Goal: Task Accomplishment & Management: Manage account settings

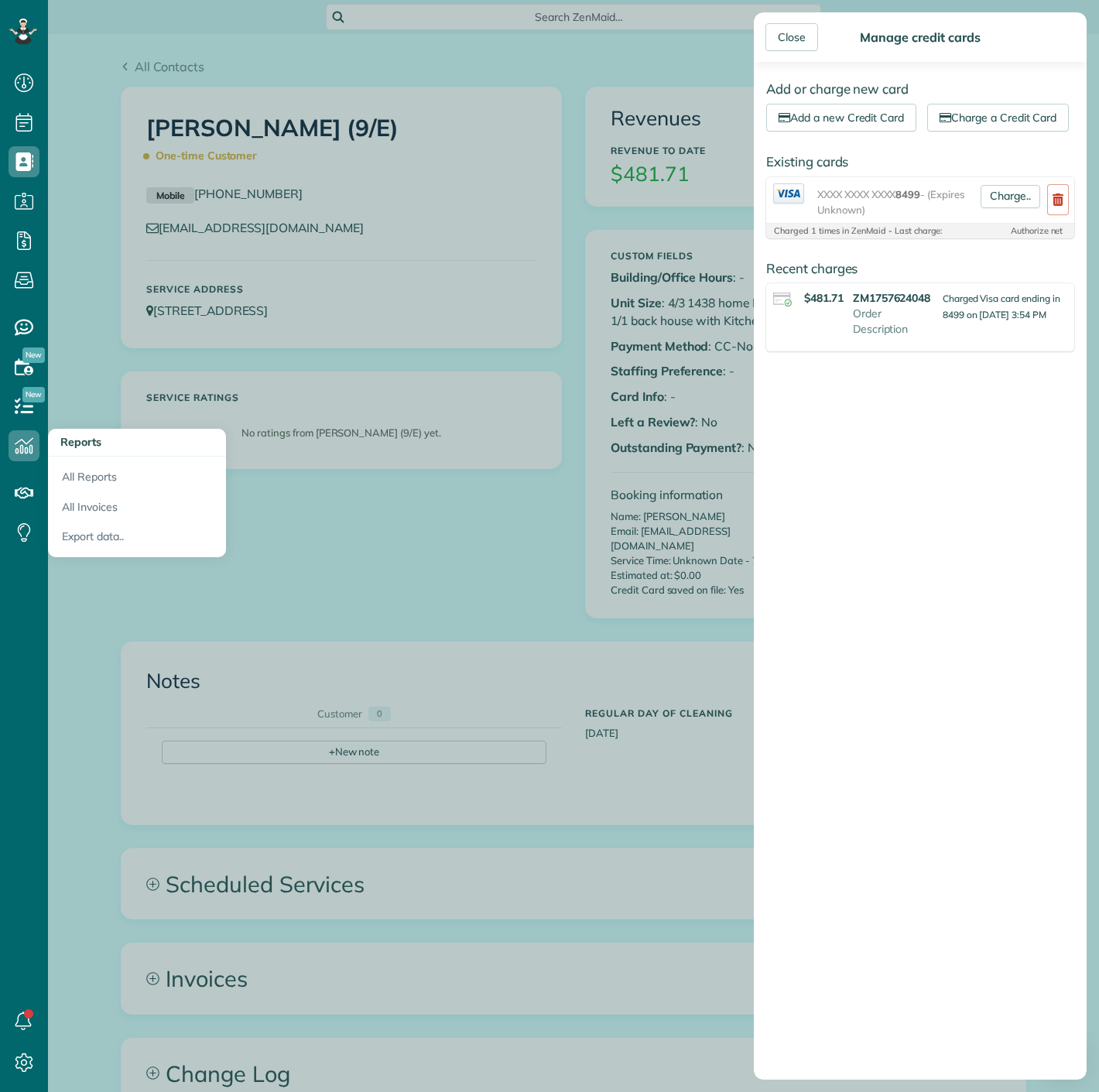
scroll to position [6, 6]
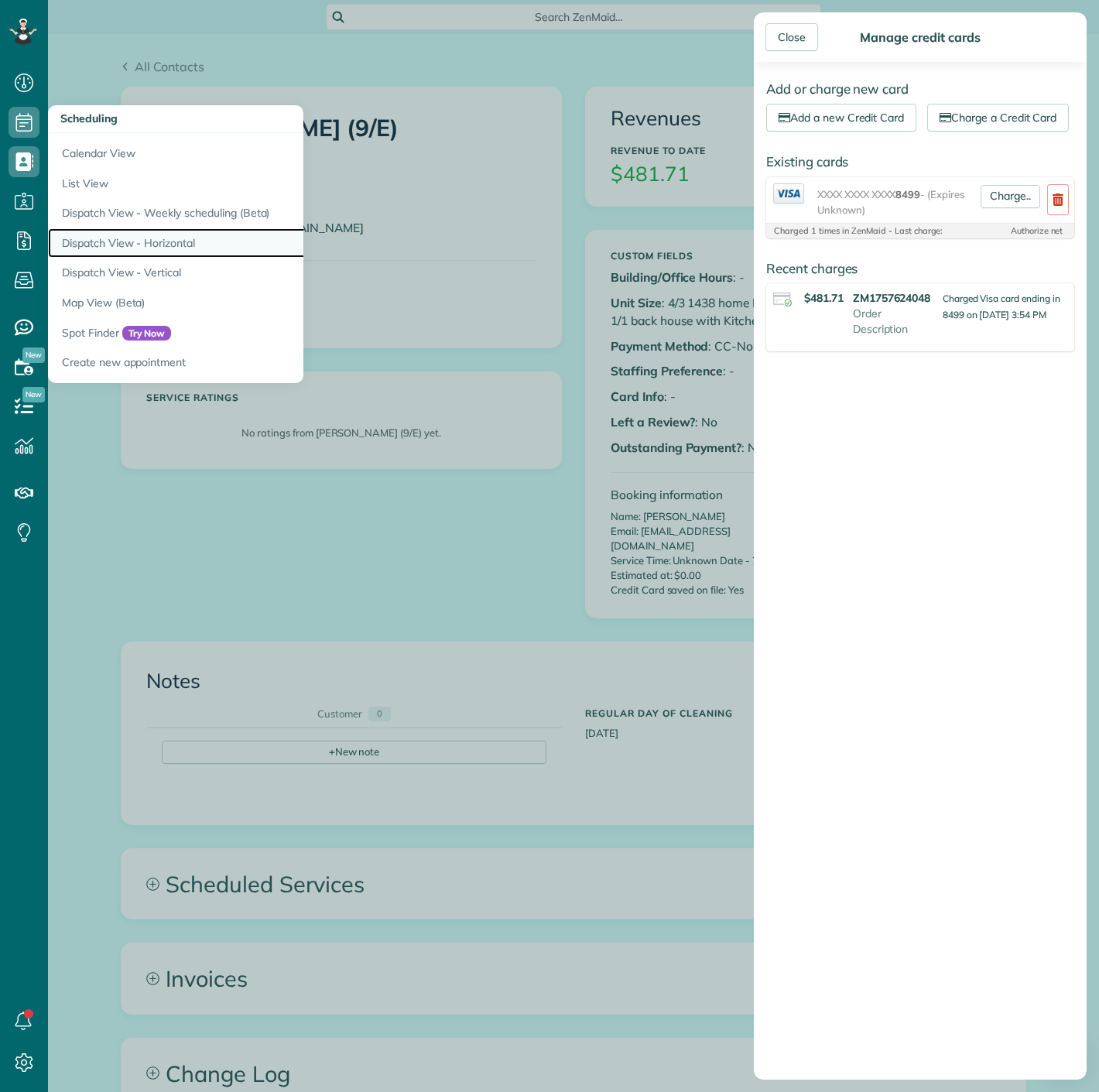
click at [99, 231] on link "Dispatch View - Horizontal" at bounding box center [241, 243] width 387 height 30
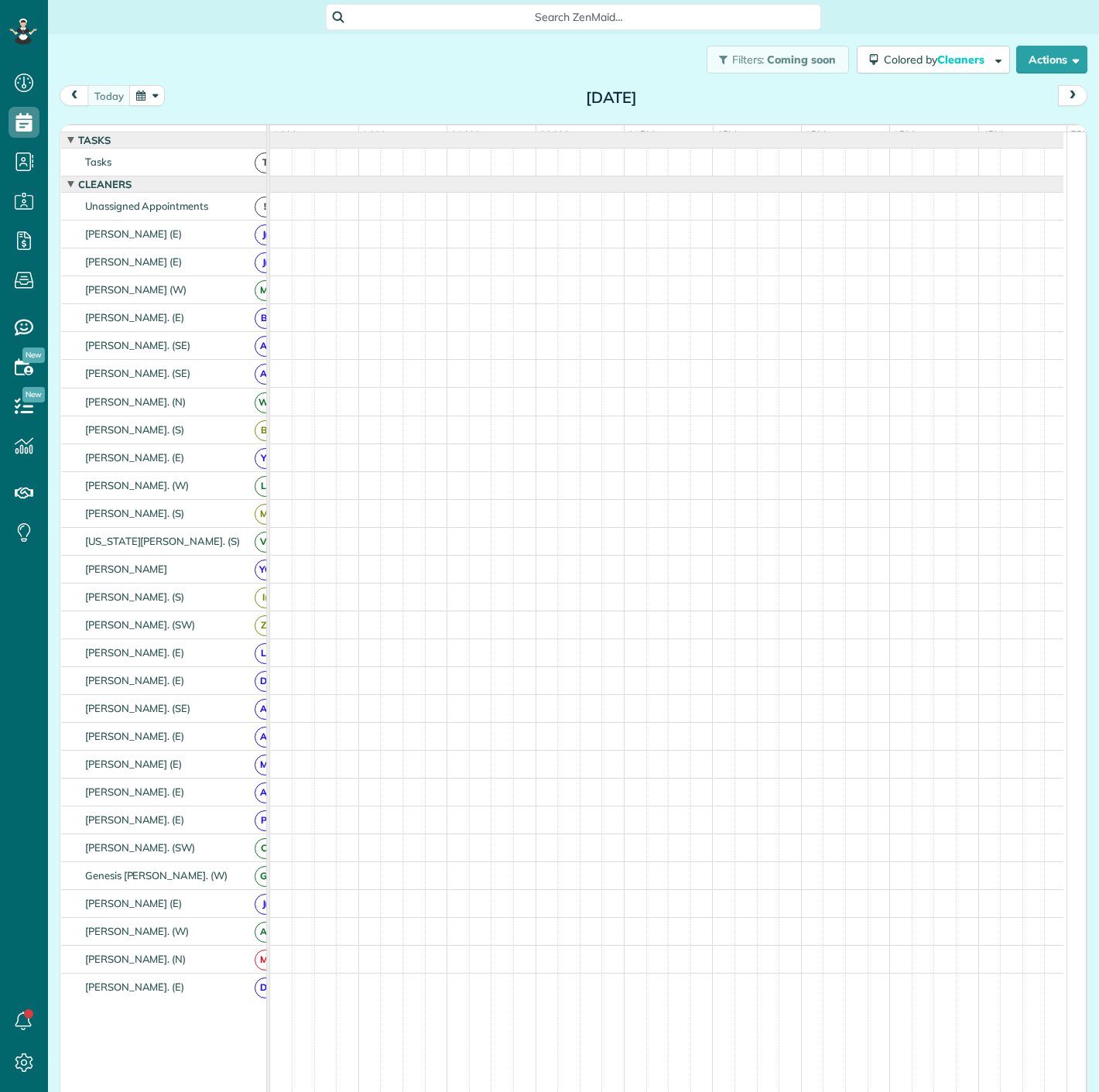
scroll to position [6, 6]
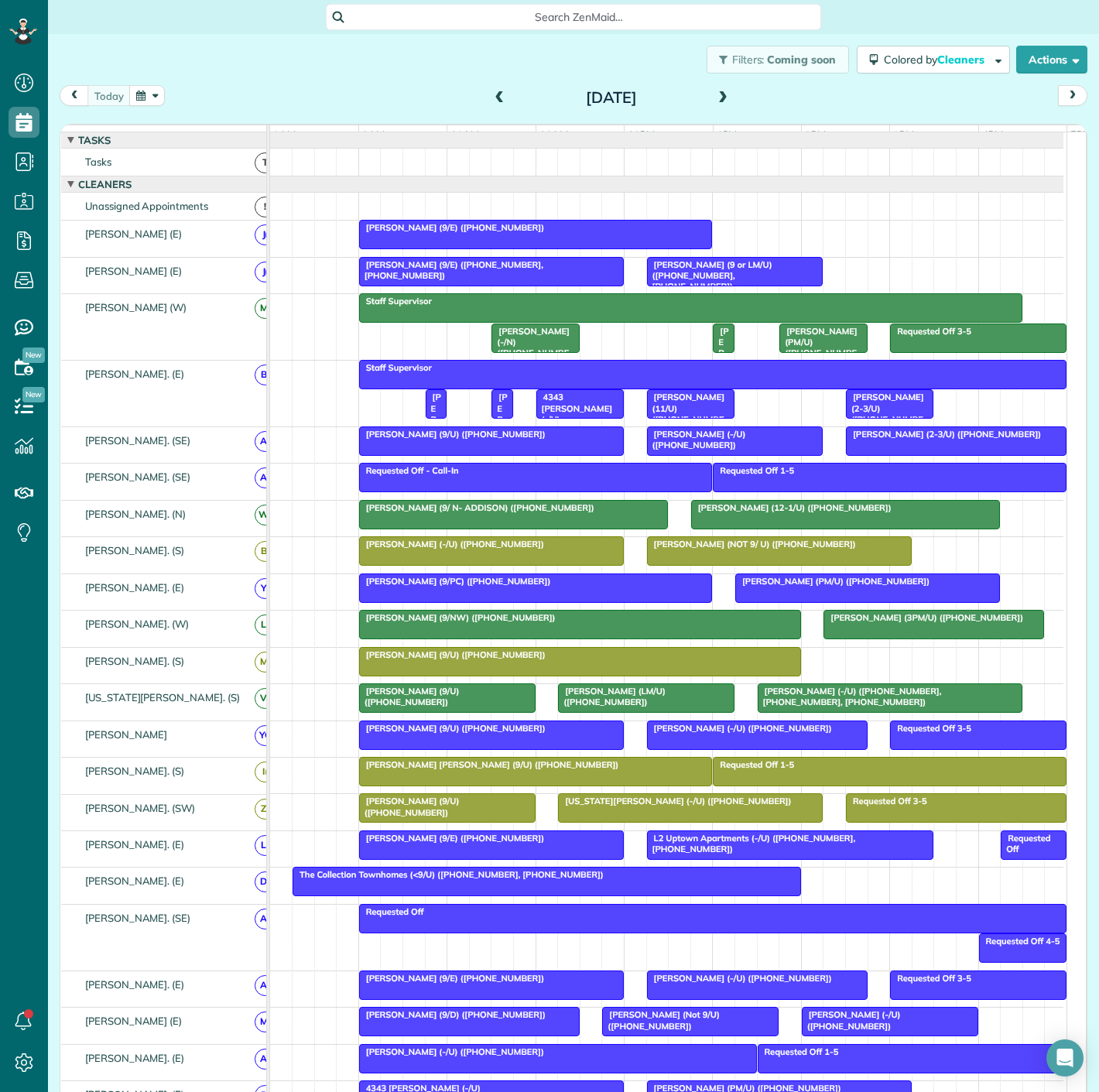
click at [150, 92] on button "button" at bounding box center [147, 95] width 35 height 21
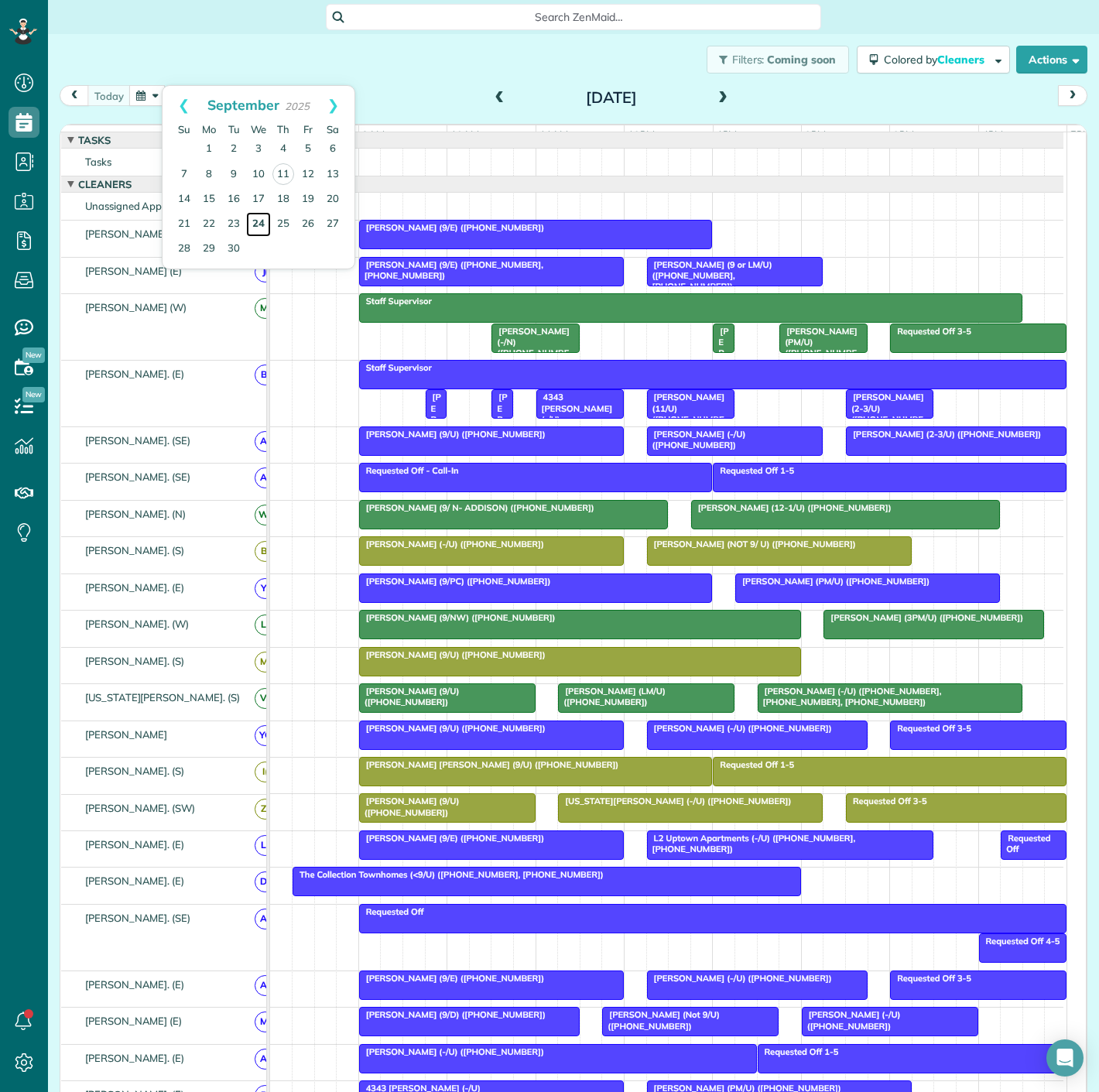
click at [261, 222] on link "24" at bounding box center [257, 224] width 24 height 24
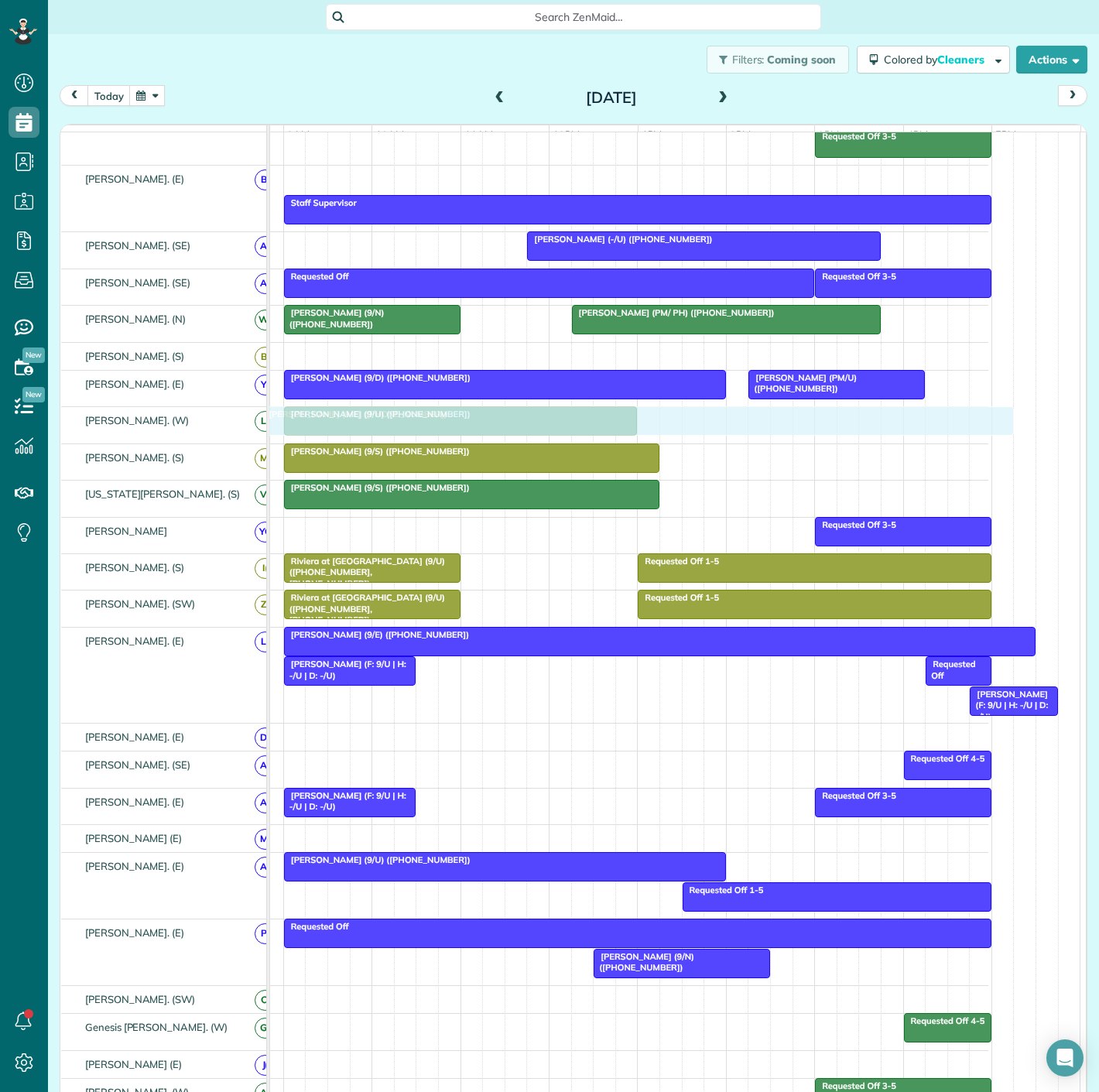
scroll to position [430, 0]
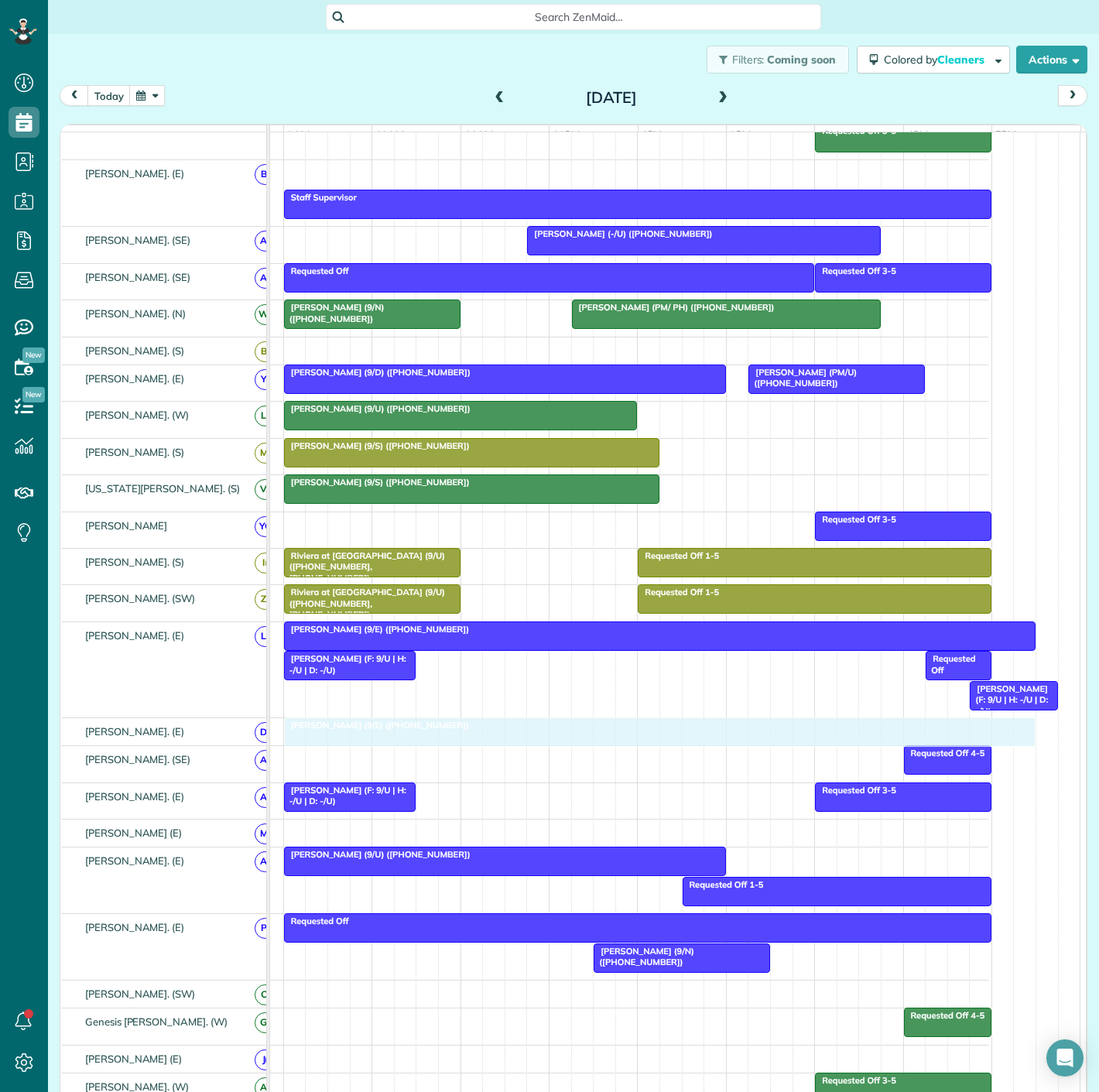
drag, startPoint x: 442, startPoint y: 359, endPoint x: 442, endPoint y: 742, distance: 383.0
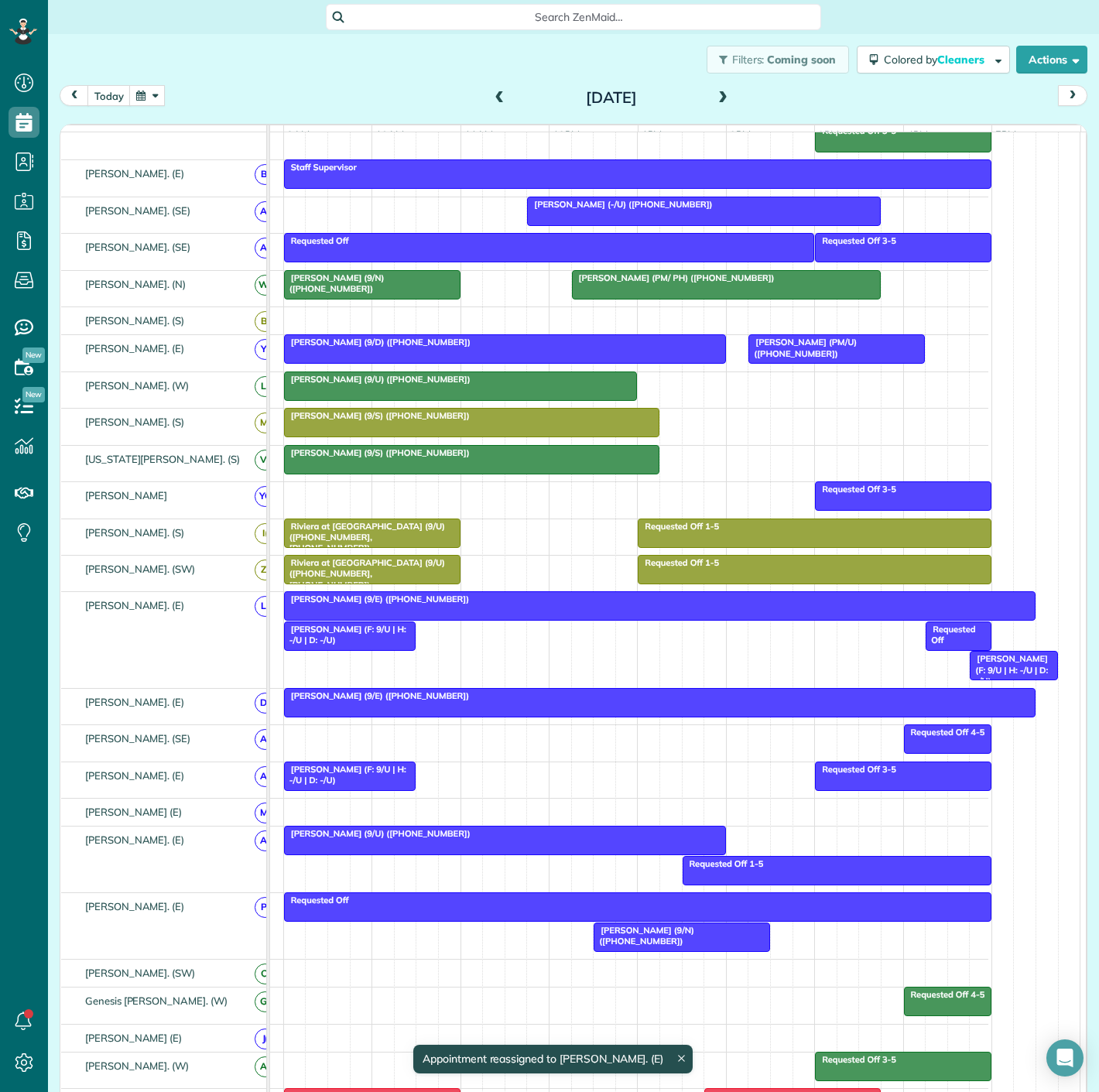
click at [483, 702] on div "[PERSON_NAME] (9/E) ([PHONE_NUMBER])" at bounding box center [660, 695] width 742 height 11
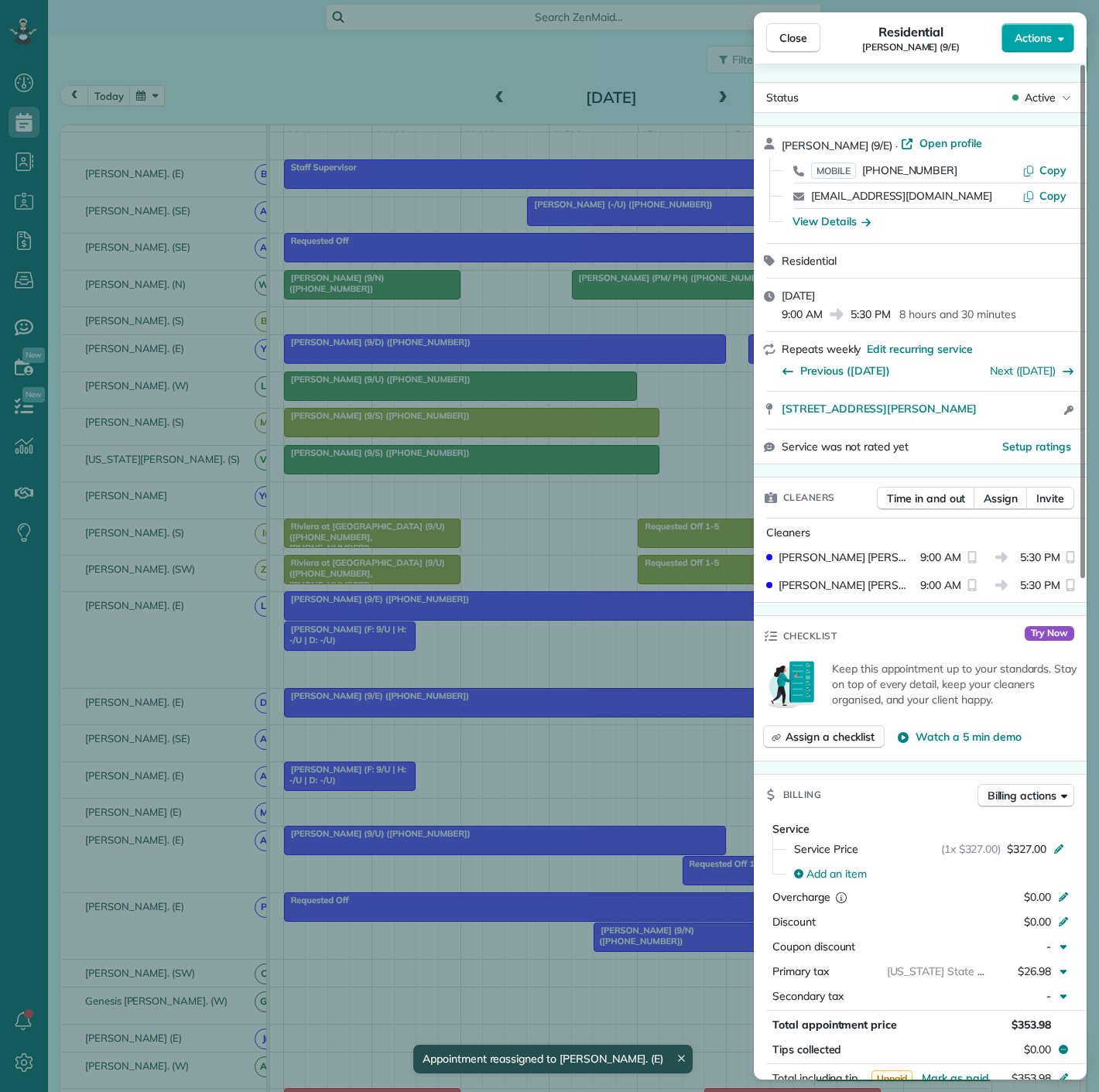
click at [1050, 42] on span "Actions" at bounding box center [1033, 38] width 37 height 16
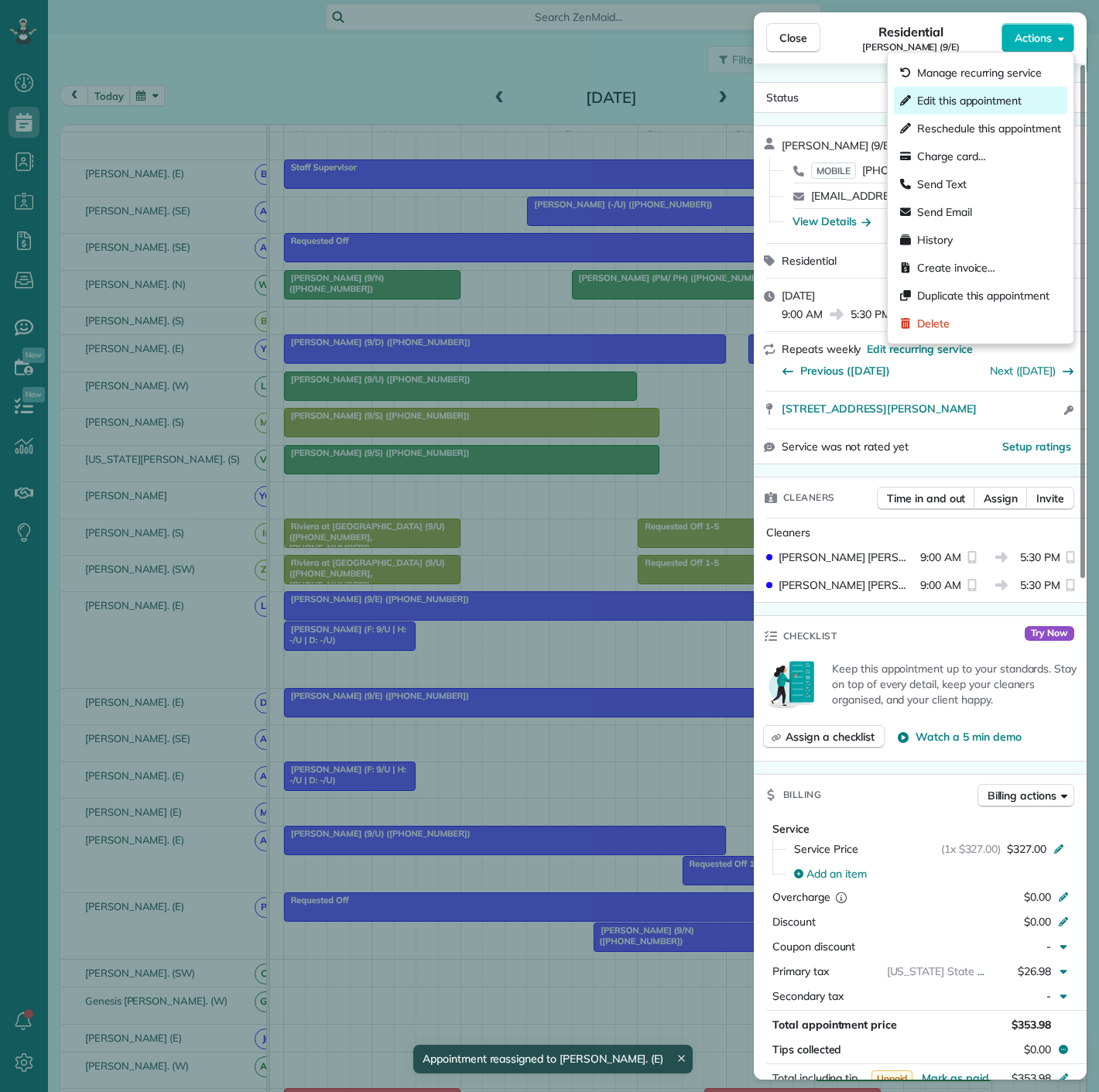
click at [957, 94] on span "Edit this appointment" at bounding box center [969, 101] width 105 height 16
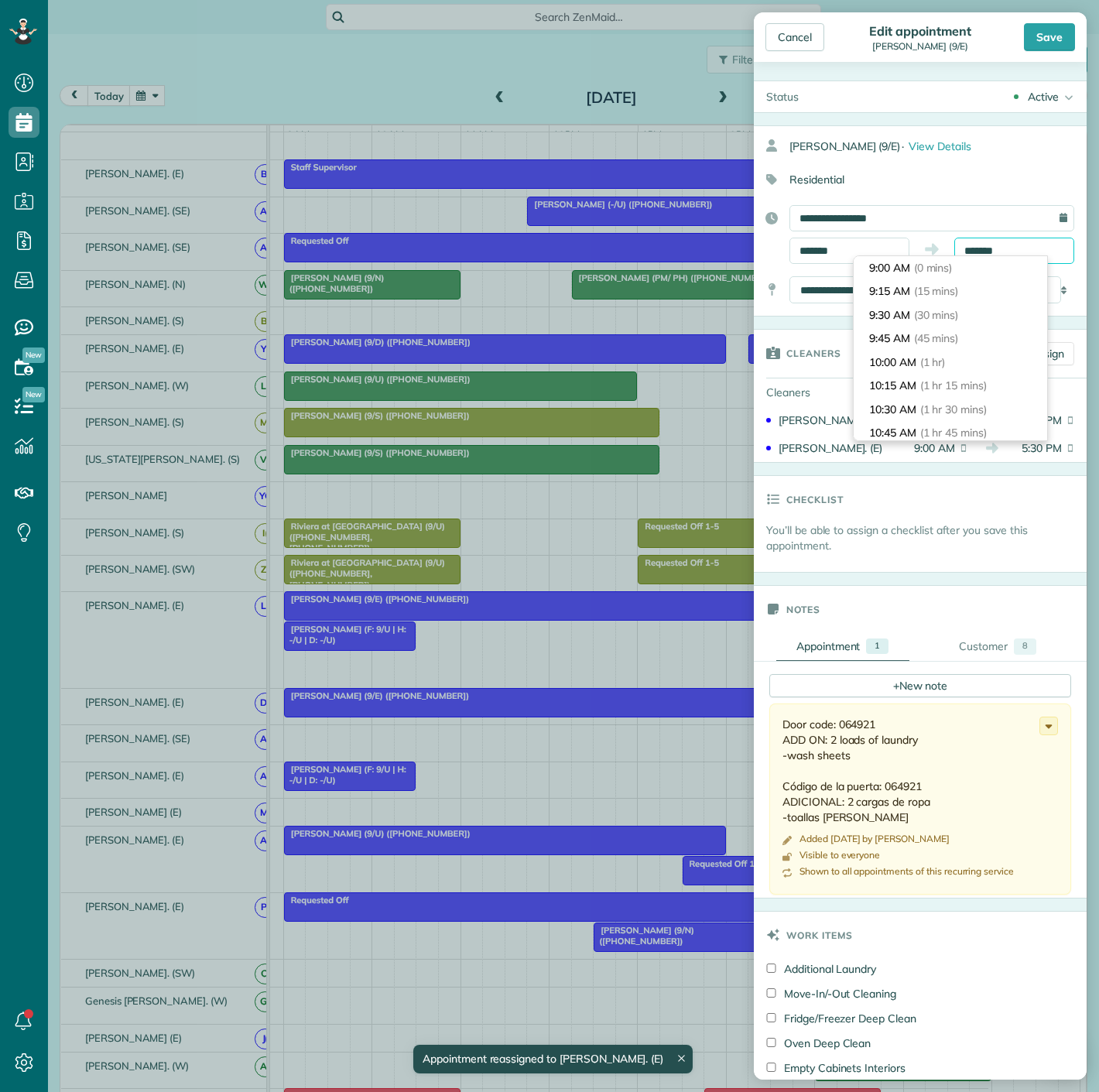
click at [995, 250] on input "*******" at bounding box center [1014, 250] width 120 height 26
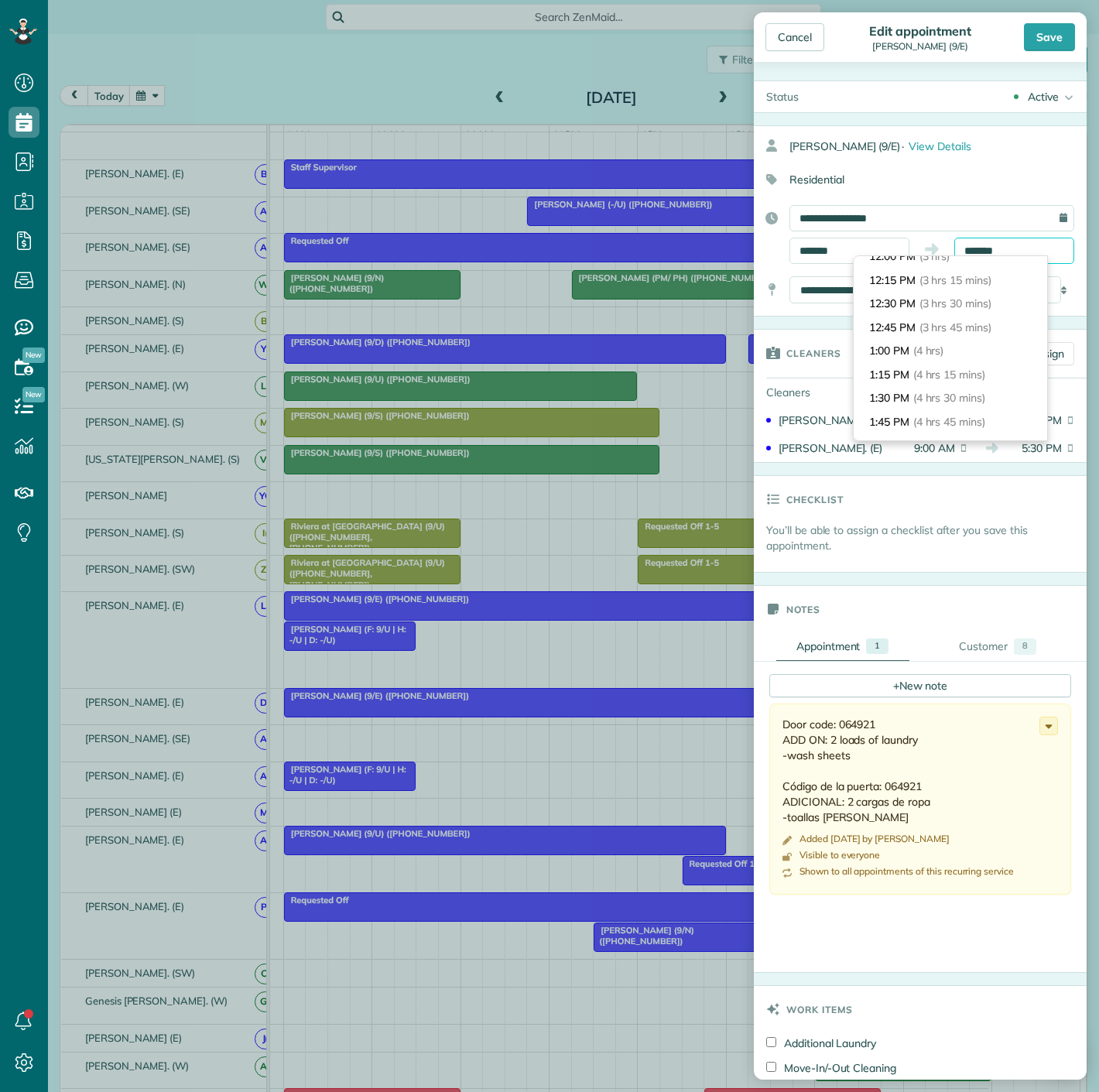
scroll to position [263, 0]
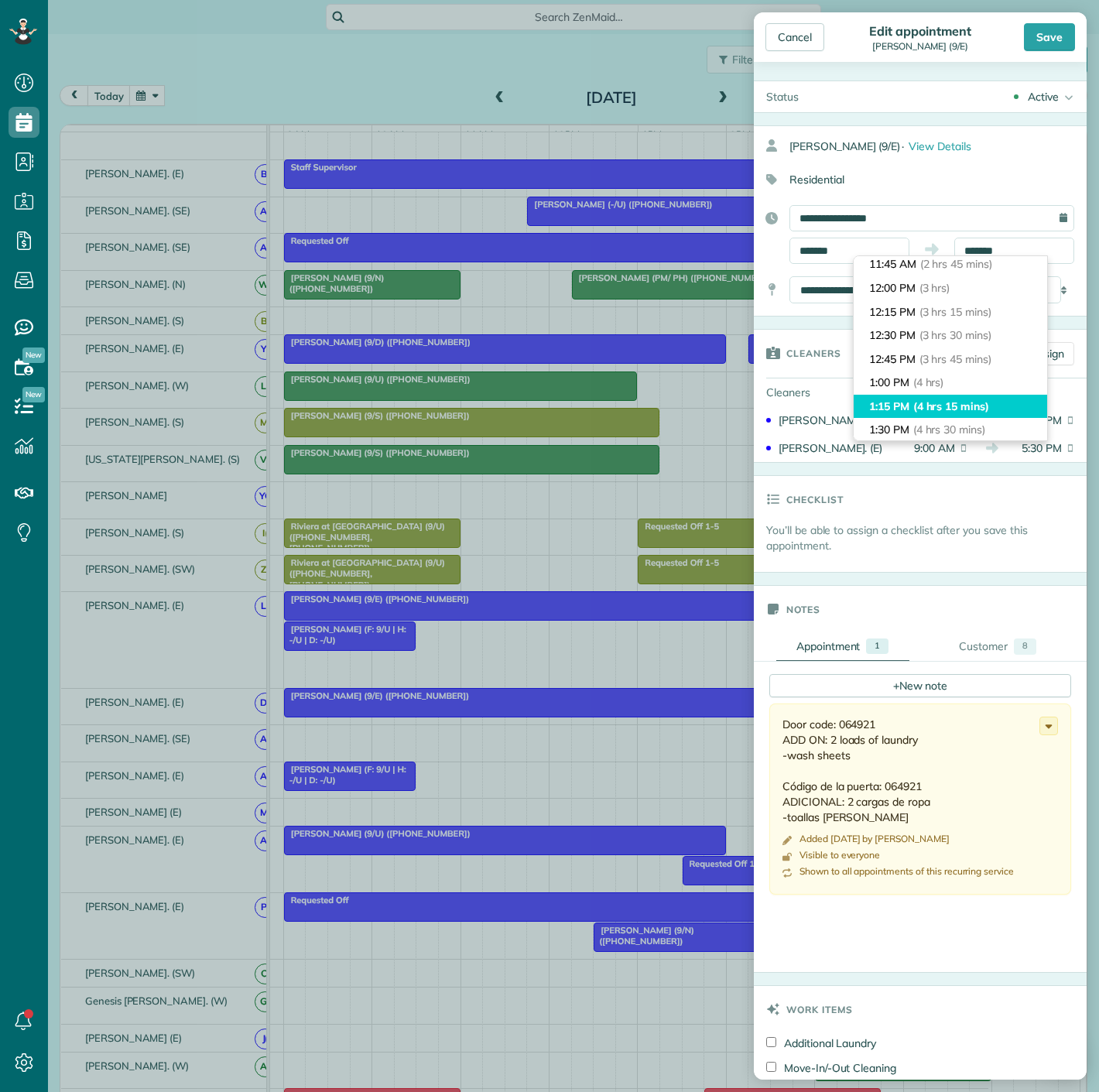
type input "*******"
click at [942, 401] on span "(4 hrs 15 mins)" at bounding box center [951, 406] width 76 height 14
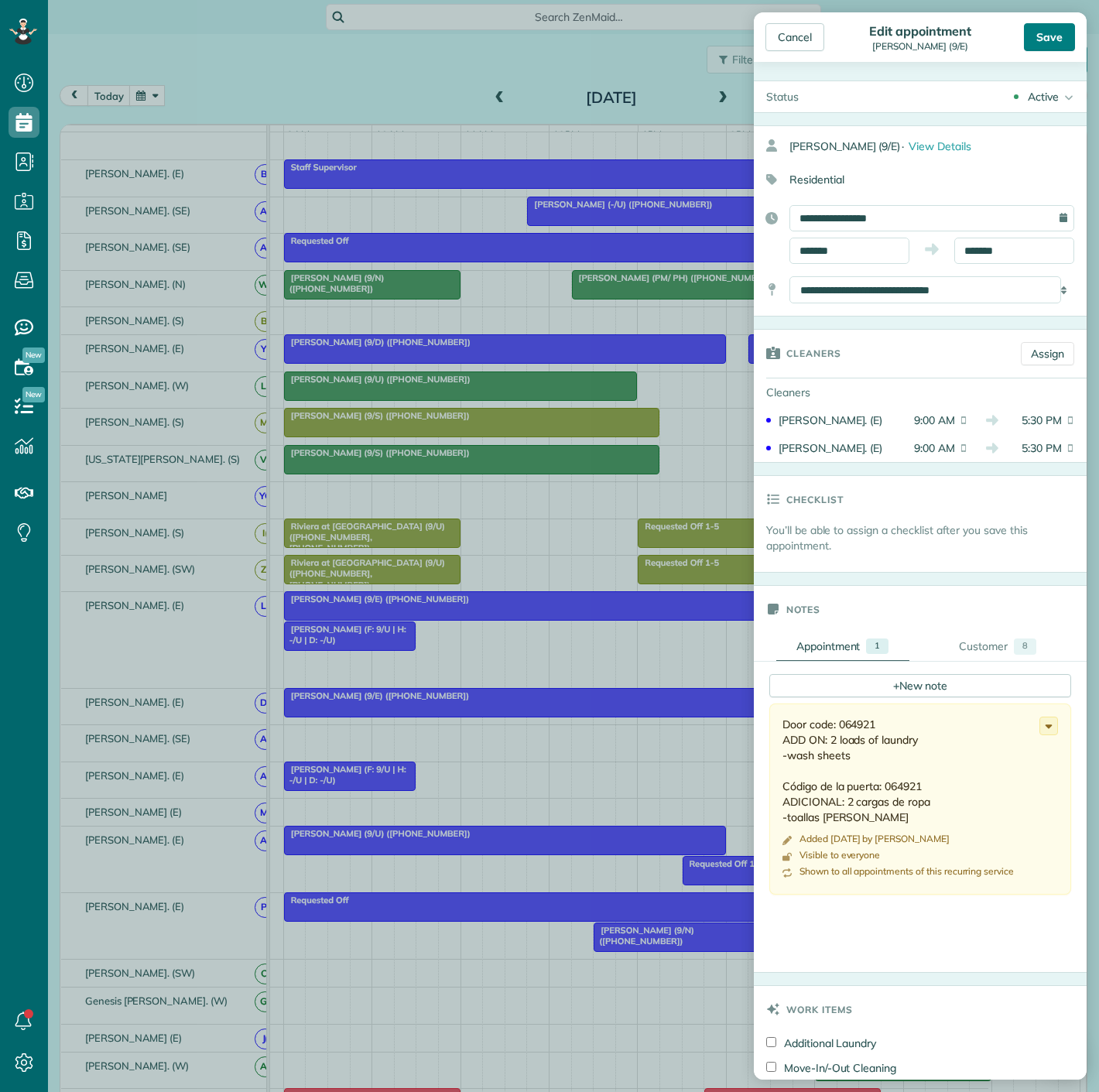
click at [1045, 29] on div "Save" at bounding box center [1049, 37] width 51 height 27
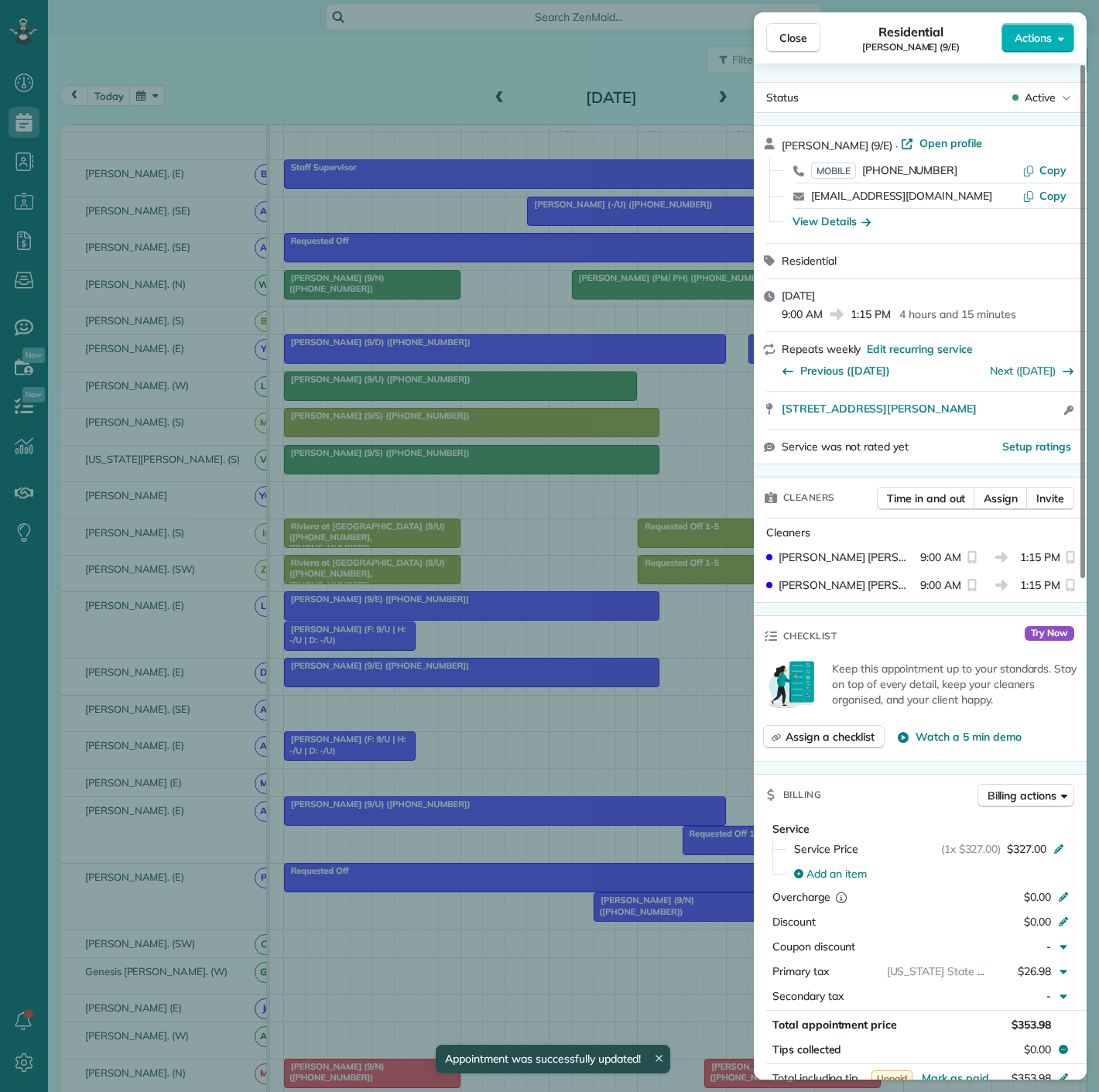
click at [538, 643] on div "Close Residential [PERSON_NAME] (9/E) Actions Status Active [PERSON_NAME] (9/E)…" at bounding box center [549, 546] width 1099 height 1092
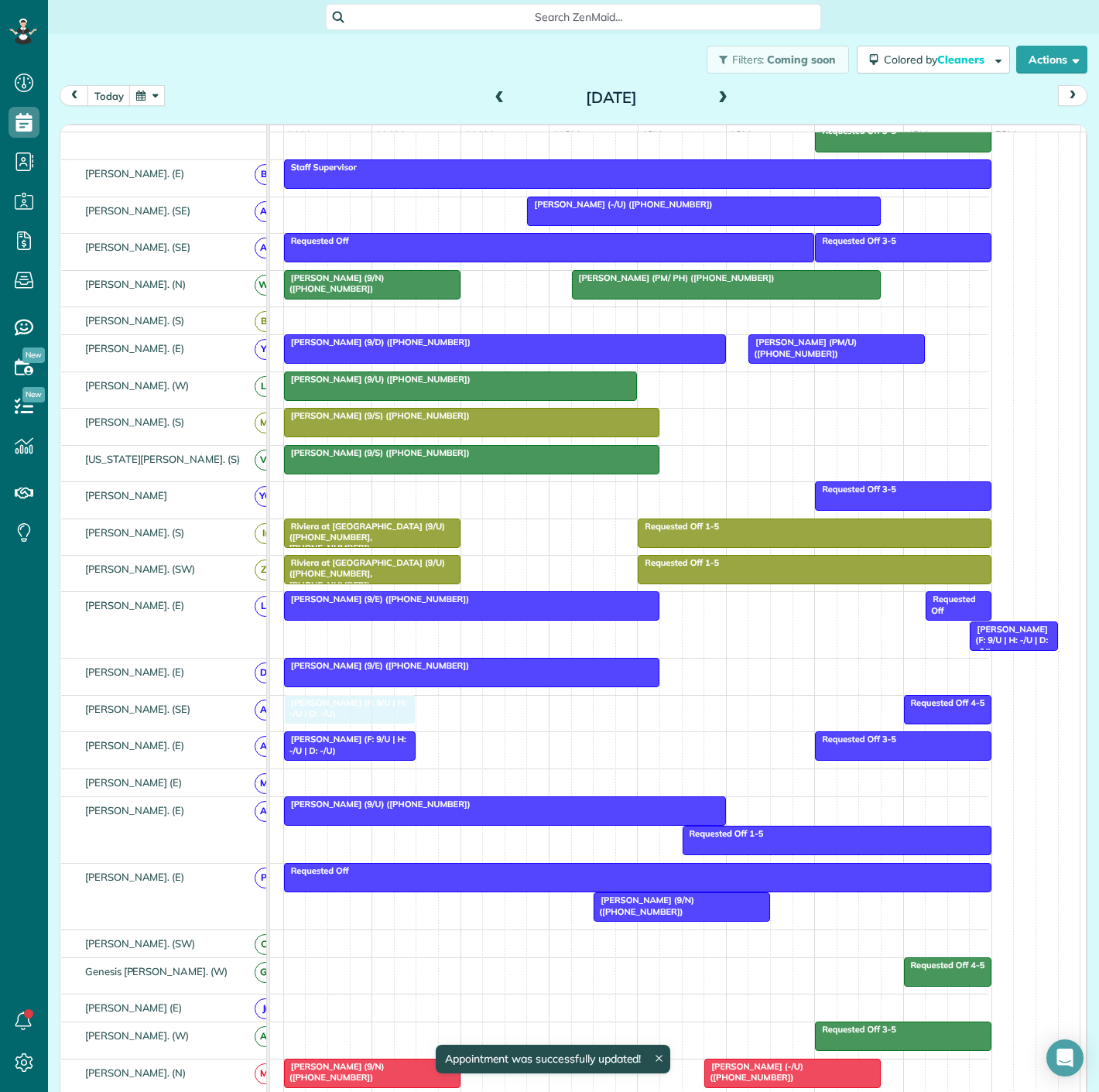
drag, startPoint x: 355, startPoint y: 640, endPoint x: 351, endPoint y: 712, distance: 72.1
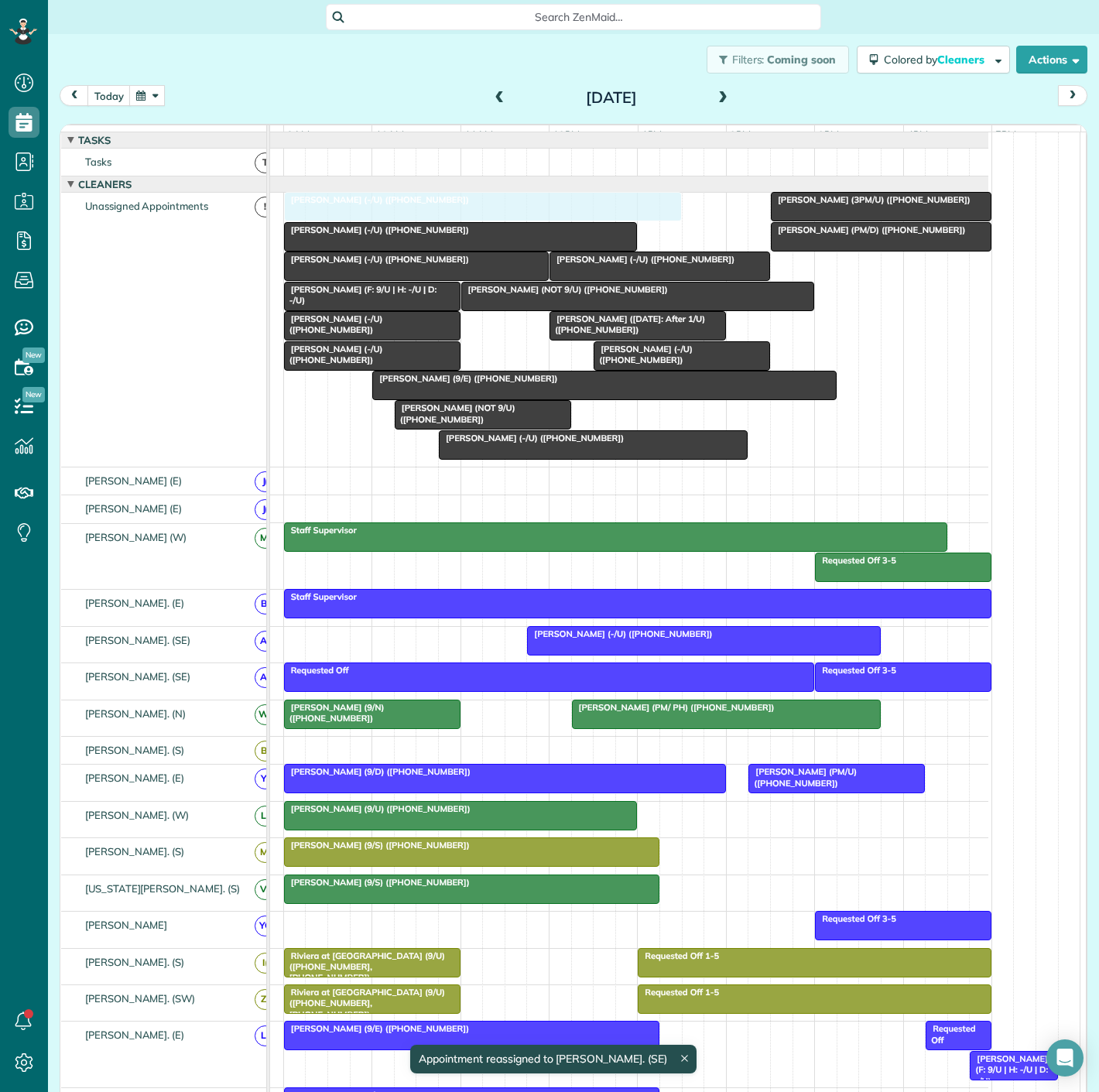
drag, startPoint x: 372, startPoint y: 213, endPoint x: 361, endPoint y: 296, distance: 83.7
click at [195, 296] on div "[PERSON_NAME] ([DATE]: After 1/U) ([PHONE_NUMBER]) [PERSON_NAME] (F: 9/U | H: -…" at bounding box center [195, 329] width 0 height 274
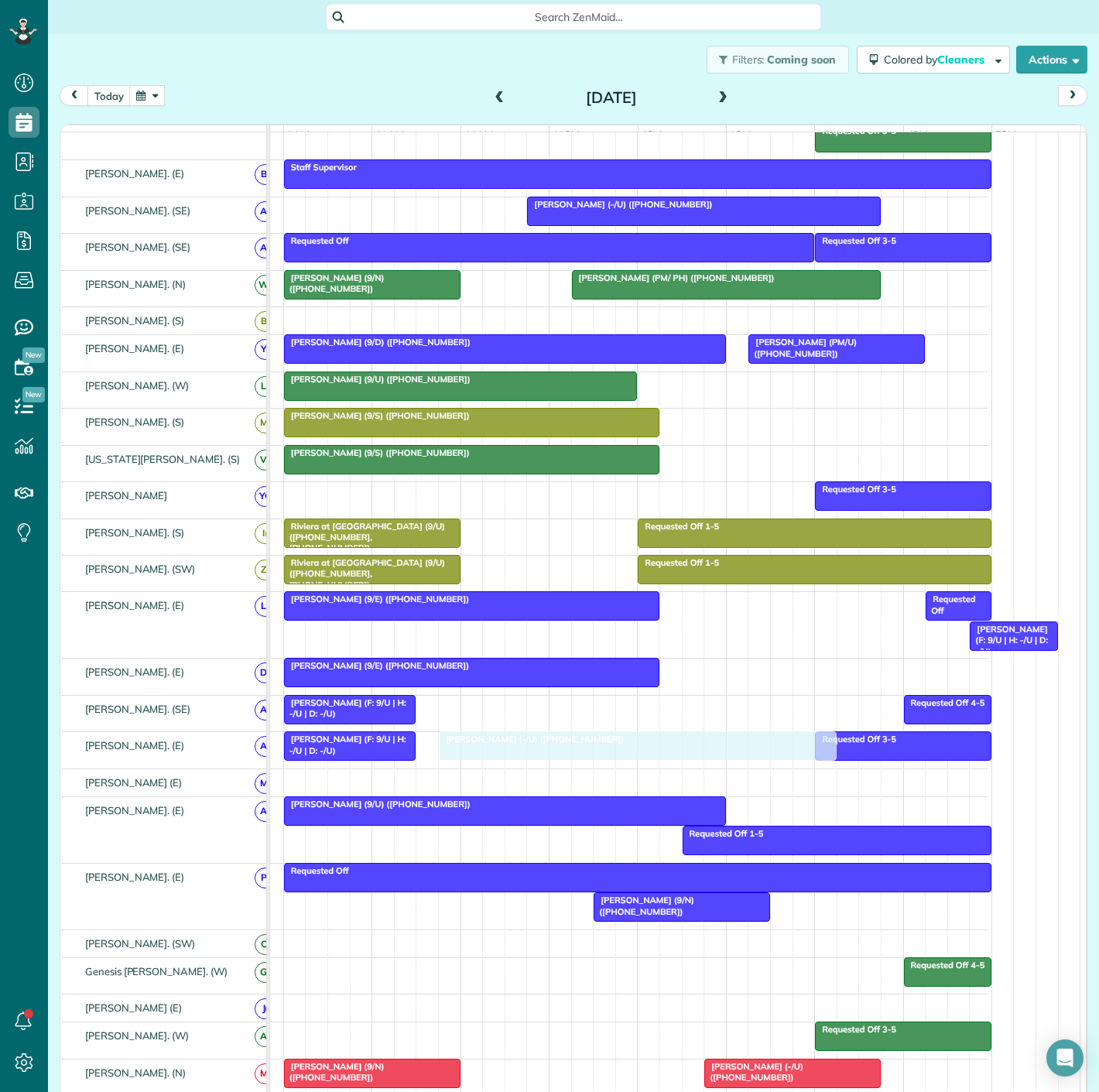
drag, startPoint x: 387, startPoint y: 221, endPoint x: 538, endPoint y: 742, distance: 542.4
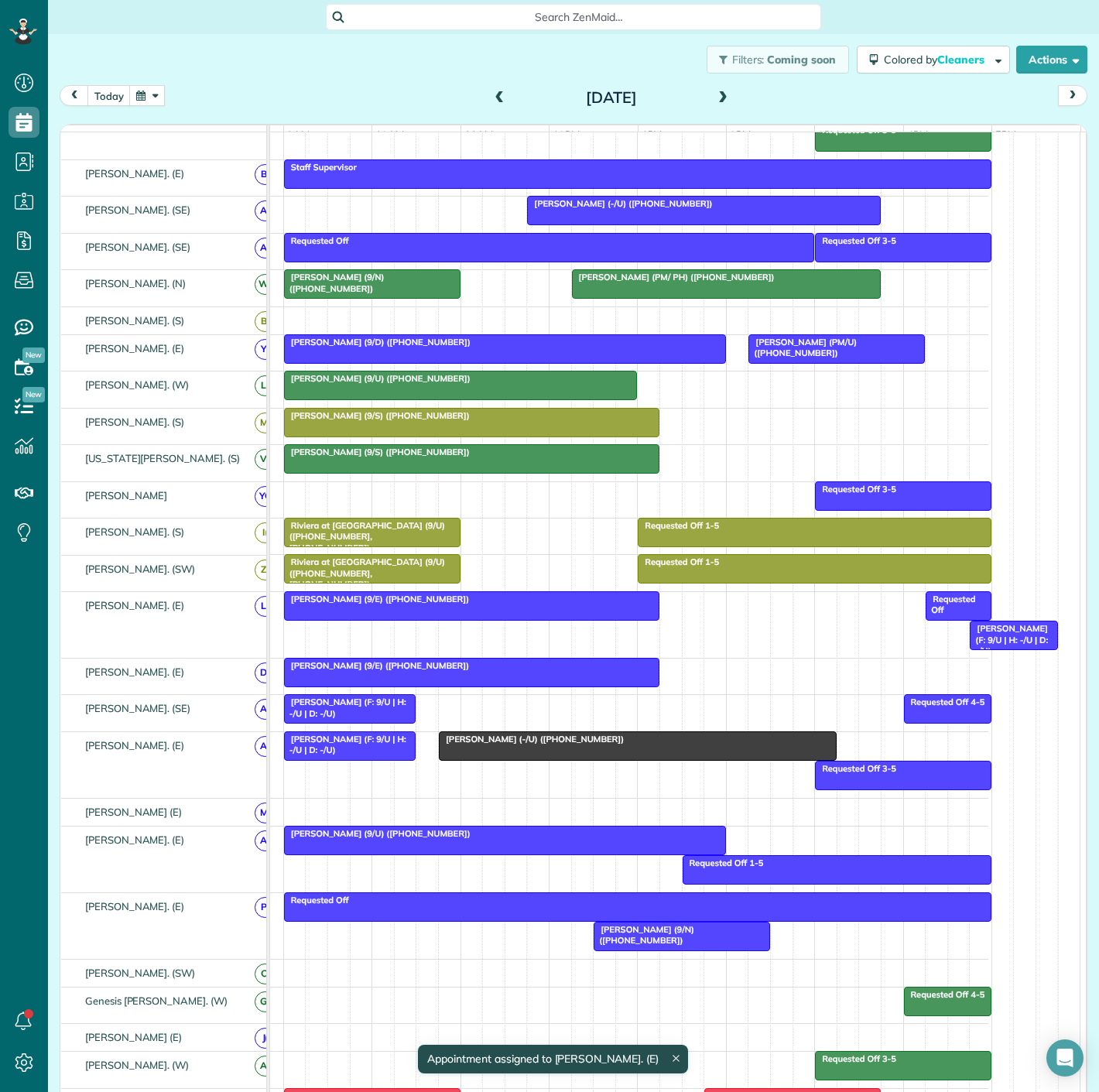
click at [392, 756] on div "[PERSON_NAME] (F: 9/U | H: -/U | D: -/U)" at bounding box center [350, 745] width 123 height 23
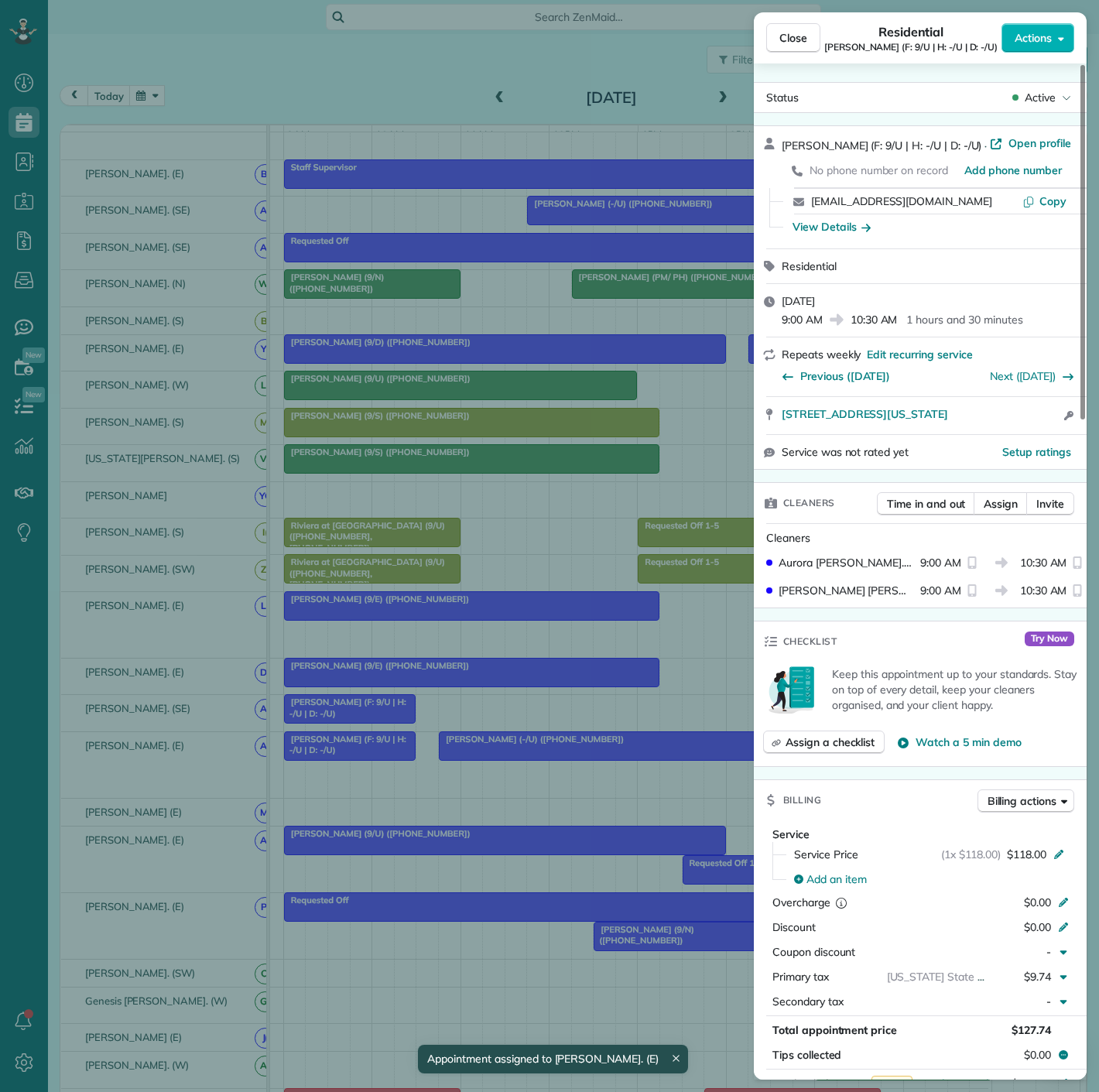
click at [392, 760] on div "Close Residential [PERSON_NAME] (F: 9/U | H: -/U | D: -/U) Actions Status Activ…" at bounding box center [549, 546] width 1099 height 1092
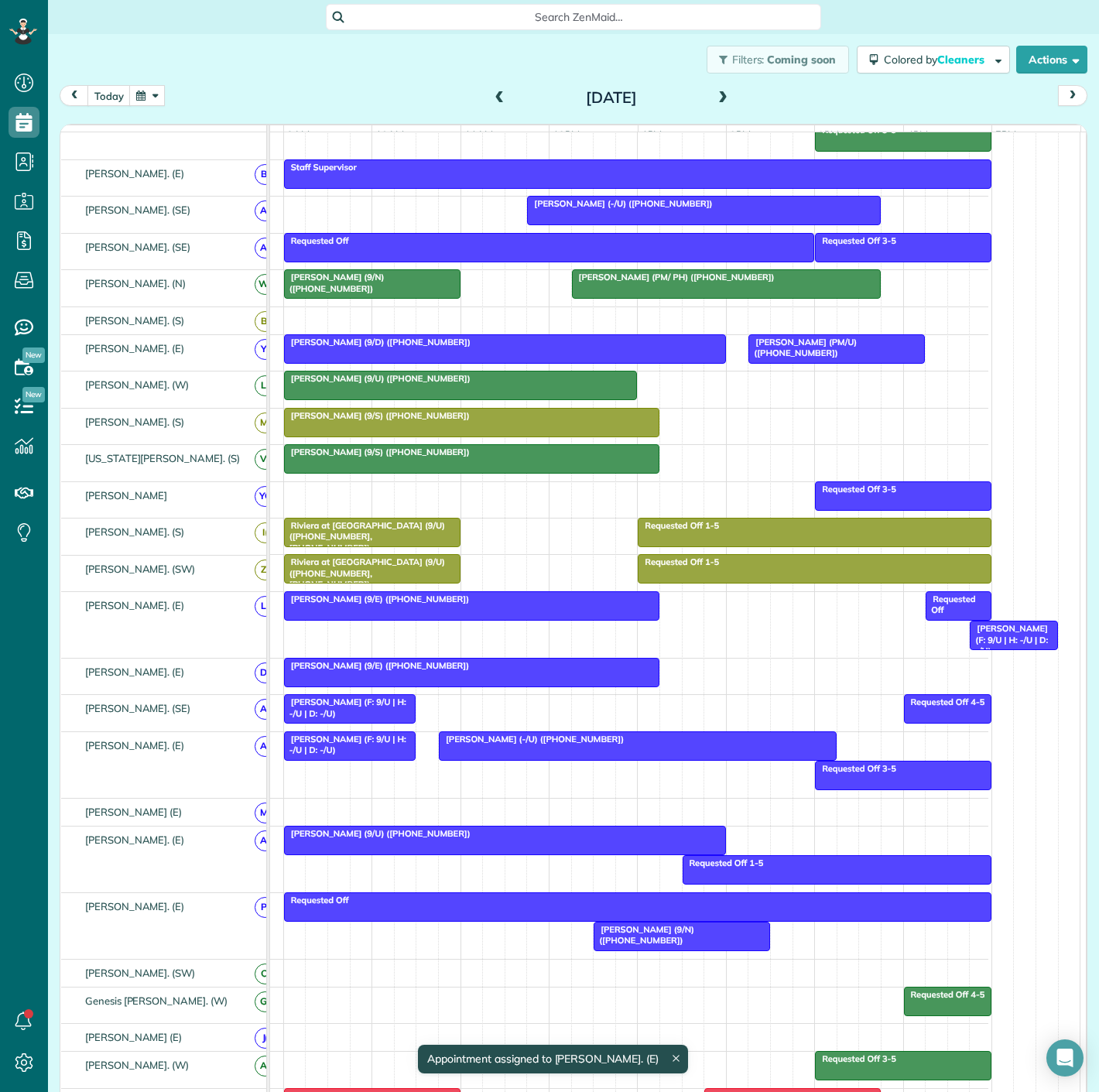
click at [498, 759] on div at bounding box center [637, 746] width 396 height 27
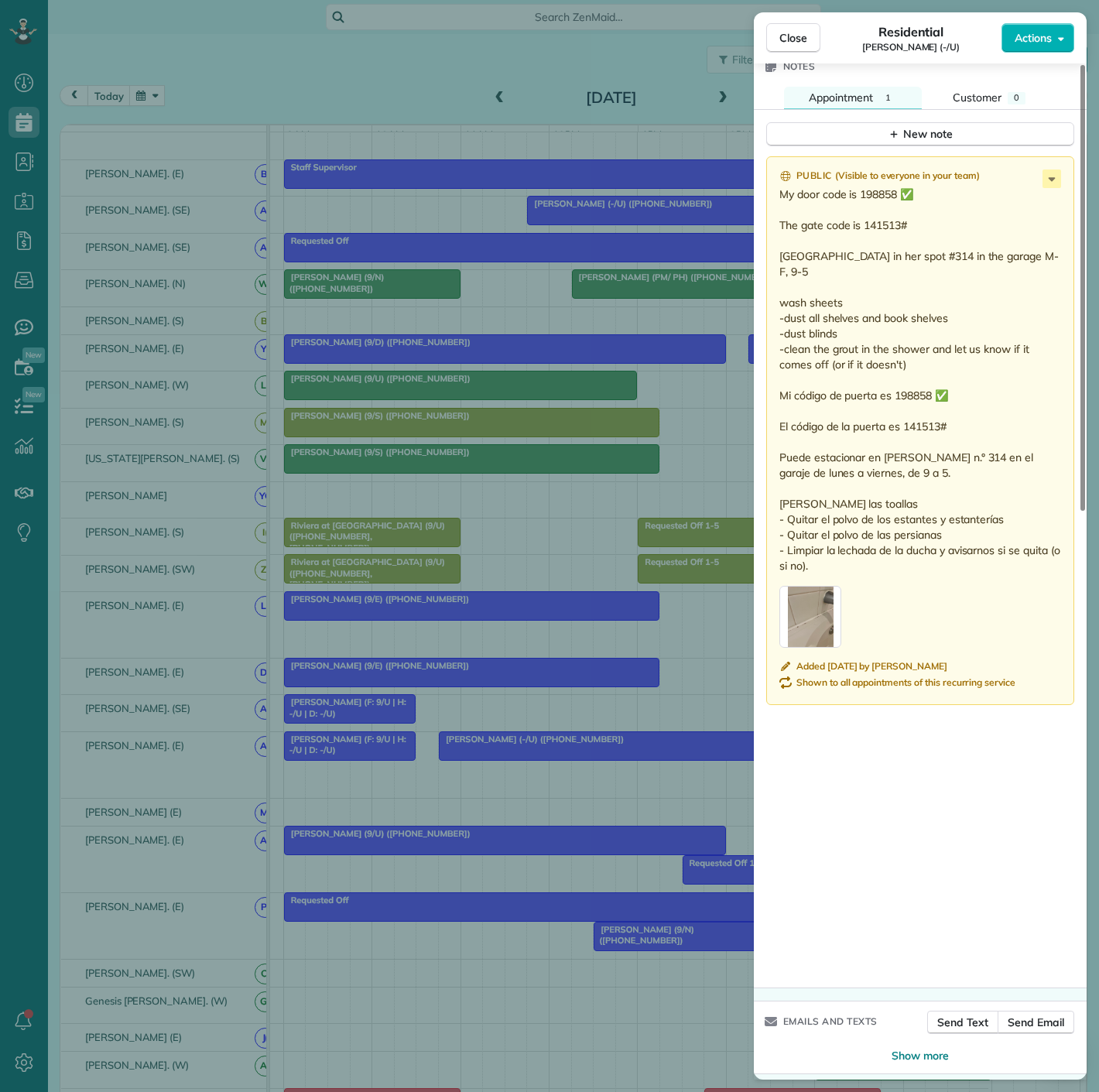
click at [481, 736] on div "Close Residential [PERSON_NAME] (-/U) Actions Status Active [PERSON_NAME] (-/U)…" at bounding box center [549, 546] width 1099 height 1092
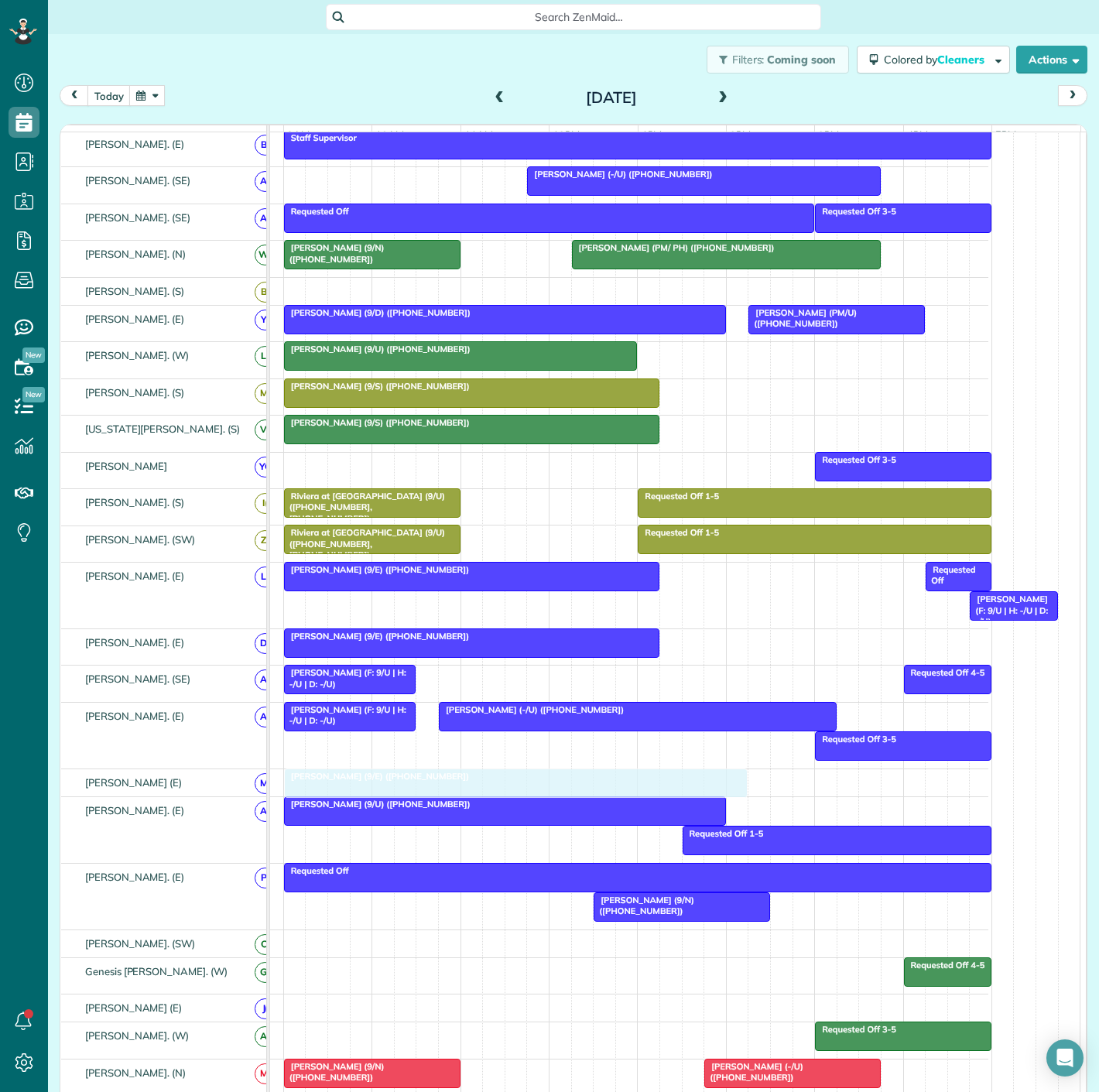
drag, startPoint x: 499, startPoint y: 365, endPoint x: 407, endPoint y: 787, distance: 431.9
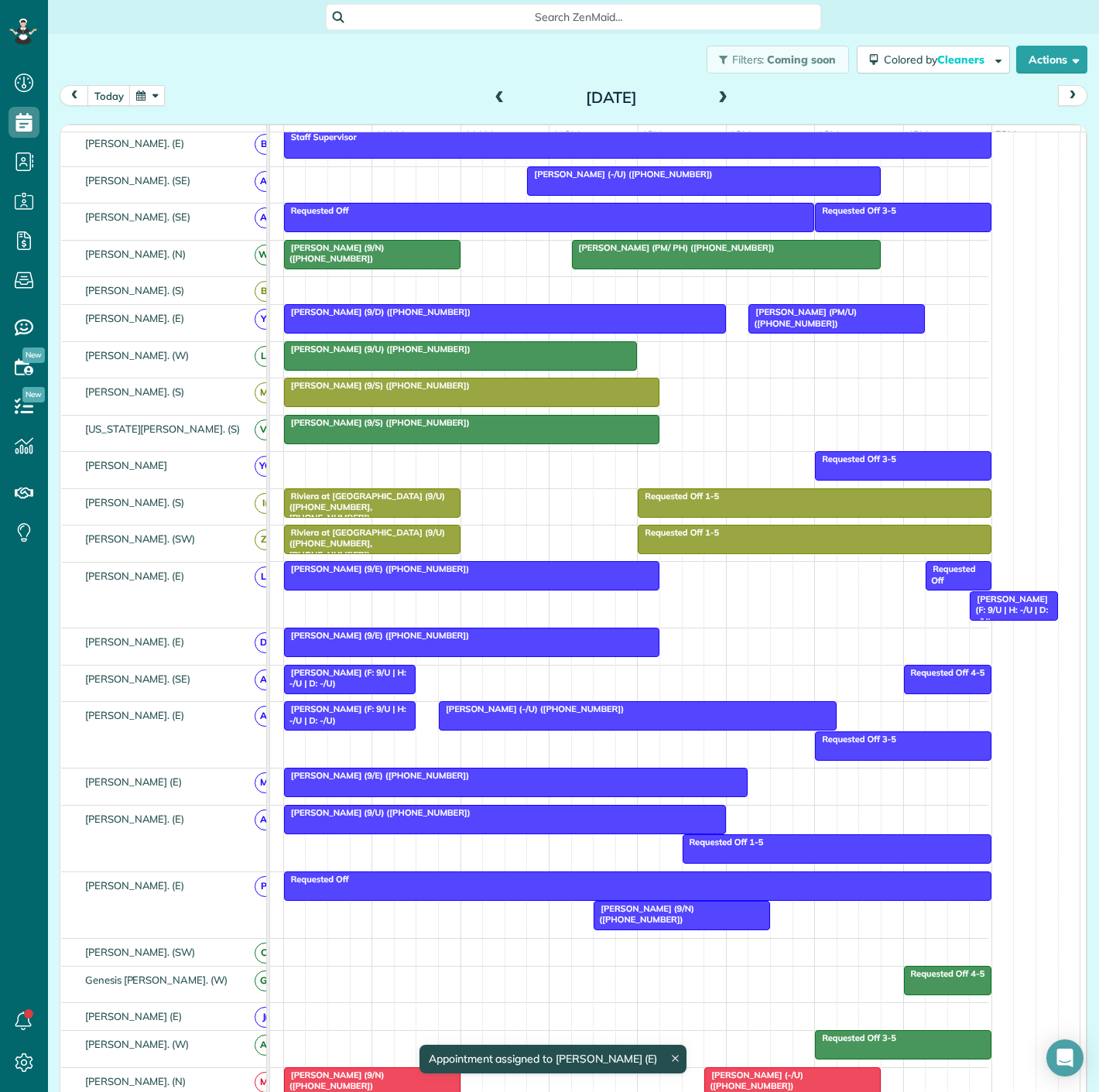
click at [401, 781] on span "[PERSON_NAME] (9/E) ([PHONE_NUMBER])" at bounding box center [376, 775] width 187 height 11
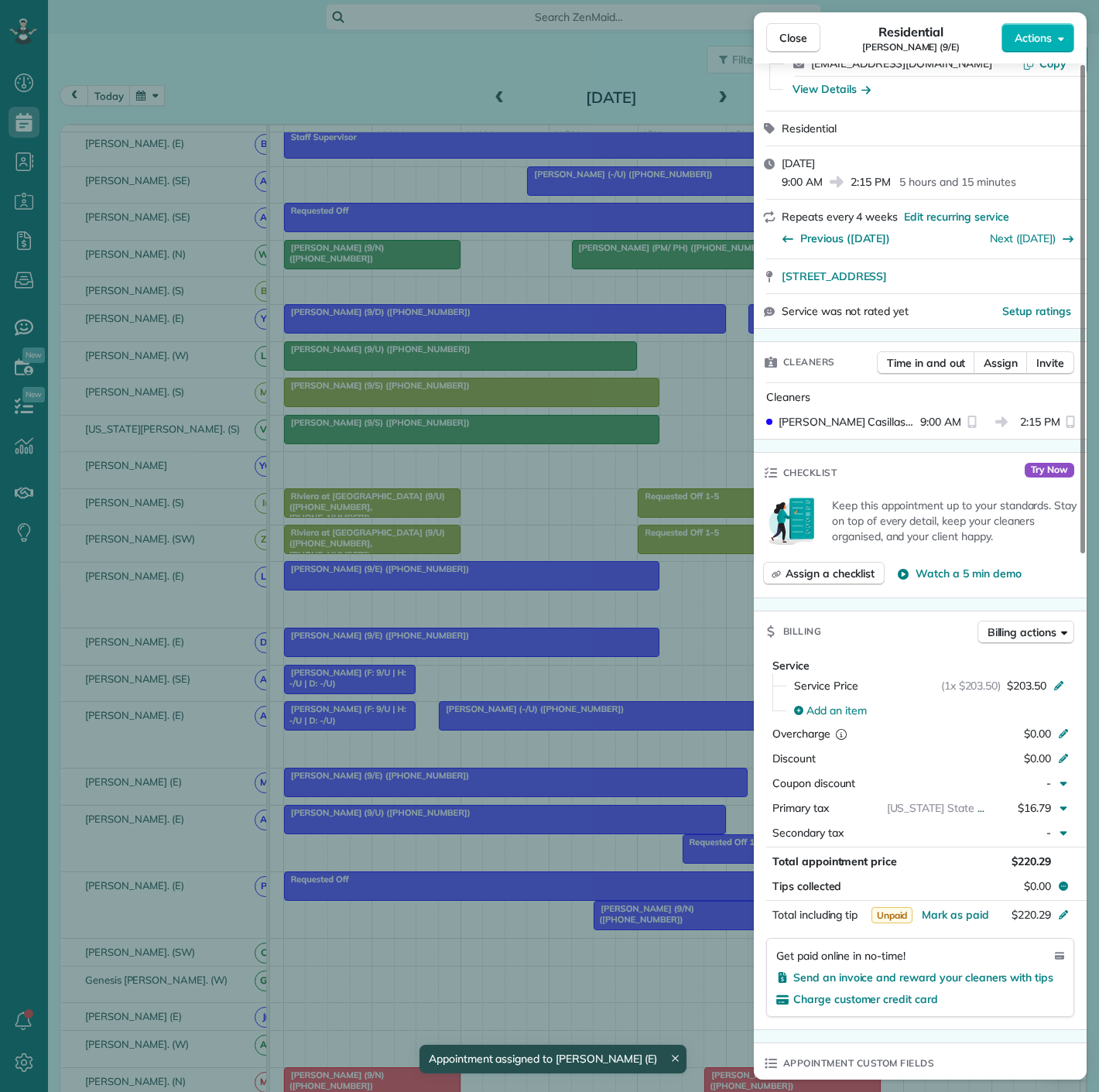
click at [542, 514] on div "Close Residential [PERSON_NAME] (9/E) Actions Status Active [PERSON_NAME] (9/E)…" at bounding box center [549, 546] width 1099 height 1092
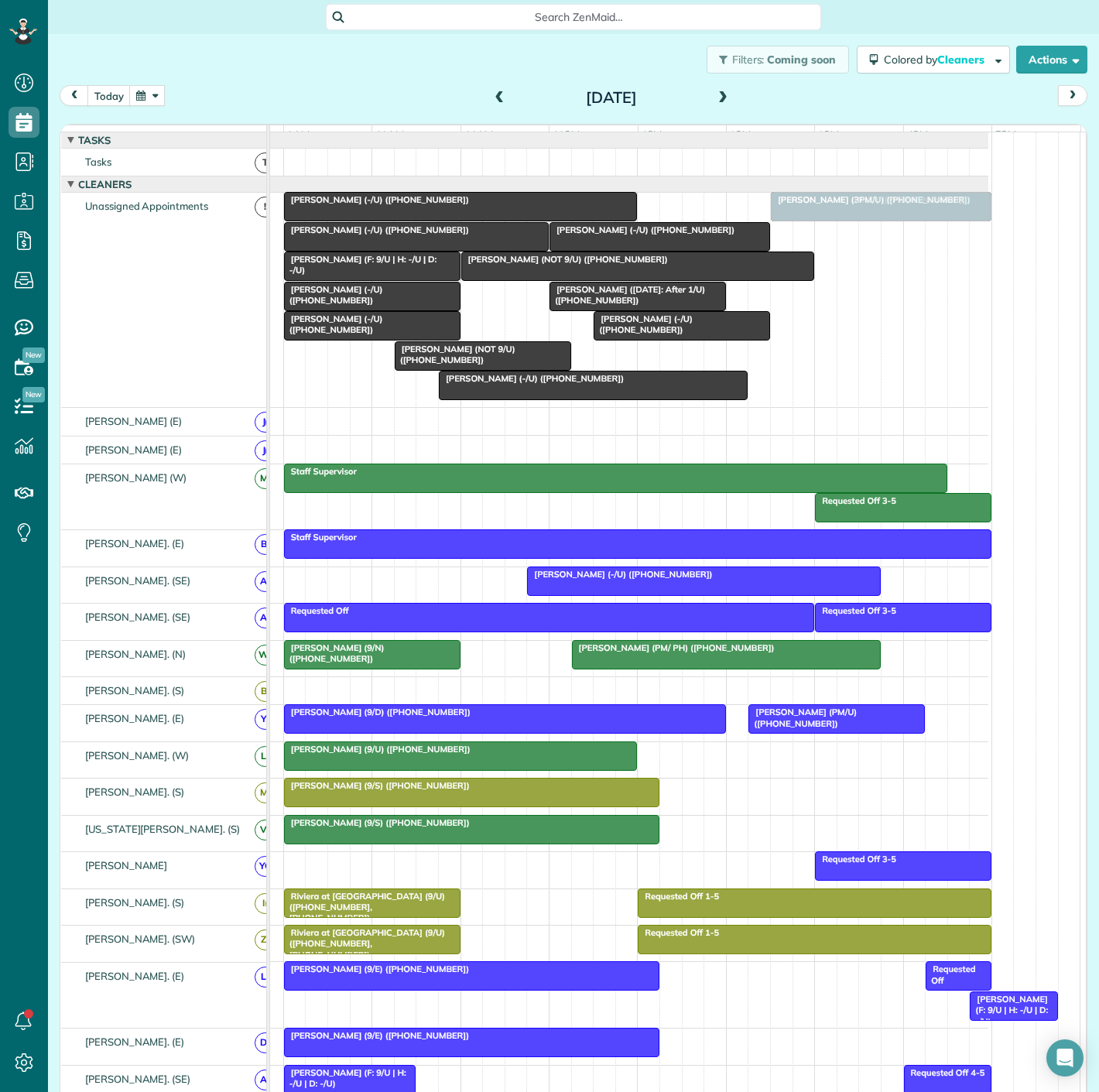
drag, startPoint x: 849, startPoint y: 249, endPoint x: 860, endPoint y: 301, distance: 53.2
click at [860, 301] on div "[PERSON_NAME] ([DATE]: After 1/U) ([PHONE_NUMBER]) [PERSON_NAME] (F: 9/U | H: -…" at bounding box center [591, 299] width 794 height 214
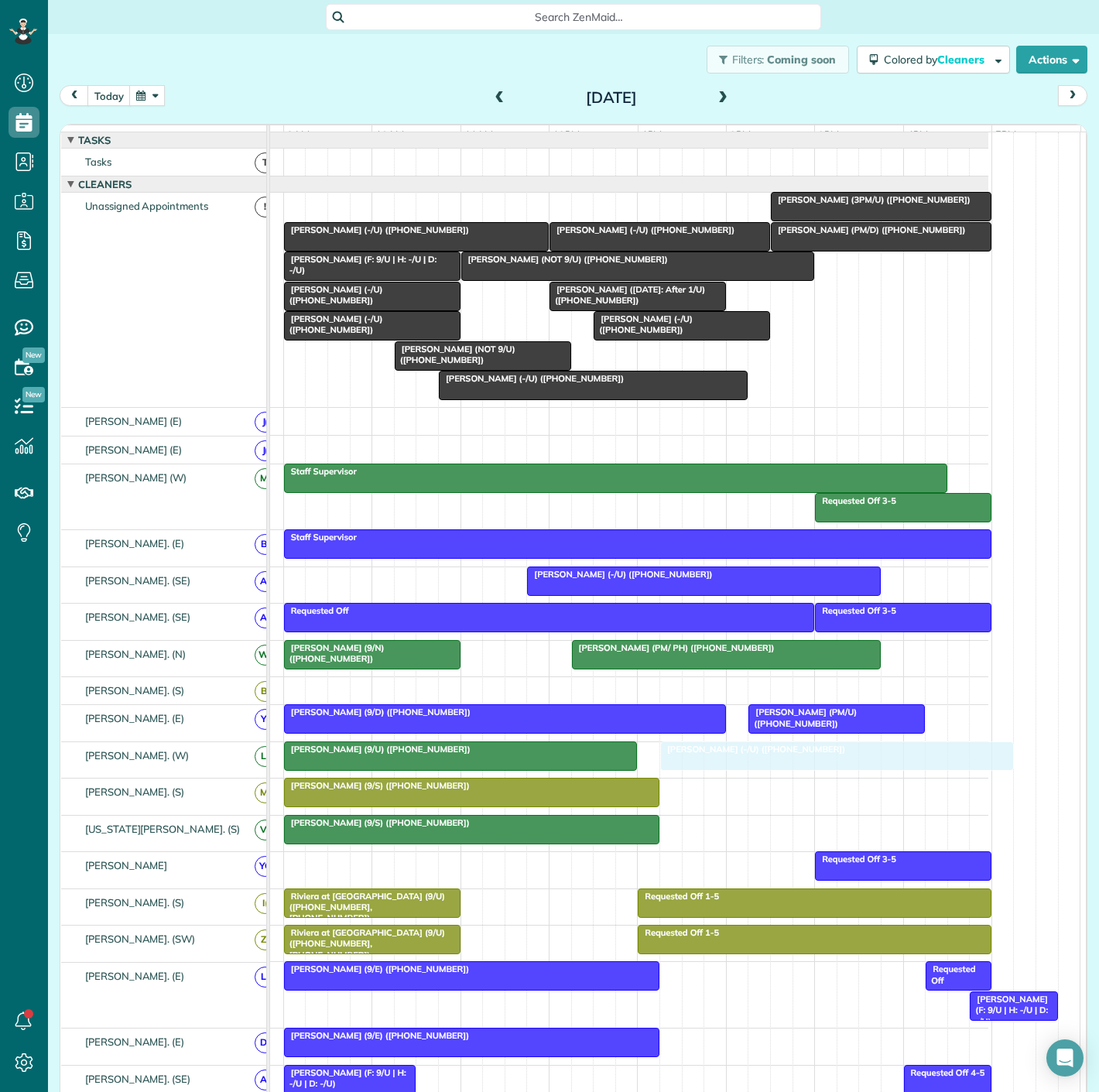
drag, startPoint x: 393, startPoint y: 213, endPoint x: 765, endPoint y: 768, distance: 668.1
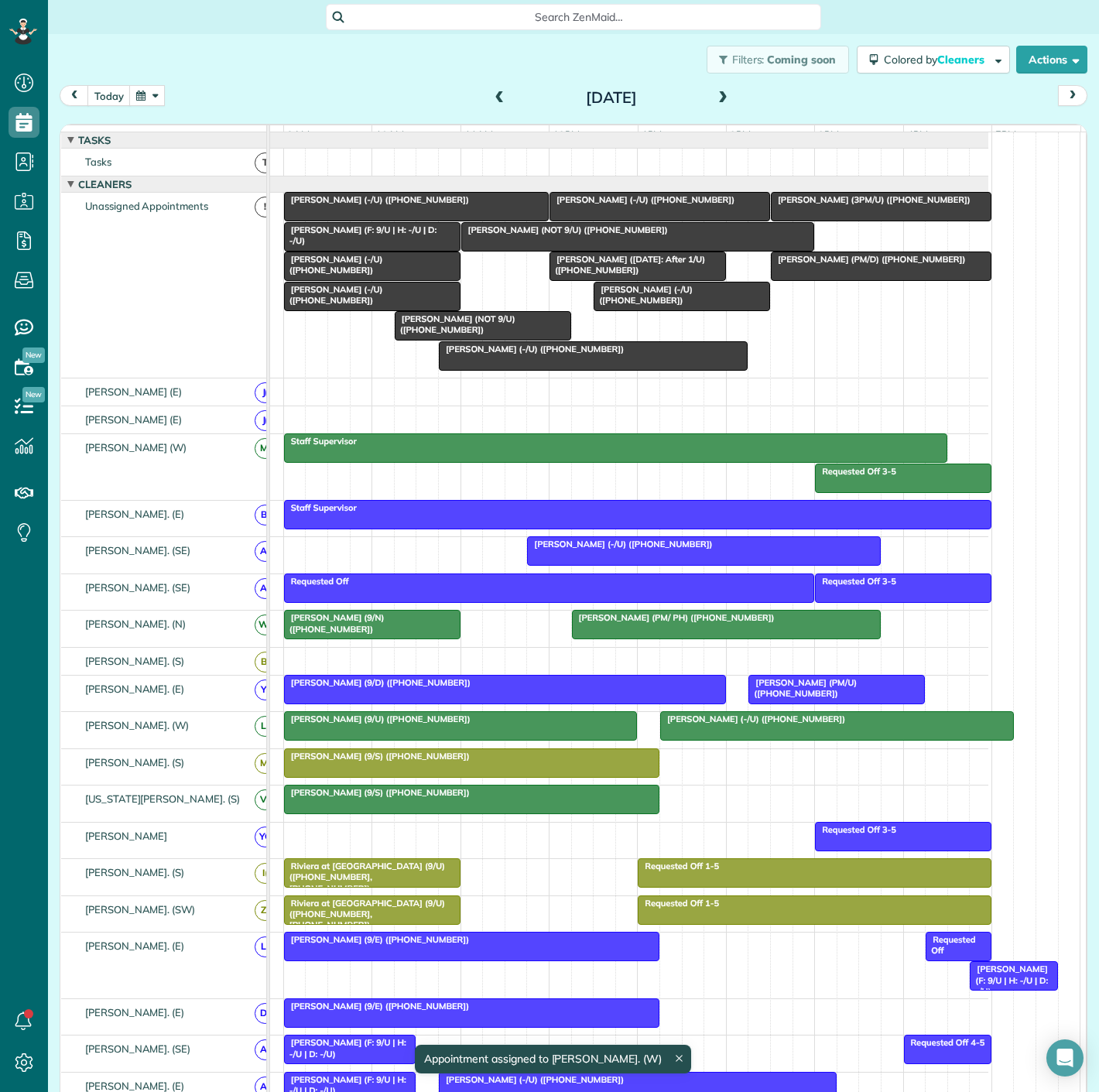
click at [731, 724] on span "[PERSON_NAME] (-/U) ([PHONE_NUMBER])" at bounding box center [753, 718] width 187 height 11
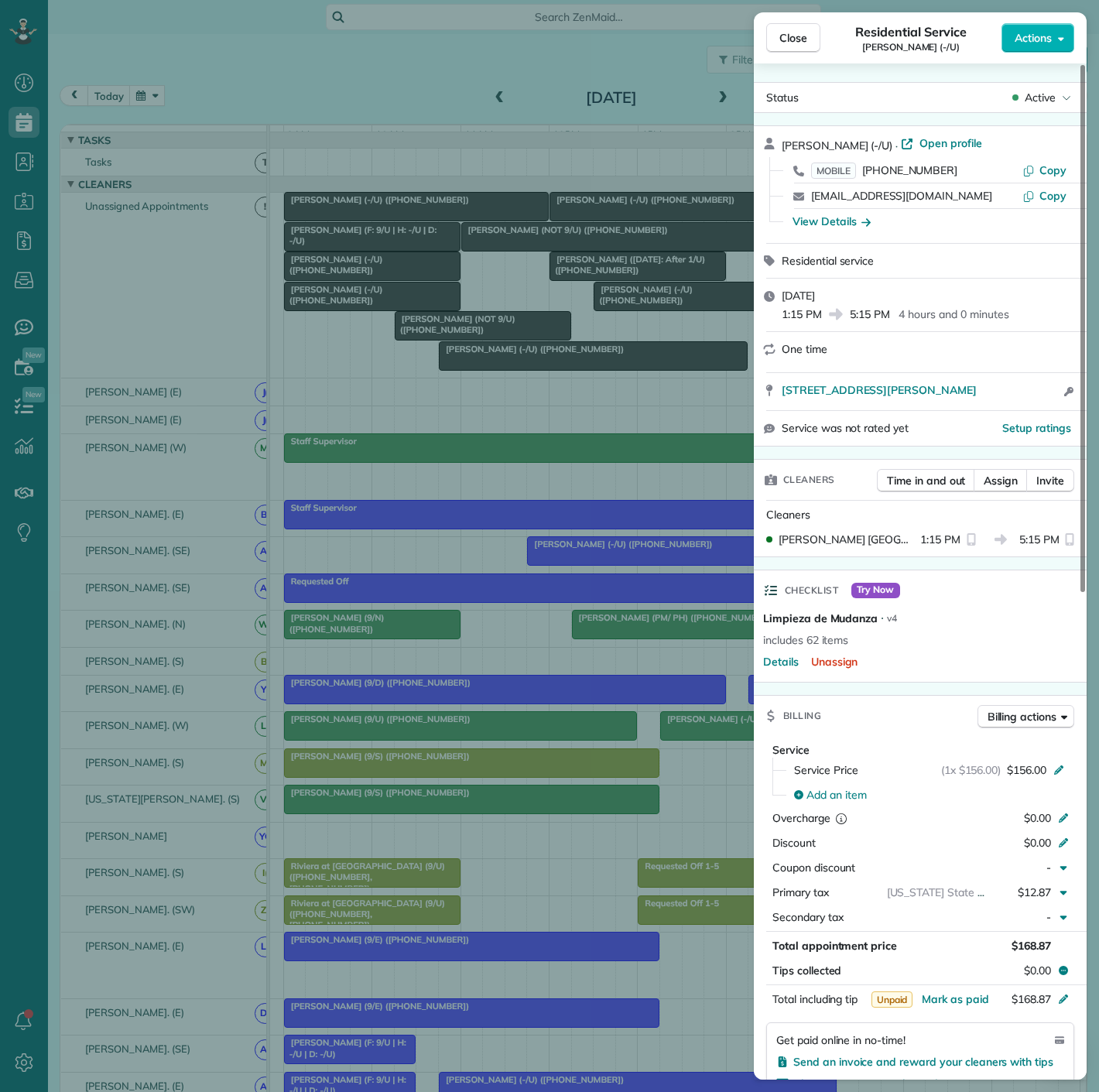
click at [731, 732] on div "Close Residential Service [PERSON_NAME] (-/U) Actions Status Active [PERSON_NAM…" at bounding box center [549, 546] width 1099 height 1092
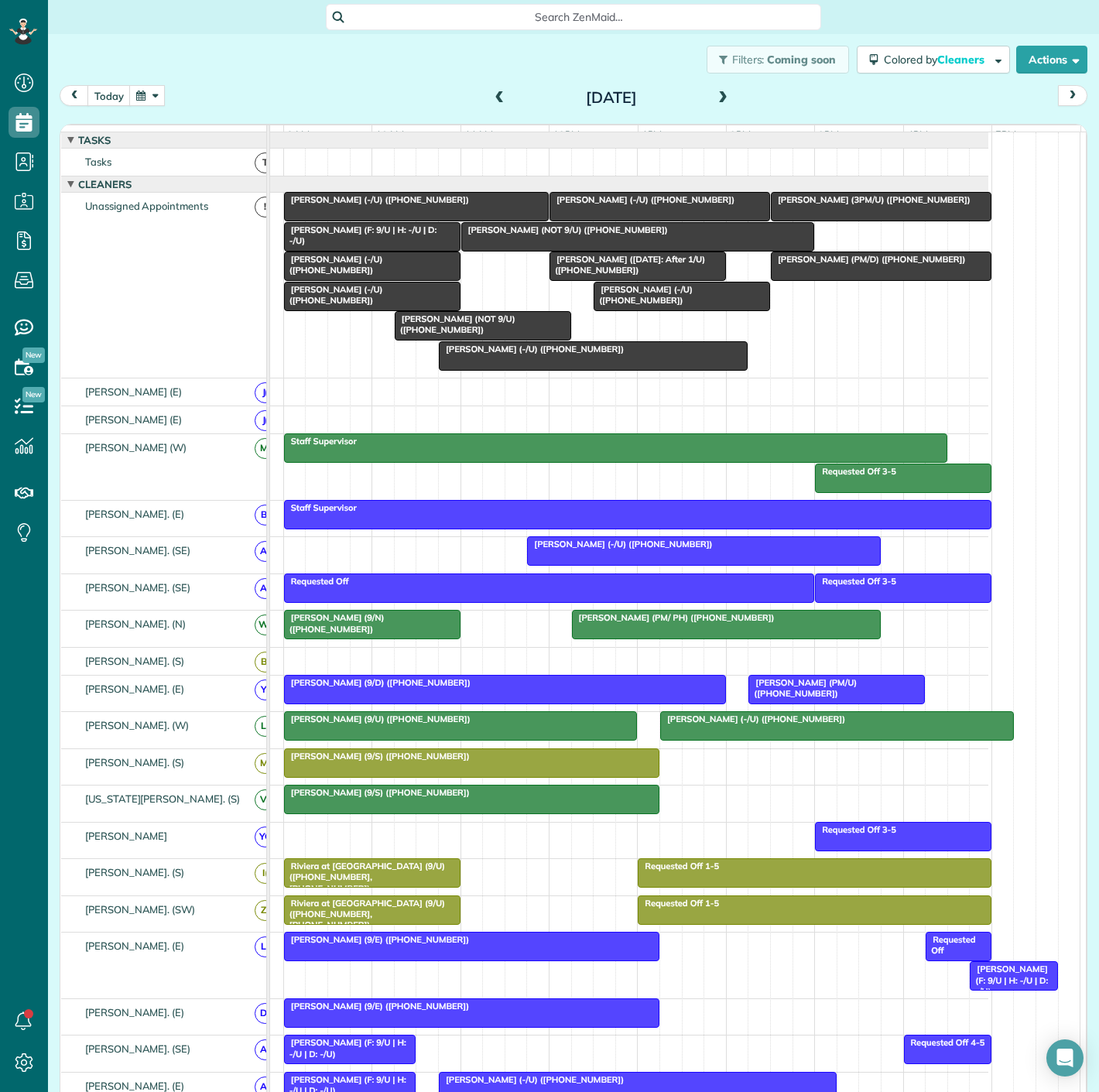
click at [597, 724] on div "[PERSON_NAME] (9/U) ([PHONE_NUMBER])" at bounding box center [461, 718] width 344 height 11
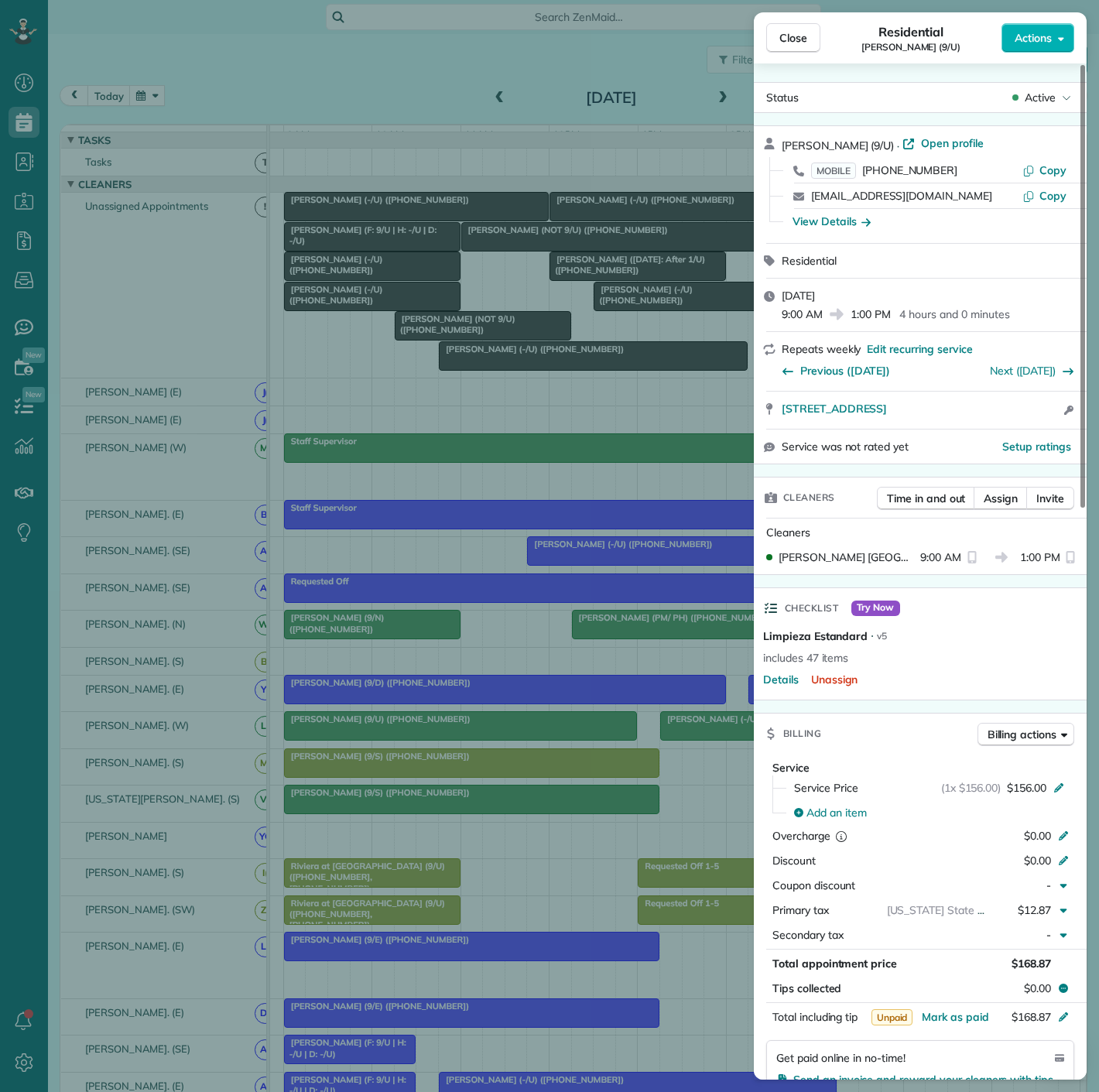
drag, startPoint x: 771, startPoint y: 412, endPoint x: 1034, endPoint y: 424, distance: 263.3
click at [1034, 424] on div "[STREET_ADDRESS] Open access information" at bounding box center [920, 410] width 333 height 37
click at [683, 353] on div "Close Residential [PERSON_NAME] (9/U) Actions Status Active [PERSON_NAME] (9/U)…" at bounding box center [549, 546] width 1099 height 1092
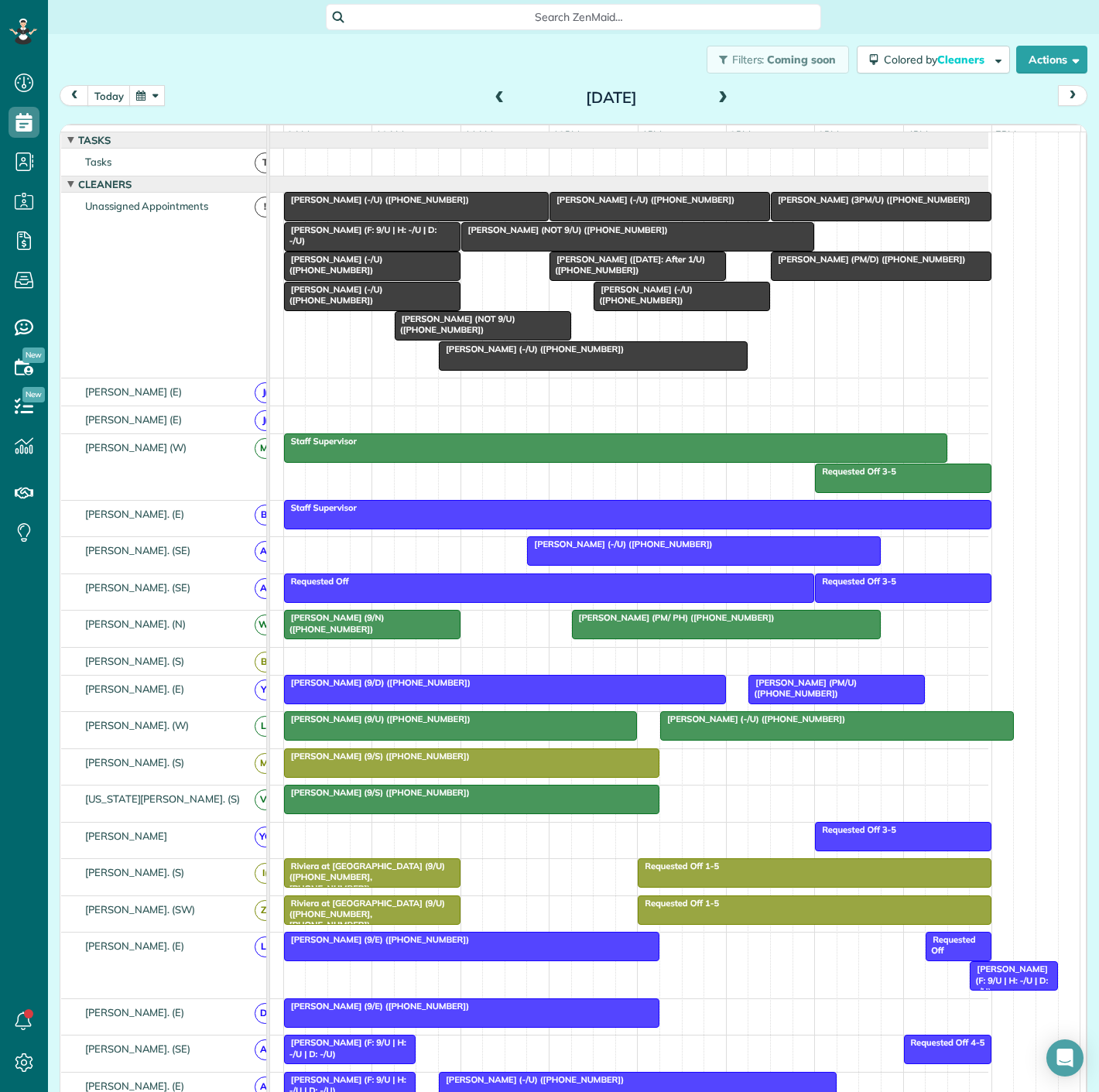
click at [692, 724] on span "[PERSON_NAME] (-/U) ([PHONE_NUMBER])" at bounding box center [753, 718] width 187 height 11
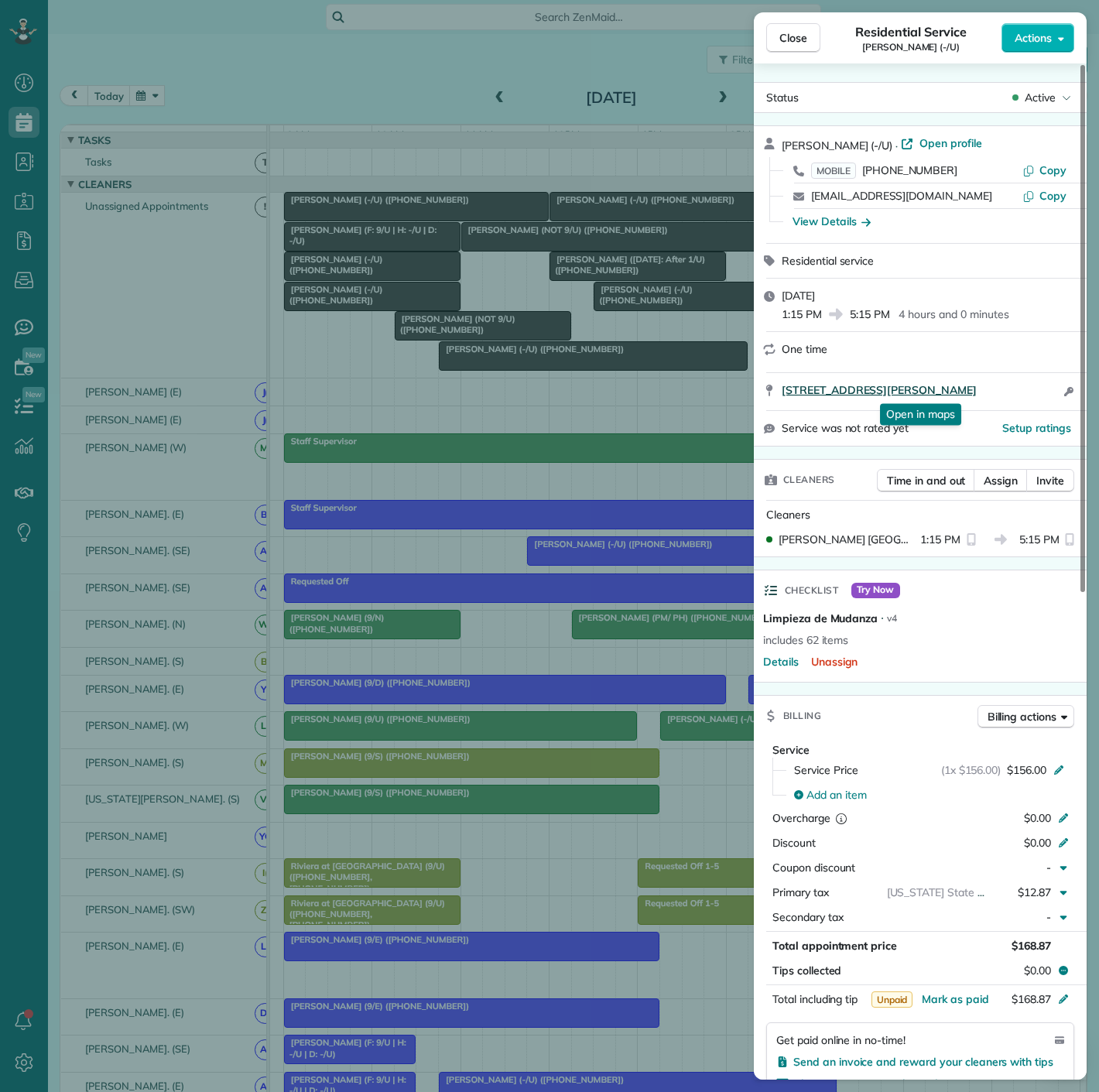
drag, startPoint x: 883, startPoint y: 412, endPoint x: 1028, endPoint y: 390, distance: 146.7
click at [1028, 390] on div "[STREET_ADDRESS][PERSON_NAME] Open in maps Open in maps Open access information" at bounding box center [920, 391] width 333 height 37
drag, startPoint x: 428, startPoint y: 430, endPoint x: 450, endPoint y: 321, distance: 111.2
click at [428, 430] on div "Close Residential Service [PERSON_NAME] (-/U) Actions Status Active [PERSON_NAM…" at bounding box center [549, 546] width 1099 height 1092
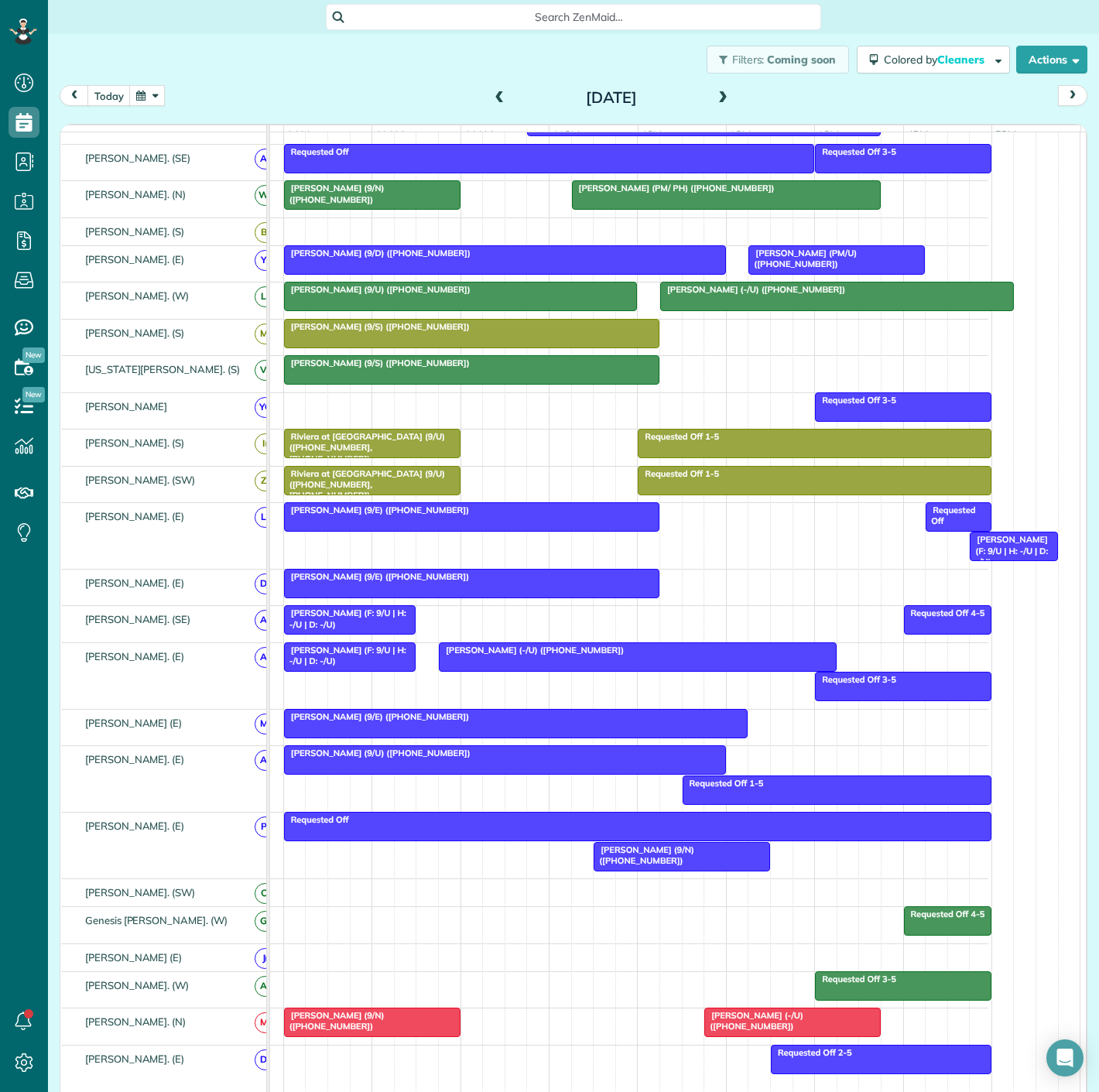
scroll to position [217, 0]
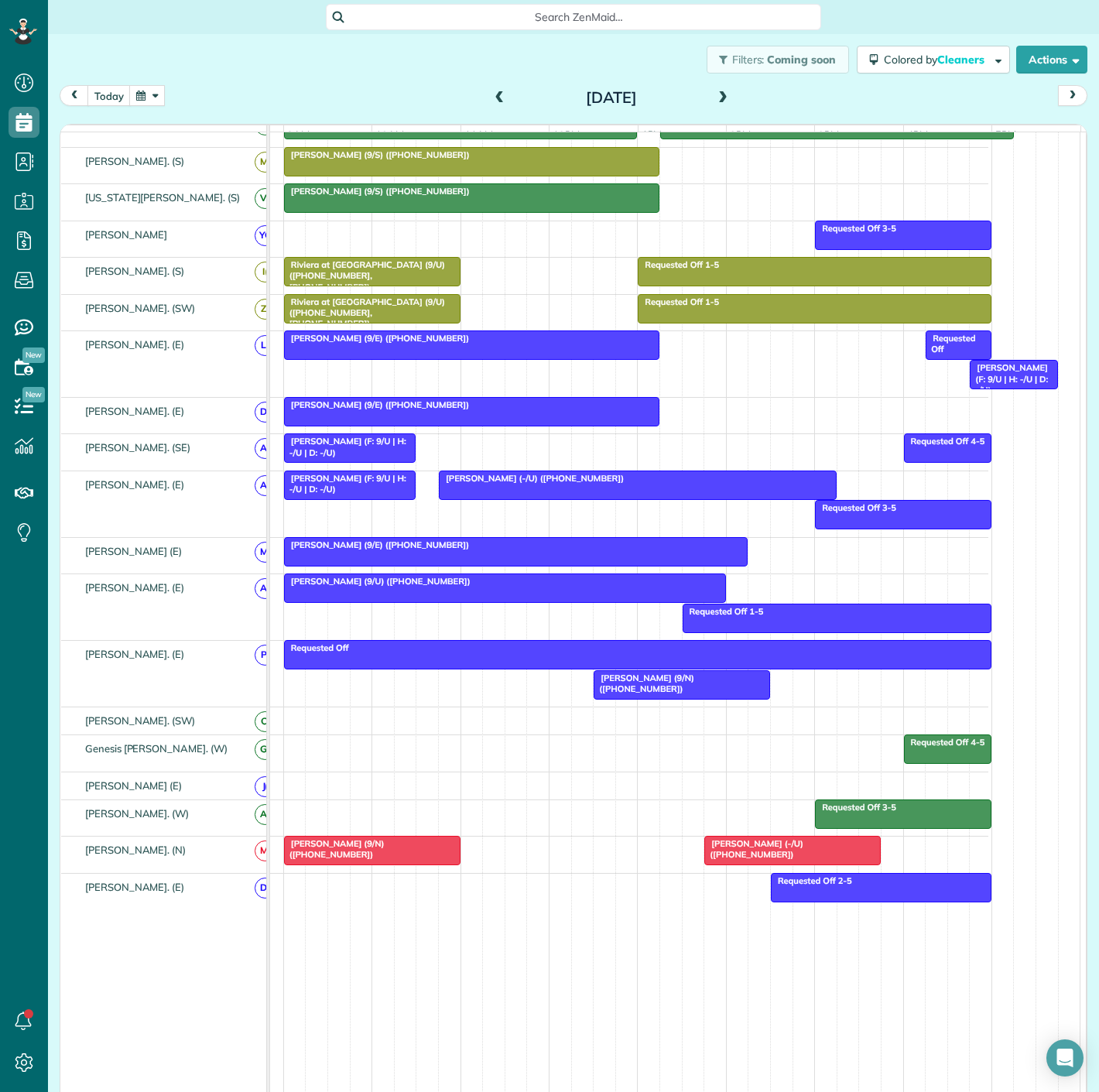
click at [566, 566] on div at bounding box center [516, 552] width 463 height 27
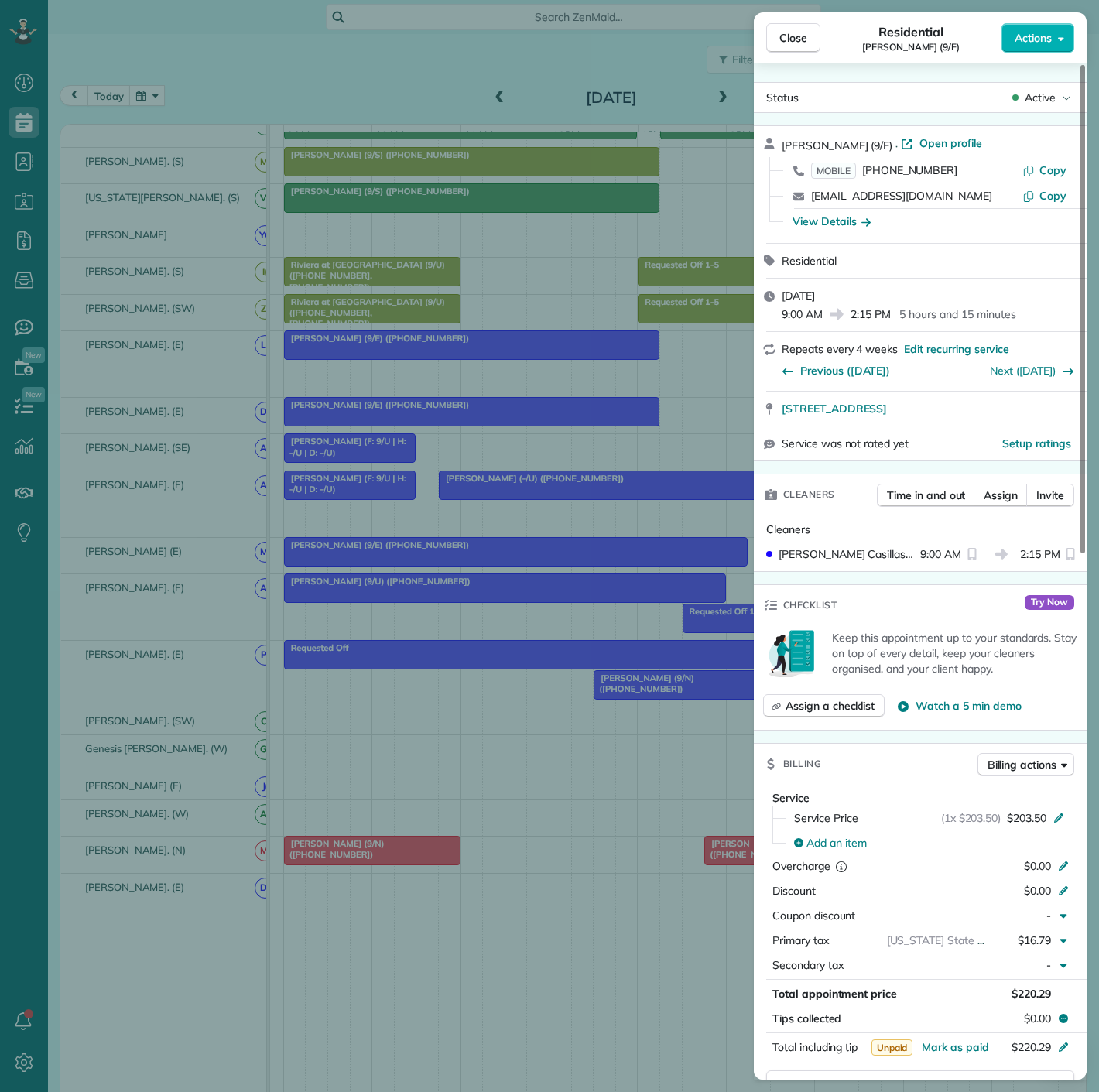
click at [566, 568] on div "Close Residential [PERSON_NAME] (9/E) Actions Status Active [PERSON_NAME] (9/E)…" at bounding box center [549, 546] width 1099 height 1092
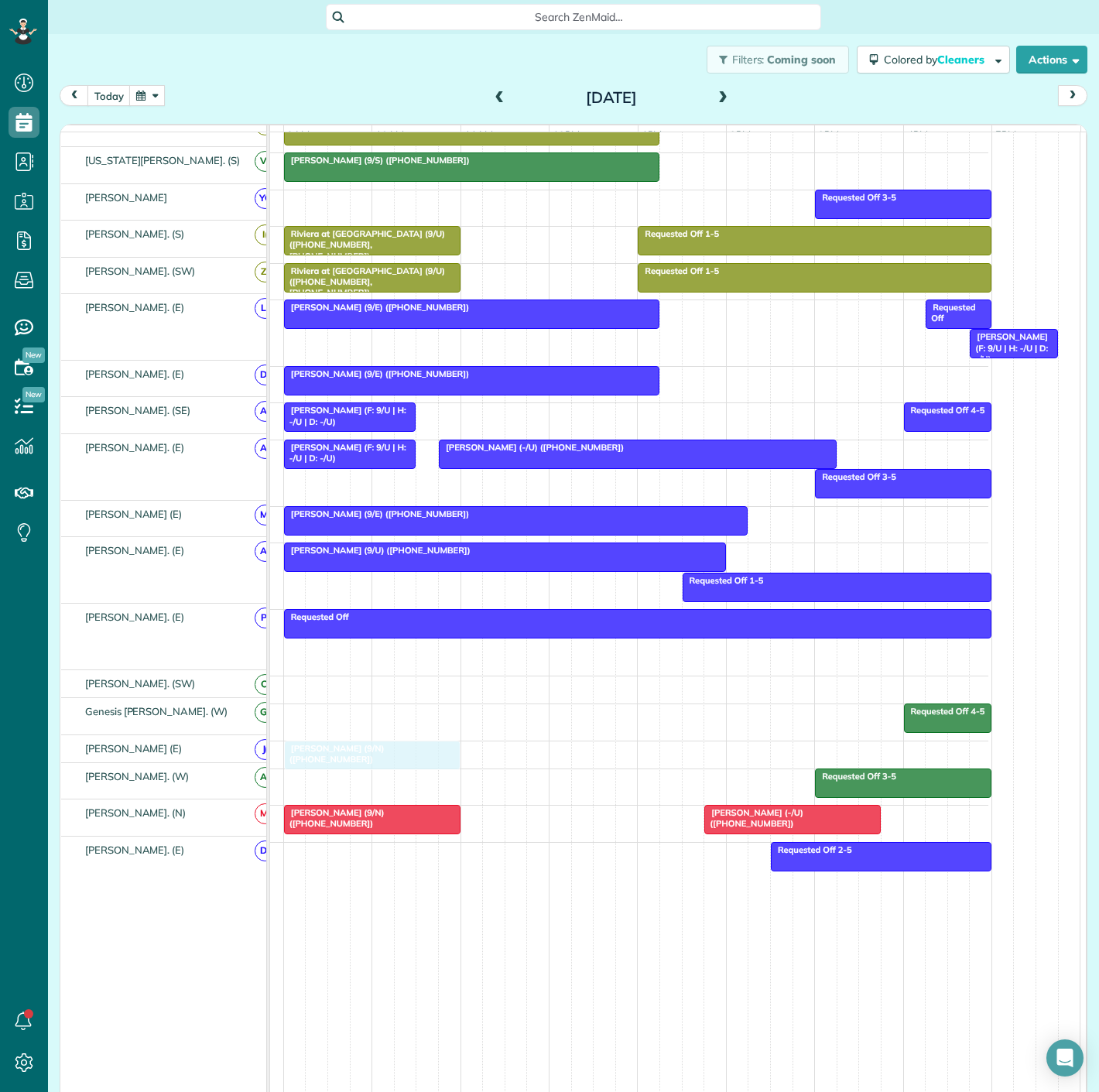
drag, startPoint x: 648, startPoint y: 689, endPoint x: 318, endPoint y: 803, distance: 349.1
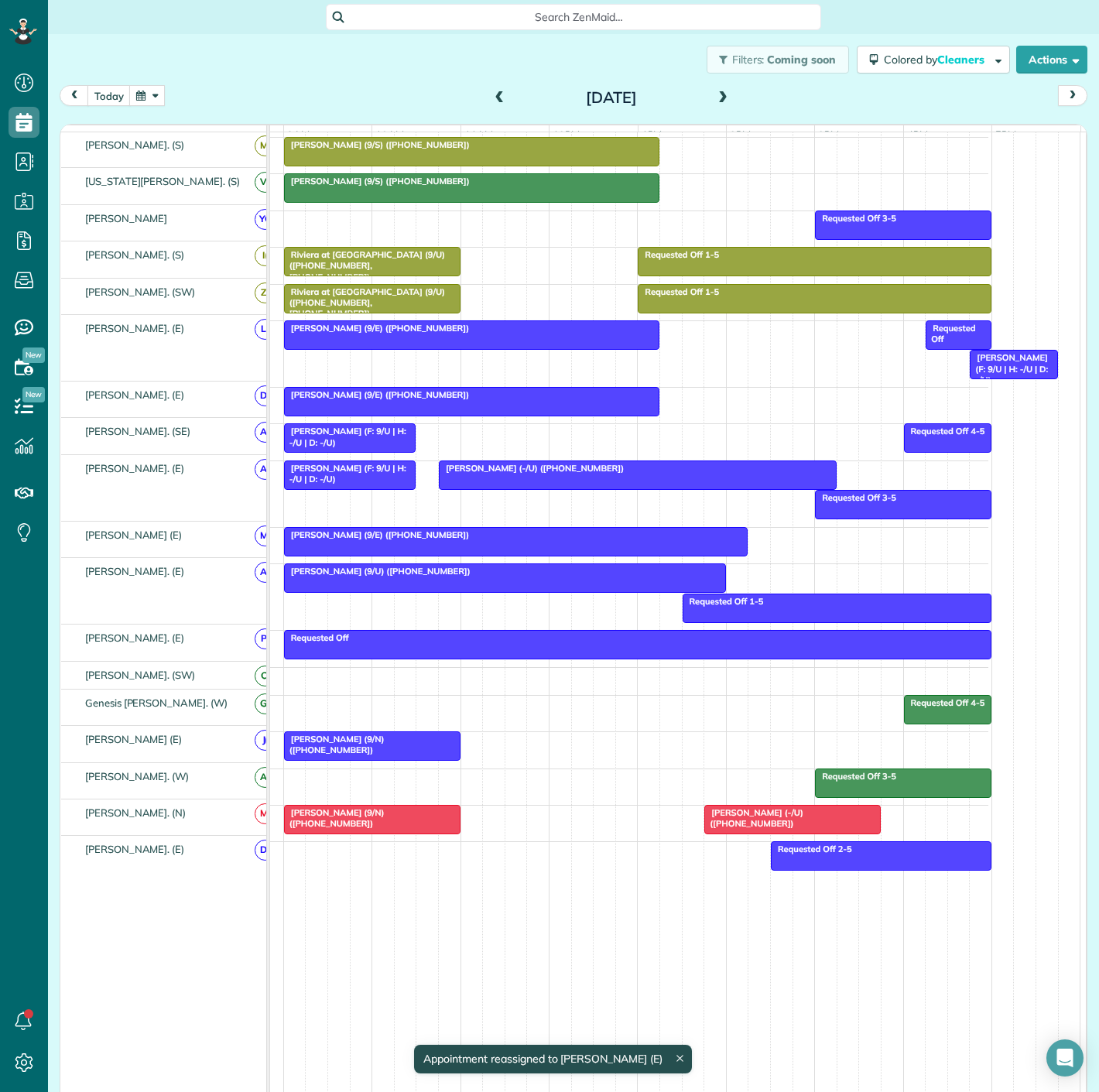
click at [316, 816] on span "[PERSON_NAME] (9/N) ([PHONE_NUMBER])" at bounding box center [334, 818] width 102 height 22
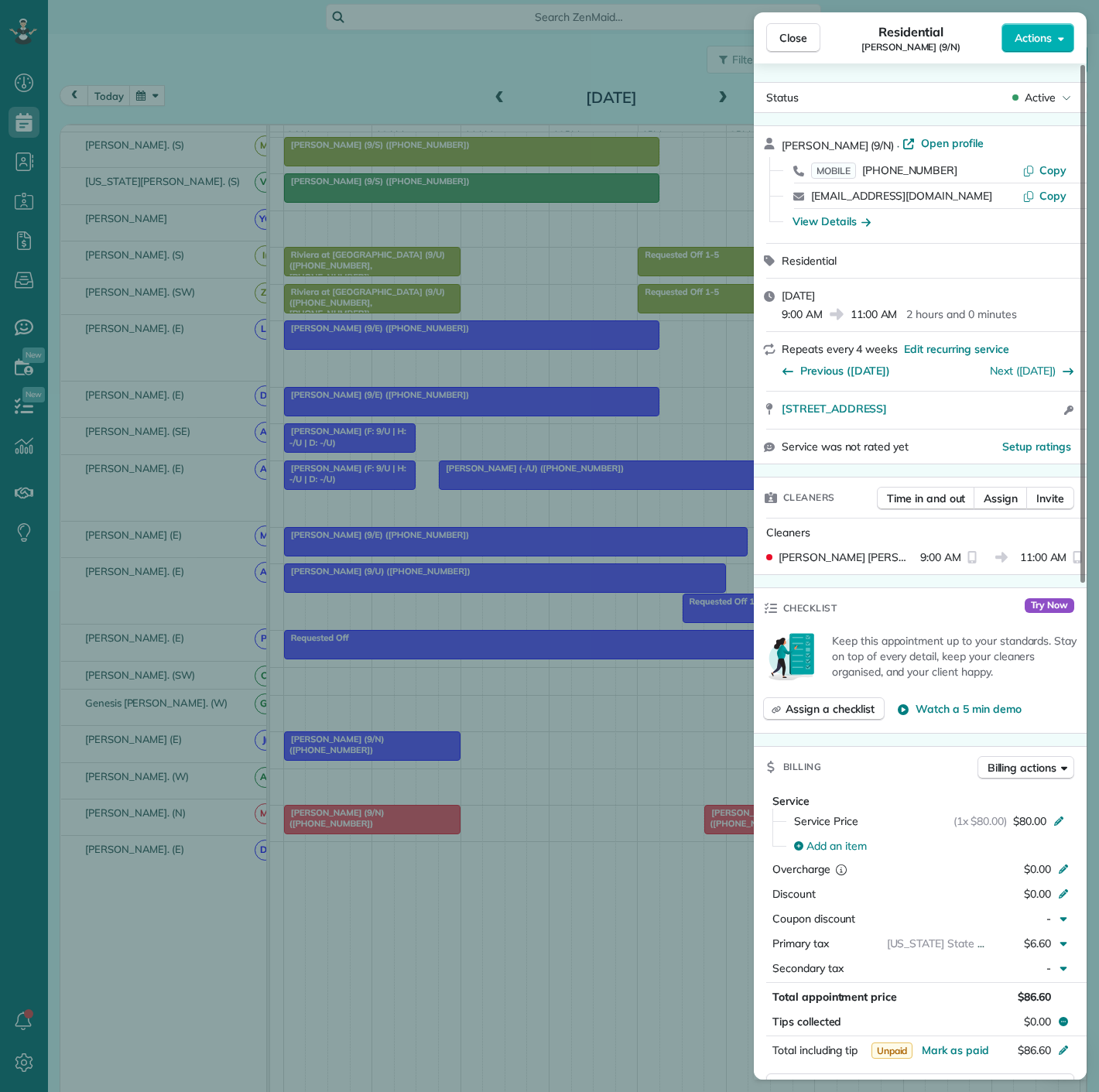
click at [421, 747] on div "Close Residential [PERSON_NAME] (9/N) Actions Status Active [PERSON_NAME] (9/N)…" at bounding box center [549, 546] width 1099 height 1092
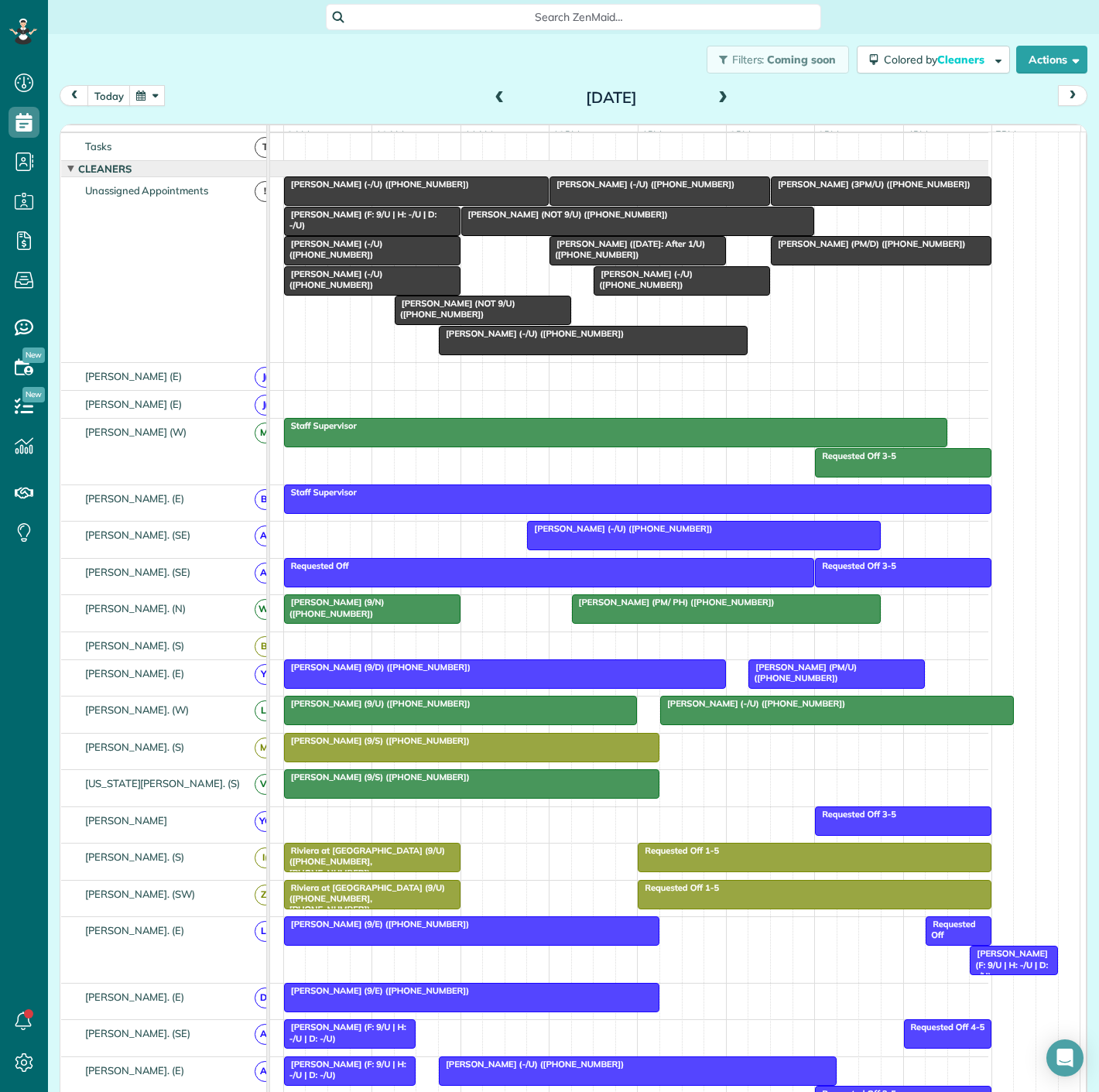
click at [363, 623] on div at bounding box center [372, 609] width 175 height 27
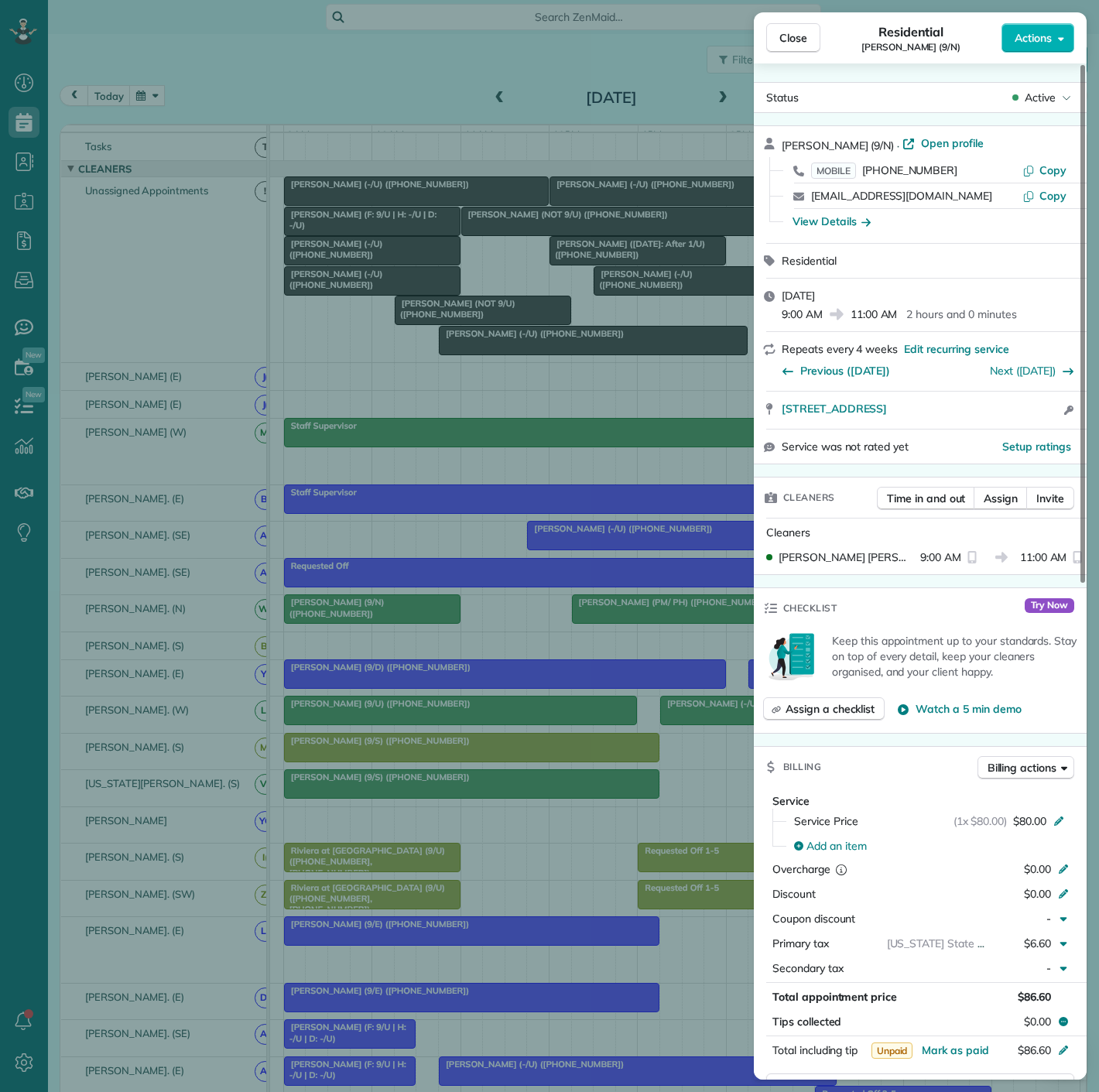
click at [472, 511] on div "Close Residential [PERSON_NAME] (9/N) Actions Status Active [PERSON_NAME] (9/N)…" at bounding box center [549, 546] width 1099 height 1092
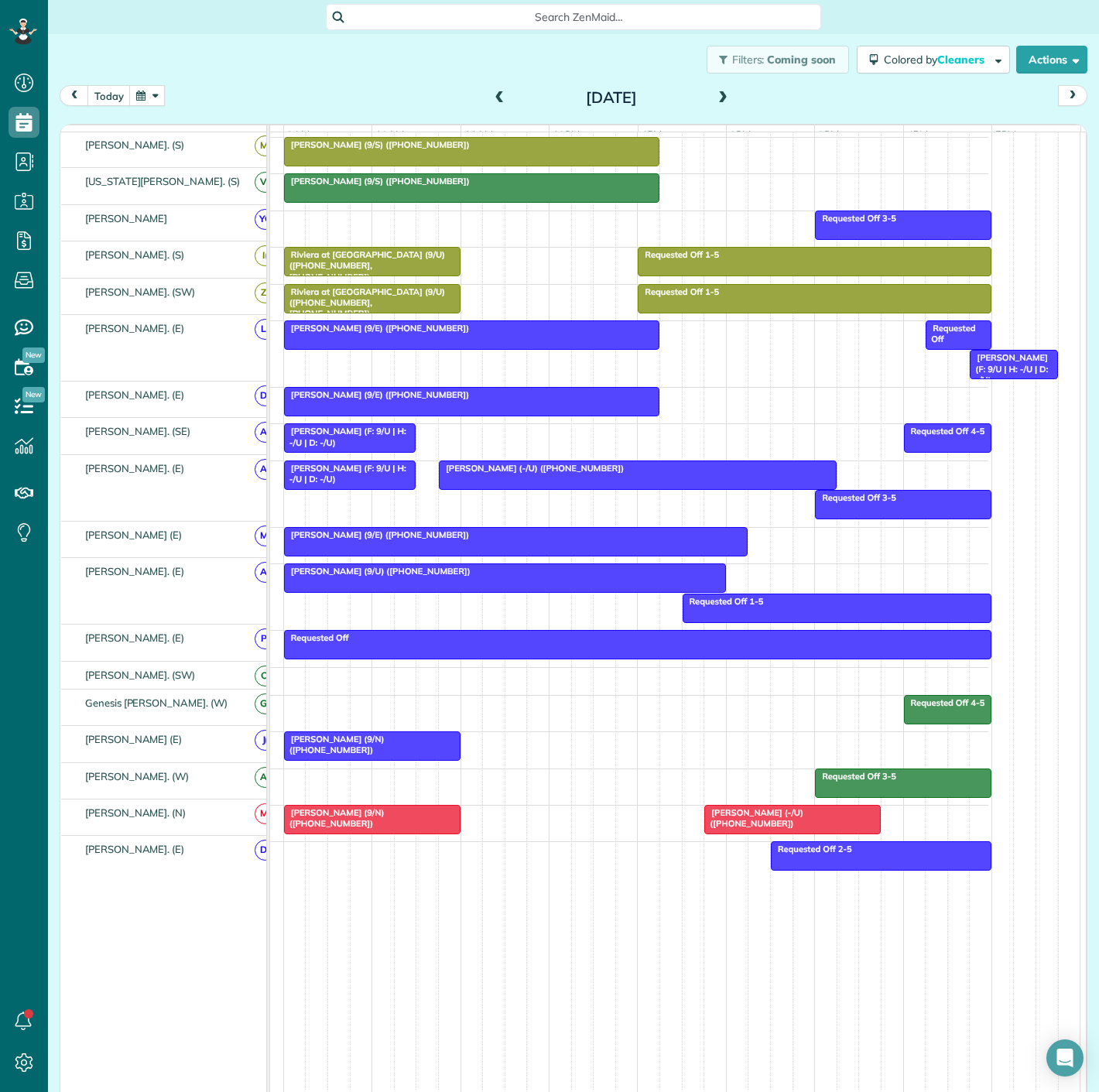
click at [383, 753] on div at bounding box center [372, 746] width 175 height 27
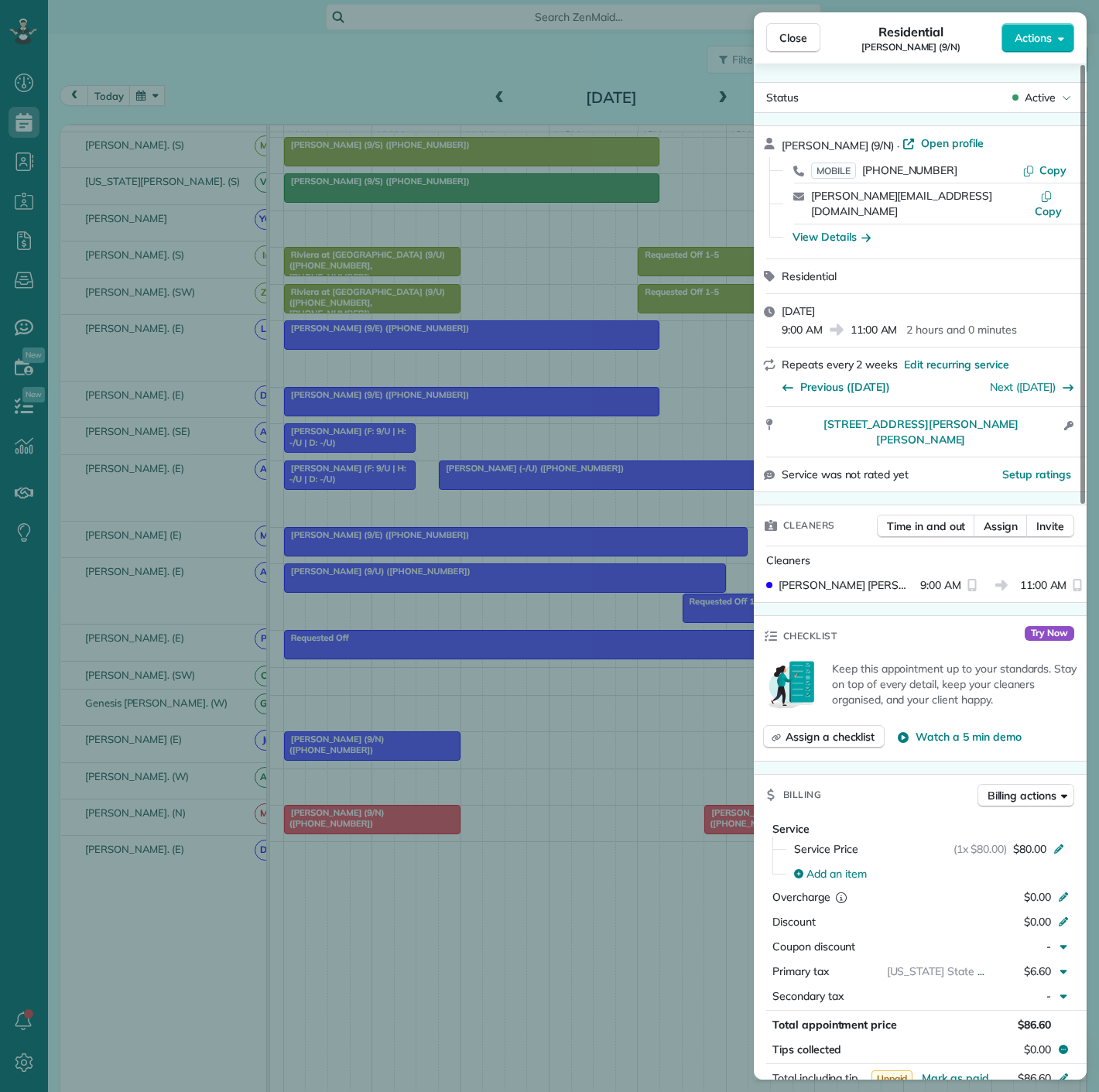
click at [383, 753] on div "Close Residential [PERSON_NAME] (9/N) Actions Status Active [PERSON_NAME] (9/N)…" at bounding box center [549, 546] width 1099 height 1092
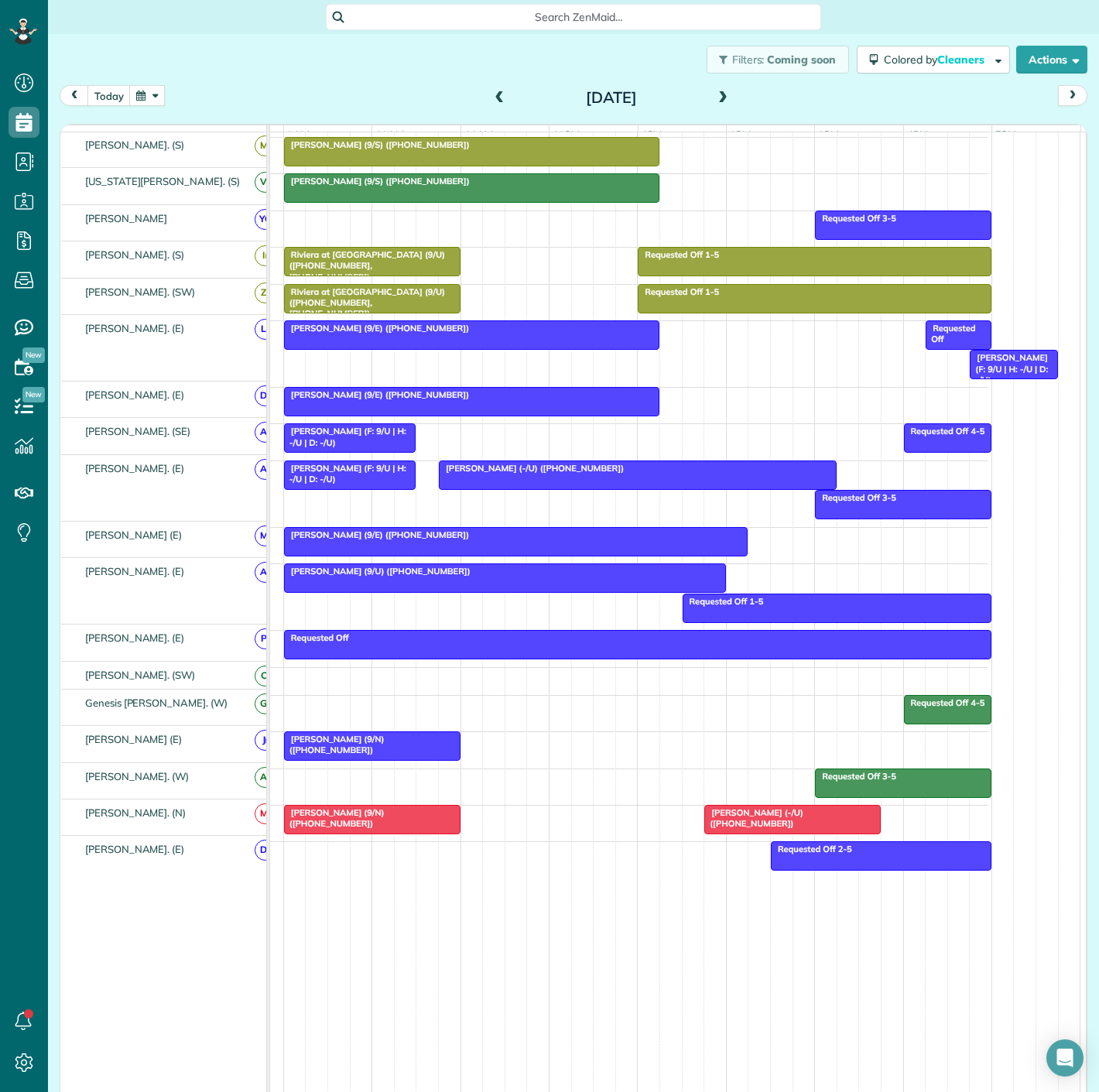
click at [384, 827] on div at bounding box center [372, 819] width 175 height 27
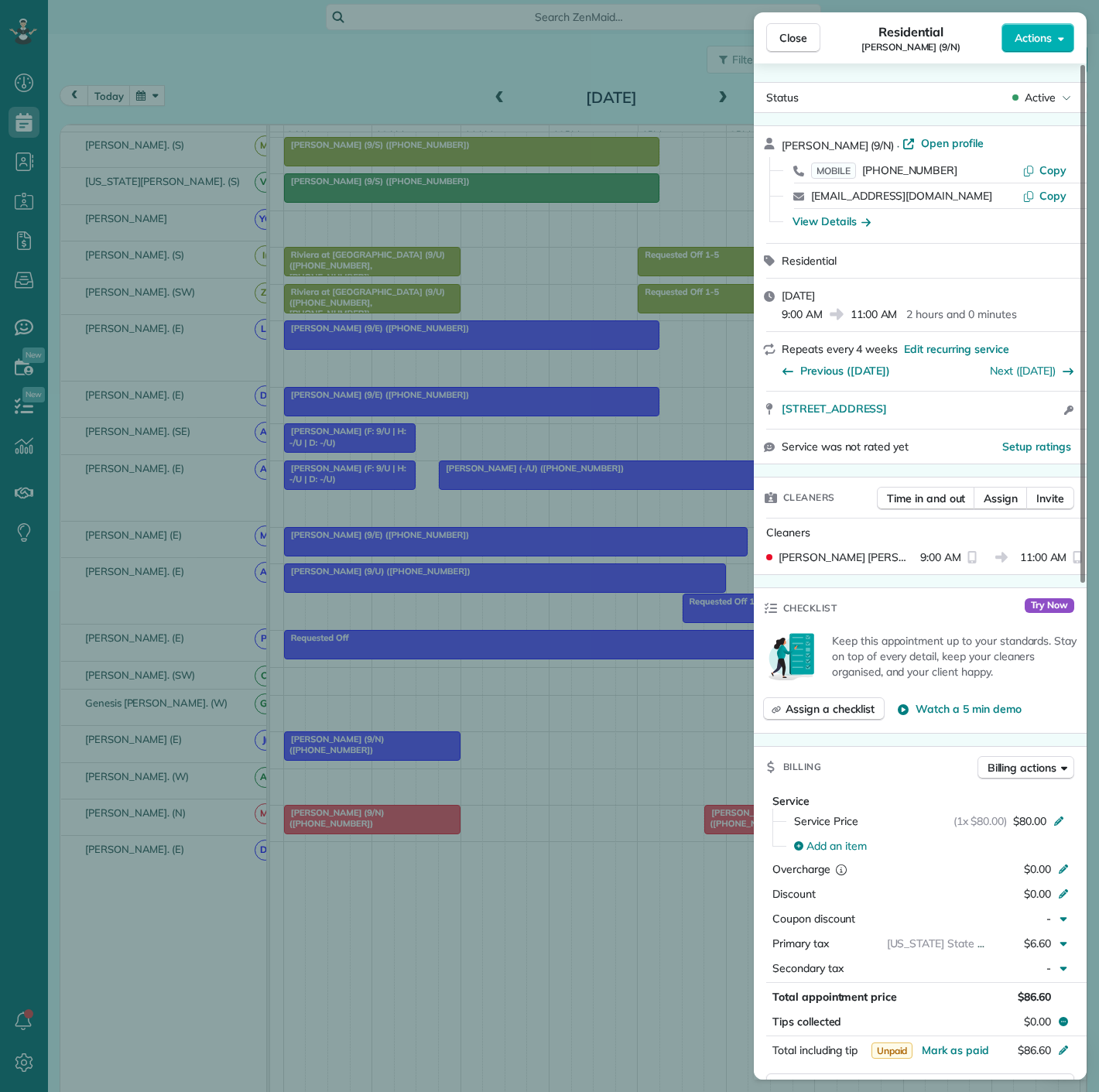
click at [384, 827] on div "Close Residential [PERSON_NAME] (9/N) Actions Status Active [PERSON_NAME] (9/N)…" at bounding box center [549, 546] width 1099 height 1092
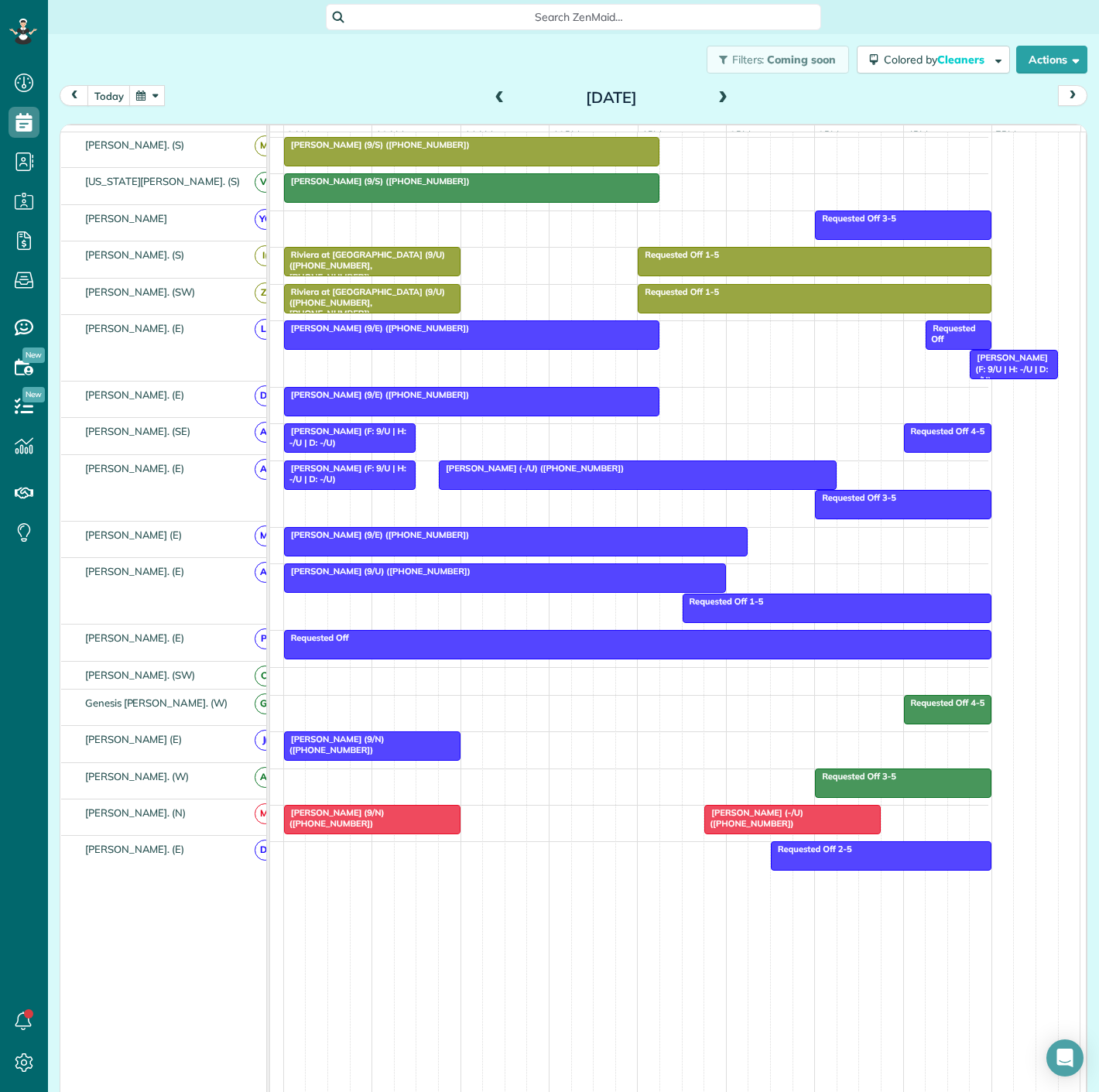
click at [373, 738] on span "[PERSON_NAME] (9/N) ([PHONE_NUMBER])" at bounding box center [334, 745] width 102 height 22
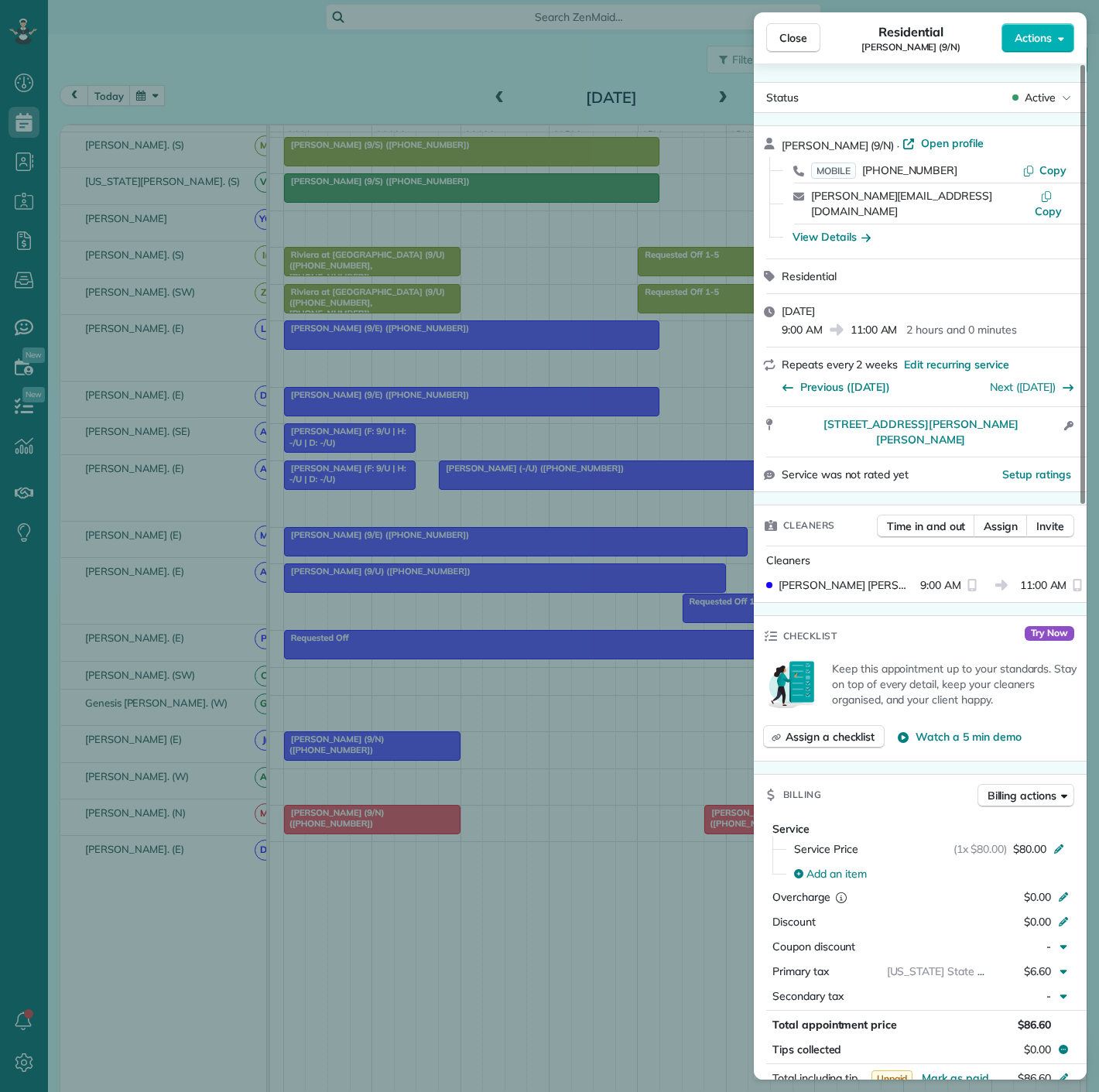
click at [373, 738] on div "Close Residential [PERSON_NAME] (9/N) Actions Status Active [PERSON_NAME] (9/N)…" at bounding box center [549, 546] width 1099 height 1092
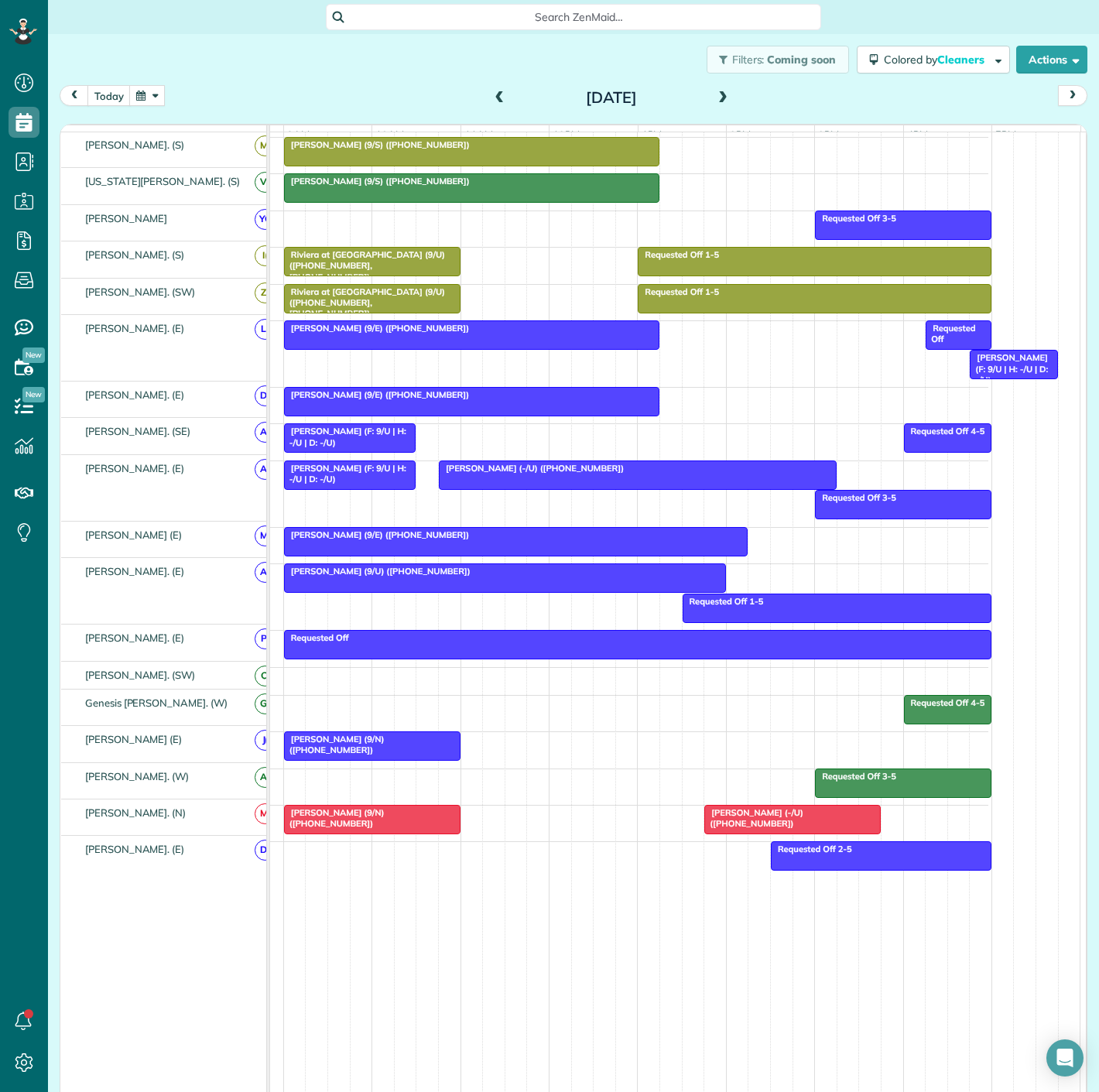
click at [336, 742] on span "[PERSON_NAME] (9/N) ([PHONE_NUMBER])" at bounding box center [334, 745] width 102 height 22
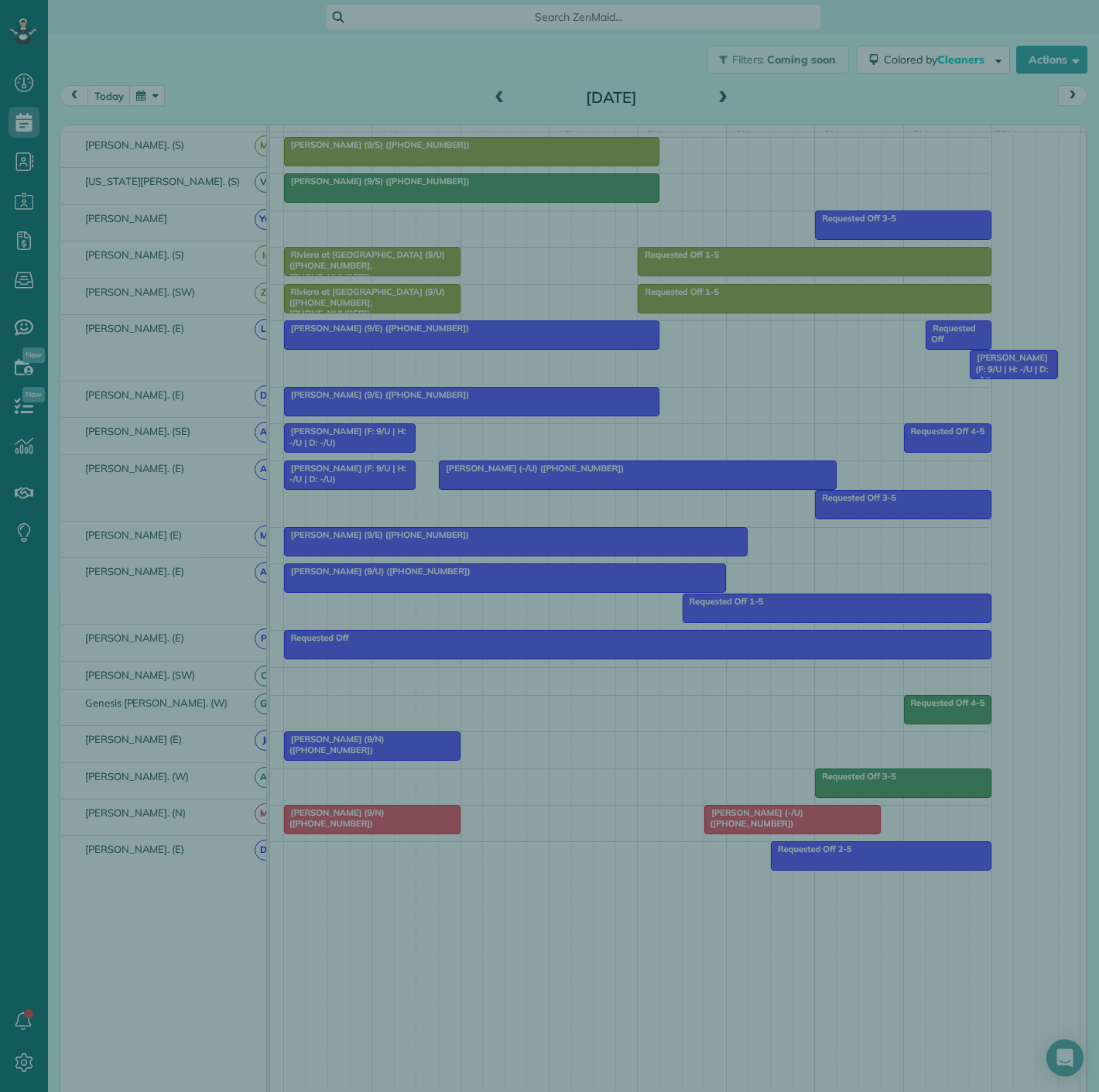
drag, startPoint x: 335, startPoint y: 742, endPoint x: 360, endPoint y: 723, distance: 31.4
click at [338, 742] on div "Close Residential [PERSON_NAME] (9/N) Actions Status Active [PERSON_NAME] (9/N)…" at bounding box center [549, 546] width 1099 height 1092
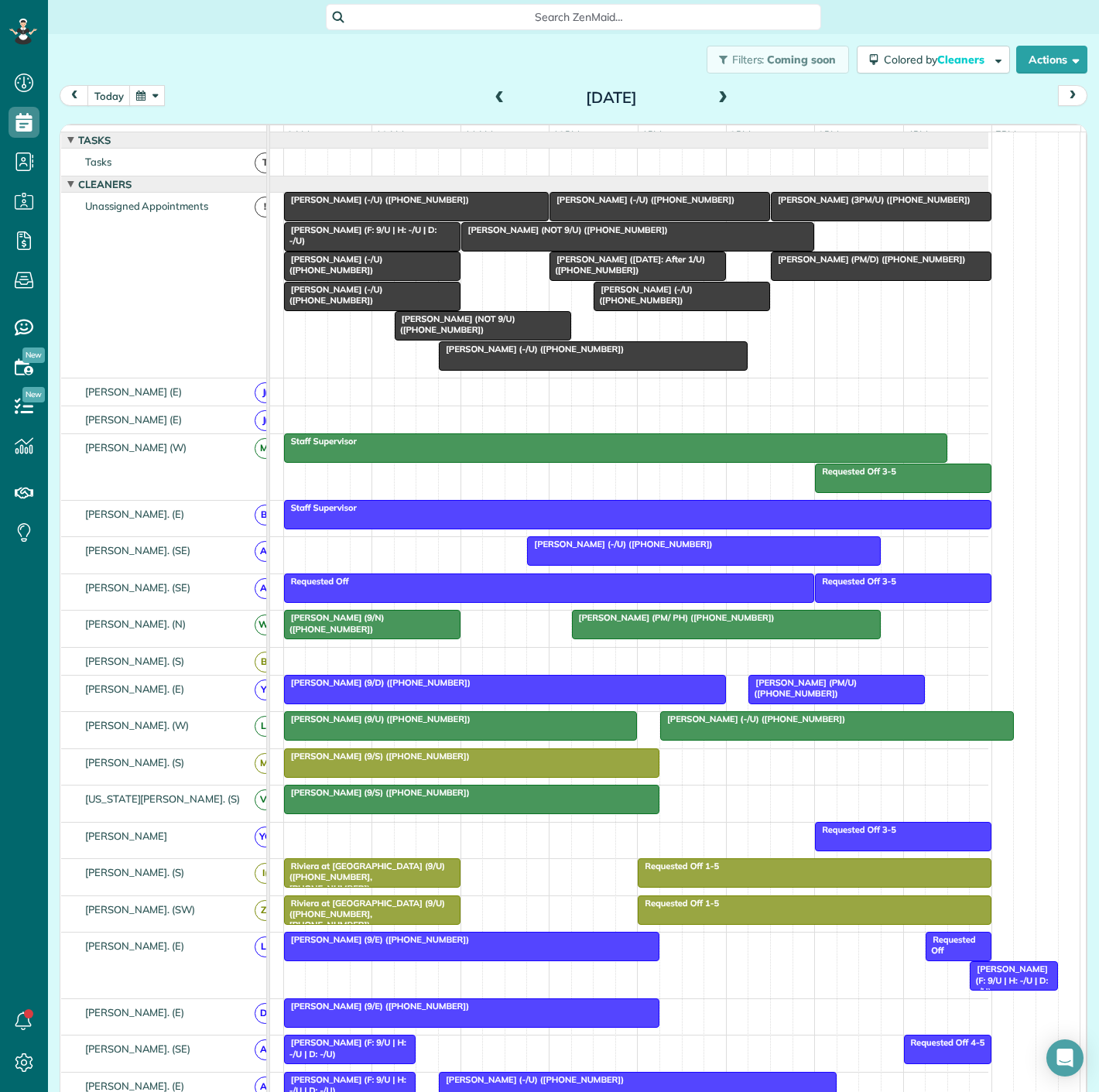
click at [343, 301] on span "[PERSON_NAME] (-/U) ([PHONE_NUMBER])" at bounding box center [333, 295] width 100 height 22
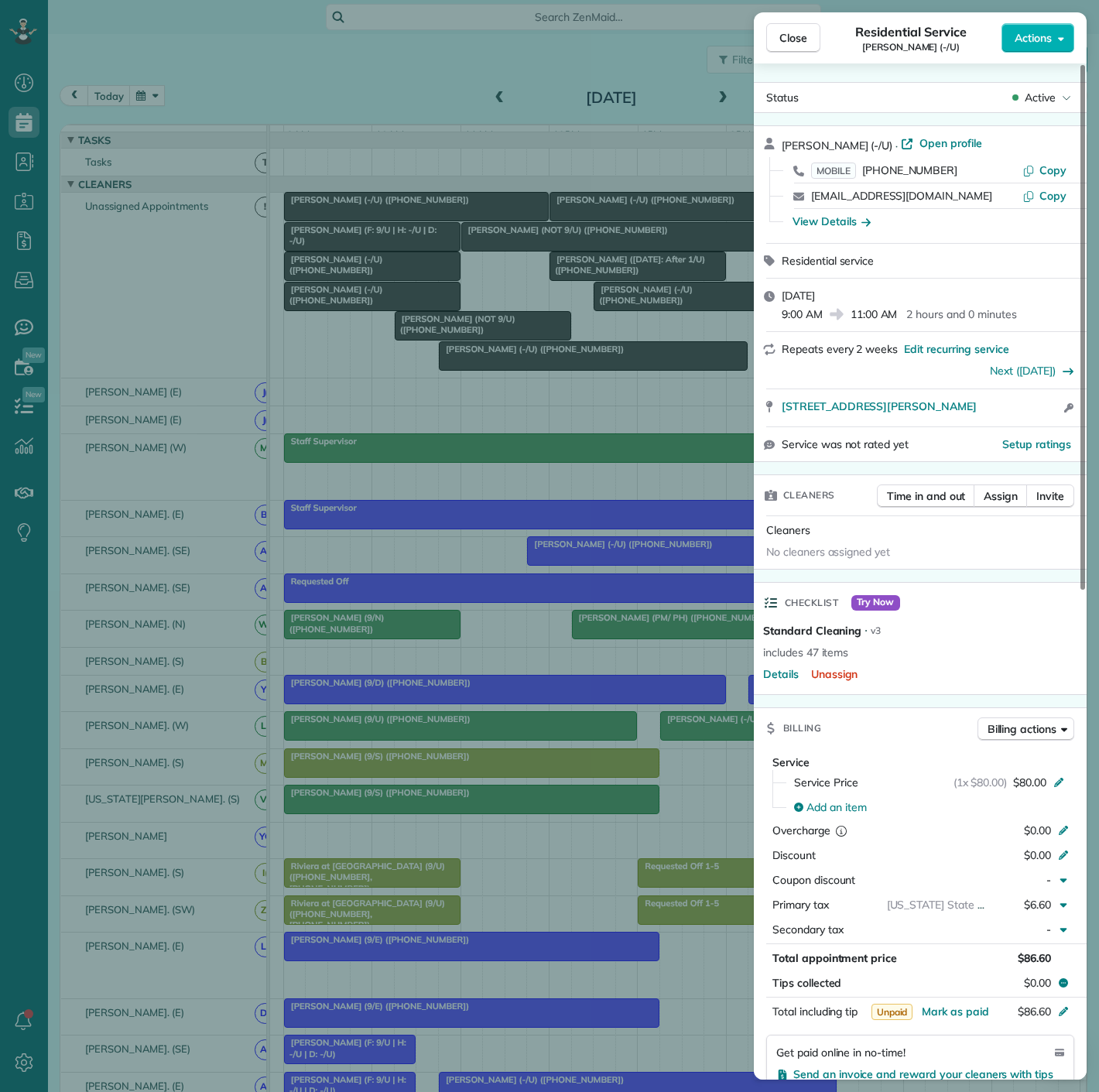
click at [343, 301] on div "Close Residential Service [PERSON_NAME] (-/U) Actions Status Active [PERSON_NAM…" at bounding box center [549, 546] width 1099 height 1092
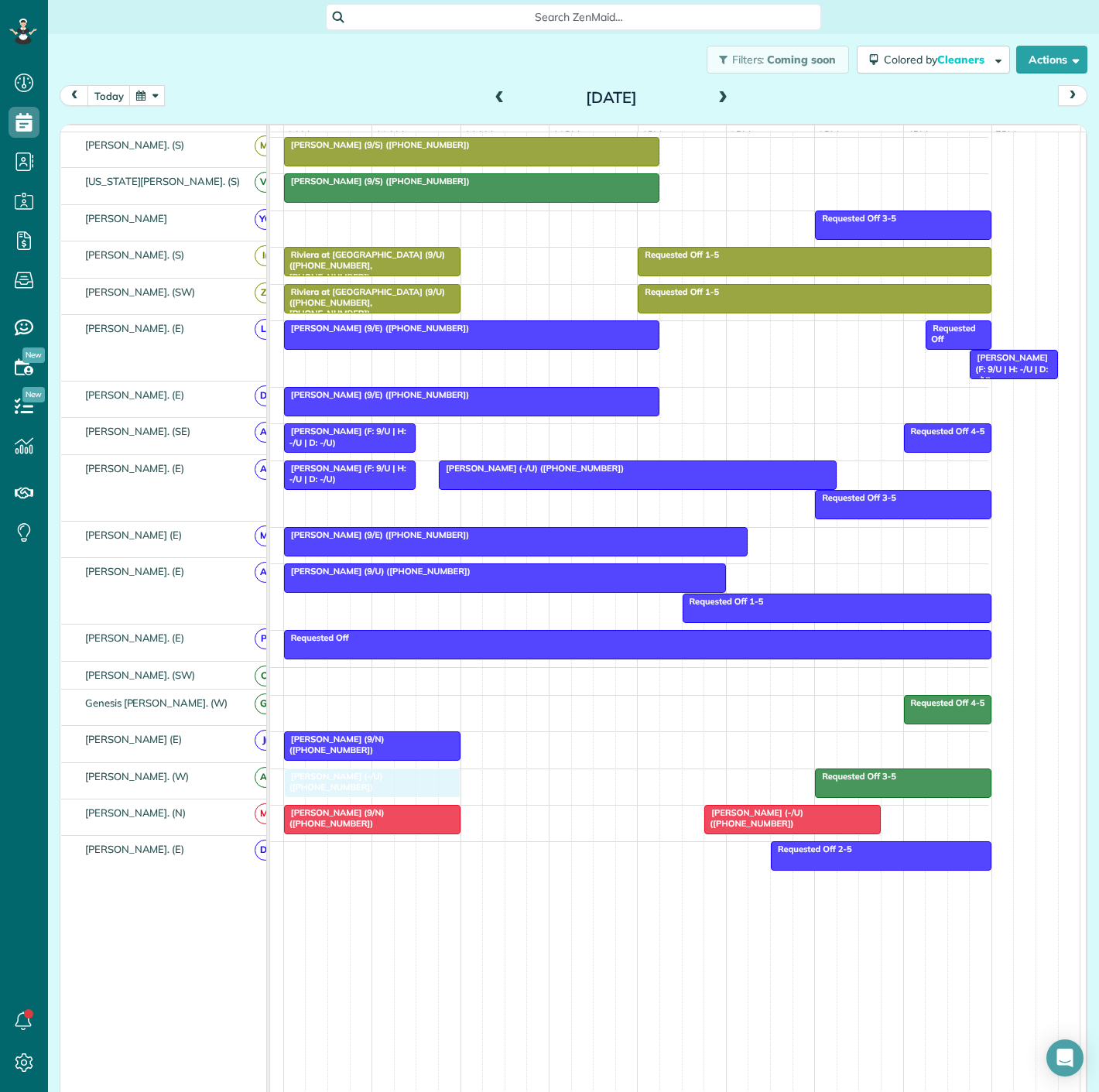
drag, startPoint x: 353, startPoint y: 301, endPoint x: 362, endPoint y: 764, distance: 463.1
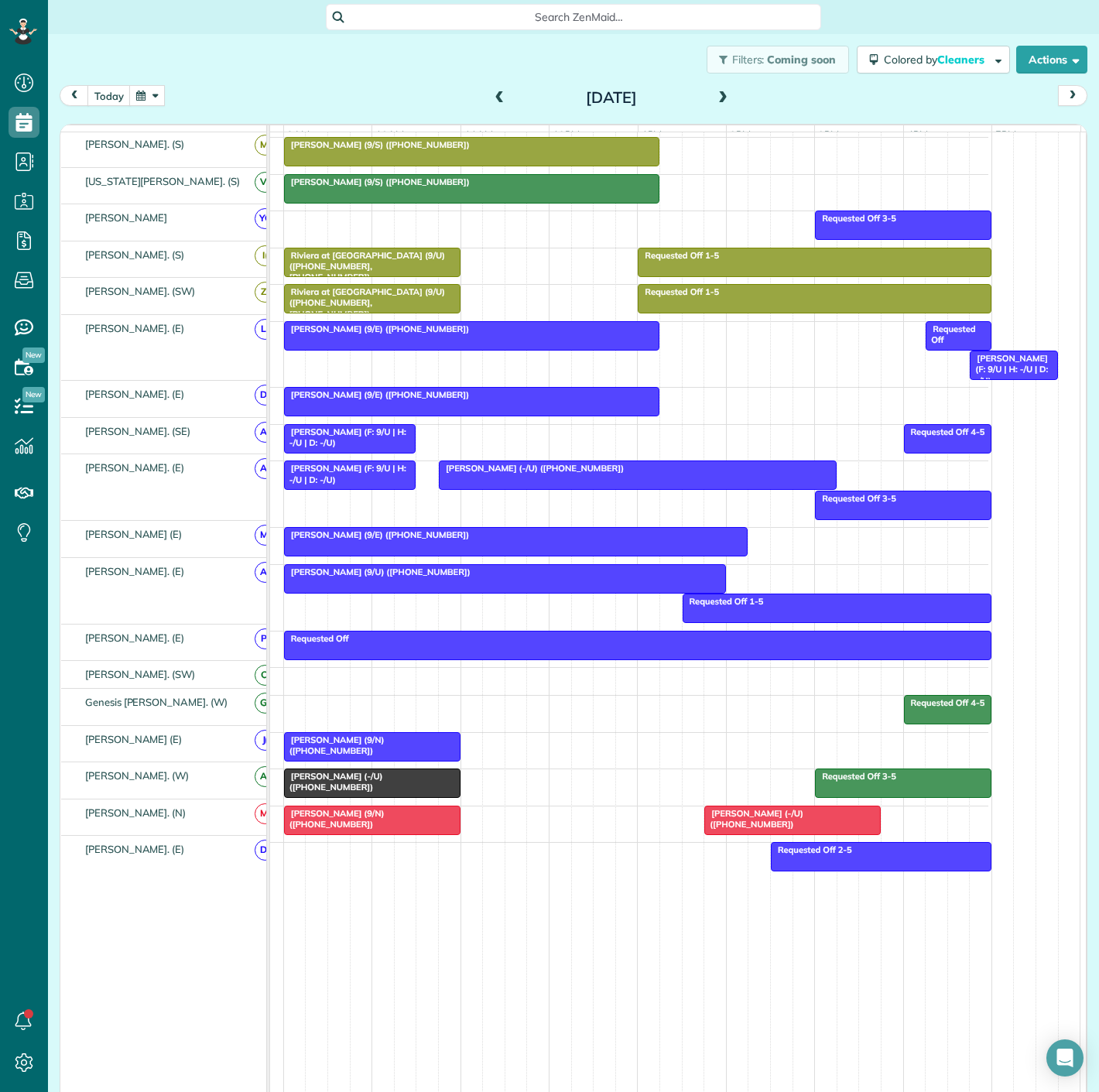
click at [361, 782] on div at bounding box center [372, 783] width 175 height 27
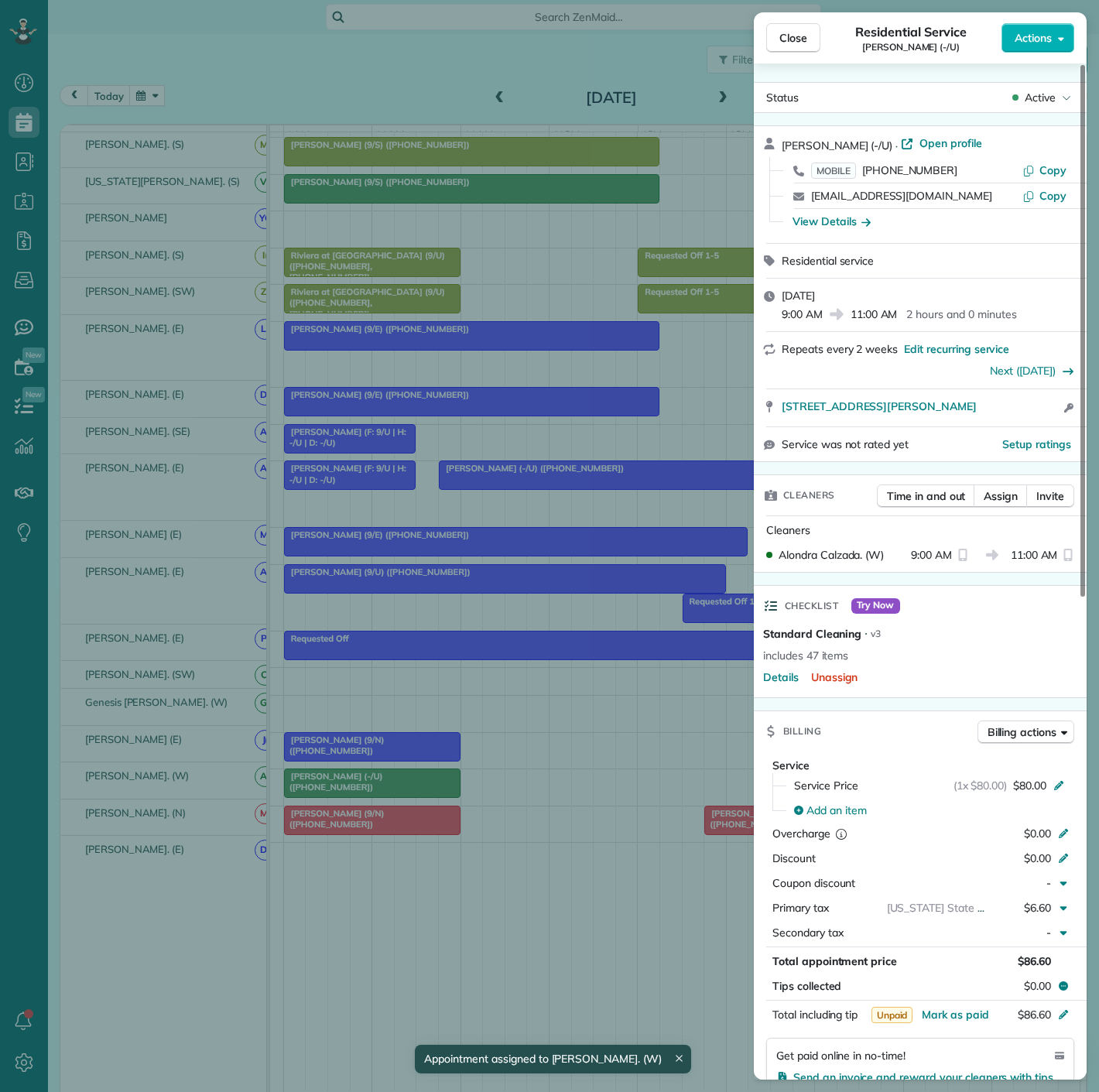
drag, startPoint x: 781, startPoint y: 419, endPoint x: 999, endPoint y: 415, distance: 218.0
click at [999, 415] on div "[STREET_ADDRESS][PERSON_NAME] Open access information" at bounding box center [920, 408] width 333 height 37
click at [199, 671] on div "Close Residential Service [PERSON_NAME] (-/U) Actions Status Active [PERSON_NAM…" at bounding box center [549, 546] width 1099 height 1092
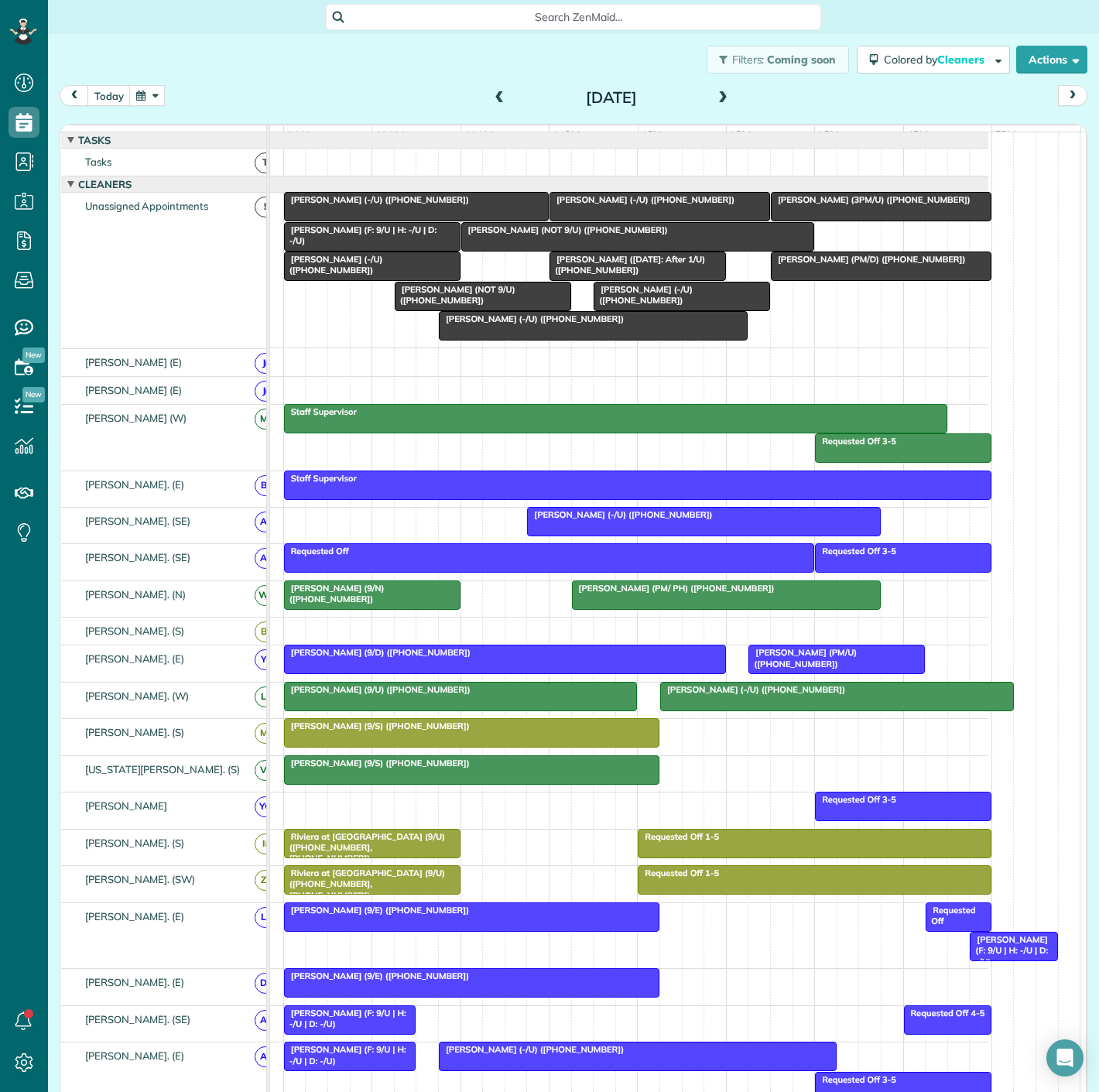
click at [542, 324] on span "[PERSON_NAME] (-/U) ([PHONE_NUMBER])" at bounding box center [531, 318] width 187 height 11
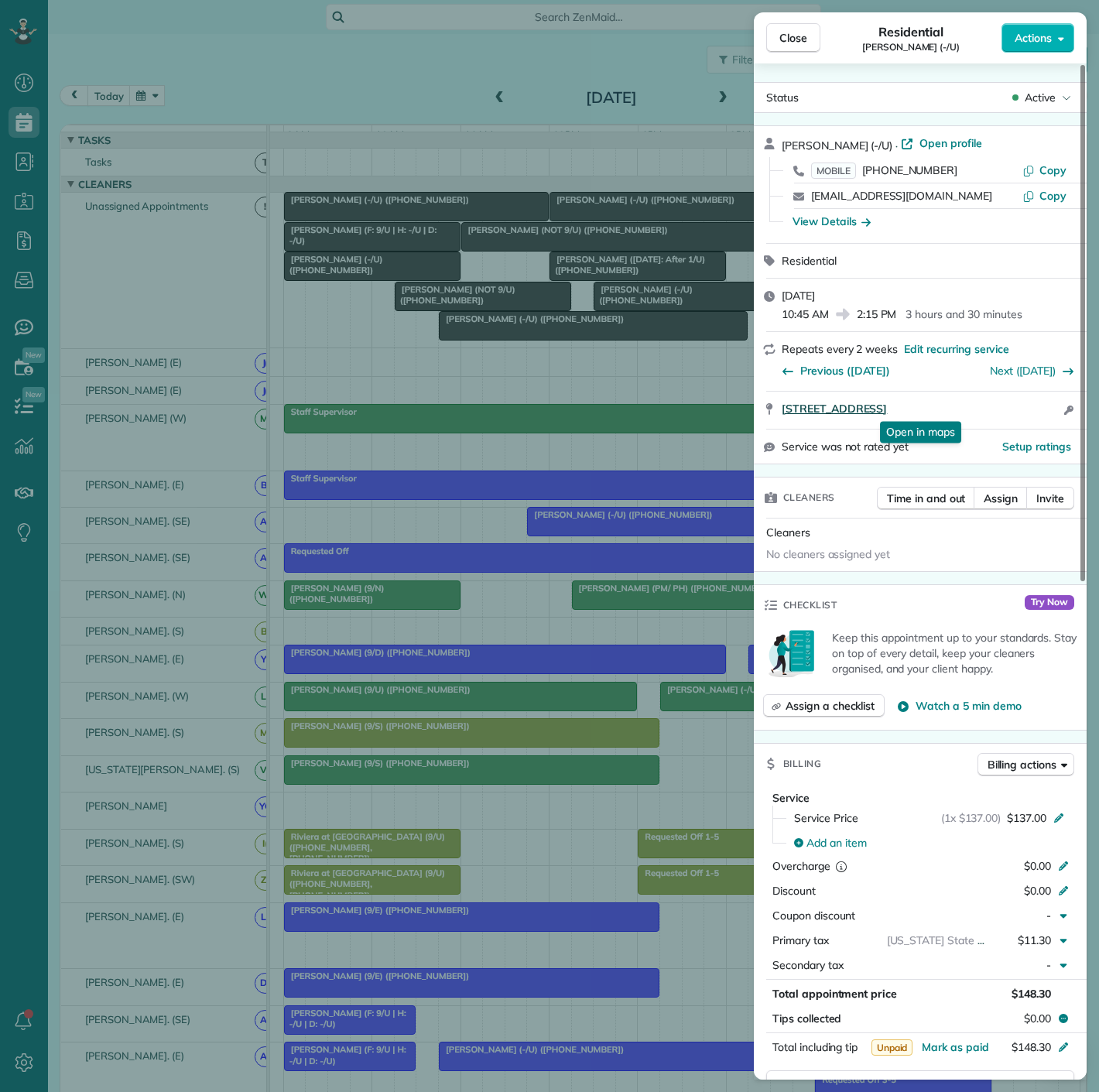
drag, startPoint x: 775, startPoint y: 420, endPoint x: 1031, endPoint y: 404, distance: 256.5
click at [1031, 404] on div "[STREET_ADDRESS] Open in maps Open in maps Open access information" at bounding box center [920, 410] width 333 height 37
click at [494, 267] on div "Close Residential [PERSON_NAME] (-/U) Actions Status Active [PERSON_NAME] (-/U)…" at bounding box center [549, 546] width 1099 height 1092
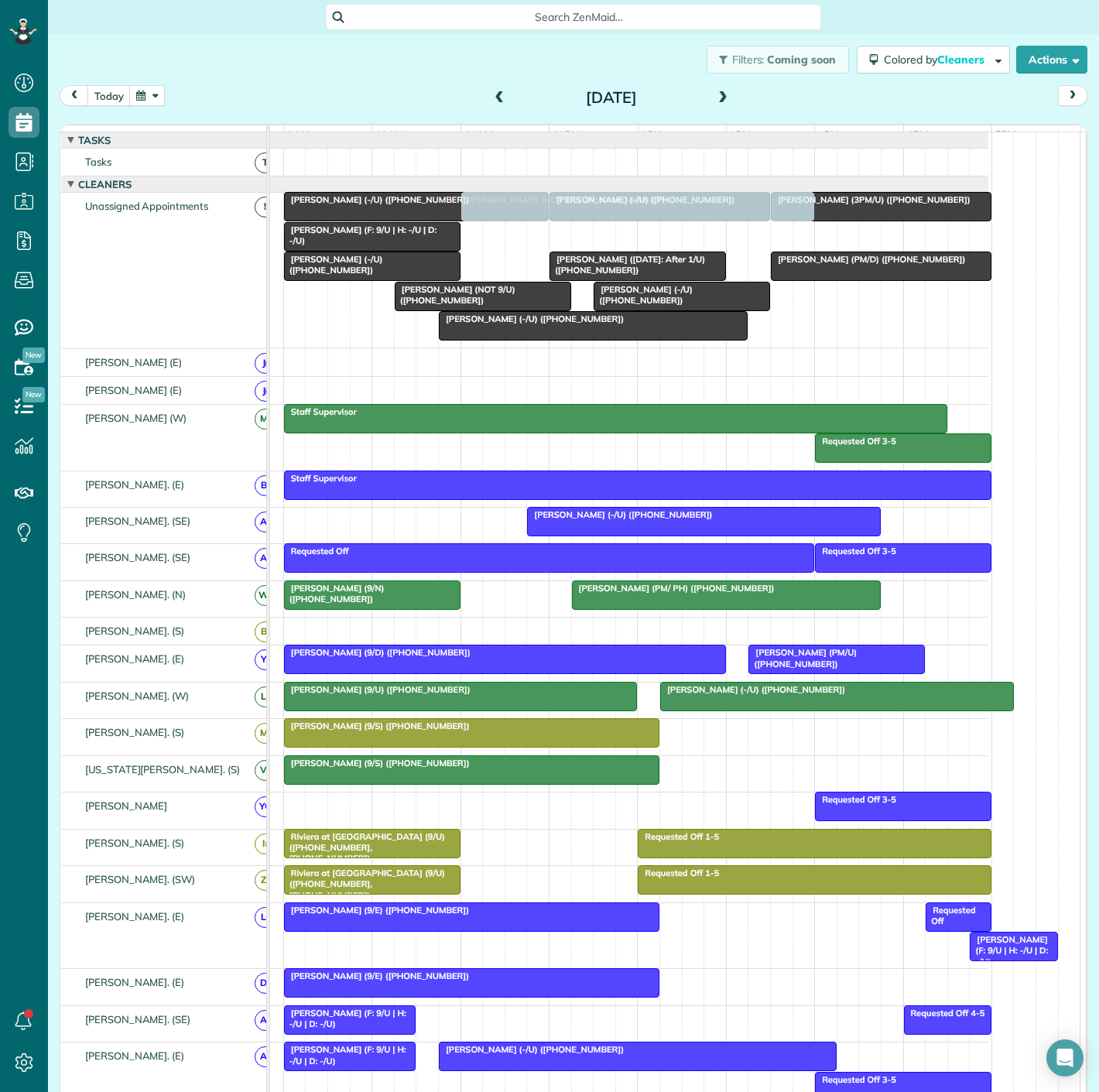
drag, startPoint x: 611, startPoint y: 255, endPoint x: 616, endPoint y: 290, distance: 35.4
click at [195, 290] on div "[PERSON_NAME] ([DATE]: After 1/U) ([PHONE_NUMBER]) [PERSON_NAME] (F: 9/U | H: -…" at bounding box center [195, 269] width 0 height 155
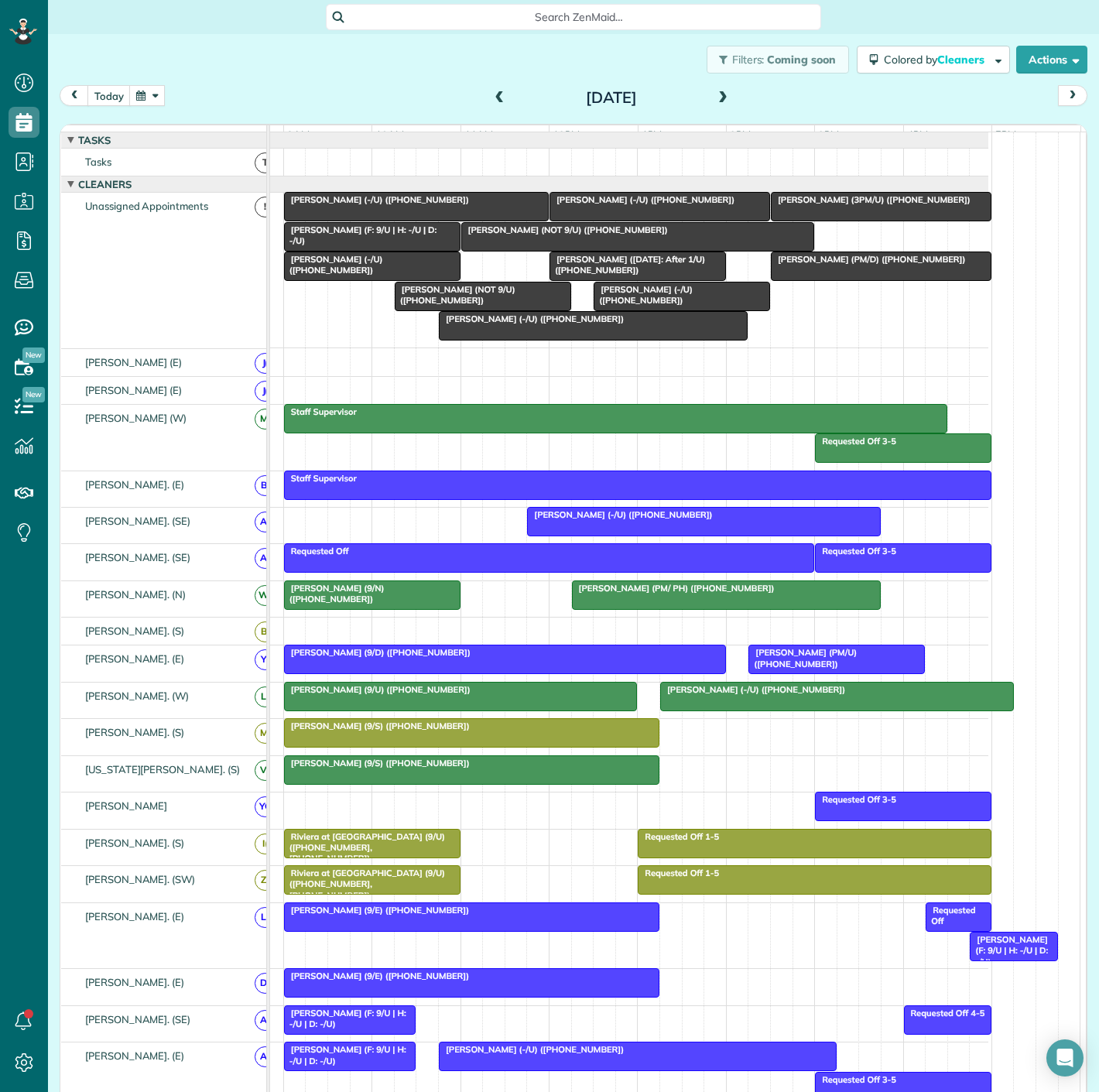
click at [619, 250] on div at bounding box center [638, 237] width 352 height 27
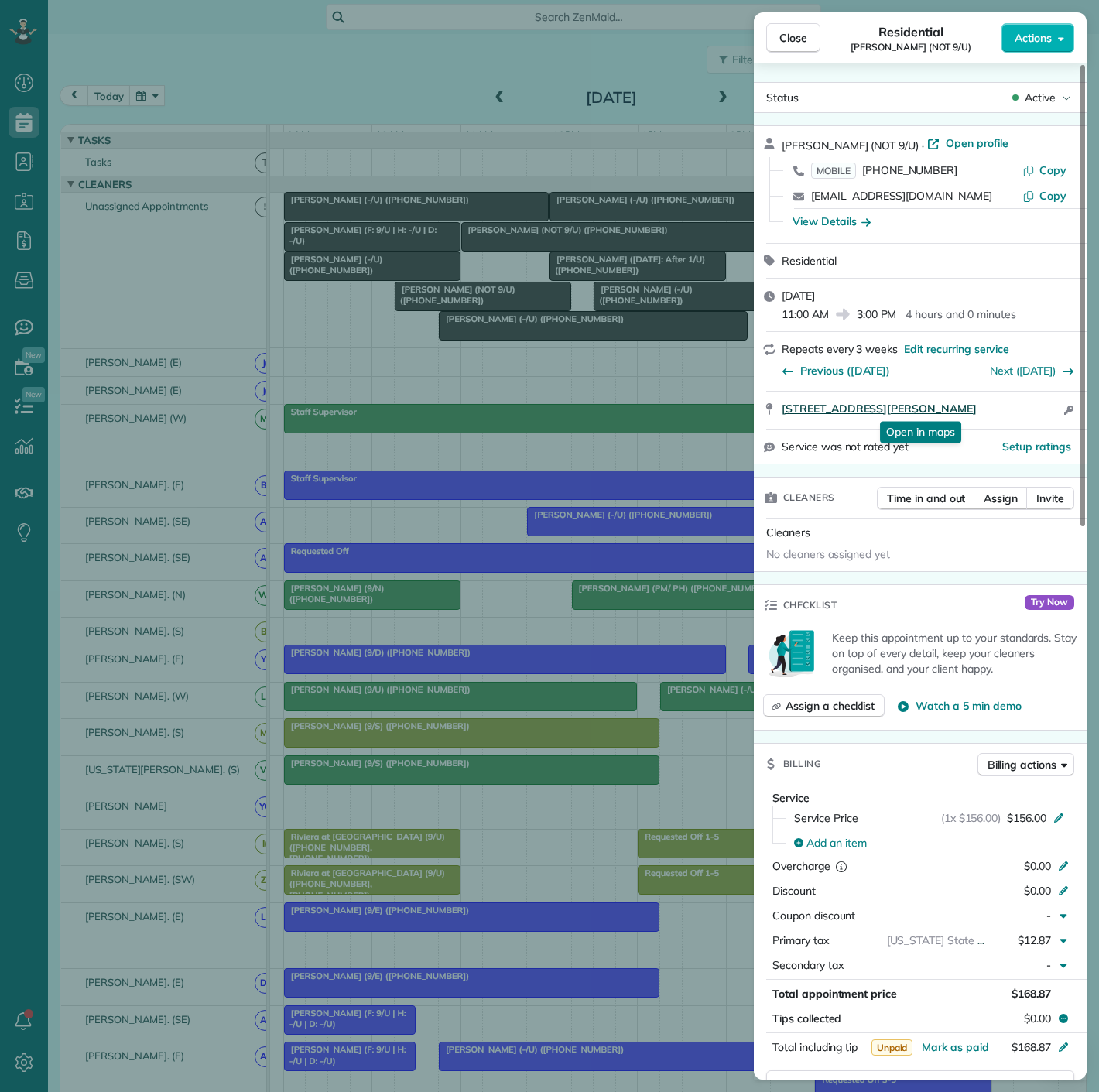
drag, startPoint x: 777, startPoint y: 421, endPoint x: 980, endPoint y: 414, distance: 203.1
click at [980, 414] on div "[STREET_ADDRESS][PERSON_NAME] Open in maps Open in maps Open access information" at bounding box center [920, 410] width 333 height 37
click at [365, 425] on div "Close Residential [PERSON_NAME] (NOT 9/U) Actions Status Active [PERSON_NAME] (…" at bounding box center [549, 546] width 1099 height 1092
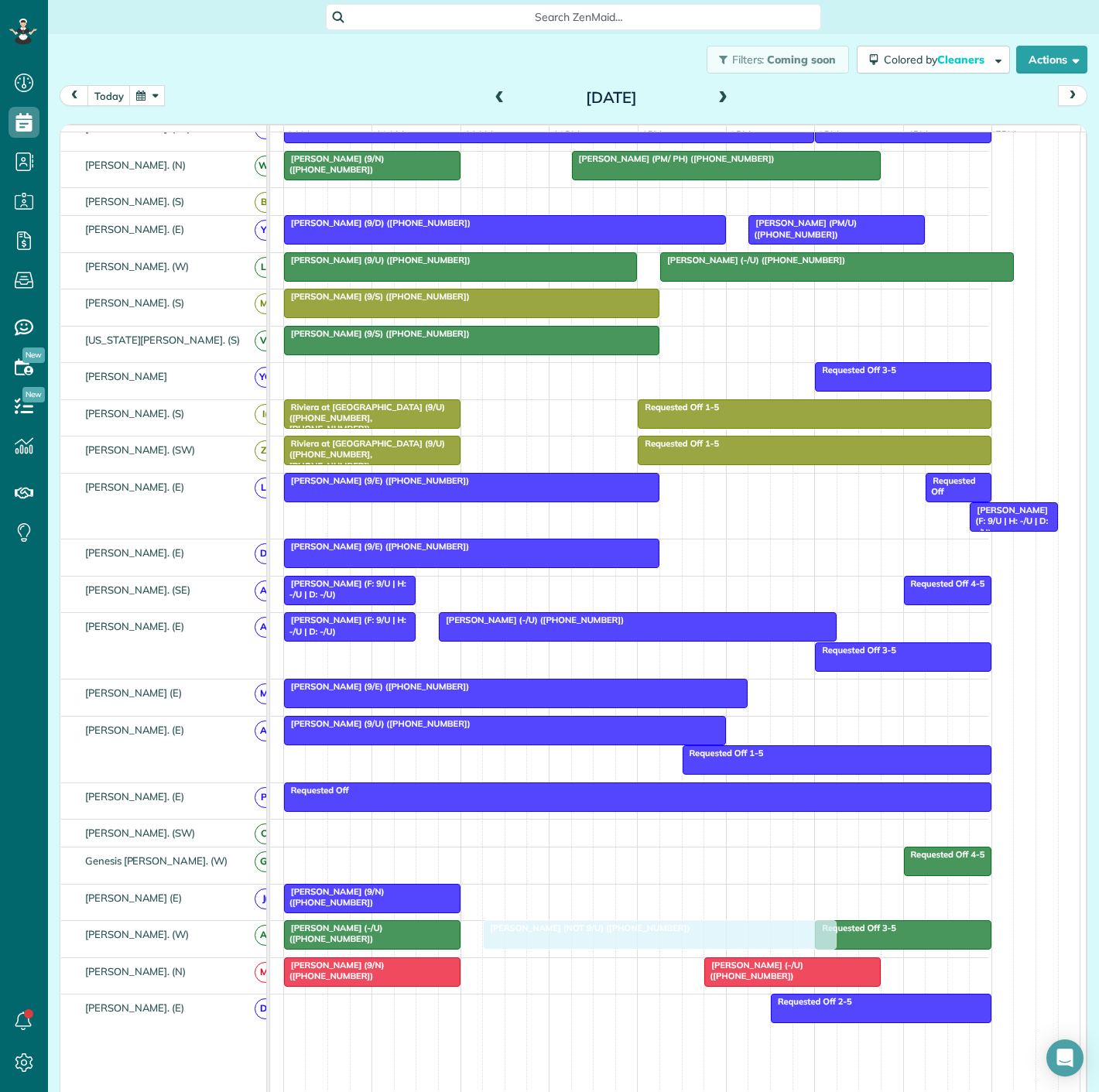
drag, startPoint x: 534, startPoint y: 244, endPoint x: 548, endPoint y: 936, distance: 692.1
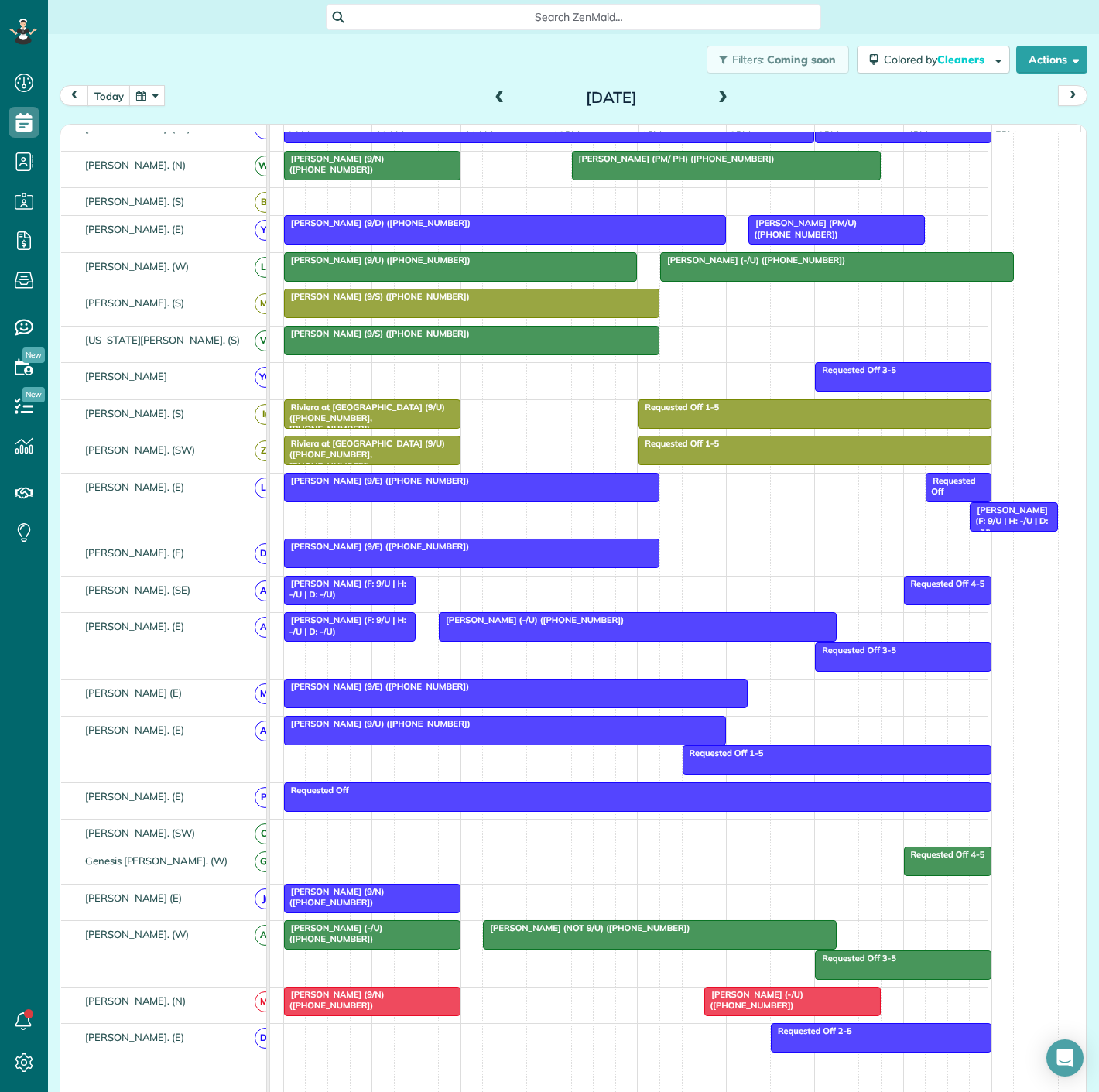
click at [395, 431] on span "Riviera at [GEOGRAPHIC_DATA] (9/U) ([PHONE_NUMBER], [PHONE_NUMBER])" at bounding box center [363, 418] width 161 height 33
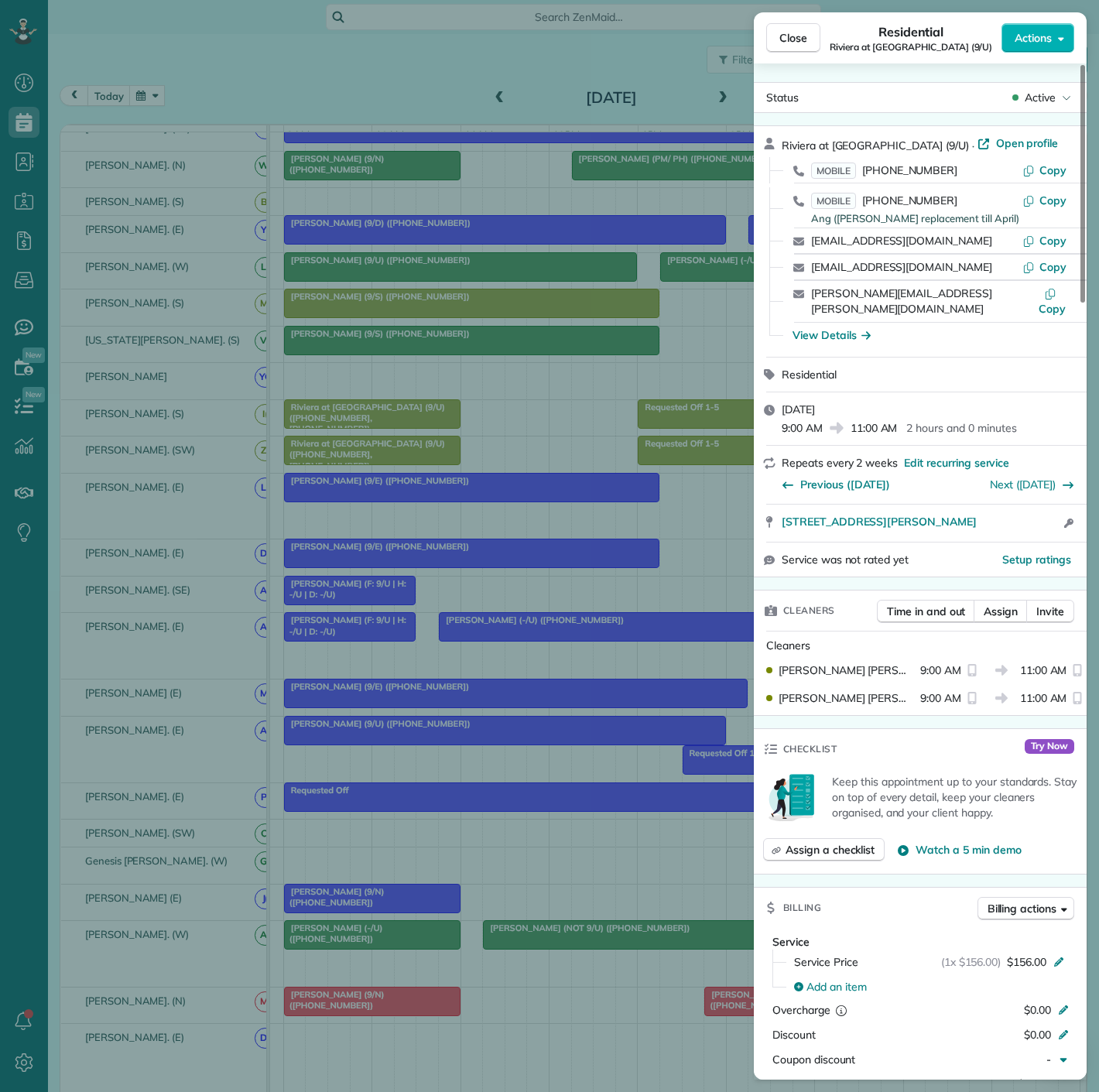
drag, startPoint x: 774, startPoint y: 514, endPoint x: 1020, endPoint y: 521, distance: 246.1
click at [1020, 521] on div "[STREET_ADDRESS][PERSON_NAME] Open access information" at bounding box center [920, 523] width 333 height 37
drag, startPoint x: 130, startPoint y: 366, endPoint x: 327, endPoint y: 371, distance: 197.1
click at [130, 366] on div "Close Residential Riviera at [GEOGRAPHIC_DATA] (9/U) Actions Status Active Rivi…" at bounding box center [549, 546] width 1099 height 1092
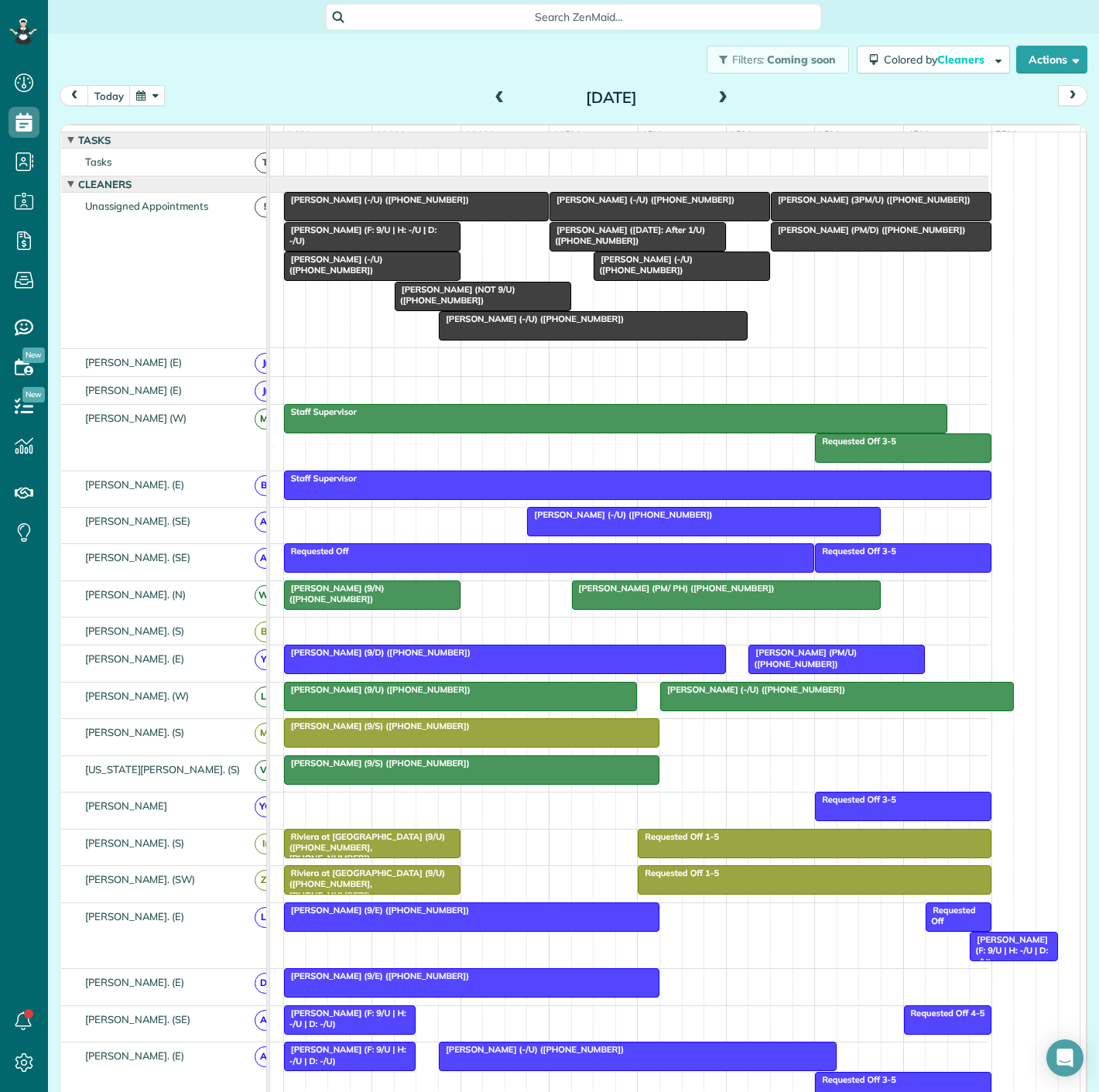
click at [338, 235] on span "[PERSON_NAME] (F: 9/U | H: -/U | D: -/U)" at bounding box center [359, 235] width 154 height 22
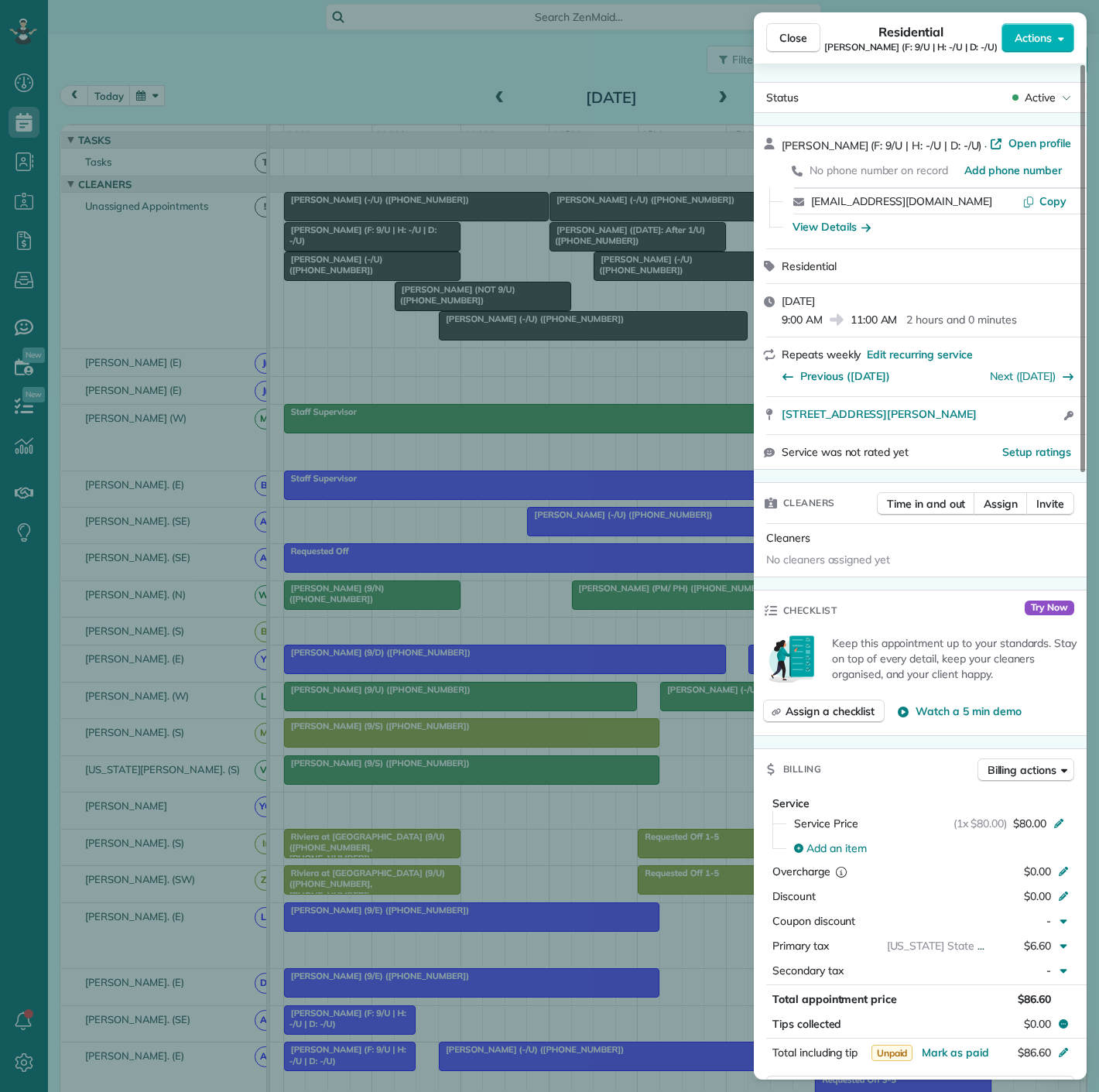
drag, startPoint x: 779, startPoint y: 429, endPoint x: 992, endPoint y: 424, distance: 213.1
click at [992, 424] on div "[STREET_ADDRESS][PERSON_NAME] Open access information" at bounding box center [920, 416] width 333 height 37
click at [412, 274] on div "Close Residential [PERSON_NAME] (F: 9/U | H: -/U | D: -/U) Actions Status Activ…" at bounding box center [549, 546] width 1099 height 1092
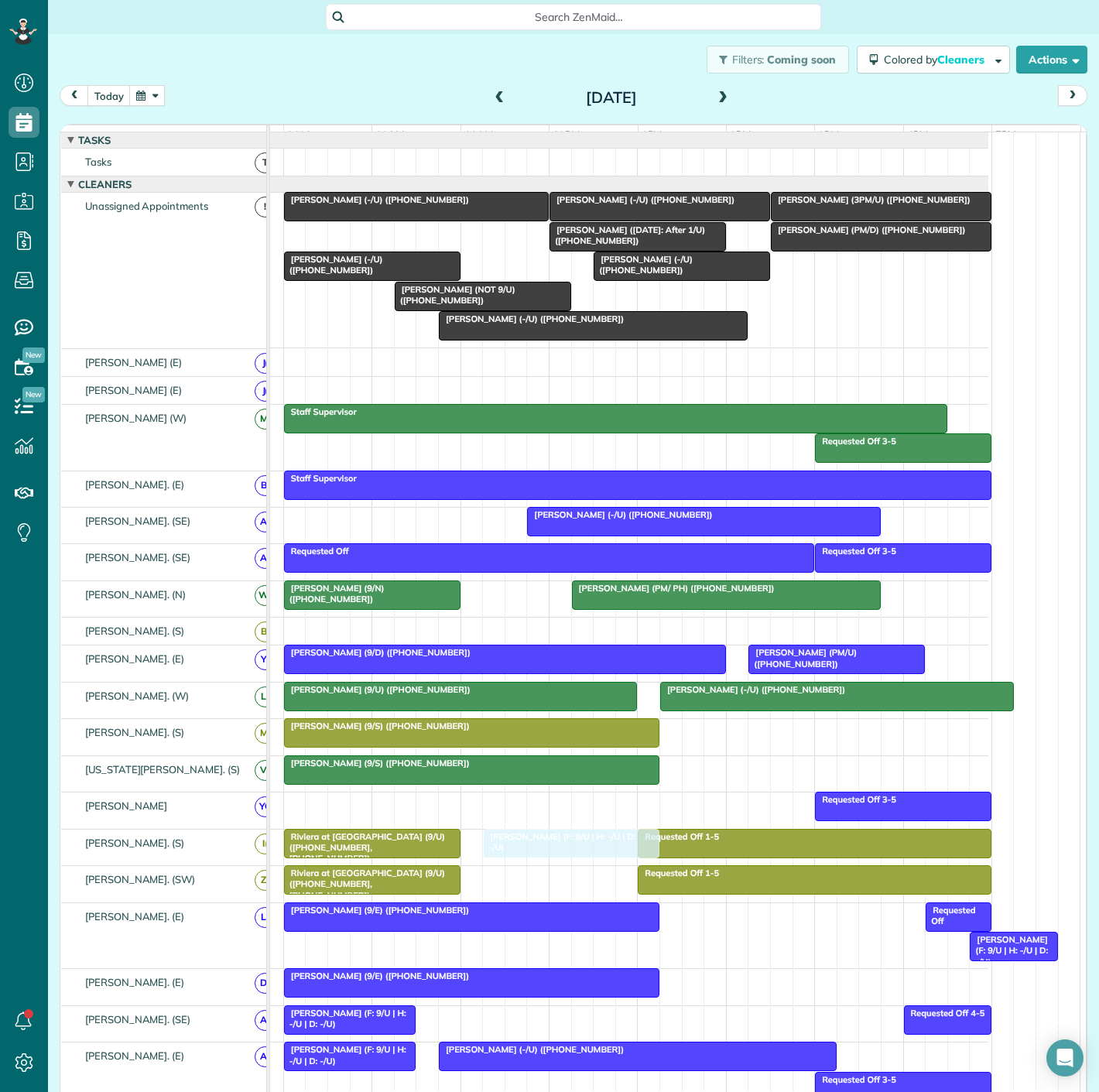
drag, startPoint x: 321, startPoint y: 238, endPoint x: 513, endPoint y: 860, distance: 651.0
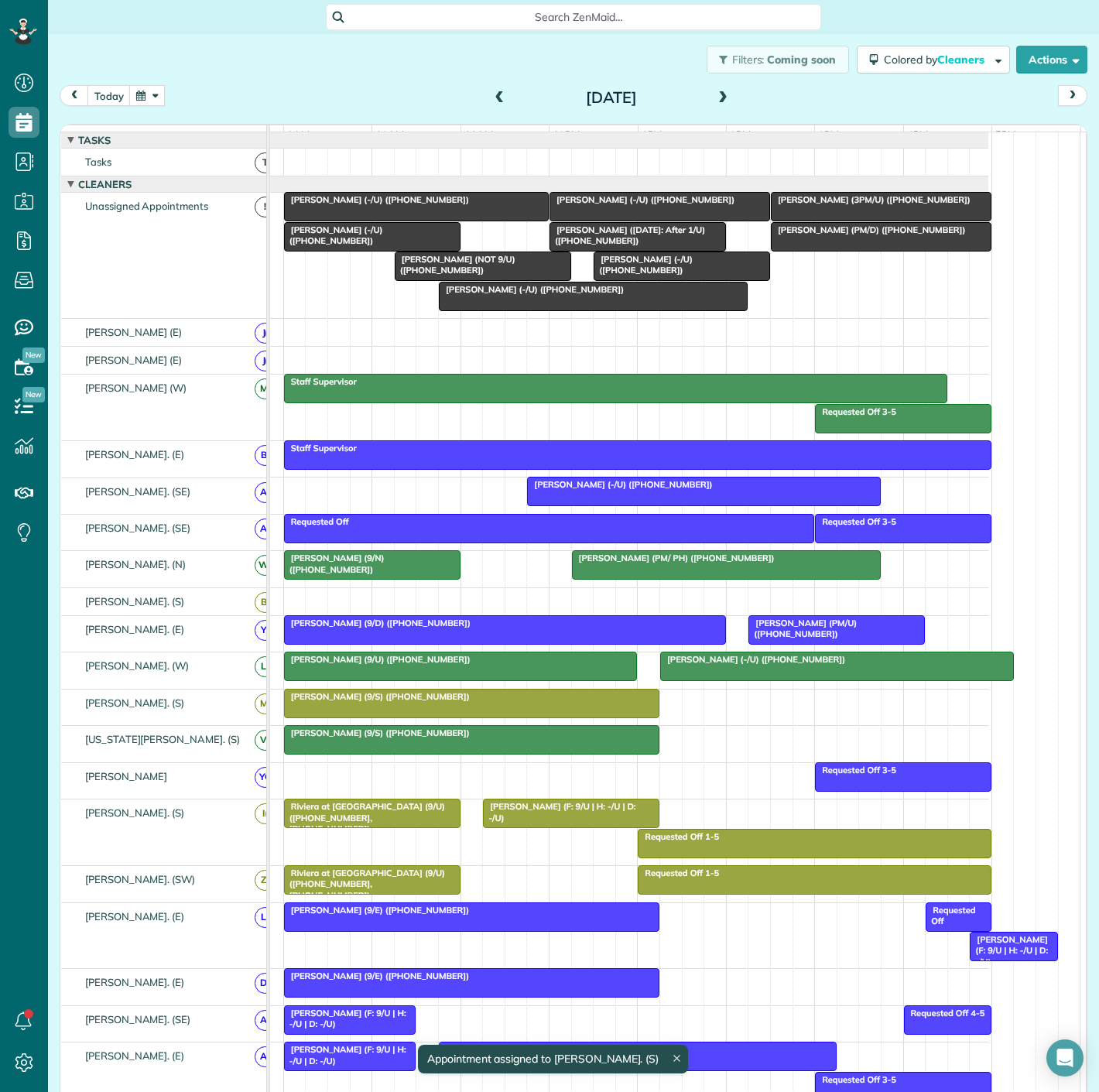
click at [353, 239] on span "[PERSON_NAME] (-/U) ([PHONE_NUMBER])" at bounding box center [333, 235] width 100 height 22
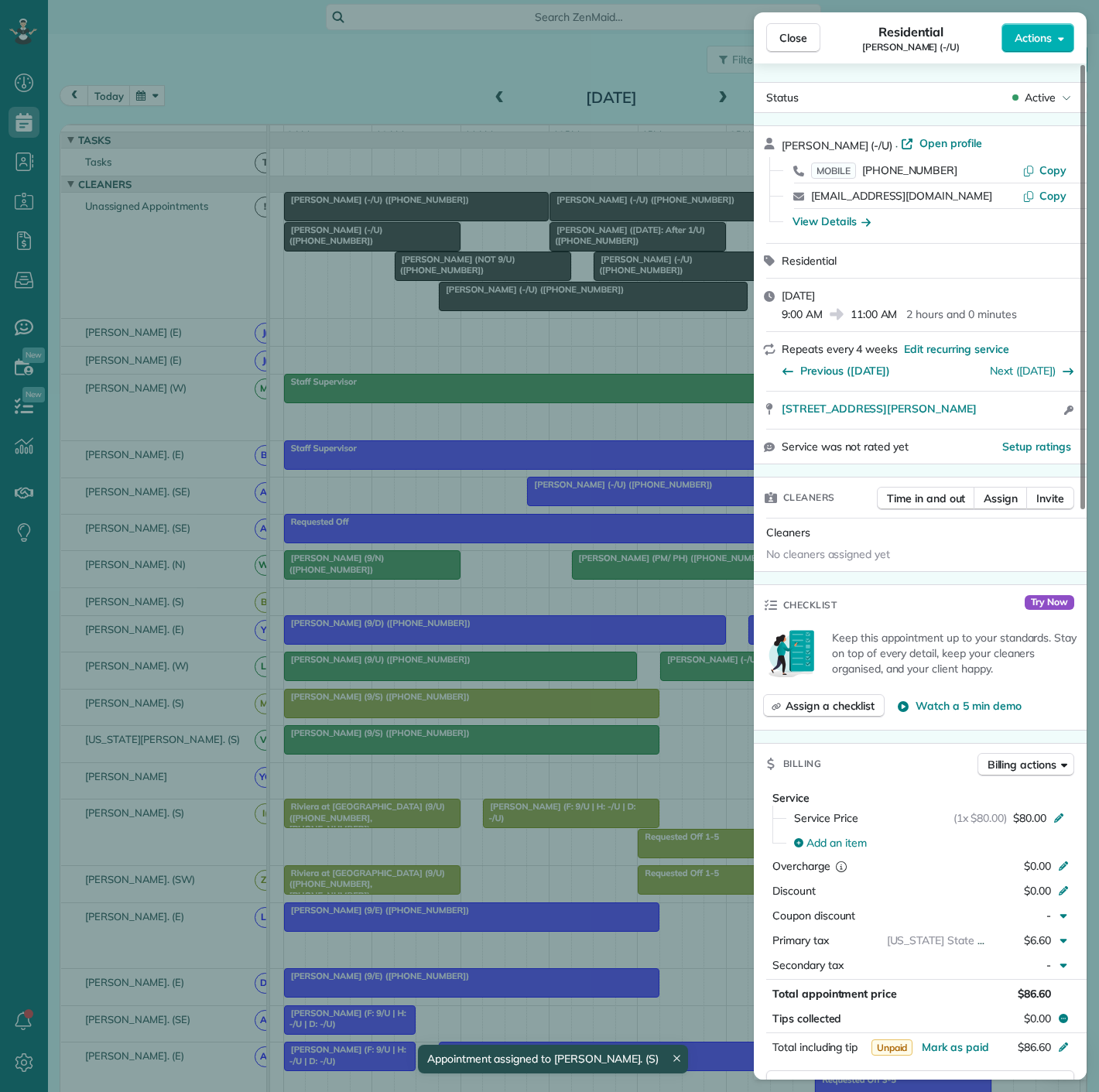
drag, startPoint x: 784, startPoint y: 424, endPoint x: 1022, endPoint y: 426, distance: 238.0
click at [1022, 426] on div "[STREET_ADDRESS][PERSON_NAME] Open access information" at bounding box center [920, 410] width 333 height 37
click at [414, 275] on div "Close Residential [PERSON_NAME] (-/U) Actions Status Active [PERSON_NAME] (-/U)…" at bounding box center [549, 546] width 1099 height 1092
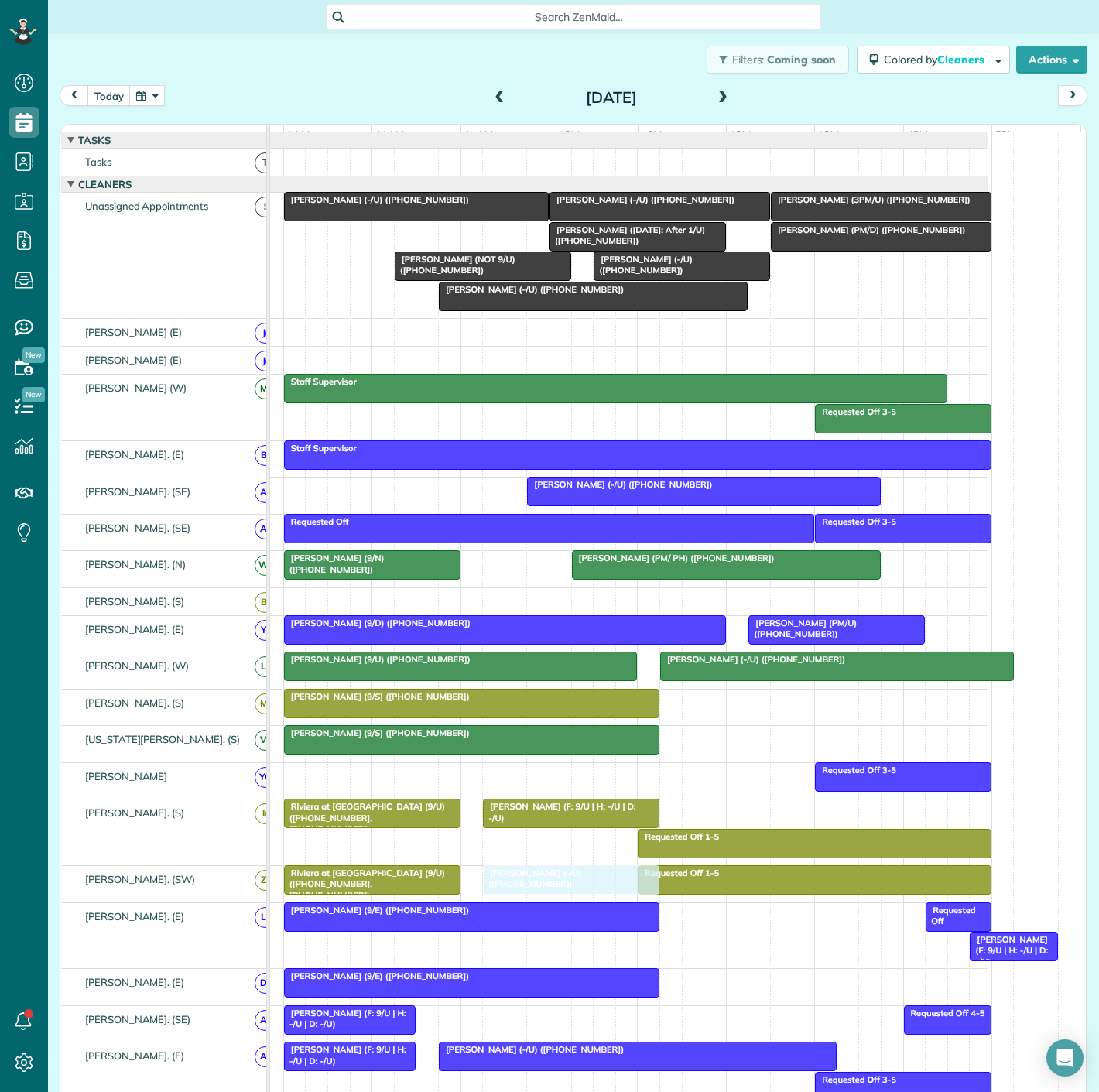
drag, startPoint x: 349, startPoint y: 250, endPoint x: 559, endPoint y: 889, distance: 672.6
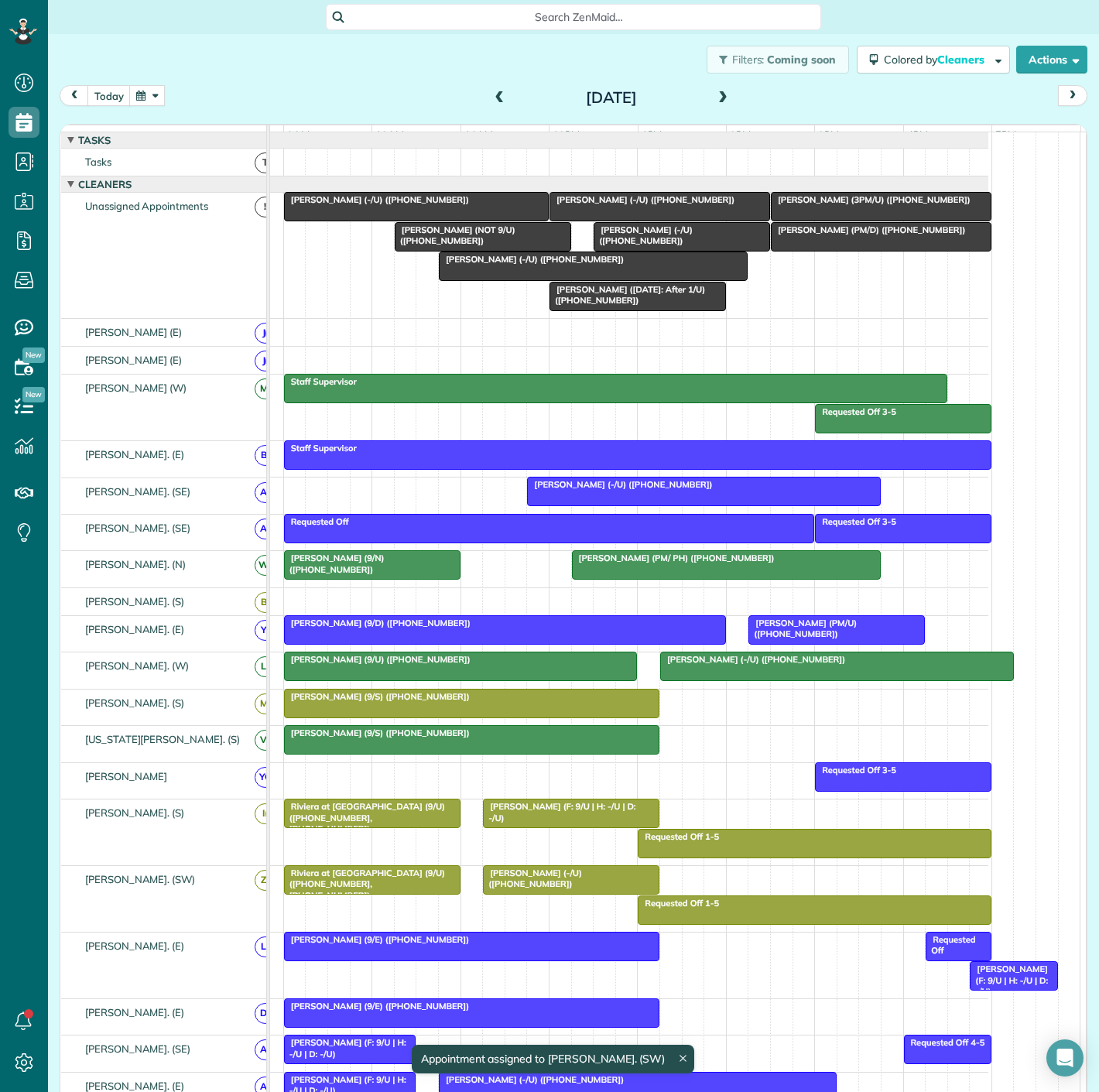
scroll to position [172, 0]
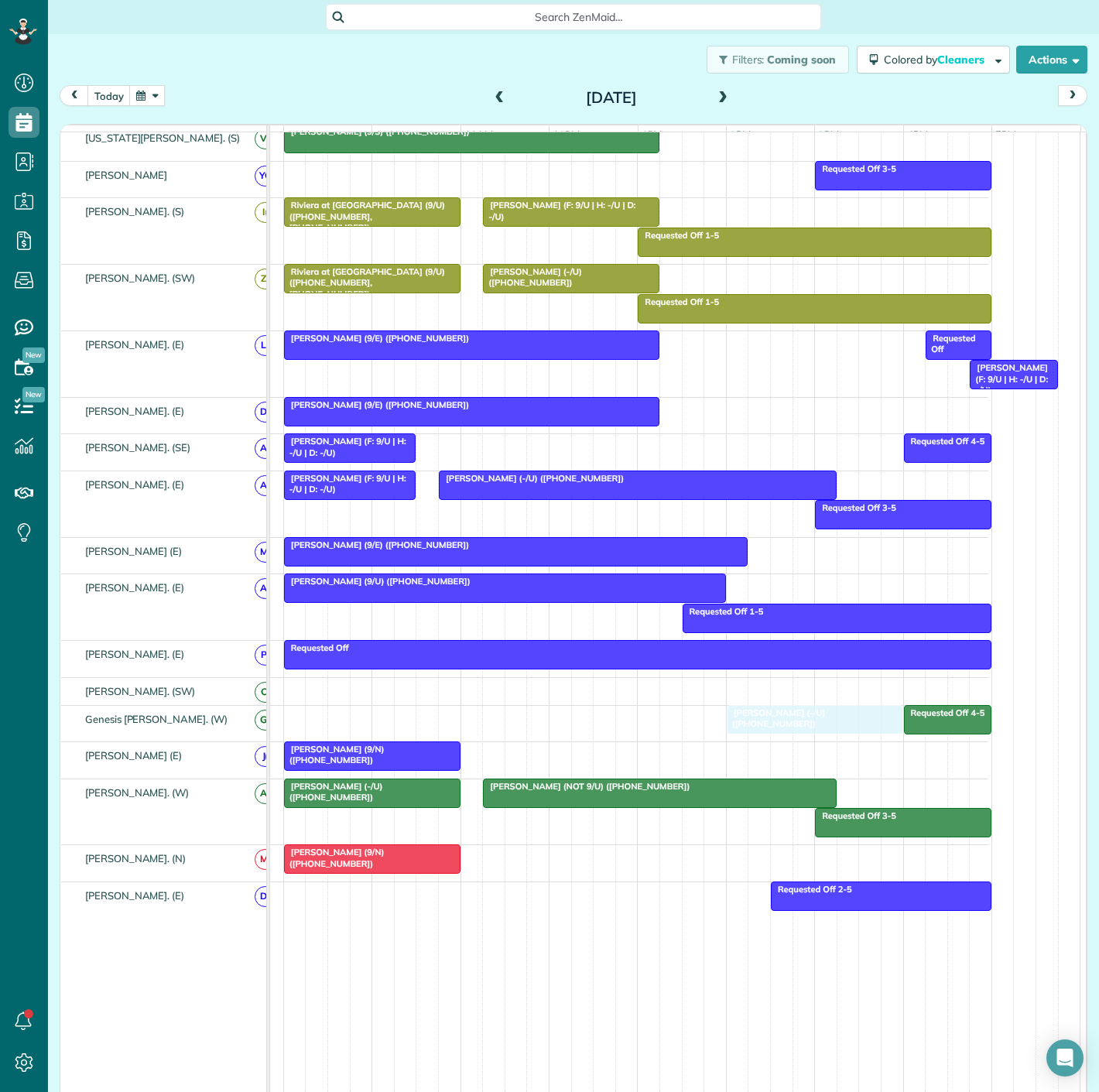
drag, startPoint x: 741, startPoint y: 856, endPoint x: 760, endPoint y: 731, distance: 126.4
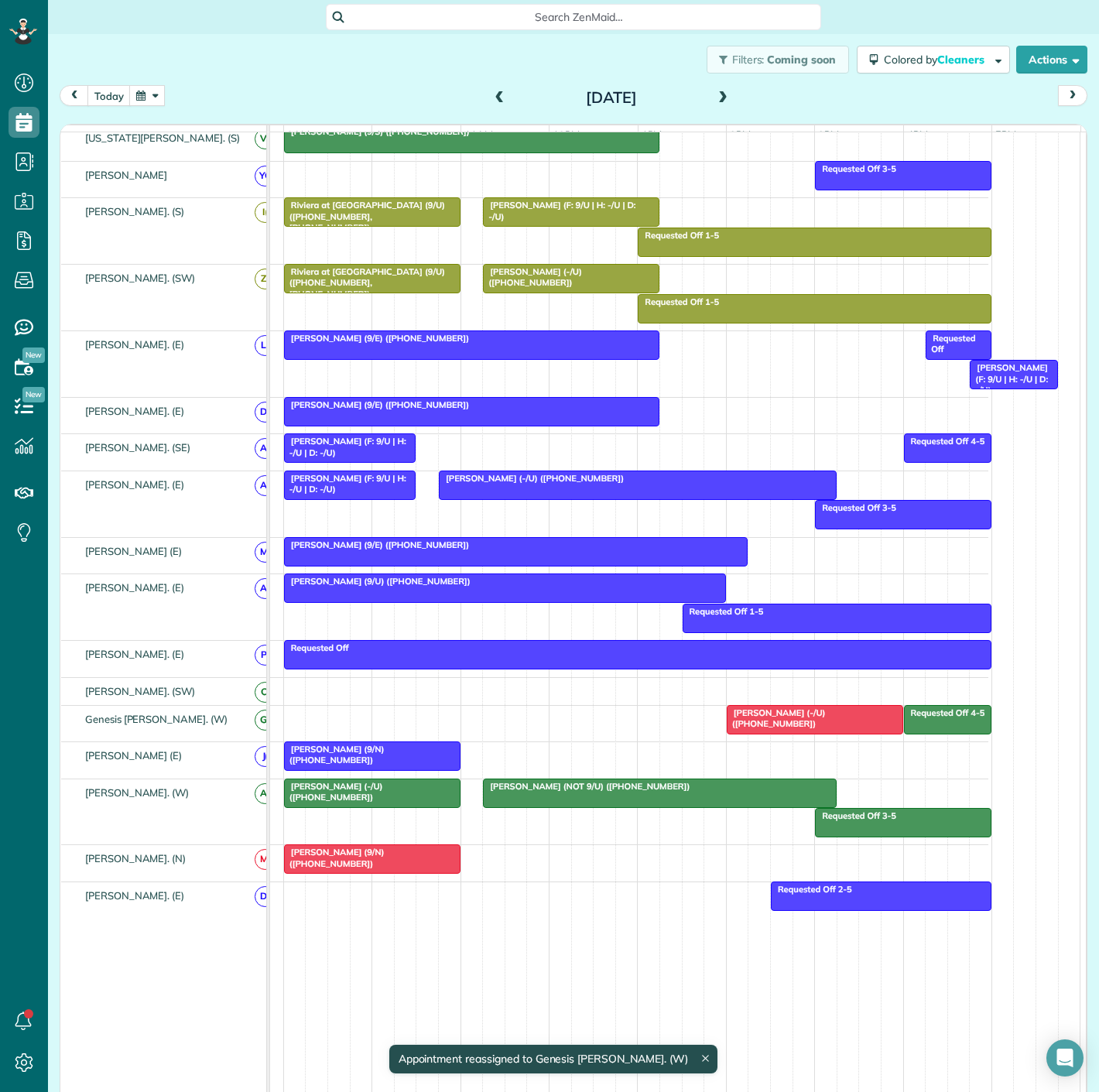
click at [760, 731] on div at bounding box center [814, 719] width 175 height 27
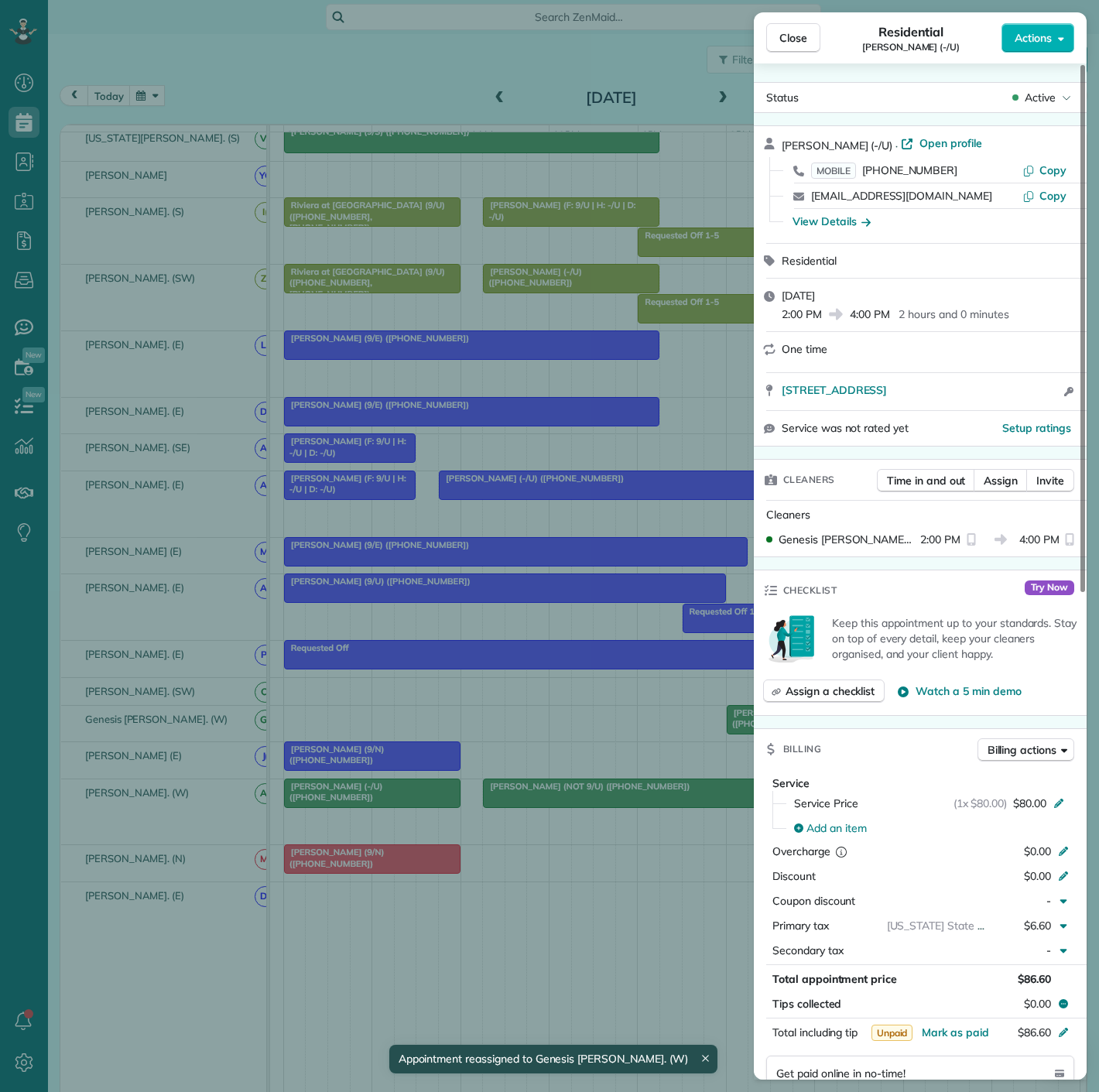
drag, startPoint x: 561, startPoint y: 626, endPoint x: 636, endPoint y: 542, distance: 112.6
click at [561, 626] on div "Close Residential [PERSON_NAME] (-/U) Actions Status Active [PERSON_NAME] (-/U)…" at bounding box center [549, 546] width 1099 height 1092
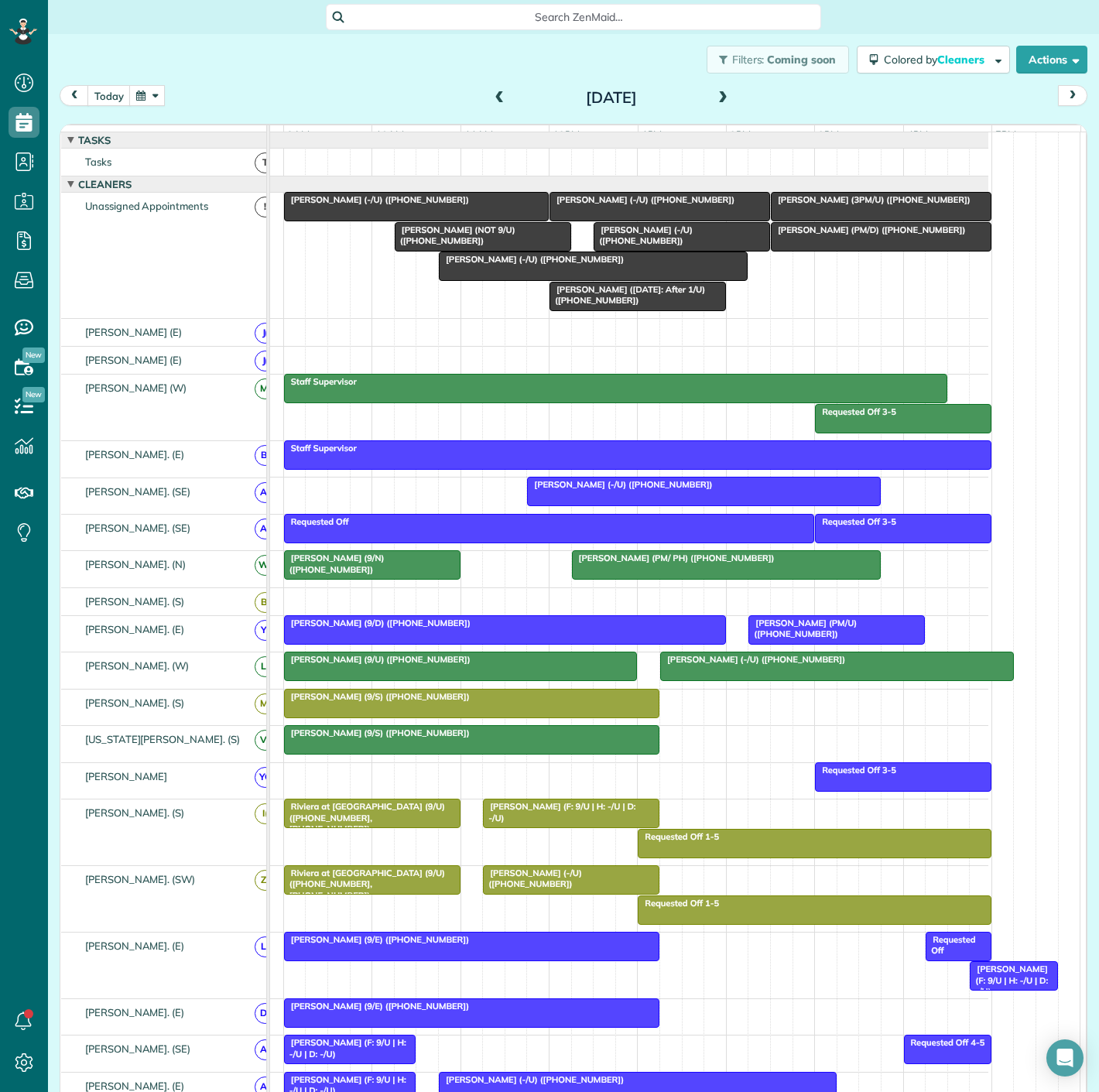
click at [602, 277] on div at bounding box center [593, 266] width 307 height 27
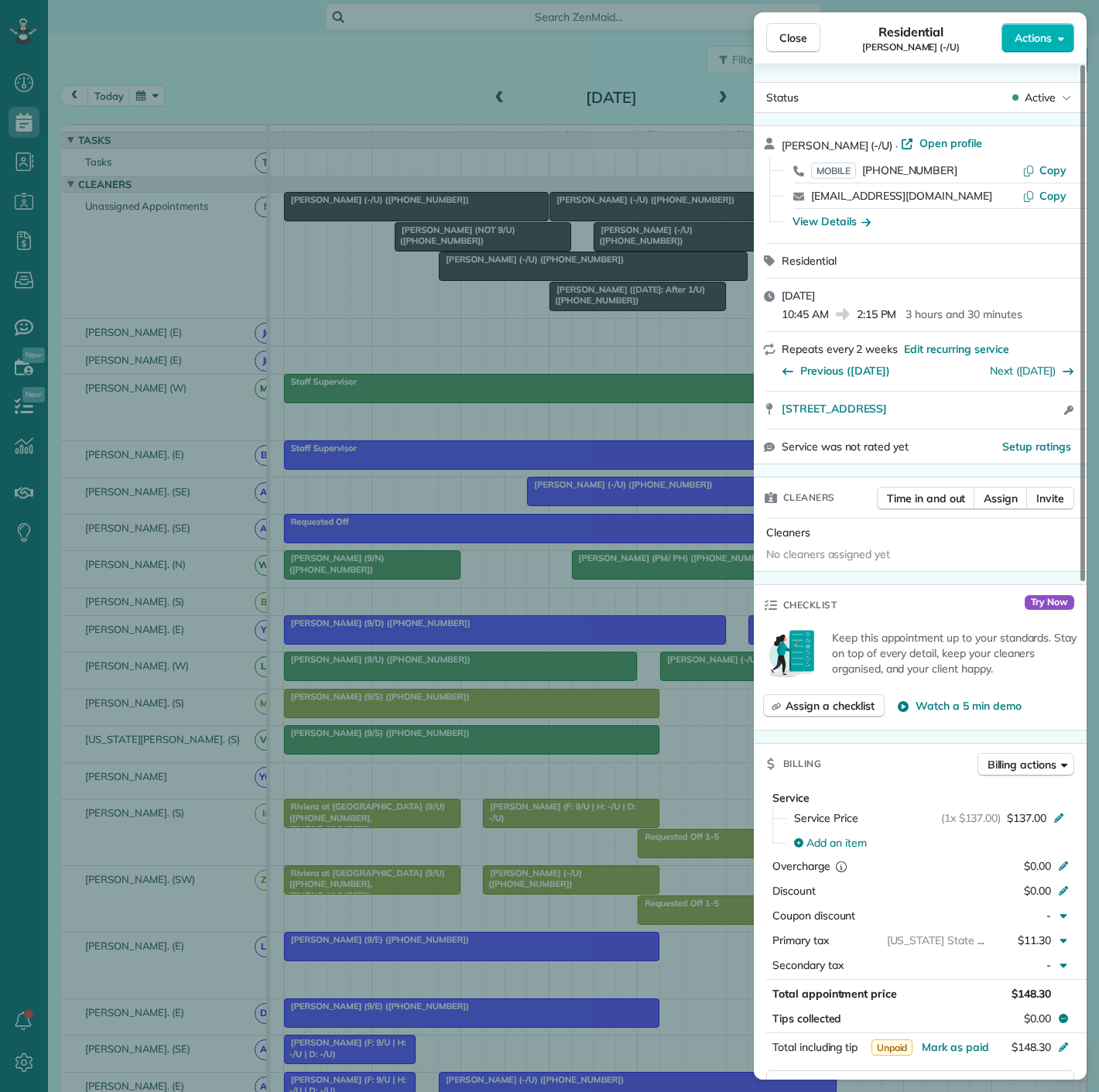
drag, startPoint x: 778, startPoint y: 412, endPoint x: 1026, endPoint y: 420, distance: 248.1
click at [1026, 420] on div "[STREET_ADDRESS] Open access information" at bounding box center [920, 410] width 333 height 37
drag, startPoint x: 277, startPoint y: 196, endPoint x: 369, endPoint y: 238, distance: 101.1
click at [277, 196] on div "Close Residential [PERSON_NAME] (-/U) Actions Status Active [PERSON_NAME] (-/U)…" at bounding box center [549, 546] width 1099 height 1092
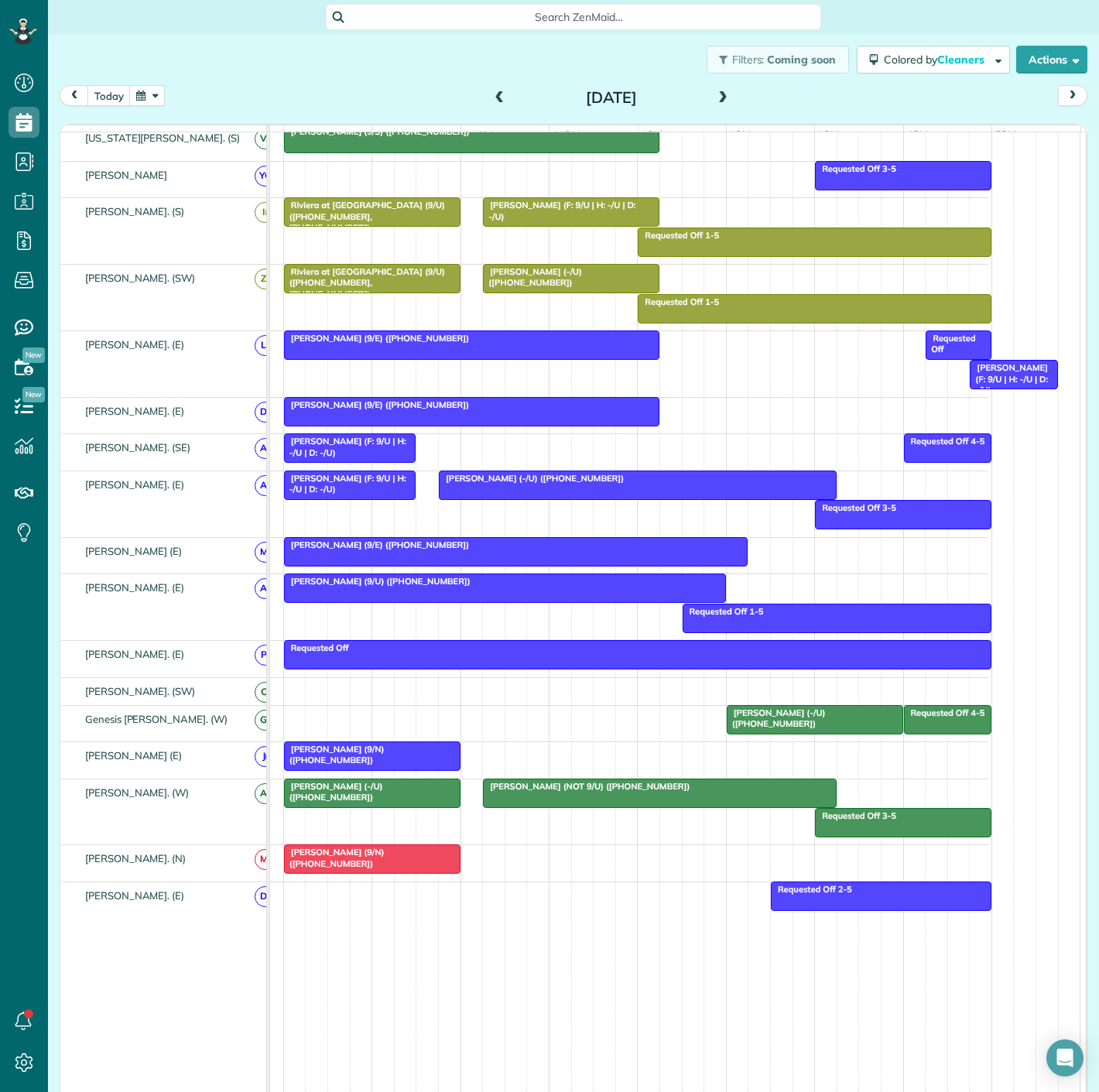
click at [747, 734] on div at bounding box center [814, 719] width 175 height 27
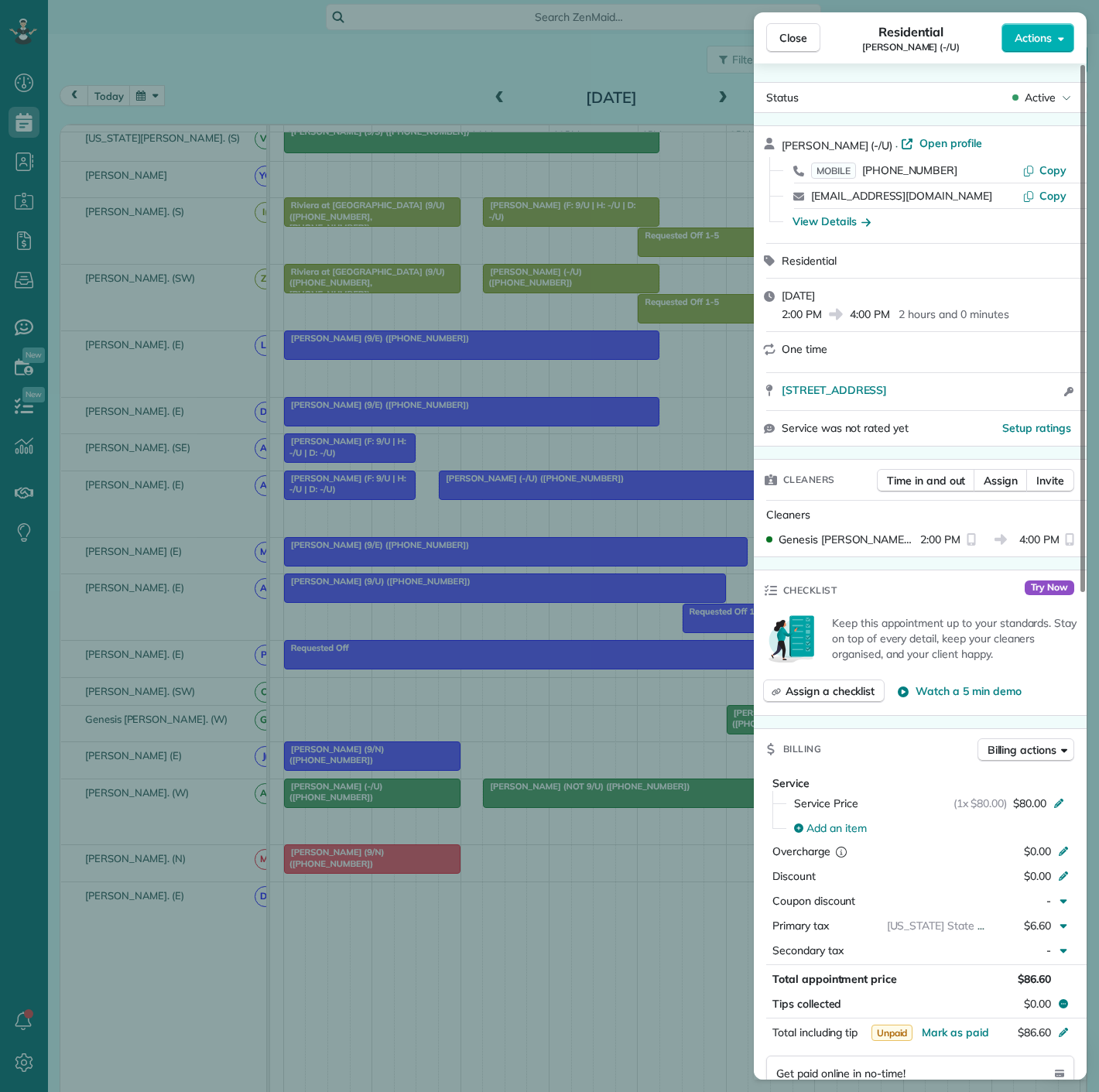
drag, startPoint x: 779, startPoint y: 397, endPoint x: 1039, endPoint y: 405, distance: 260.1
click at [1039, 405] on div "[STREET_ADDRESS] Open access information" at bounding box center [920, 391] width 333 height 37
drag, startPoint x: 191, startPoint y: 545, endPoint x: 102, endPoint y: 489, distance: 105.2
click at [191, 545] on div "Close Residential [PERSON_NAME] (-/U) Actions Status Active [PERSON_NAME] (-/U)…" at bounding box center [549, 546] width 1099 height 1092
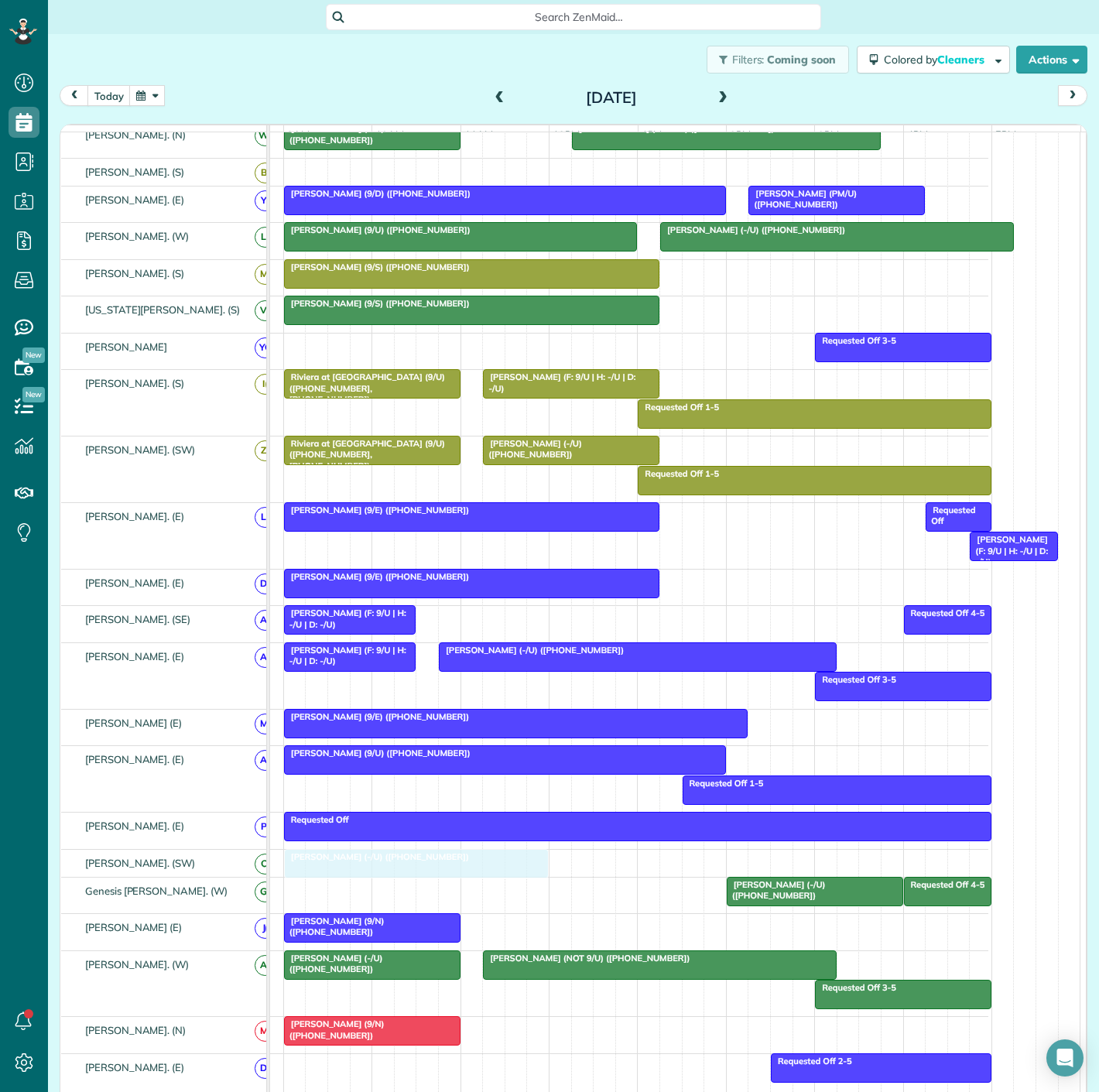
drag, startPoint x: 483, startPoint y: 224, endPoint x: 486, endPoint y: 863, distance: 639.0
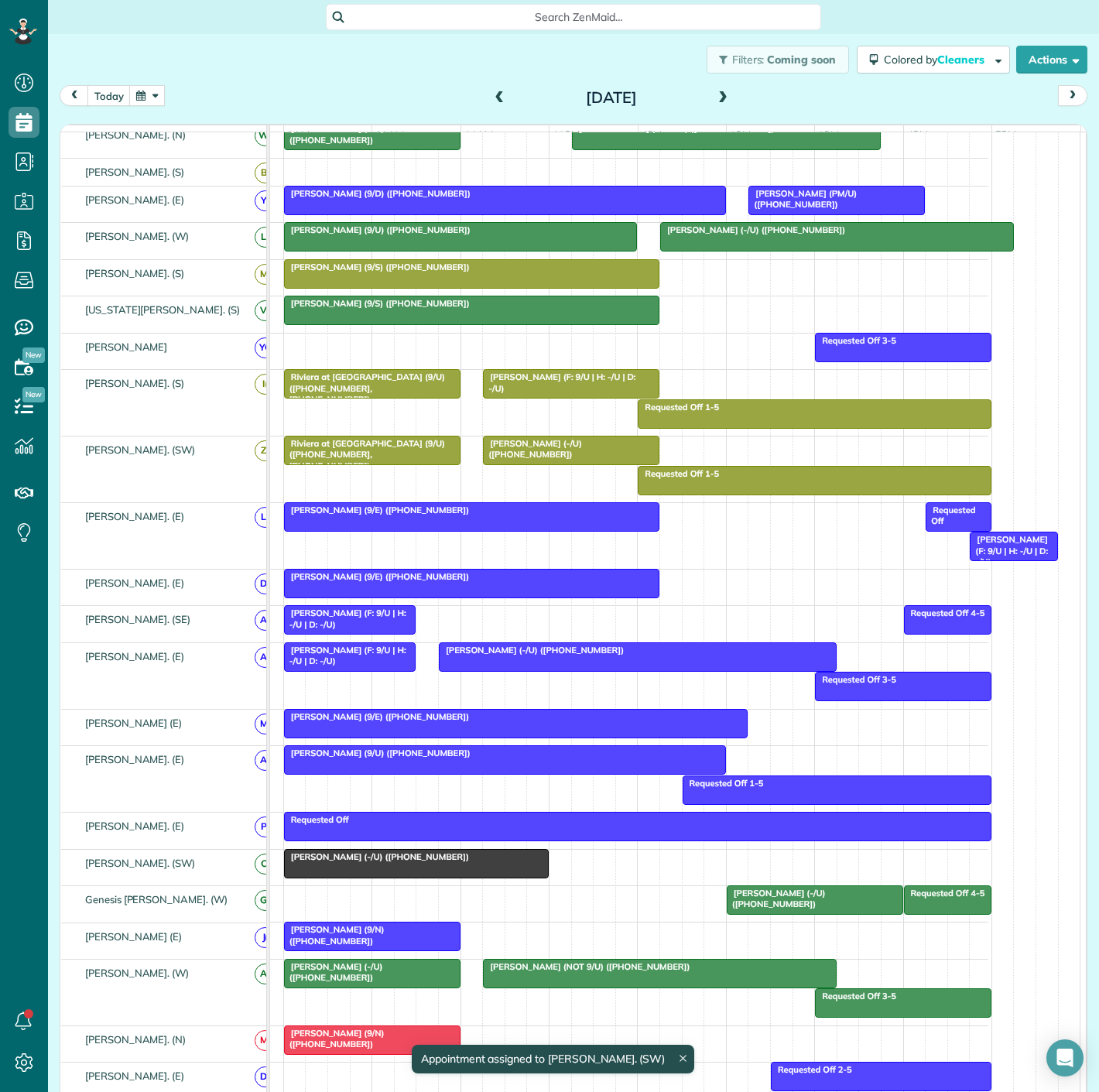
click at [489, 862] on div "[PERSON_NAME] (-/U) ([PHONE_NUMBER])" at bounding box center [416, 856] width 255 height 11
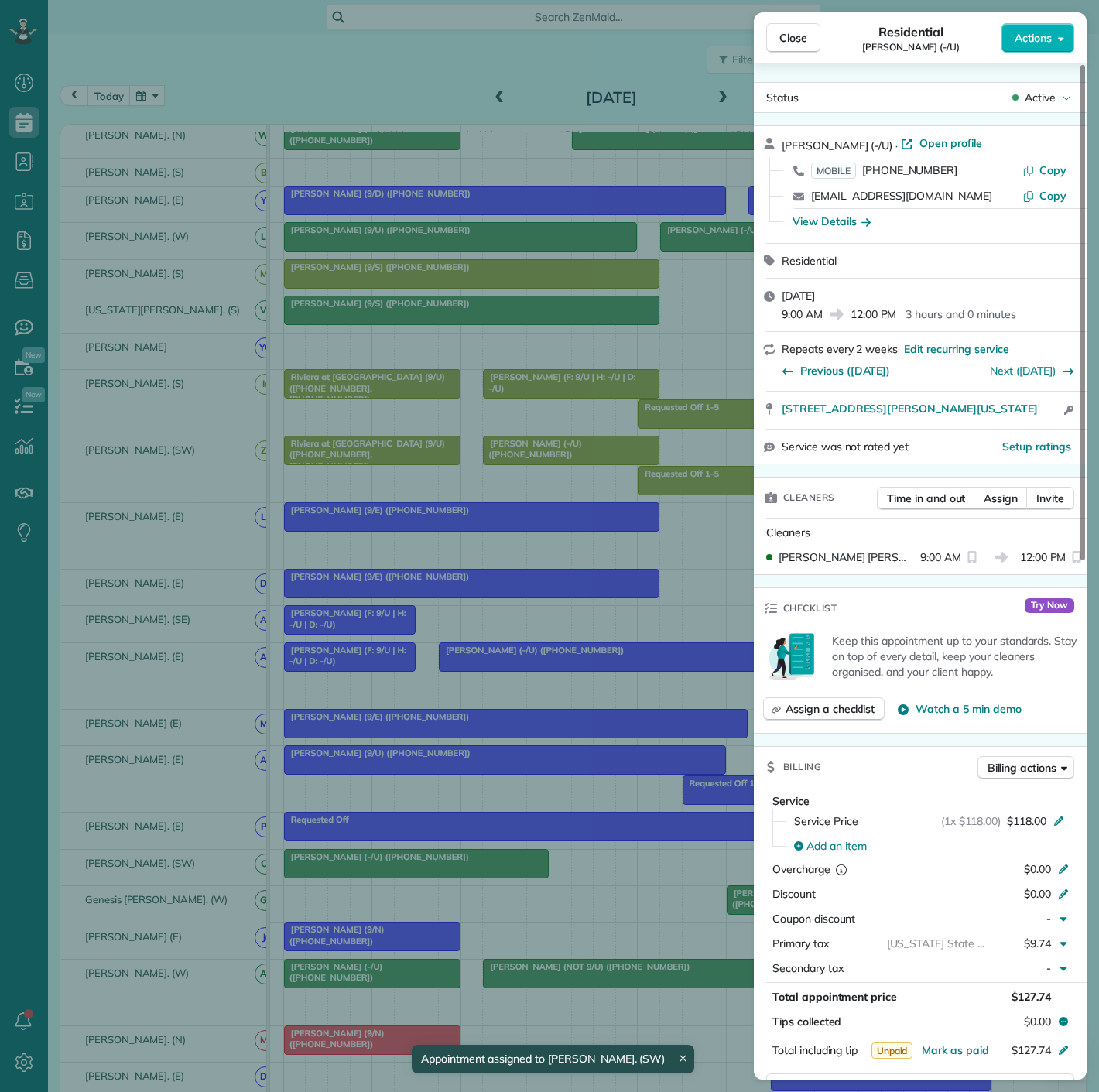
click at [489, 868] on div "Close Residential [PERSON_NAME] (-/U) Actions Status Active [PERSON_NAME] (-/U)…" at bounding box center [549, 546] width 1099 height 1092
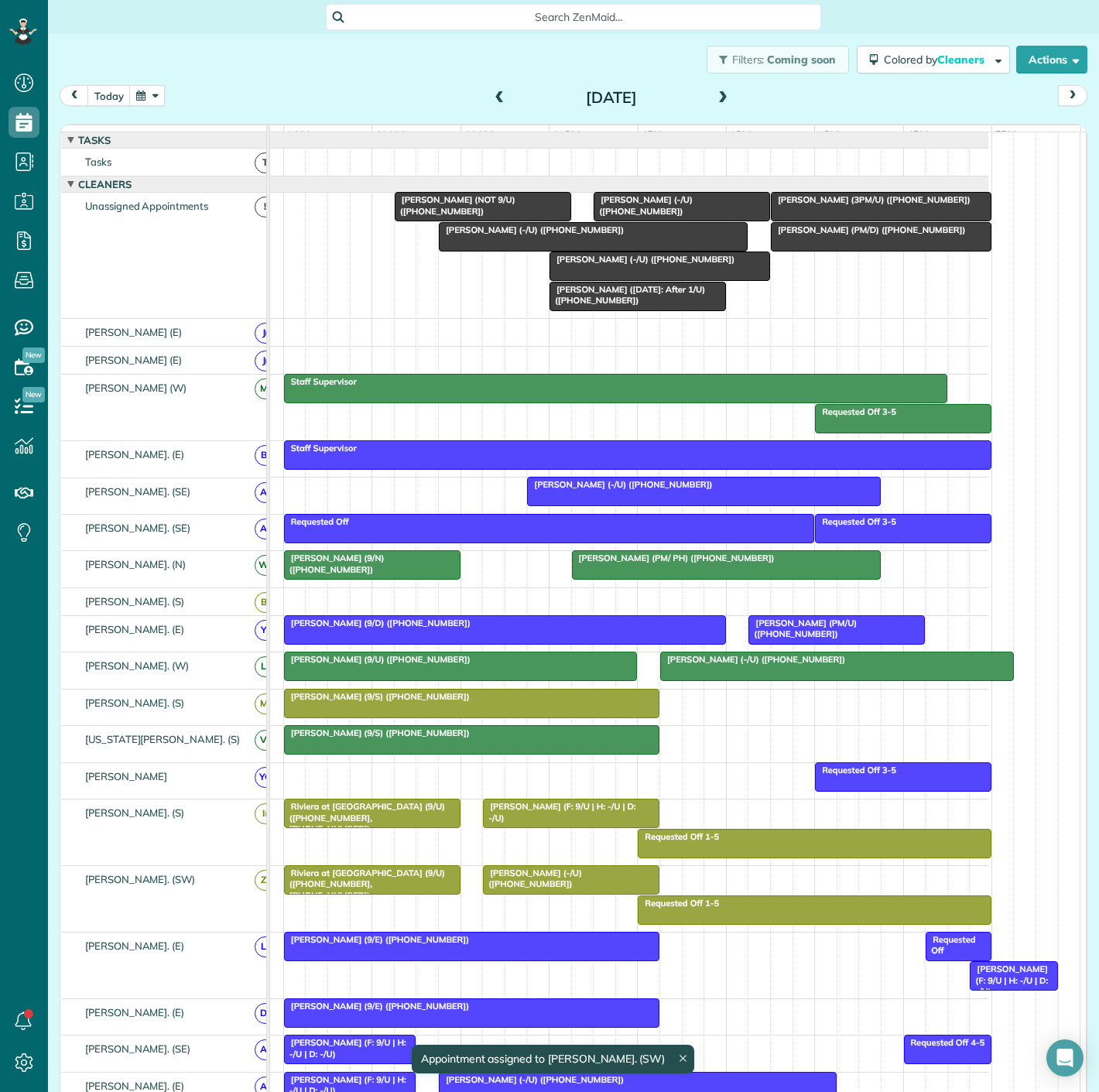
click at [574, 250] on div at bounding box center [593, 237] width 307 height 27
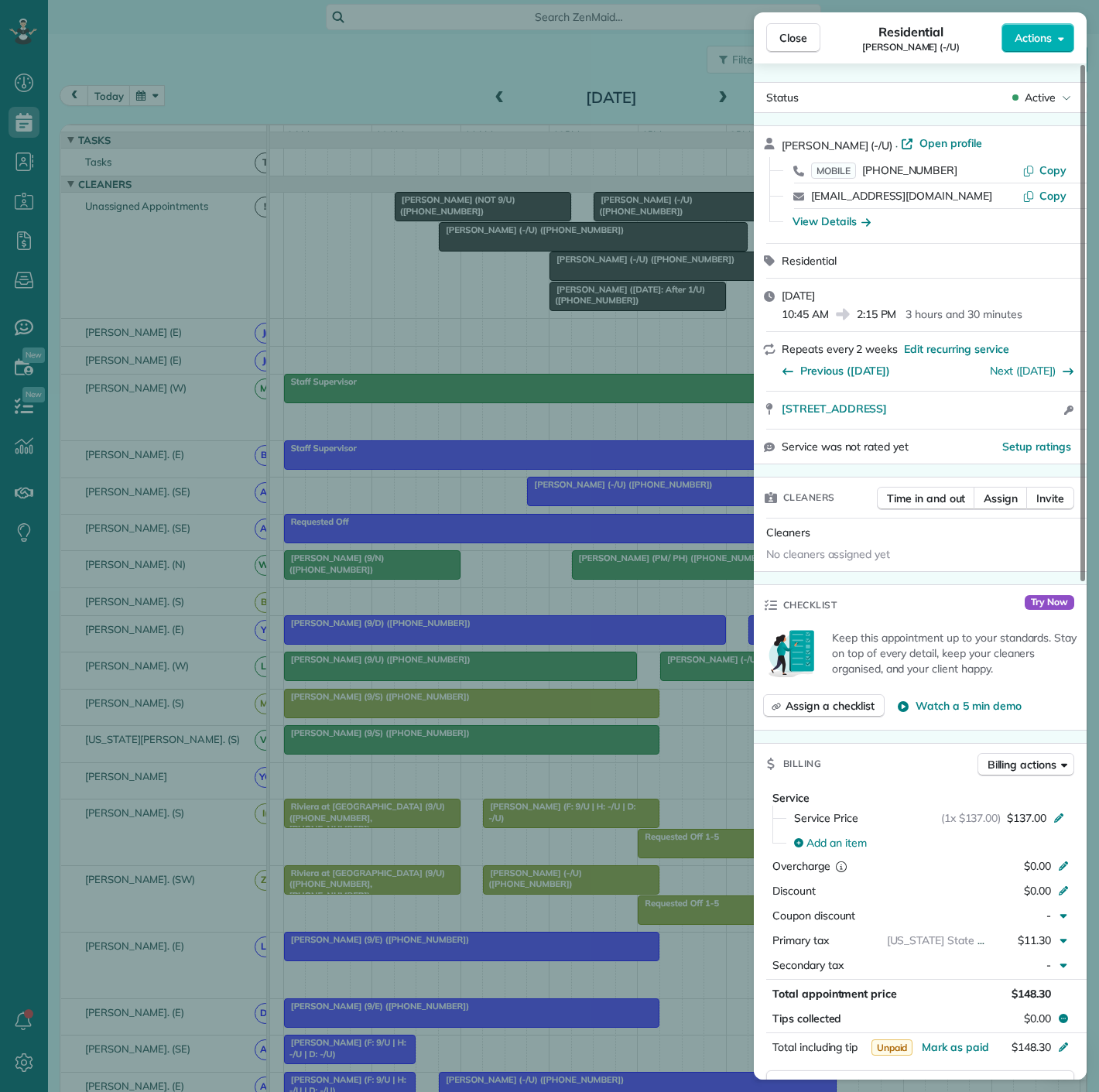
click at [574, 250] on div "Close Residential [PERSON_NAME] (-/U) Actions Status Active [PERSON_NAME] (-/U)…" at bounding box center [549, 546] width 1099 height 1092
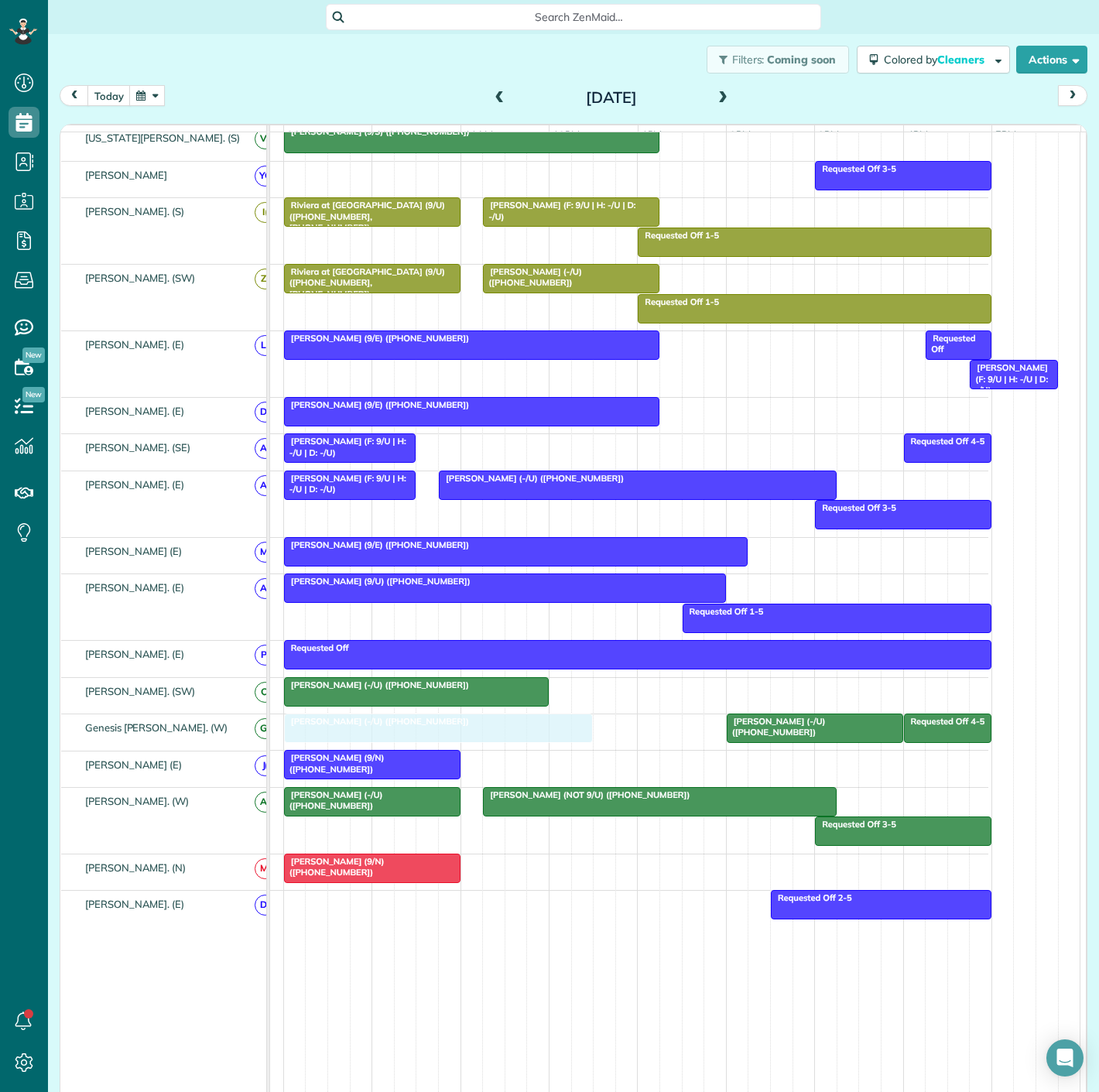
drag, startPoint x: 597, startPoint y: 251, endPoint x: 448, endPoint y: 756, distance: 526.5
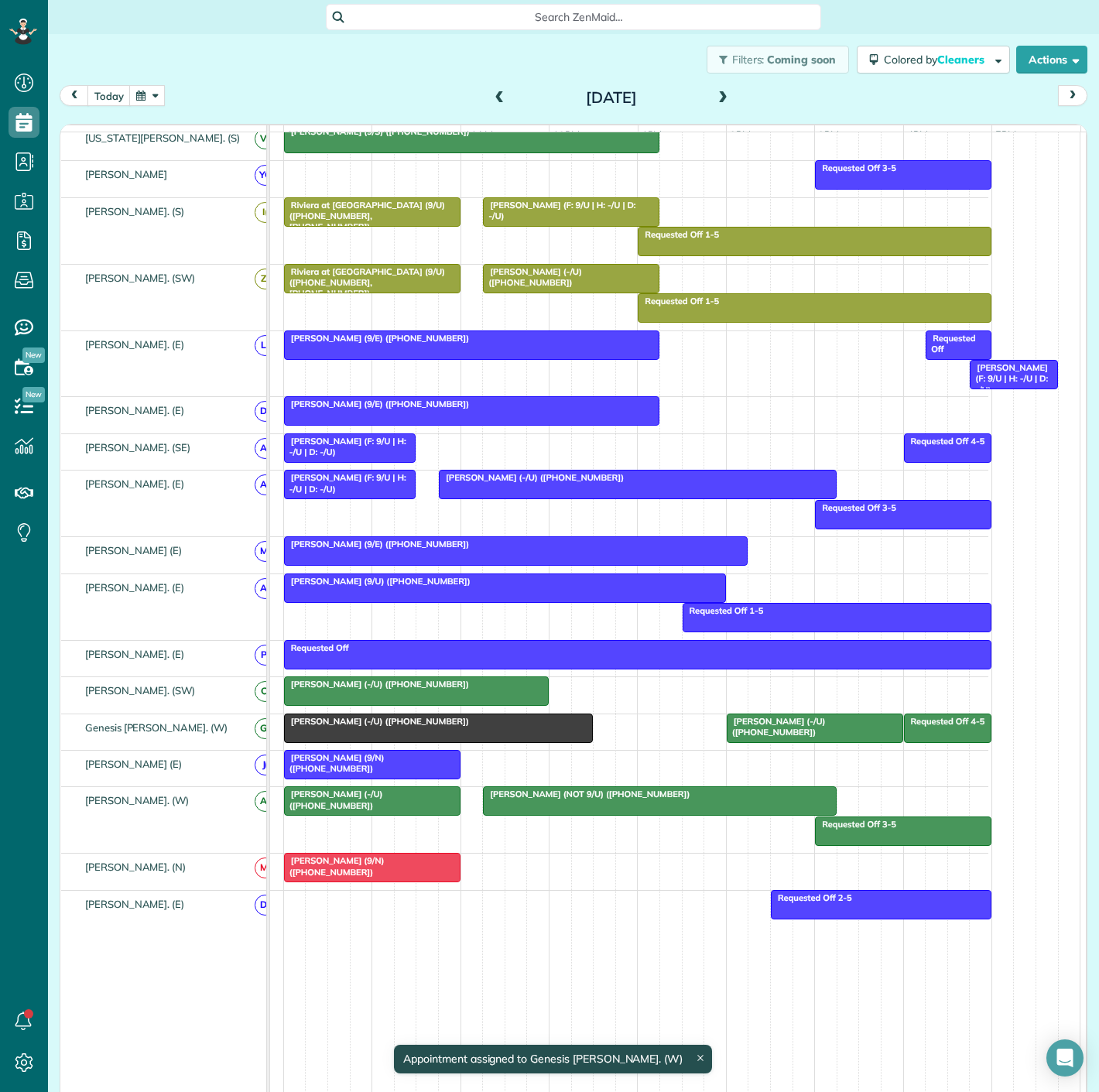
click at [521, 705] on div at bounding box center [416, 691] width 263 height 27
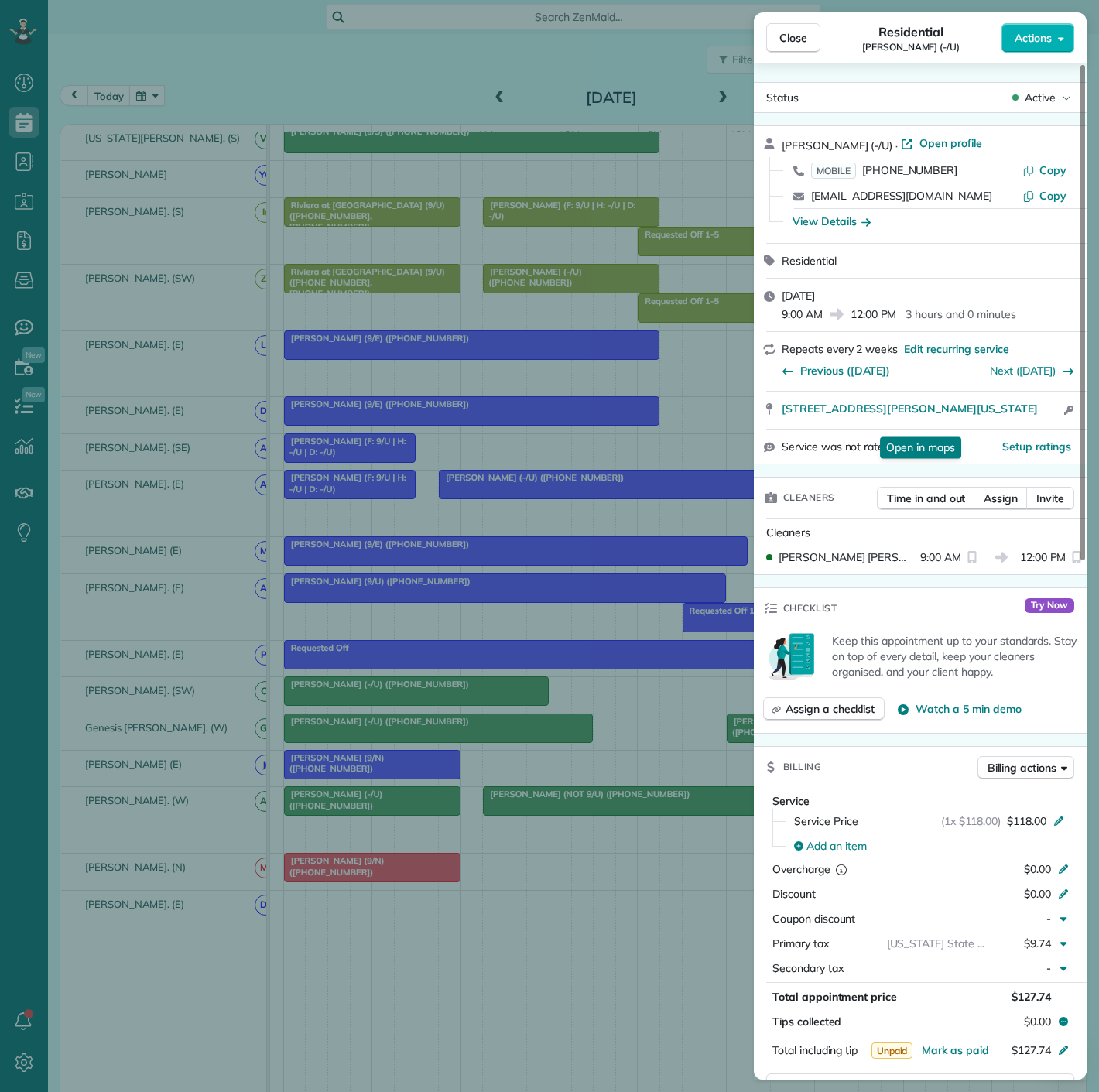
drag, startPoint x: 782, startPoint y: 398, endPoint x: 953, endPoint y: 441, distance: 176.3
click at [953, 429] on div "[STREET_ADDRESS][PERSON_NAME][US_STATE] Open in maps Open in maps Open access i…" at bounding box center [920, 410] width 333 height 37
click at [442, 761] on div "Close Residential [PERSON_NAME] (-/U) Actions Status Active [PERSON_NAME] (-/U)…" at bounding box center [549, 546] width 1099 height 1092
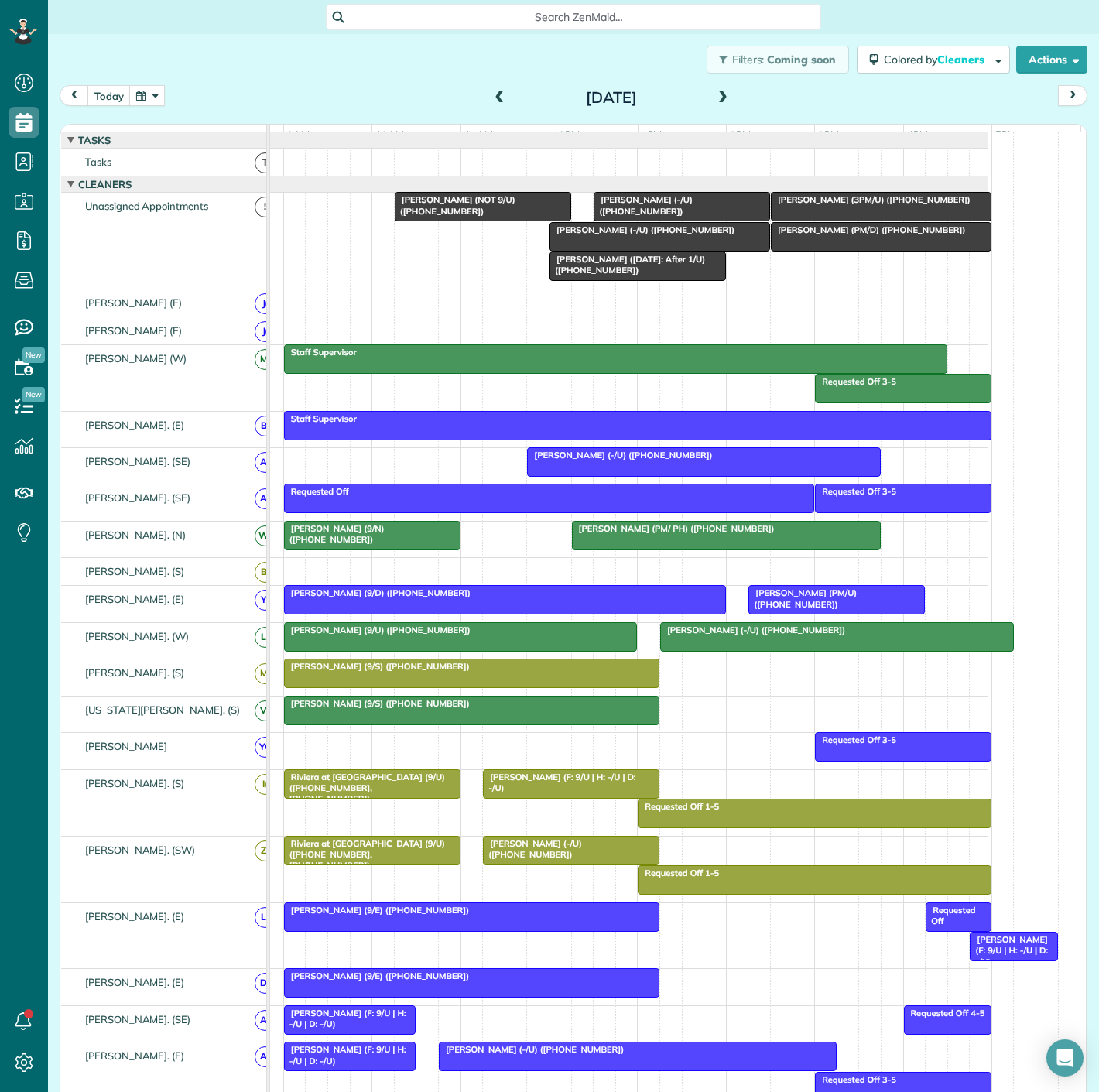
click at [495, 210] on div "[PERSON_NAME] (NOT 9/U) ([PHONE_NUMBER])" at bounding box center [482, 205] width 167 height 23
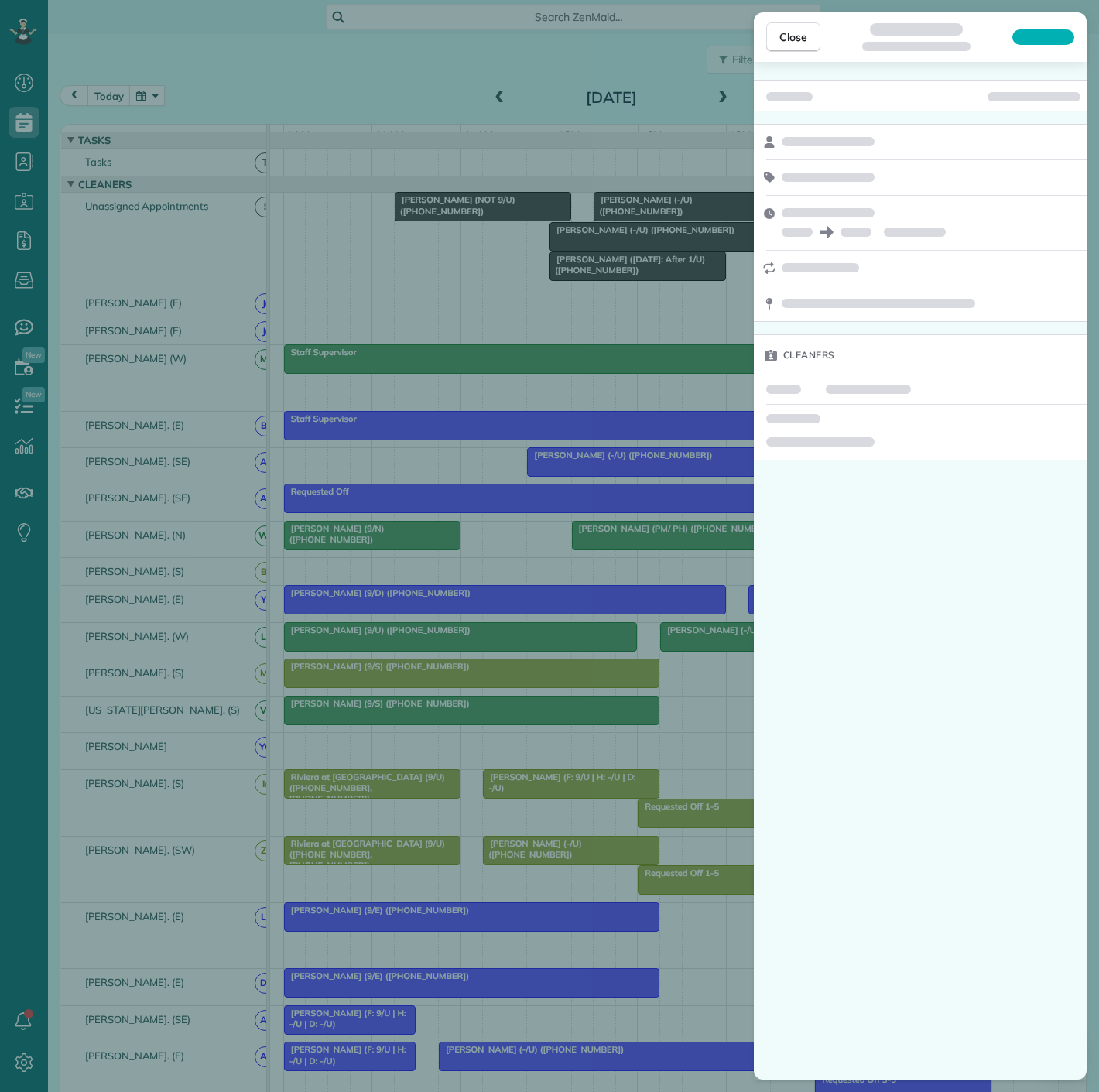
click at [862, 441] on span at bounding box center [820, 441] width 109 height 9
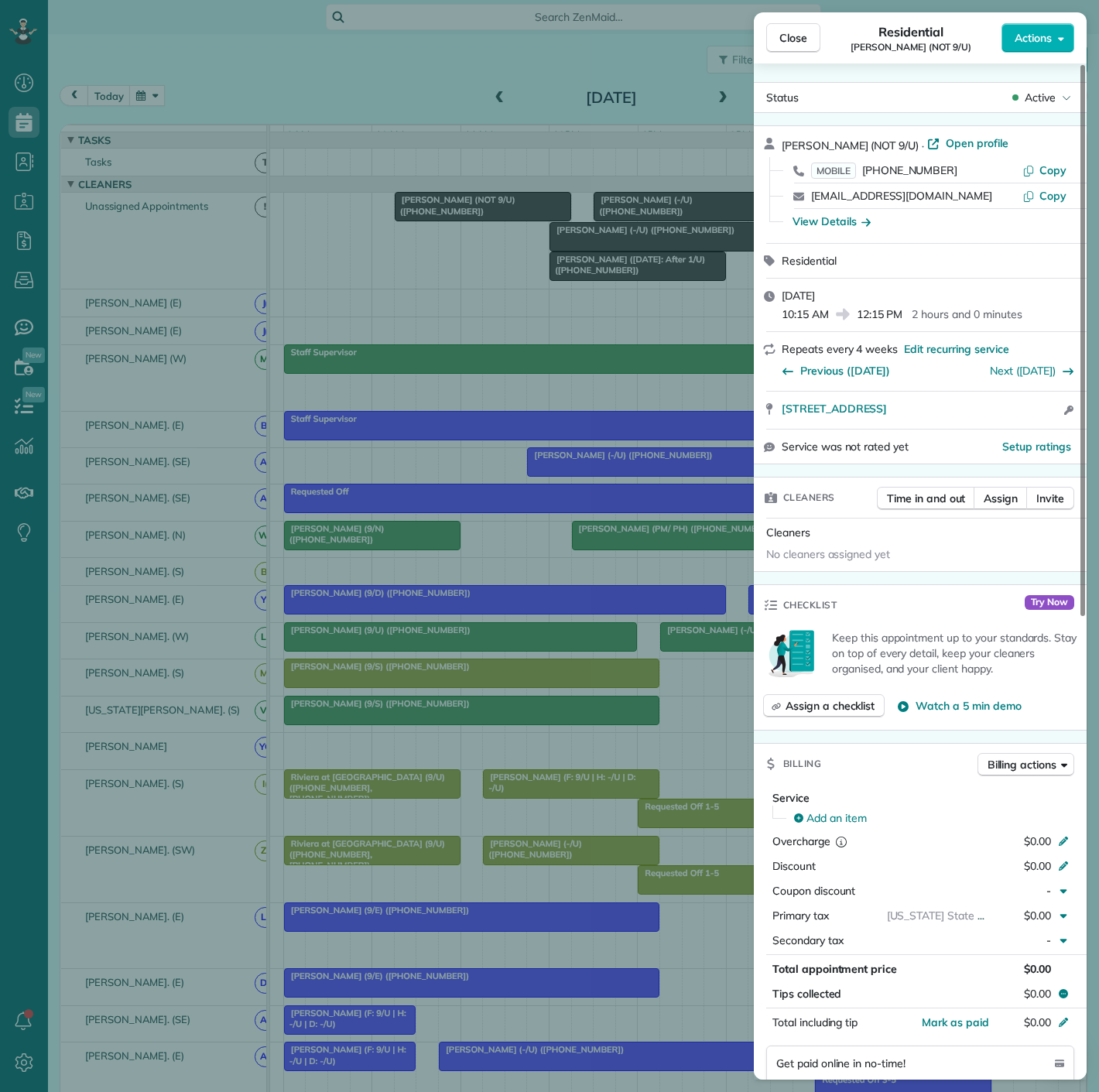
drag, startPoint x: 827, startPoint y: 416, endPoint x: 1032, endPoint y: 421, distance: 205.1
click at [1032, 421] on div "[STREET_ADDRESS] Open access information" at bounding box center [920, 410] width 333 height 37
drag, startPoint x: 443, startPoint y: 462, endPoint x: 449, endPoint y: 445, distance: 18.0
click at [443, 462] on div "Close Residential [PERSON_NAME] (NOT 9/U) Actions Status Active [PERSON_NAME] (…" at bounding box center [549, 546] width 1099 height 1092
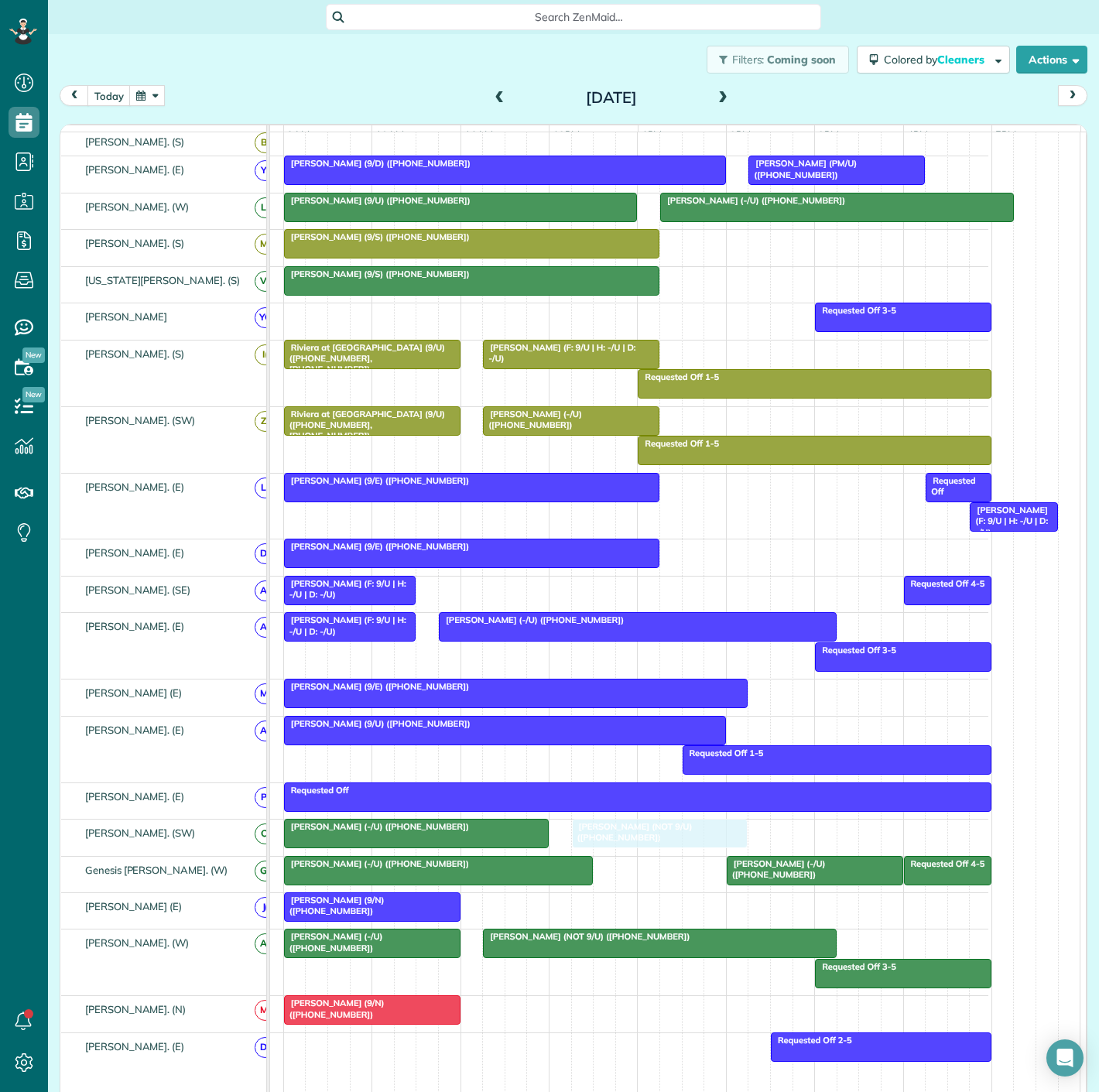
drag, startPoint x: 461, startPoint y: 238, endPoint x: 625, endPoint y: 849, distance: 632.6
click at [450, 832] on div "[PERSON_NAME] (-/U) ([PHONE_NUMBER])" at bounding box center [416, 826] width 255 height 11
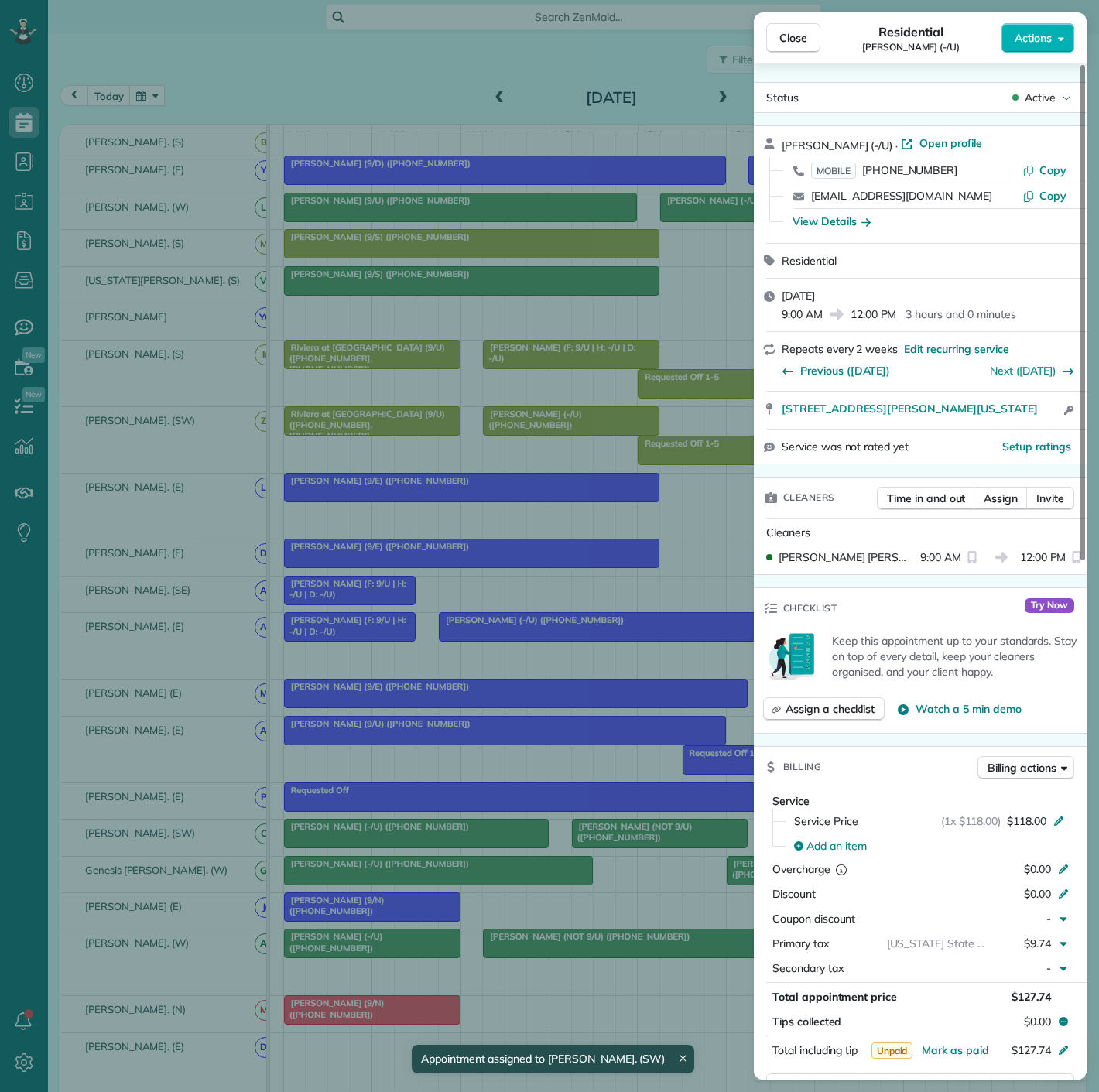
click at [450, 837] on div "Close Residential [PERSON_NAME] (-/U) Actions Status Active [PERSON_NAME] (-/U)…" at bounding box center [549, 546] width 1099 height 1092
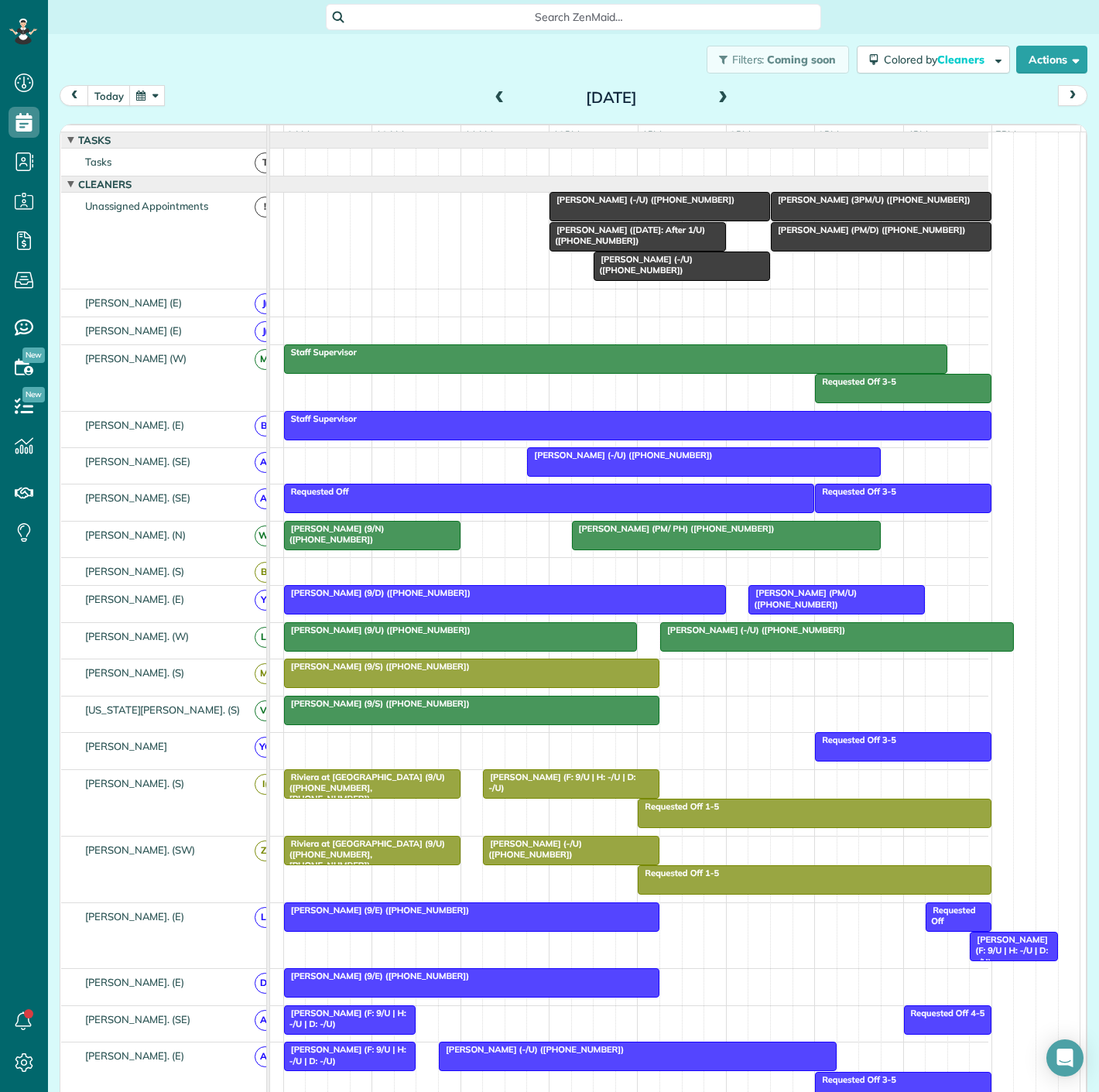
click at [819, 220] on div at bounding box center [882, 206] width 219 height 27
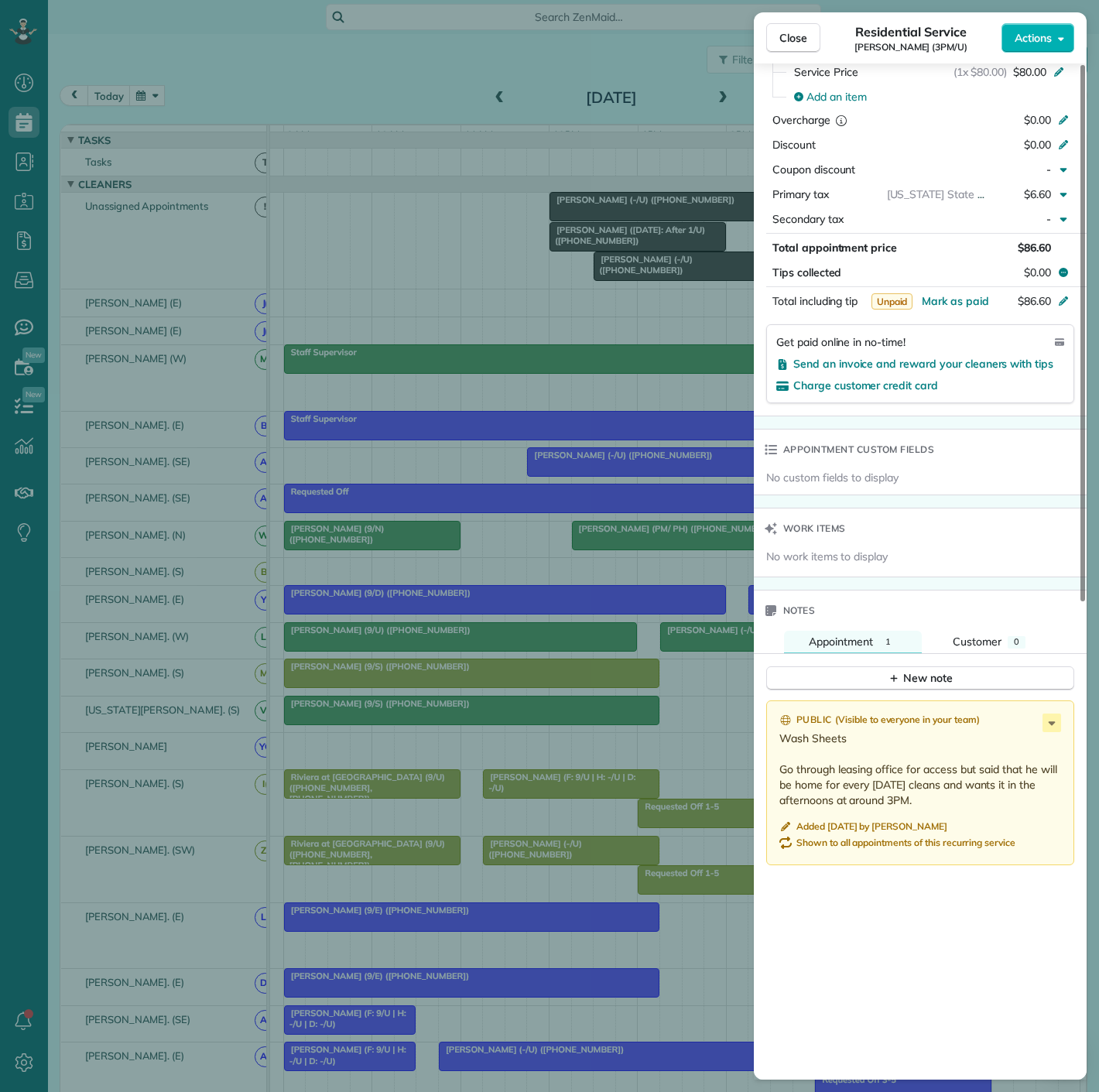
click at [661, 639] on div "Close Residential Service [PERSON_NAME] (3PM/U) Actions Status Active [PERSON_N…" at bounding box center [549, 546] width 1099 height 1092
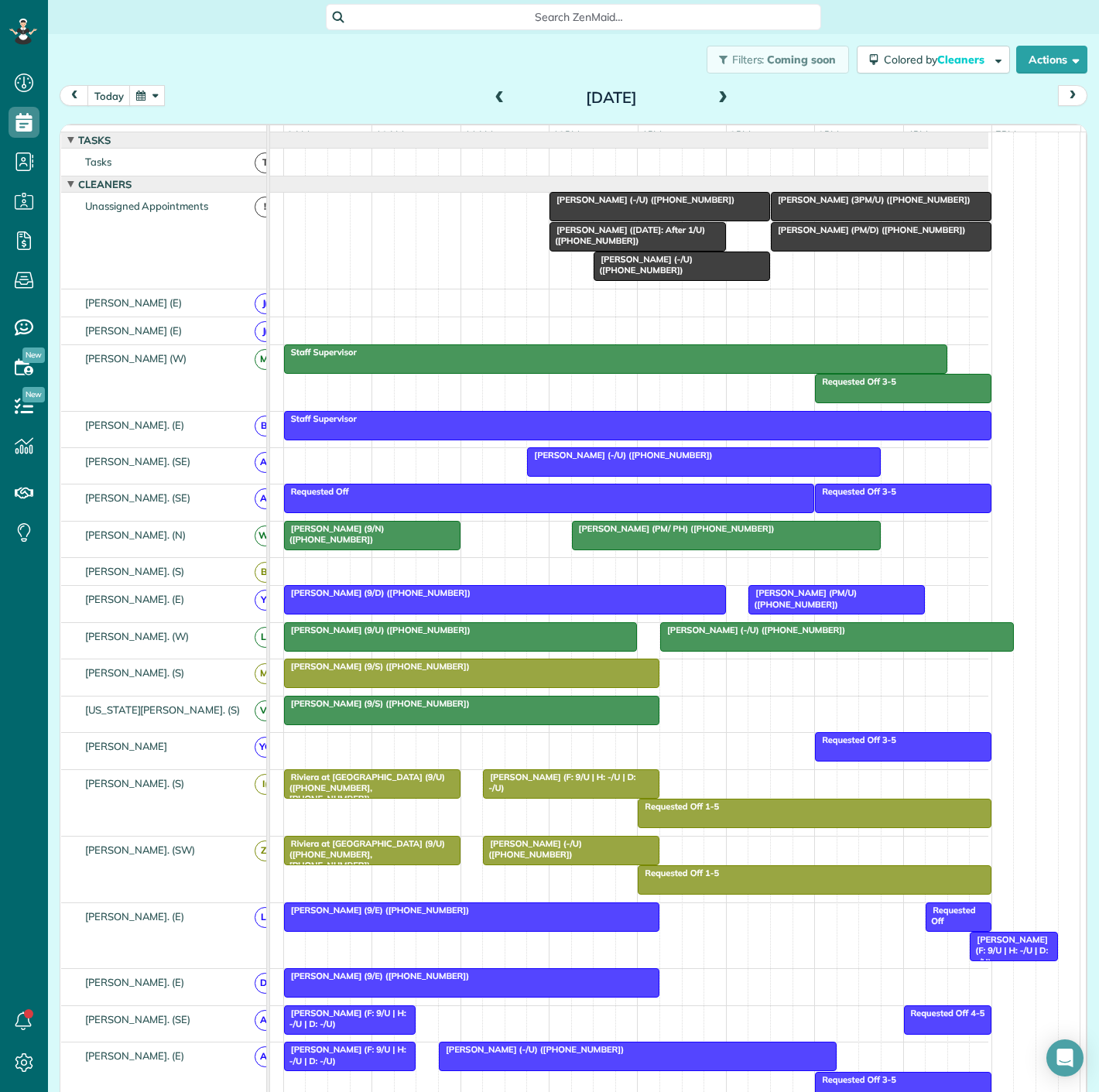
click at [827, 218] on div at bounding box center [882, 206] width 219 height 27
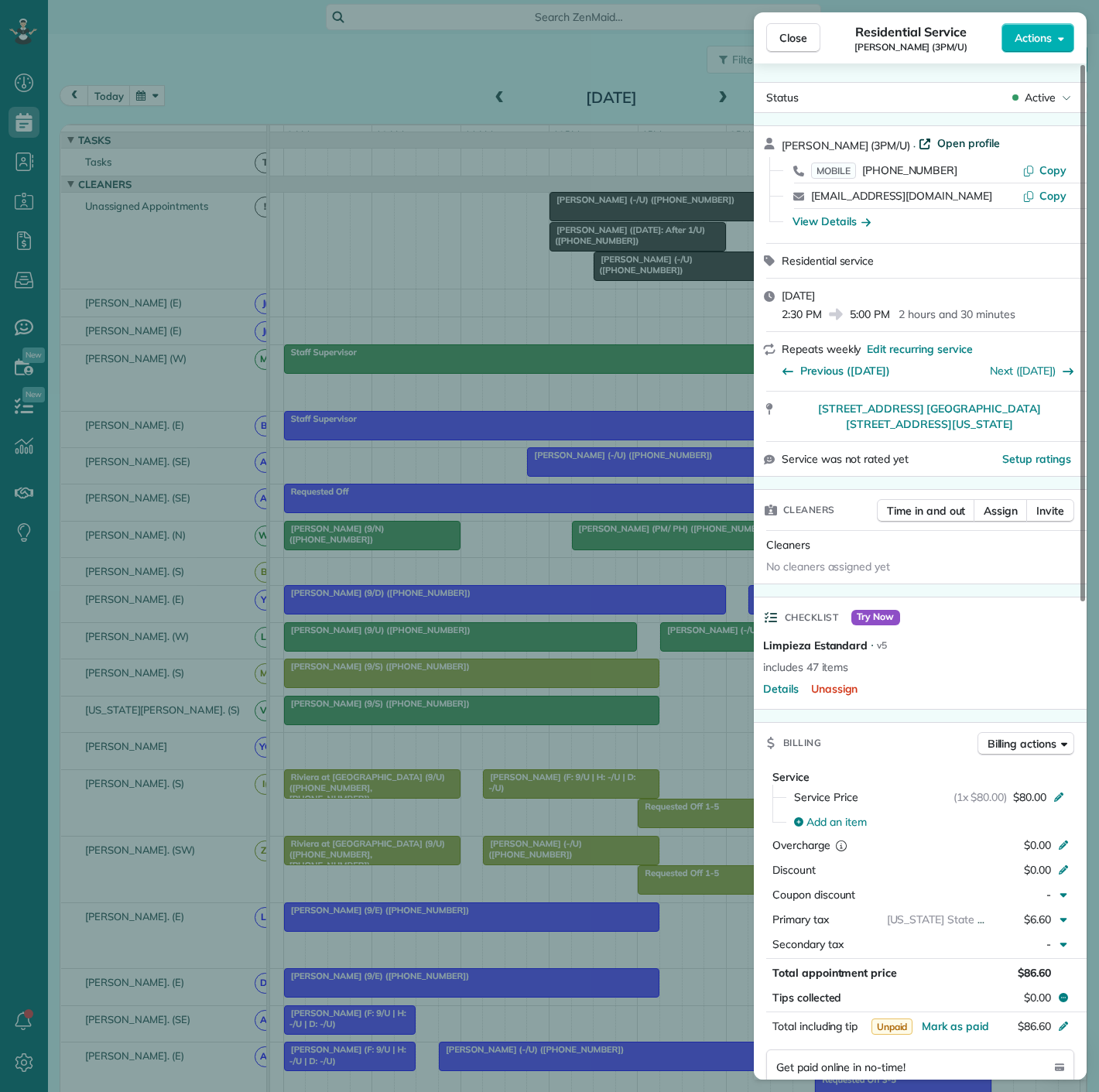
click at [974, 144] on span "Open profile" at bounding box center [969, 143] width 63 height 16
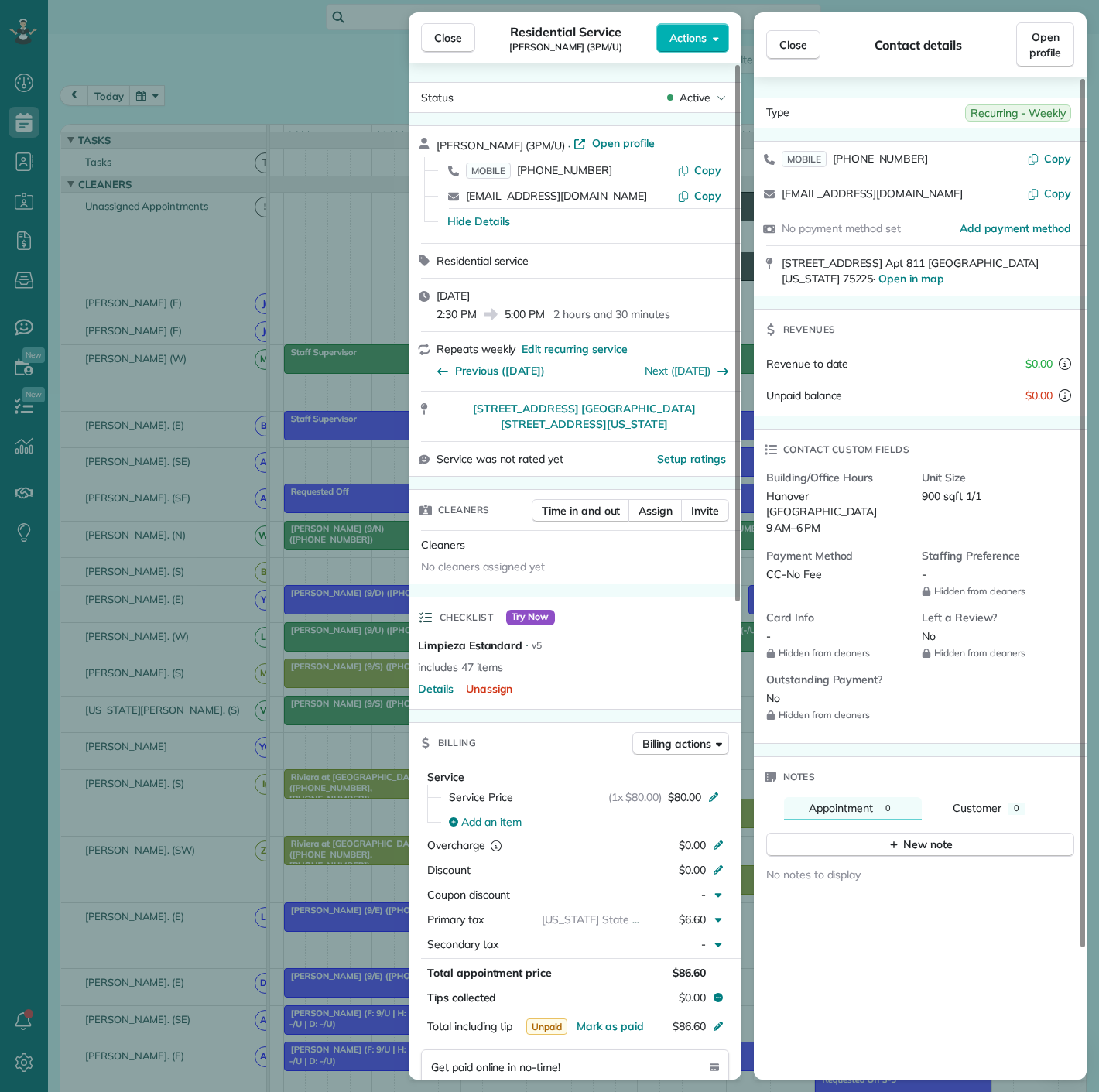
click at [307, 468] on div "Close Residential Service [PERSON_NAME] (3PM/U) Actions Status Active [PERSON_N…" at bounding box center [549, 546] width 1099 height 1092
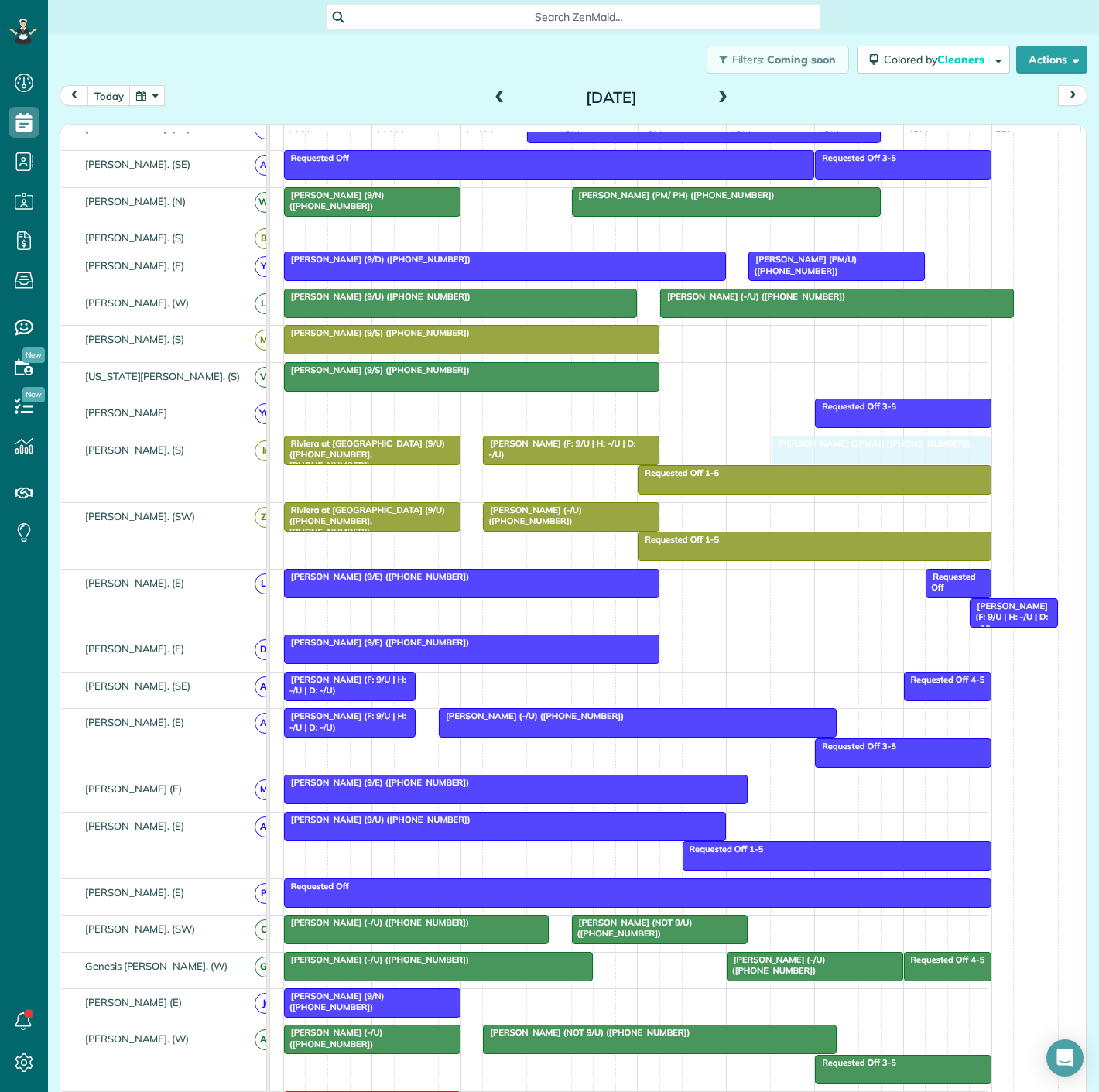
scroll to position [430, 0]
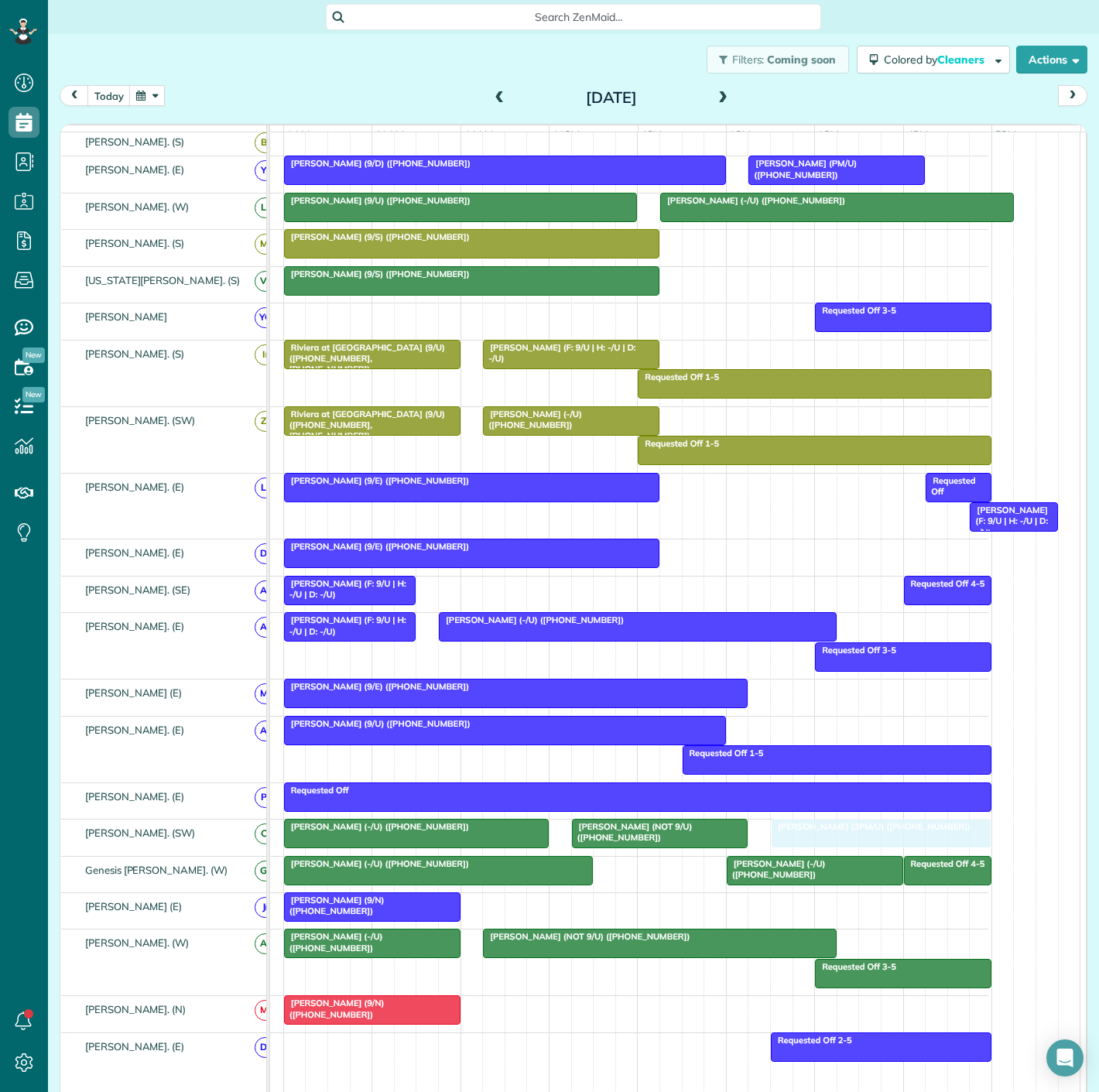
drag, startPoint x: 836, startPoint y: 217, endPoint x: 835, endPoint y: 835, distance: 618.0
click at [820, 839] on div at bounding box center [882, 834] width 219 height 27
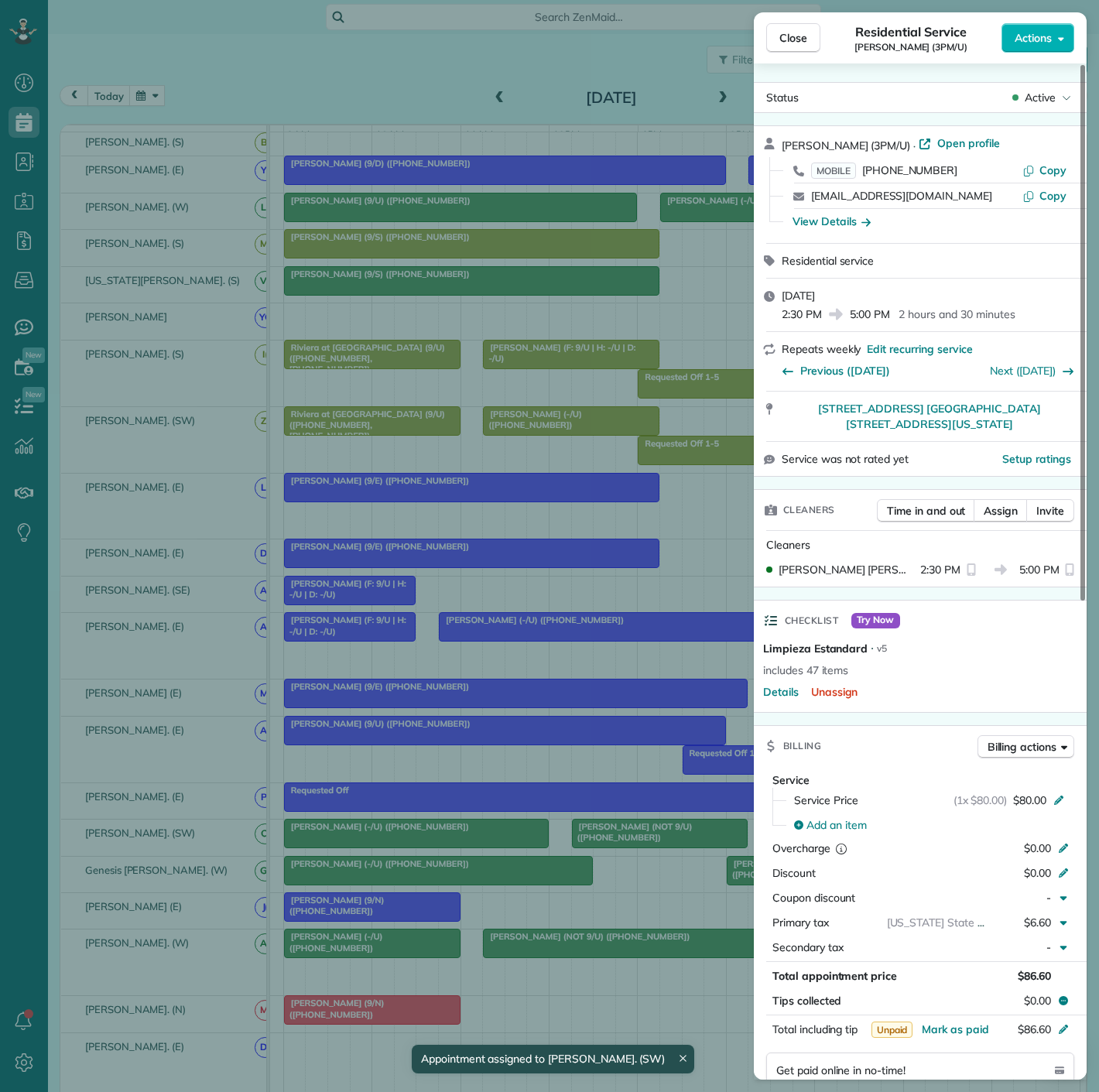
drag, startPoint x: 771, startPoint y: 420, endPoint x: 976, endPoint y: 434, distance: 205.5
click at [976, 434] on div "[STREET_ADDRESS] [GEOGRAPHIC_DATA][STREET_ADDRESS][US_STATE]" at bounding box center [920, 416] width 333 height 50
click at [501, 435] on div "Close Residential Service [PERSON_NAME] (3PM/U) Actions Status Active [PERSON_N…" at bounding box center [549, 546] width 1099 height 1092
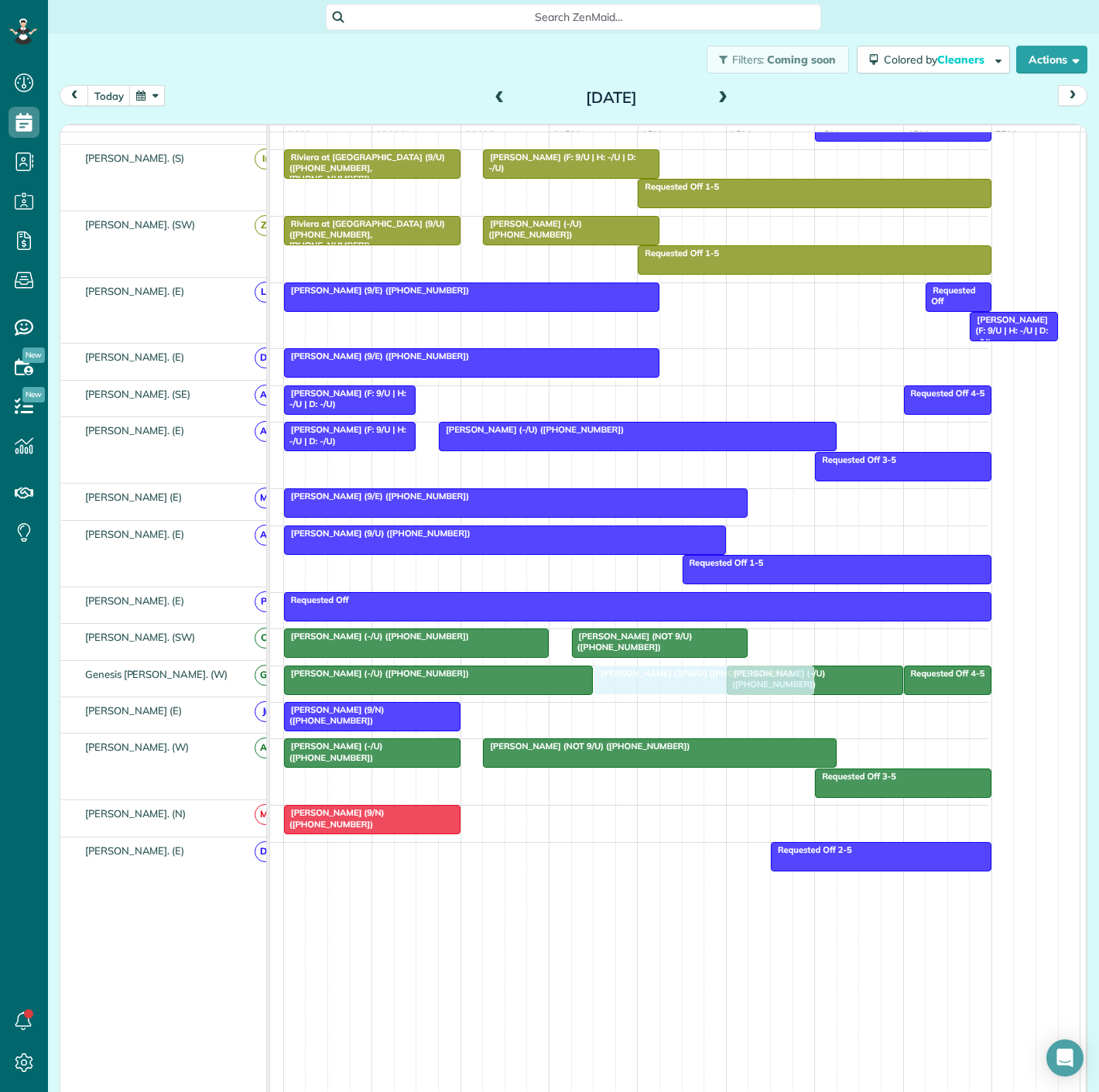
scroll to position [626, 0]
drag, startPoint x: 857, startPoint y: 837, endPoint x: 859, endPoint y: 822, distance: 15.1
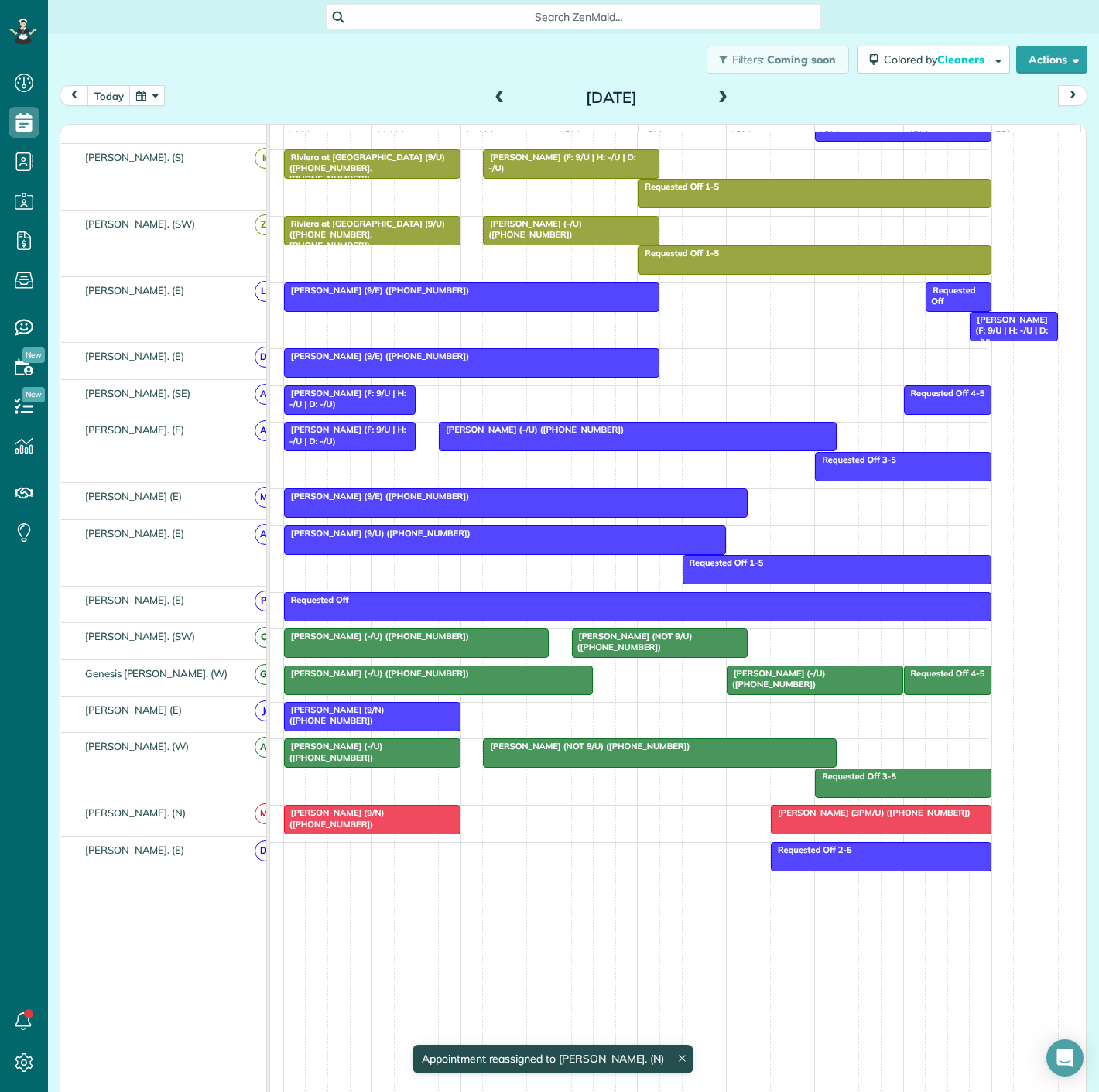
click at [801, 813] on span "[PERSON_NAME] (3PM/U) ([PHONE_NUMBER])" at bounding box center [871, 812] width 202 height 11
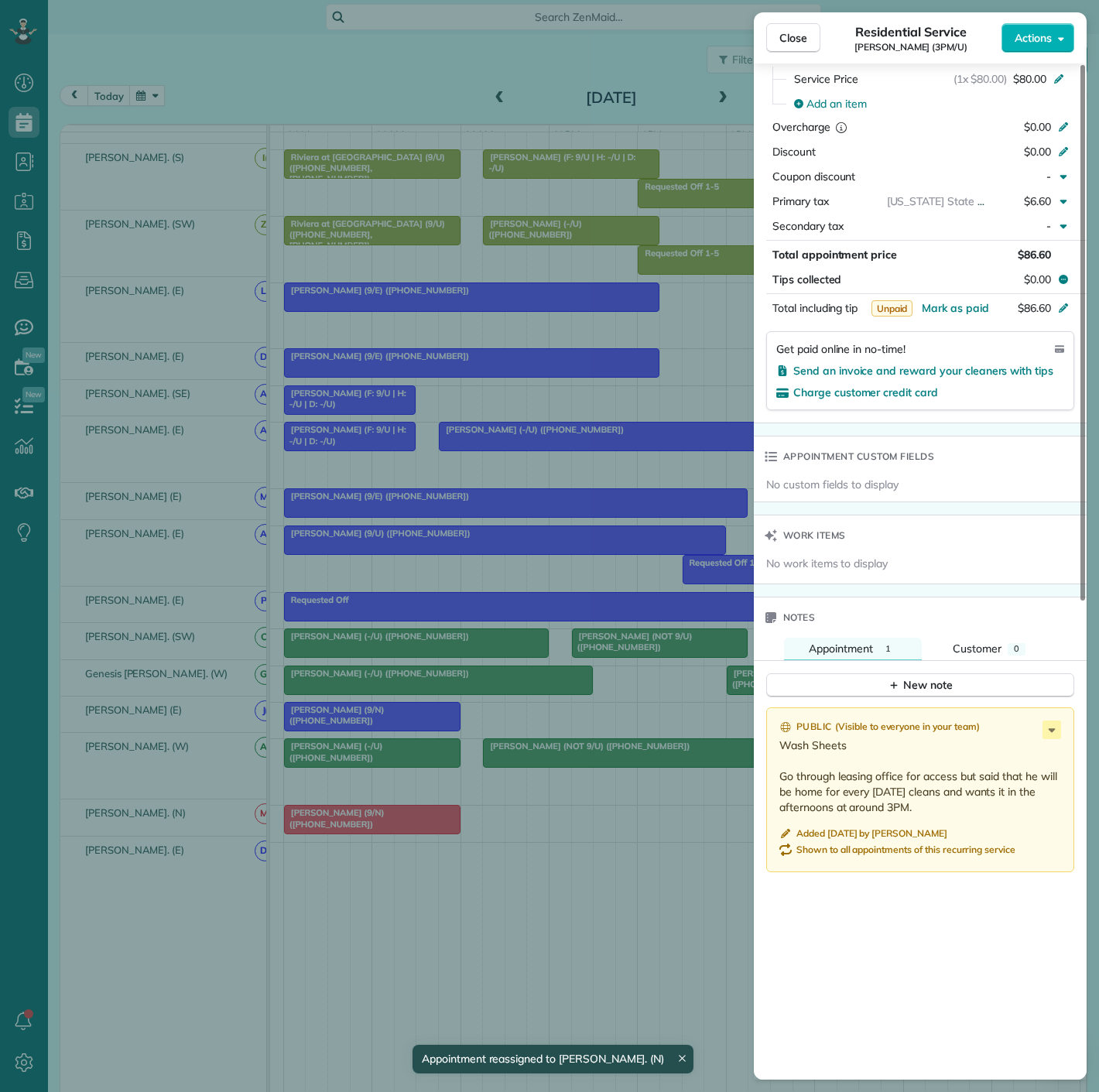
scroll to position [785, 0]
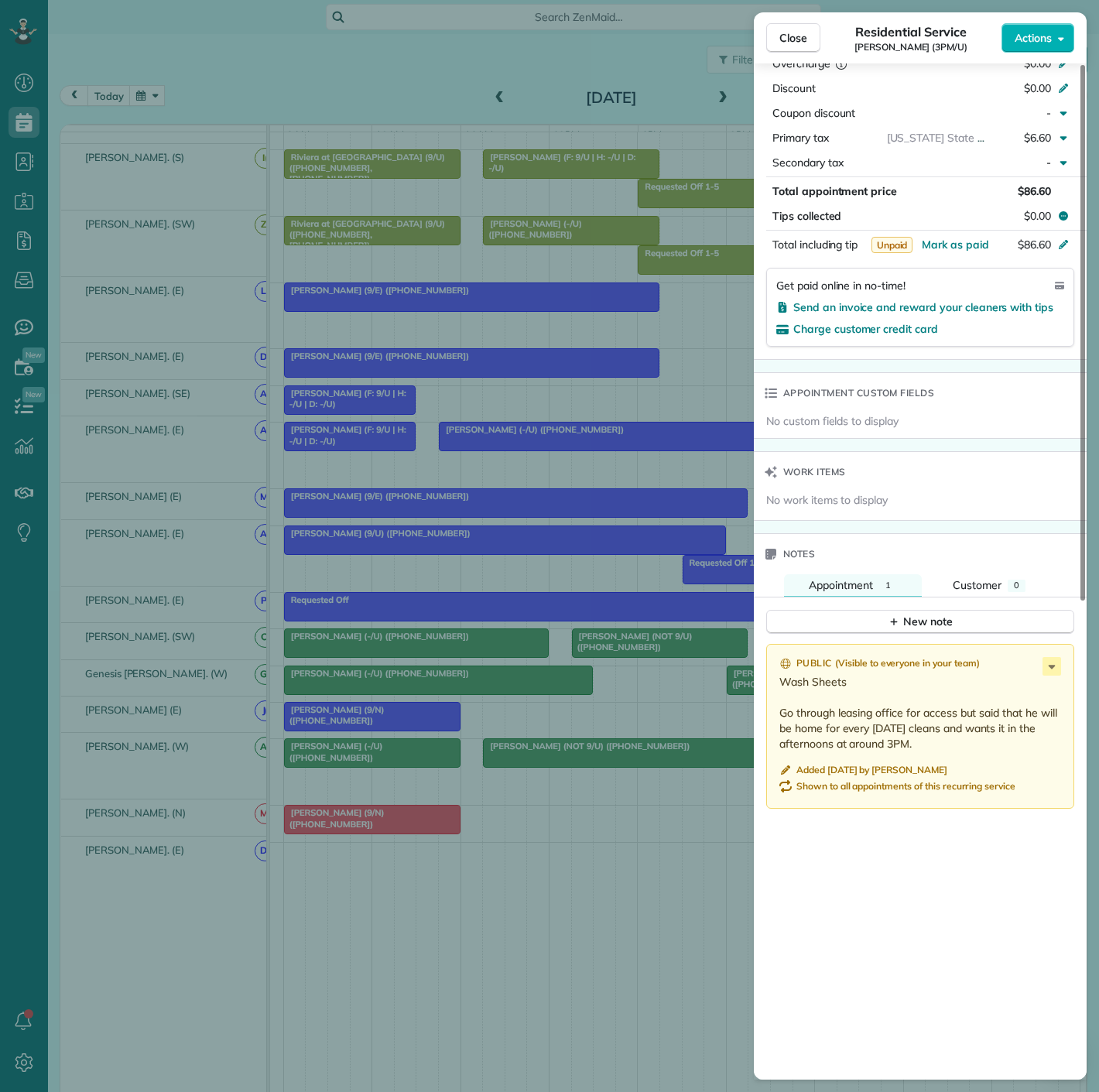
click at [516, 768] on div "Close Residential Service [PERSON_NAME] (3PM/U) Actions Status Active [PERSON_N…" at bounding box center [549, 546] width 1099 height 1092
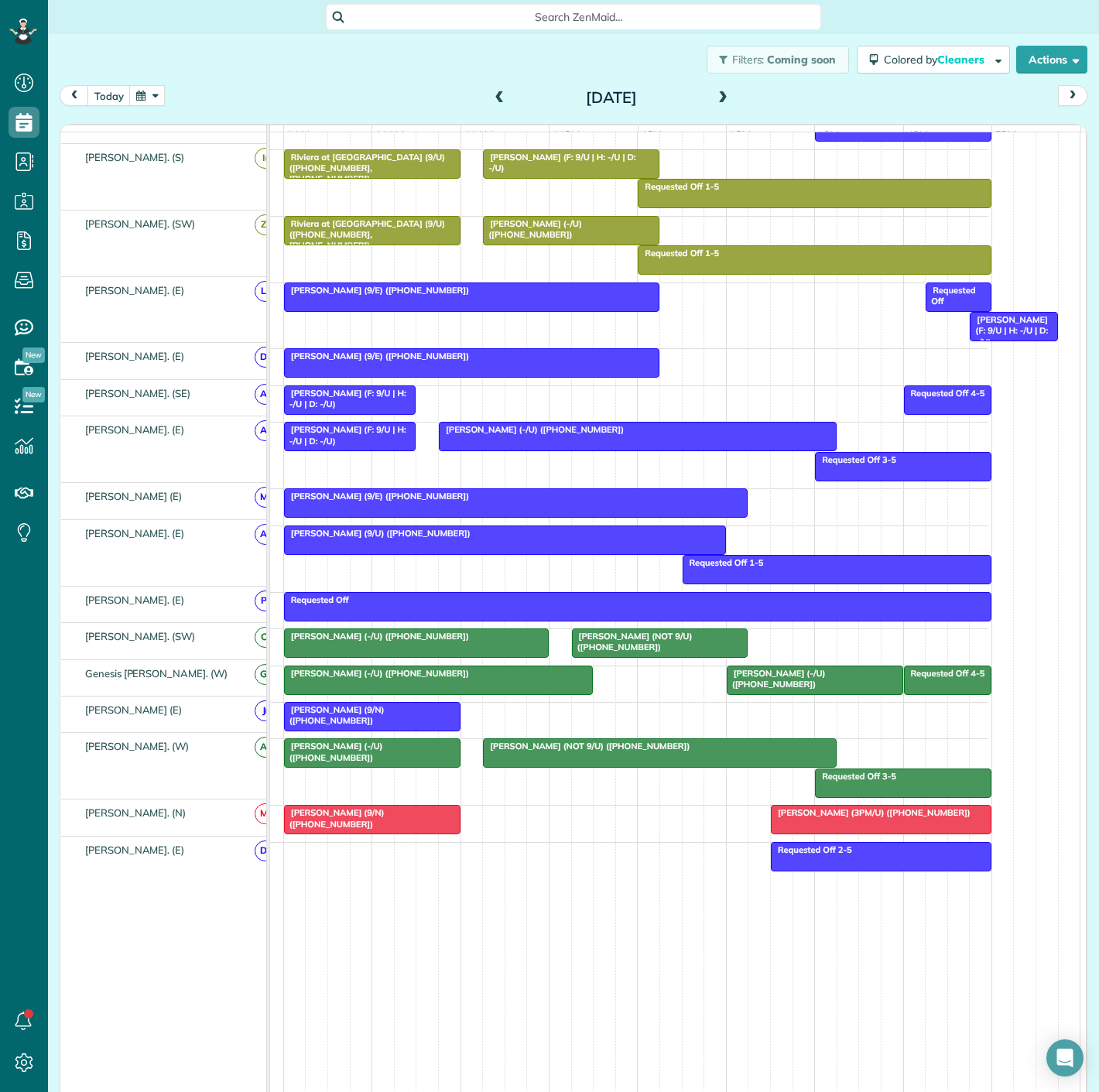
click at [853, 820] on div at bounding box center [882, 819] width 219 height 27
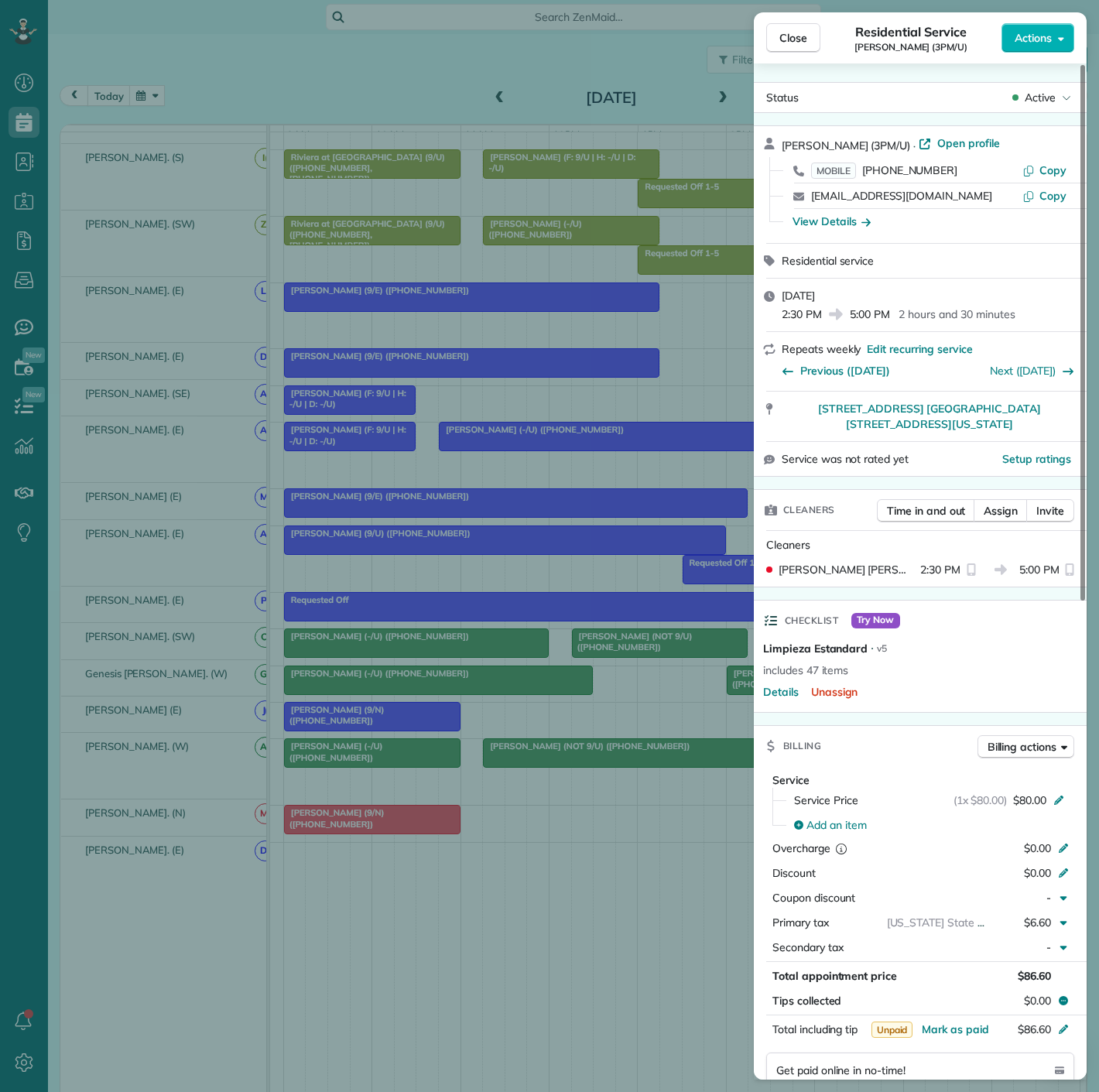
click at [617, 567] on div "Close Residential Service [PERSON_NAME] (3PM/U) Actions Status Active [PERSON_N…" at bounding box center [549, 546] width 1099 height 1092
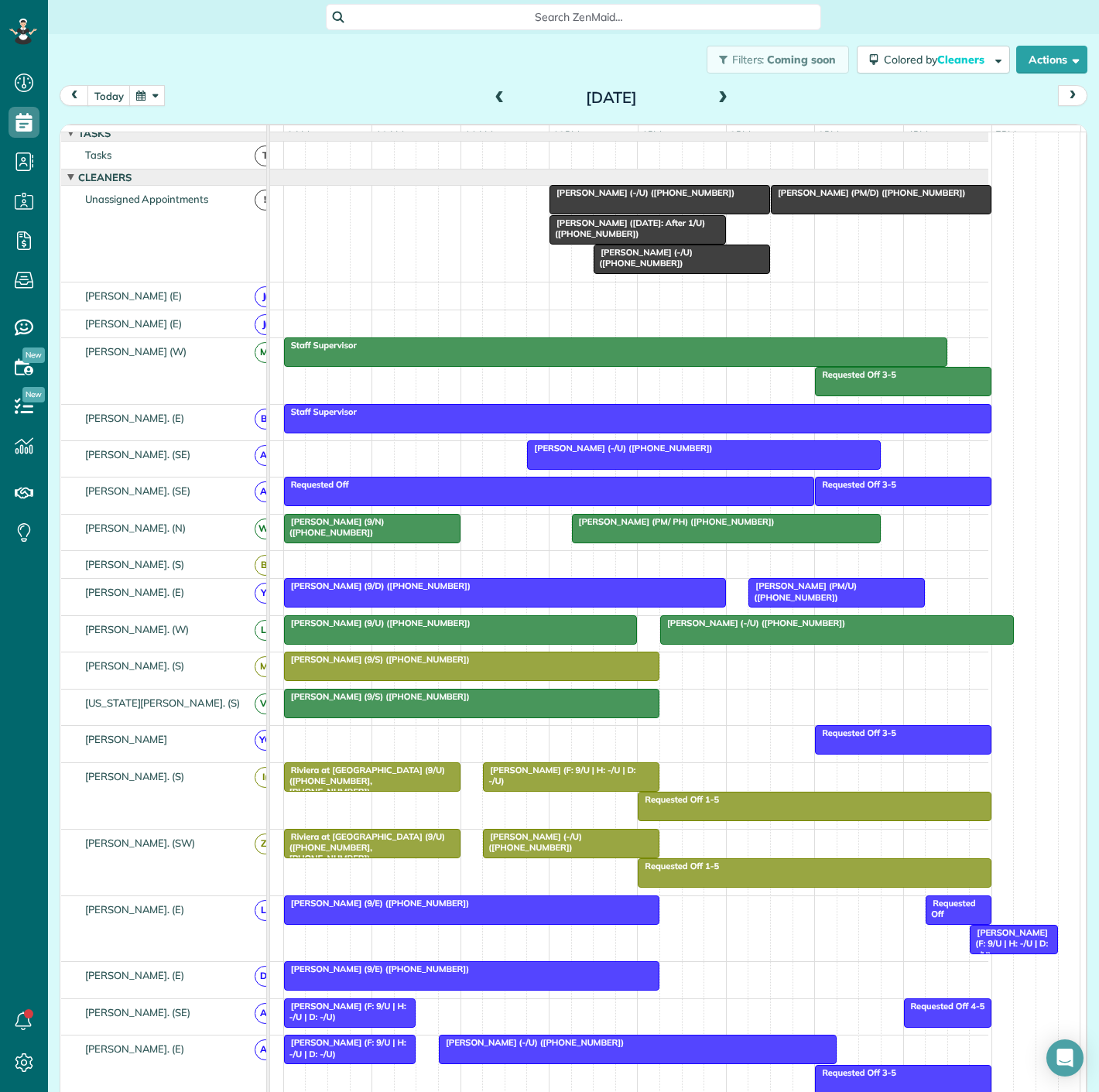
scroll to position [0, 75]
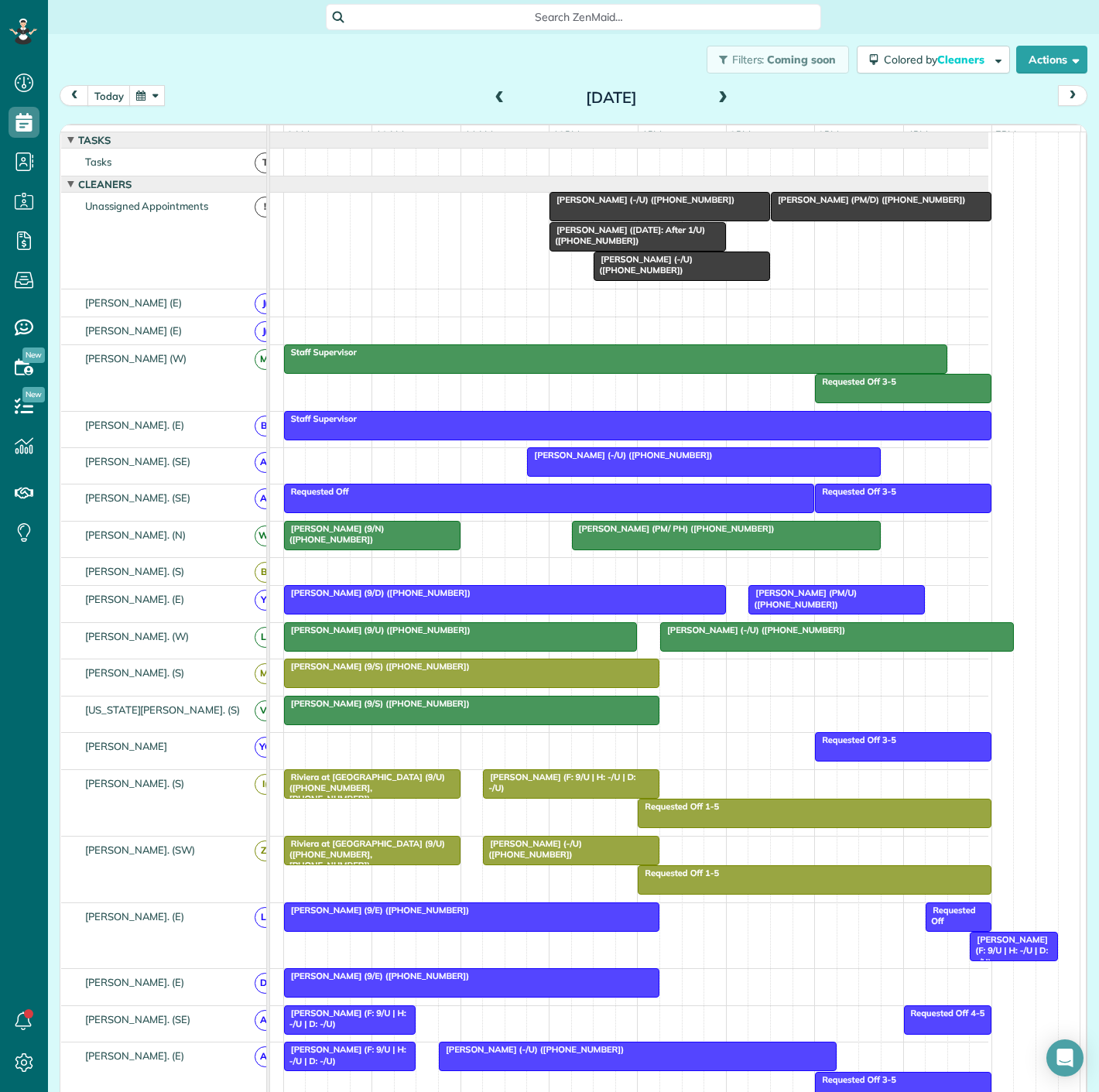
click at [818, 205] on span "[PERSON_NAME] (PM/D) ([PHONE_NUMBER])" at bounding box center [868, 200] width 196 height 11
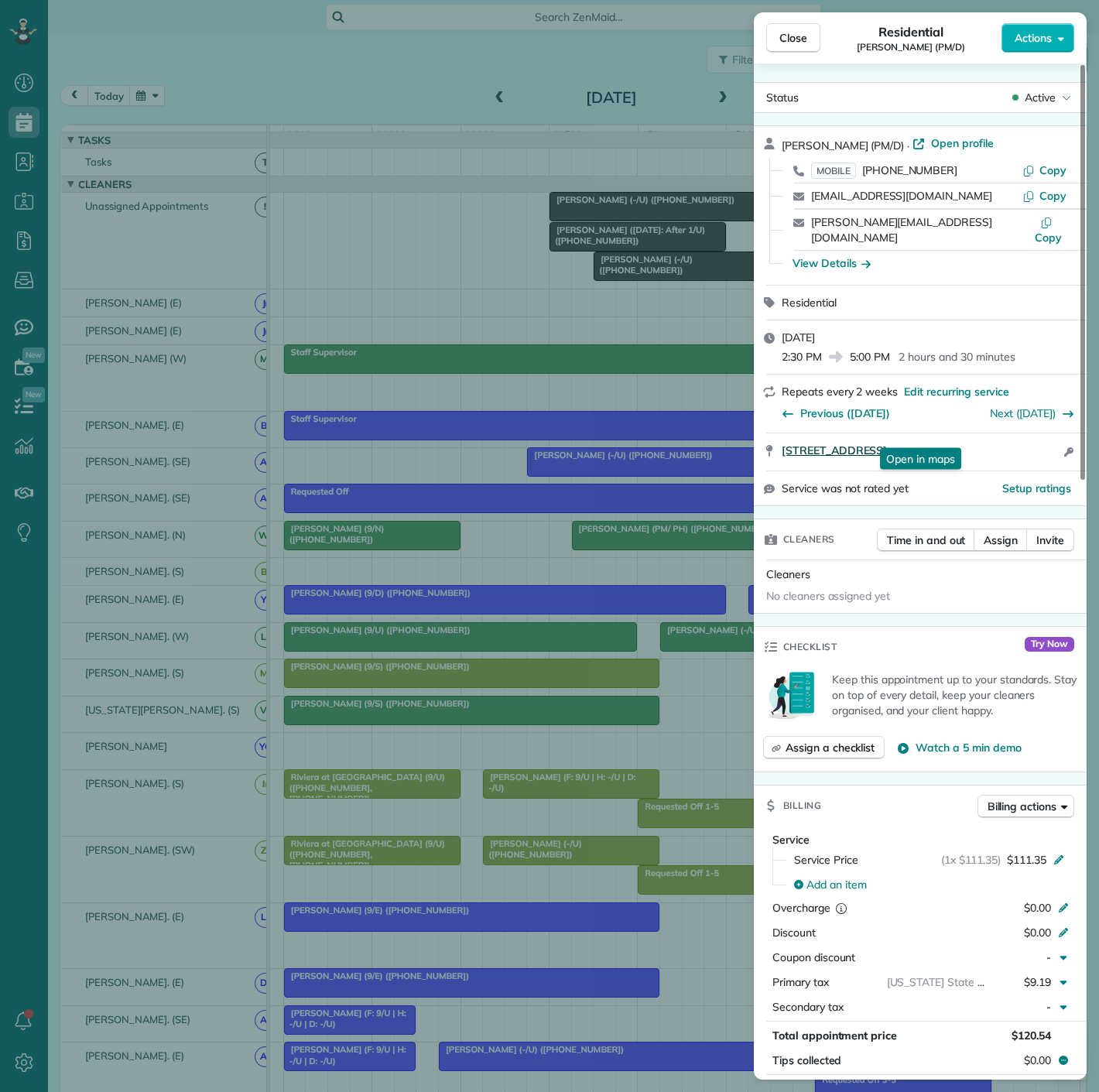
drag, startPoint x: 777, startPoint y: 439, endPoint x: 1048, endPoint y: 432, distance: 271.1
click at [1048, 433] on div "[STREET_ADDRESS] Open in maps Open in maps Open access information" at bounding box center [920, 452] width 333 height 37
drag, startPoint x: 393, startPoint y: 416, endPoint x: 447, endPoint y: 390, distance: 59.9
click at [393, 416] on div "Close Residential [PERSON_NAME] (PM/D) Actions Status Active [PERSON_NAME] (PM/…" at bounding box center [549, 546] width 1099 height 1092
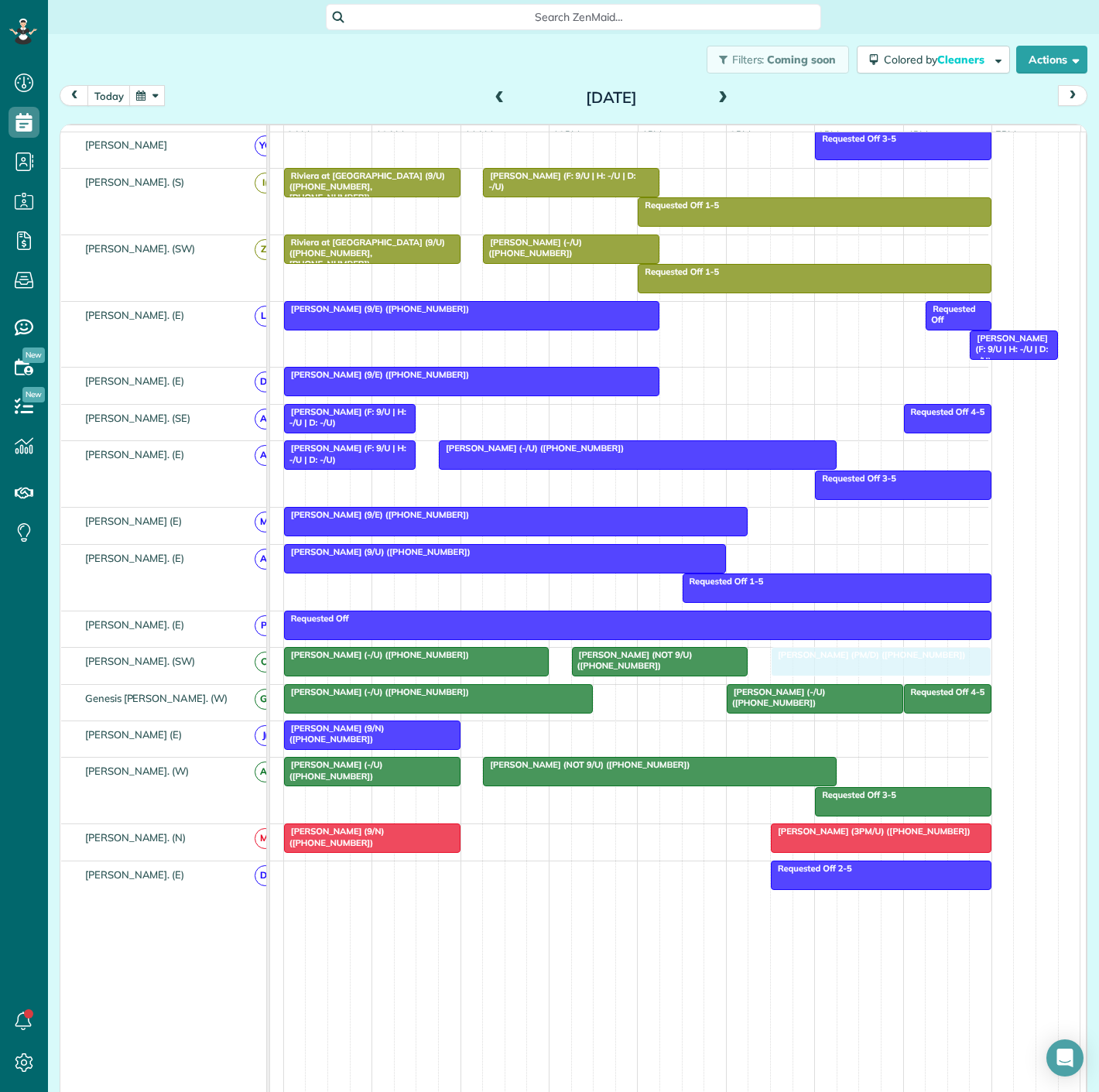
drag, startPoint x: 887, startPoint y: 218, endPoint x: 877, endPoint y: 675, distance: 457.1
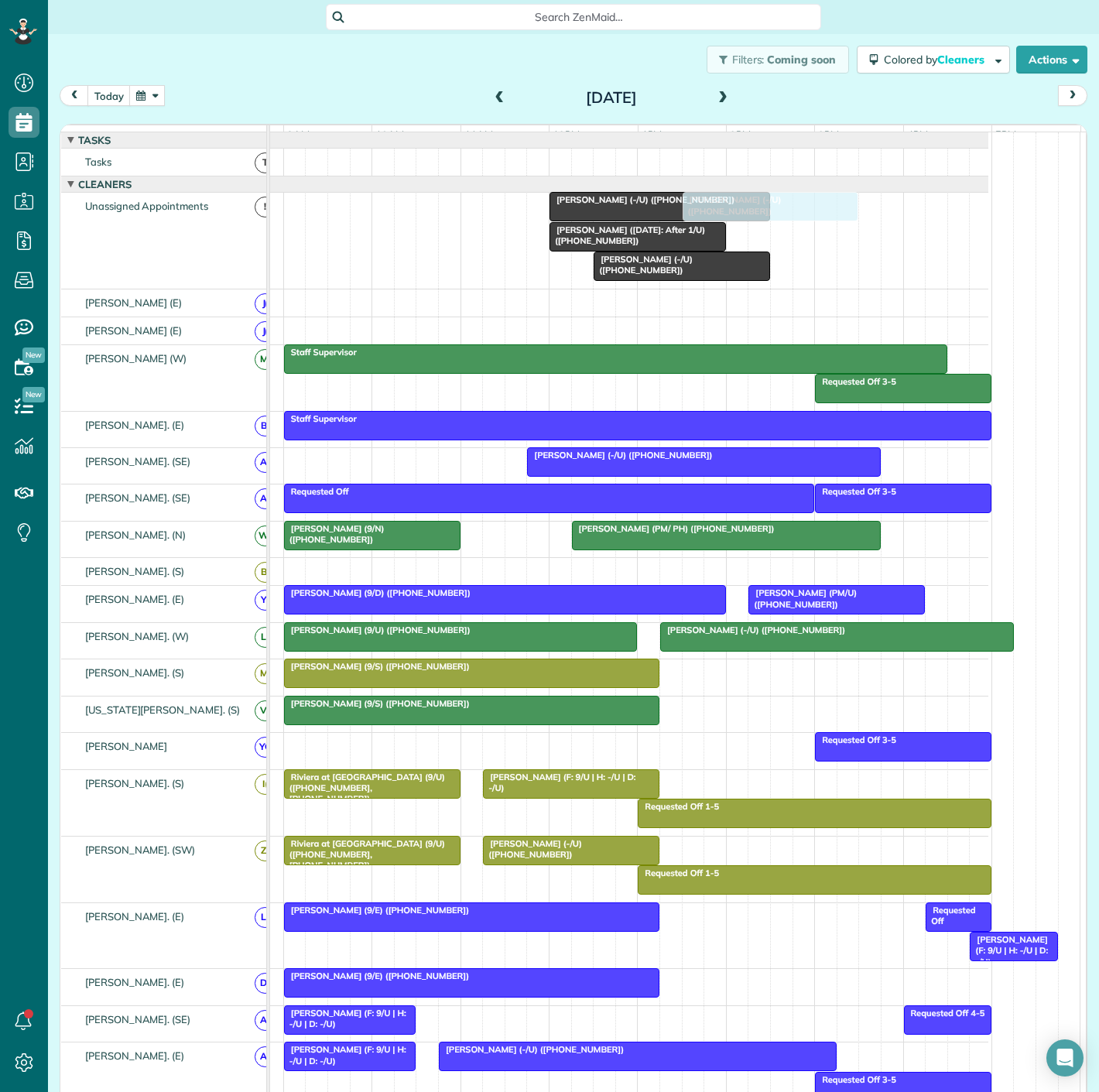
drag, startPoint x: 801, startPoint y: 690, endPoint x: 768, endPoint y: 265, distance: 426.3
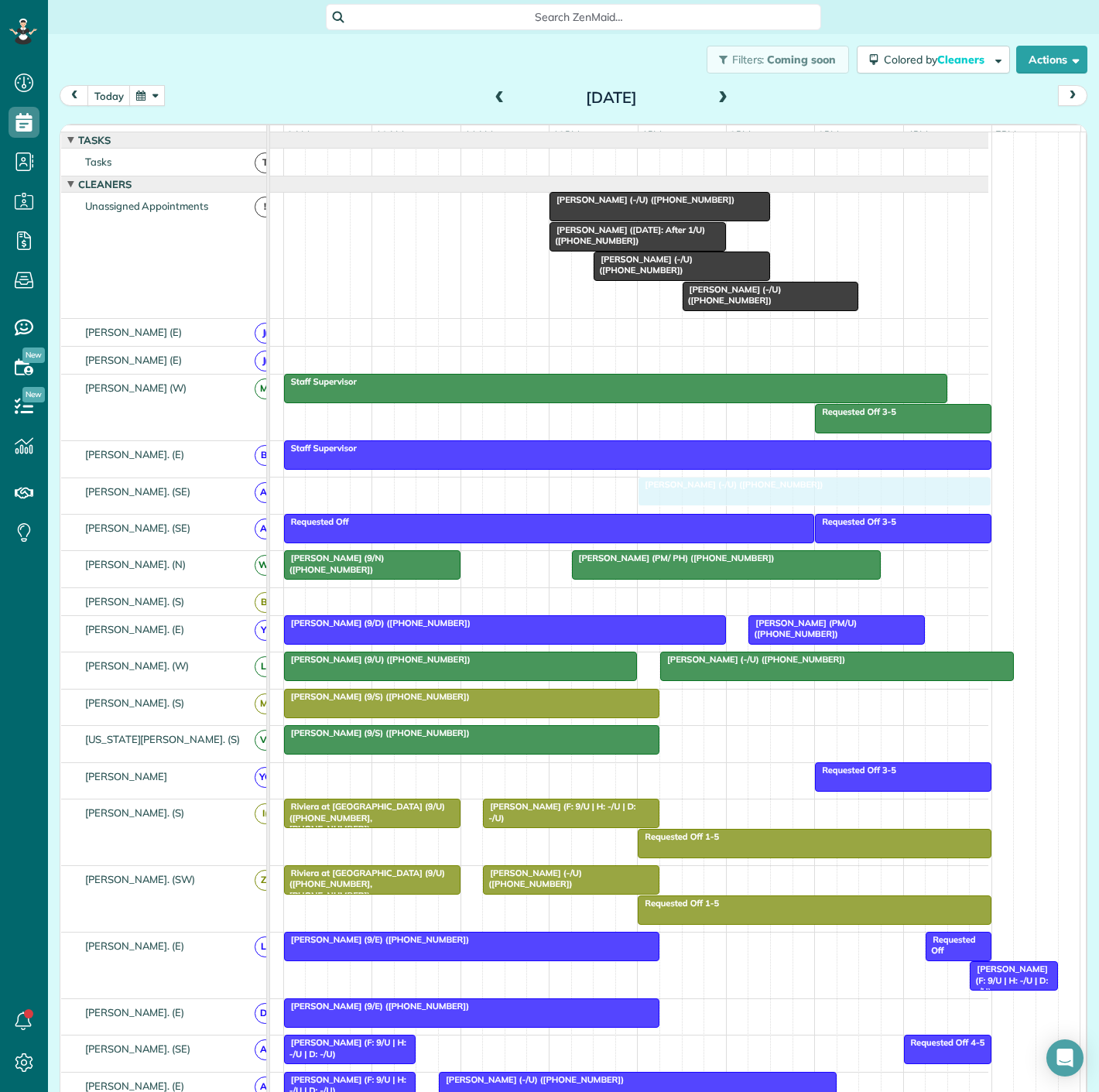
drag, startPoint x: 550, startPoint y: 501, endPoint x: 664, endPoint y: 499, distance: 114.0
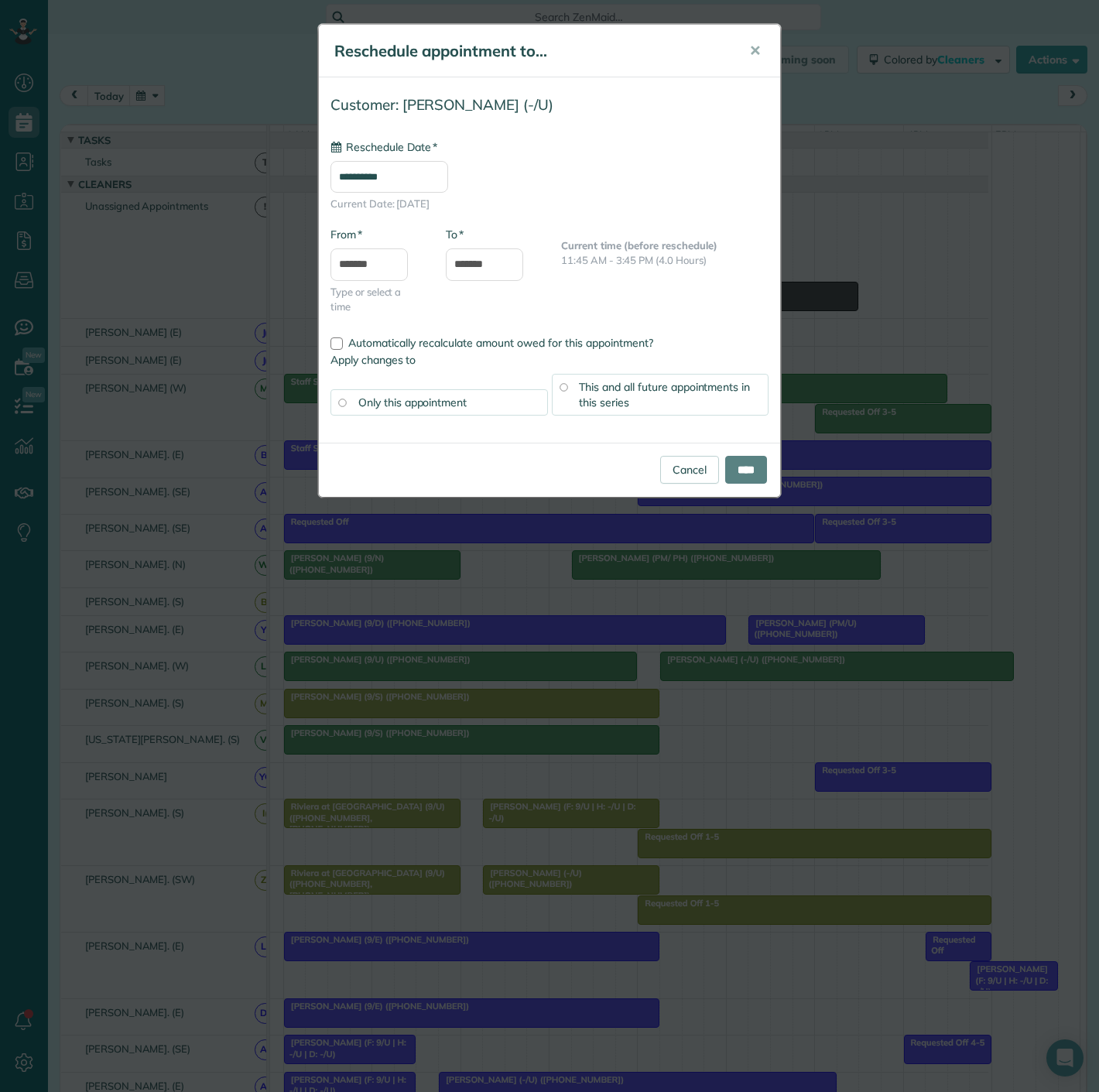
type input "**********"
click at [725, 468] on input "****" at bounding box center [746, 470] width 42 height 27
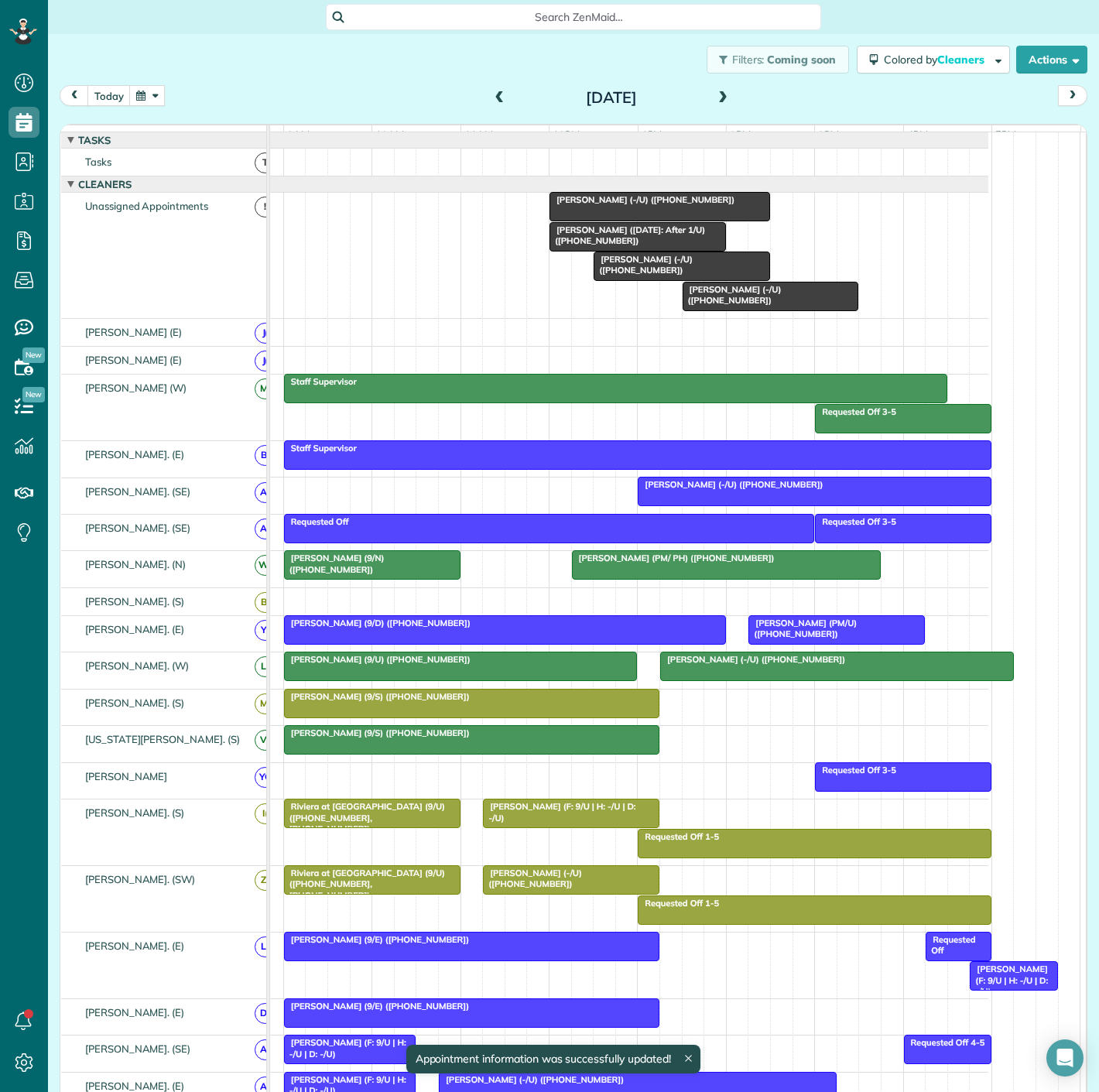
click at [645, 575] on div at bounding box center [726, 565] width 307 height 27
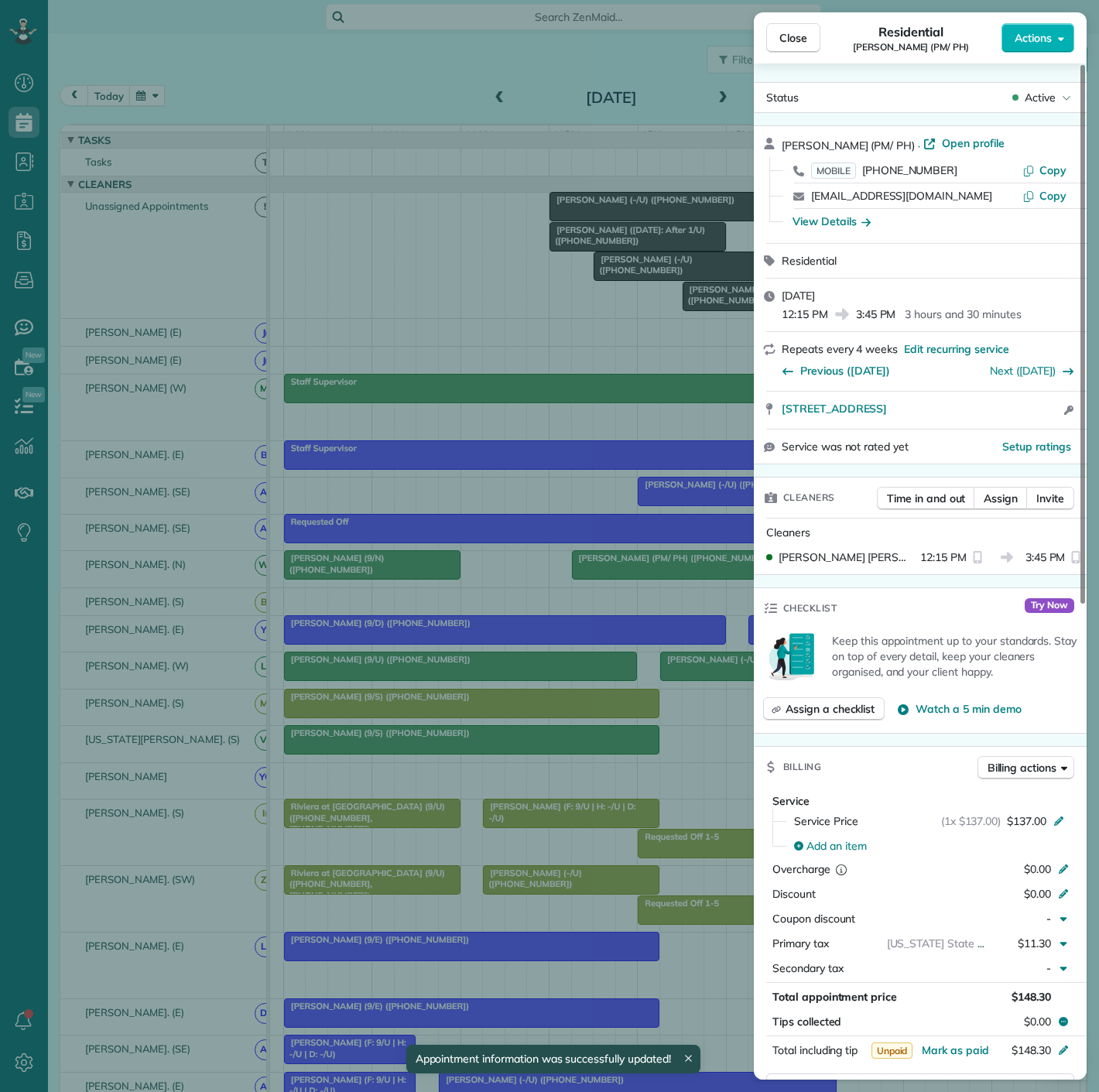
click at [648, 562] on div "Close Residential [PERSON_NAME] (PM/ PH) Actions Status Active [PERSON_NAME] (P…" at bounding box center [549, 546] width 1099 height 1092
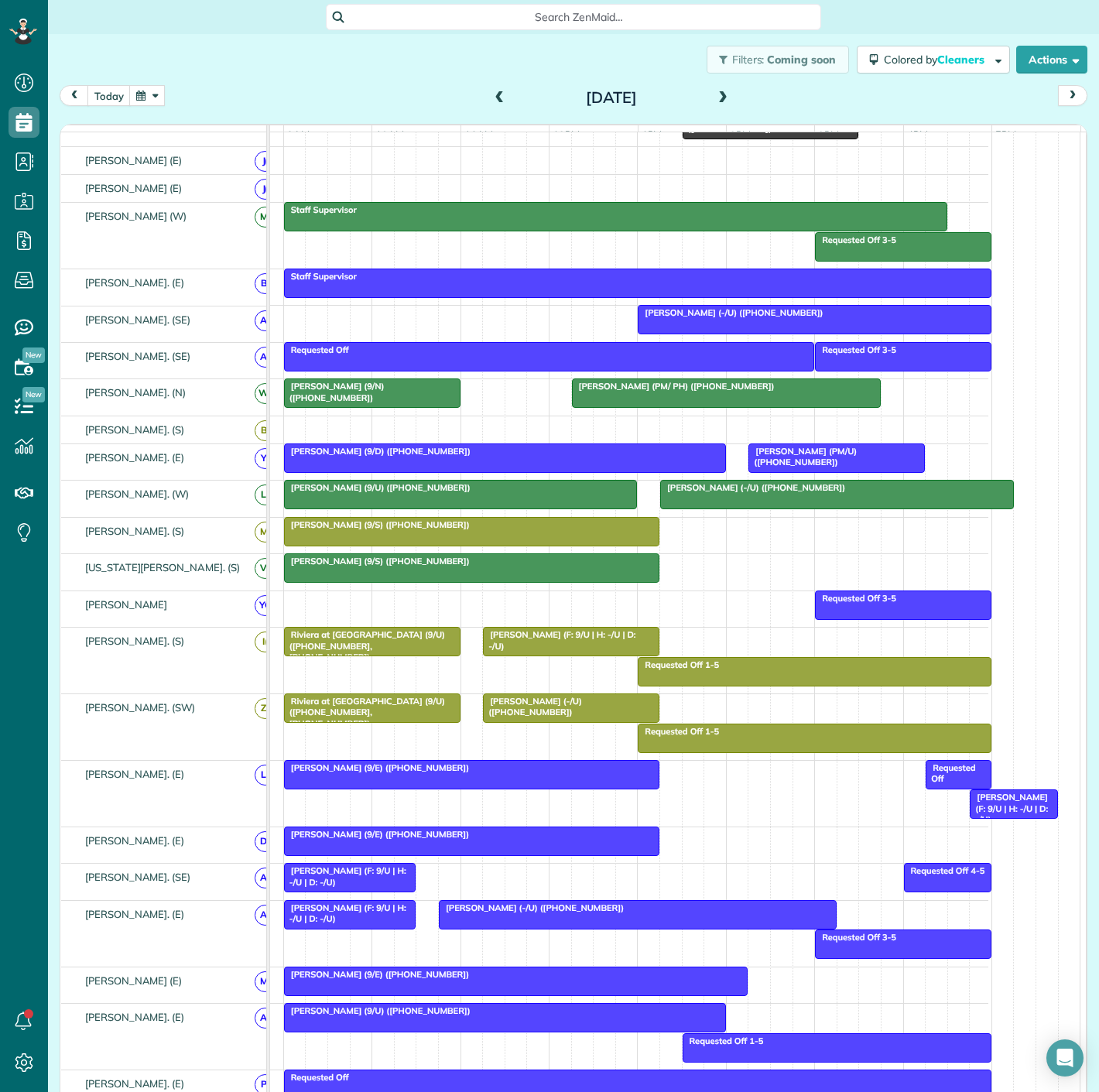
click at [614, 407] on div at bounding box center [726, 393] width 307 height 27
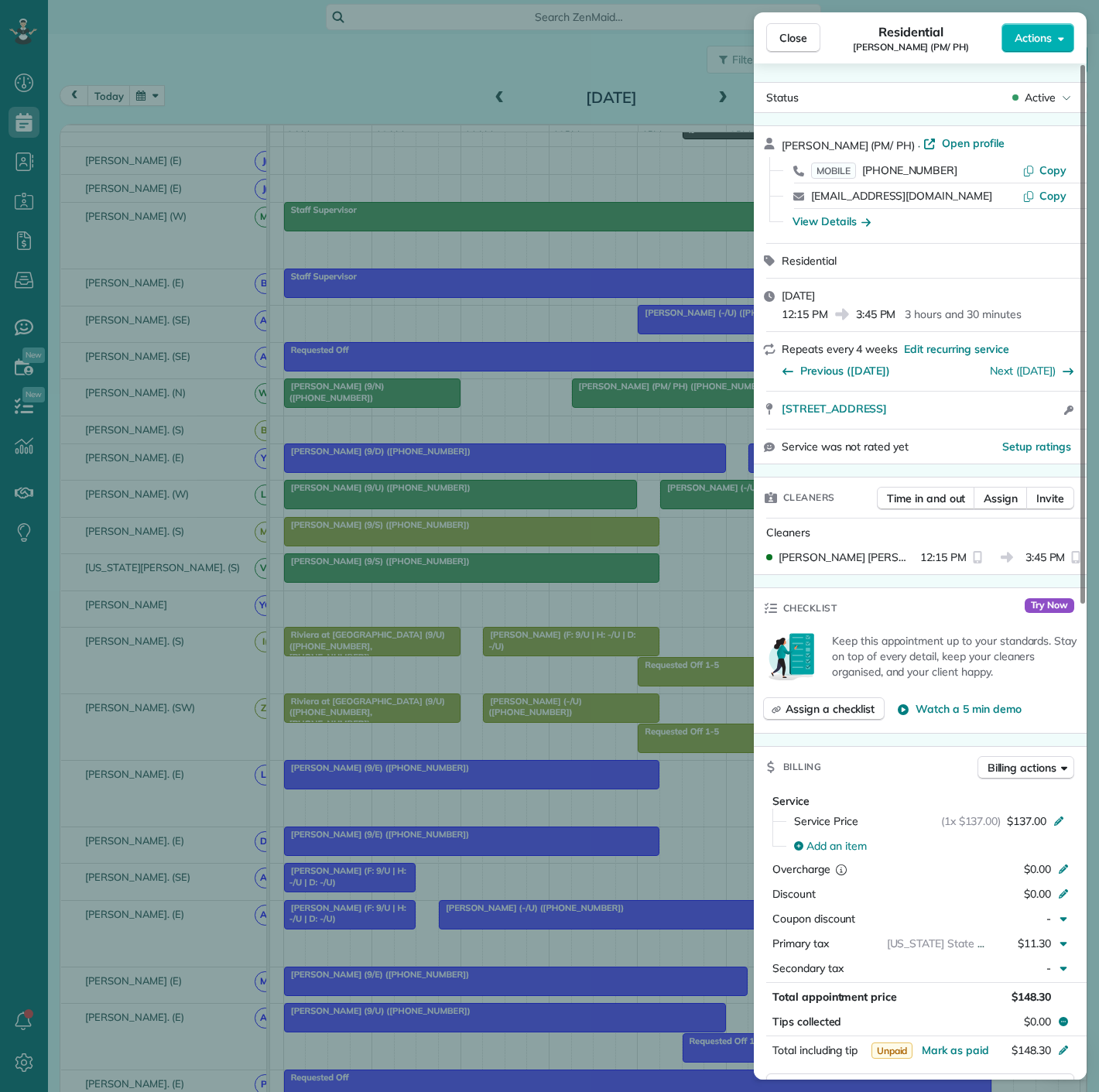
click at [567, 413] on div "Close Residential [PERSON_NAME] (PM/ PH) Actions Status Active [PERSON_NAME] (P…" at bounding box center [549, 546] width 1099 height 1092
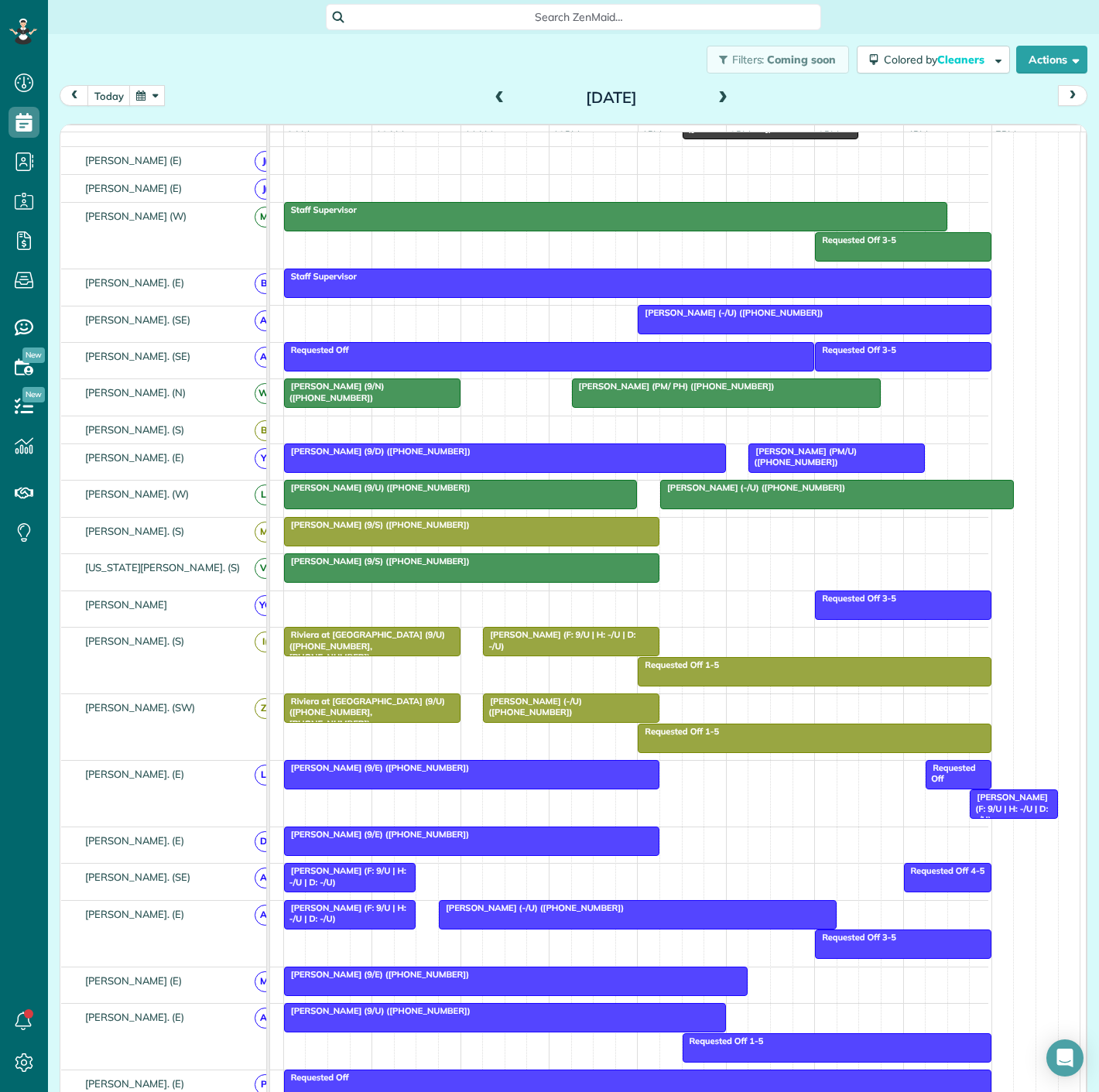
click at [630, 405] on div at bounding box center [726, 393] width 307 height 27
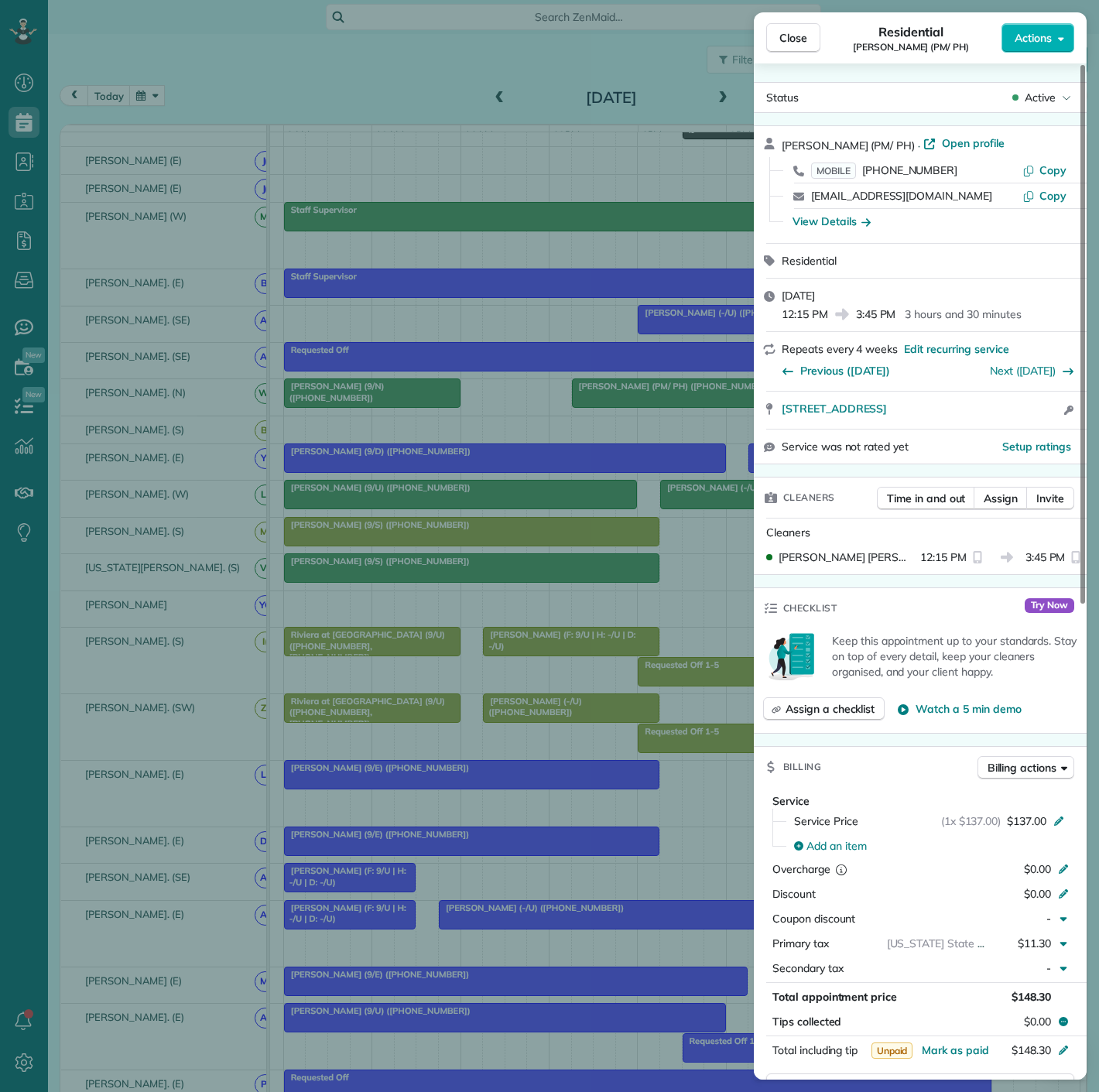
click at [610, 424] on div "Close Residential [PERSON_NAME] (PM/ PH) Actions Status Active [PERSON_NAME] (P…" at bounding box center [549, 546] width 1099 height 1092
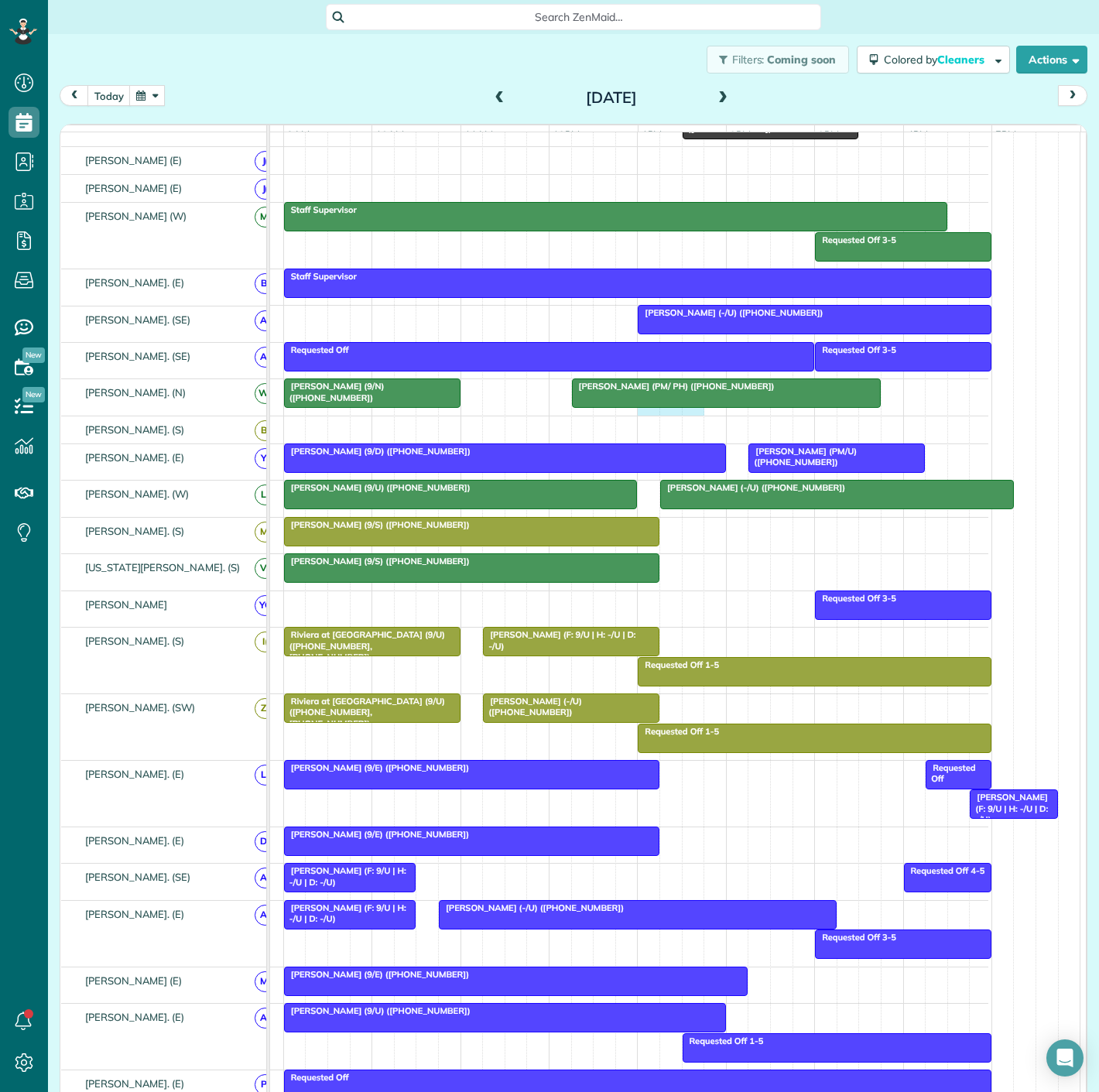
drag, startPoint x: 636, startPoint y: 418, endPoint x: 679, endPoint y: 418, distance: 43.0
click at [681, 415] on div "[PERSON_NAME] (9/N) ([PHONE_NUMBER]) [PERSON_NAME] (PM/ PH) ([PHONE_NUMBER])" at bounding box center [591, 397] width 794 height 35
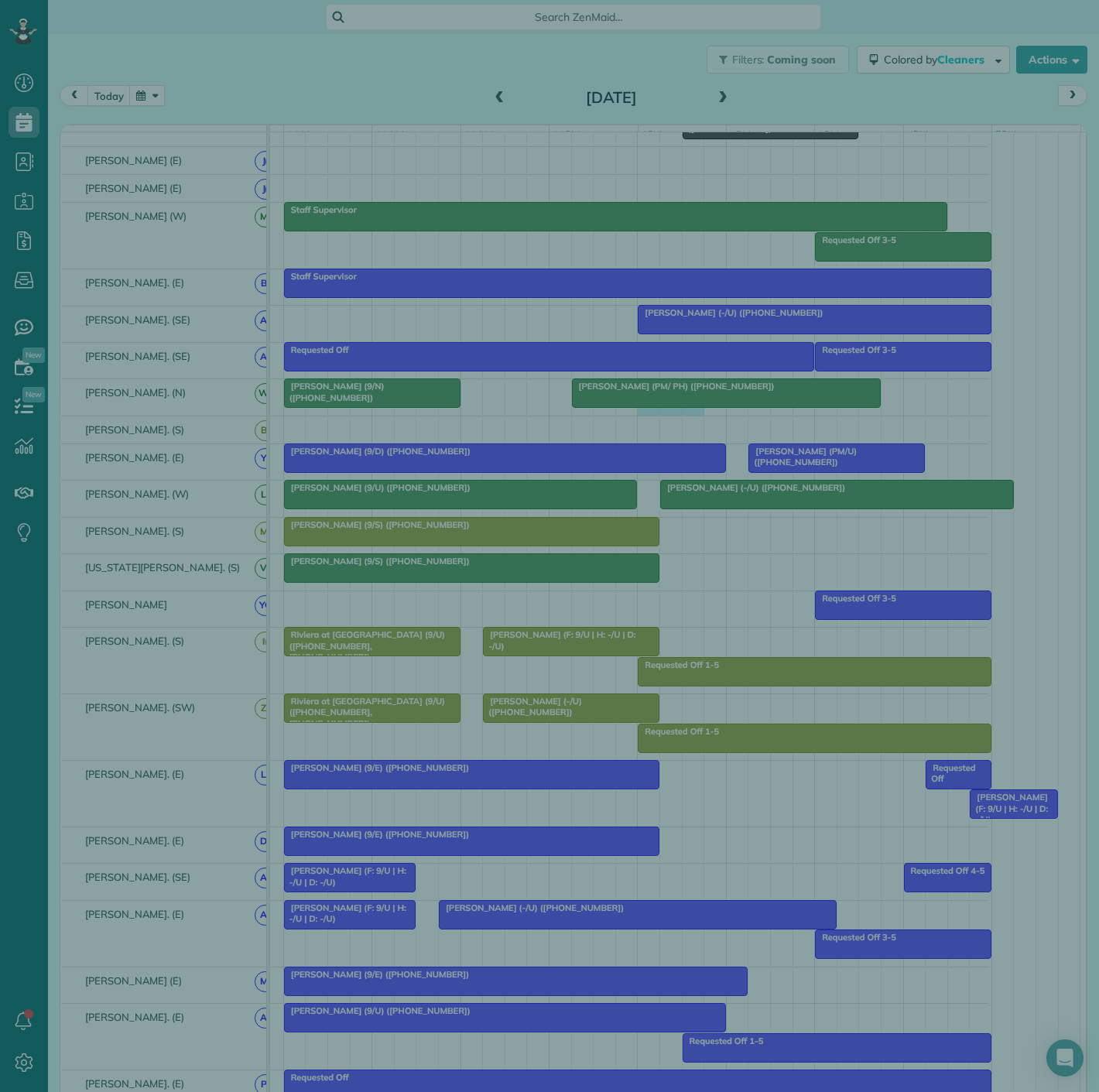
click at [608, 421] on div "Cancel New appointment Select a contact Add new" at bounding box center [549, 546] width 1099 height 1092
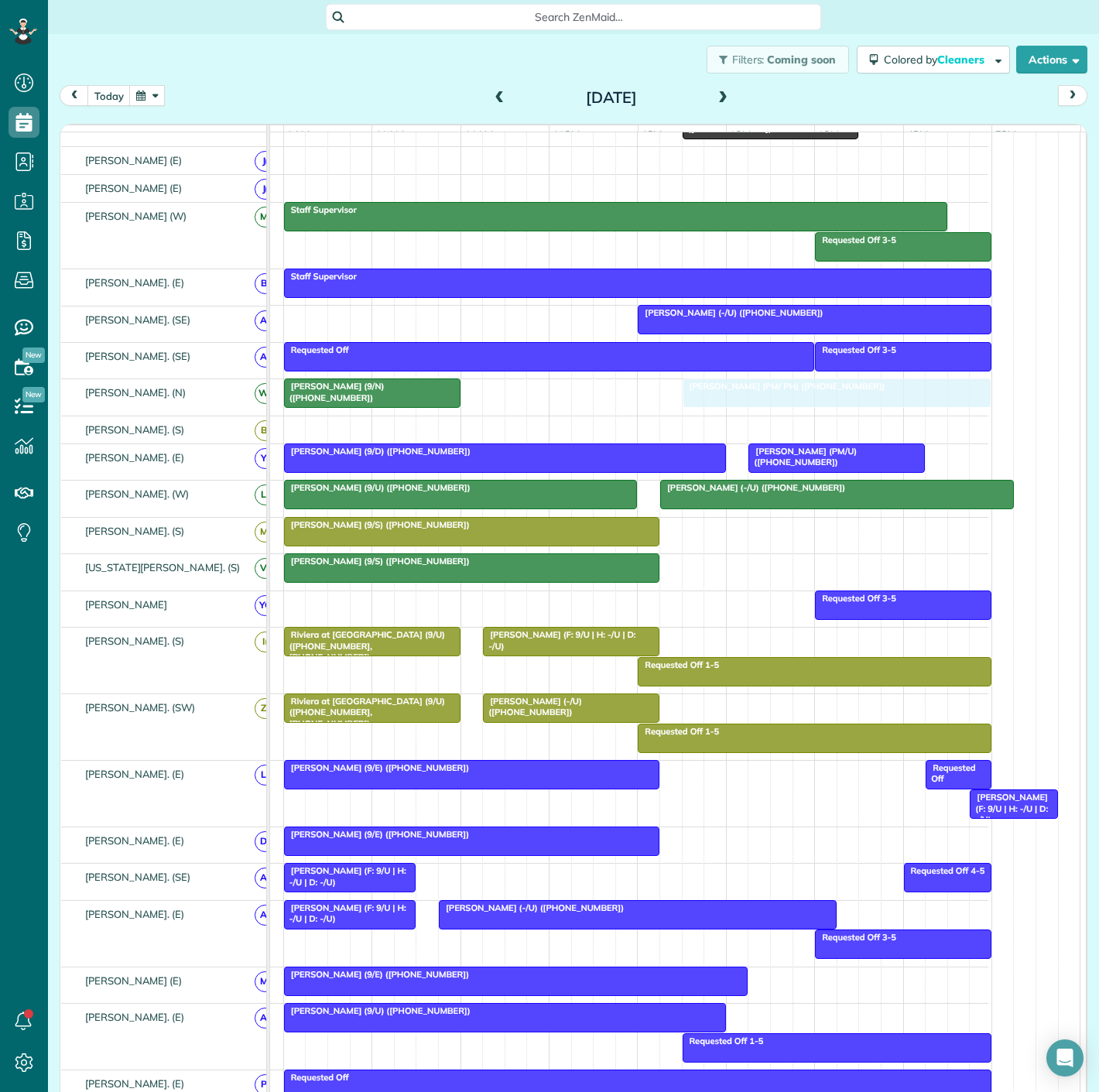
drag, startPoint x: 612, startPoint y: 402, endPoint x: 727, endPoint y: 398, distance: 115.1
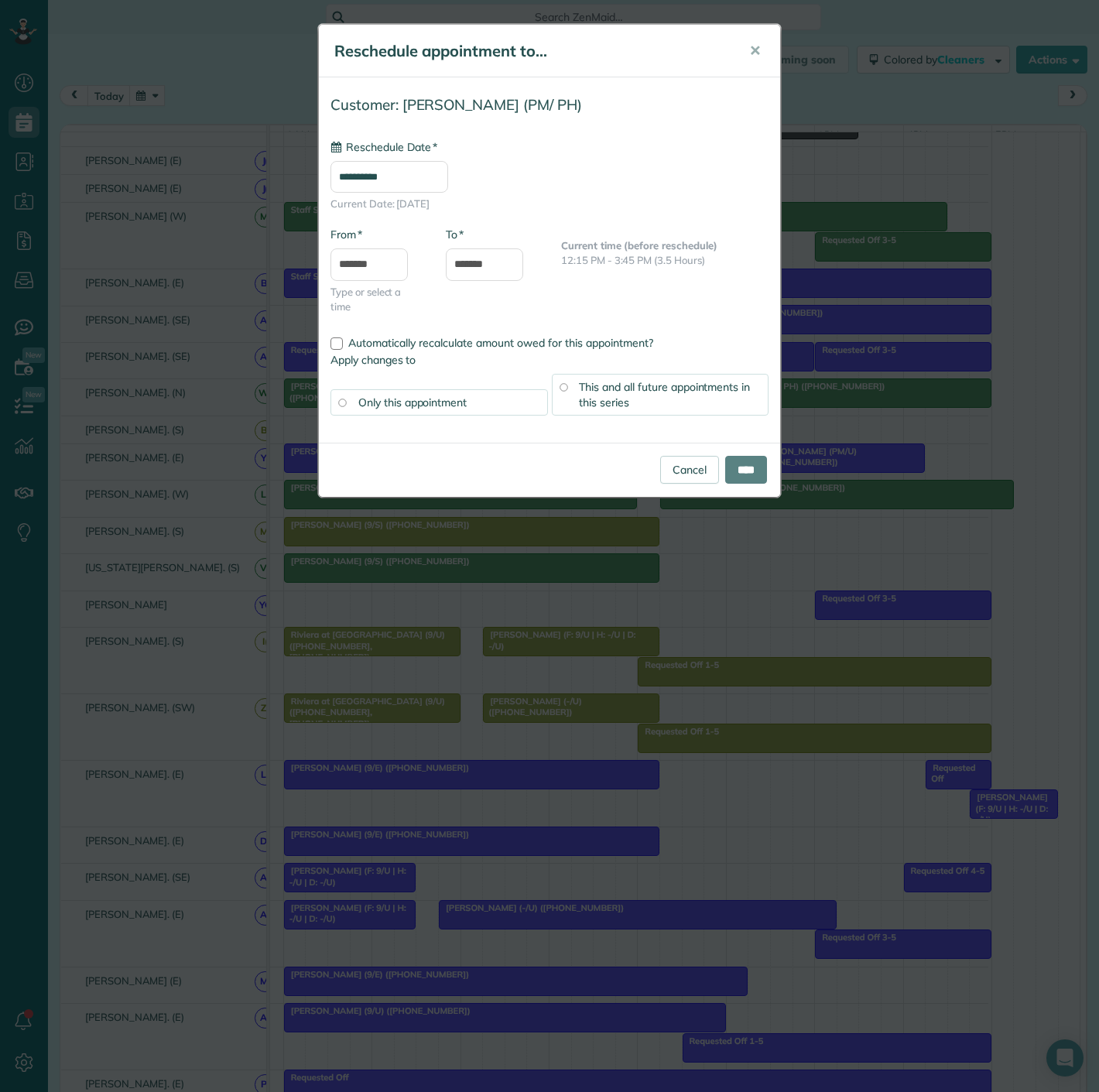
type input "**********"
click at [741, 453] on div "Cancel ****" at bounding box center [549, 469] width 461 height 54
click at [742, 467] on input "****" at bounding box center [746, 470] width 42 height 27
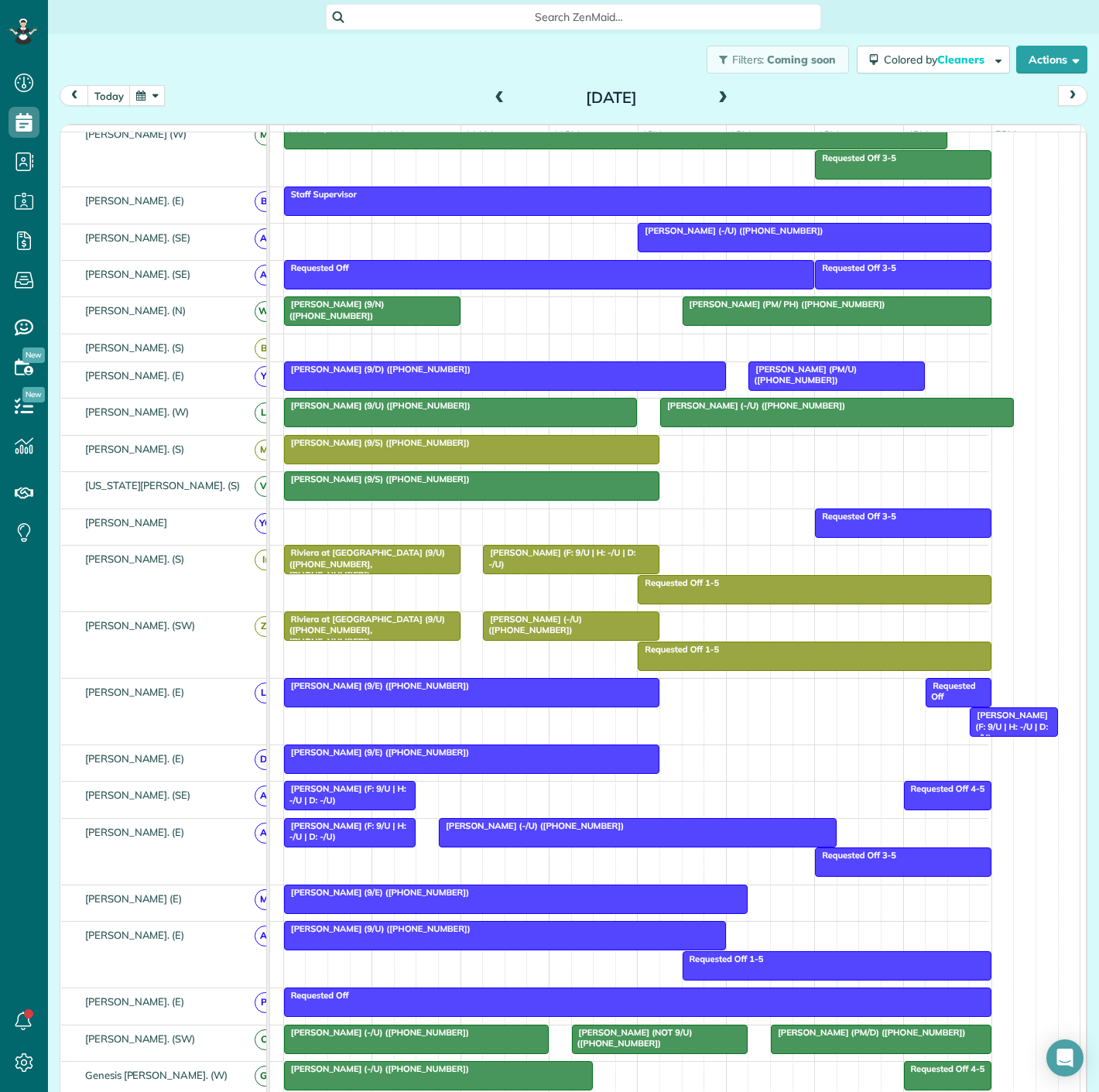
scroll to position [343, 0]
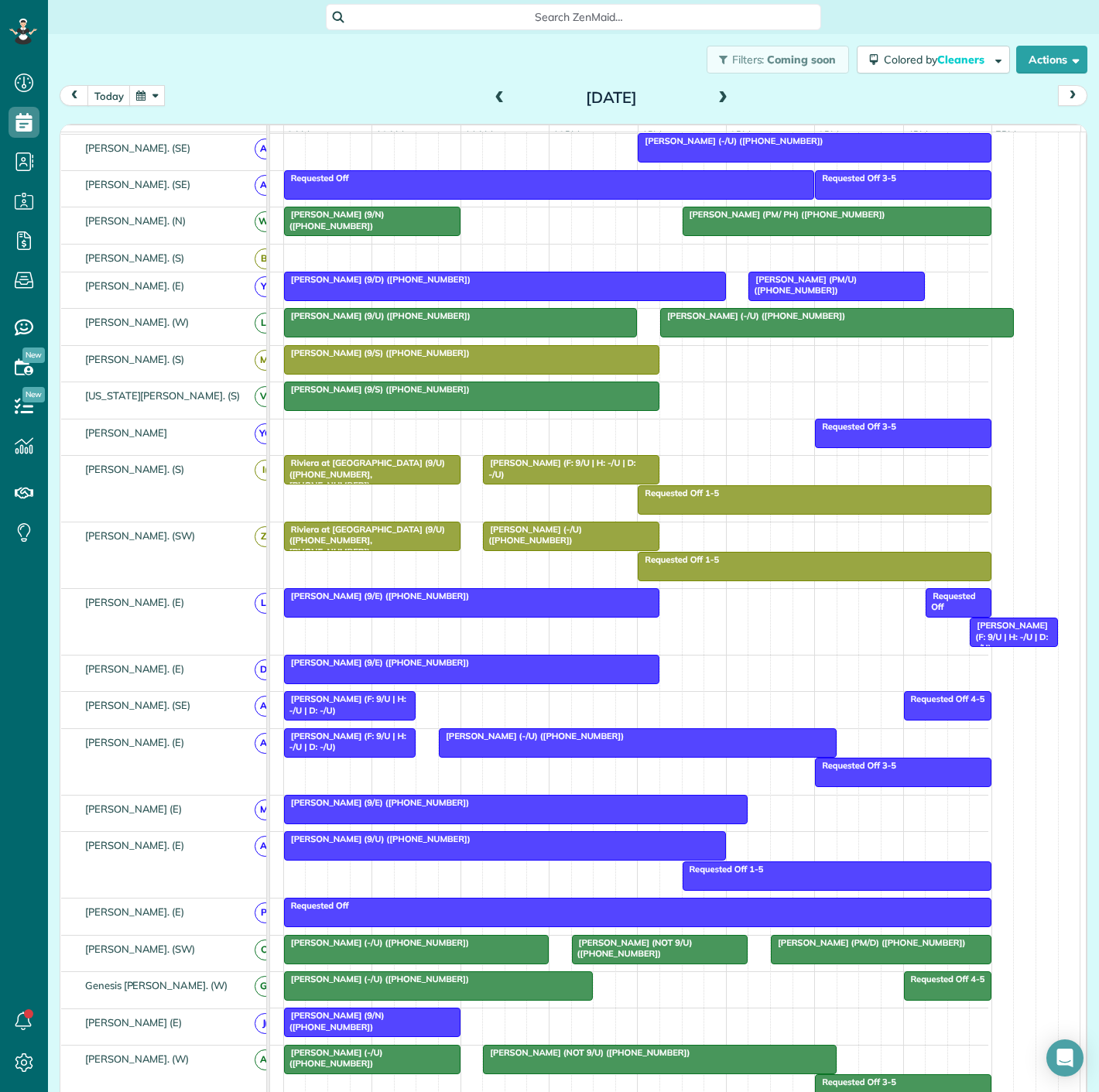
click at [787, 296] on span "[PERSON_NAME] (PM/U) ([PHONE_NUMBER])" at bounding box center [802, 285] width 110 height 22
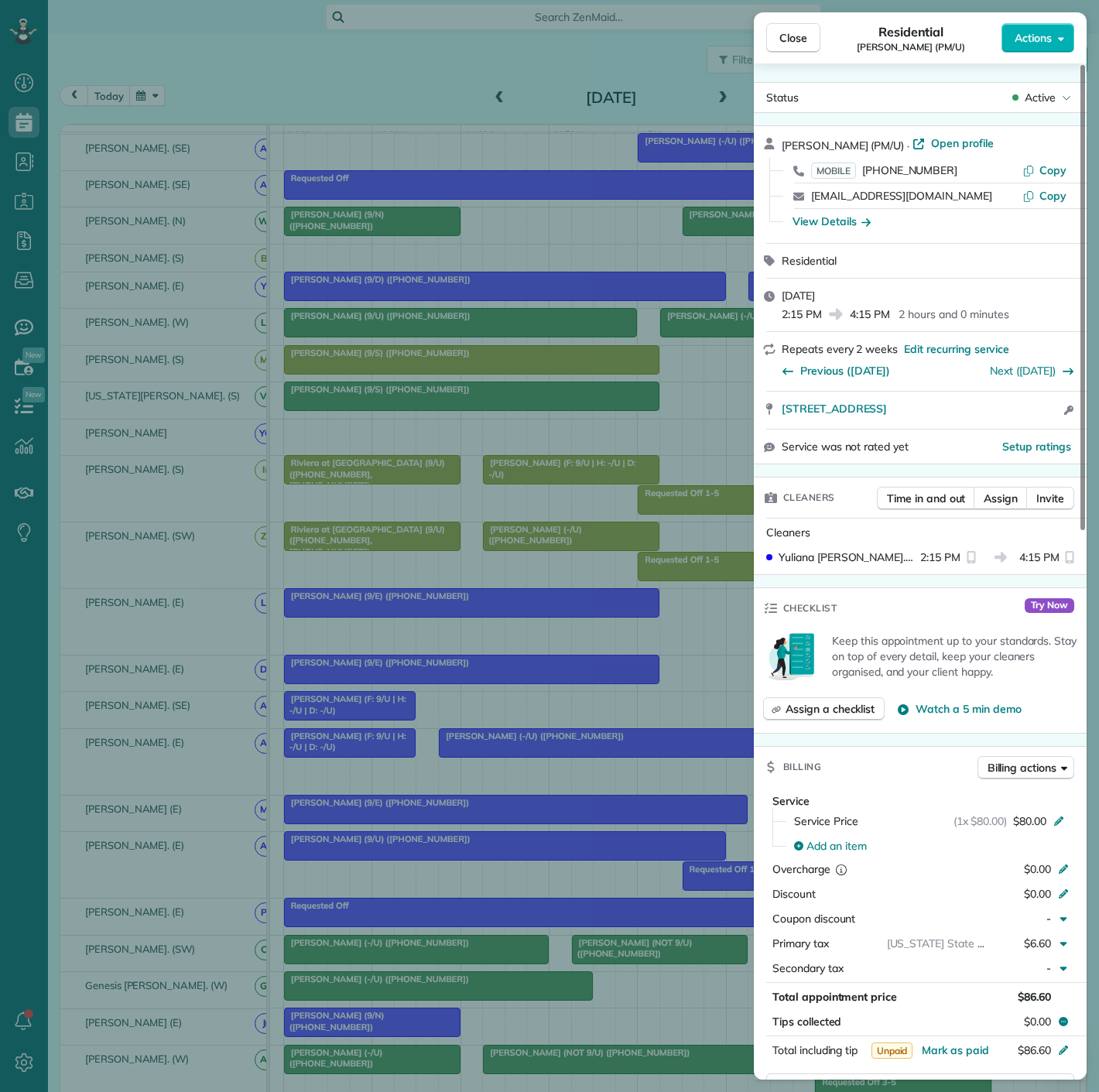
click at [515, 463] on div "Close Residential [PERSON_NAME] (PM/U) Actions Status Active [PERSON_NAME] (PM/…" at bounding box center [549, 546] width 1099 height 1092
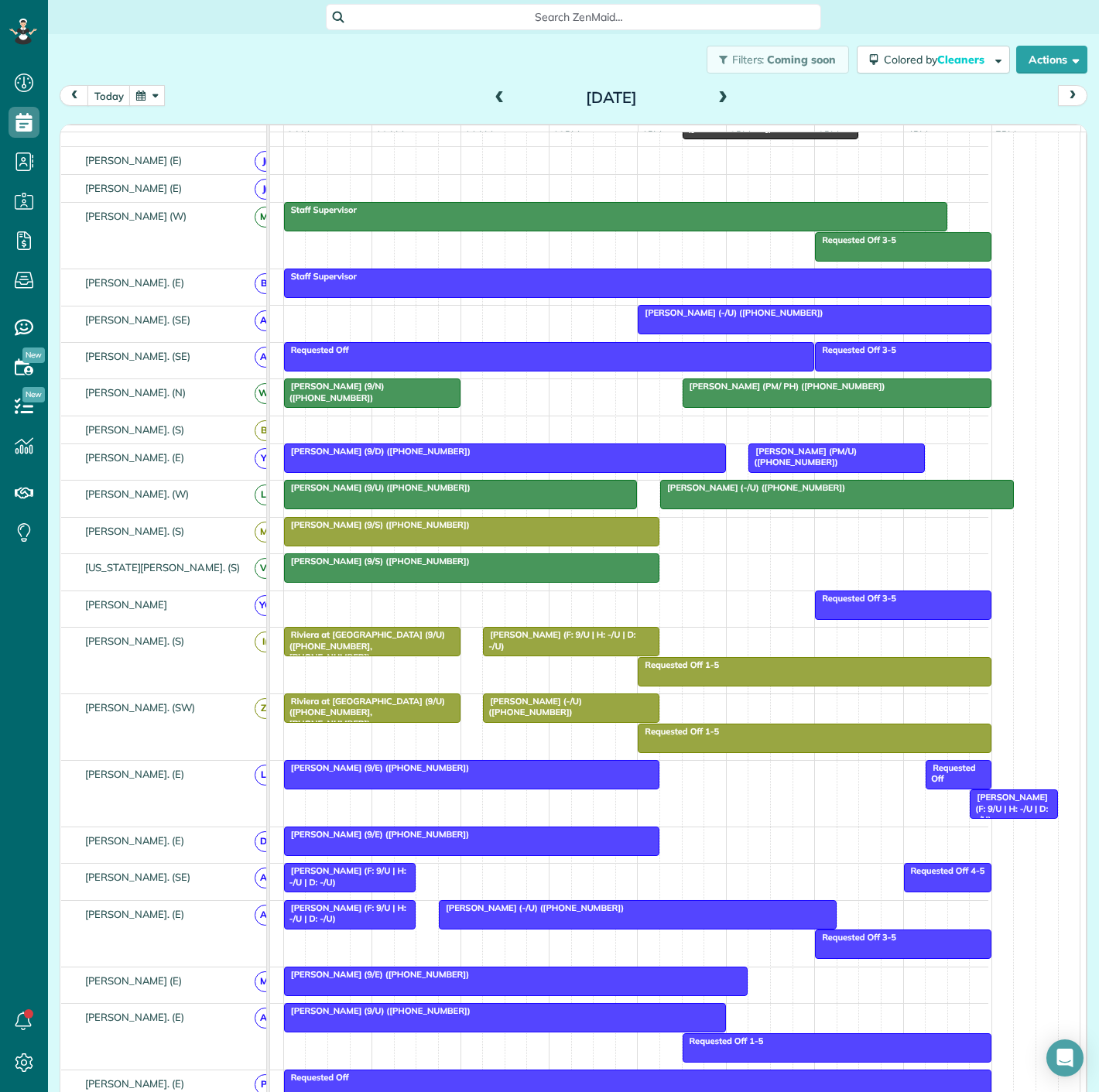
scroll to position [232, 0]
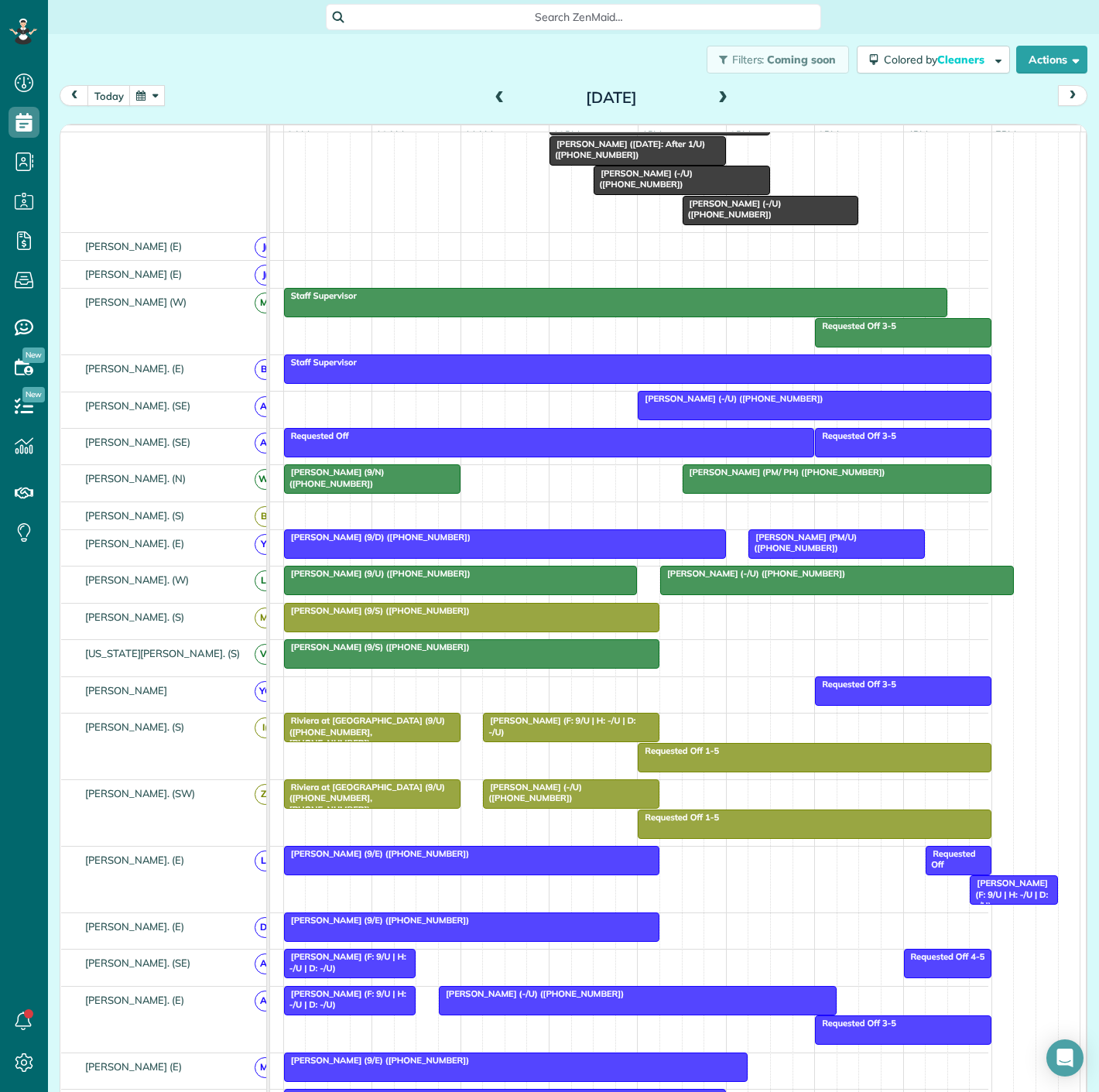
click at [696, 493] on div at bounding box center [837, 478] width 307 height 27
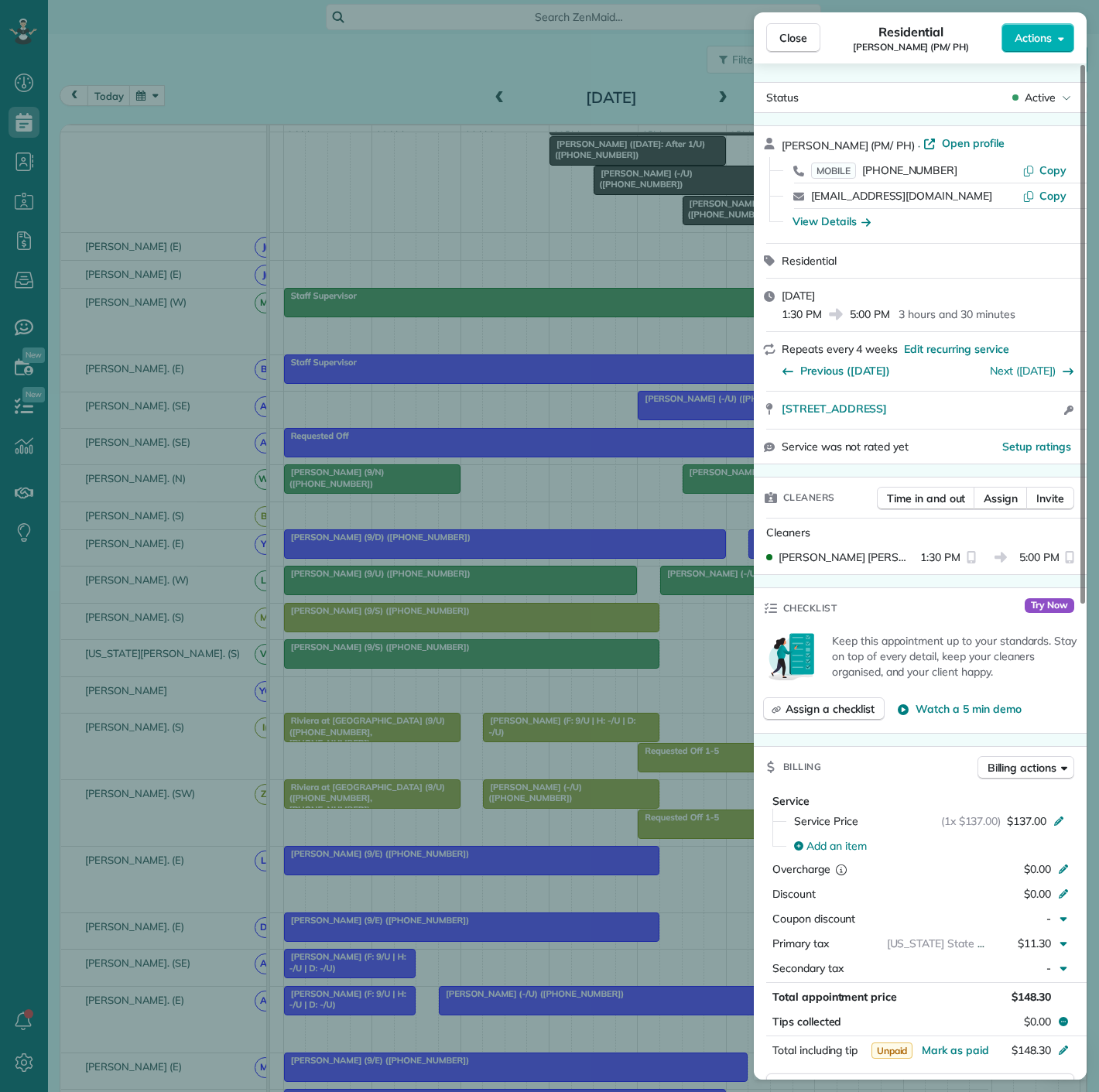
click at [631, 512] on div "Close Residential [PERSON_NAME] (PM/ PH) Actions Status Active [PERSON_NAME] (P…" at bounding box center [549, 546] width 1099 height 1092
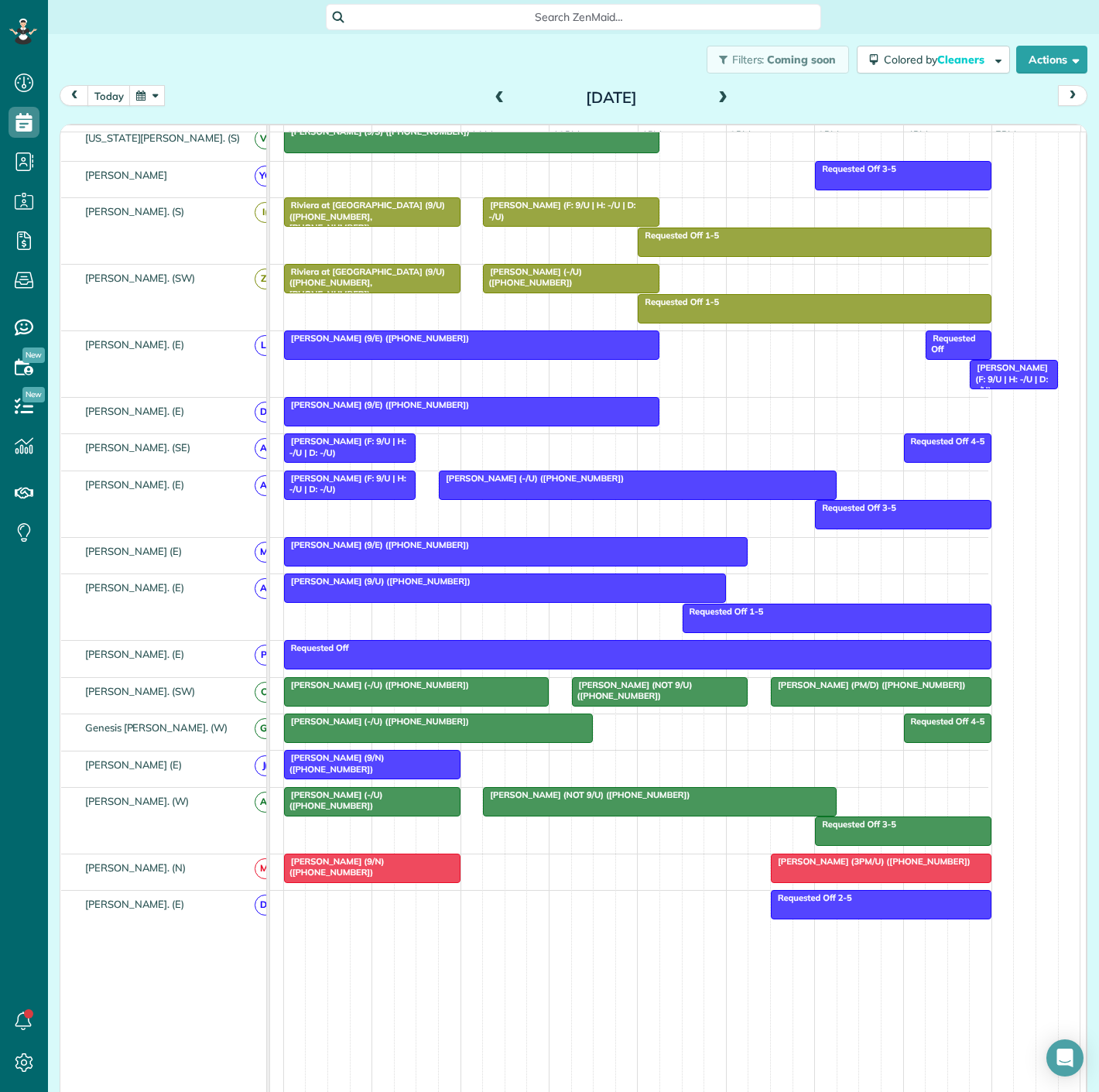
click at [853, 881] on div at bounding box center [882, 868] width 219 height 27
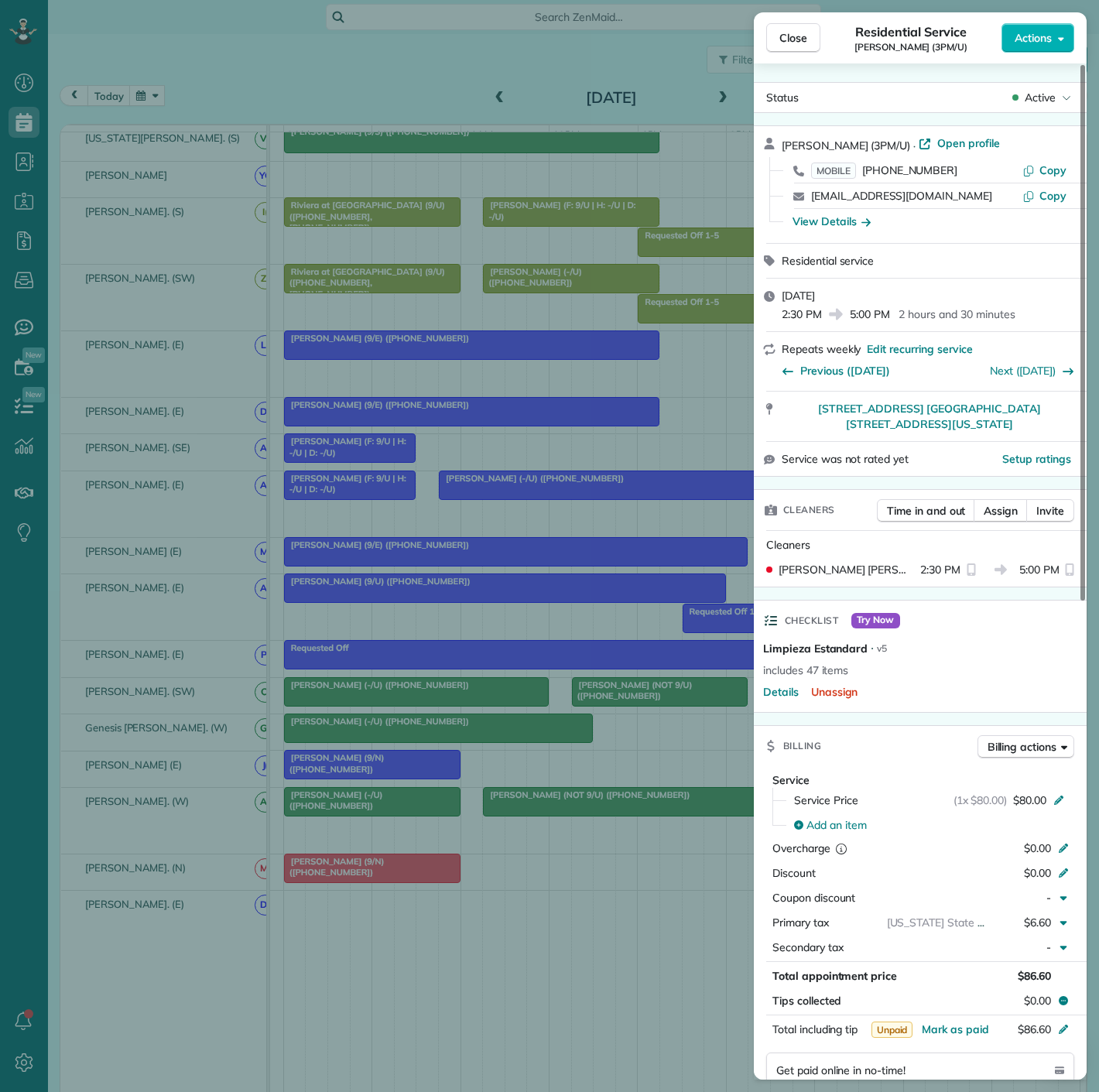
click at [546, 839] on div "Close Residential Service [PERSON_NAME] (3PM/U) Actions Status Active [PERSON_N…" at bounding box center [549, 546] width 1099 height 1092
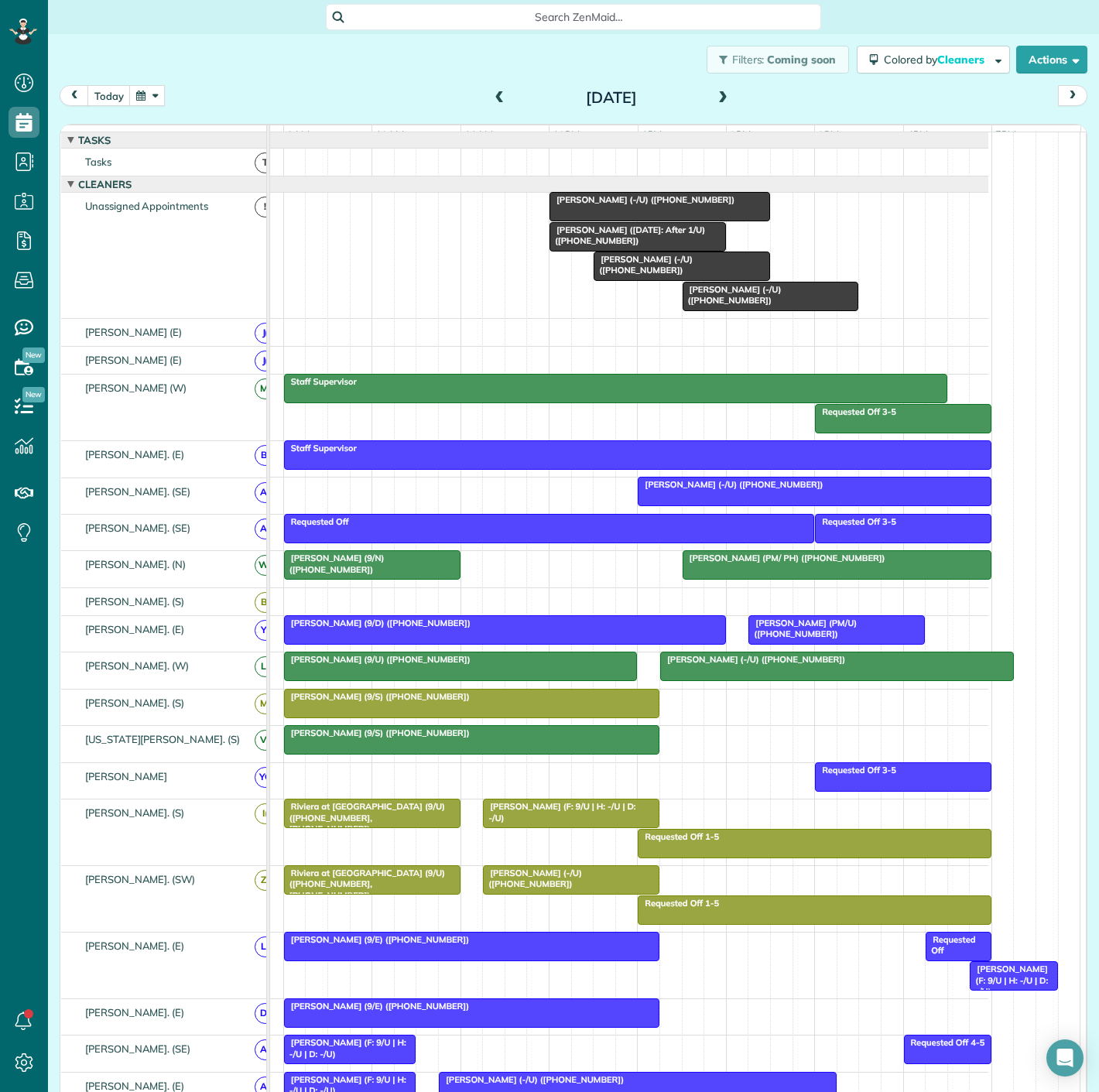
click at [383, 578] on div at bounding box center [372, 565] width 175 height 27
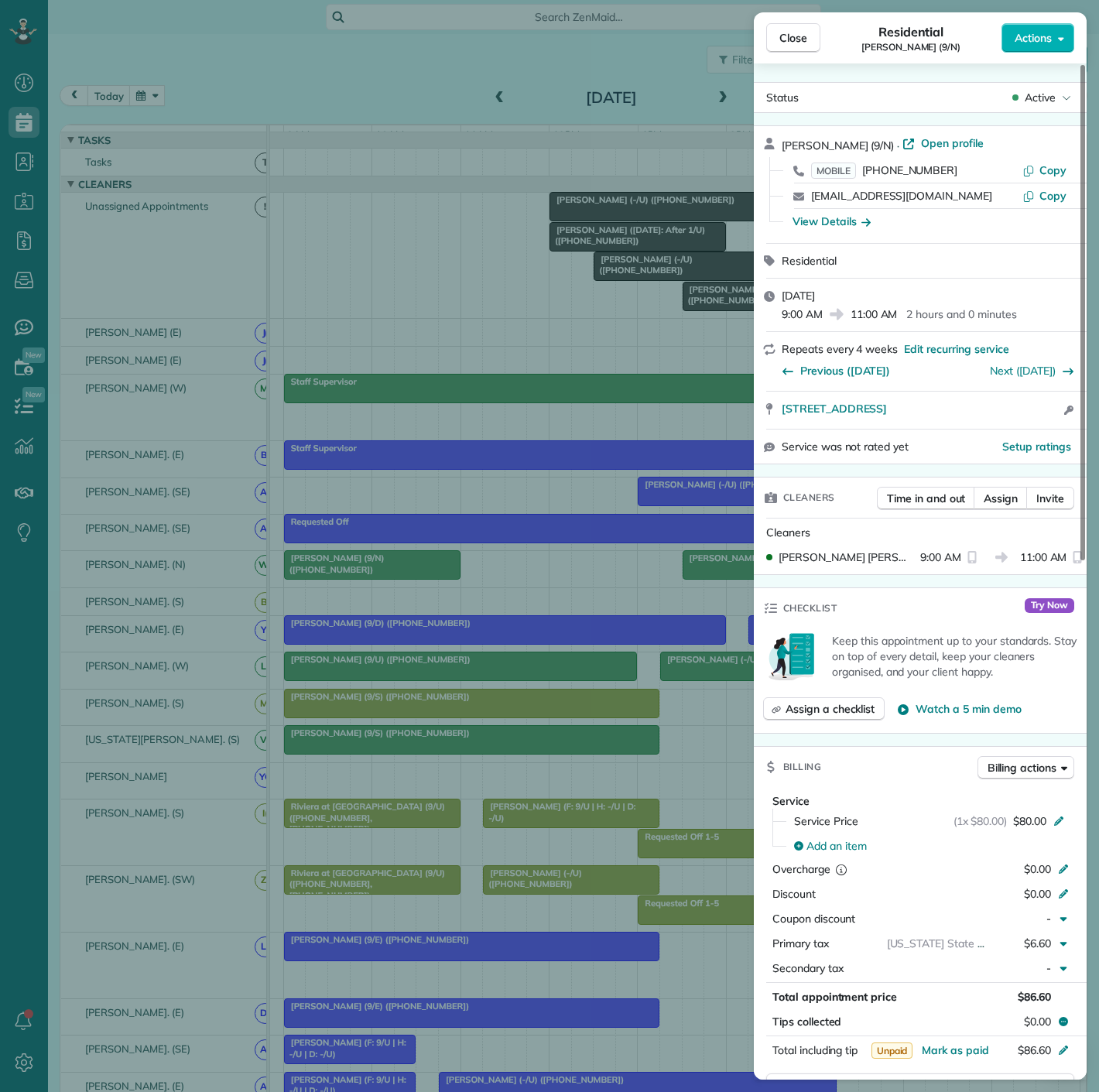
click at [383, 578] on div "Close Residential [PERSON_NAME] (9/N) Actions Status Active [PERSON_NAME] (9/N)…" at bounding box center [549, 546] width 1099 height 1092
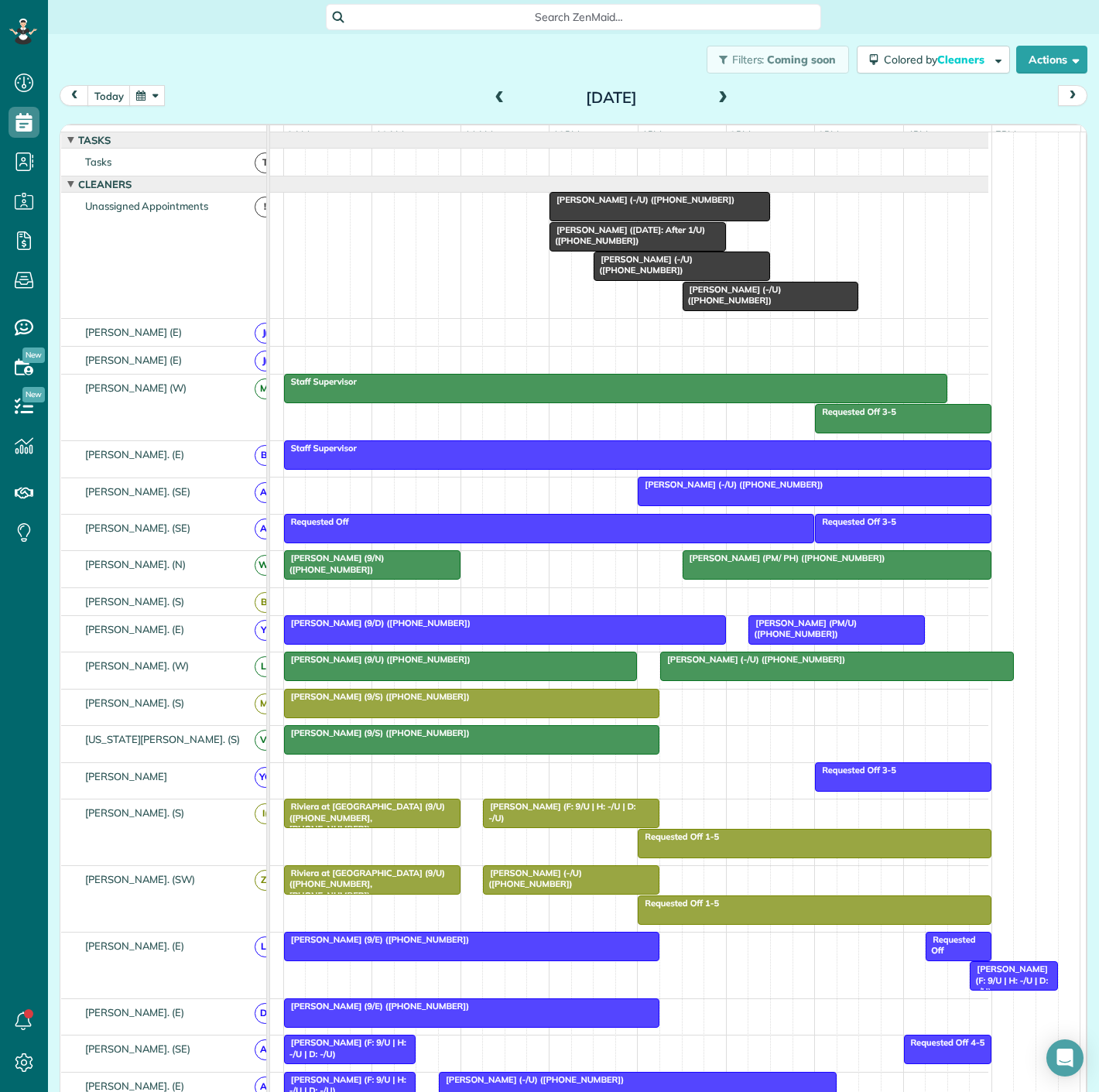
click at [642, 205] on span "[PERSON_NAME] (-/U) ([PHONE_NUMBER])" at bounding box center [642, 200] width 187 height 11
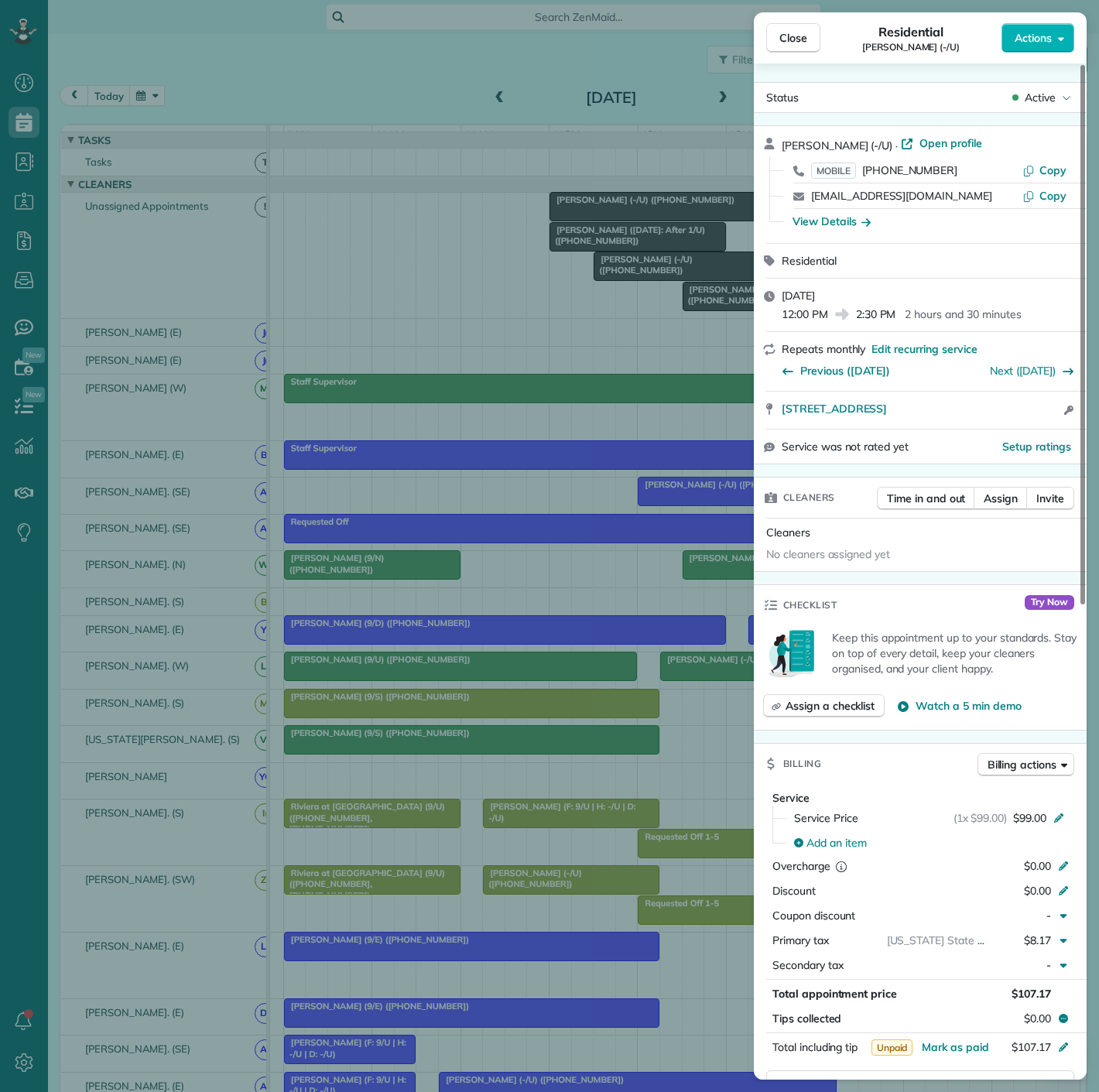
click at [642, 210] on div "Close Residential [PERSON_NAME] (-/U) Actions Status Active [PERSON_NAME] (-/[G…" at bounding box center [549, 546] width 1099 height 1092
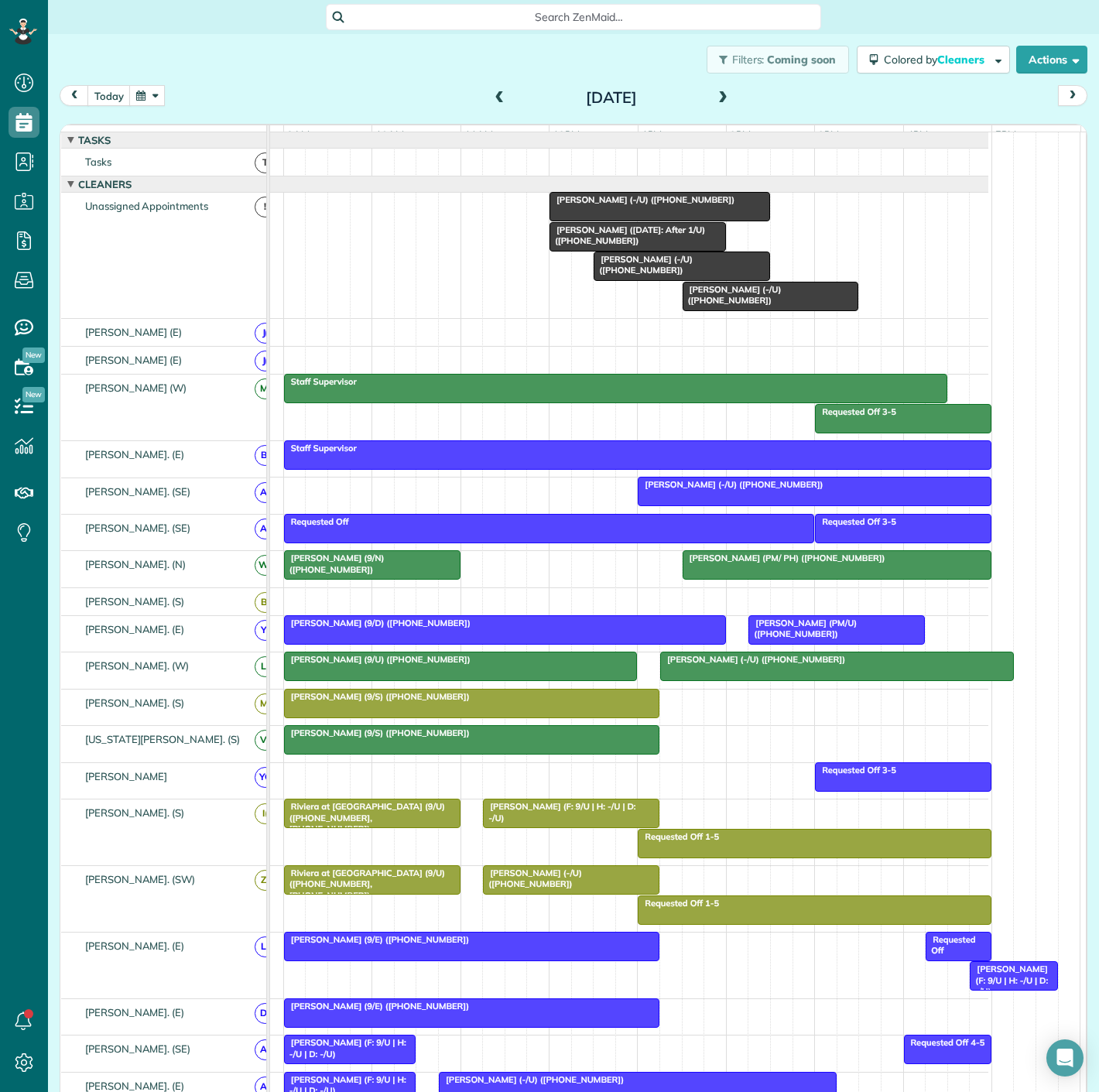
click at [641, 268] on span "[PERSON_NAME] (-/U) ([PHONE_NUMBER])" at bounding box center [643, 264] width 100 height 22
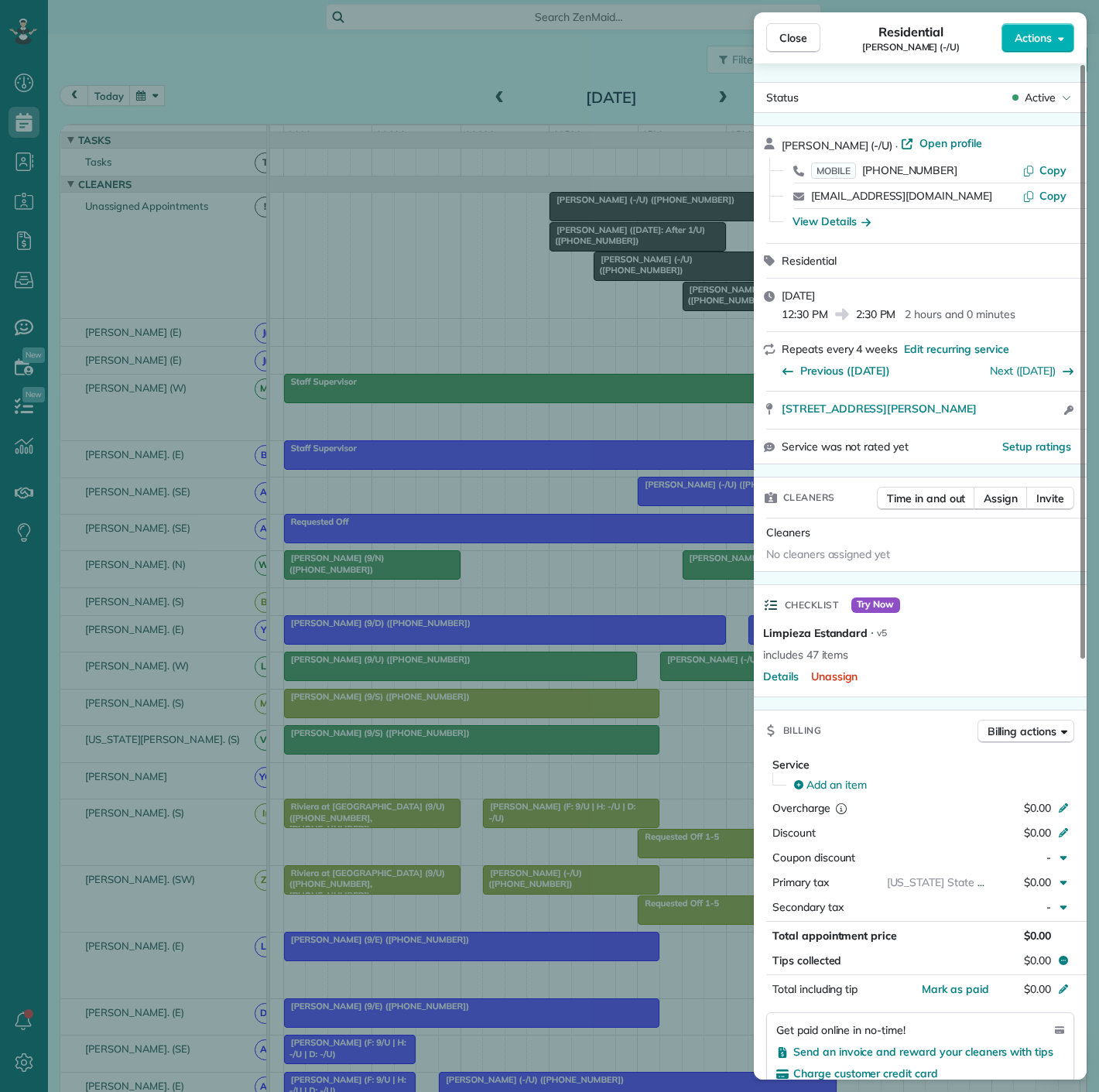
click at [641, 268] on div "Close Residential [PERSON_NAME] (-/U) Actions Status Active [PERSON_NAME] (-/U)…" at bounding box center [549, 546] width 1099 height 1092
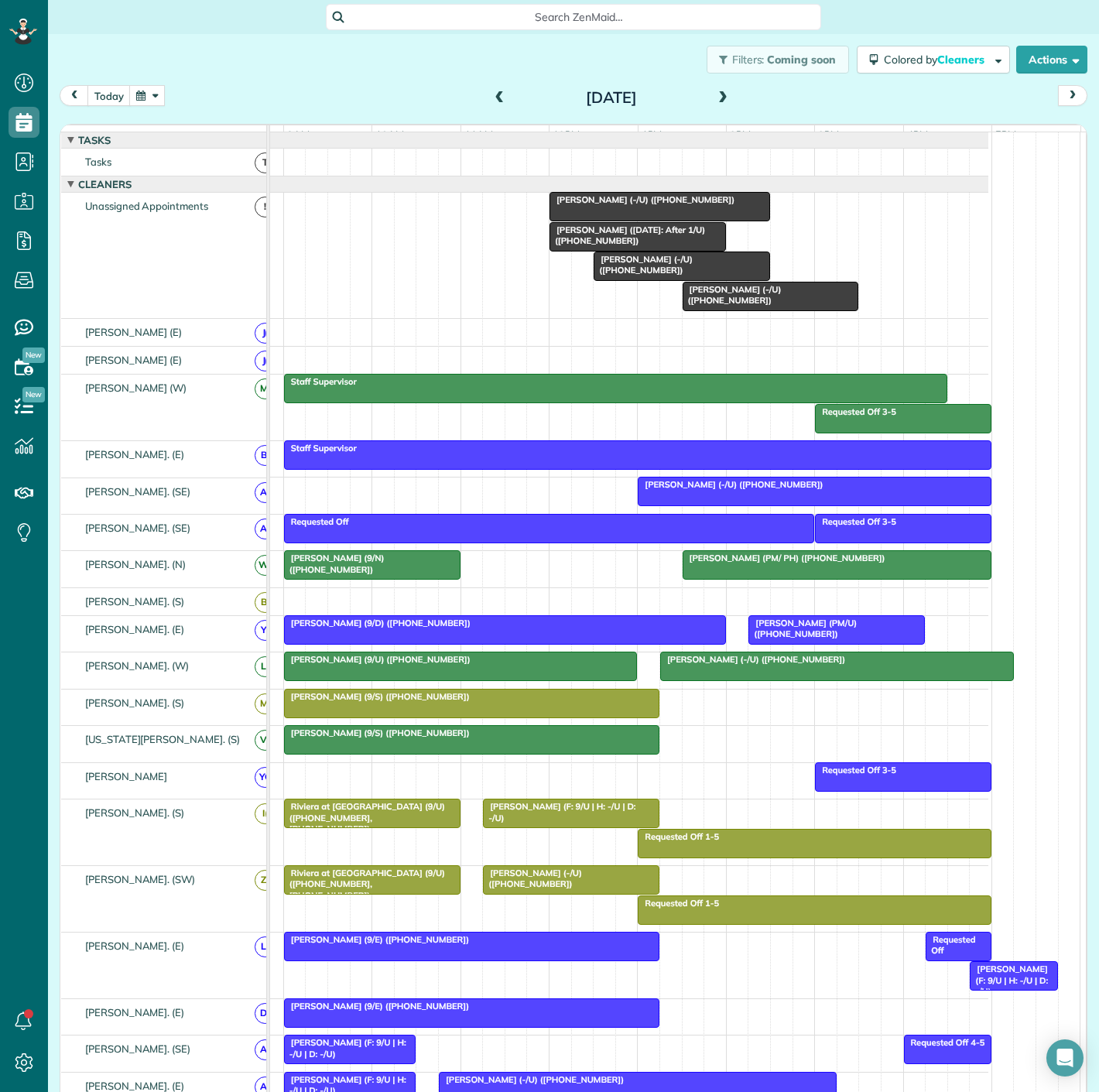
click at [727, 297] on span "[PERSON_NAME] (-/U) ([PHONE_NUMBER])" at bounding box center [732, 295] width 100 height 22
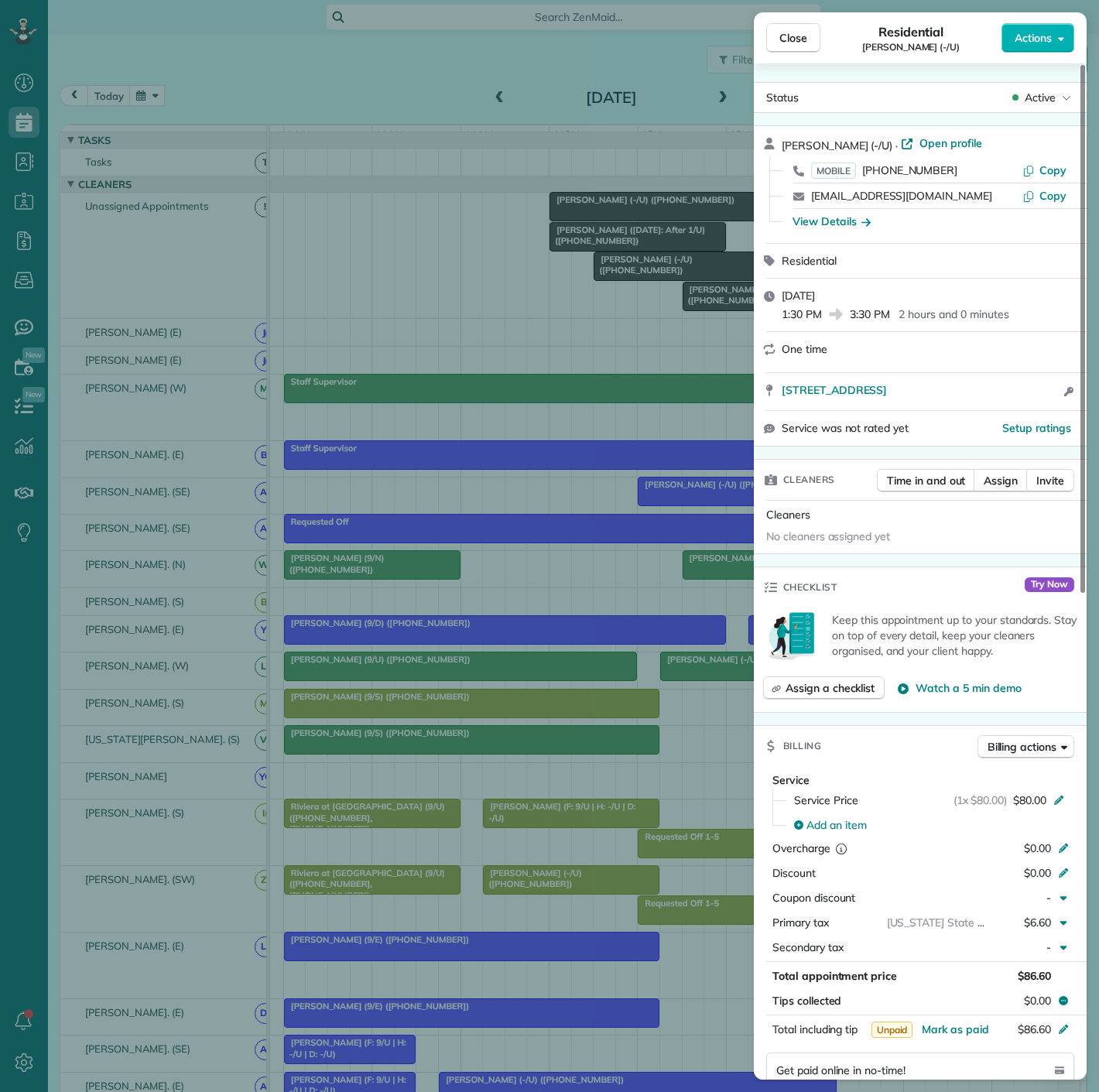
click at [619, 301] on div "Close Residential [PERSON_NAME] (-/U) Actions Status Active [PERSON_NAME] (-/U)…" at bounding box center [549, 546] width 1099 height 1092
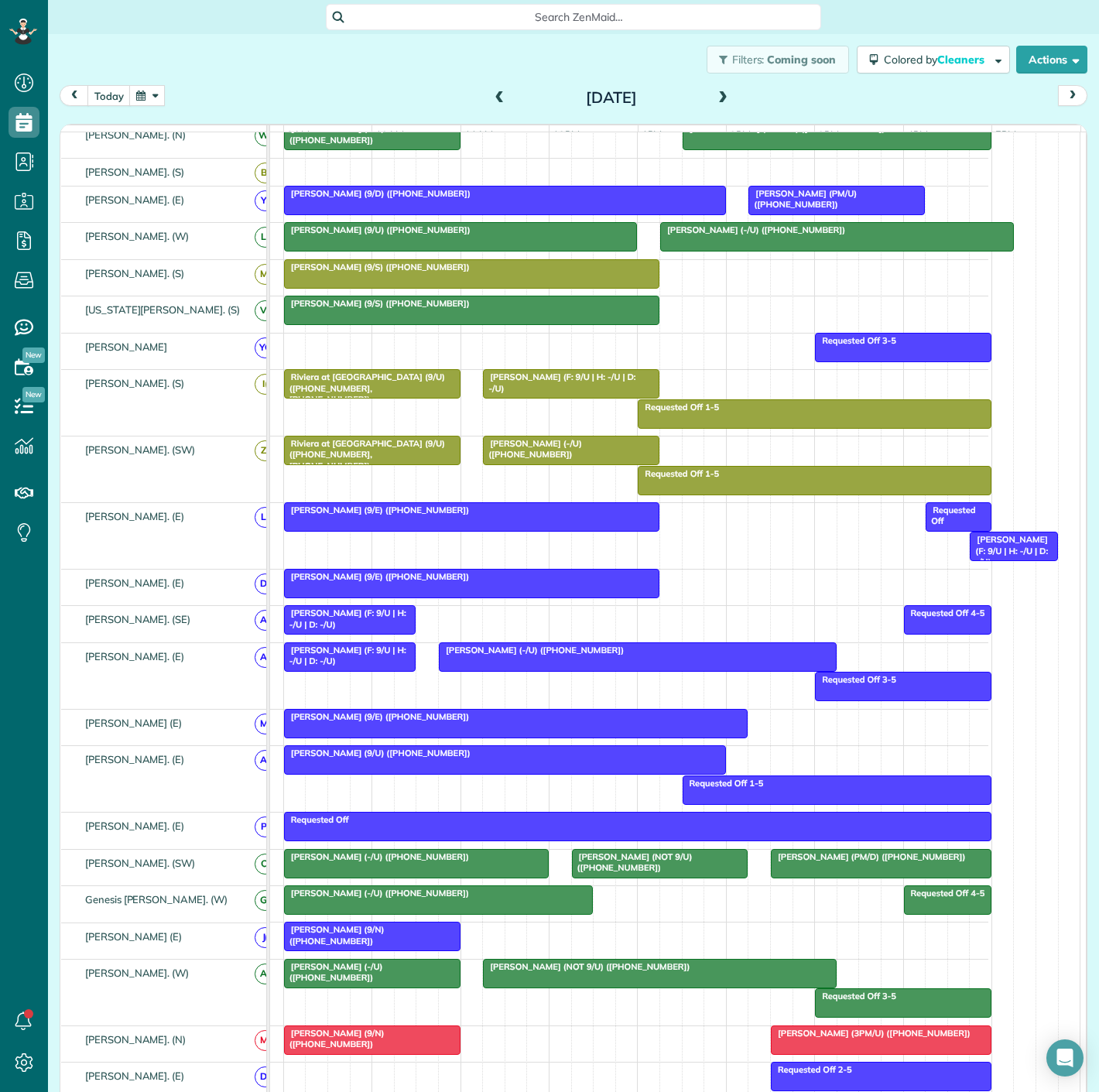
click at [373, 625] on span "[PERSON_NAME] (F: 9/U | H: -/U | D: -/U)" at bounding box center [344, 618] width 123 height 22
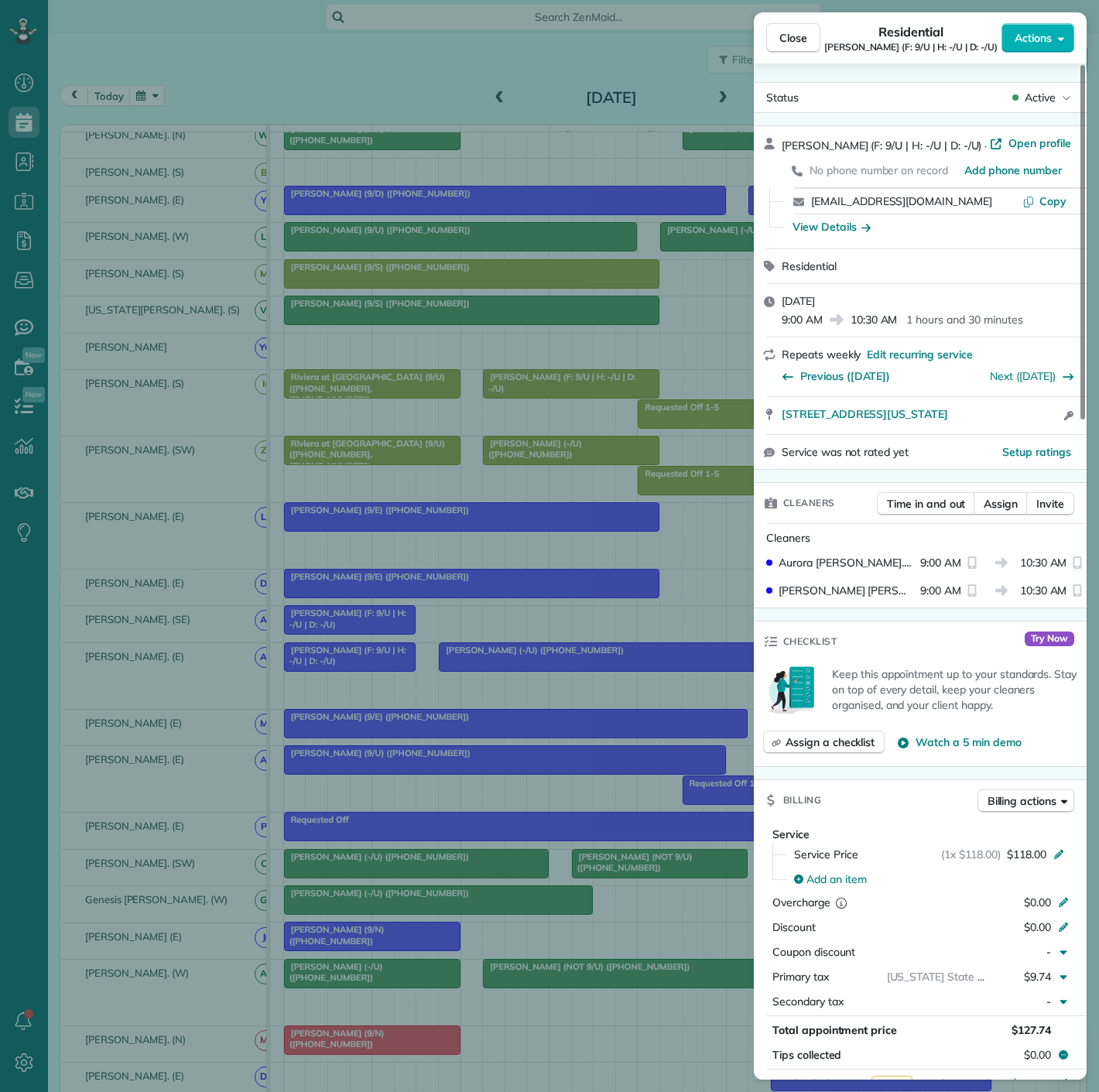
click at [373, 625] on div "Close Residential [PERSON_NAME] (F: 9/U | H: -/U | D: -/U) Actions Status Activ…" at bounding box center [549, 546] width 1099 height 1092
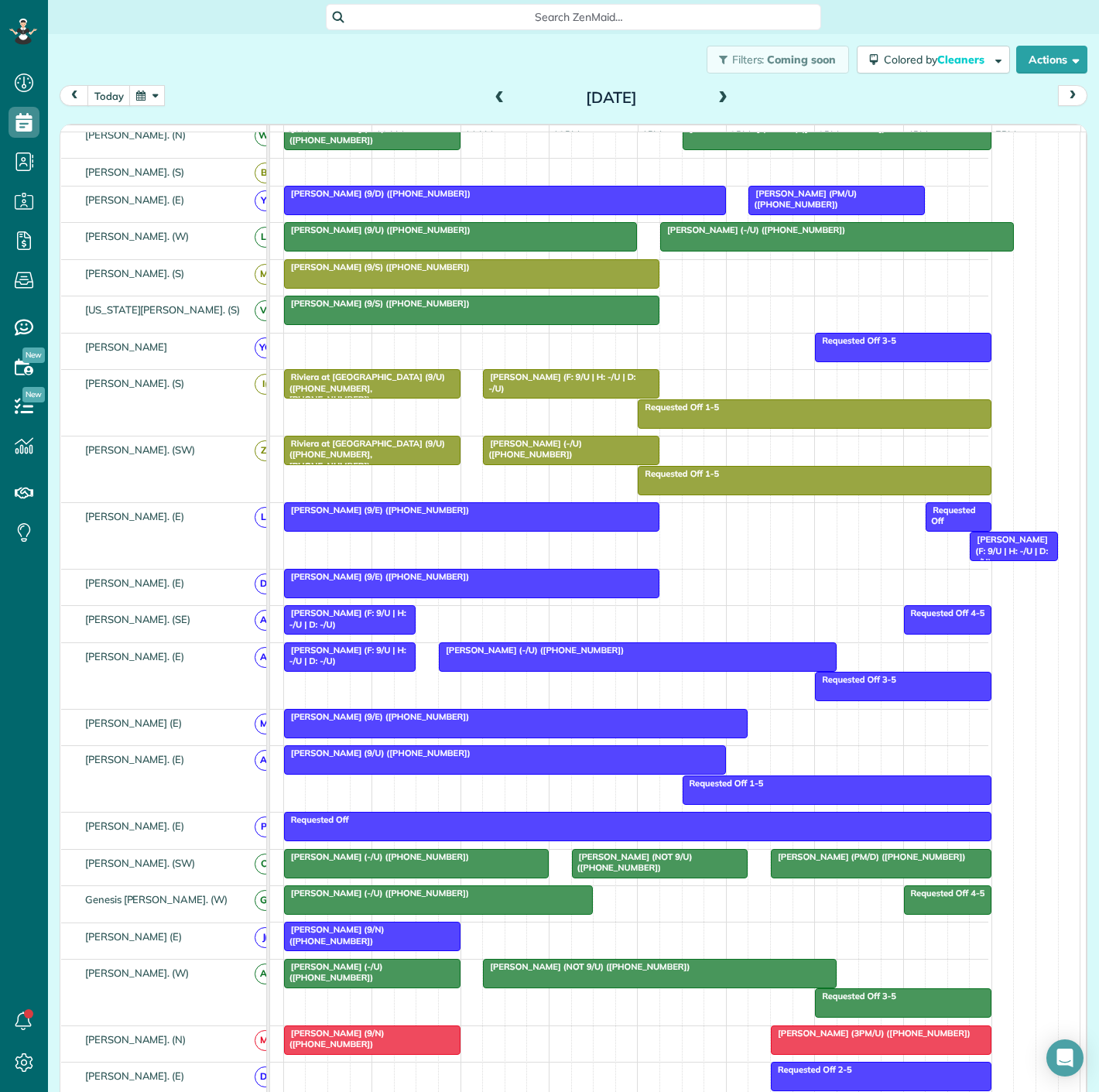
click at [373, 625] on span "[PERSON_NAME] (F: 9/U | H: -/U | D: -/U)" at bounding box center [344, 618] width 123 height 22
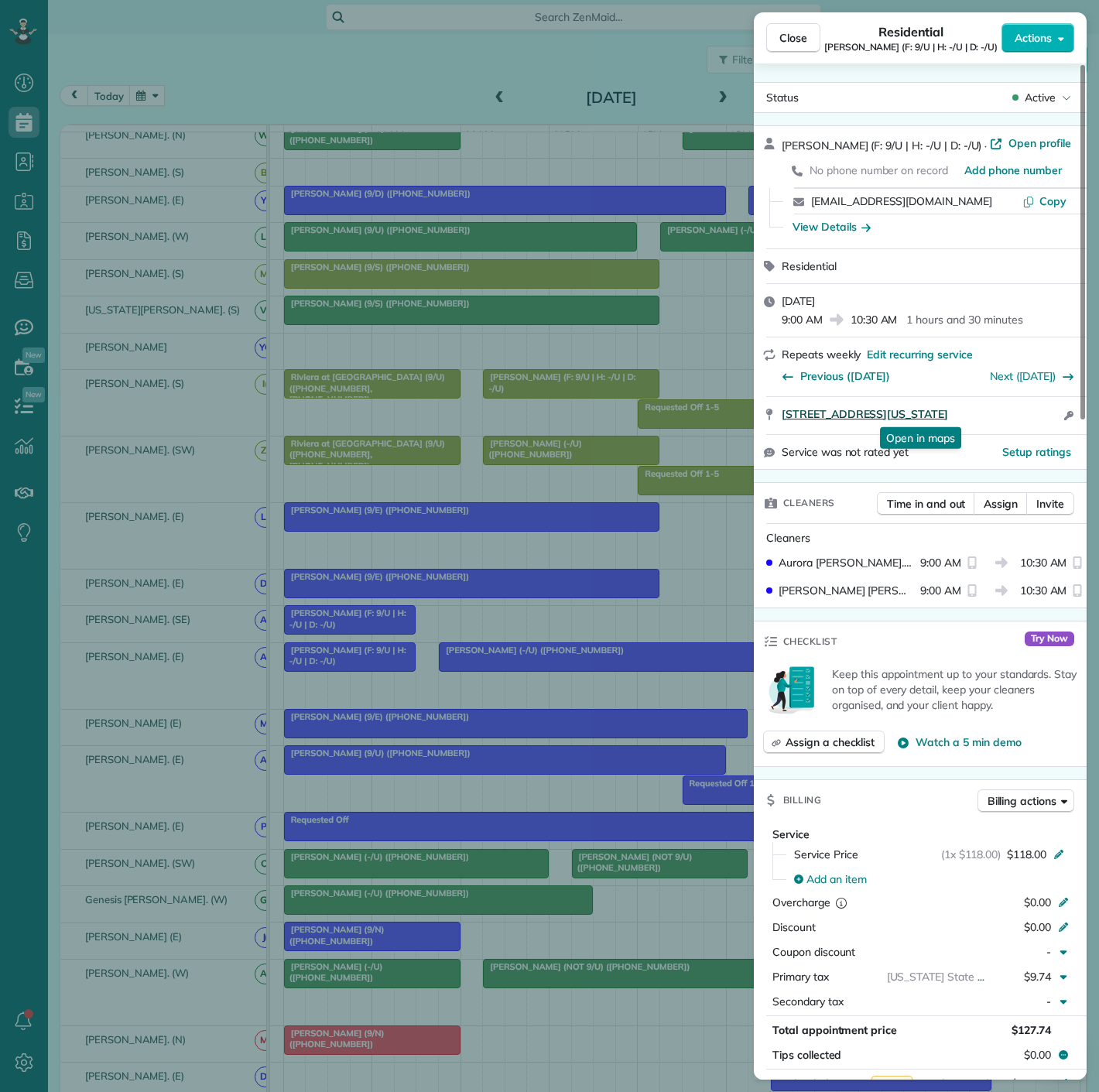
drag, startPoint x: 777, startPoint y: 428, endPoint x: 1015, endPoint y: 420, distance: 238.1
click at [1015, 420] on div "[STREET_ADDRESS][US_STATE] Open in maps Open in maps Open access information" at bounding box center [920, 416] width 333 height 37
drag, startPoint x: 199, startPoint y: 527, endPoint x: 635, endPoint y: 348, distance: 471.3
click at [199, 527] on div "Close Residential [PERSON_NAME] (F: 9/U | H: -/U | D: -/U) Actions Status Activ…" at bounding box center [549, 546] width 1099 height 1092
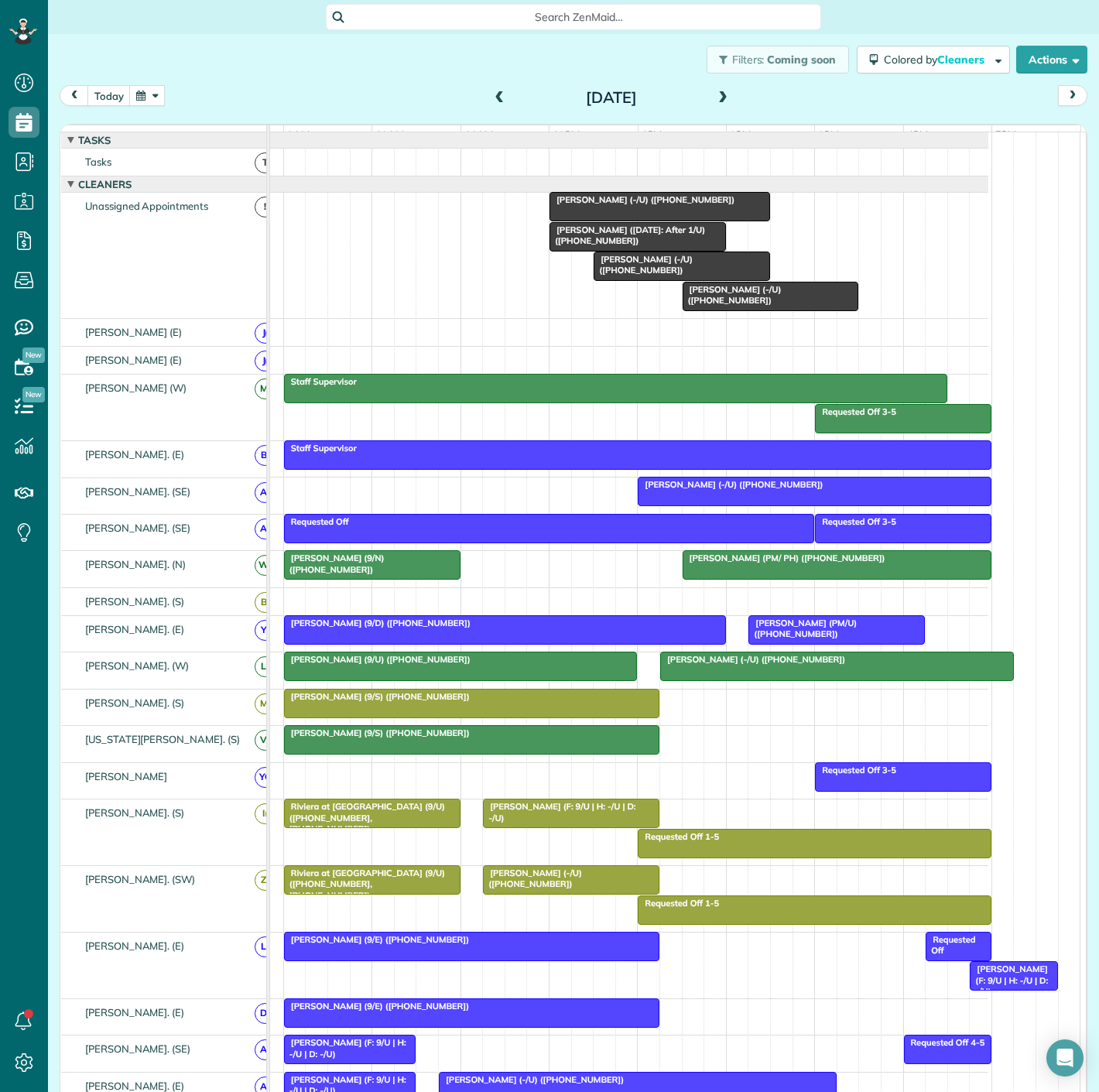
click at [723, 310] on div at bounding box center [770, 296] width 175 height 27
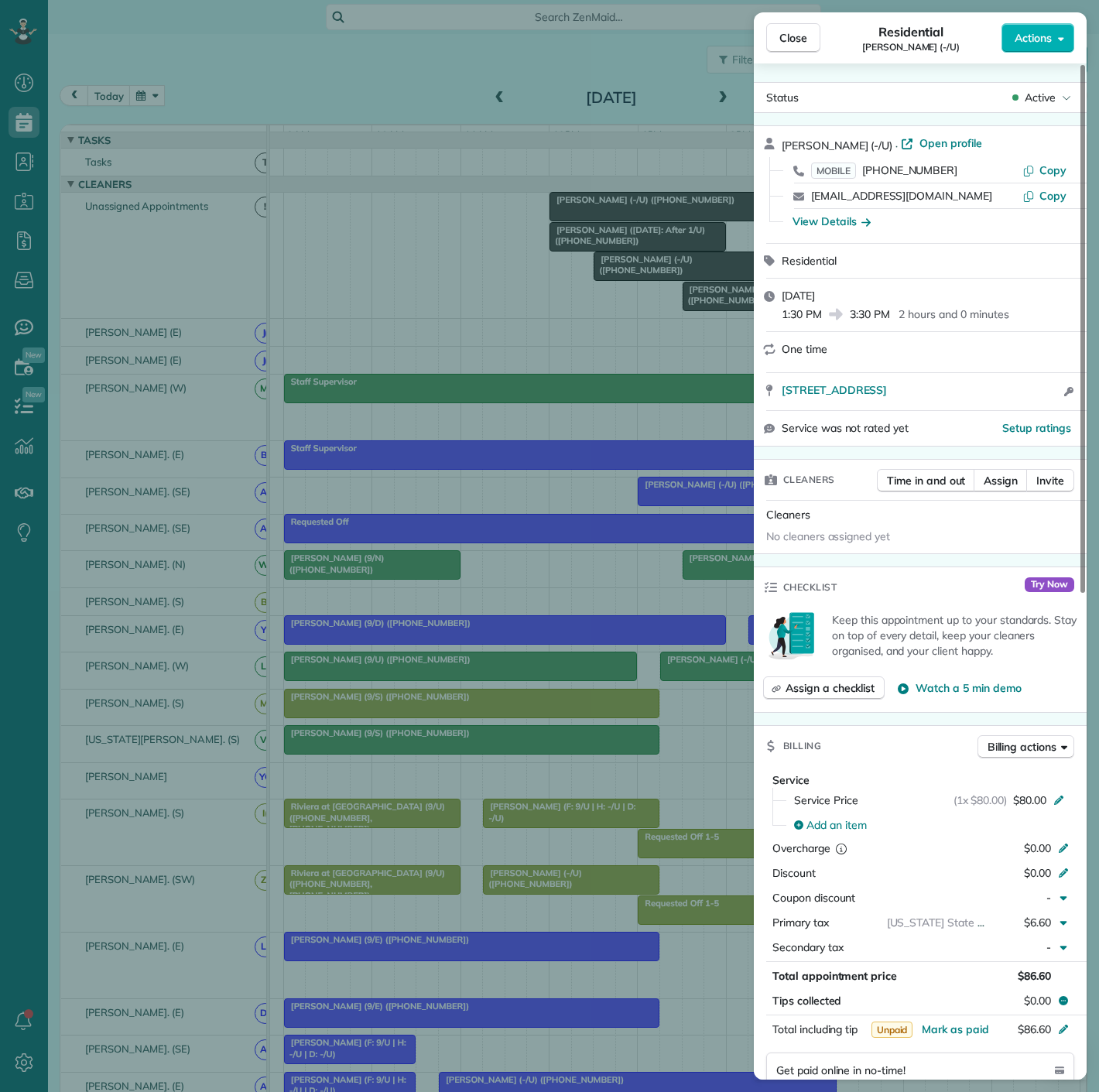
click at [632, 271] on div "Close Residential [PERSON_NAME] (-/U) Actions Status Active [PERSON_NAME] (-/U)…" at bounding box center [549, 546] width 1099 height 1092
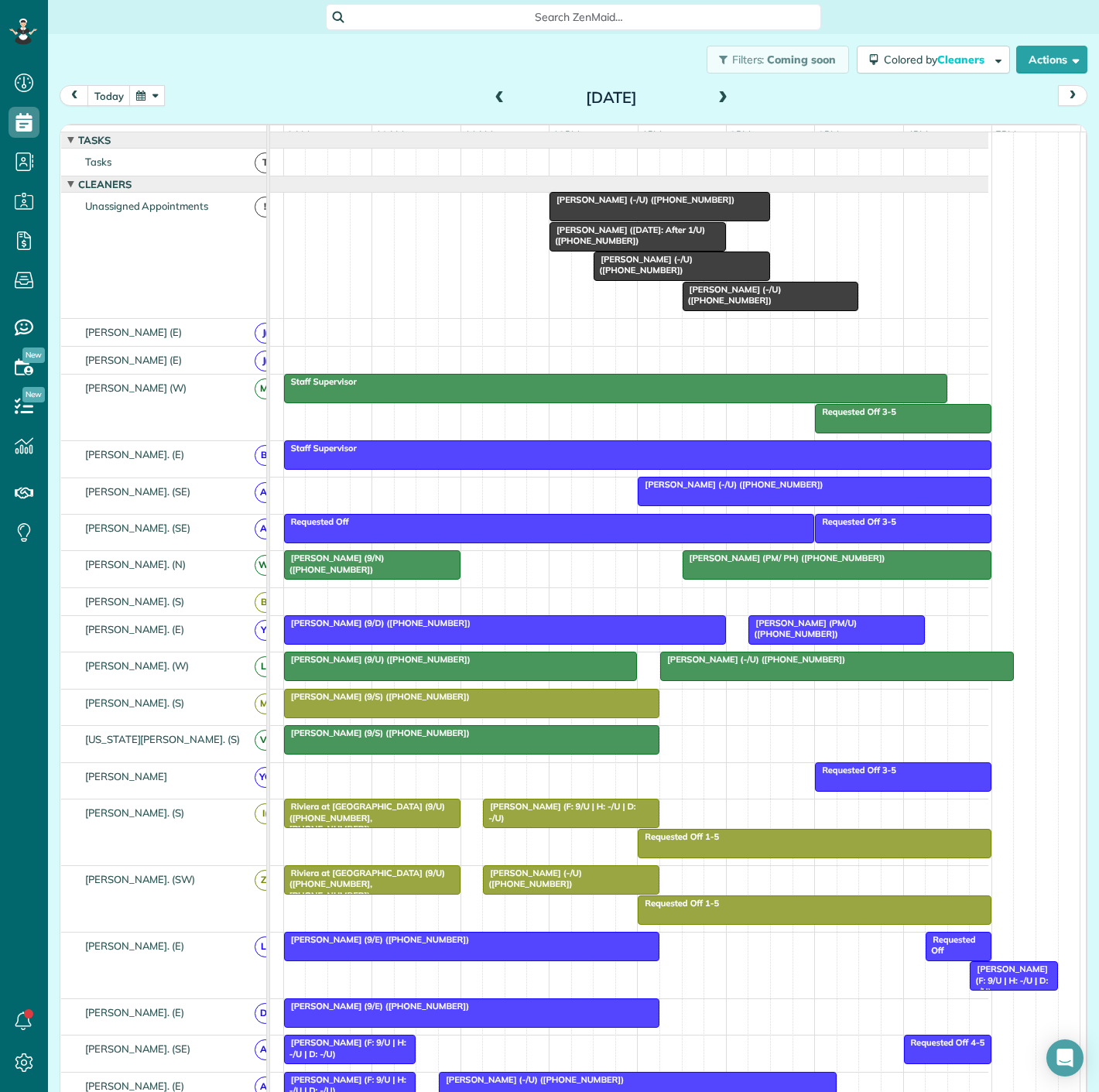
click at [632, 271] on span "[PERSON_NAME] (-/U) ([PHONE_NUMBER])" at bounding box center [643, 264] width 100 height 22
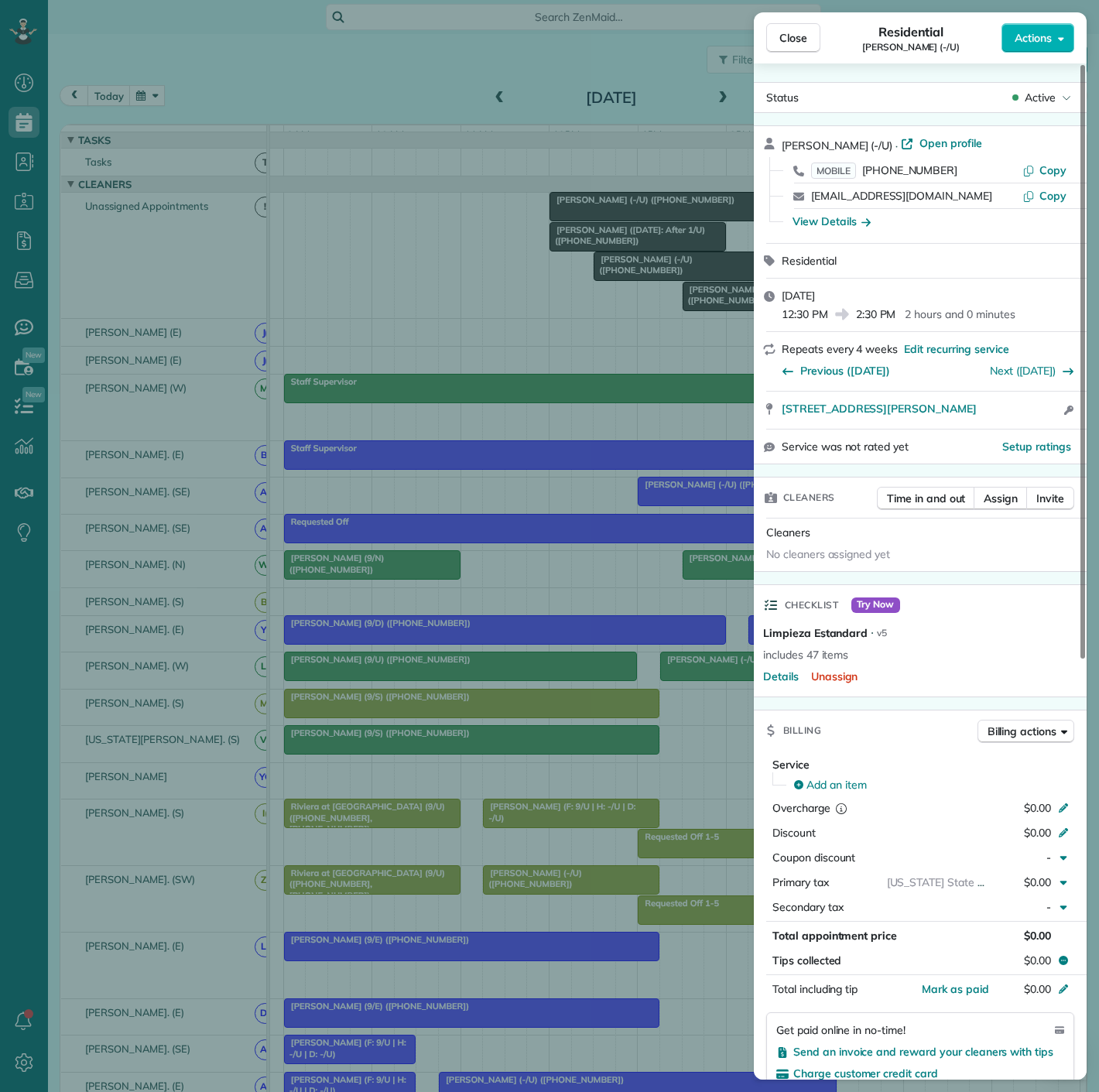
drag, startPoint x: 772, startPoint y: 424, endPoint x: 1017, endPoint y: 423, distance: 245.0
click at [1017, 423] on div "[STREET_ADDRESS][PERSON_NAME] Open access information" at bounding box center [920, 410] width 333 height 37
click at [537, 313] on div "Close Residential [PERSON_NAME] (-/U) Actions Status Active [PERSON_NAME] (-/U)…" at bounding box center [549, 546] width 1099 height 1092
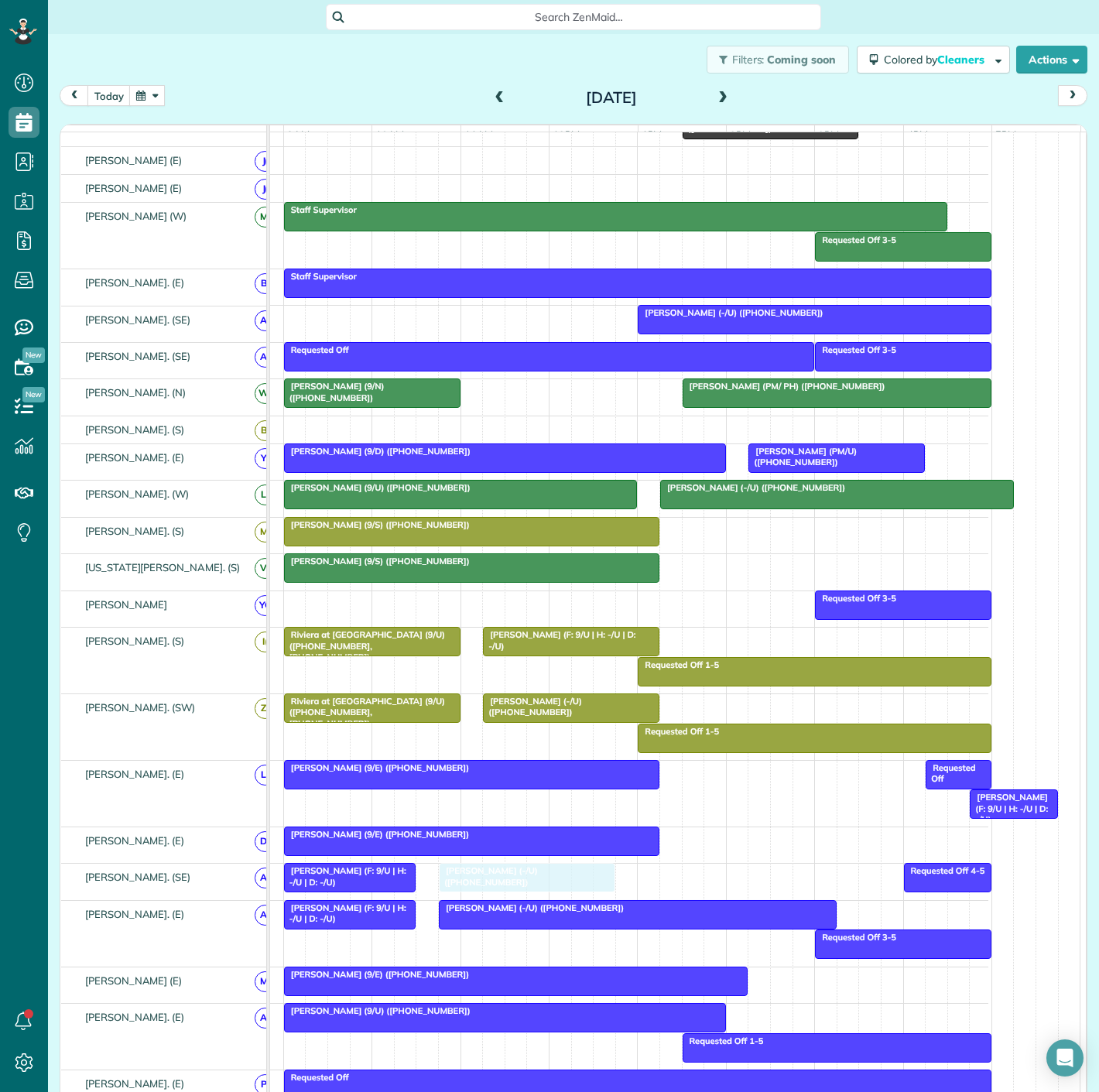
drag, startPoint x: 661, startPoint y: 283, endPoint x: 509, endPoint y: 892, distance: 627.7
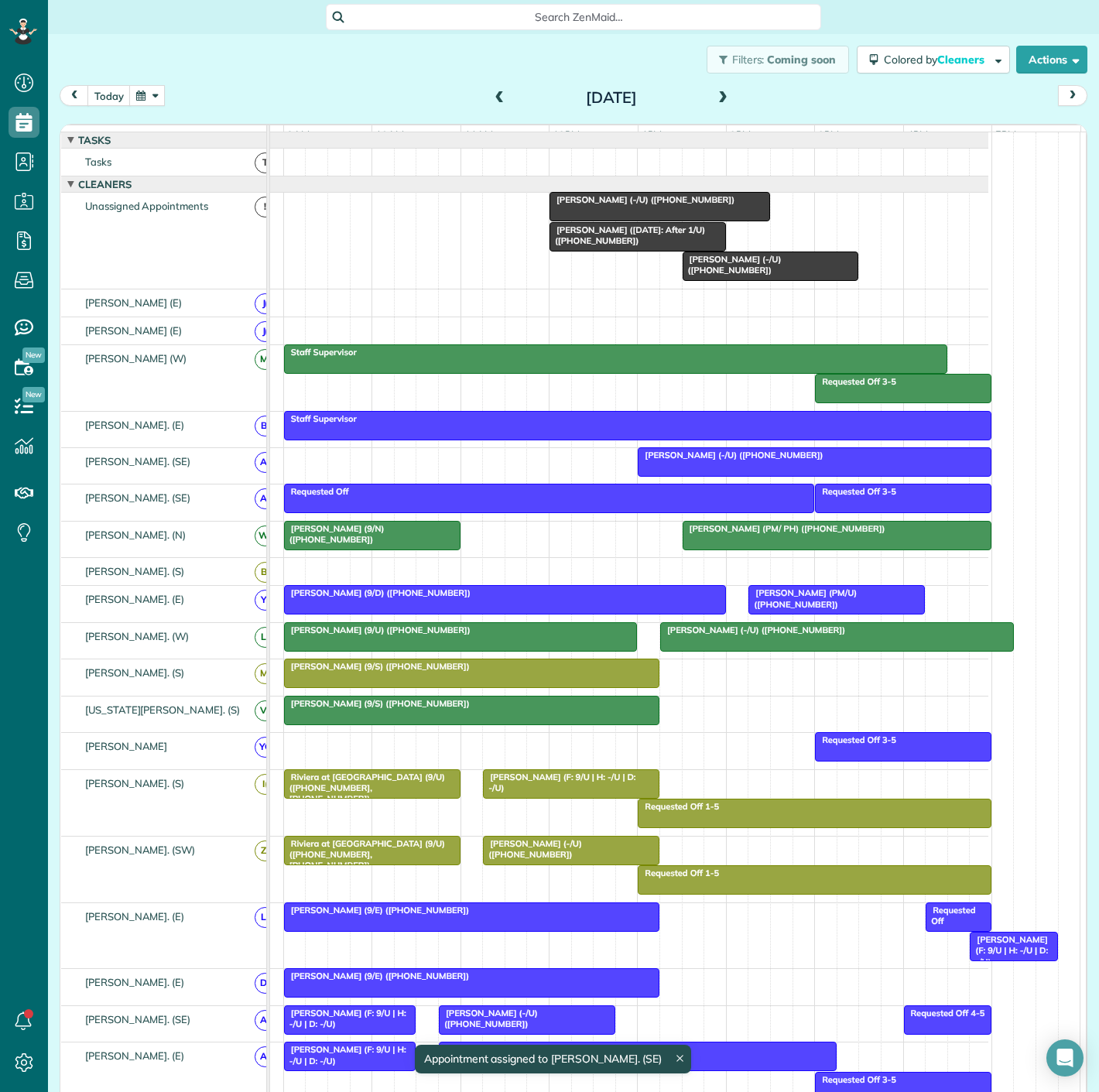
click at [605, 218] on div at bounding box center [660, 206] width 219 height 27
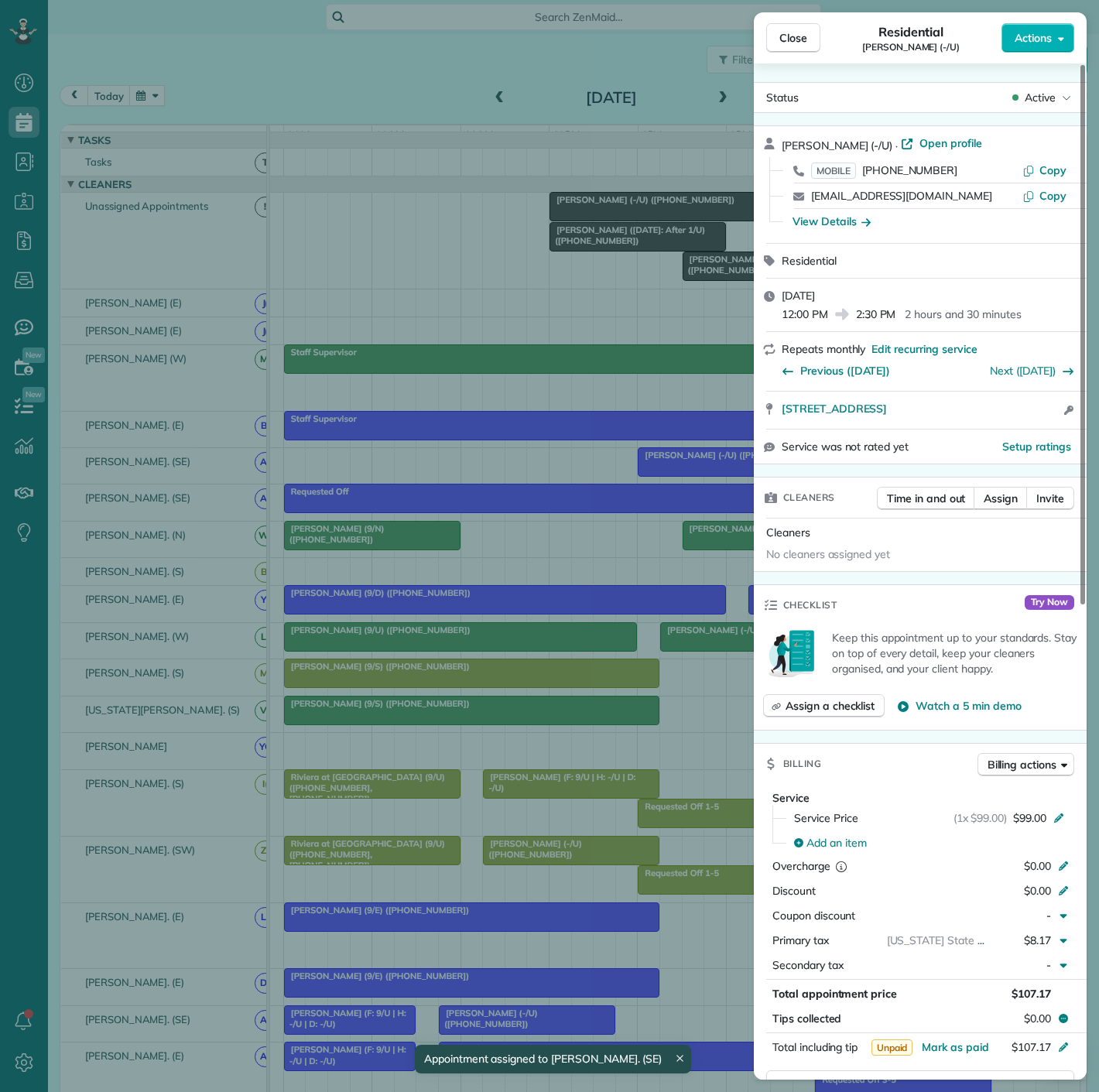
drag, startPoint x: 783, startPoint y: 423, endPoint x: 1016, endPoint y: 425, distance: 233.0
click at [1016, 425] on div "[STREET_ADDRESS] Open access information" at bounding box center [920, 410] width 333 height 37
click at [464, 337] on div "Close Residential [PERSON_NAME] (-/U) Actions Status Active [PERSON_NAME] (-/[G…" at bounding box center [549, 546] width 1099 height 1092
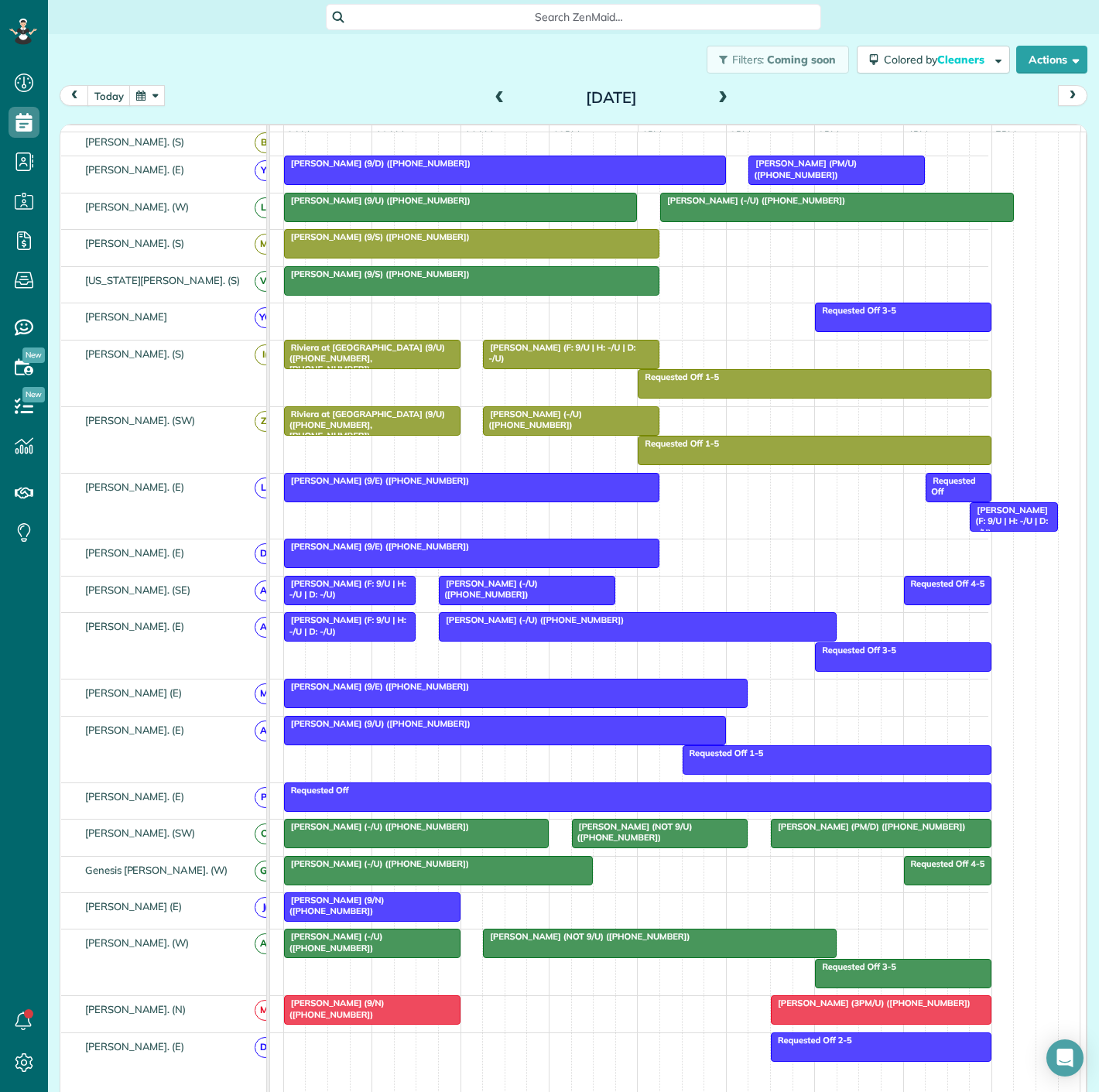
click at [435, 869] on div "[PERSON_NAME] (-/U) ([PHONE_NUMBER])" at bounding box center [438, 863] width 299 height 11
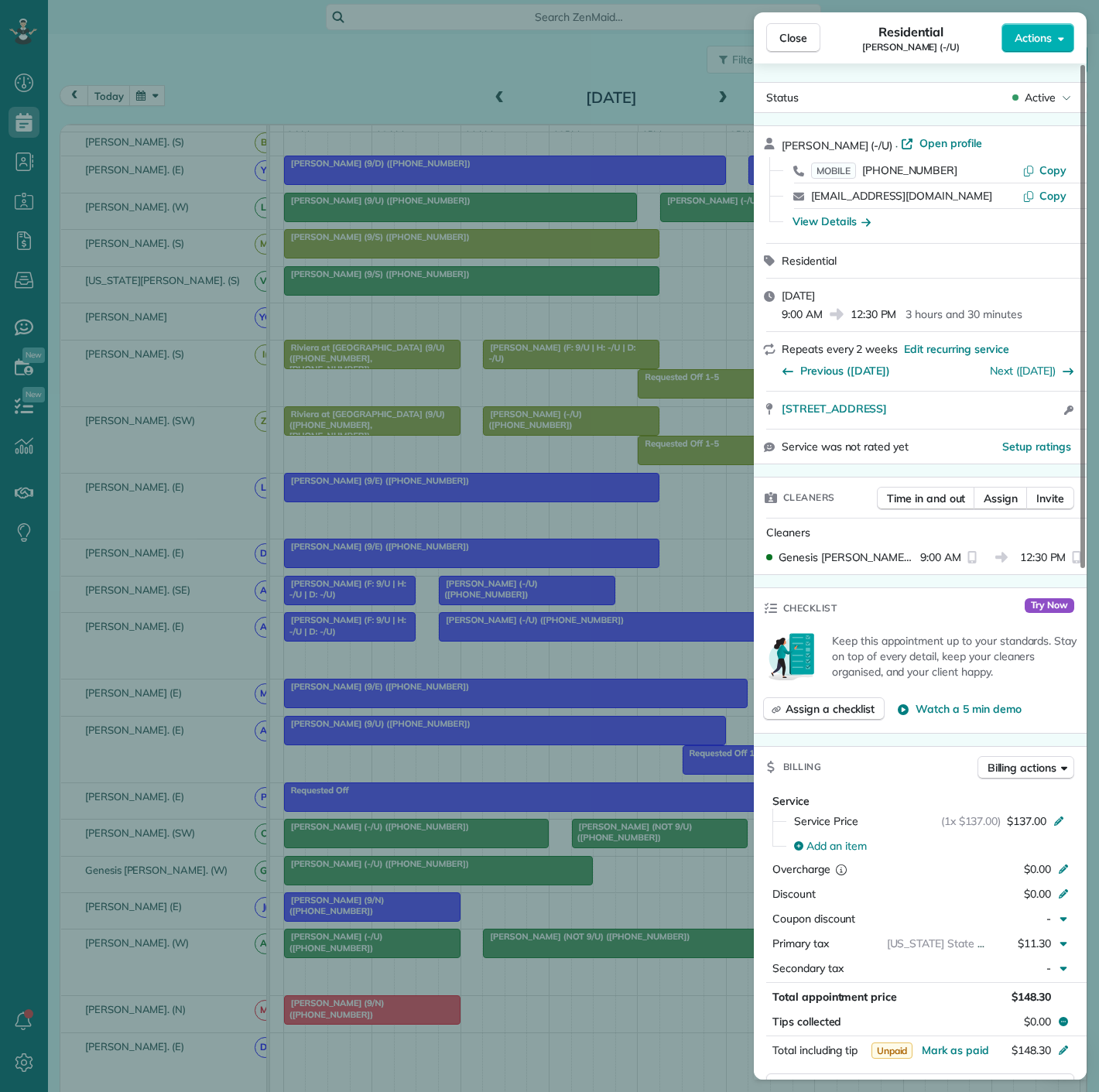
click at [435, 872] on div "Close Residential [PERSON_NAME] (-/U) Actions Status Active [PERSON_NAME] (-/U)…" at bounding box center [549, 546] width 1099 height 1092
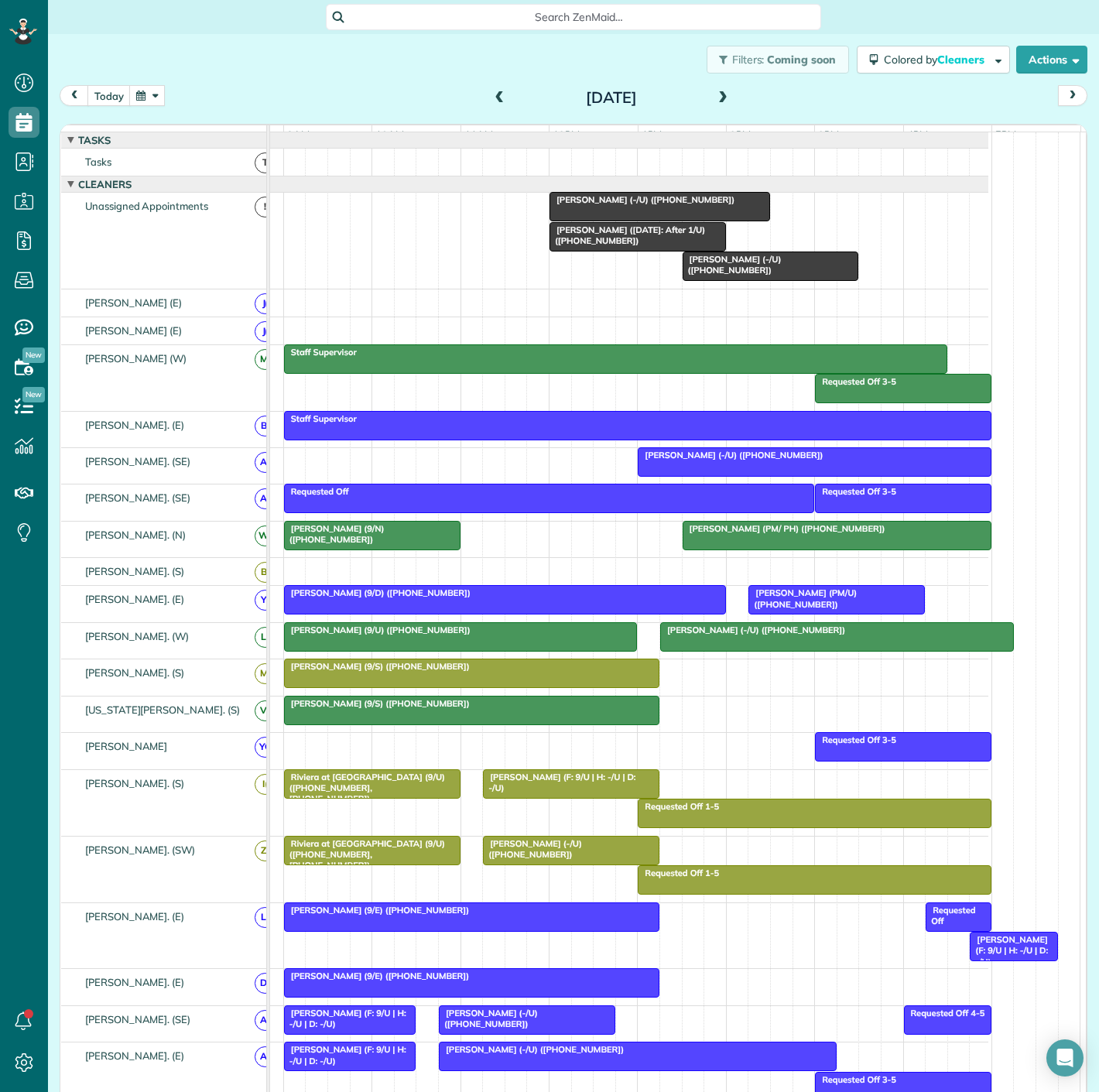
click at [710, 269] on span "[PERSON_NAME] (-/U) ([PHONE_NUMBER])" at bounding box center [732, 264] width 100 height 22
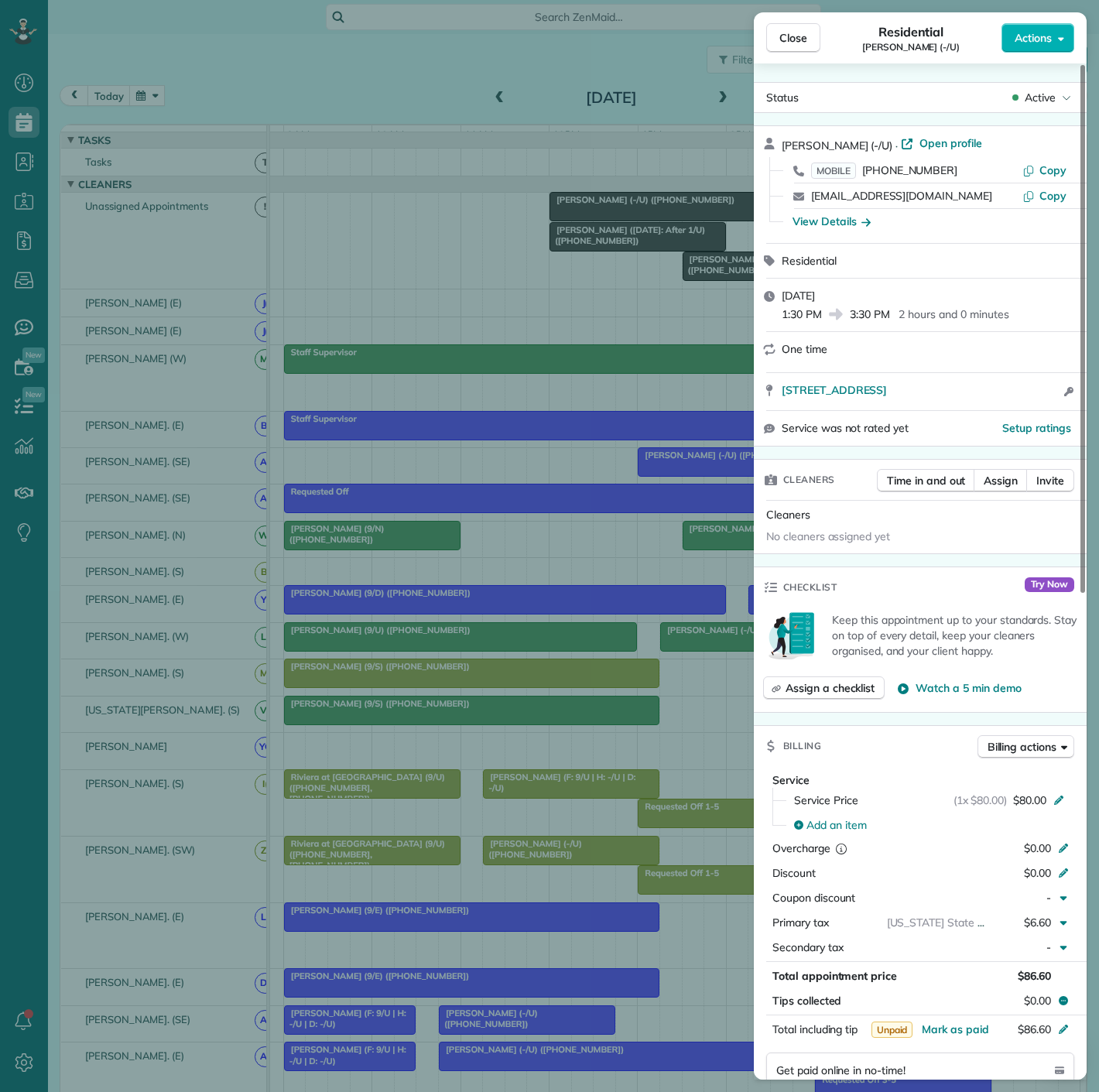
click at [705, 268] on div "Close Residential [PERSON_NAME] (-/U) Actions Status Active [PERSON_NAME] (-/U)…" at bounding box center [549, 546] width 1099 height 1092
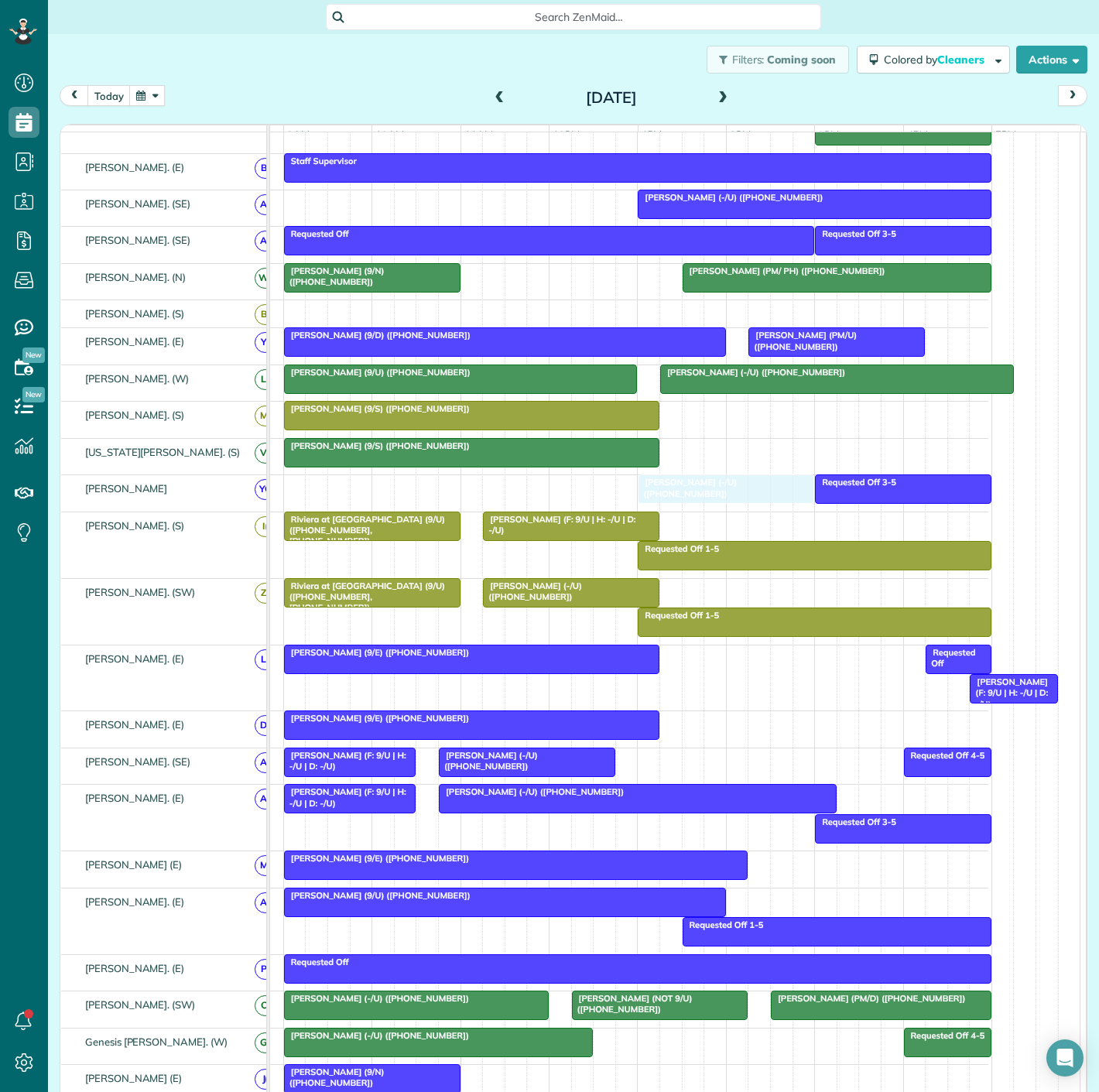
drag, startPoint x: 733, startPoint y: 280, endPoint x: 690, endPoint y: 512, distance: 236.0
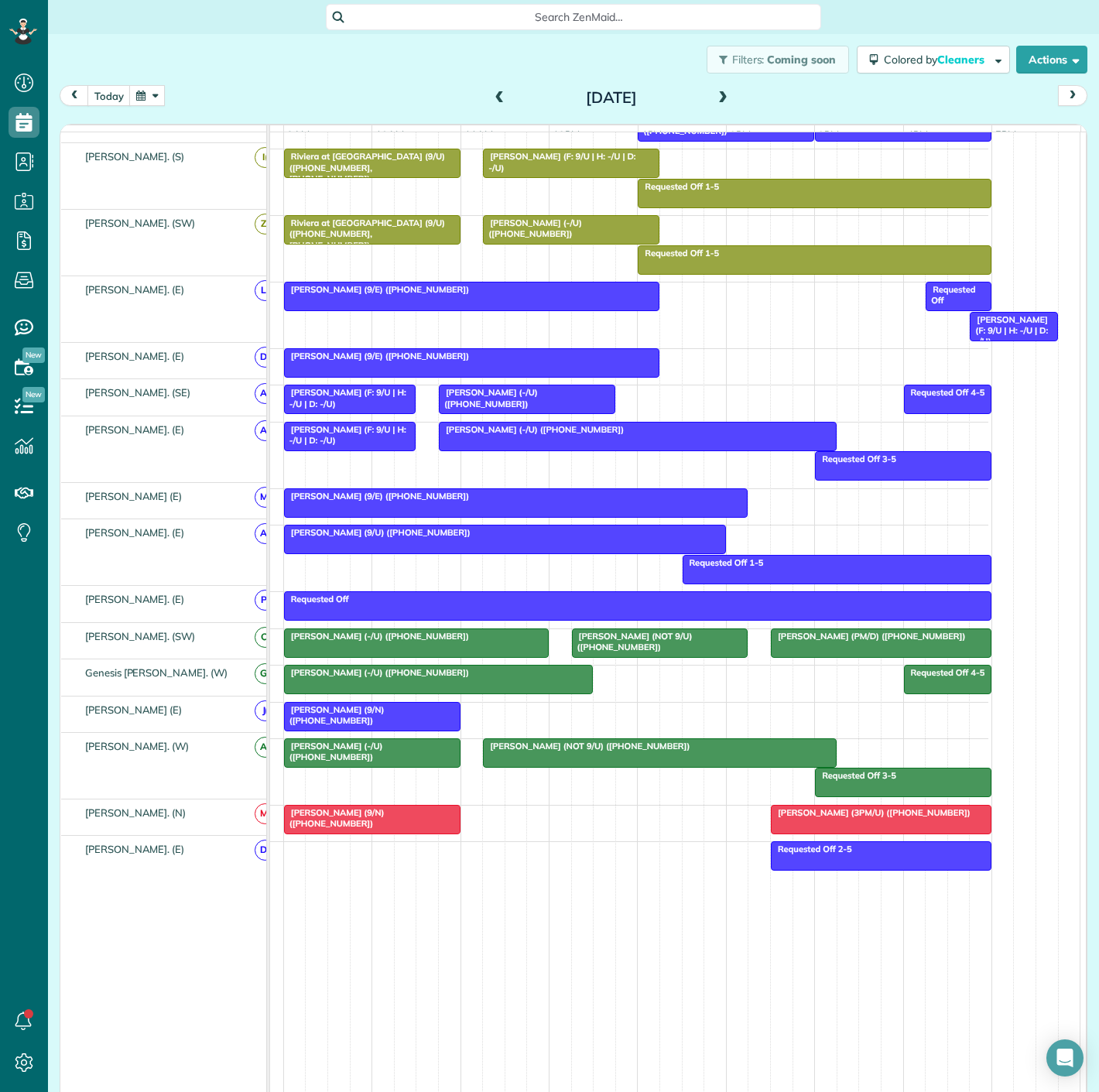
click at [409, 679] on div at bounding box center [438, 679] width 307 height 27
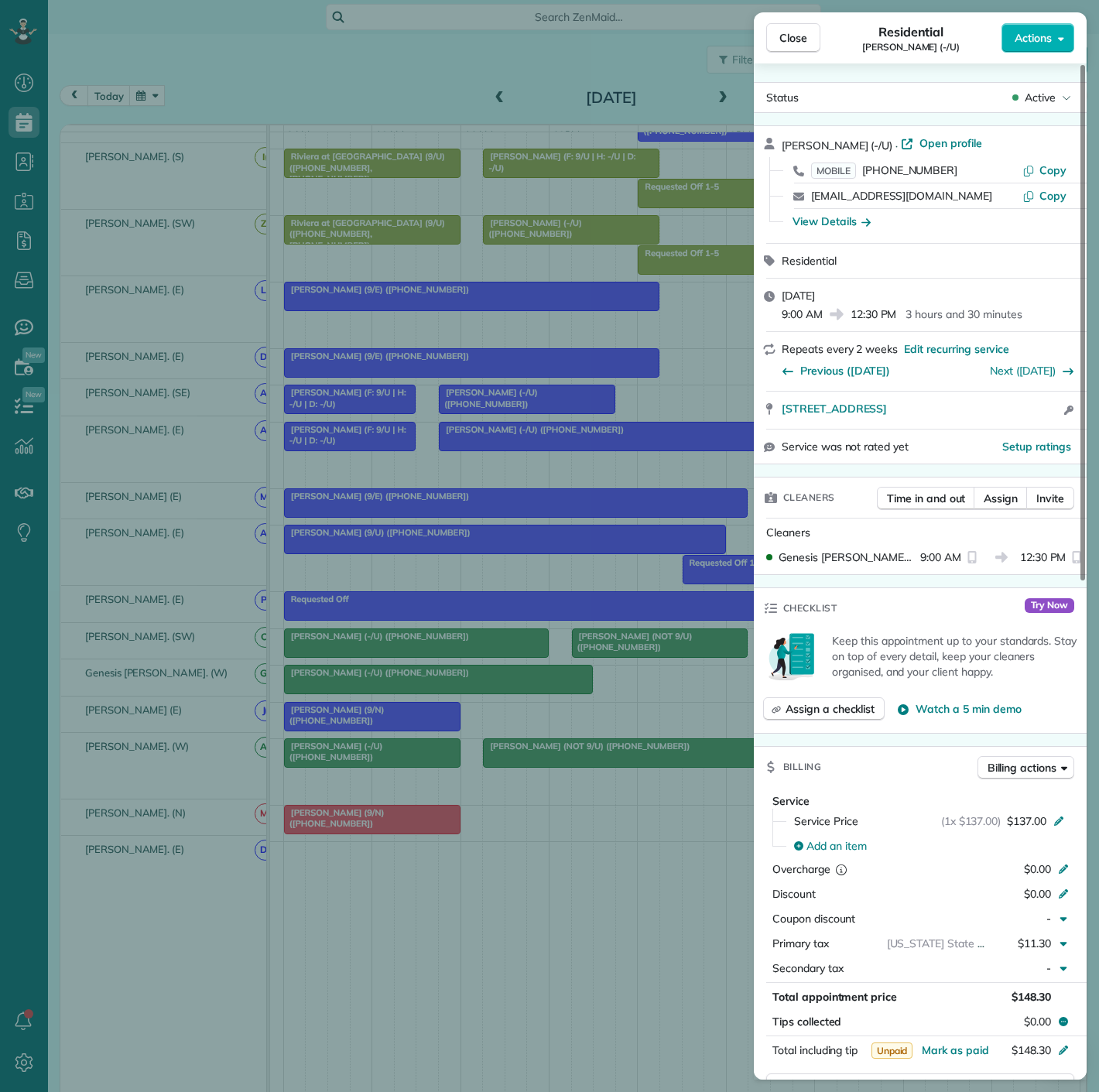
drag, startPoint x: 779, startPoint y: 420, endPoint x: 1032, endPoint y: 416, distance: 253.0
click at [1032, 416] on div "[STREET_ADDRESS] Open access information" at bounding box center [920, 410] width 333 height 37
click at [165, 282] on div "Close Residential [PERSON_NAME] (-/U) Actions Status Active [PERSON_NAME] (-/U)…" at bounding box center [549, 546] width 1099 height 1092
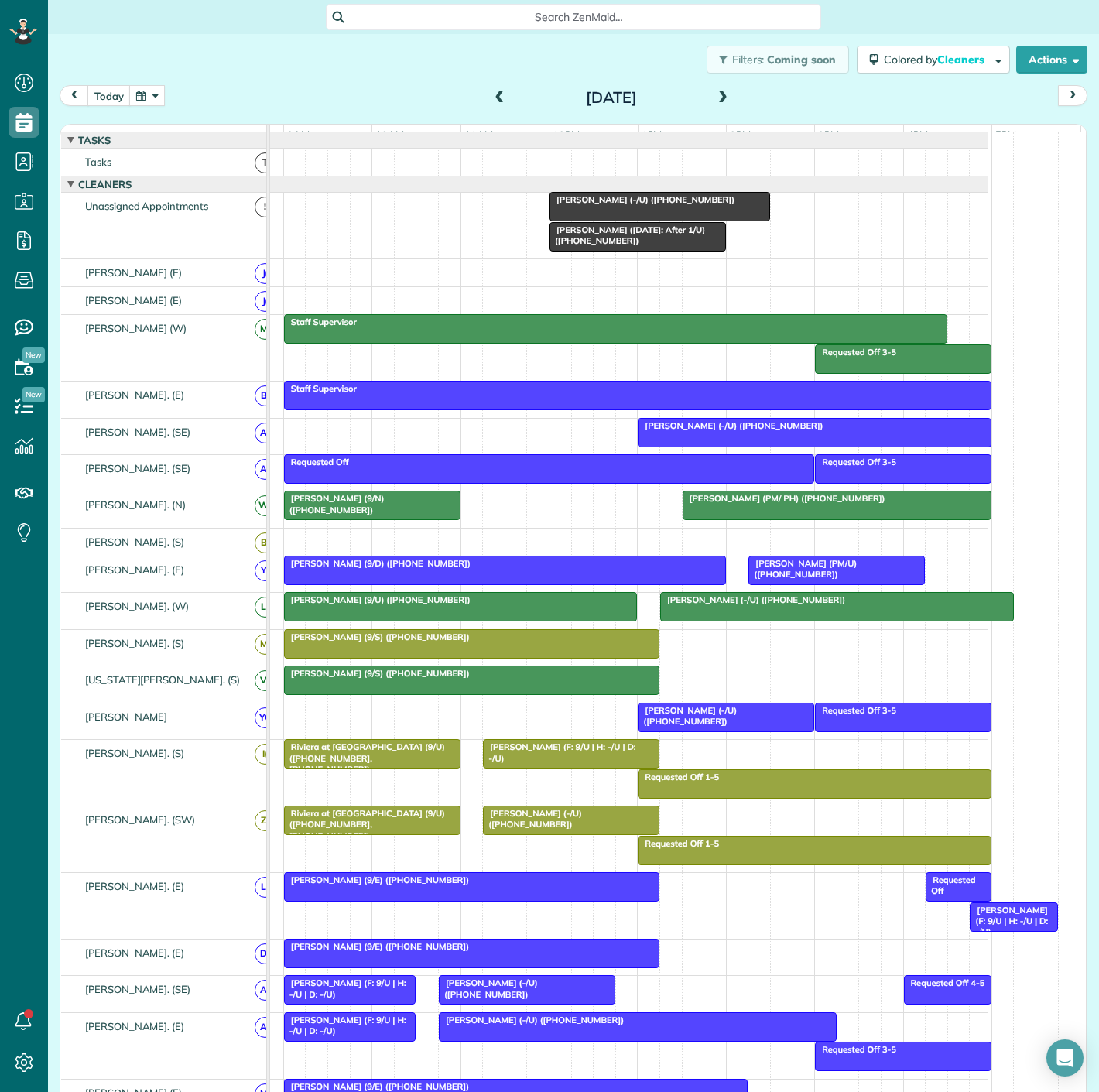
click at [620, 220] on div at bounding box center [660, 206] width 219 height 27
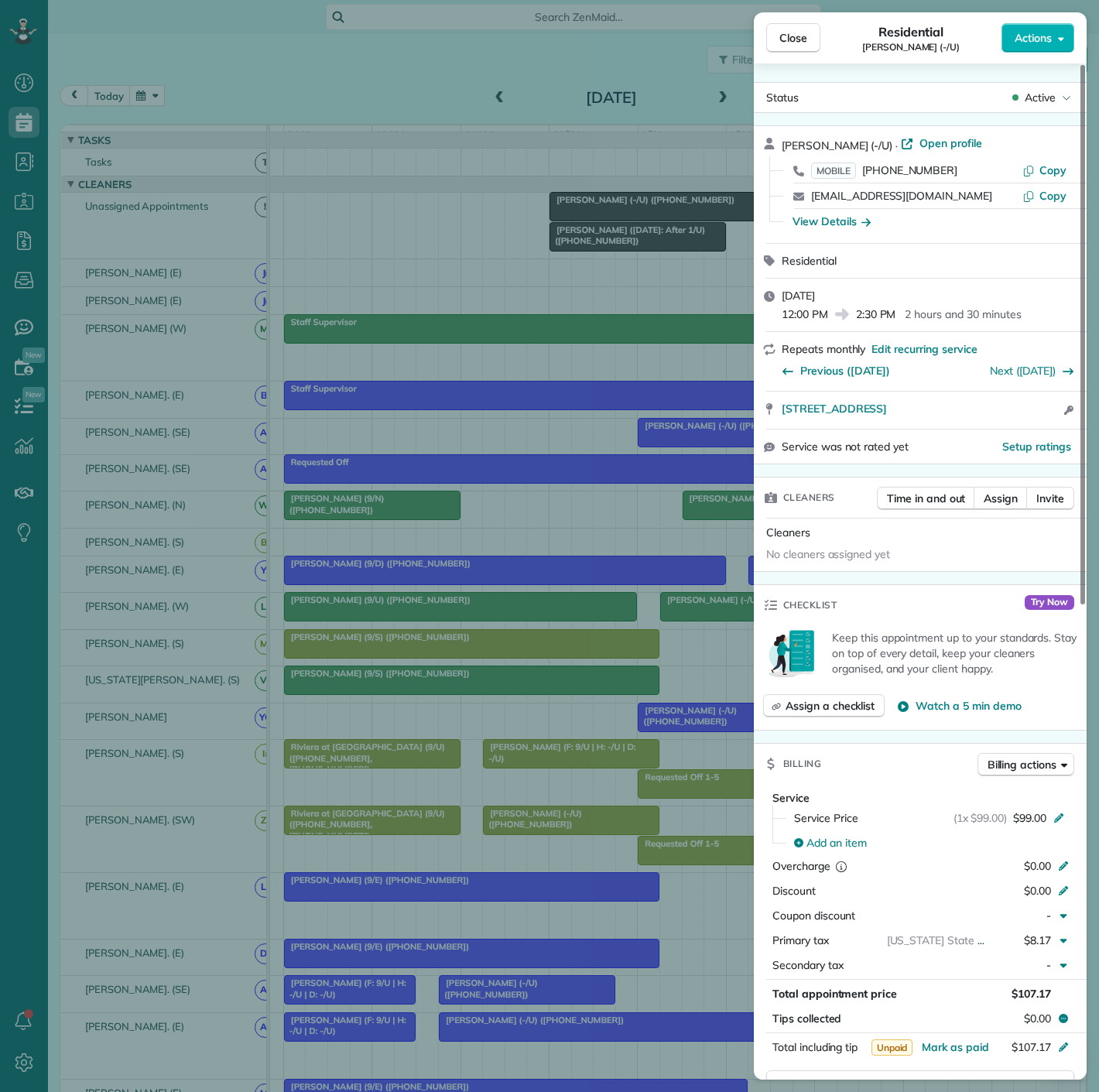
drag, startPoint x: 765, startPoint y: 420, endPoint x: 788, endPoint y: 424, distance: 23.3
click at [788, 424] on div "[STREET_ADDRESS] Open access information" at bounding box center [920, 410] width 333 height 37
click at [378, 333] on div "Close Residential [PERSON_NAME] (-/U) Actions Status Active [PERSON_NAME] (-/[G…" at bounding box center [549, 546] width 1099 height 1092
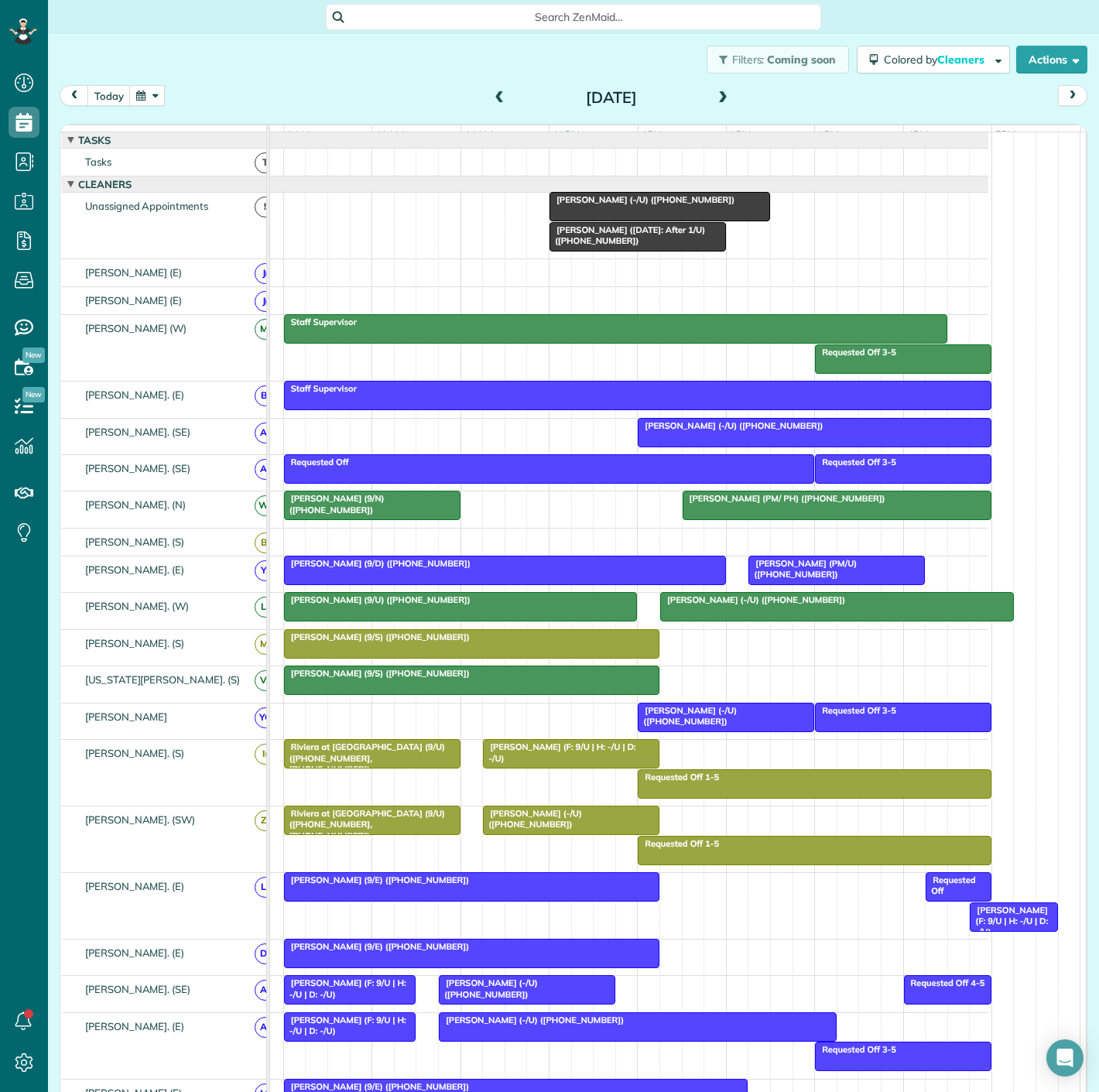
click at [672, 725] on div at bounding box center [725, 717] width 175 height 27
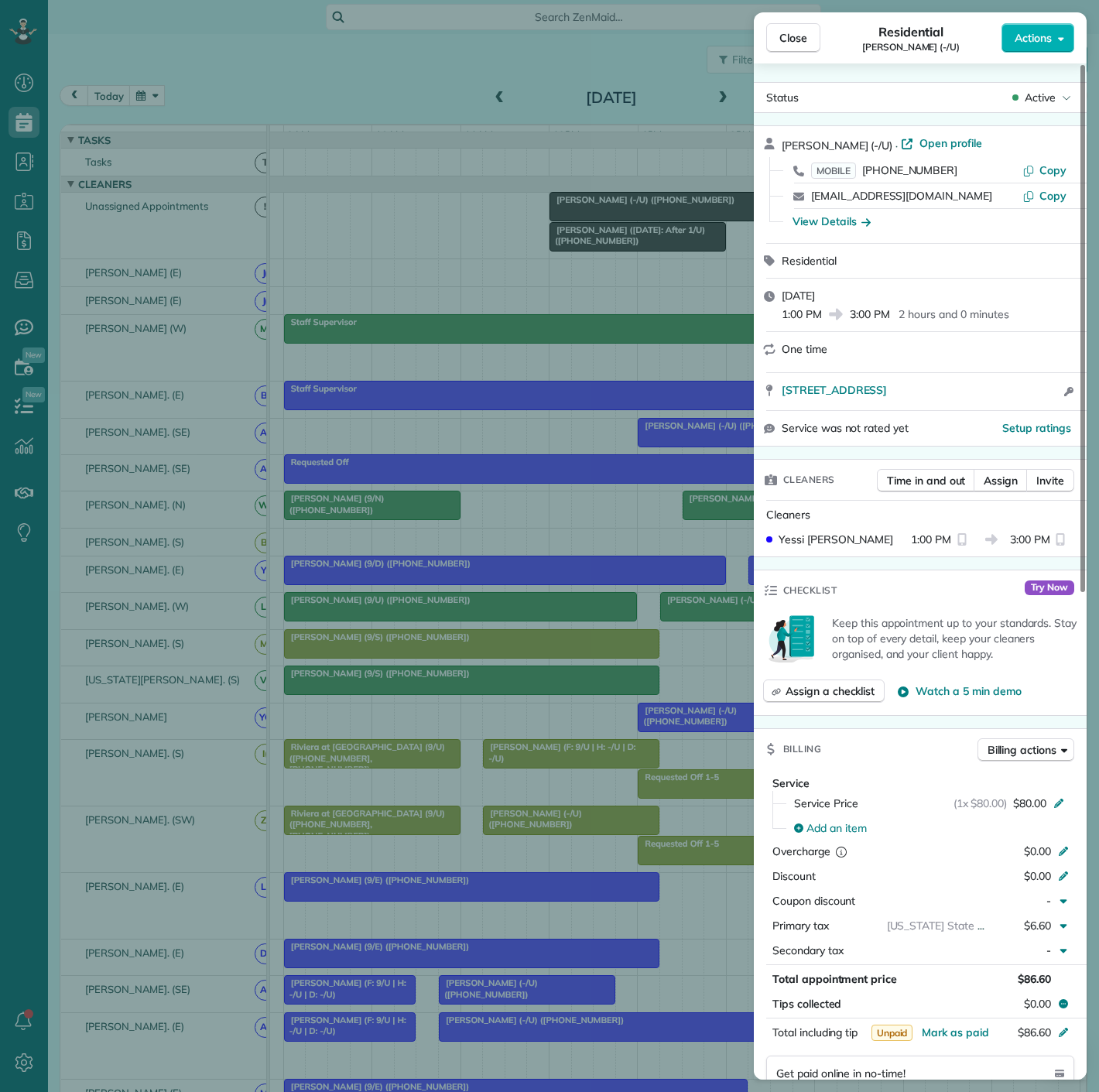
drag, startPoint x: 778, startPoint y: 397, endPoint x: 1036, endPoint y: 398, distance: 258.0
click at [1036, 398] on div "[STREET_ADDRESS] Open access information" at bounding box center [920, 391] width 333 height 37
click at [346, 420] on div "Close Residential [PERSON_NAME] (-/U) Actions Status Active [PERSON_NAME] (-/U)…" at bounding box center [549, 546] width 1099 height 1092
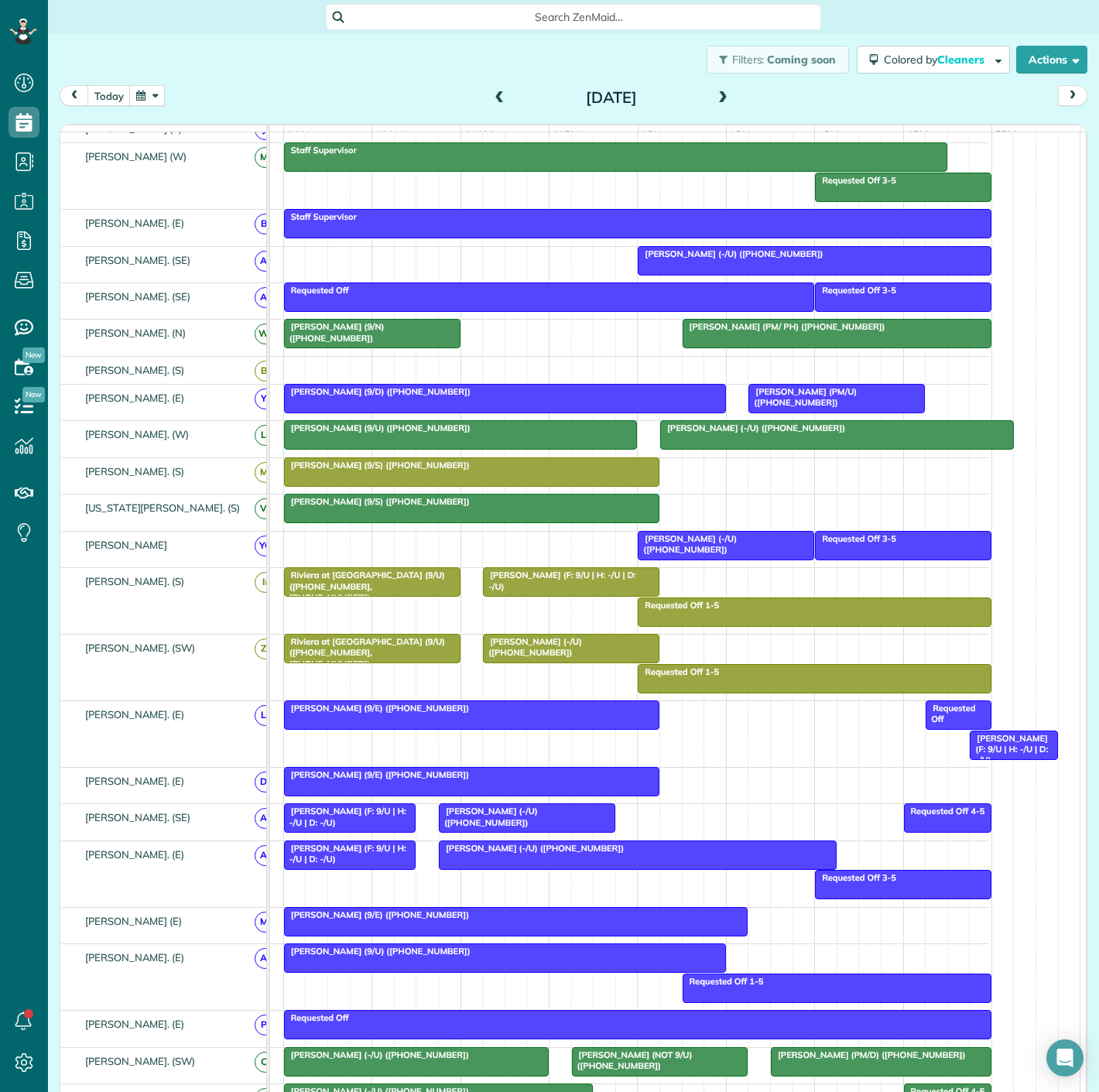
click at [710, 557] on div at bounding box center [725, 545] width 175 height 27
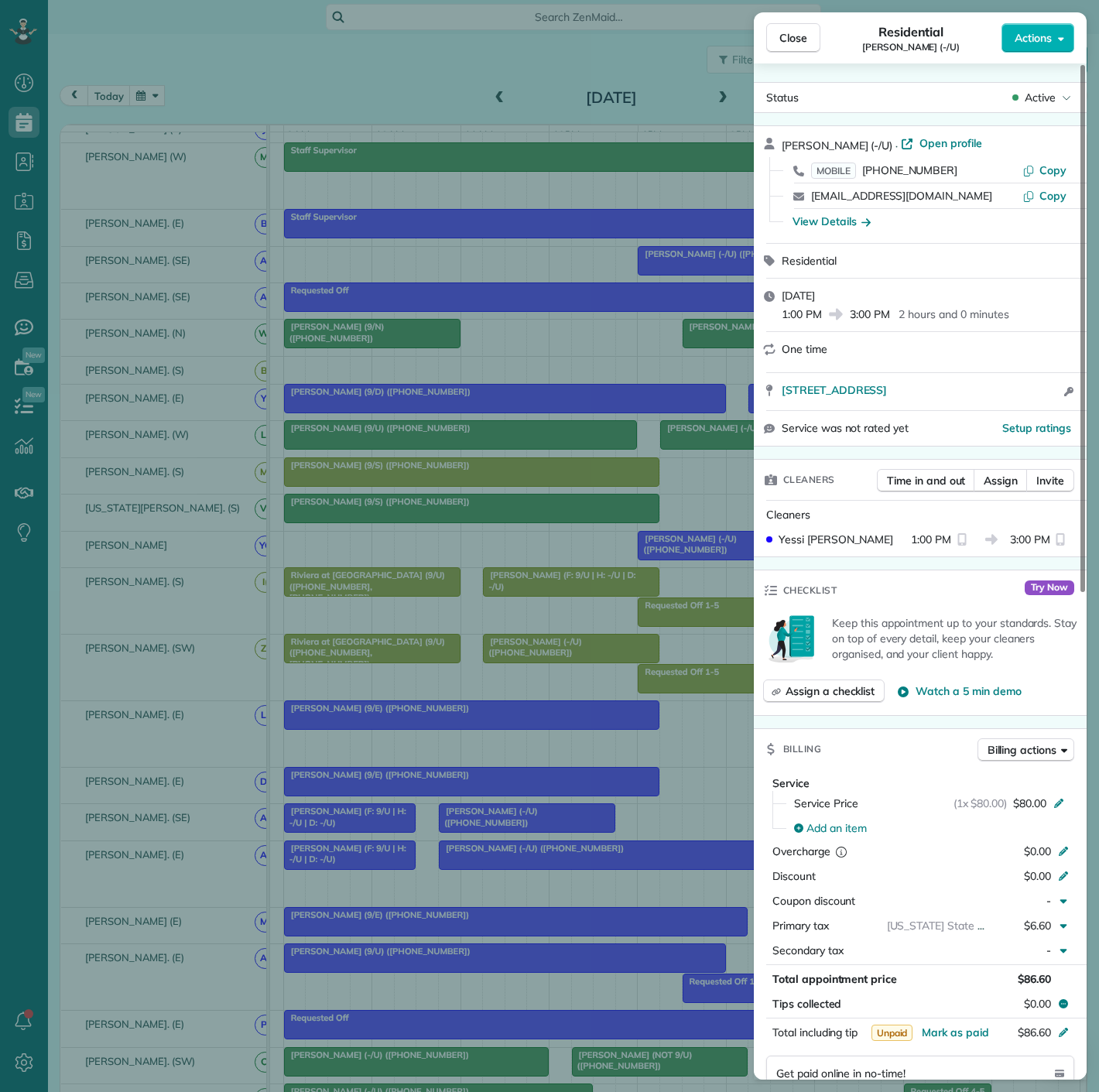
click at [660, 573] on div "Close Residential [PERSON_NAME] (-/U) Actions Status Active [PERSON_NAME] (-/U)…" at bounding box center [549, 546] width 1099 height 1092
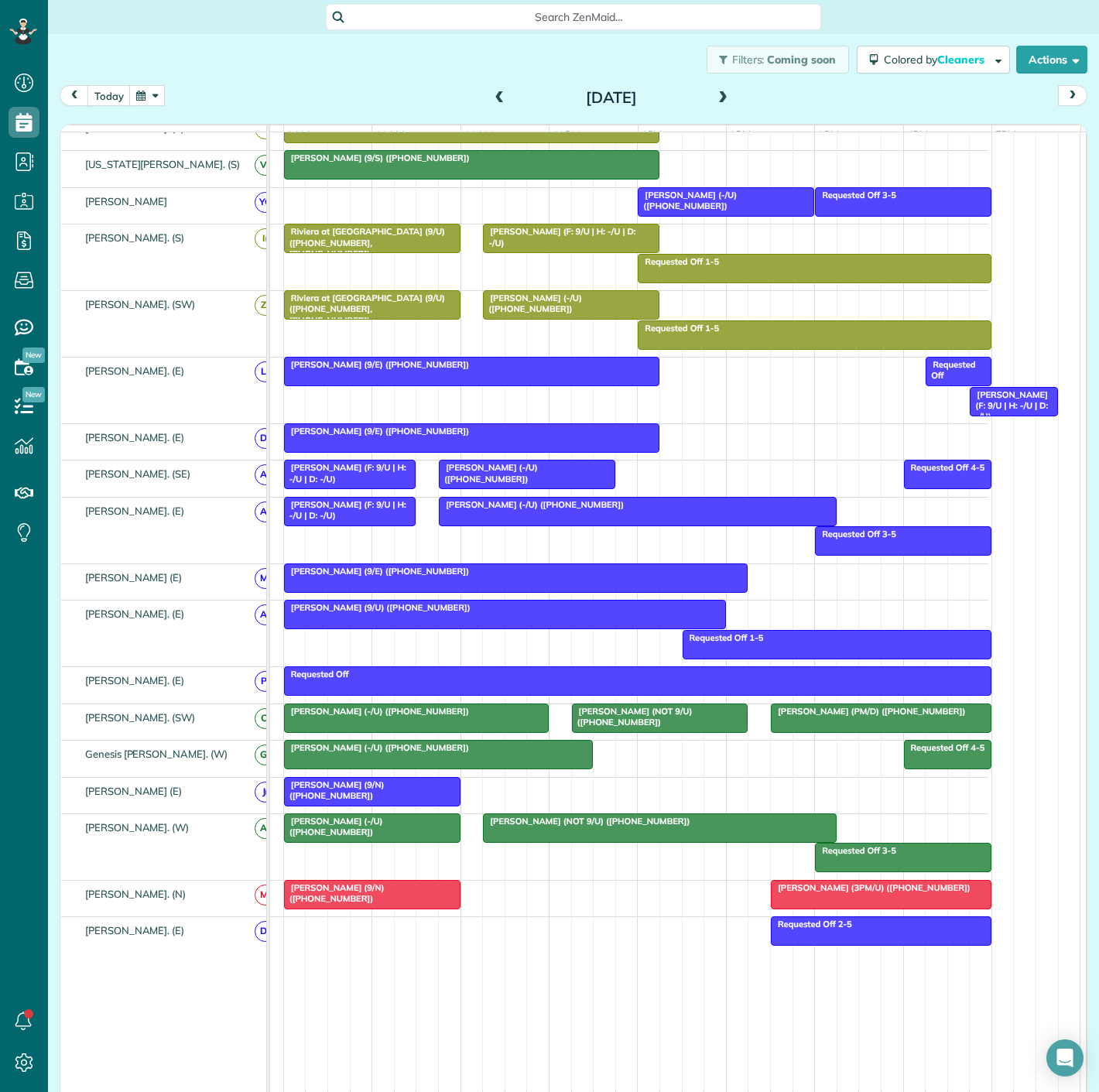
click at [522, 488] on div at bounding box center [527, 475] width 175 height 27
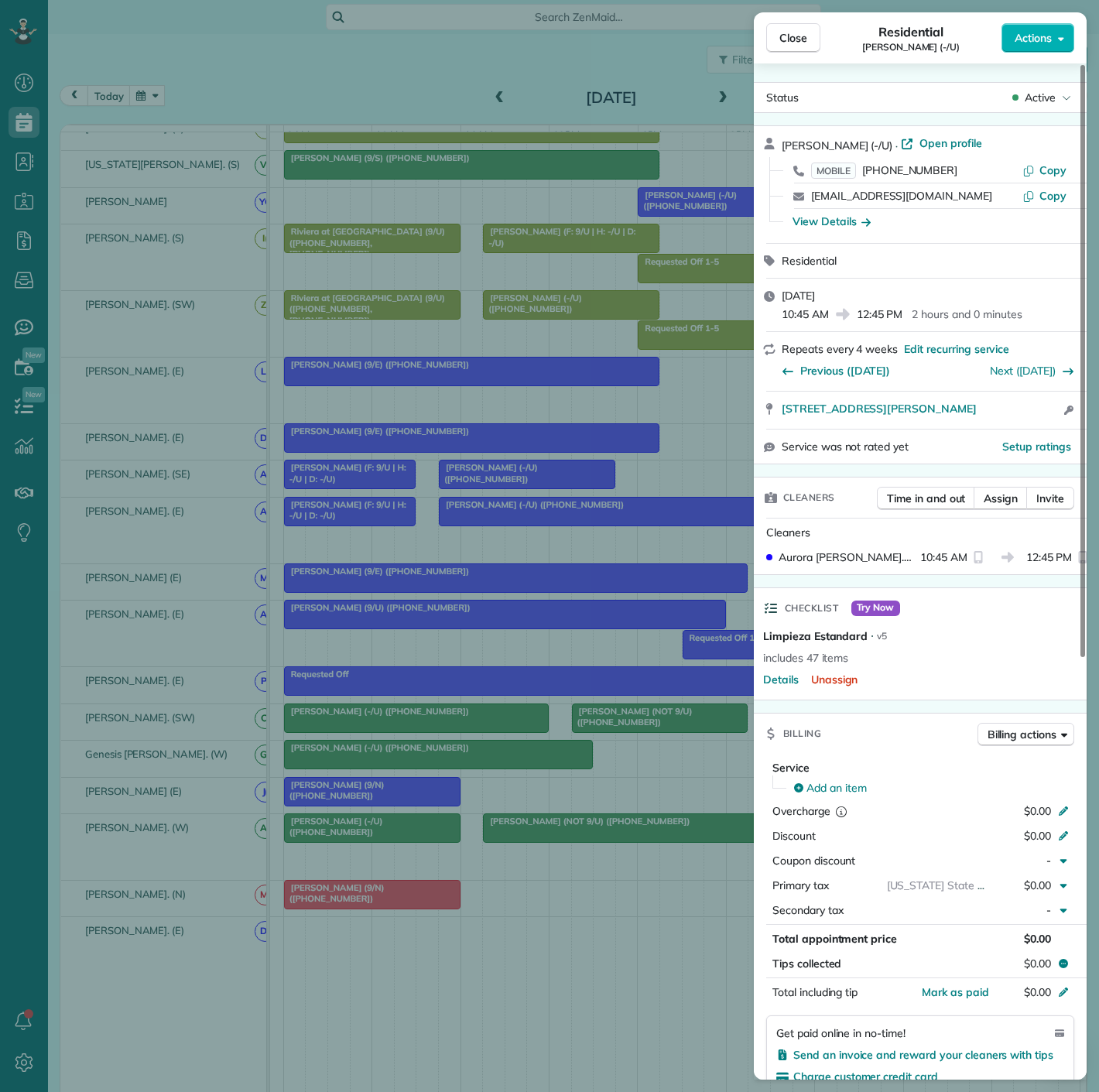
click at [522, 493] on div "Close Residential [PERSON_NAME] (-/U) Actions Status Active [PERSON_NAME] (-/U)…" at bounding box center [549, 546] width 1099 height 1092
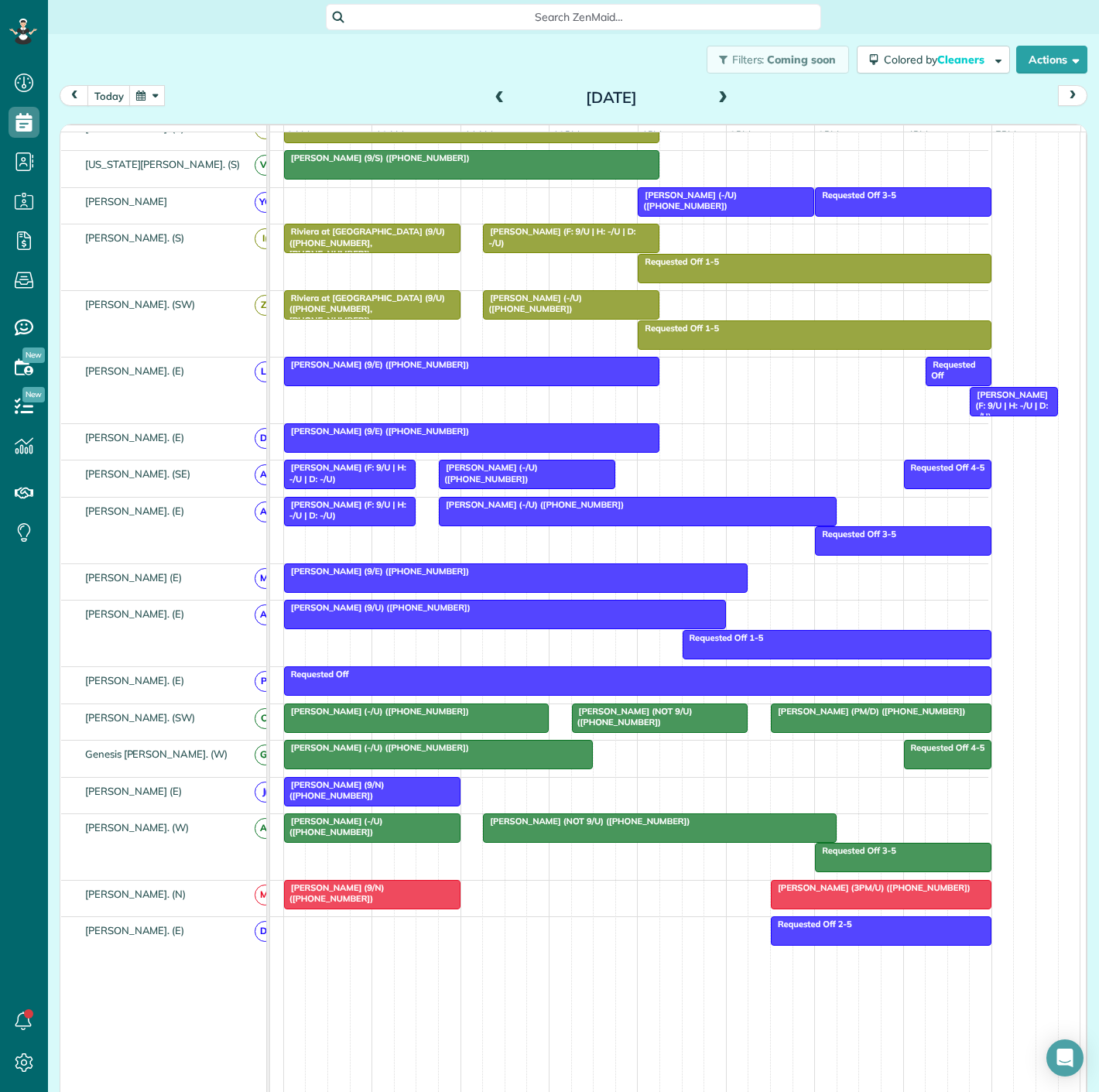
click at [385, 793] on span "[PERSON_NAME] (9/N) ([PHONE_NUMBER])" at bounding box center [334, 790] width 102 height 22
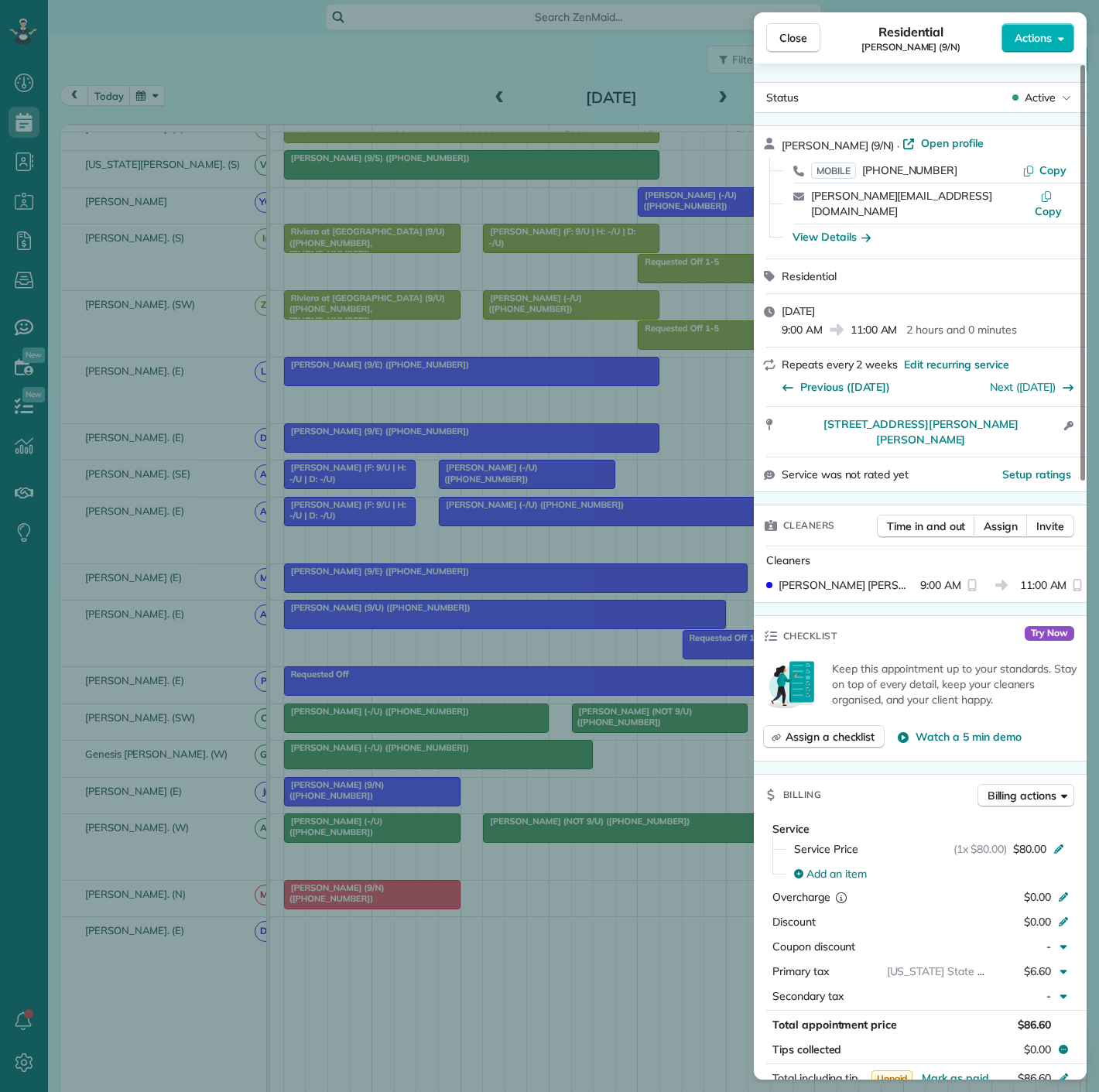
click at [401, 793] on div "Close Residential [PERSON_NAME] (9/N) Actions Status Active [PERSON_NAME] (9/N)…" at bounding box center [549, 546] width 1099 height 1092
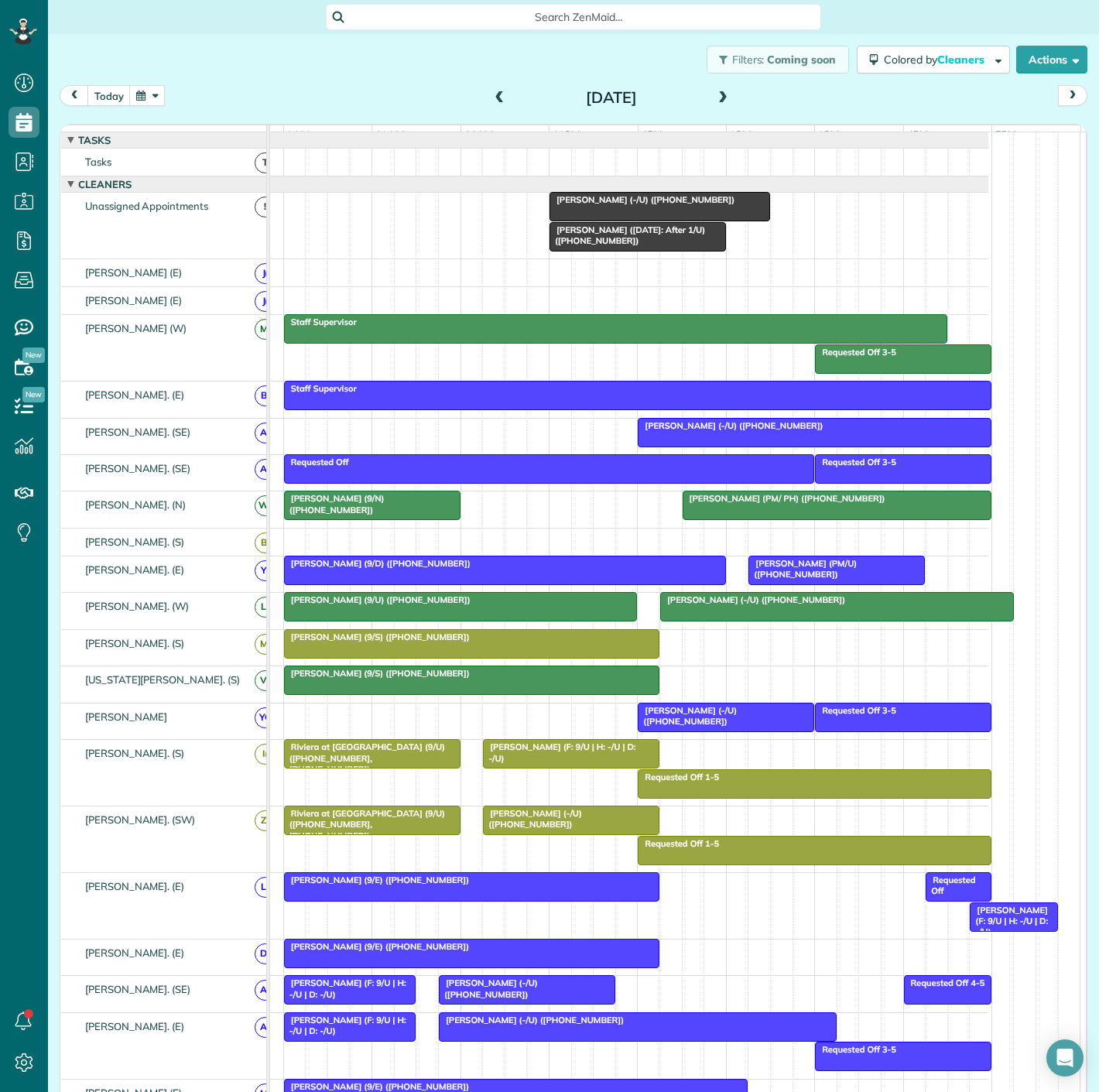
click at [683, 441] on div at bounding box center [814, 432] width 352 height 27
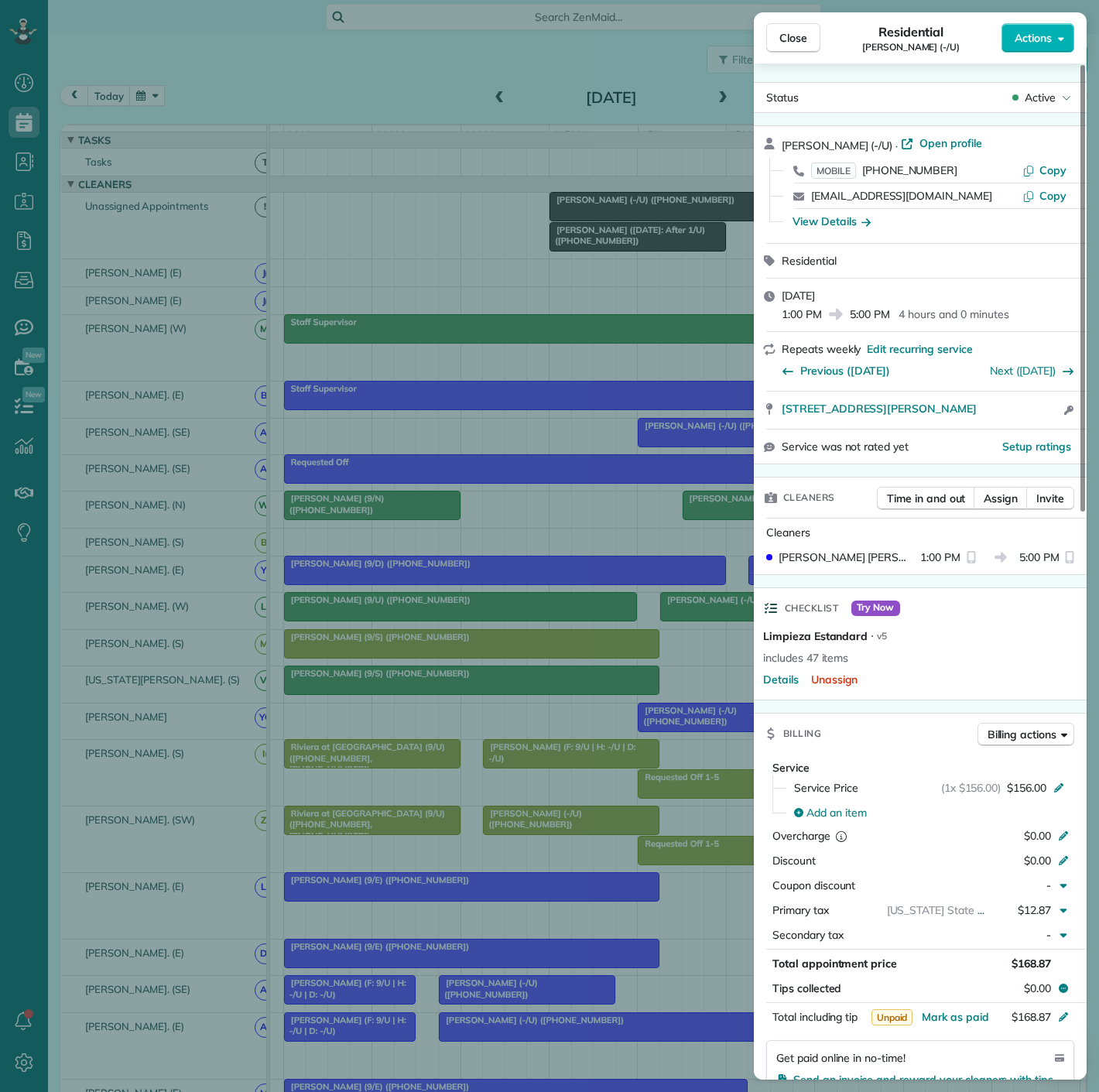
drag, startPoint x: 773, startPoint y: 425, endPoint x: 1034, endPoint y: 420, distance: 261.0
click at [1034, 420] on div "[STREET_ADDRESS][PERSON_NAME] Open access information" at bounding box center [920, 410] width 333 height 37
drag, startPoint x: 300, startPoint y: 287, endPoint x: 624, endPoint y: 263, distance: 324.9
click at [300, 287] on div "Close Residential [PERSON_NAME] (-/U) Actions Status Active [PERSON_NAME] (-/U)…" at bounding box center [549, 546] width 1099 height 1092
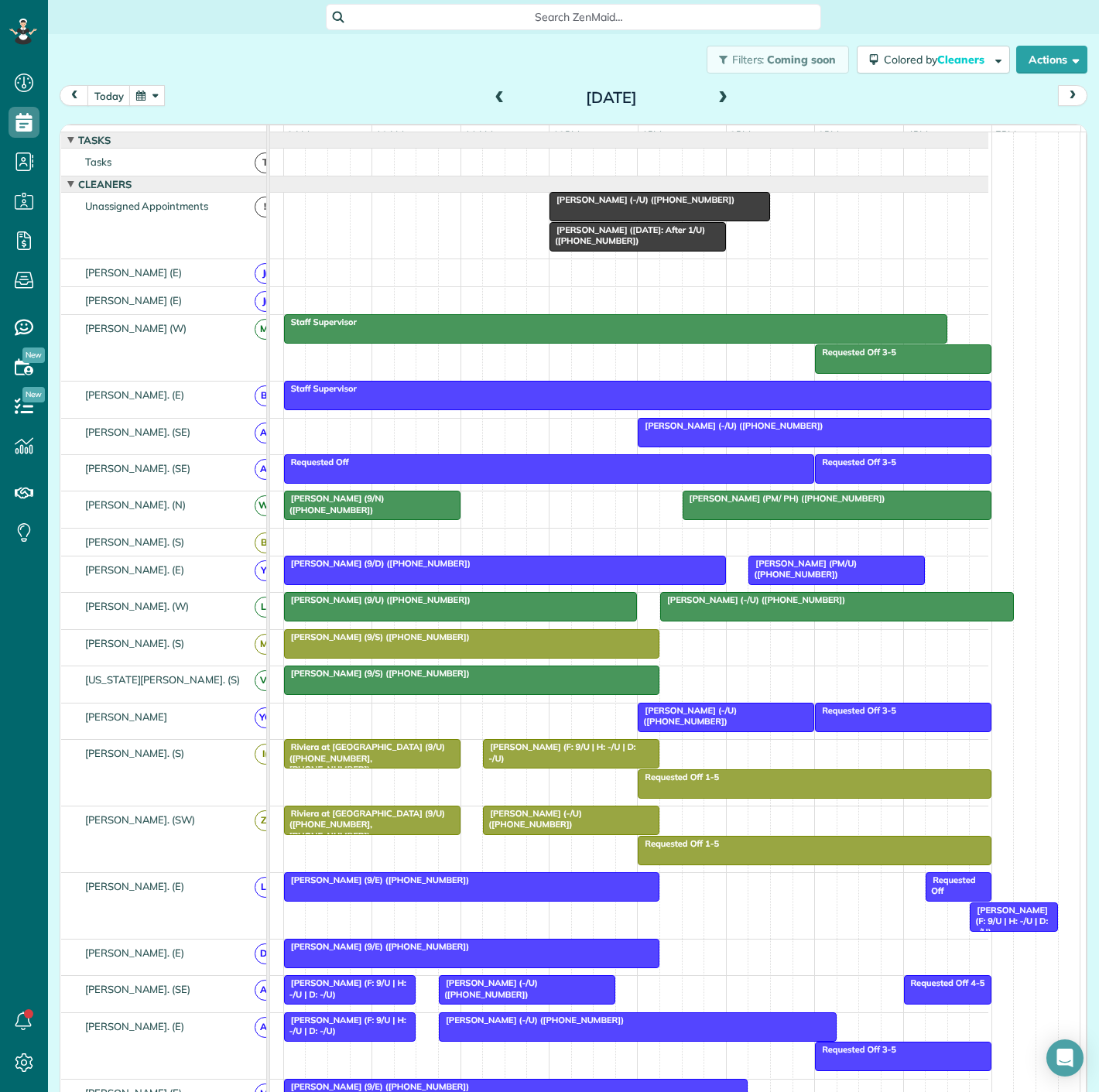
click at [683, 205] on span "[PERSON_NAME] (-/U) ([PHONE_NUMBER])" at bounding box center [642, 200] width 187 height 11
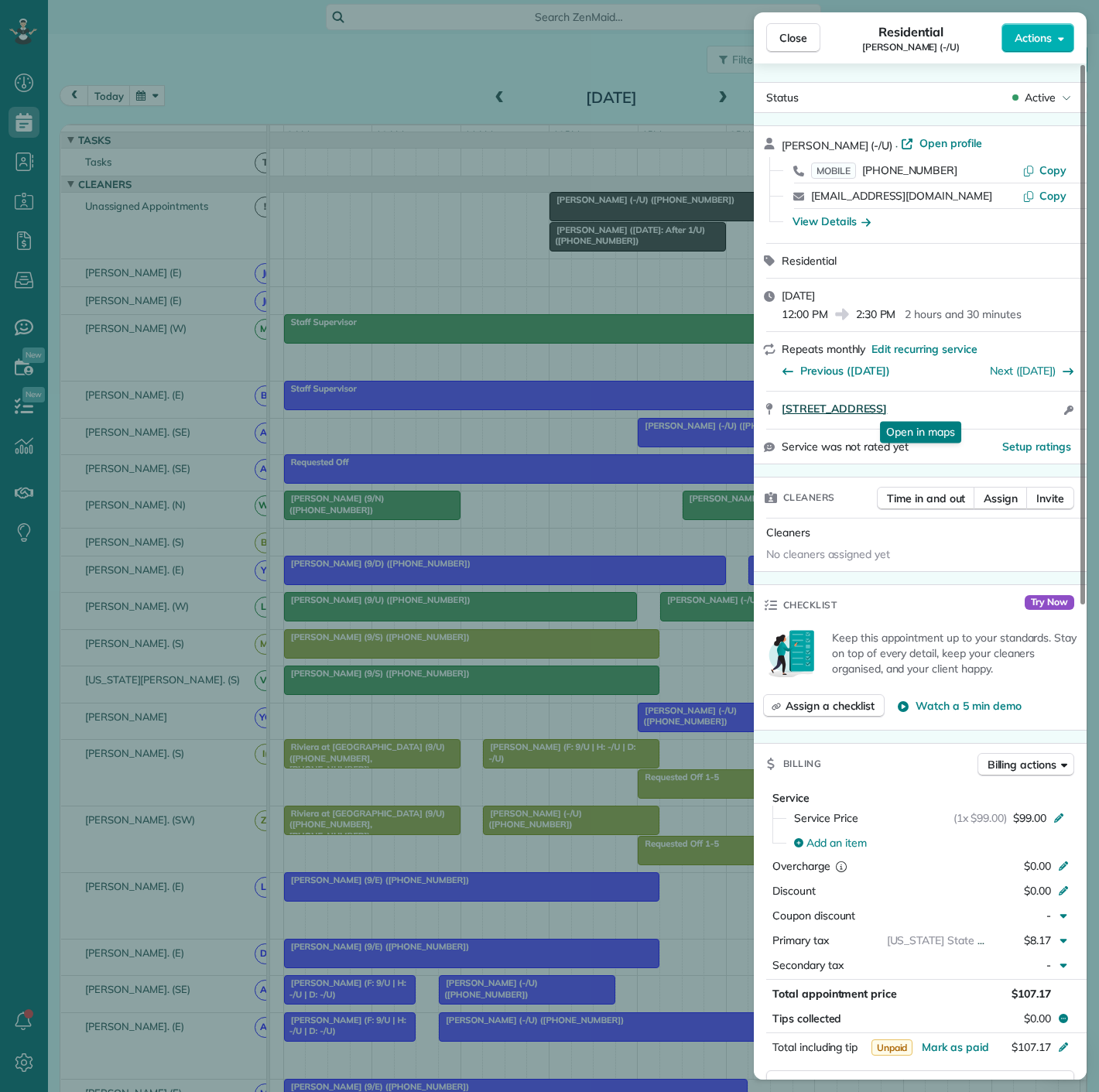
drag, startPoint x: 822, startPoint y: 411, endPoint x: 1026, endPoint y: 408, distance: 204.0
click at [1026, 408] on div "[STREET_ADDRESS] Open in maps Open in maps Open access information" at bounding box center [920, 410] width 333 height 37
click at [474, 345] on div "Close Residential [PERSON_NAME] (-/U) Actions Status Active [PERSON_NAME] (-/[G…" at bounding box center [549, 546] width 1099 height 1092
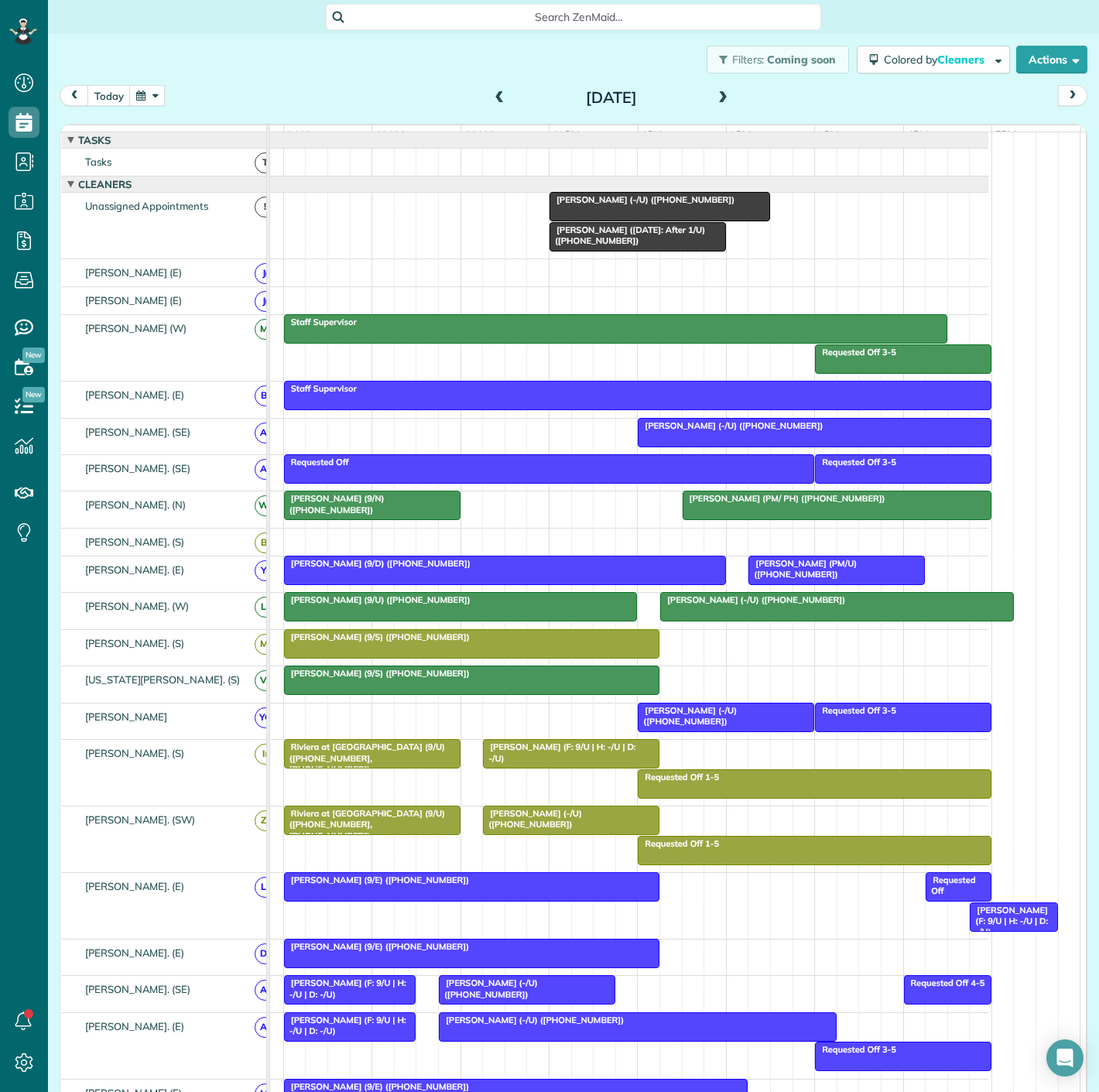
click at [619, 243] on span "[PERSON_NAME] ([DATE]: After 1/U) ([PHONE_NUMBER])" at bounding box center [627, 235] width 157 height 22
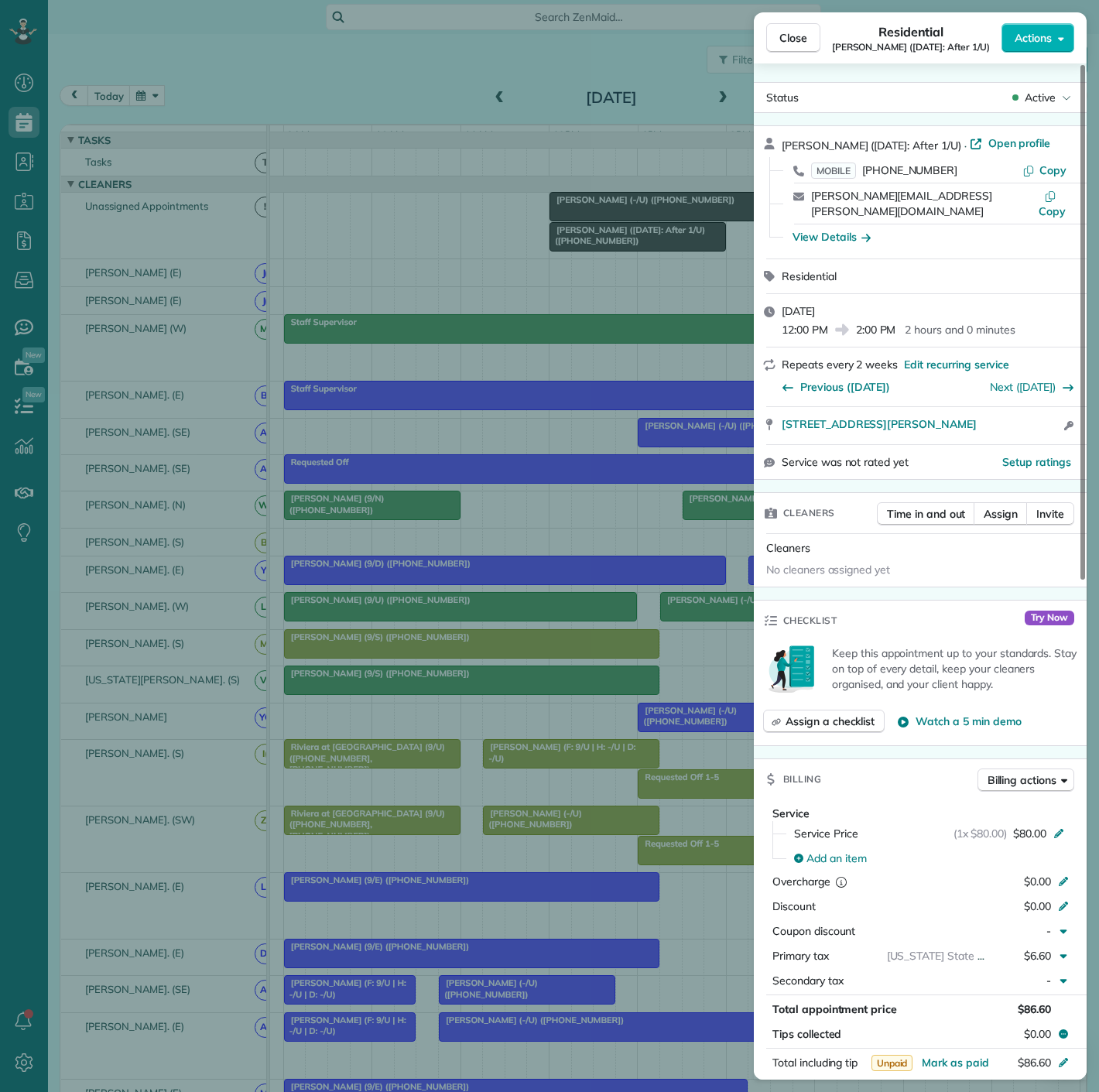
click at [576, 261] on div "Close Residential [PERSON_NAME] ([DATE]: After 1/U) Actions Status Active [PERS…" at bounding box center [549, 546] width 1099 height 1092
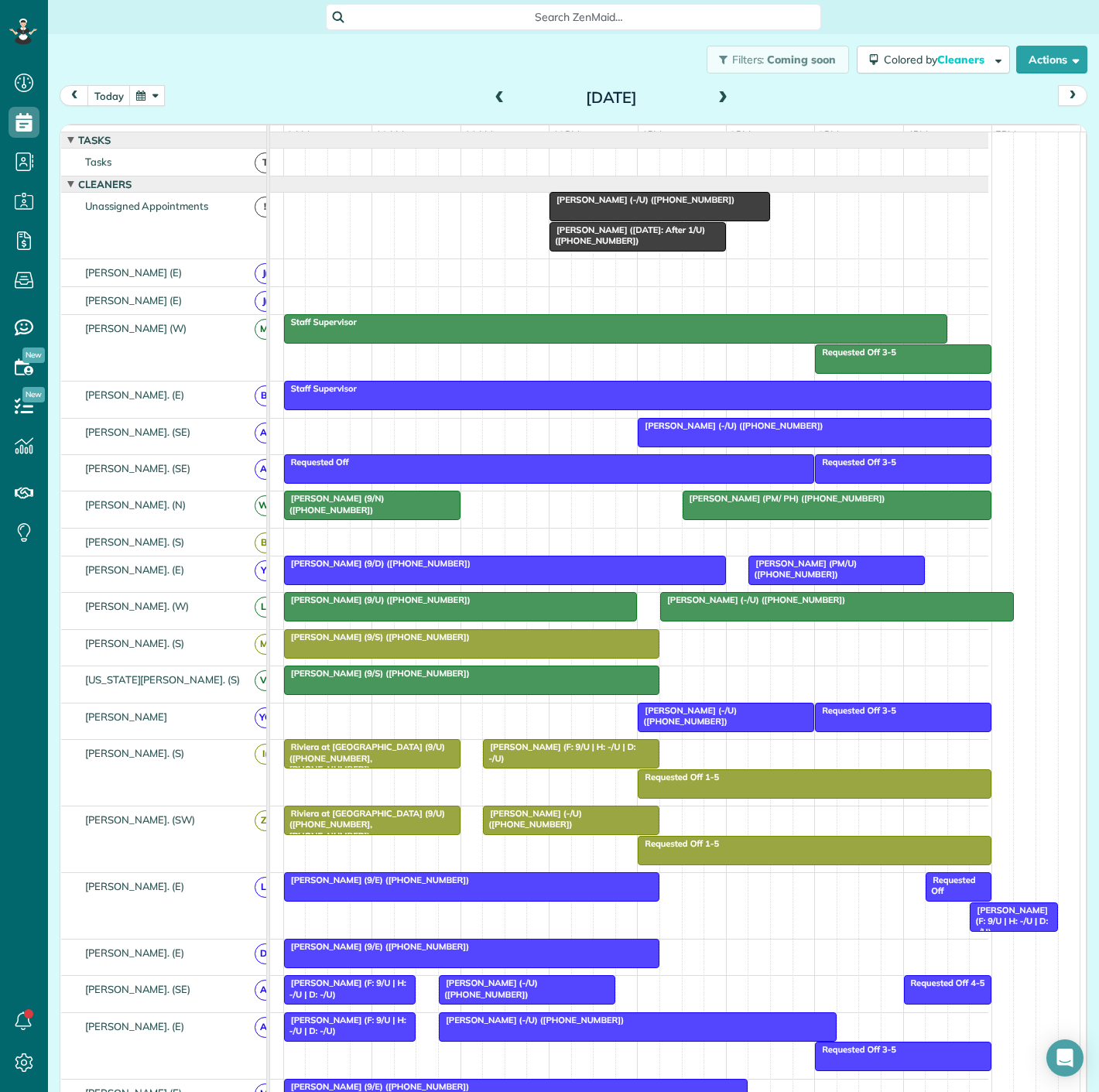
click at [607, 237] on span "[PERSON_NAME] ([DATE]: After 1/U) ([PHONE_NUMBER])" at bounding box center [627, 235] width 157 height 22
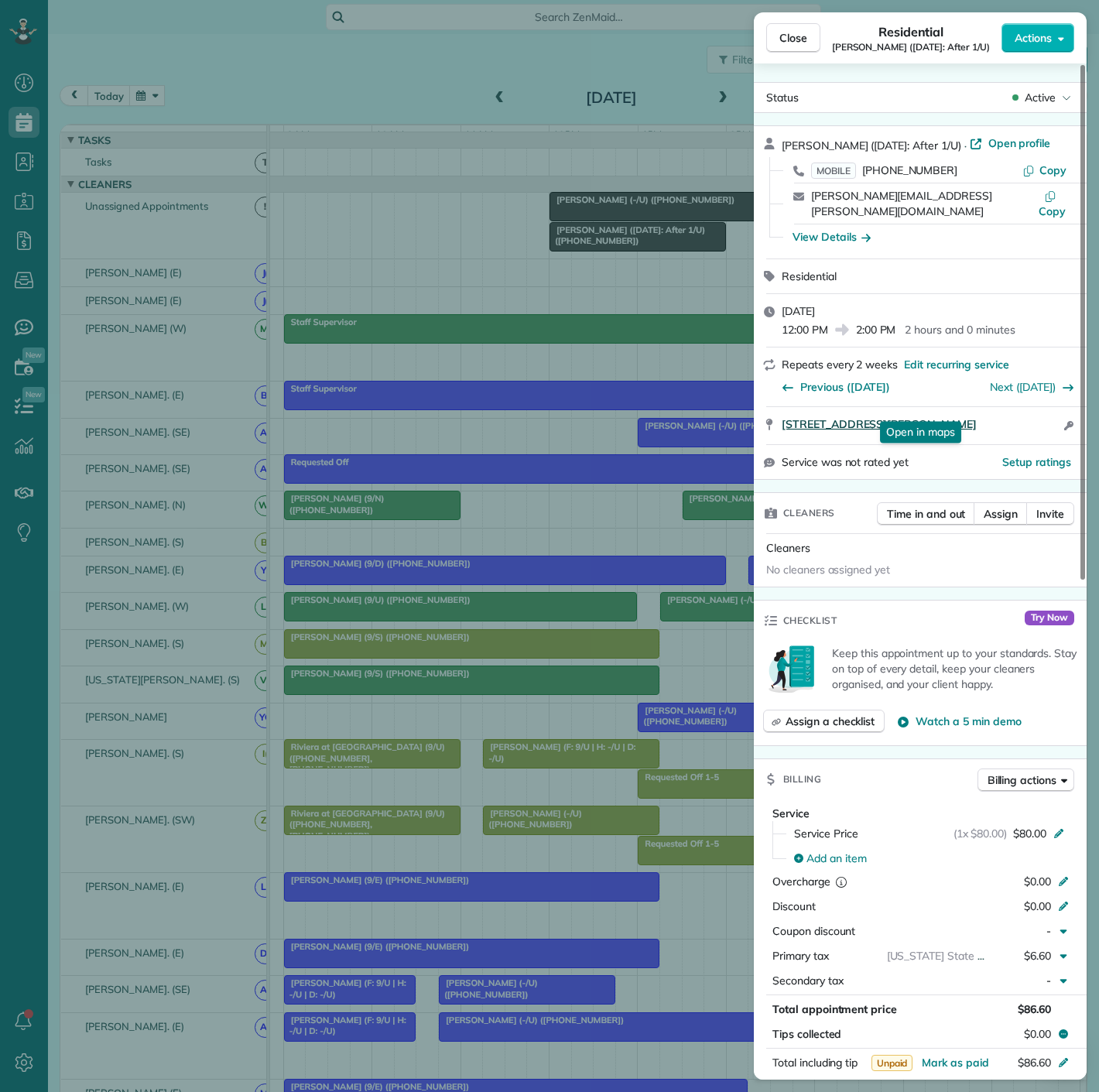
drag, startPoint x: 776, startPoint y: 419, endPoint x: 1020, endPoint y: 415, distance: 244.0
click at [1020, 415] on div "[STREET_ADDRESS][PERSON_NAME] Open in maps Open in maps Open access information" at bounding box center [920, 426] width 333 height 37
click at [595, 256] on div "Close Residential [PERSON_NAME] ([DATE]: After 1/U) Actions Status Active [PERS…" at bounding box center [549, 546] width 1099 height 1092
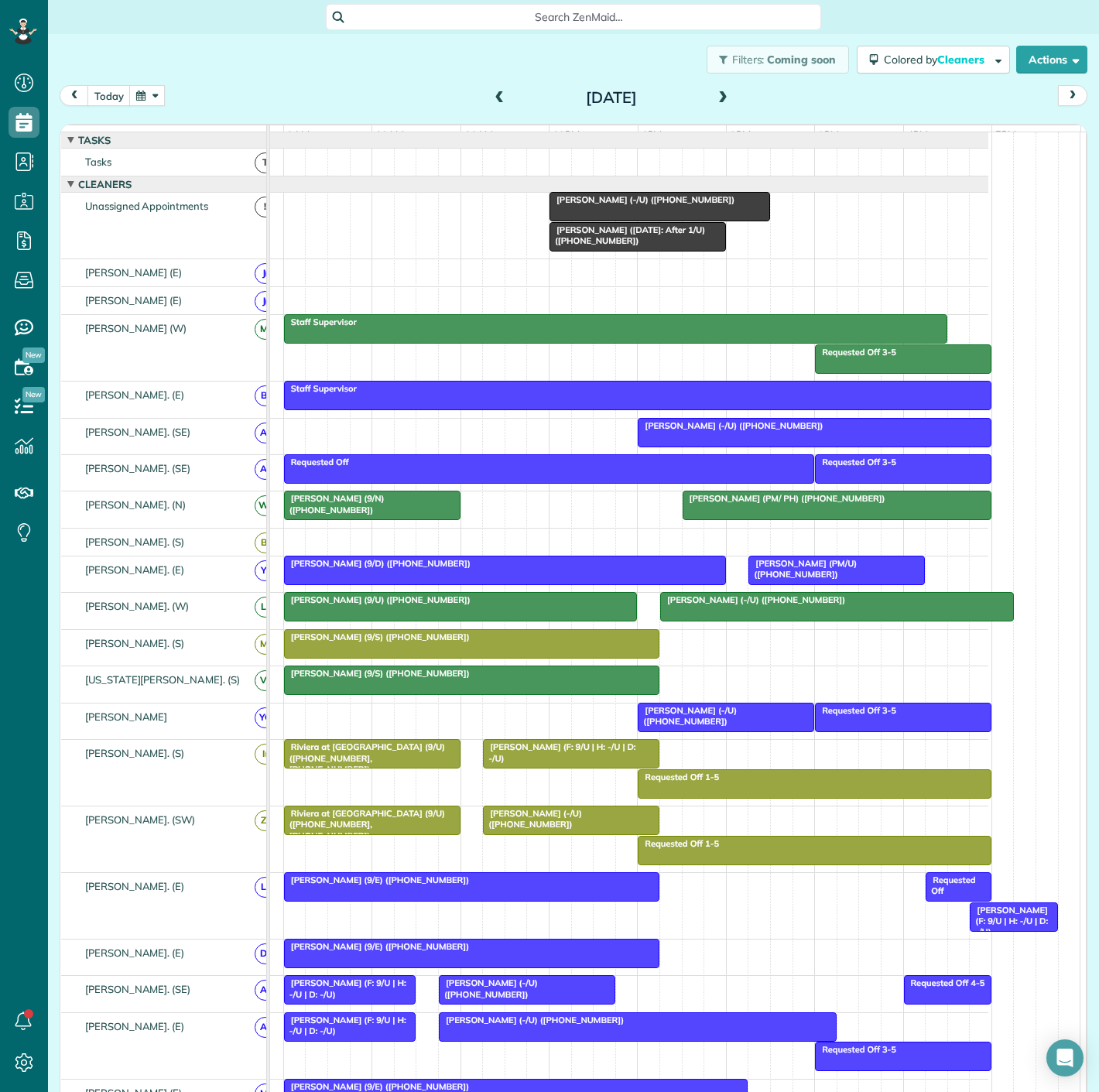
click at [594, 220] on div at bounding box center [660, 206] width 219 height 27
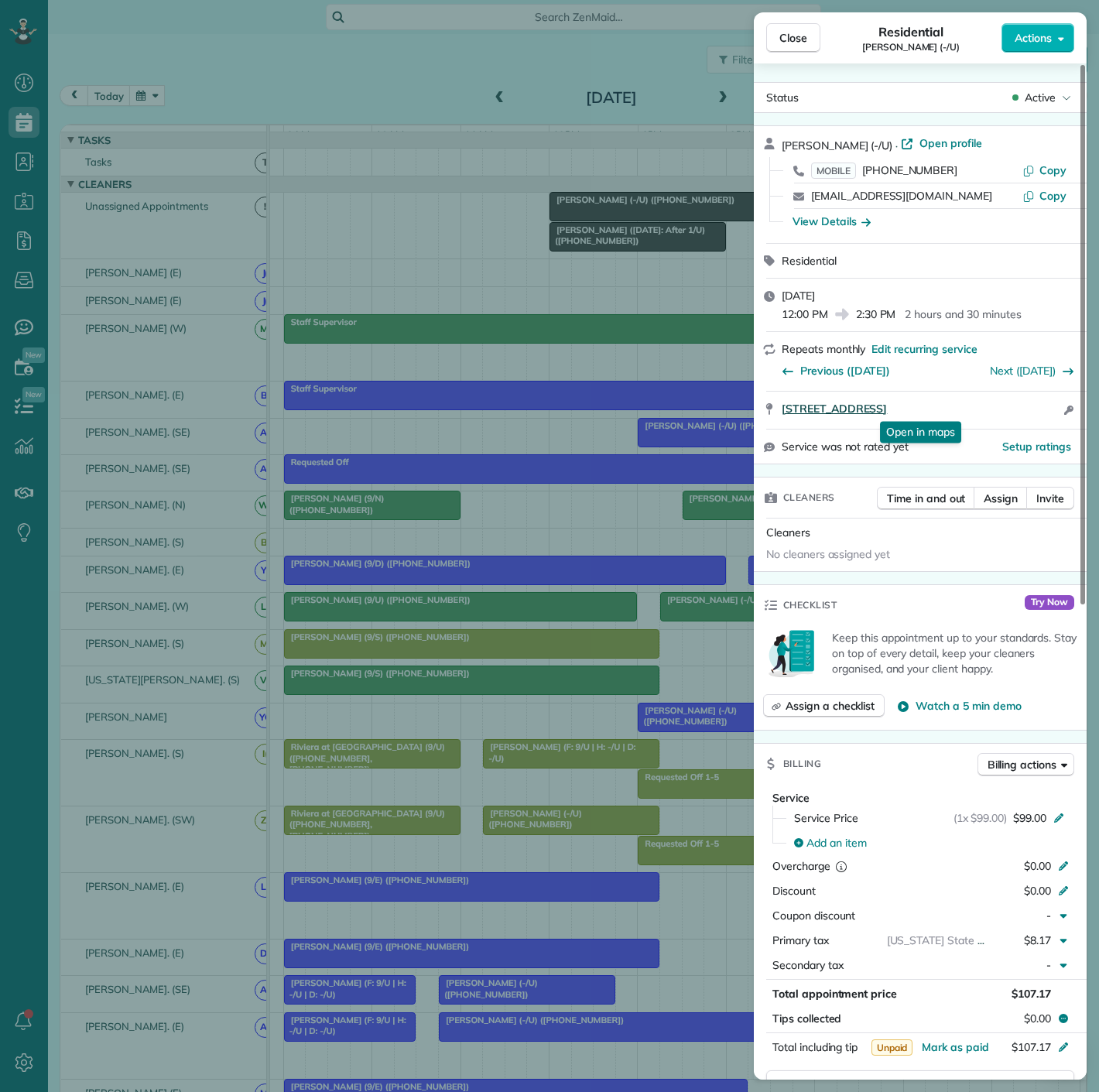
drag, startPoint x: 783, startPoint y: 412, endPoint x: 1007, endPoint y: 412, distance: 224.0
click at [1007, 412] on div "[STREET_ADDRESS] Open in maps Open in maps Open access information" at bounding box center [920, 410] width 333 height 37
click at [596, 282] on div "Close Residential [PERSON_NAME] (-/U) Actions Status Active [PERSON_NAME] (-/[G…" at bounding box center [549, 546] width 1099 height 1092
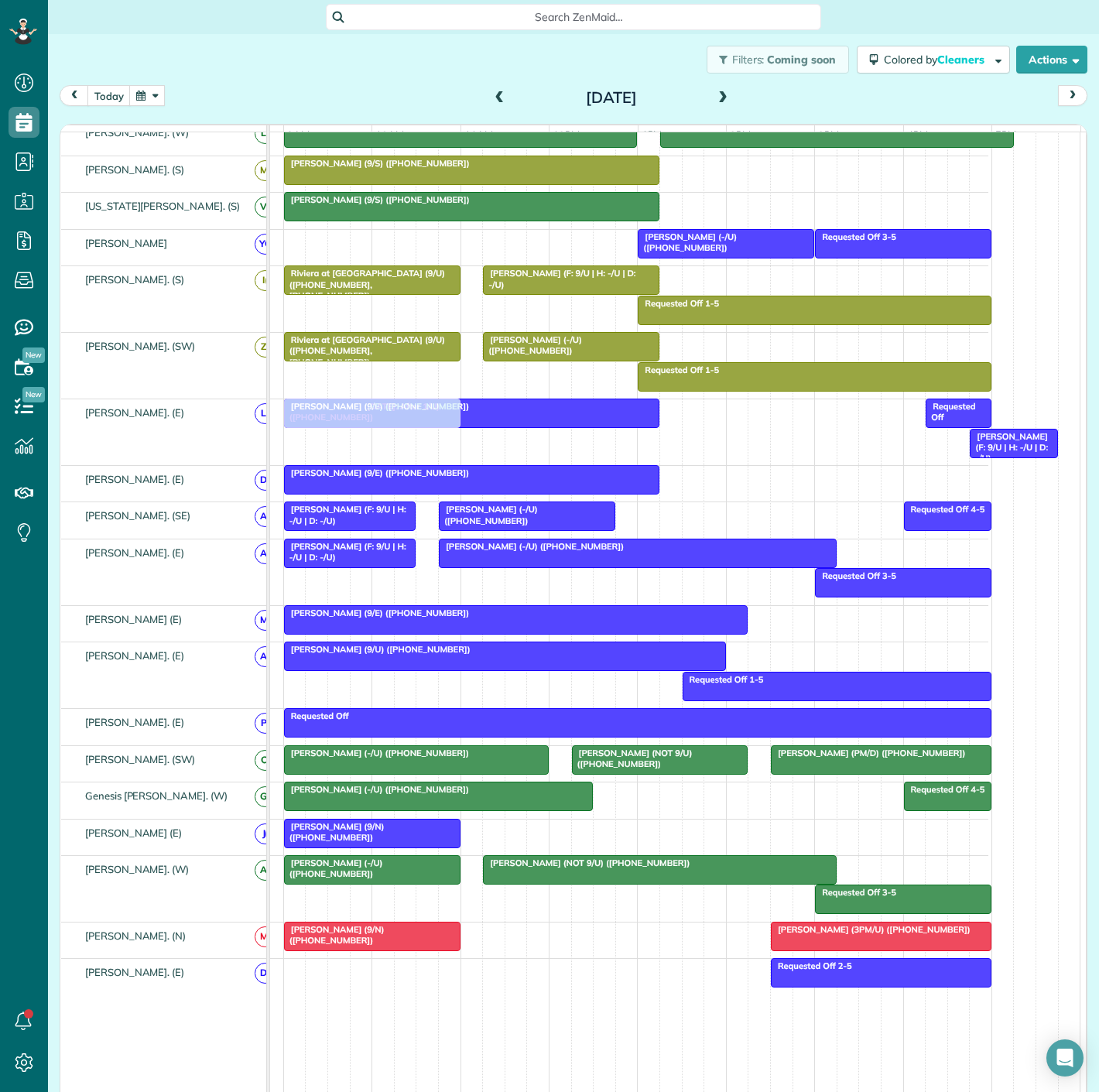
scroll to position [586, 0]
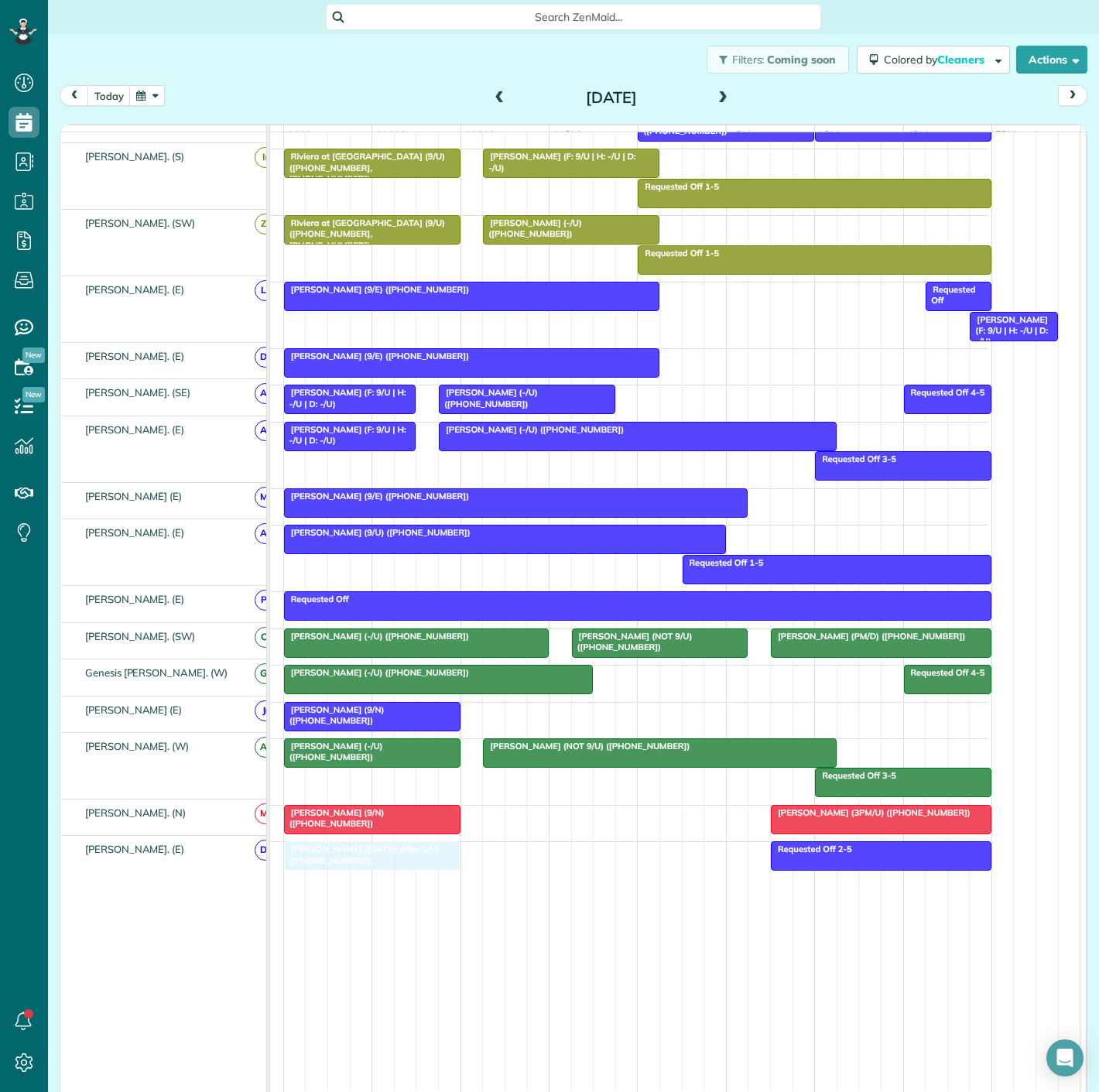
drag, startPoint x: 640, startPoint y: 253, endPoint x: 369, endPoint y: 849, distance: 654.7
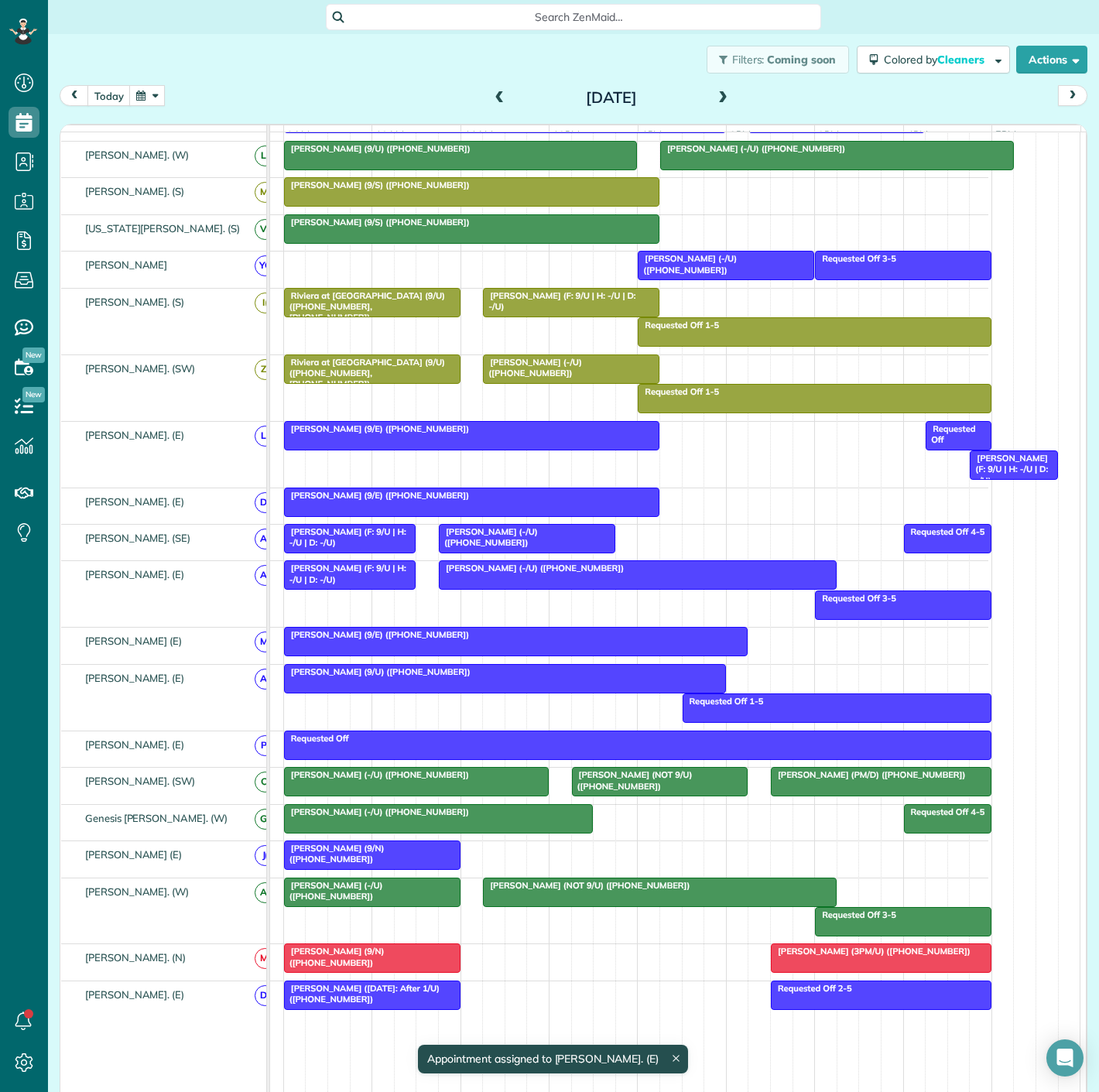
scroll to position [516, 0]
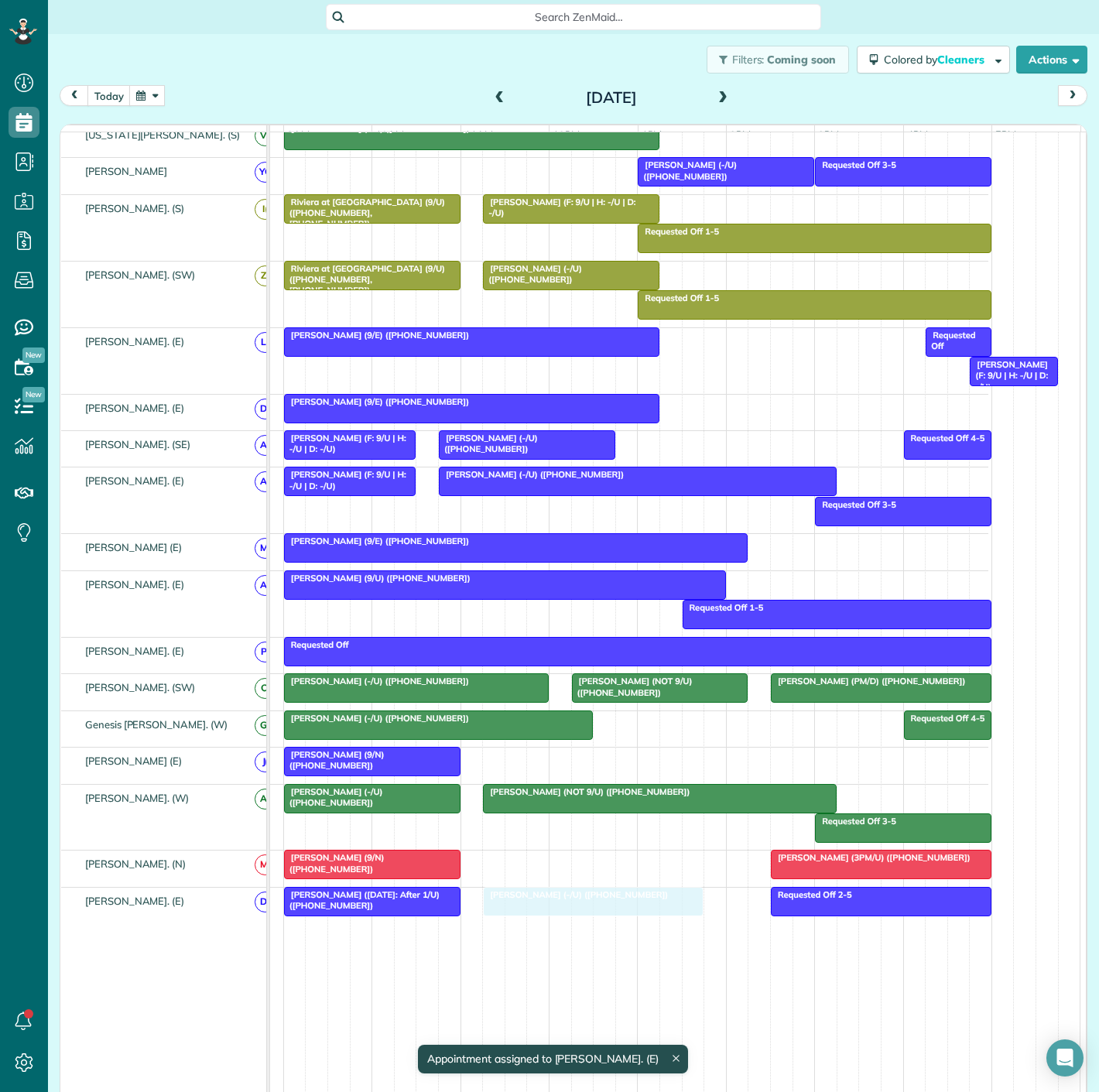
drag, startPoint x: 663, startPoint y: 222, endPoint x: 595, endPoint y: 926, distance: 707.3
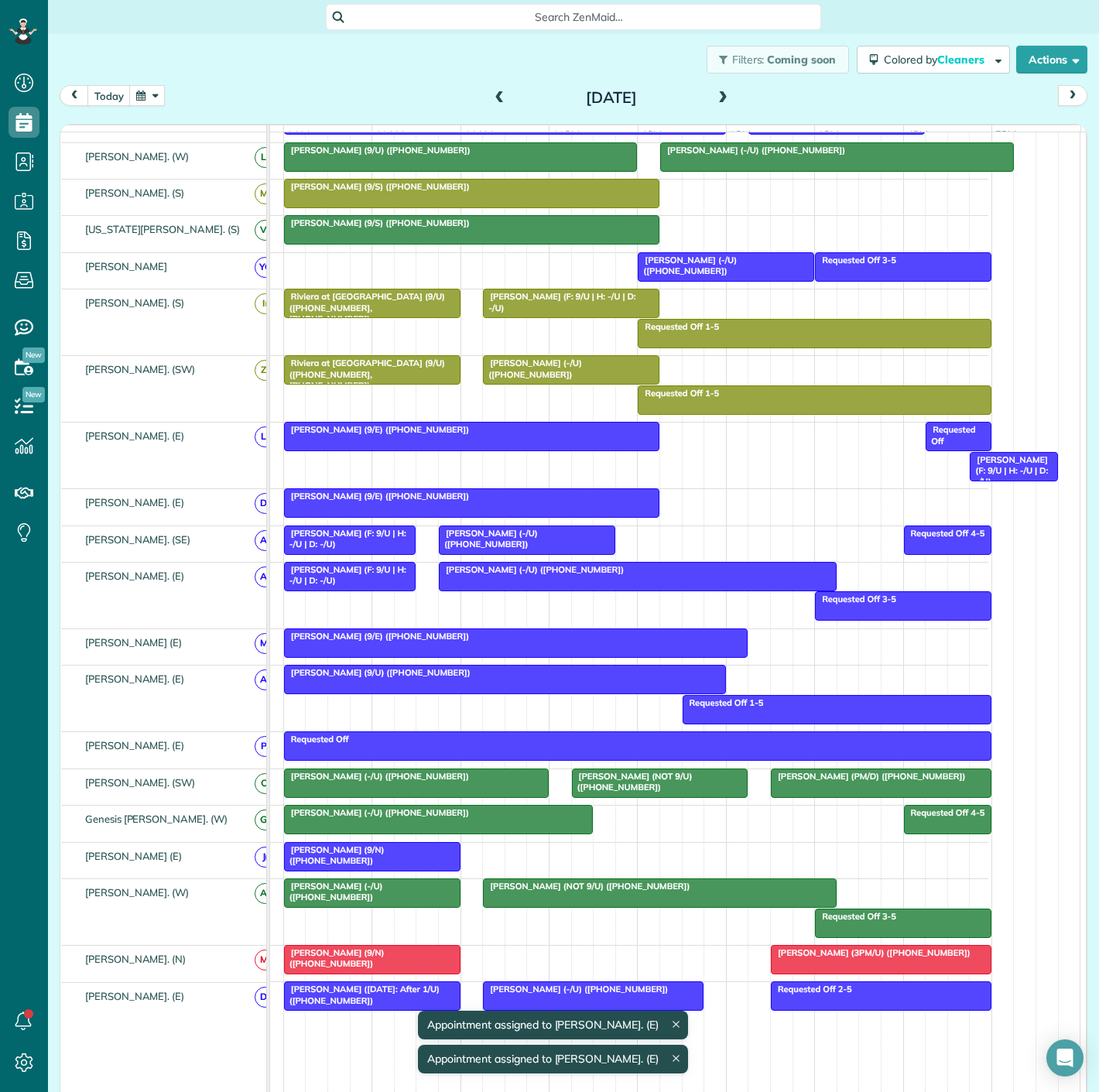
scroll to position [335, 0]
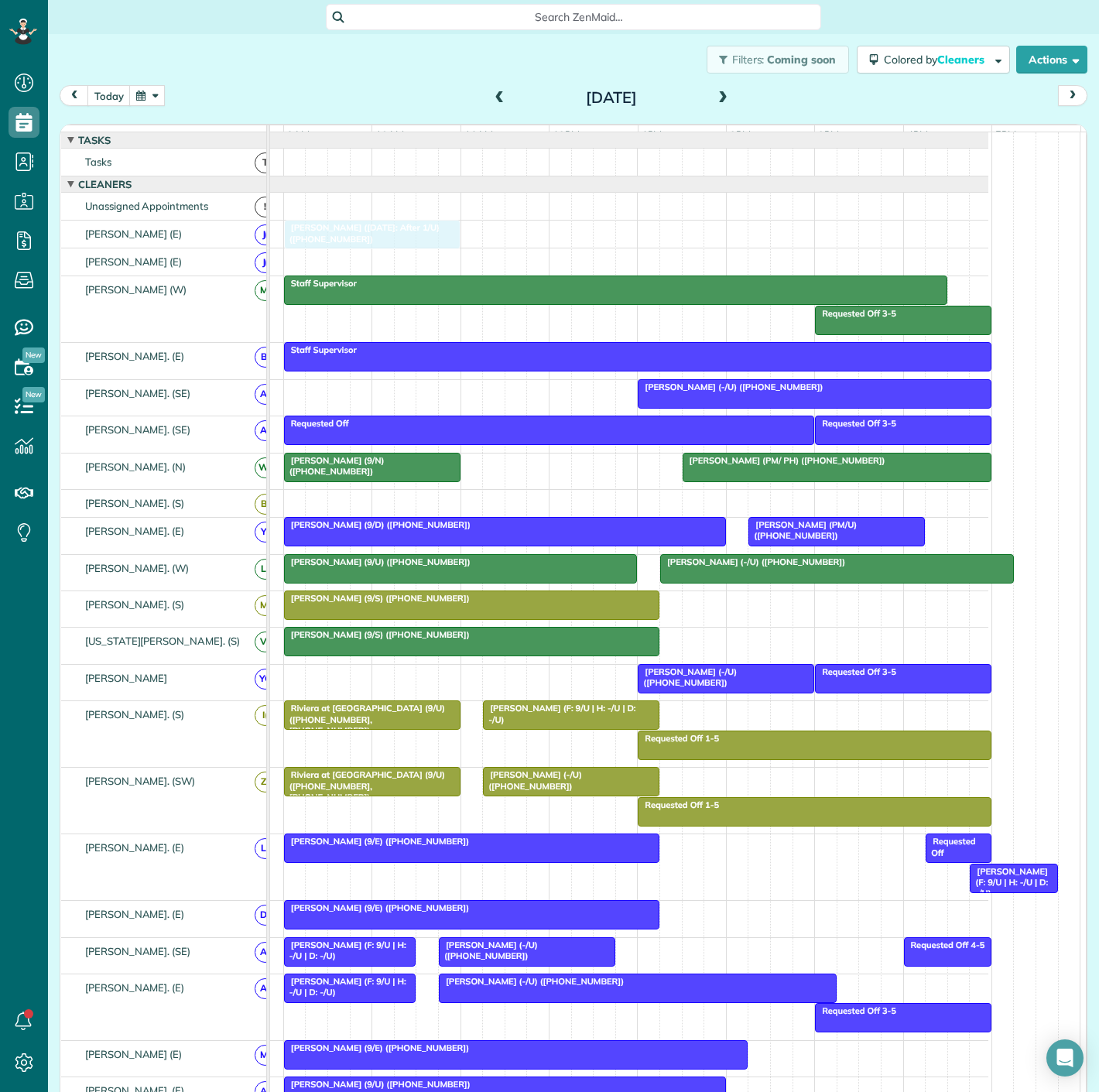
drag, startPoint x: 395, startPoint y: 861, endPoint x: 393, endPoint y: 250, distance: 611.0
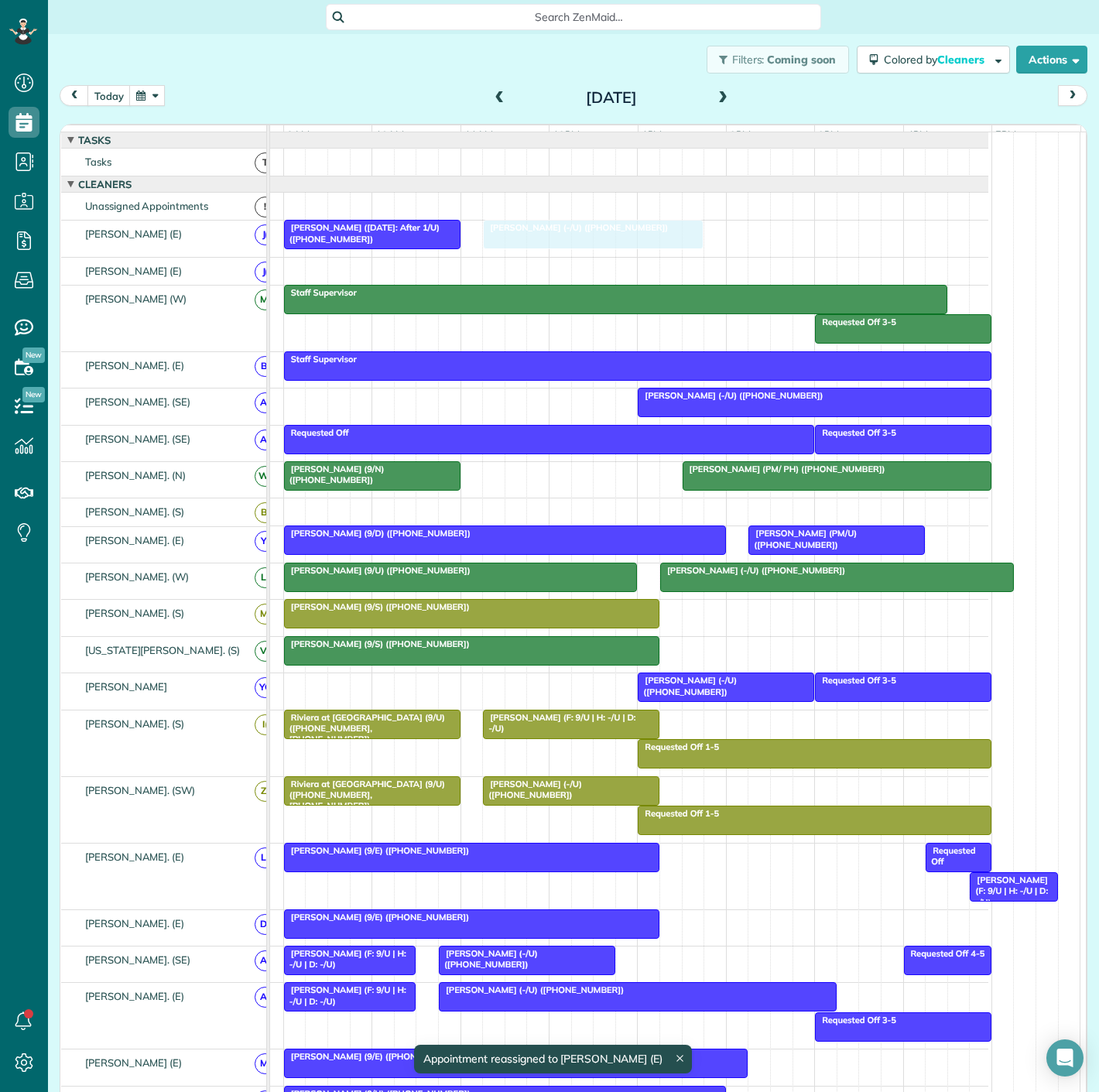
drag, startPoint x: 588, startPoint y: 857, endPoint x: 576, endPoint y: 235, distance: 622.1
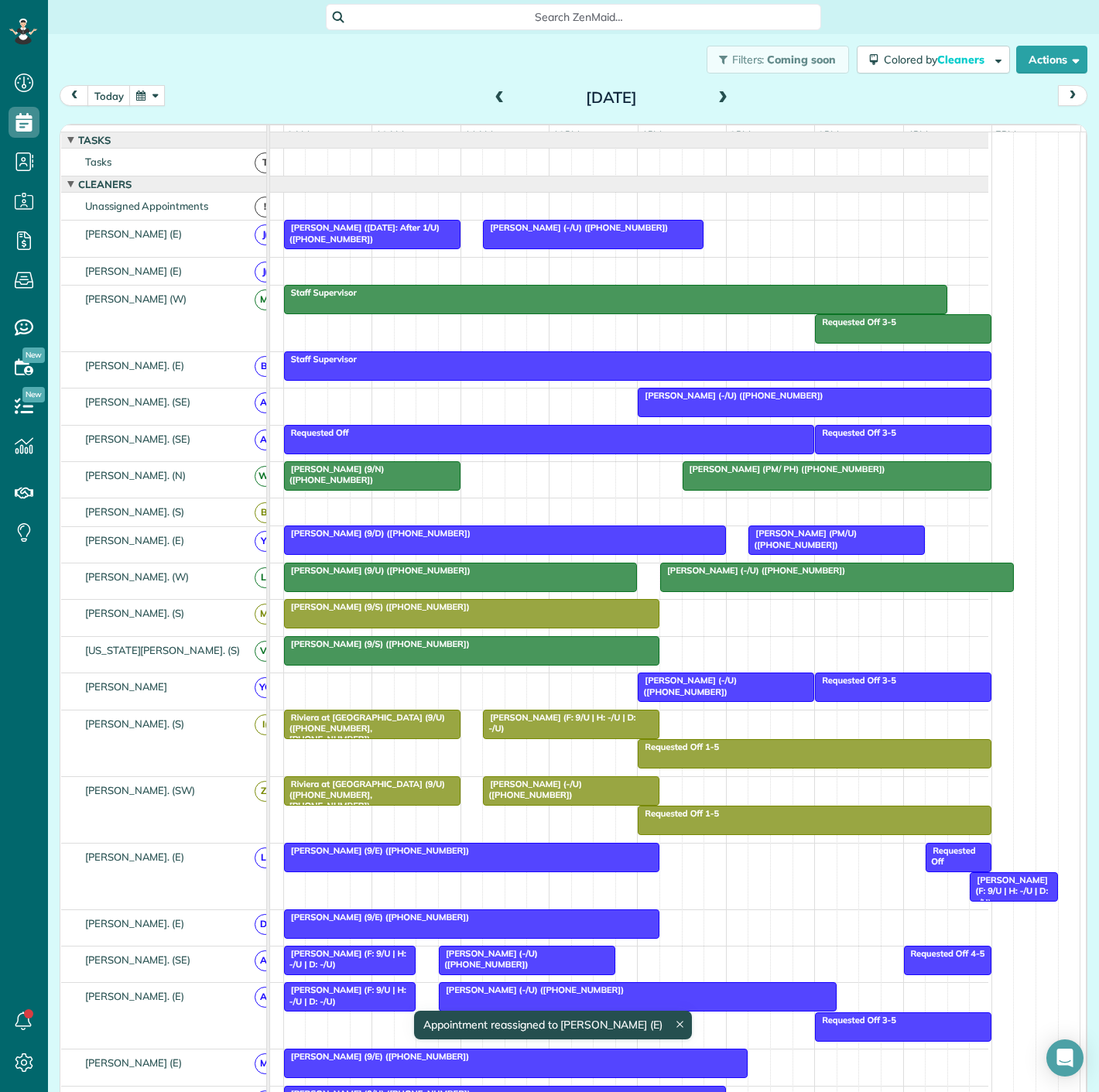
click at [714, 91] on span at bounding box center [722, 98] width 17 height 14
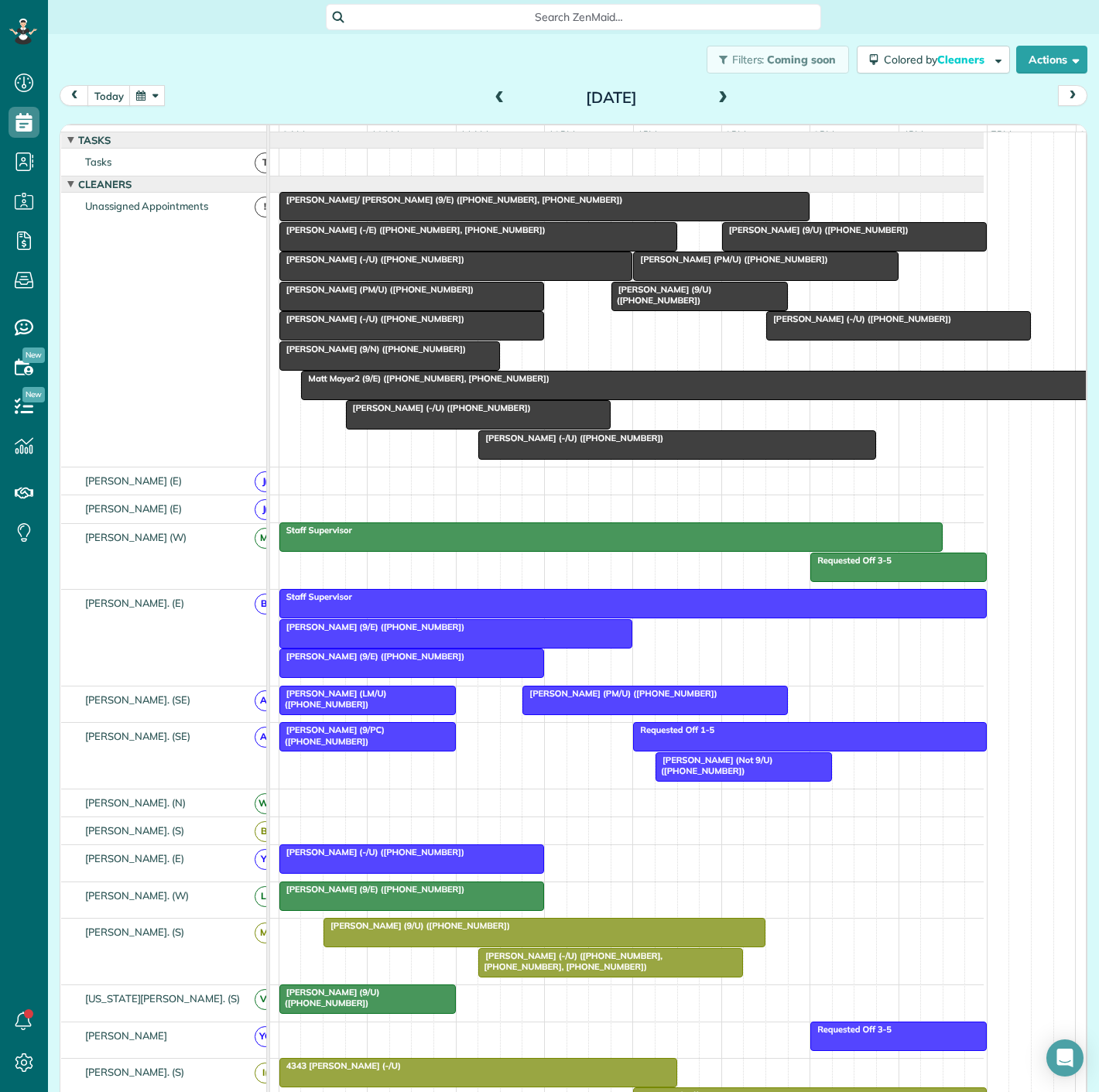
click at [416, 205] on span "[PERSON_NAME]/ [PERSON_NAME] (9/E) ([PHONE_NUMBER], [PHONE_NUMBER])" at bounding box center [451, 200] width 345 height 11
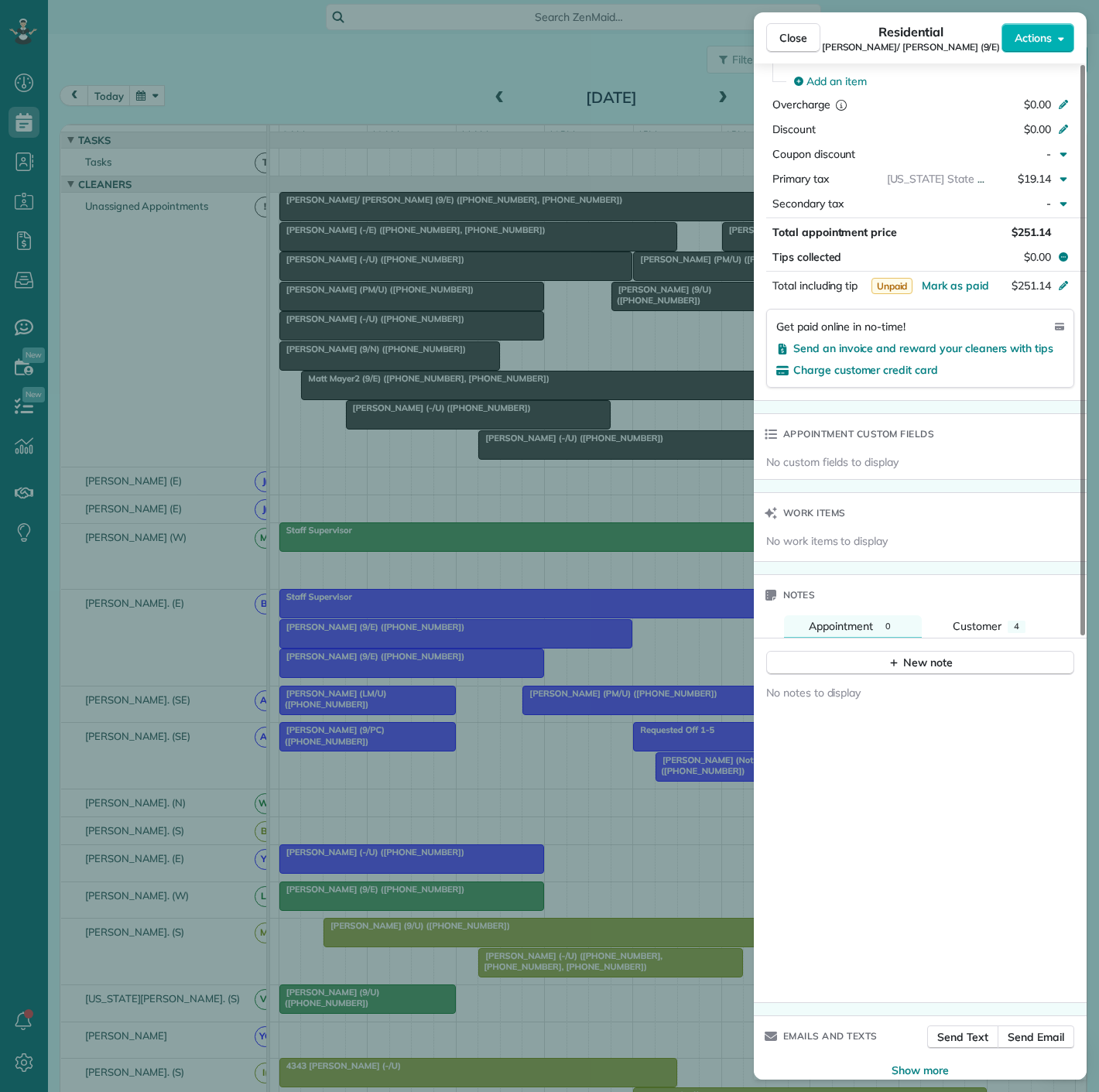
click at [501, 250] on div "Close Residential Maddie/ [PERSON_NAME] (9/E) Actions Status Active Maddie/ [PE…" at bounding box center [549, 546] width 1099 height 1092
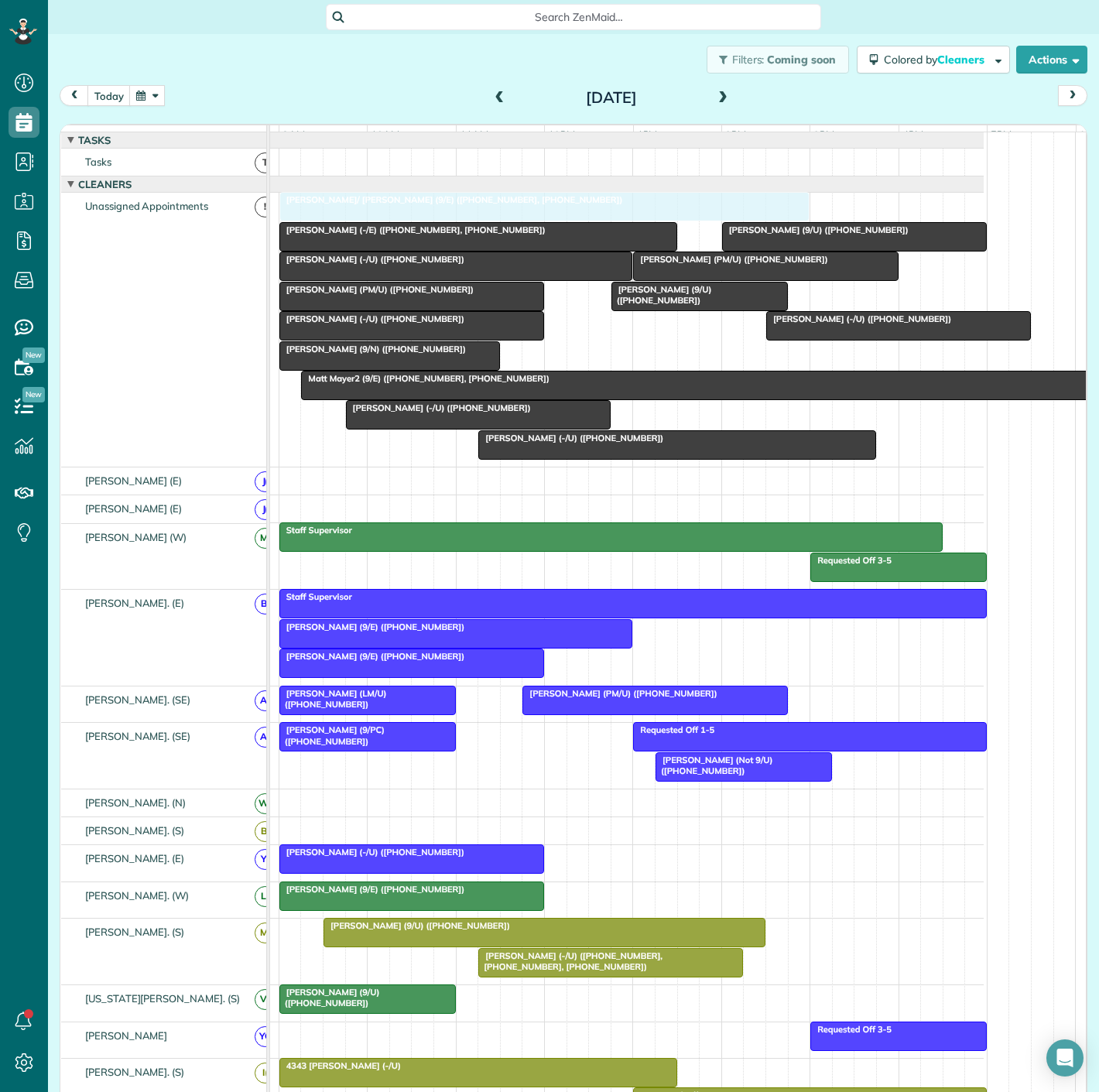
drag, startPoint x: 420, startPoint y: 212, endPoint x: 427, endPoint y: 260, distance: 48.5
click at [191, 260] on div "[PERSON_NAME] (-/E) ([PHONE_NUMBER], [PHONE_NUMBER]) [PERSON_NAME] (PM/U) ([PHO…" at bounding box center [191, 329] width 0 height 274
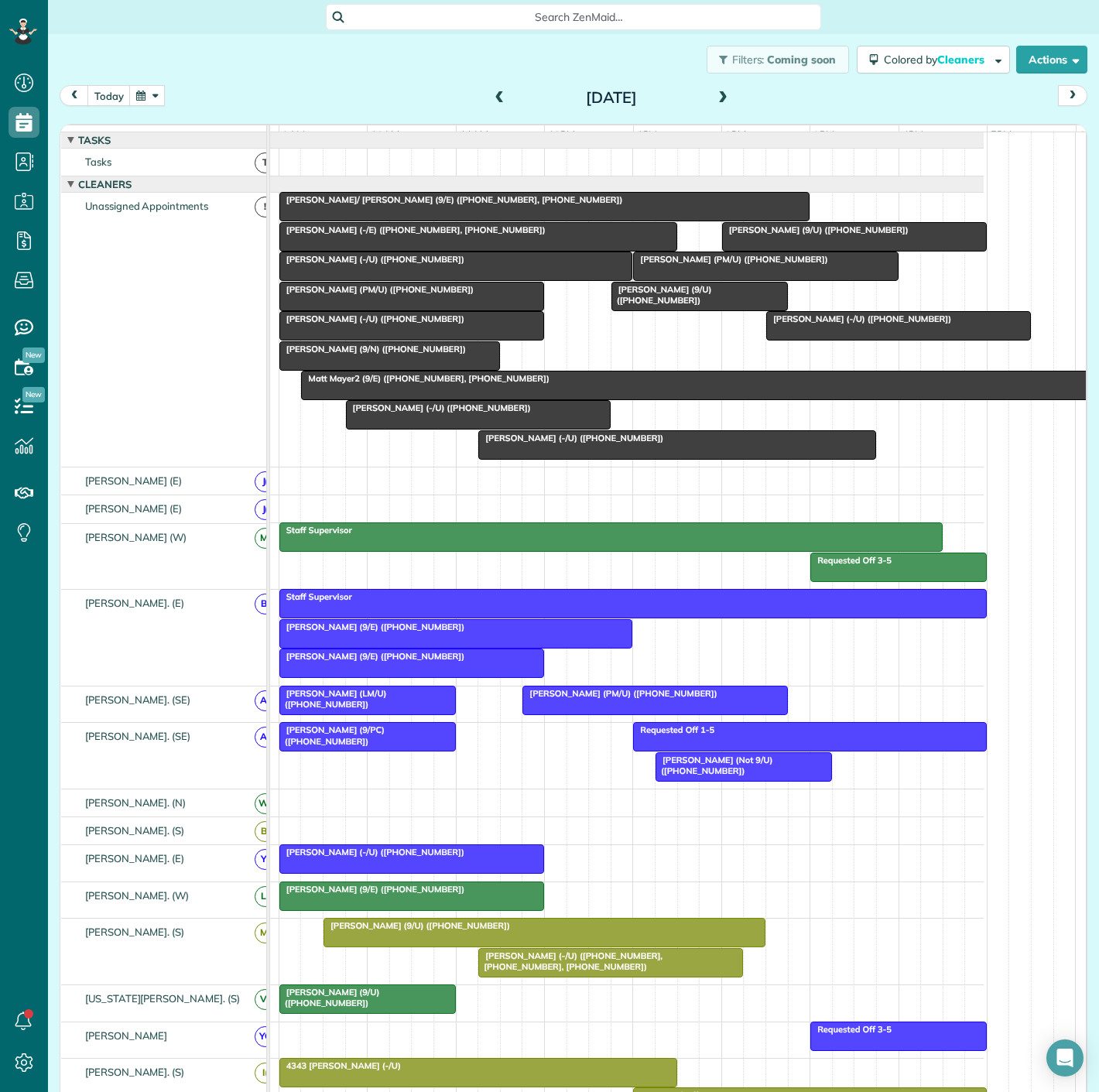
click at [615, 205] on div "[PERSON_NAME]/ [PERSON_NAME] (9/E) ([PHONE_NUMBER], [PHONE_NUMBER])" at bounding box center [544, 200] width 521 height 11
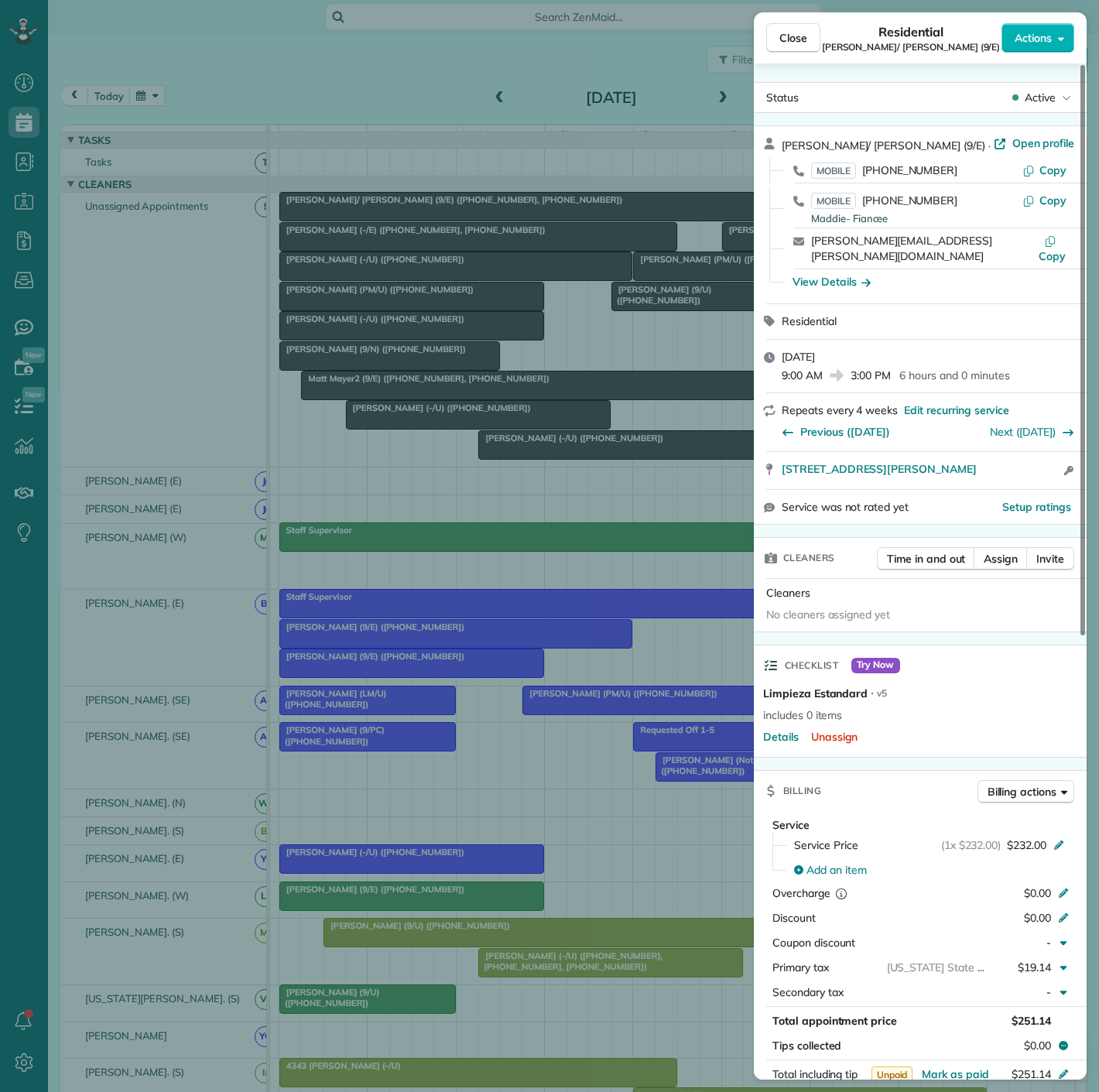
click at [964, 157] on div "[PERSON_NAME]/ [PERSON_NAME] (9/E) · Open profile MOBILE [PHONE_NUMBER] Copy MO…" at bounding box center [930, 214] width 296 height 159
click at [1012, 146] on span "Open profile" at bounding box center [1043, 143] width 63 height 16
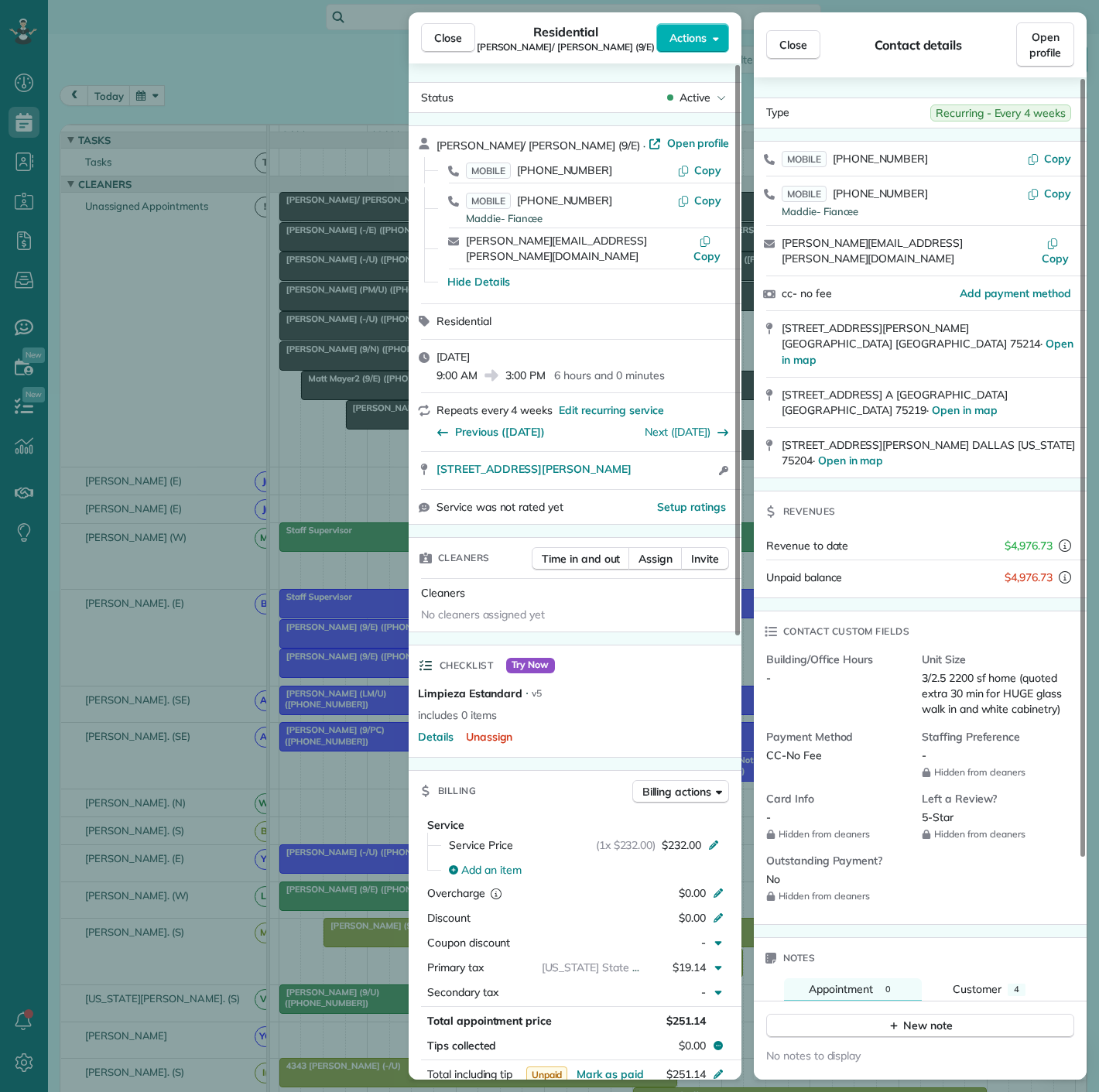
click at [276, 309] on div "Close Residential Maddie/ [PERSON_NAME] (9/E) Actions Status Active Maddie/ [PE…" at bounding box center [549, 546] width 1099 height 1092
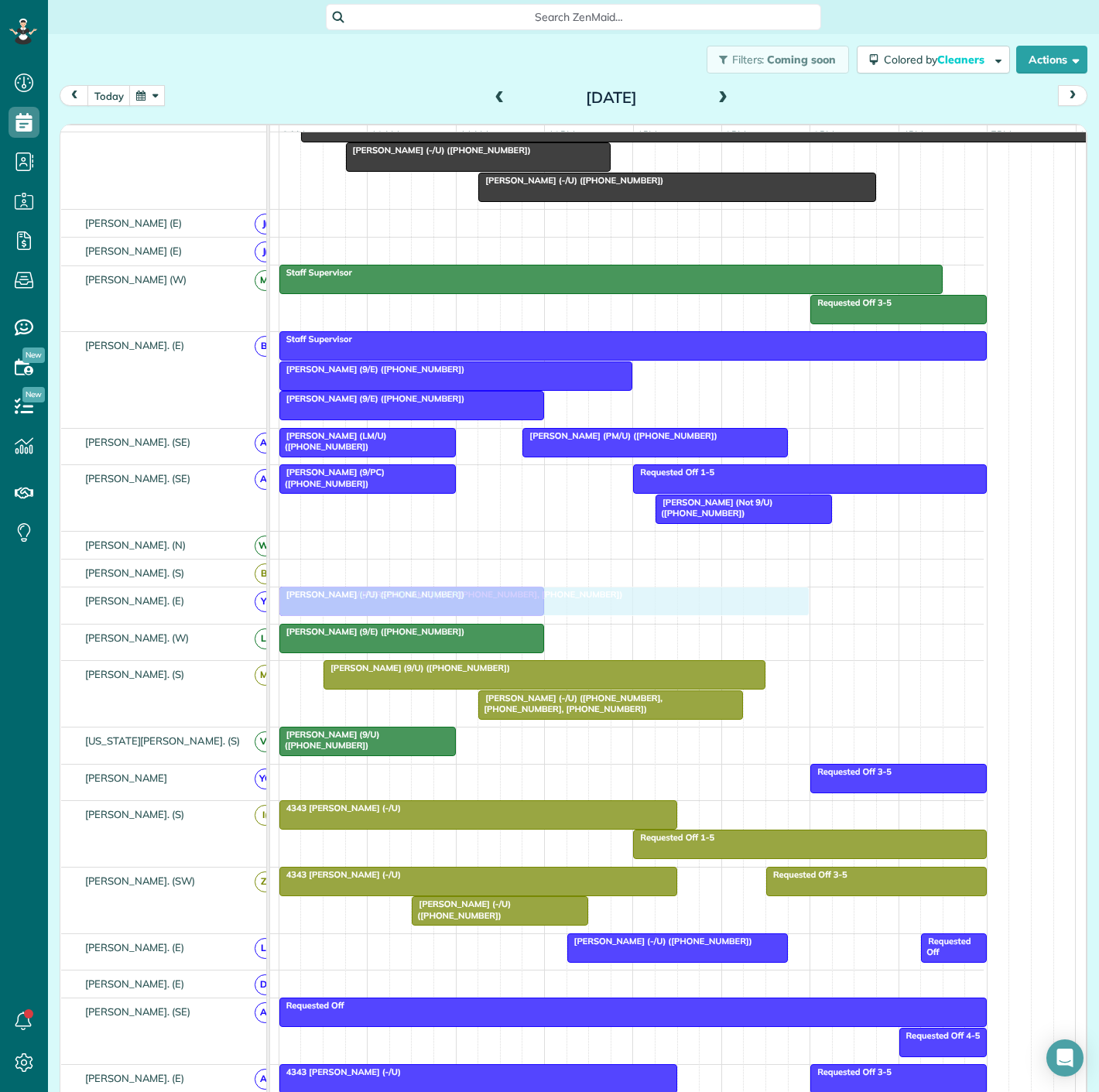
drag, startPoint x: 437, startPoint y: 215, endPoint x: 435, endPoint y: 598, distance: 383.0
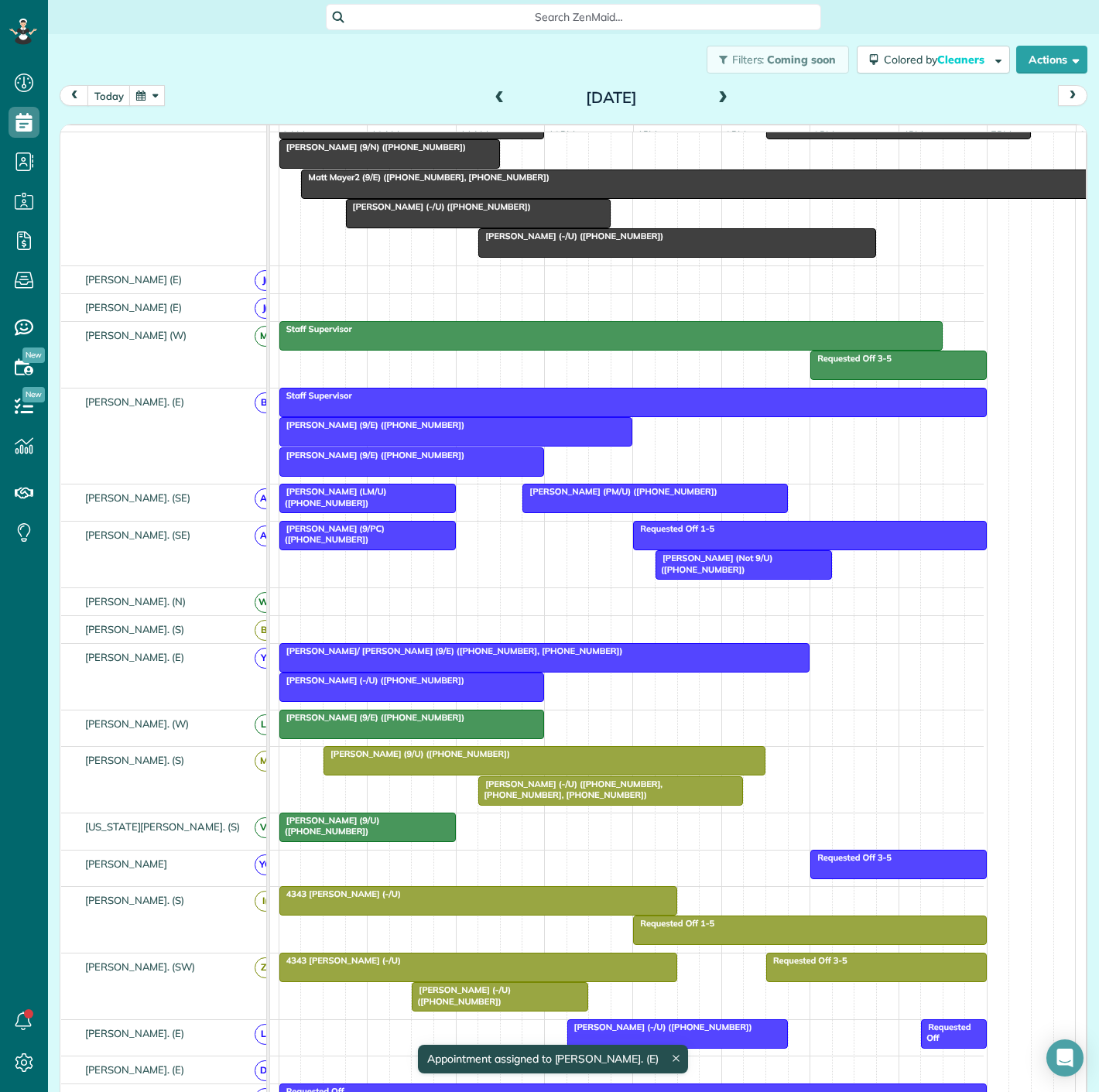
click at [460, 446] on div at bounding box center [456, 432] width 352 height 27
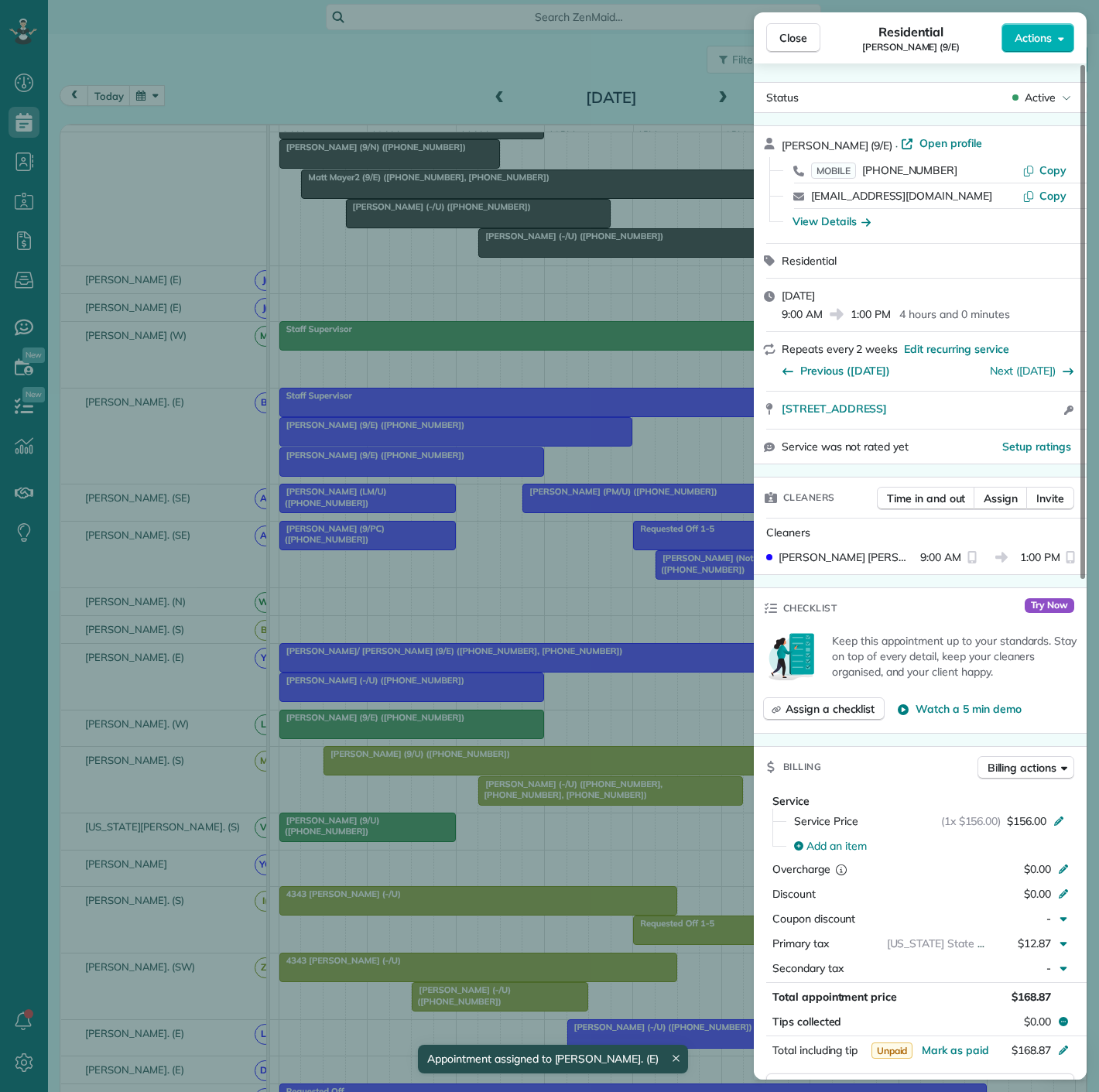
click at [460, 447] on div "Close Residential [PERSON_NAME] (9/E) Actions Status Active [PERSON_NAME] (9/E)…" at bounding box center [549, 546] width 1099 height 1092
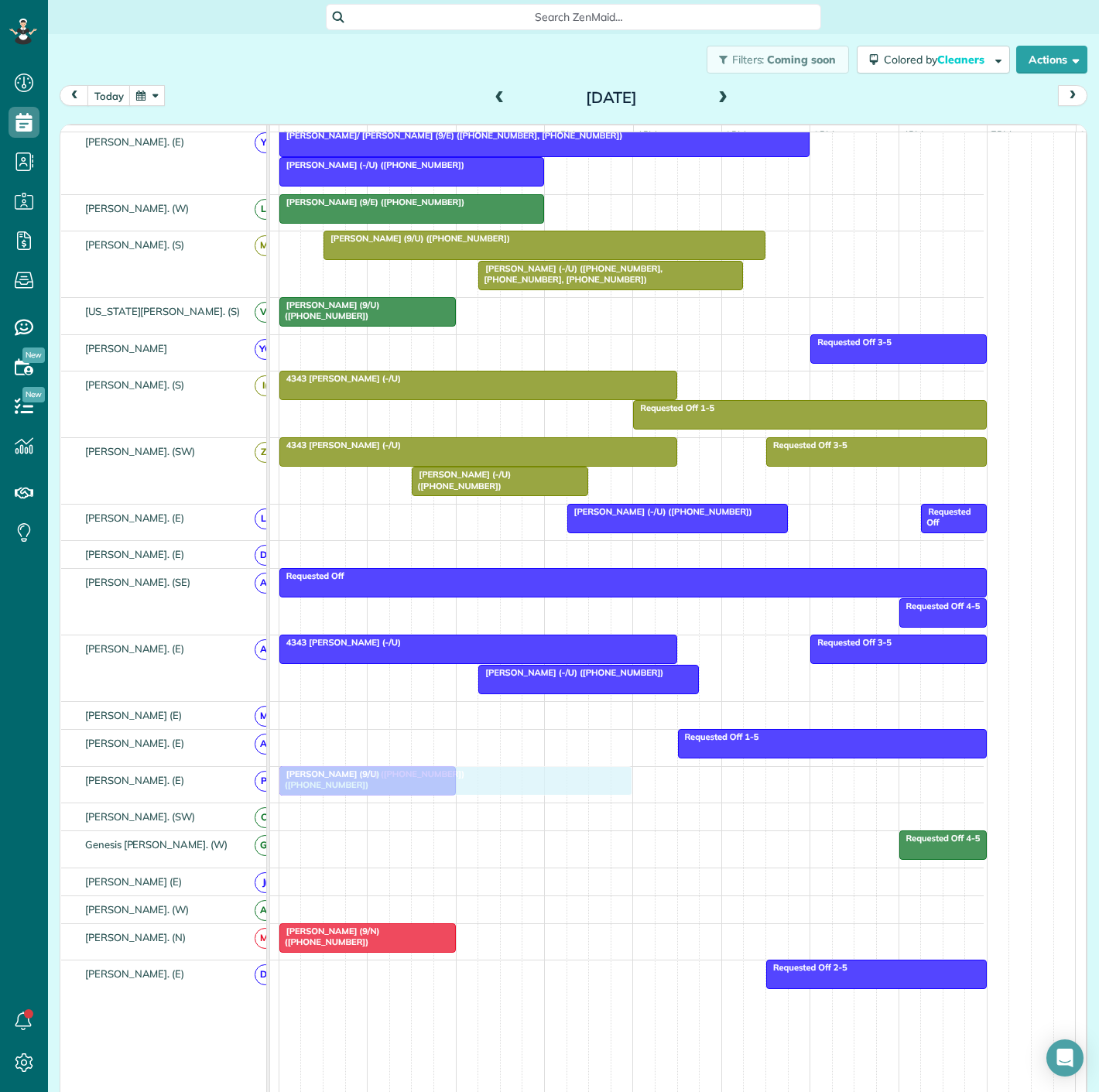
drag, startPoint x: 460, startPoint y: 447, endPoint x: 453, endPoint y: 788, distance: 341.1
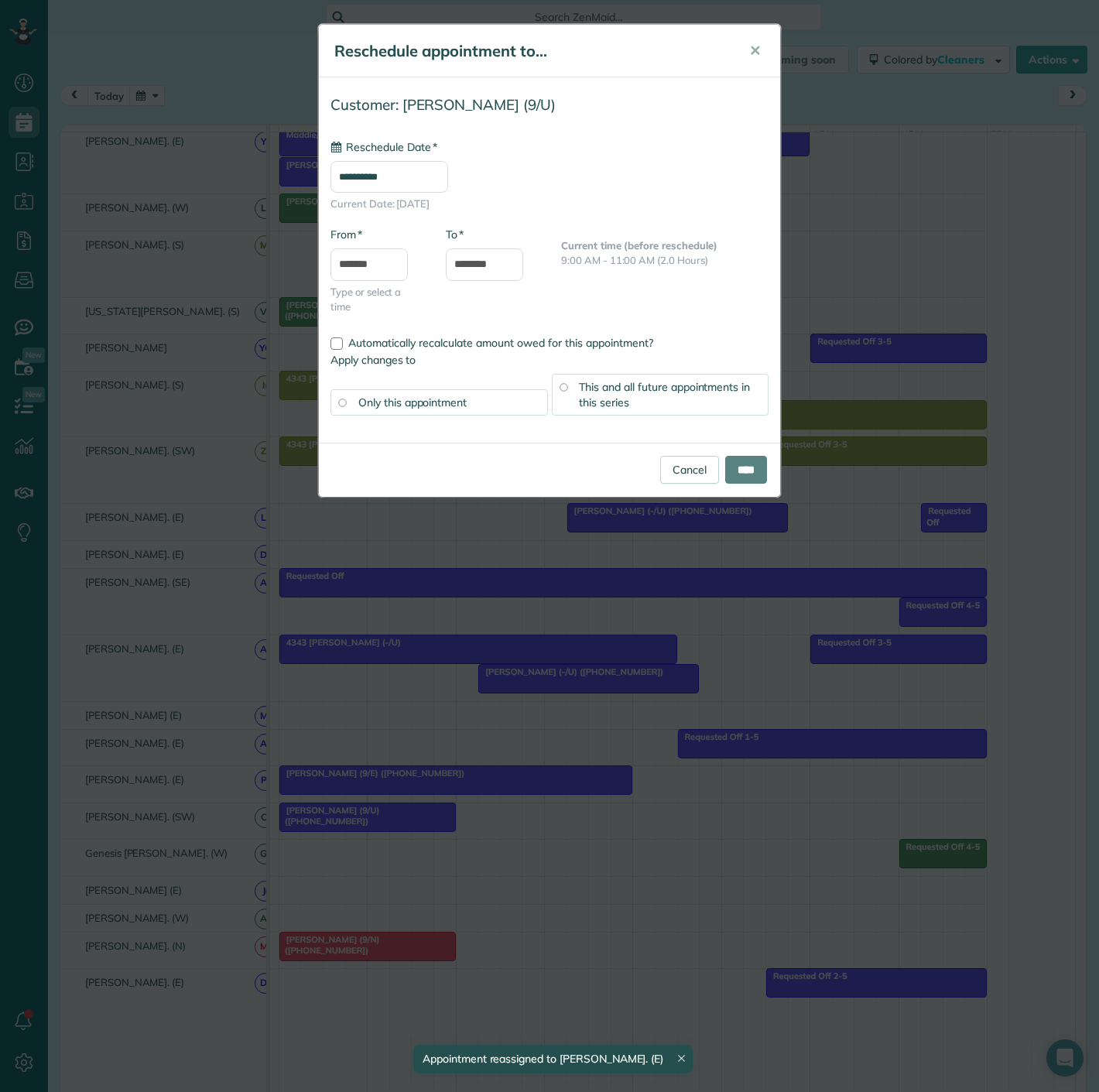
click at [402, 813] on div "**********" at bounding box center [549, 546] width 1099 height 1092
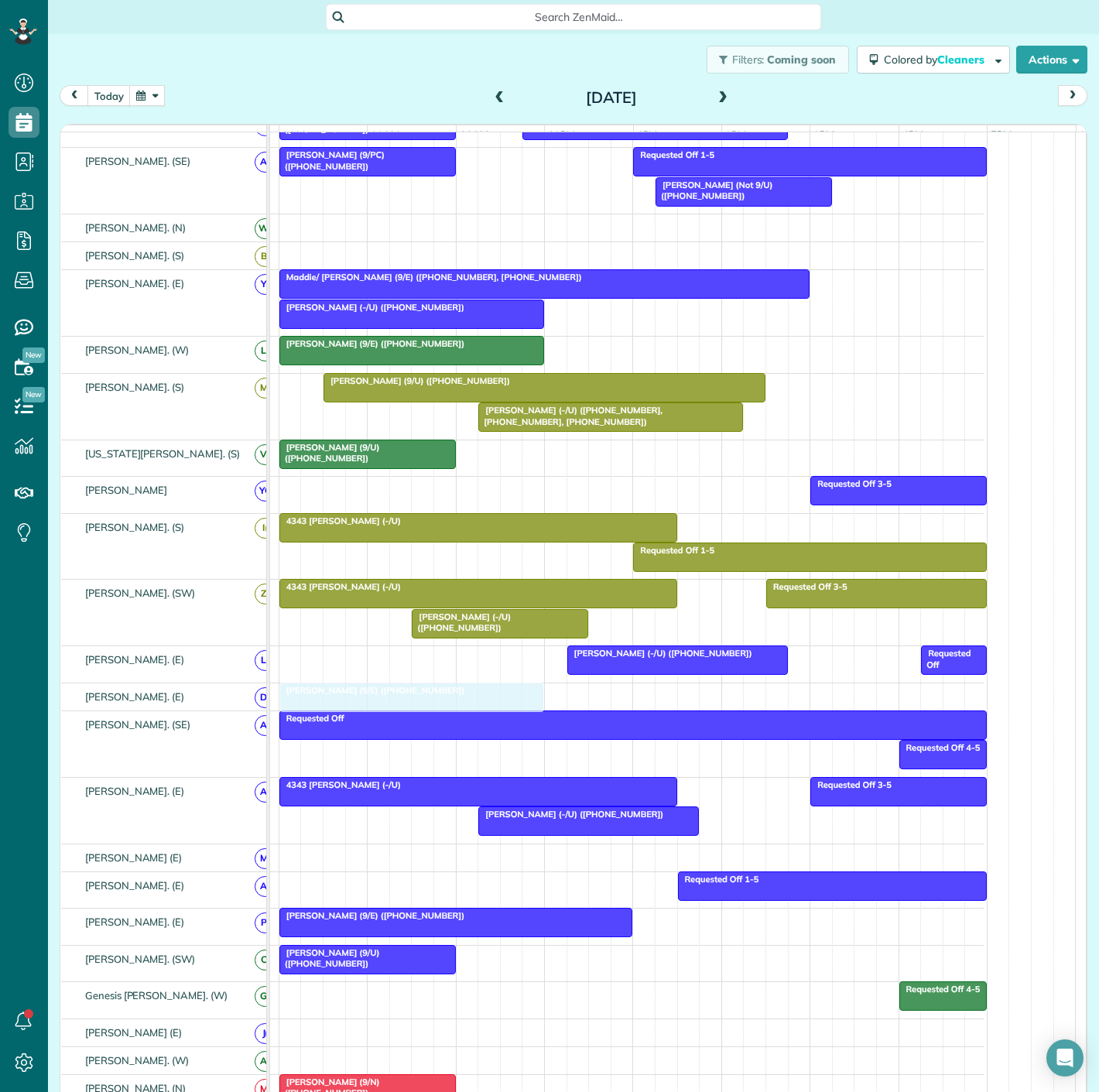
drag, startPoint x: 430, startPoint y: 616, endPoint x: 432, endPoint y: 698, distance: 82.0
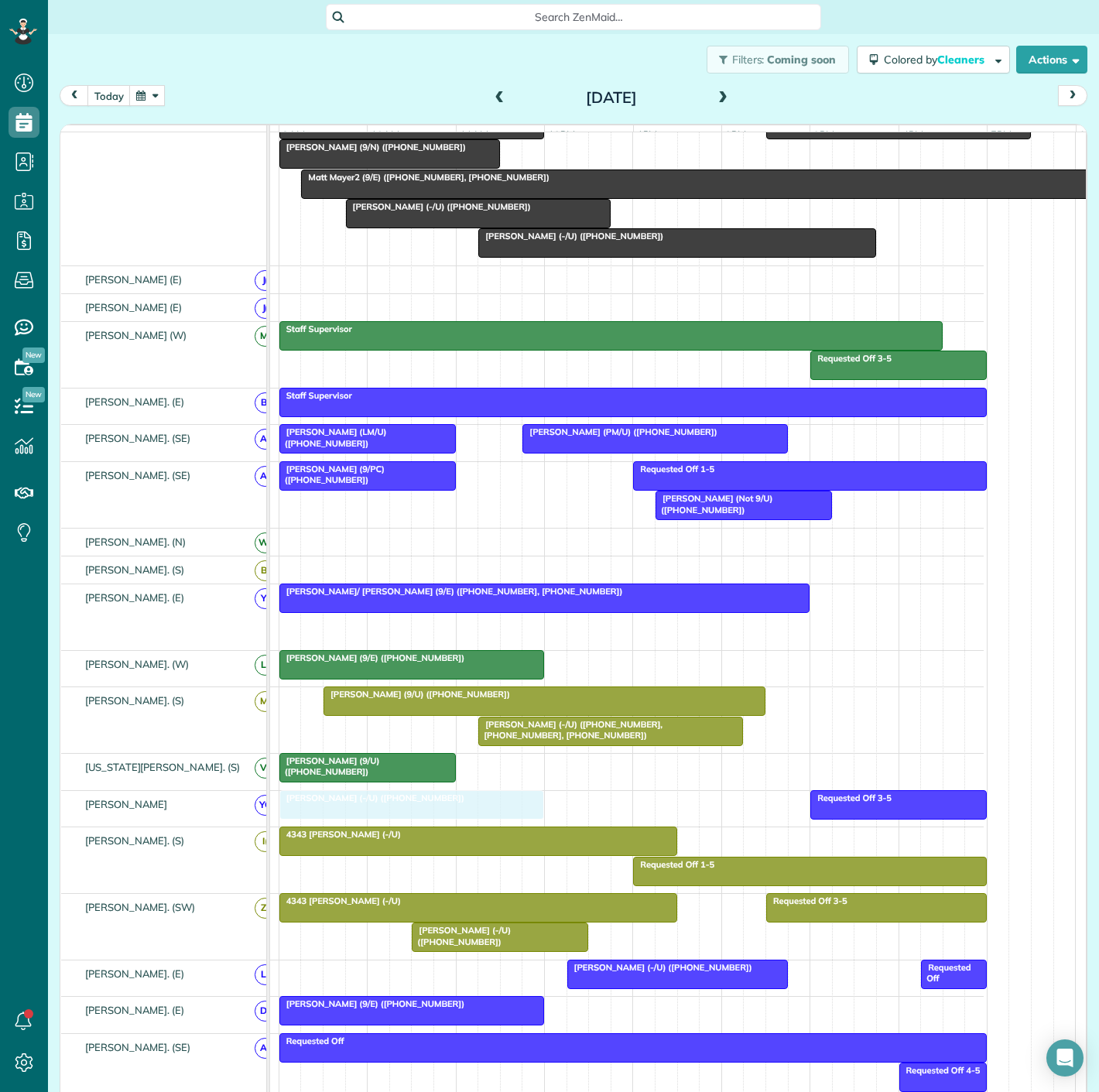
drag, startPoint x: 390, startPoint y: 640, endPoint x: 382, endPoint y: 803, distance: 163.2
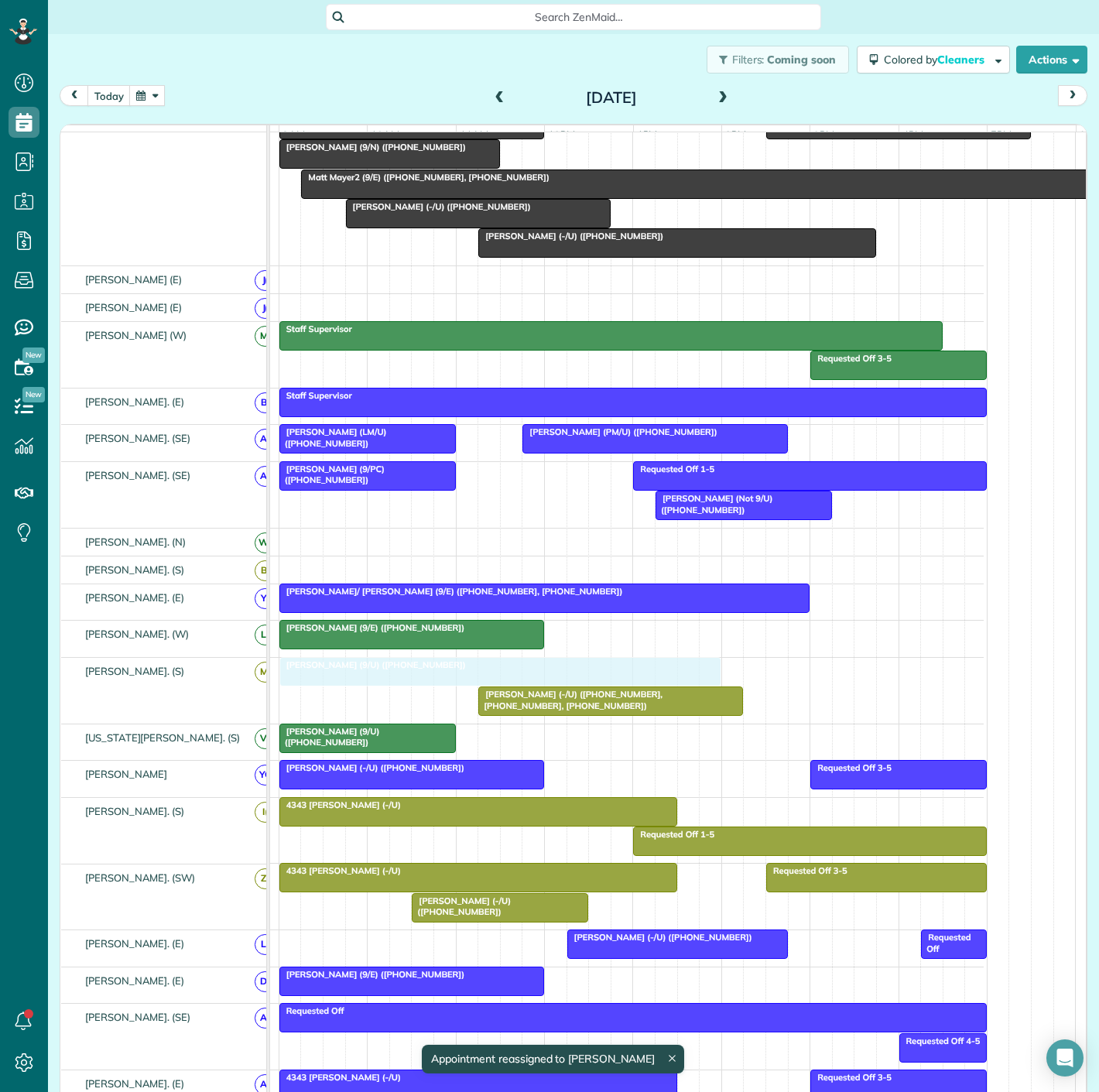
drag, startPoint x: 384, startPoint y: 677, endPoint x: 349, endPoint y: 677, distance: 35.0
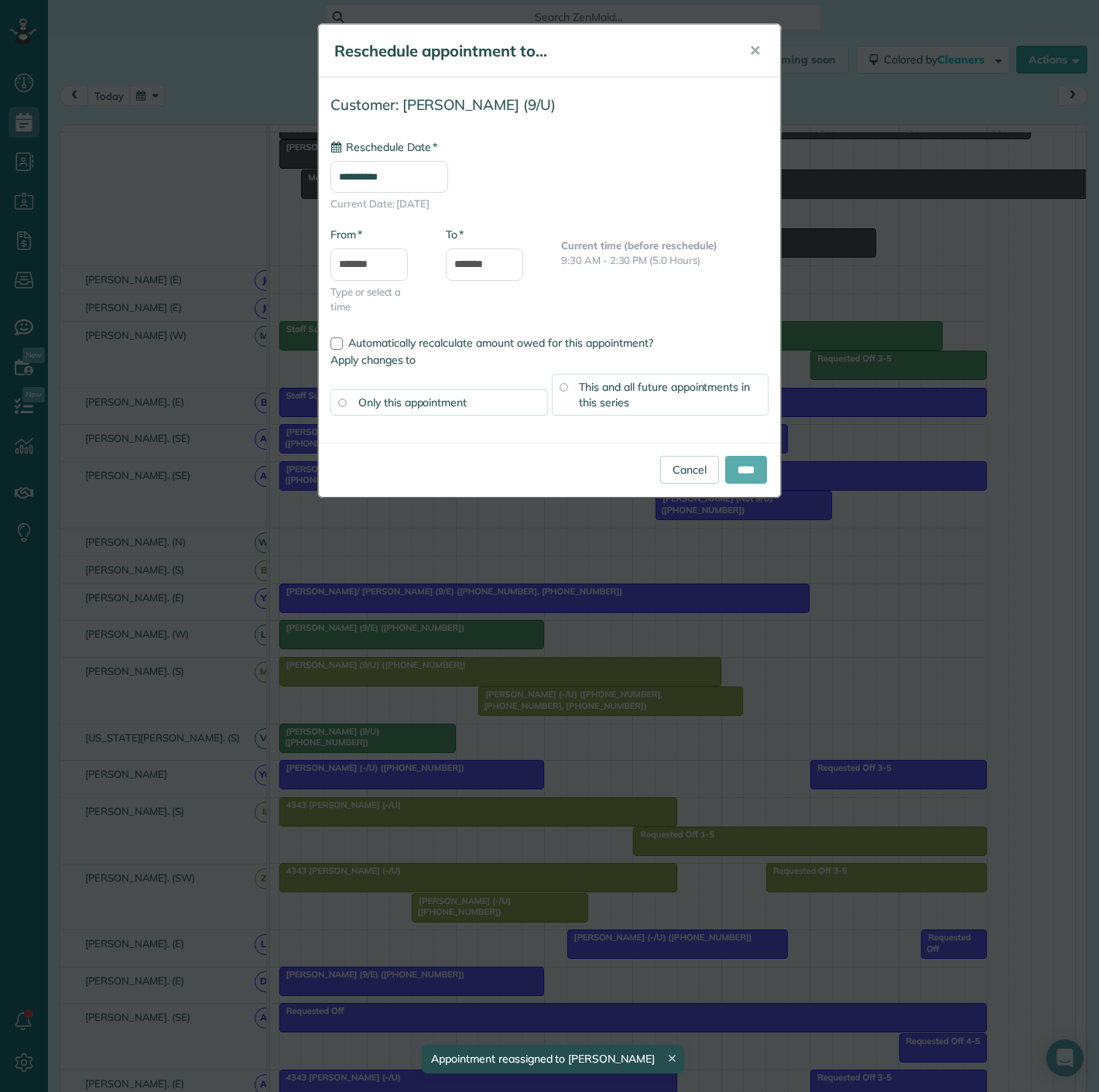
type input "**********"
click at [738, 472] on input "****" at bounding box center [746, 470] width 42 height 27
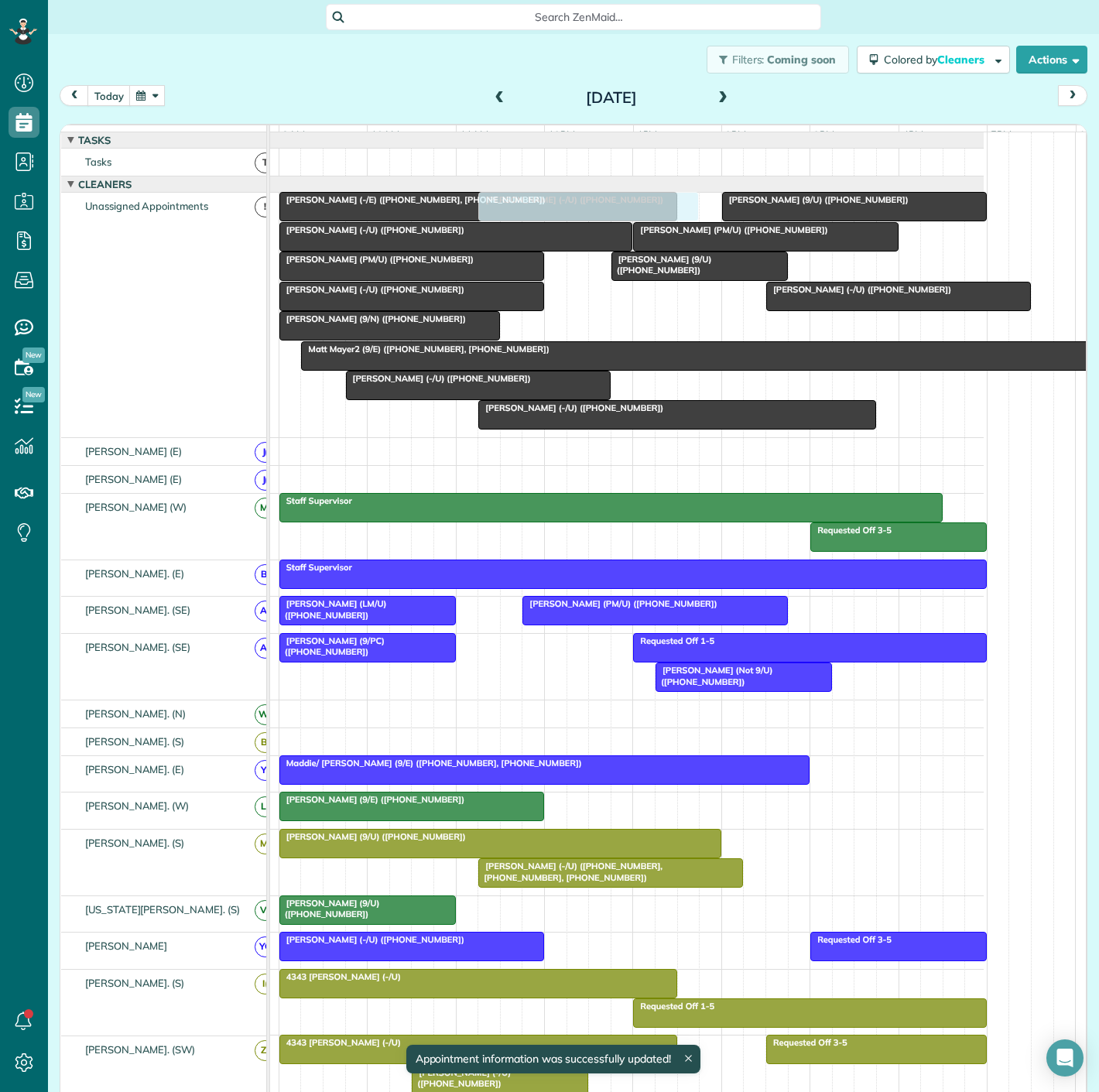
drag, startPoint x: 592, startPoint y: 855, endPoint x: 595, endPoint y: 385, distance: 470.0
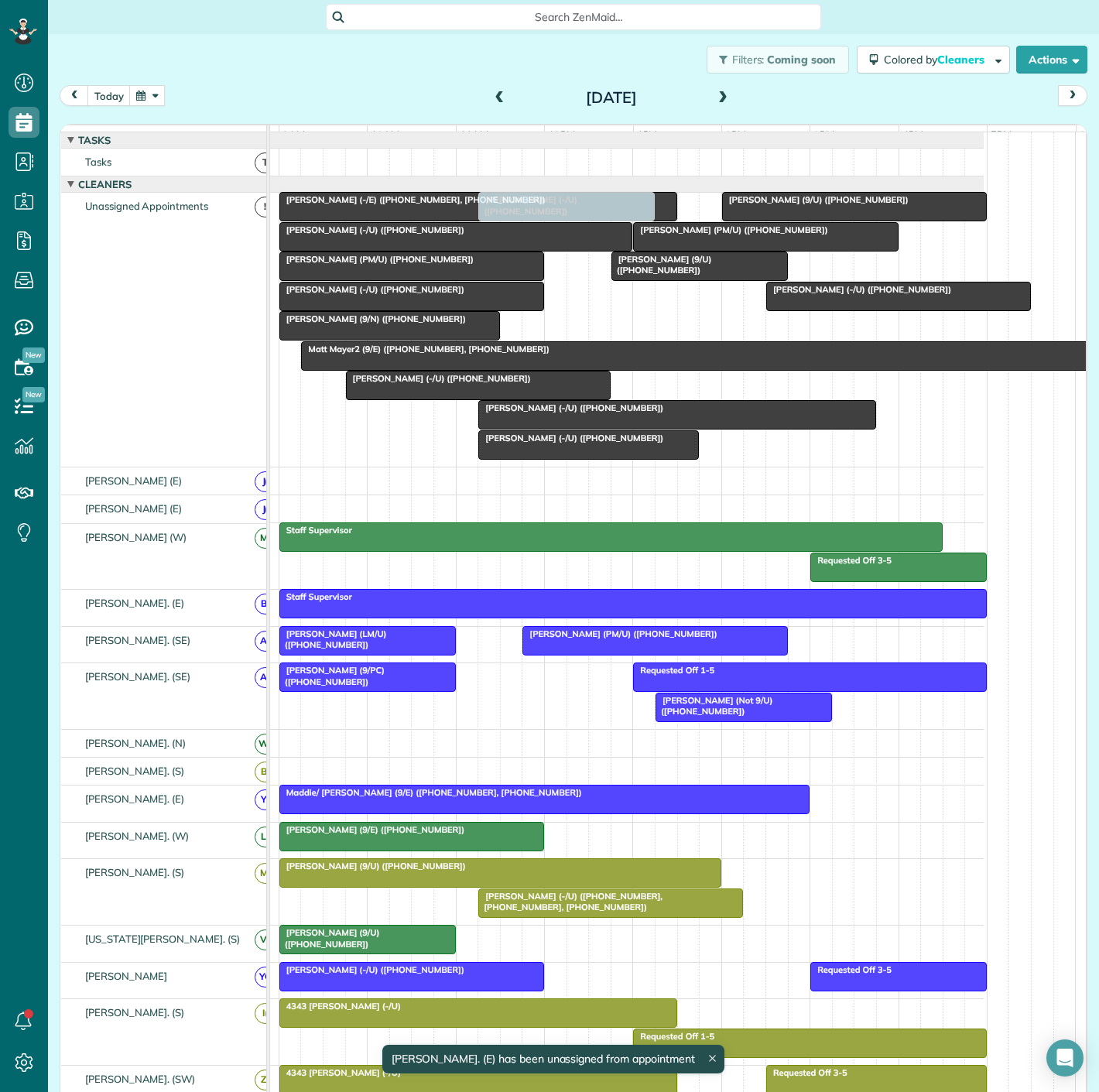
drag, startPoint x: 535, startPoint y: 605, endPoint x: 610, endPoint y: 331, distance: 284.1
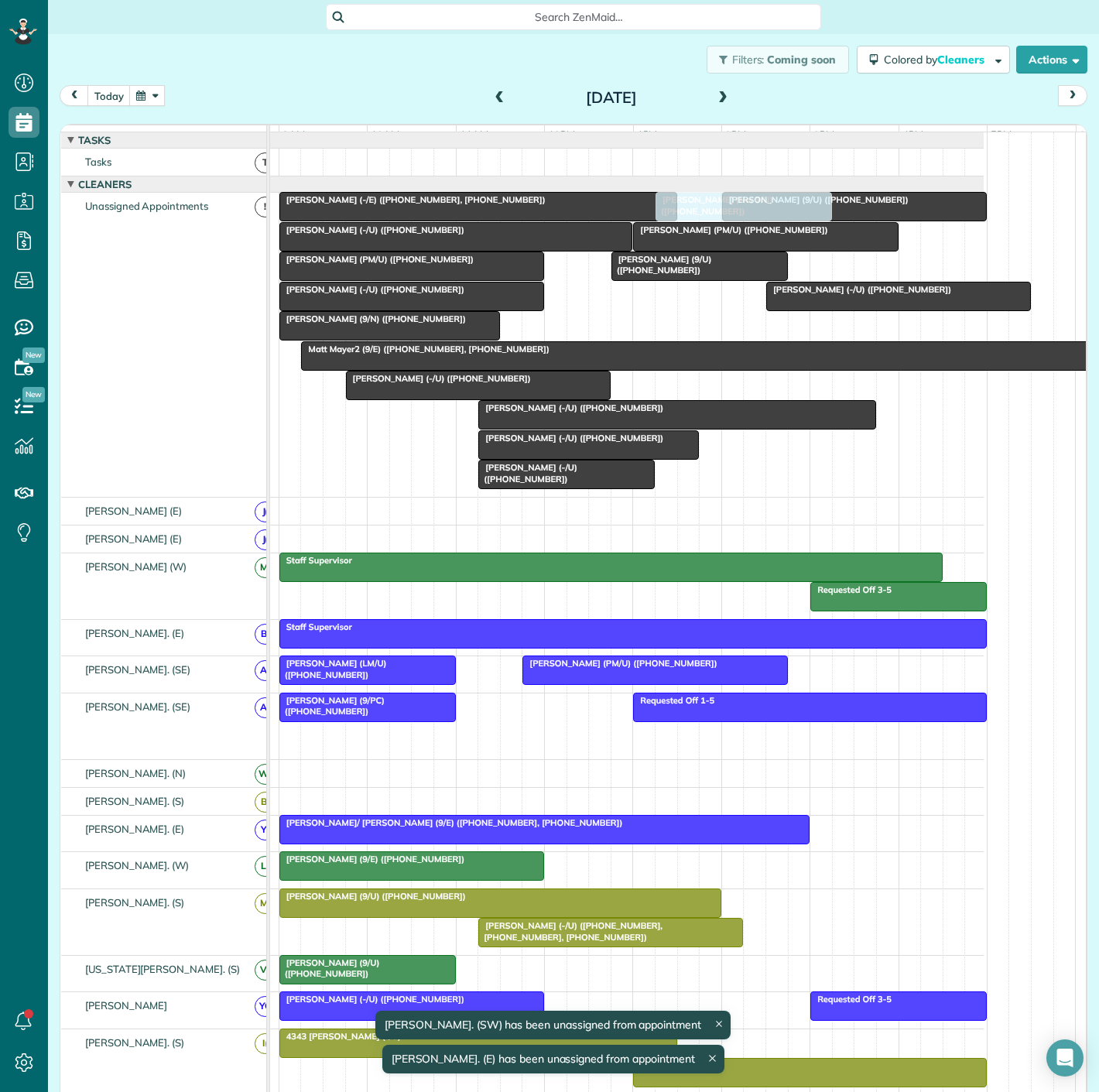
drag, startPoint x: 715, startPoint y: 742, endPoint x: 707, endPoint y: 408, distance: 334.1
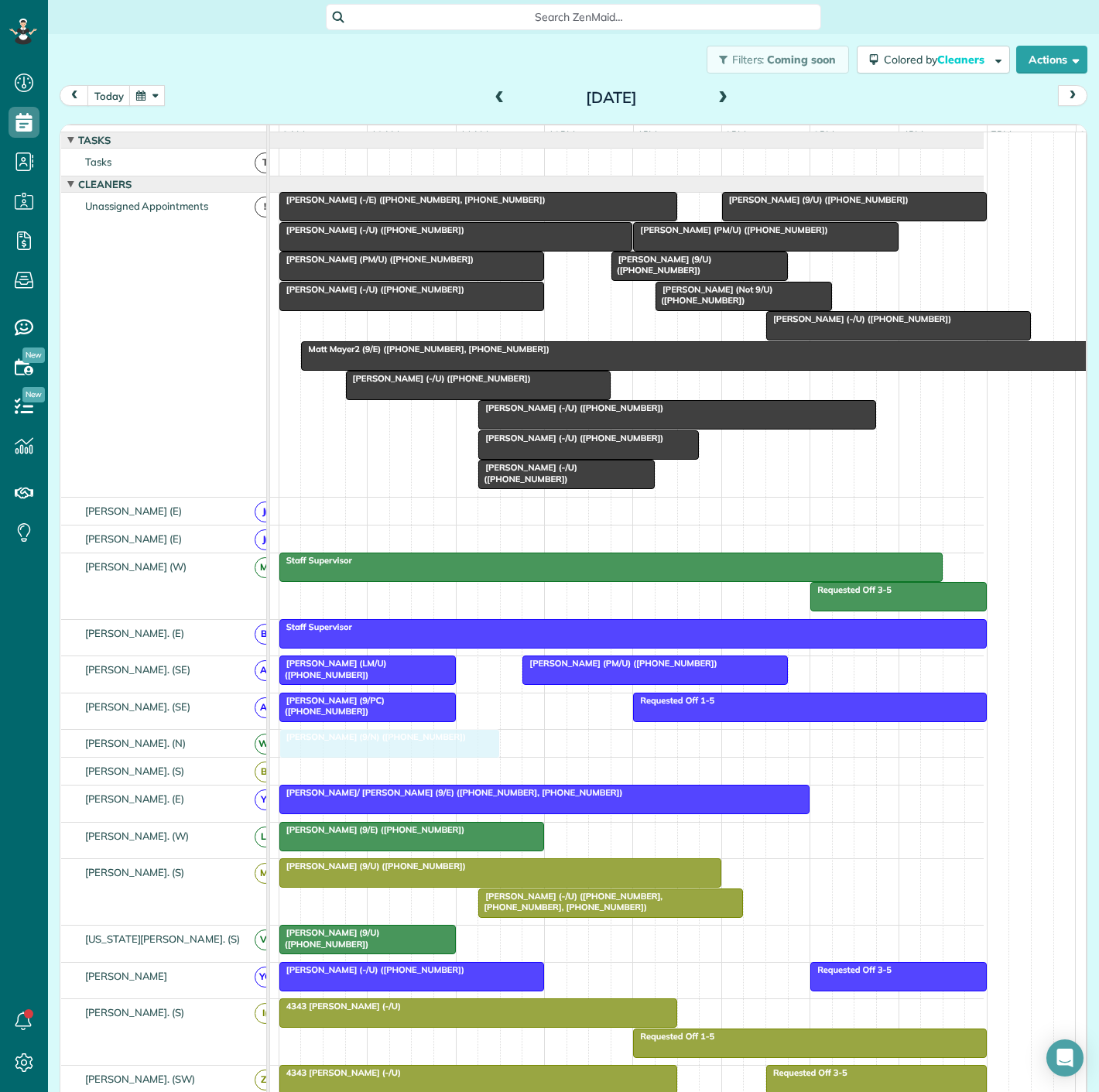
drag, startPoint x: 402, startPoint y: 335, endPoint x: 407, endPoint y: 761, distance: 426.0
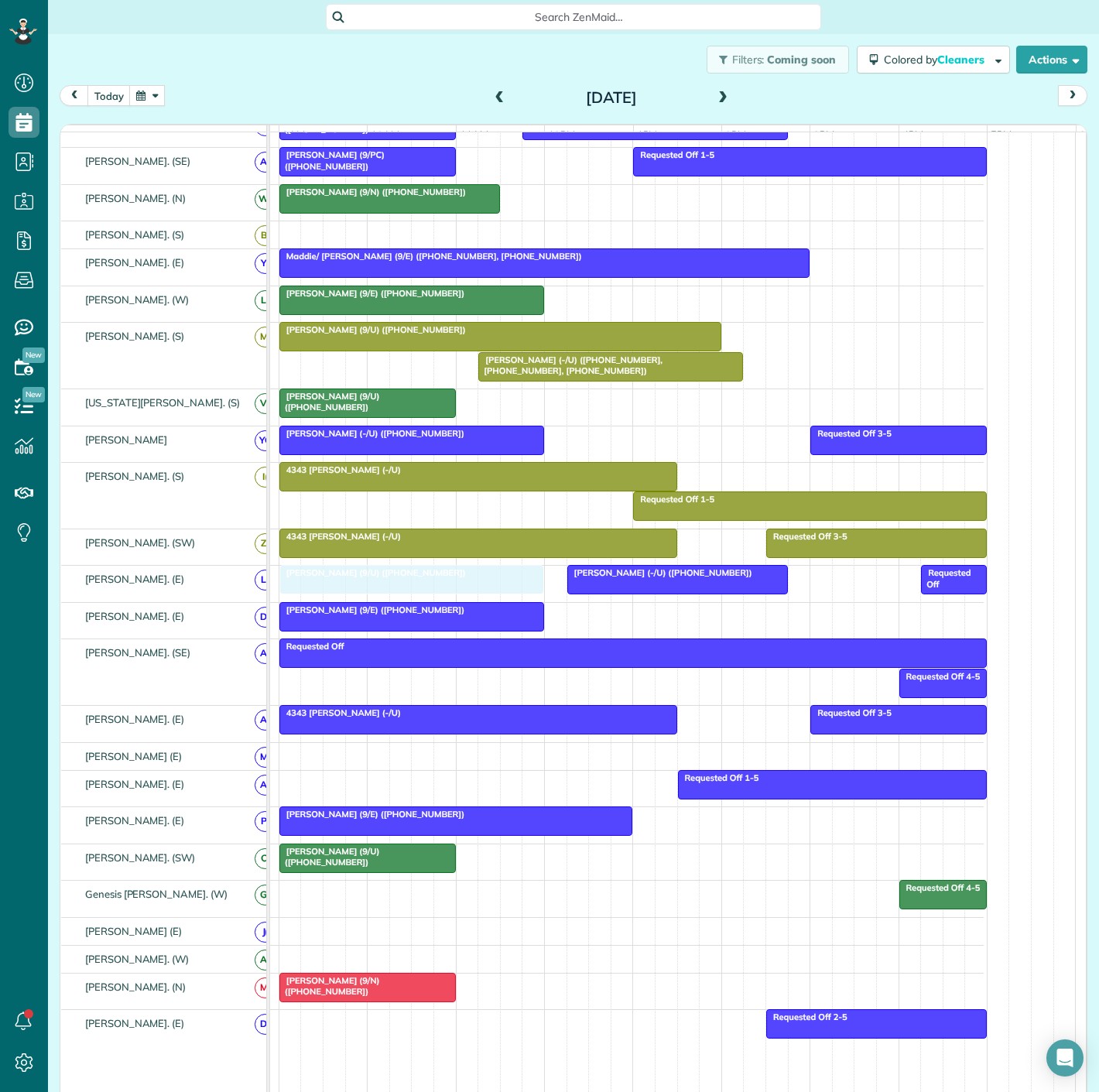
drag, startPoint x: 849, startPoint y: 218, endPoint x: 408, endPoint y: 605, distance: 586.7
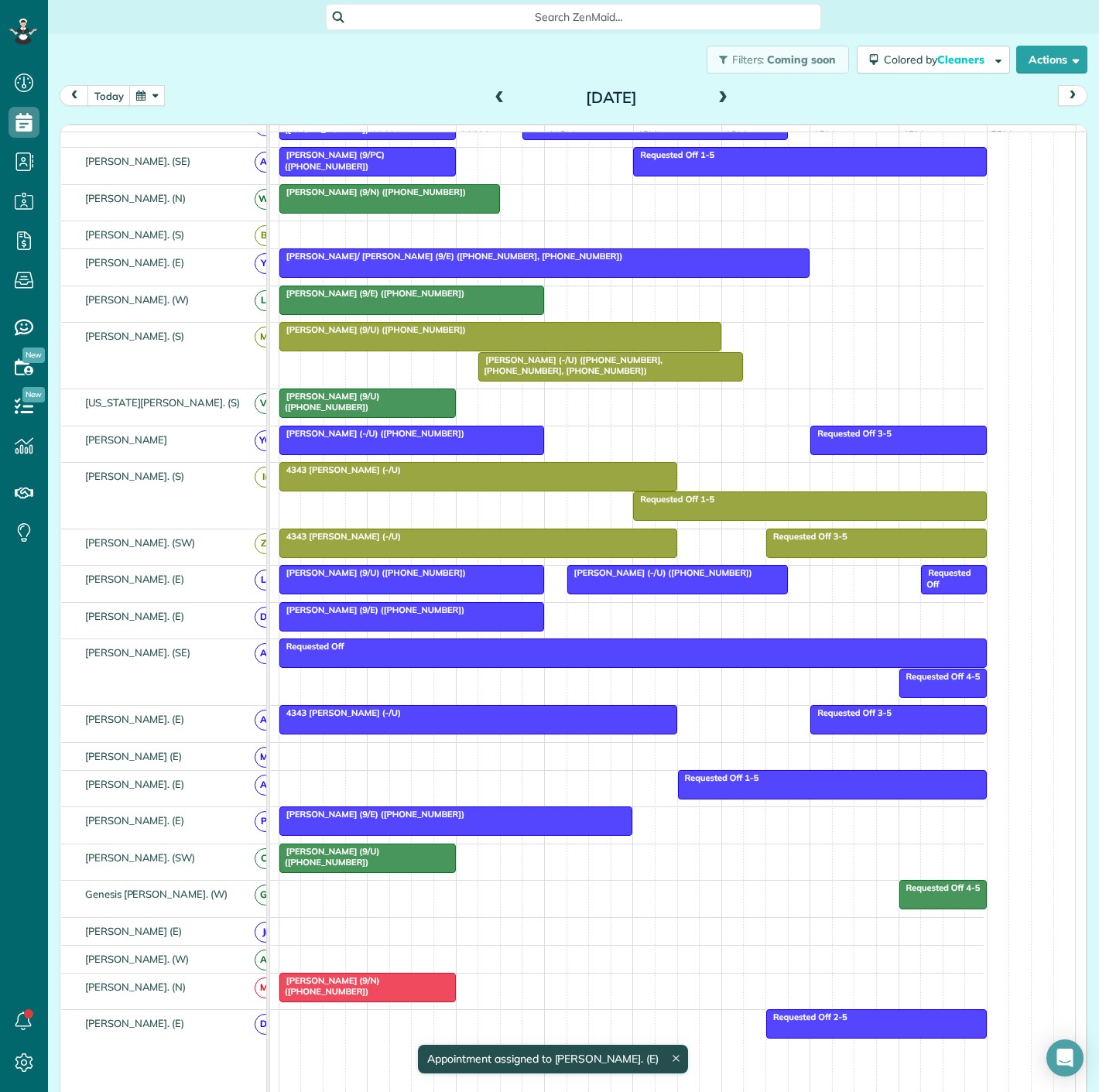
click at [465, 594] on div at bounding box center [411, 579] width 263 height 27
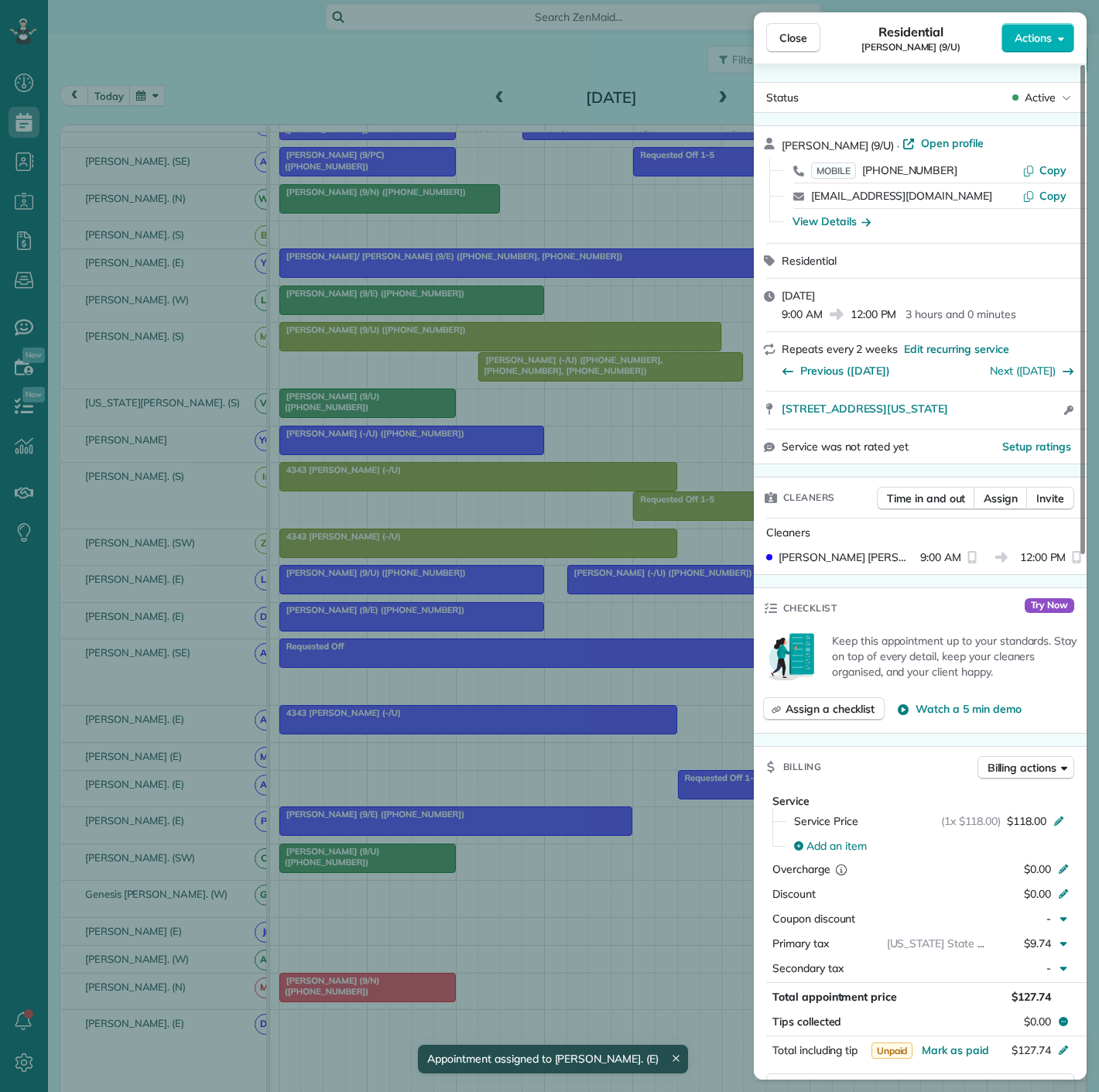
click at [465, 598] on div "Close Residential [PERSON_NAME] (9/U) Actions Status Active [PERSON_NAME] (9/U)…" at bounding box center [549, 546] width 1099 height 1092
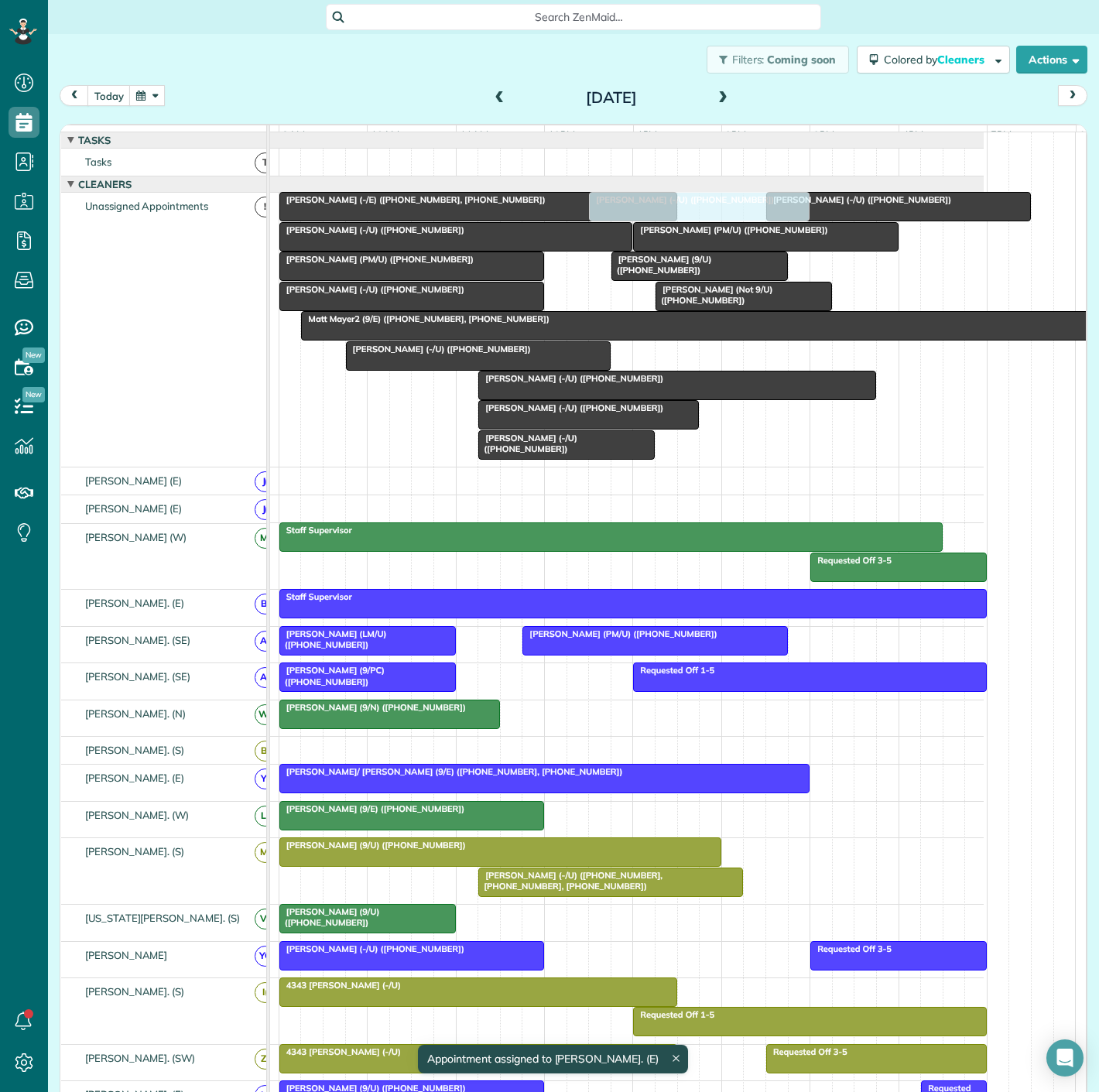
drag, startPoint x: 694, startPoint y: 589, endPoint x: 712, endPoint y: 390, distance: 199.8
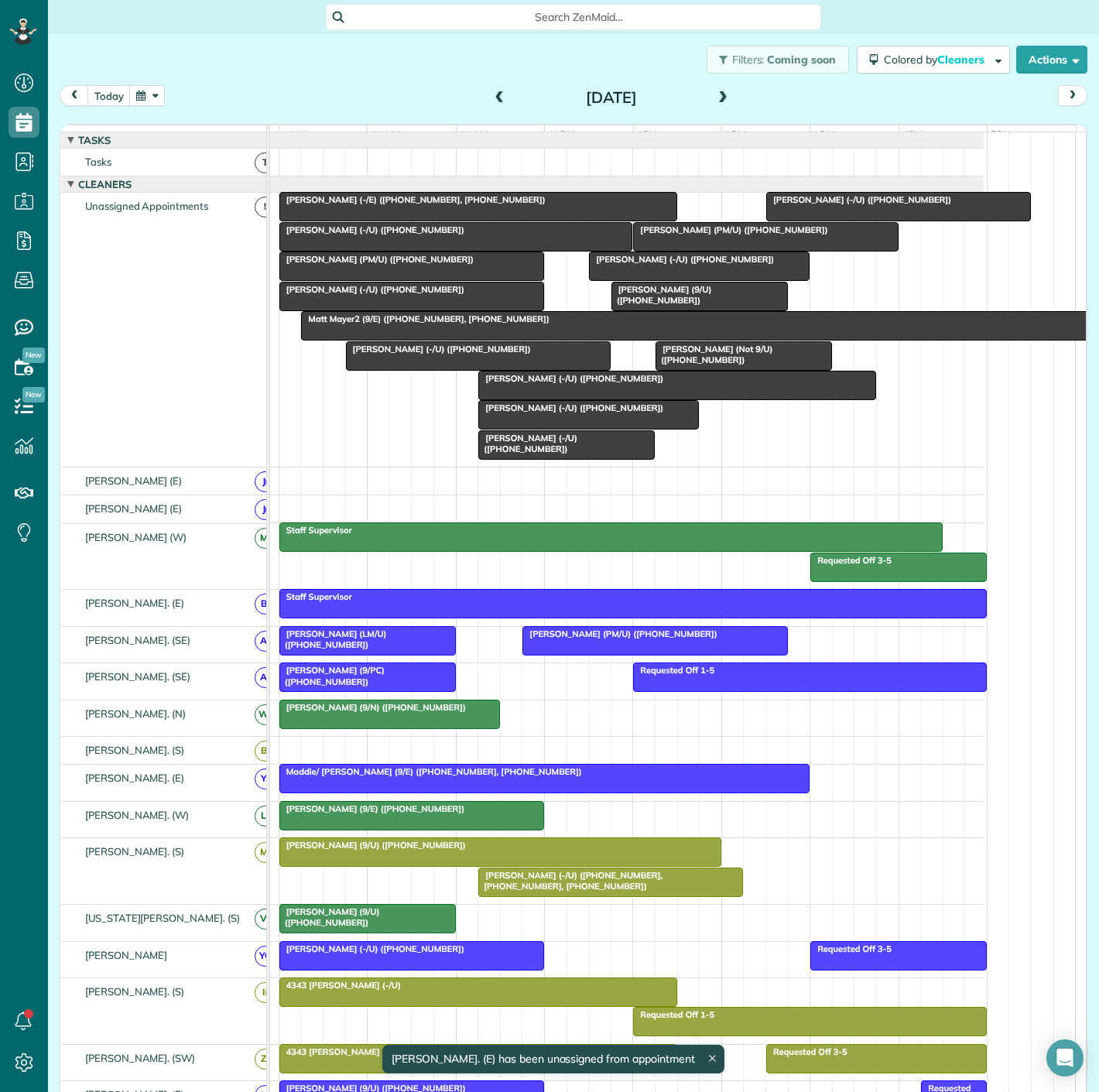
click at [353, 205] on span "[PERSON_NAME] (-/E) ([PHONE_NUMBER], [PHONE_NUMBER])" at bounding box center [413, 200] width 268 height 11
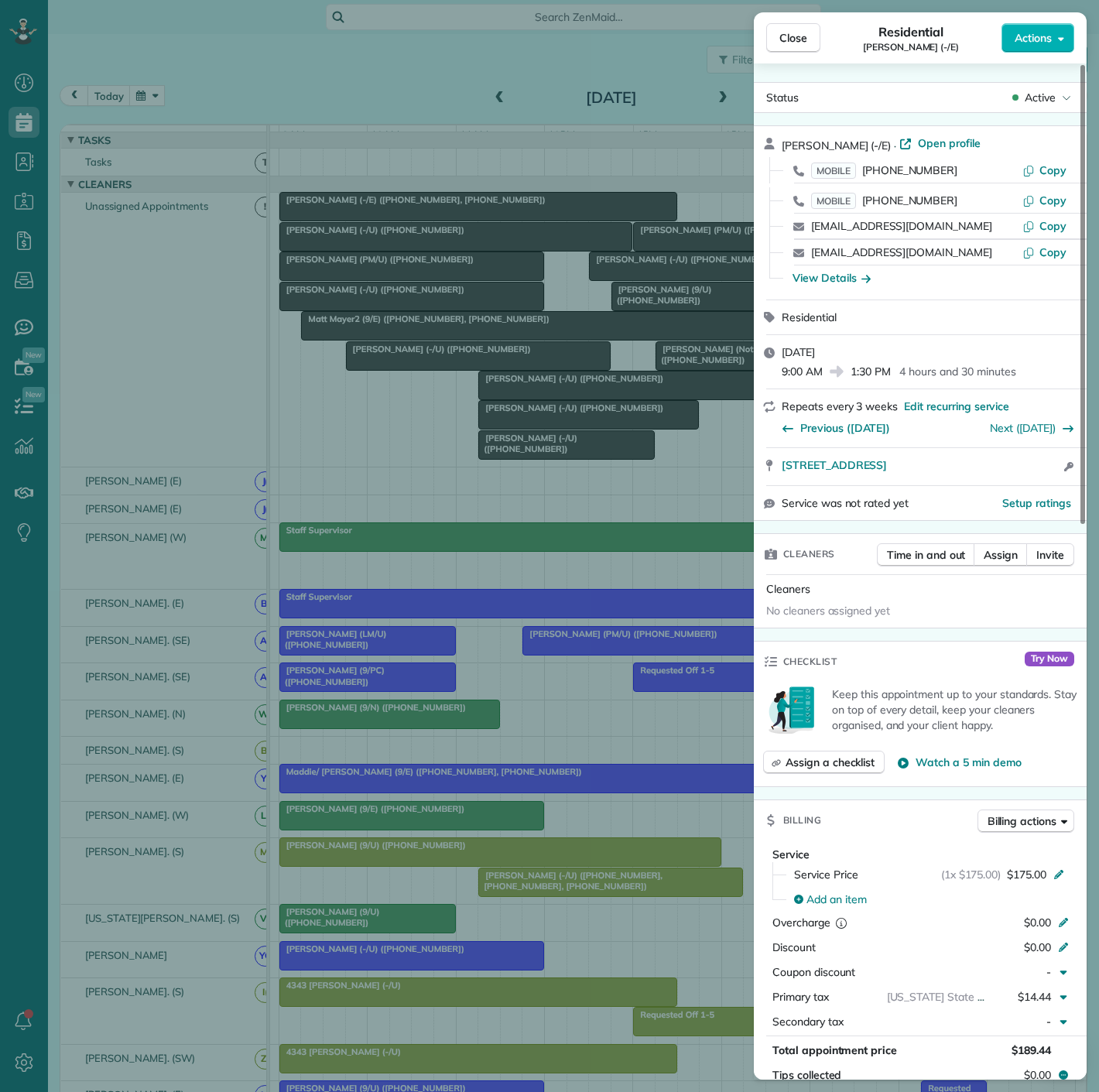
click at [353, 212] on div "Close Residential [PERSON_NAME] (-/E) Actions Status Active [PERSON_NAME] (-/E)…" at bounding box center [549, 546] width 1099 height 1092
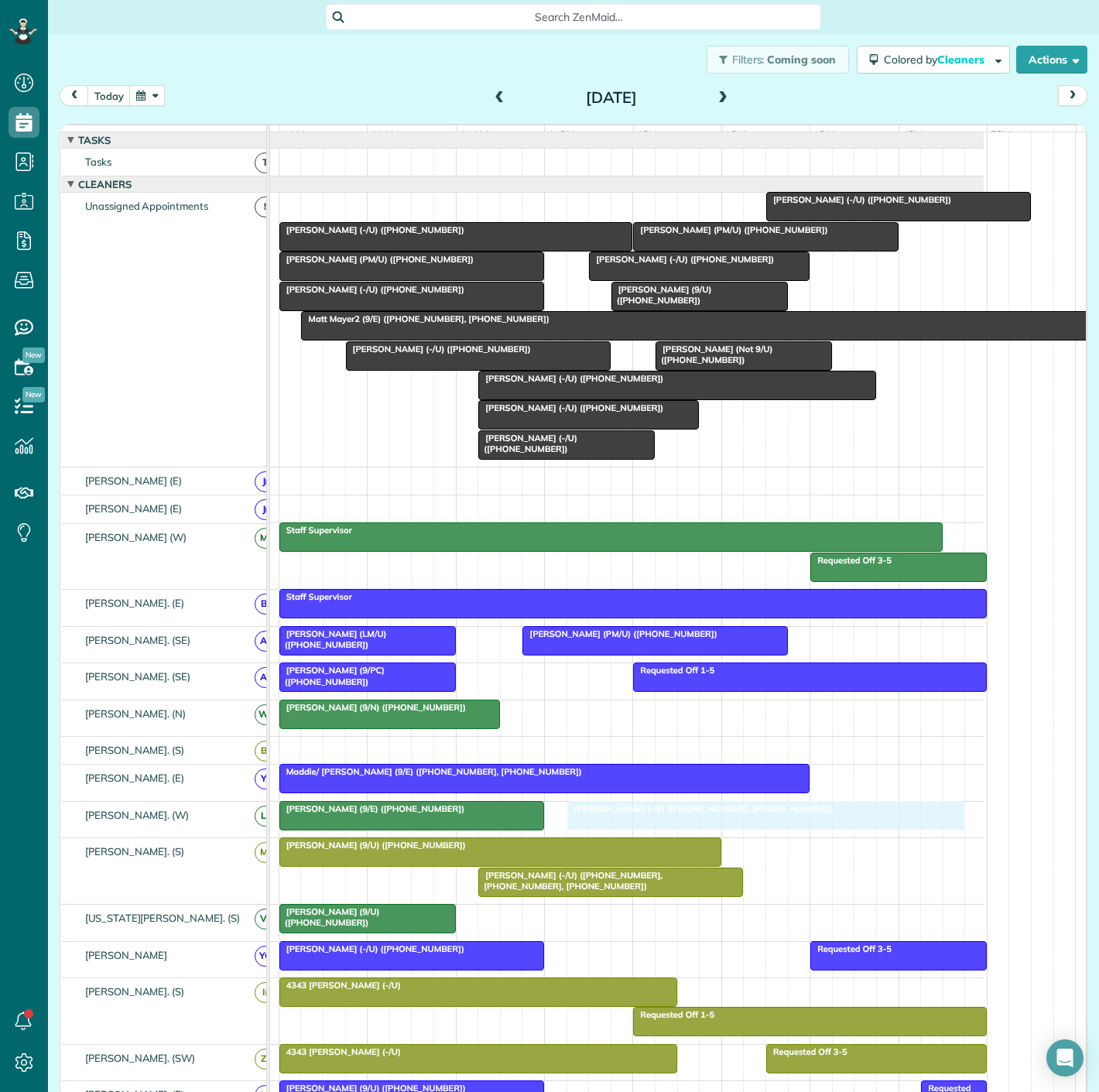
drag, startPoint x: 391, startPoint y: 219, endPoint x: 679, endPoint y: 820, distance: 666.4
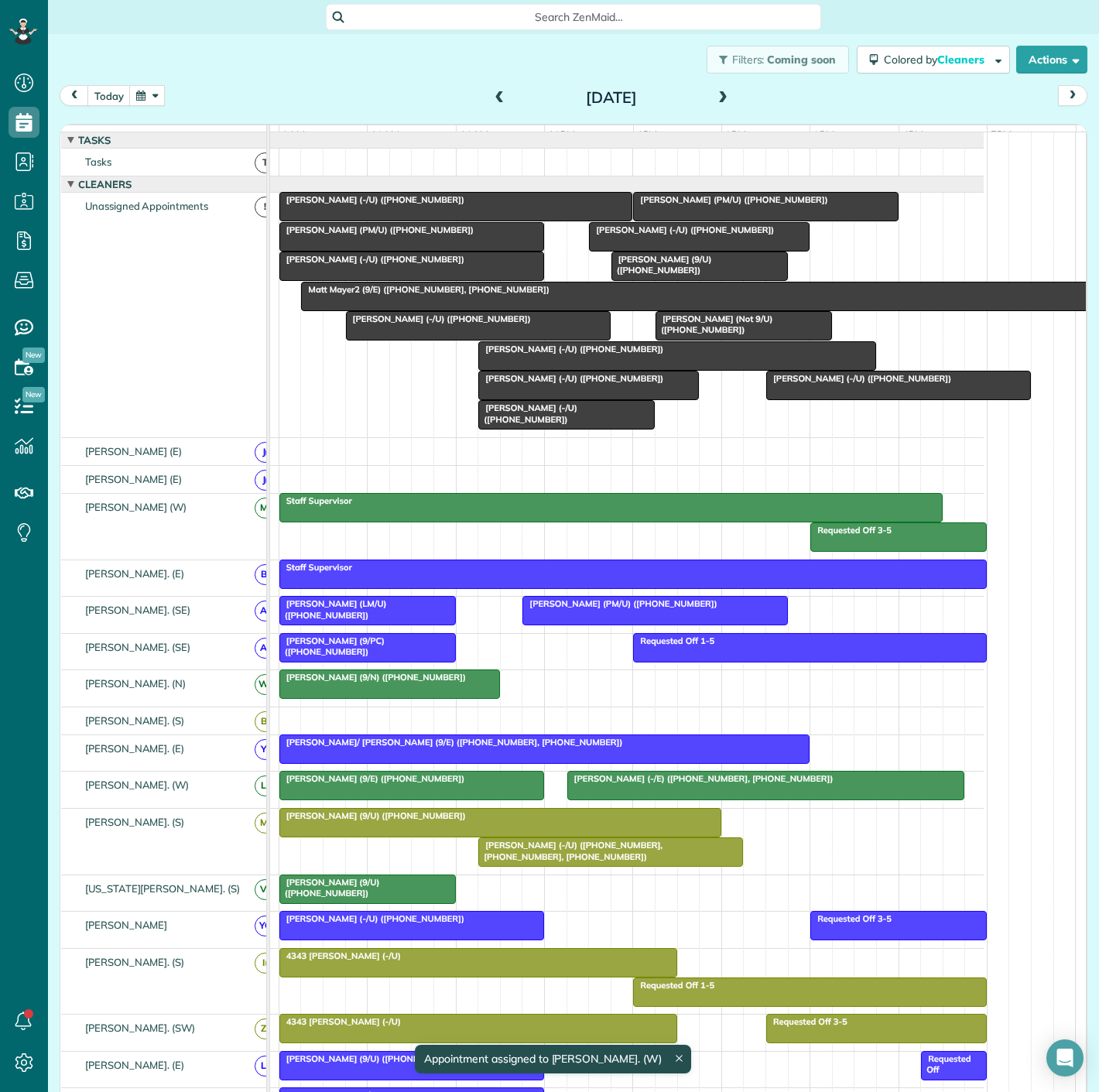
click at [367, 784] on span "[PERSON_NAME] (9/E) ([PHONE_NUMBER])" at bounding box center [372, 778] width 187 height 11
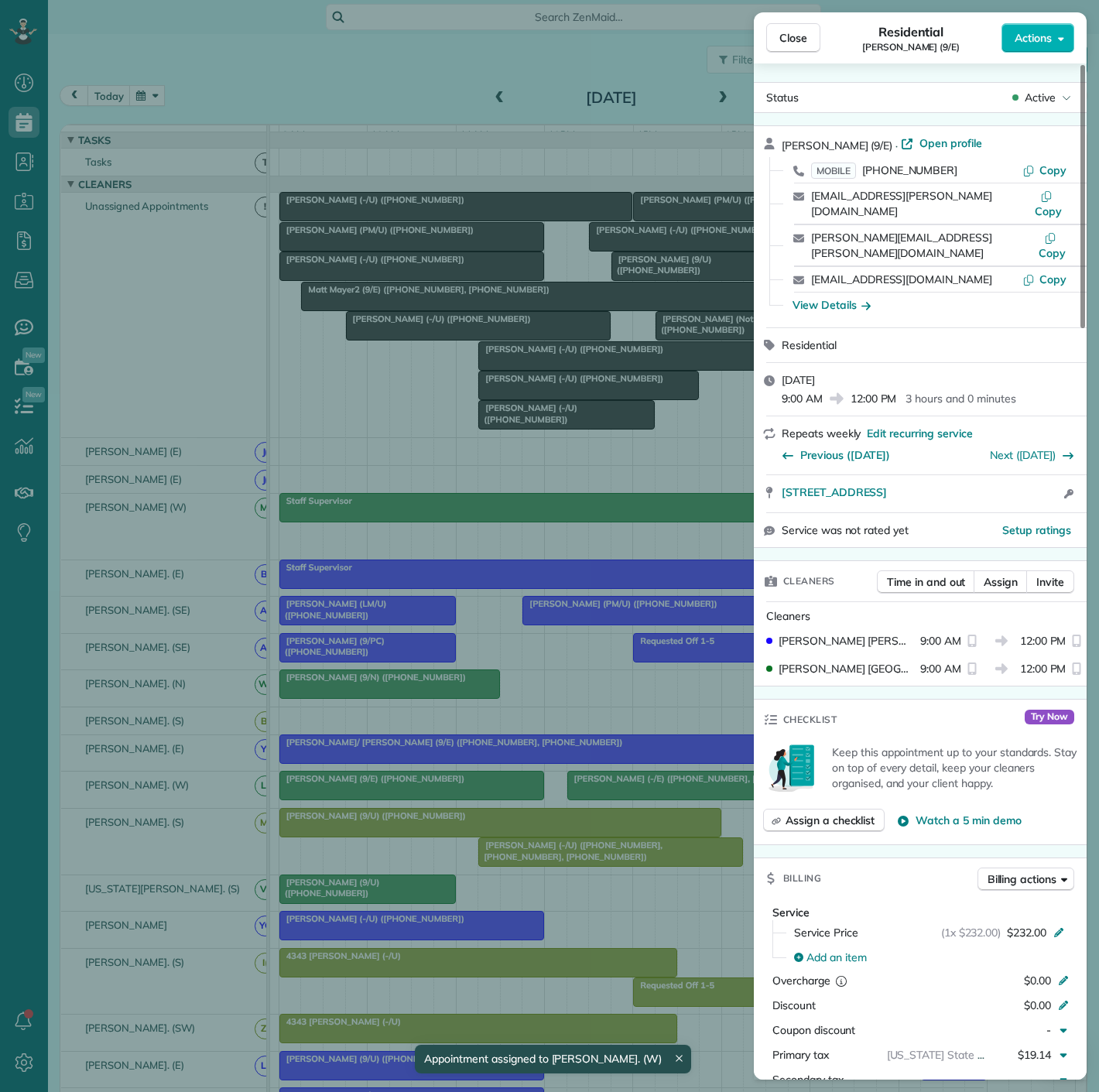
click at [367, 787] on div "Close Residential [PERSON_NAME] (9/E) Actions Status Active [PERSON_NAME] (9/E)…" at bounding box center [549, 546] width 1099 height 1092
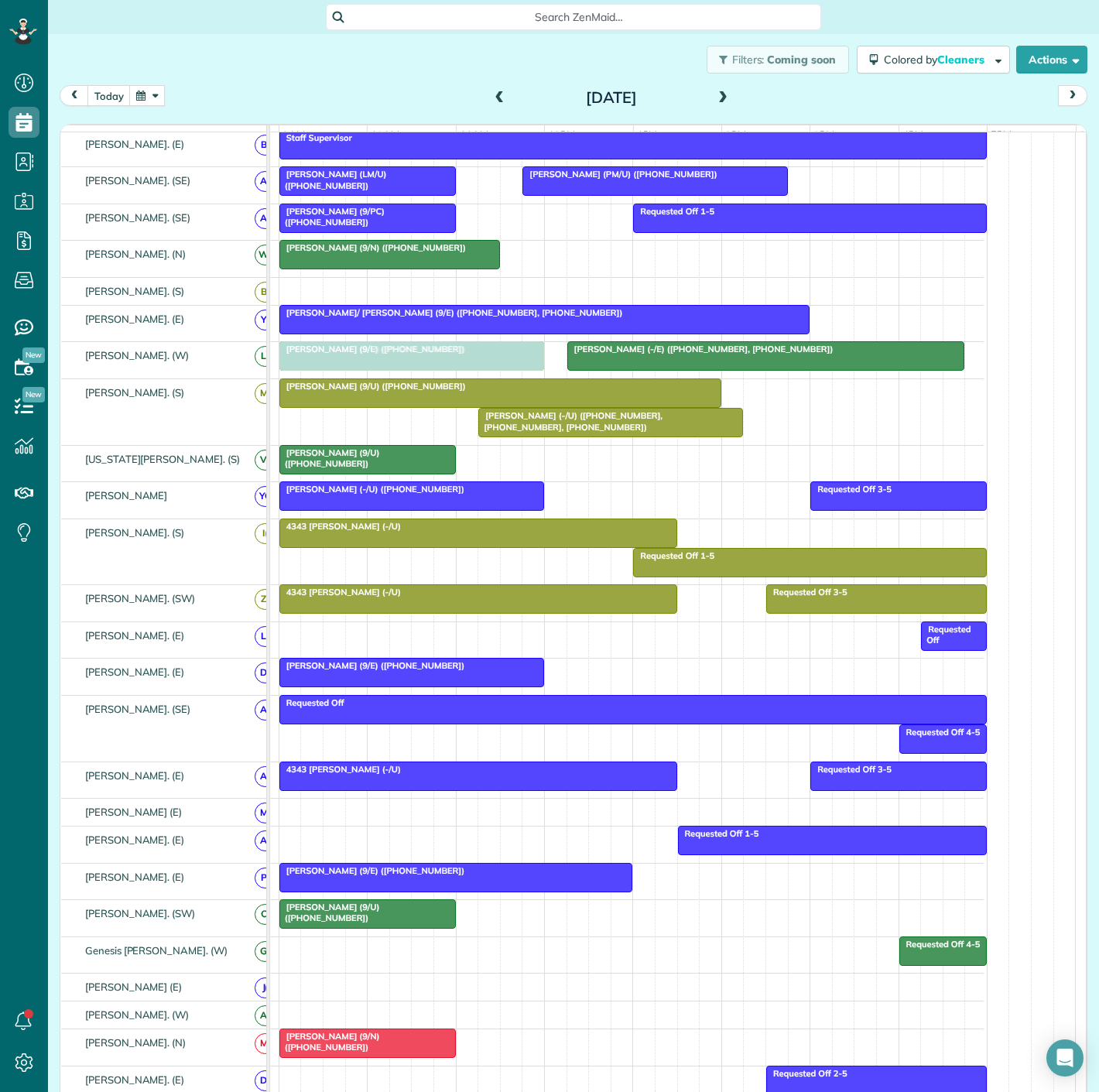
drag, startPoint x: 380, startPoint y: 637, endPoint x: 385, endPoint y: 375, distance: 262.0
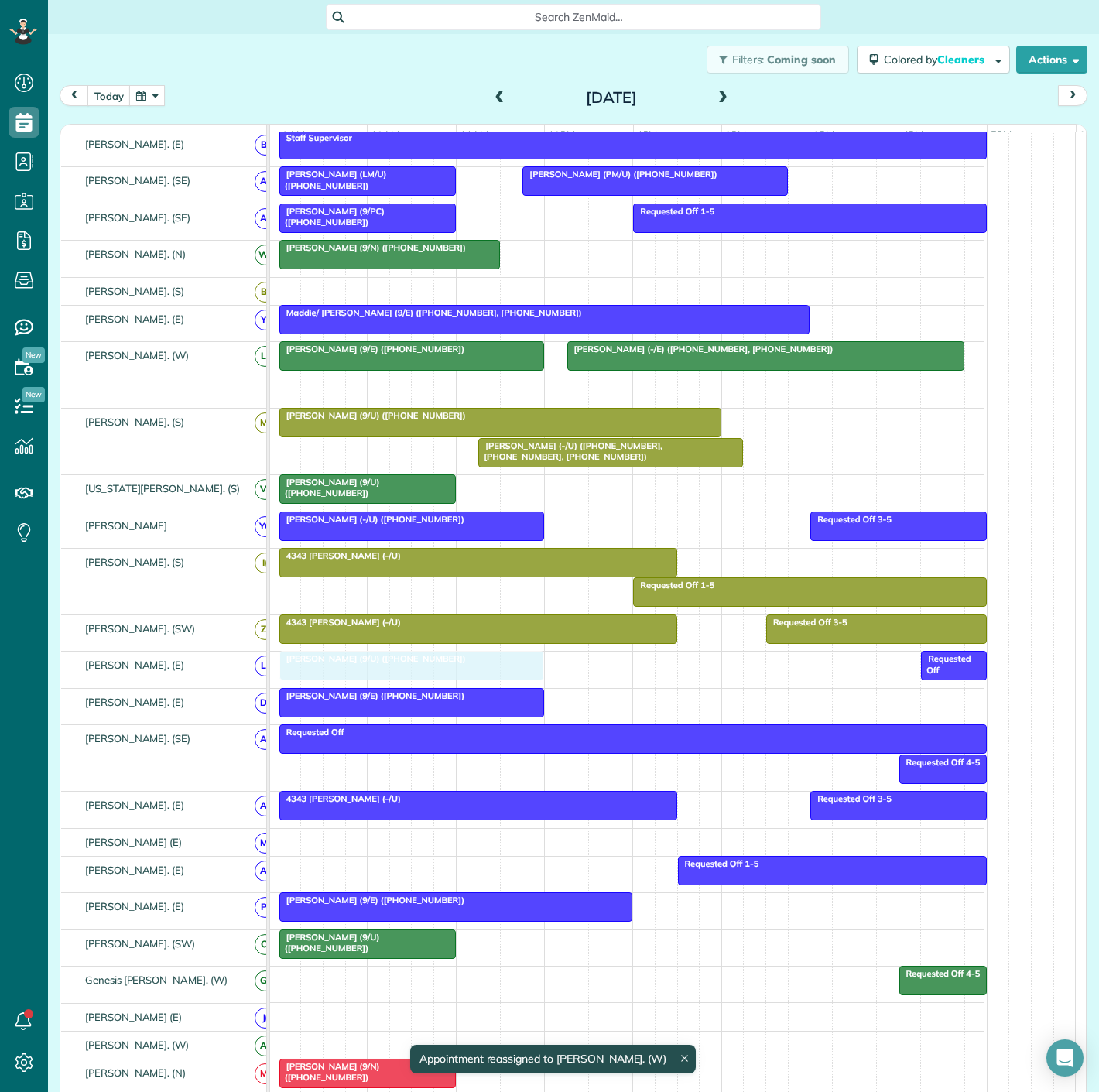
drag, startPoint x: 453, startPoint y: 392, endPoint x: 442, endPoint y: 681, distance: 289.2
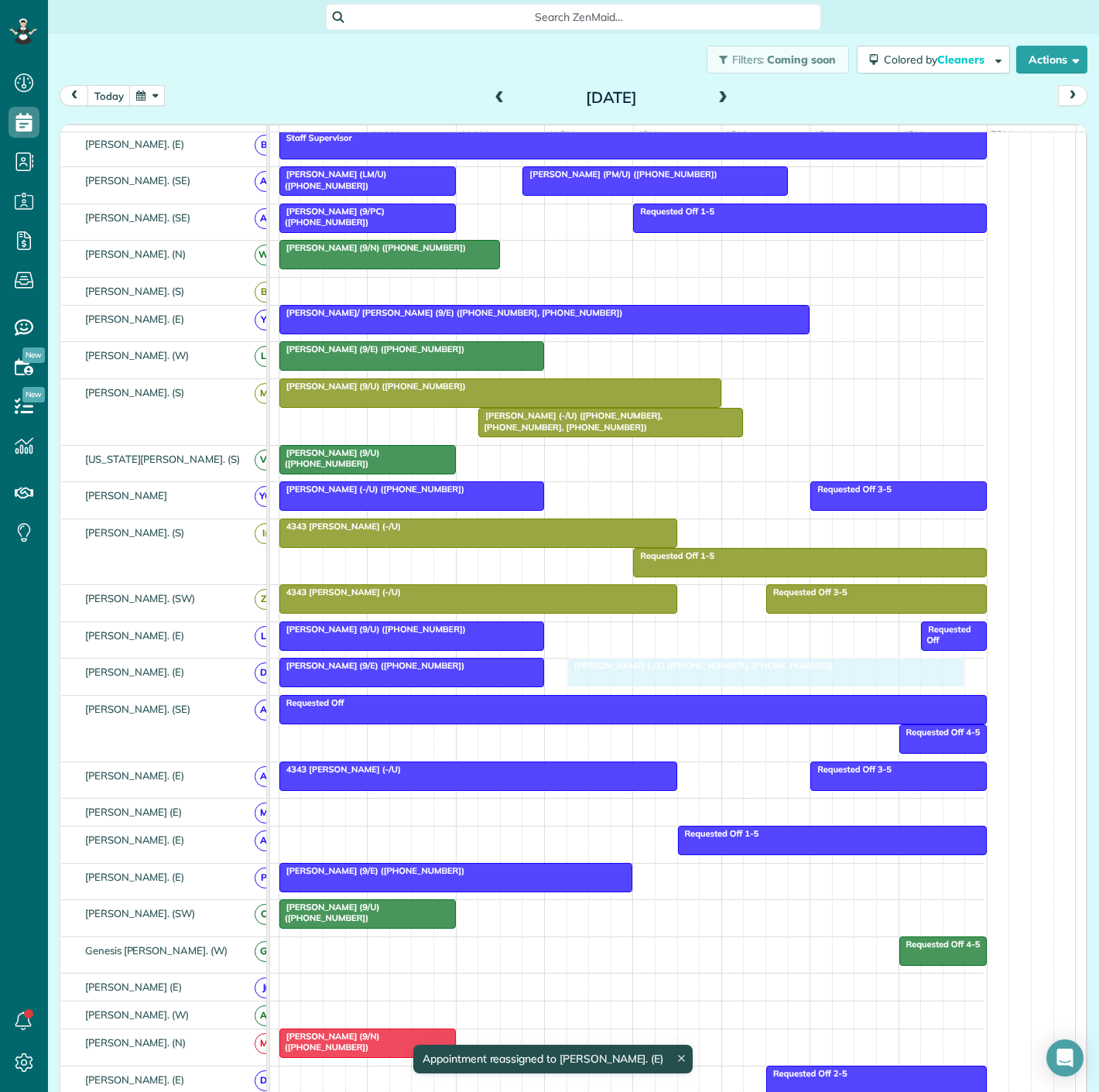
drag, startPoint x: 631, startPoint y: 368, endPoint x: 631, endPoint y: 678, distance: 310.0
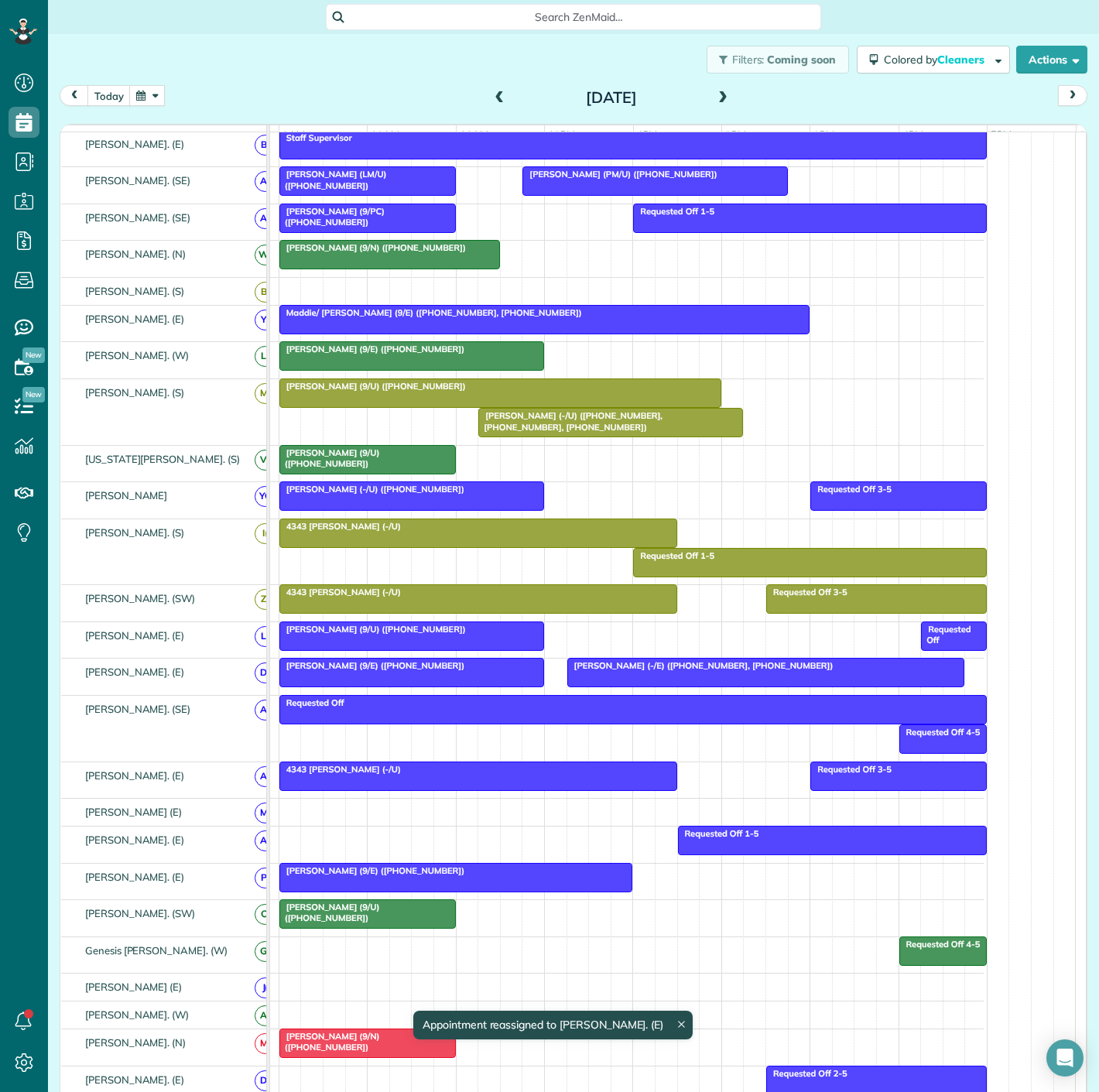
click at [420, 671] on span "[PERSON_NAME] (9/E) ([PHONE_NUMBER])" at bounding box center [372, 665] width 187 height 11
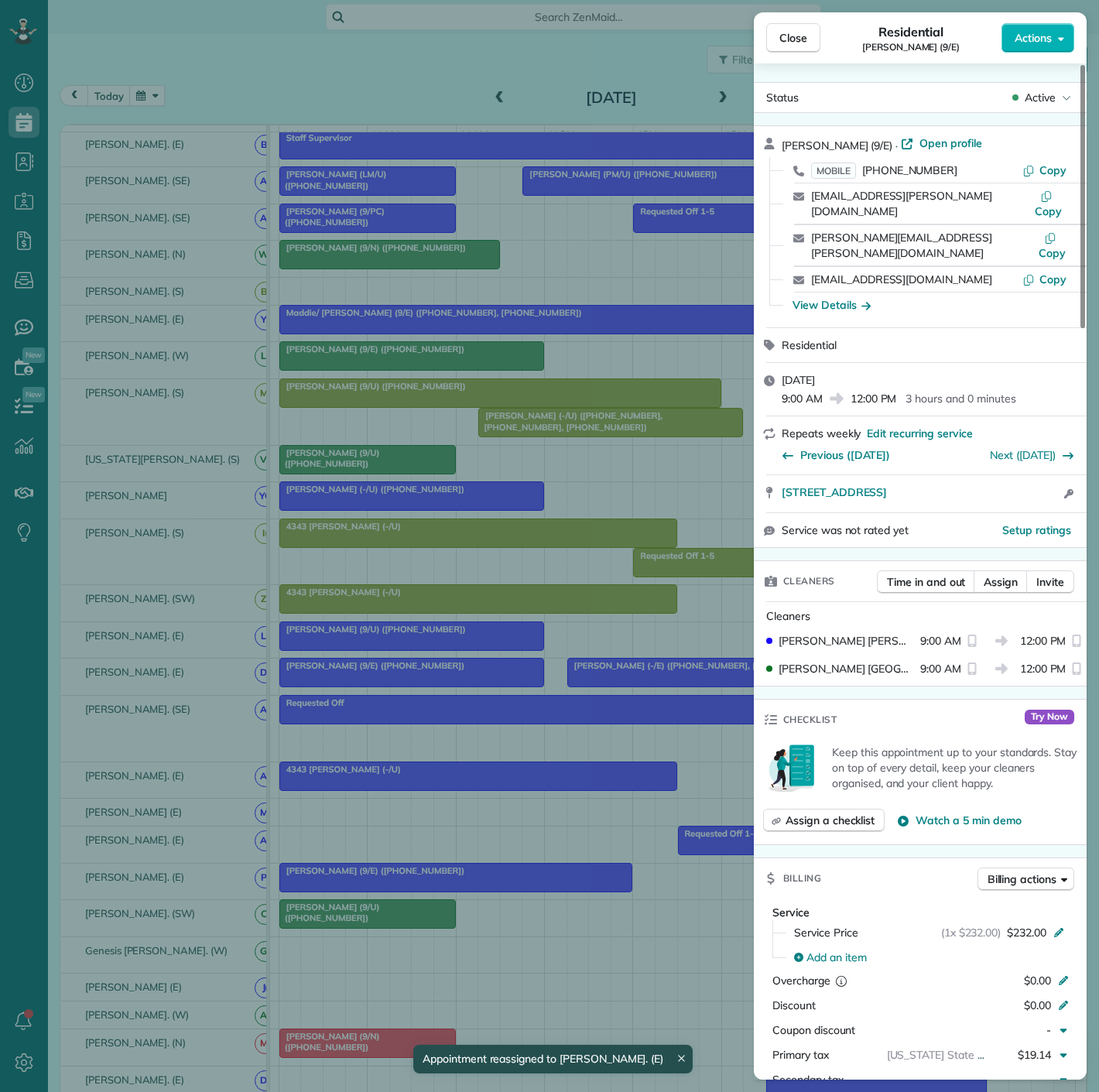
click at [420, 678] on div "Close Residential [PERSON_NAME] (9/E) Actions Status Active [PERSON_NAME] (9/E)…" at bounding box center [549, 546] width 1099 height 1092
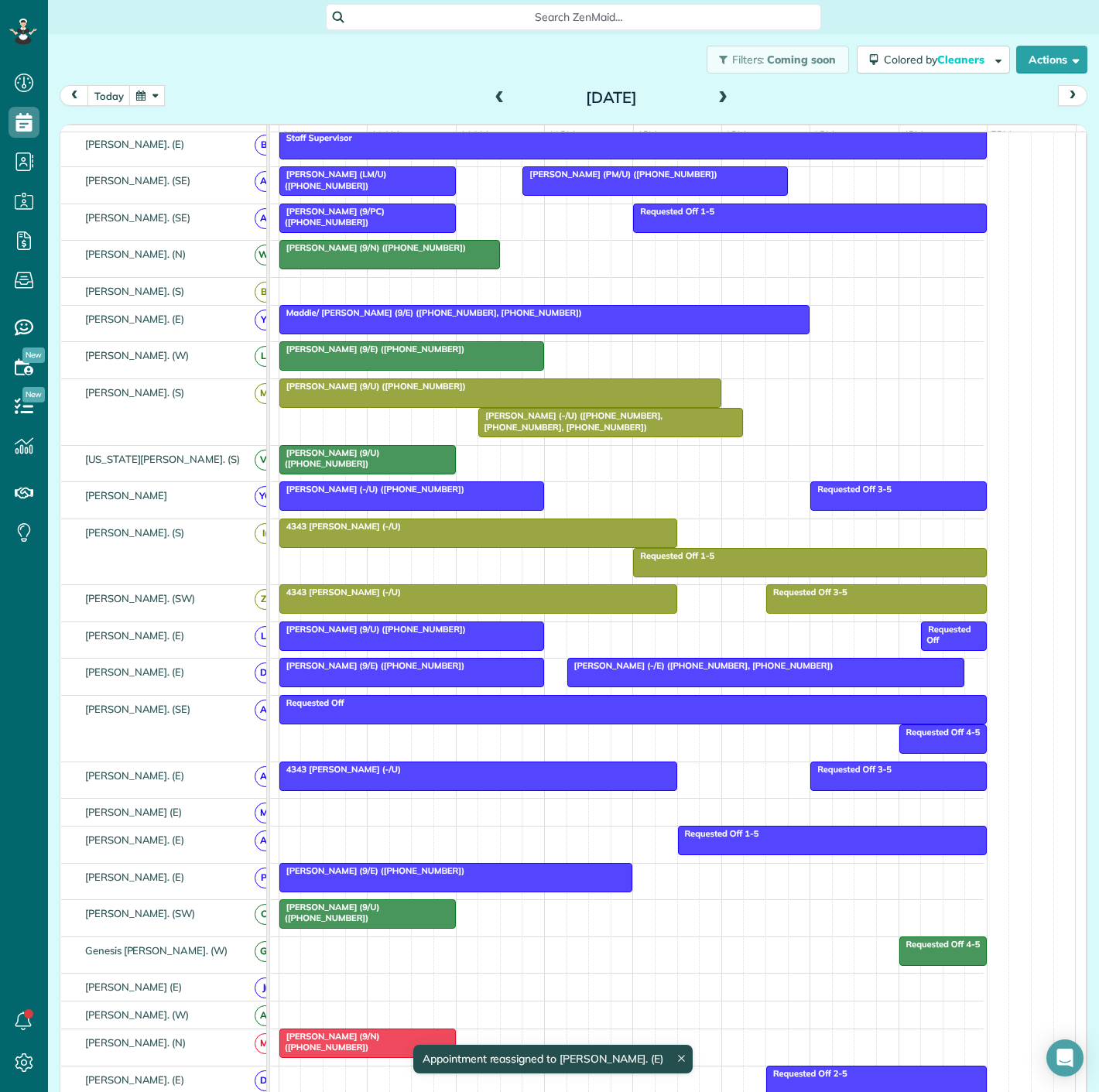
click at [556, 683] on div "[PERSON_NAME] (-/E) ([PHONE_NUMBER], [PHONE_NUMBER]) [PERSON_NAME] (9/E) ([PHON…" at bounding box center [587, 676] width 794 height 35
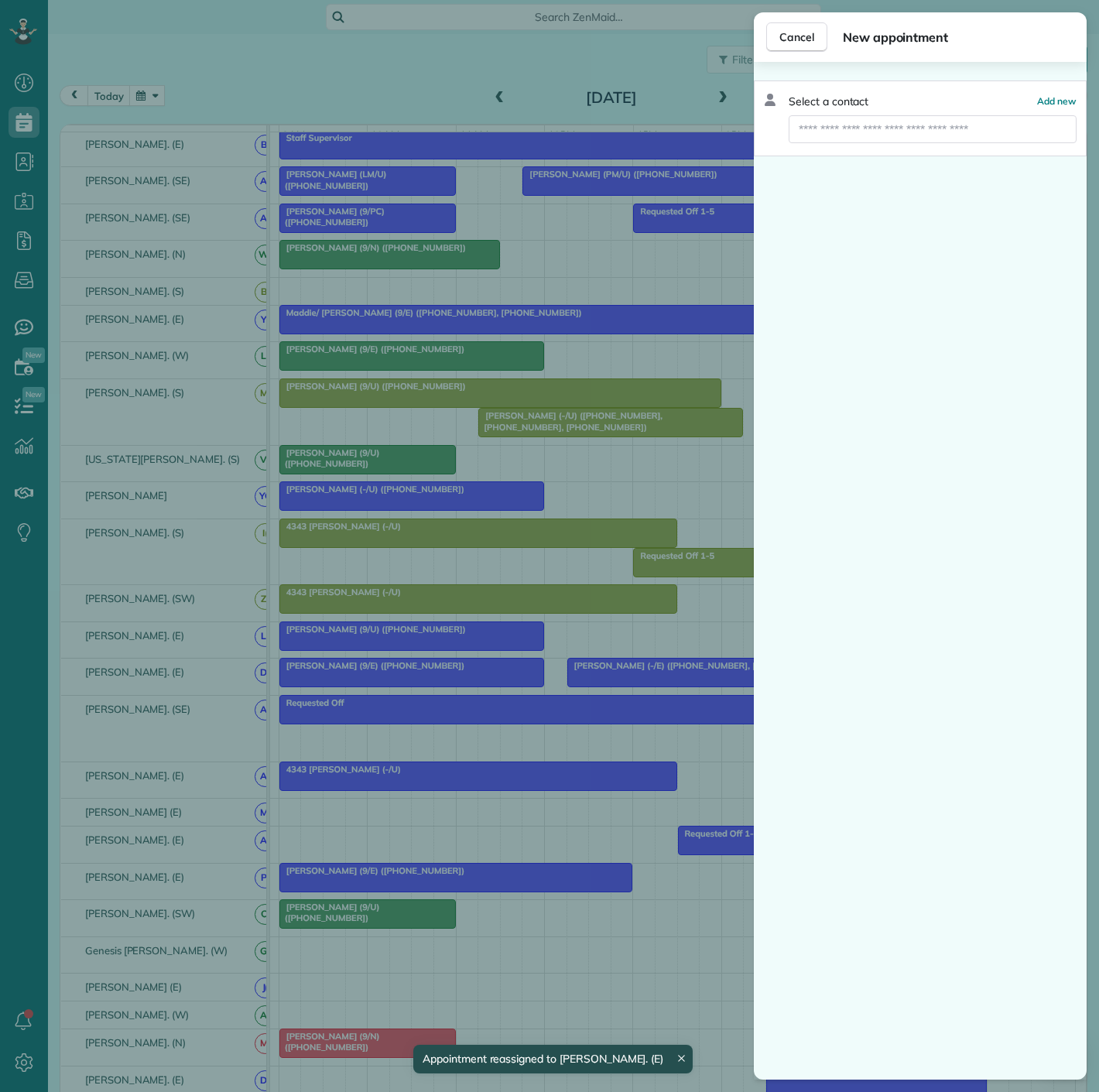
click at [572, 683] on div "Cancel New appointment Select a contact Add new" at bounding box center [549, 546] width 1099 height 1092
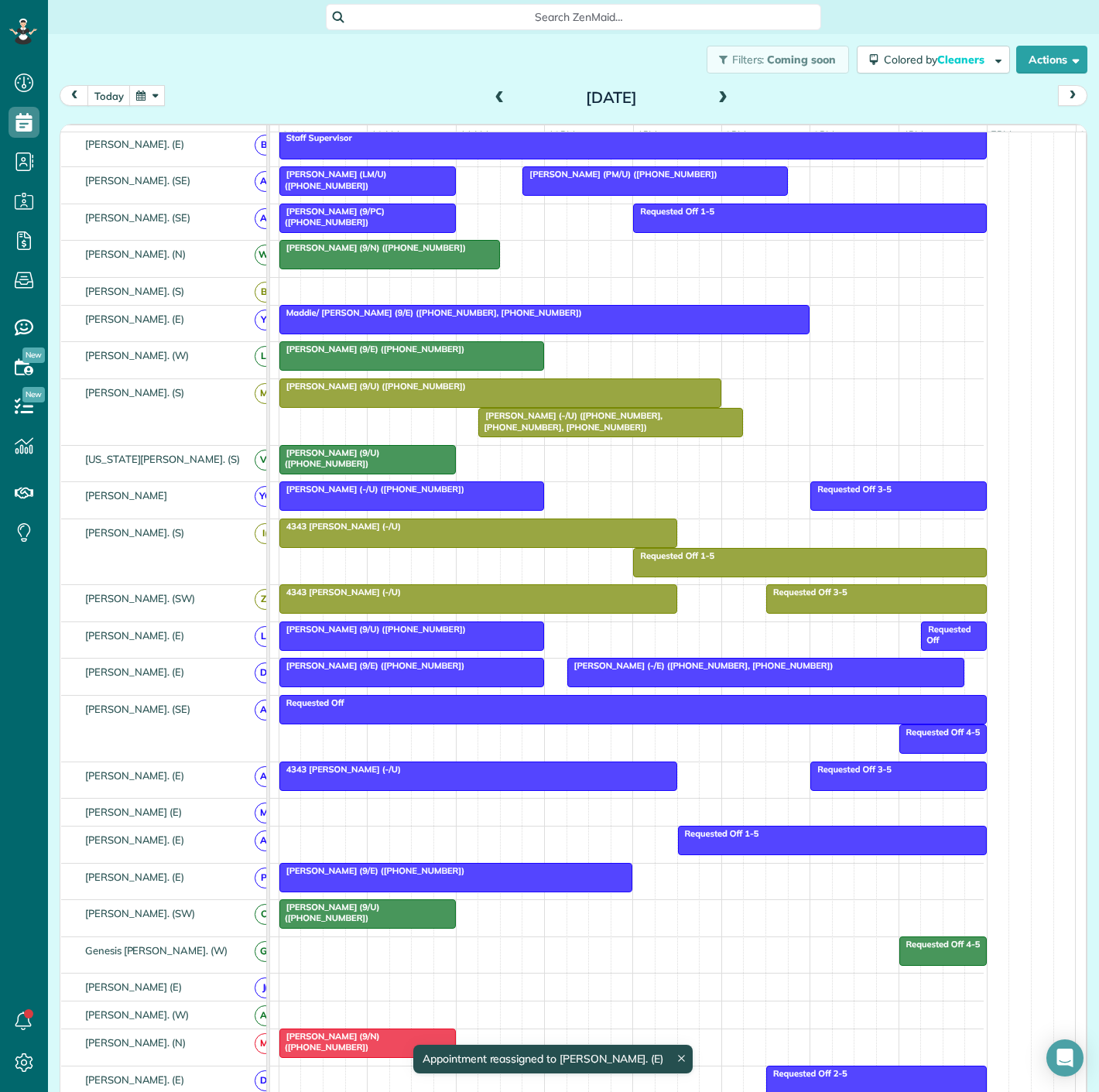
click at [583, 671] on span "[PERSON_NAME] (-/E) ([PHONE_NUMBER], [PHONE_NUMBER])" at bounding box center [701, 665] width 268 height 11
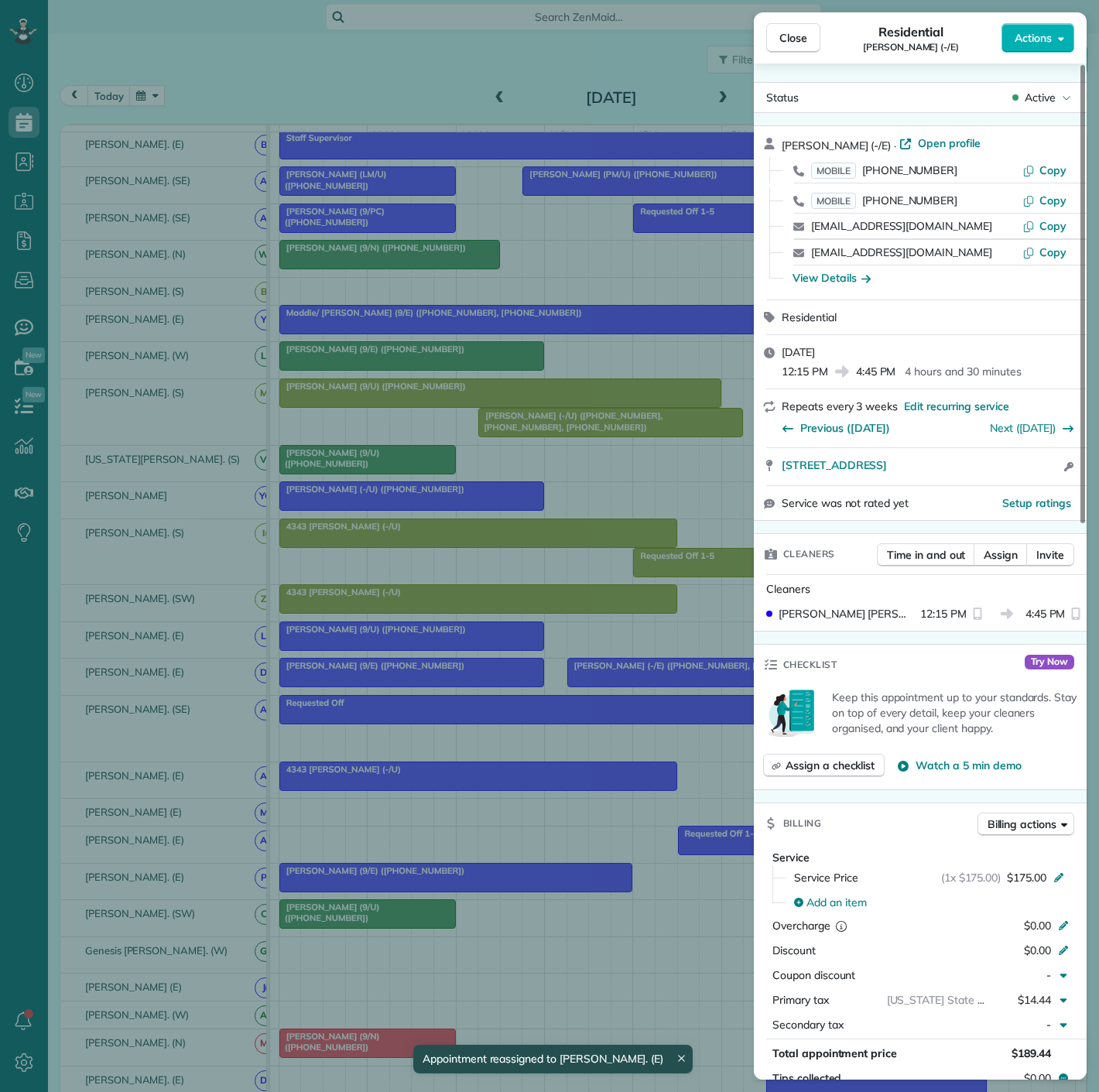
click at [583, 679] on div "Close Residential [PERSON_NAME] (-/E) Actions Status Active [PERSON_NAME] (-/E)…" at bounding box center [549, 546] width 1099 height 1092
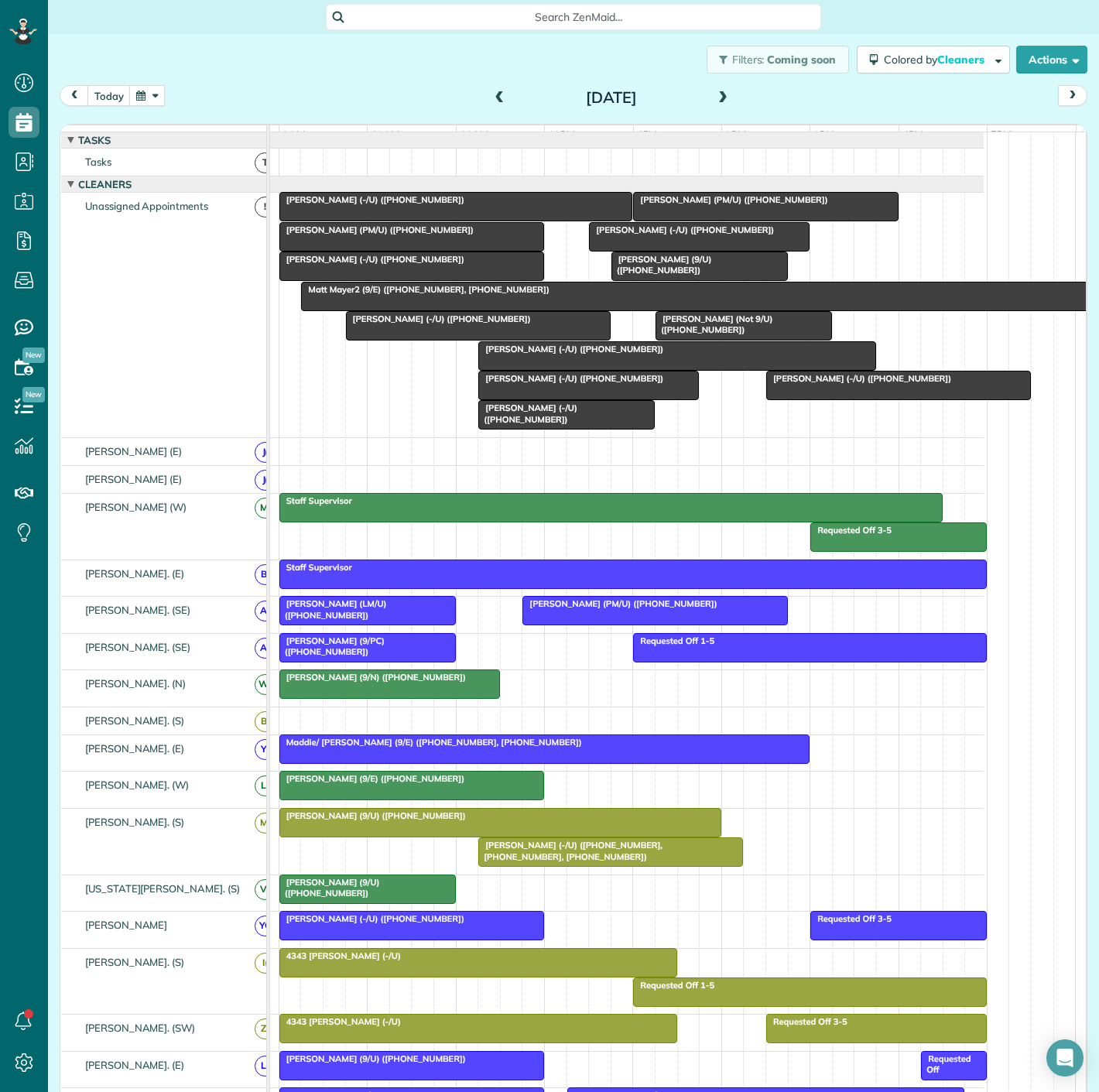
click at [304, 821] on span "[PERSON_NAME] (9/U) ([PHONE_NUMBER])" at bounding box center [373, 815] width 188 height 11
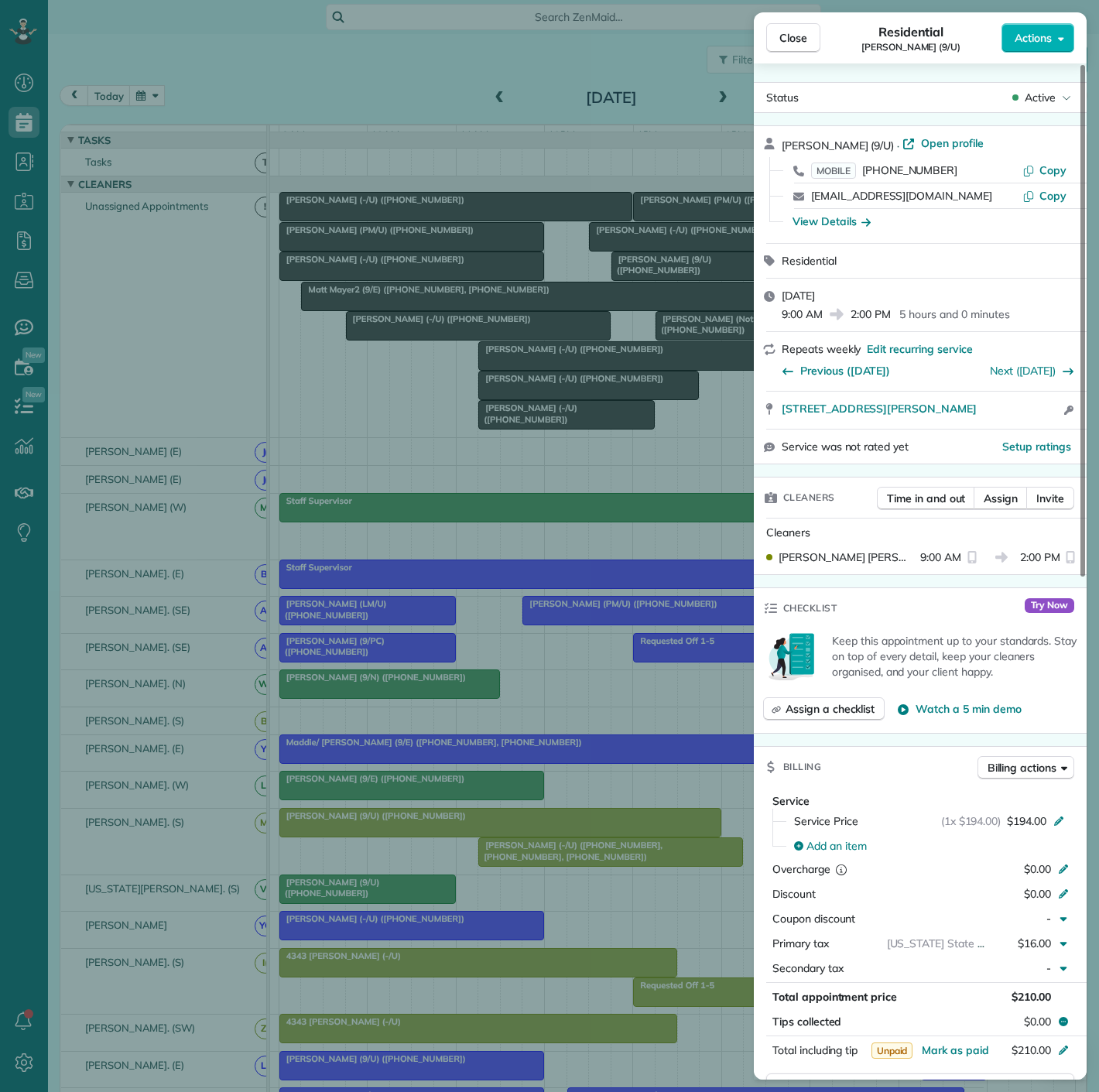
click at [304, 827] on div "Close Residential [PERSON_NAME] (9/U) Actions Status Active [PERSON_NAME] (9/U)…" at bounding box center [549, 546] width 1099 height 1092
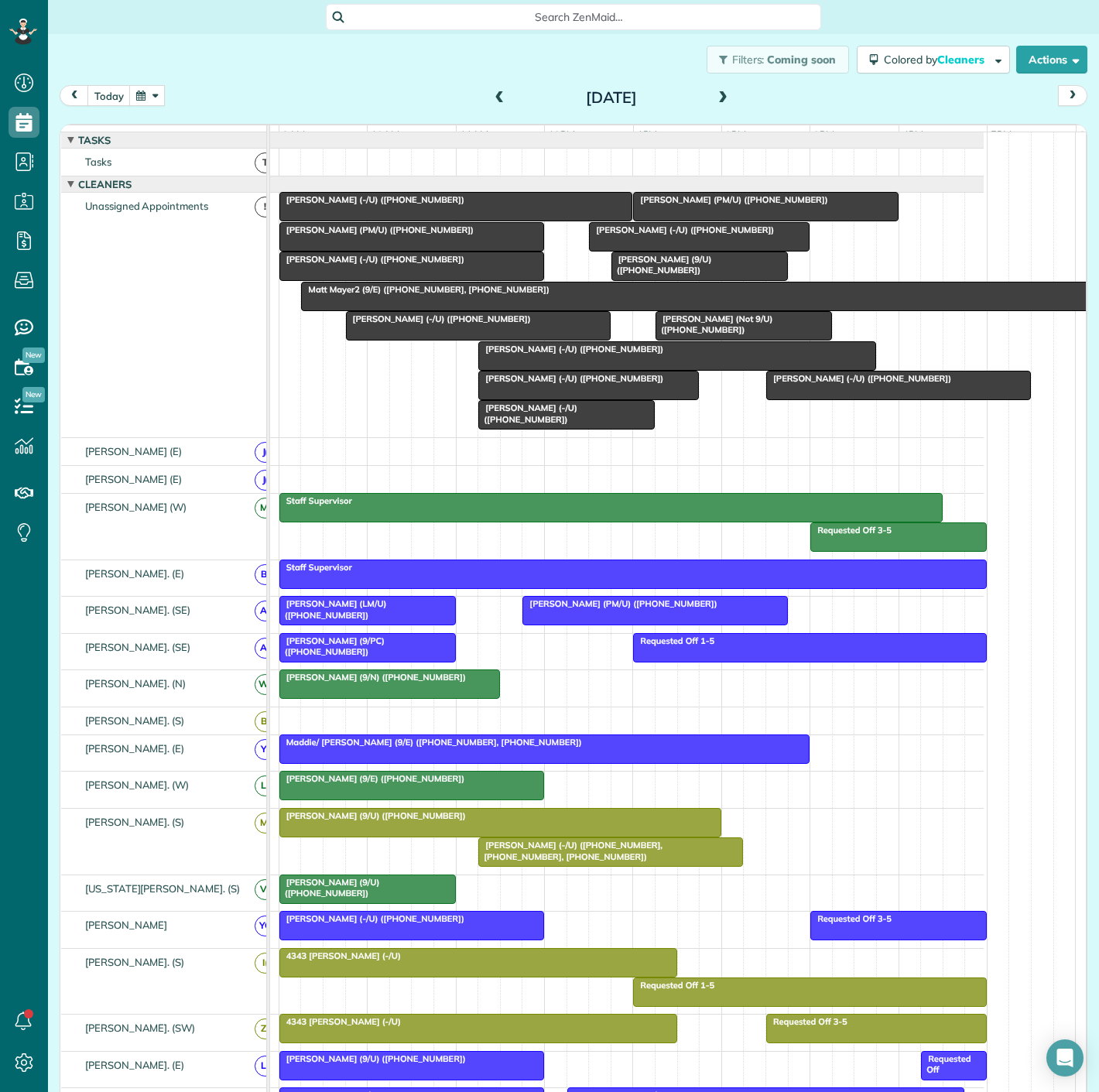
click at [342, 235] on span "[PERSON_NAME] (PM/U) ([PHONE_NUMBER])" at bounding box center [377, 229] width 196 height 11
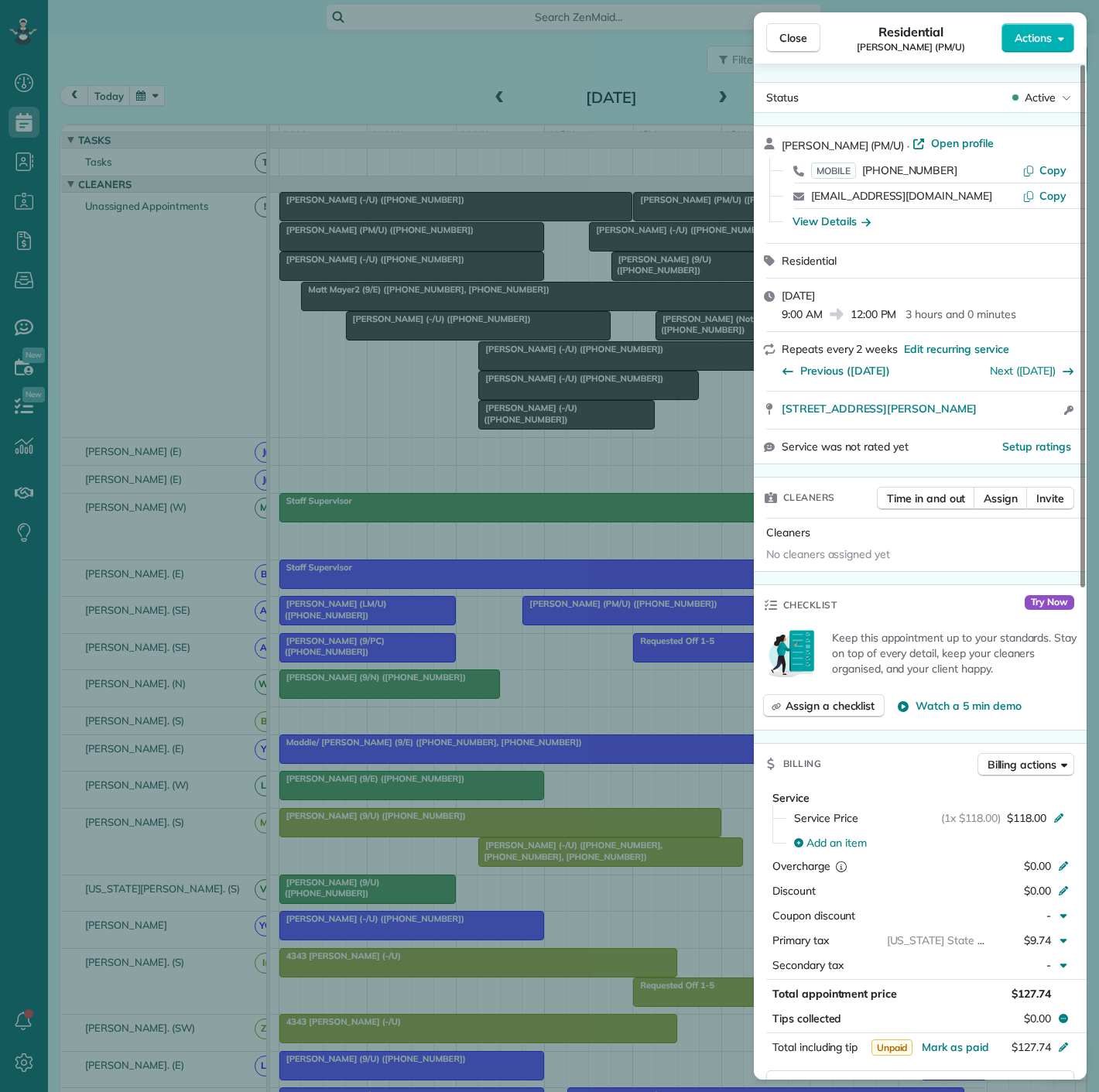
click at [342, 240] on div "Close Residential [PERSON_NAME] (PM/U) Actions Status Active [PERSON_NAME] (PM/…" at bounding box center [549, 546] width 1099 height 1092
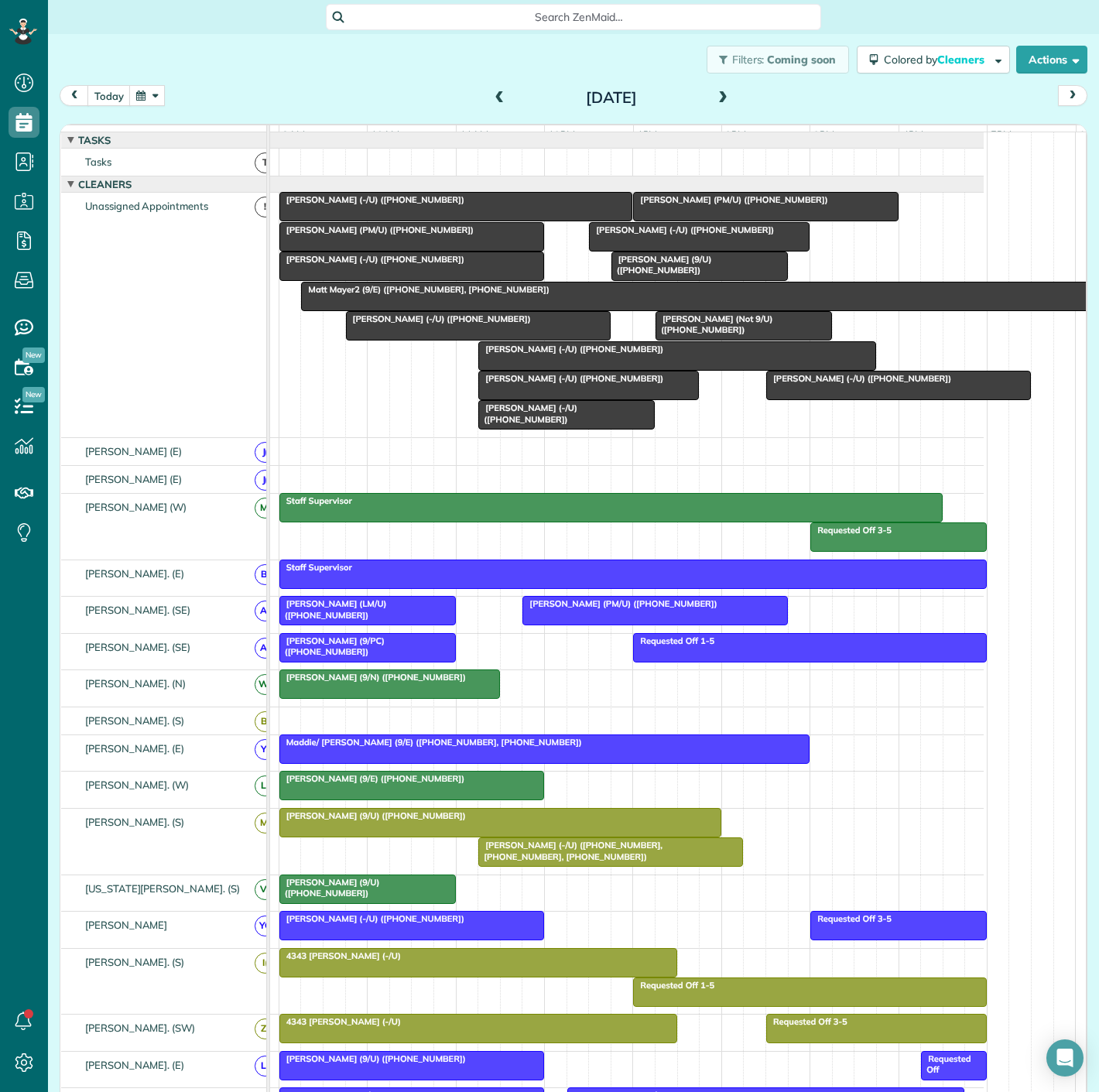
click at [352, 833] on div at bounding box center [500, 822] width 440 height 27
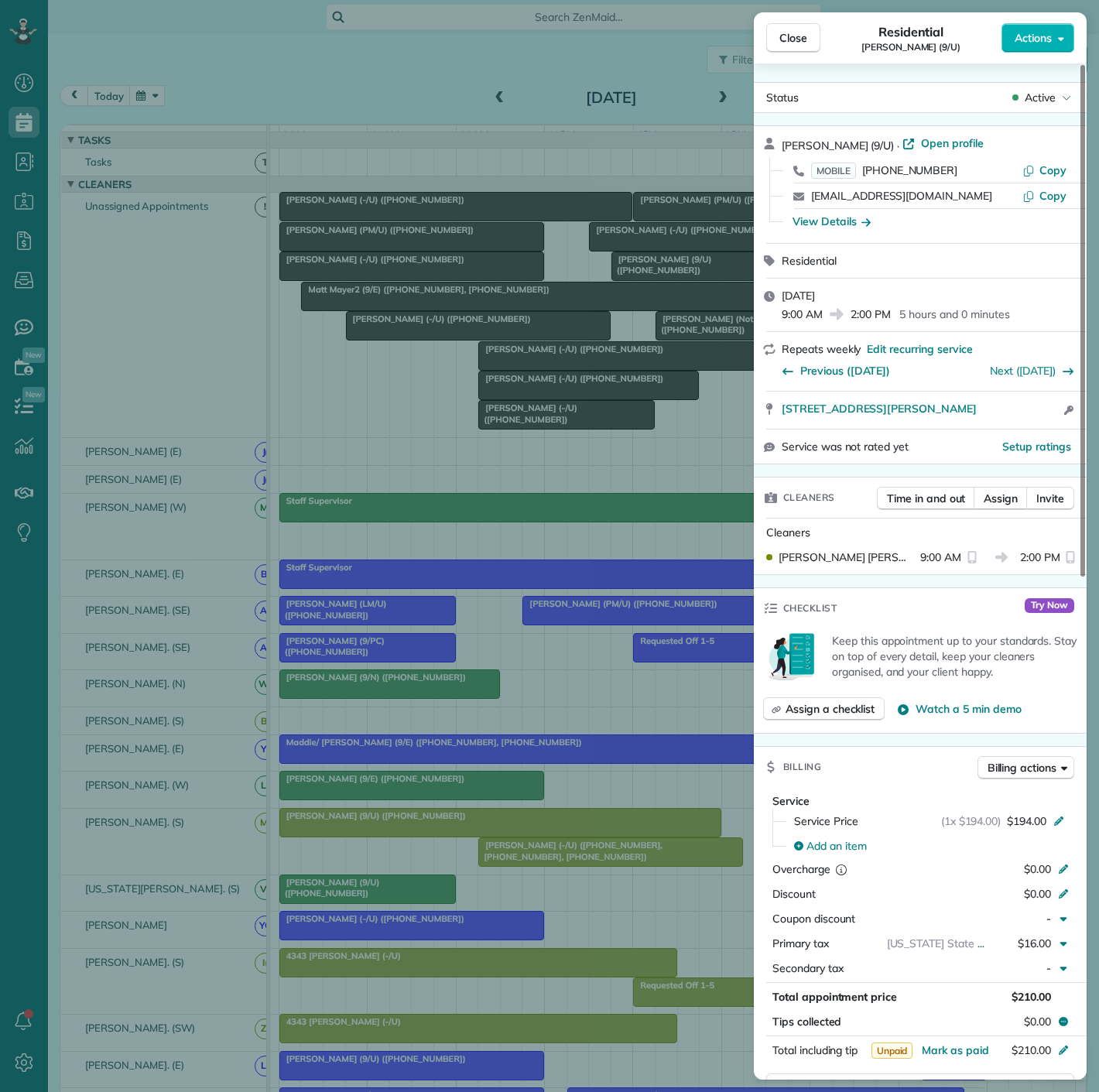
click at [352, 833] on div "Close Residential [PERSON_NAME] (9/U) Actions Status Active [PERSON_NAME] (9/U)…" at bounding box center [549, 546] width 1099 height 1092
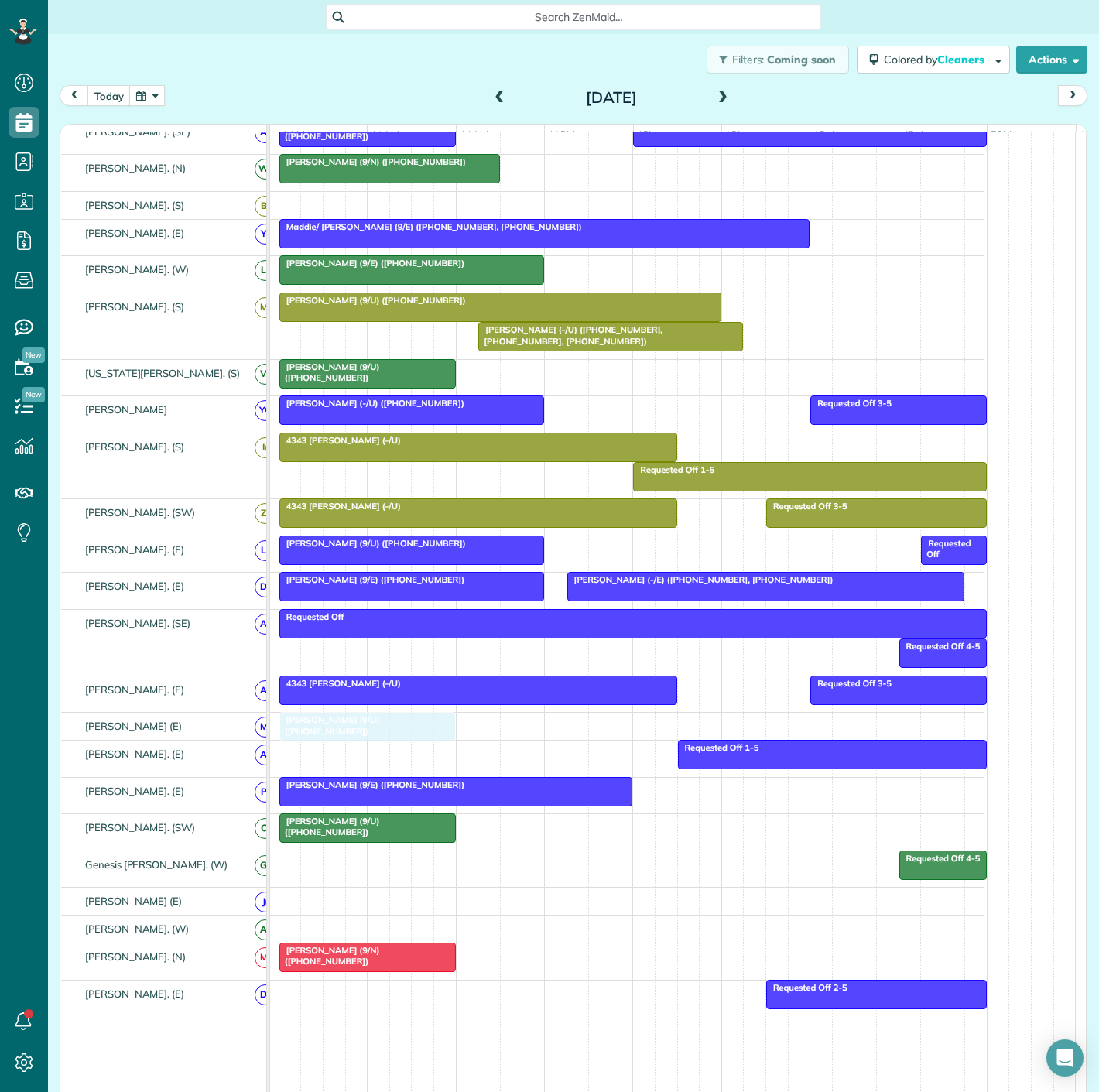
drag, startPoint x: 684, startPoint y: 280, endPoint x: 344, endPoint y: 744, distance: 575.2
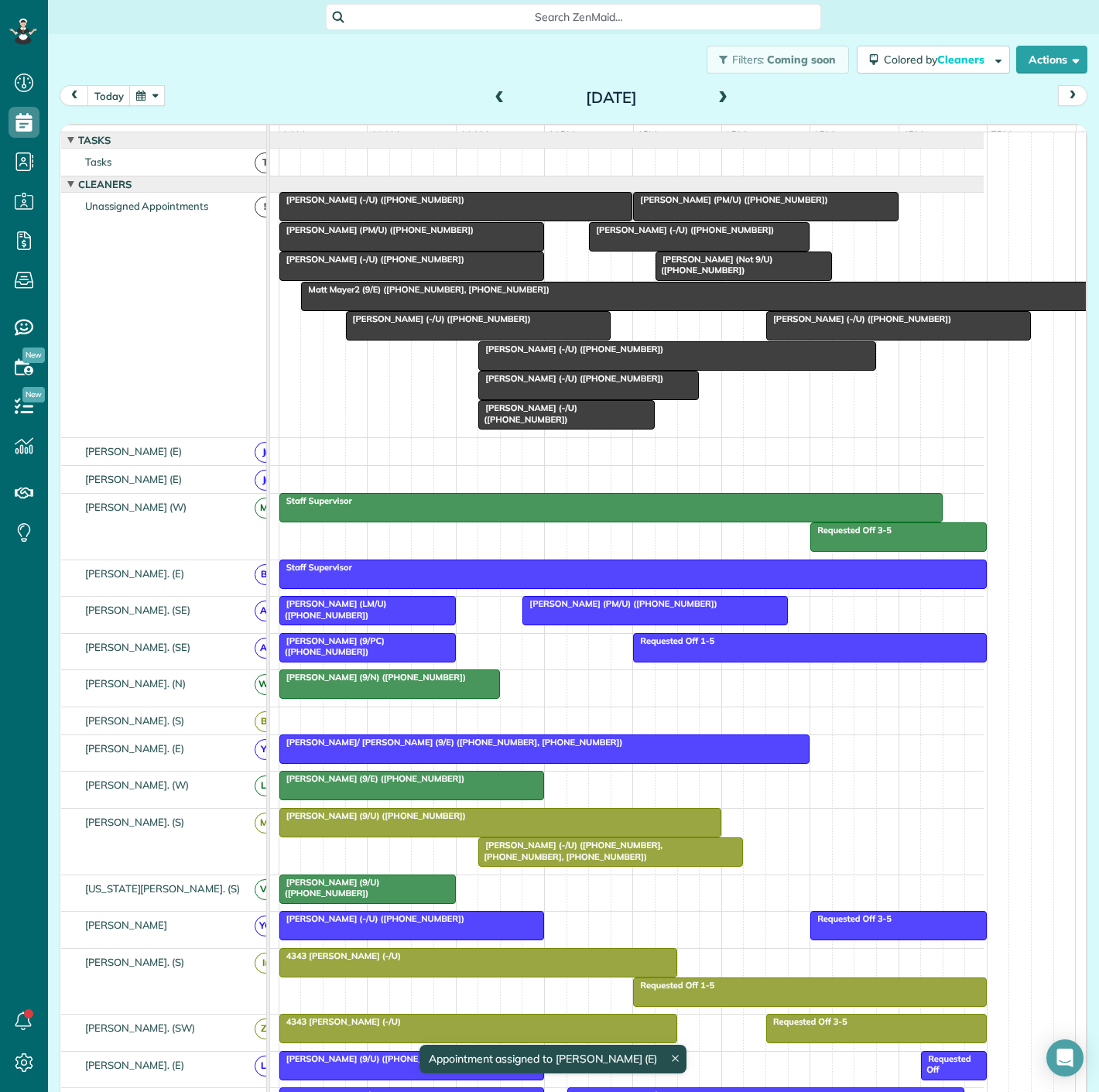
click at [554, 354] on span "[PERSON_NAME] (-/U) ([PHONE_NUMBER])" at bounding box center [571, 348] width 187 height 11
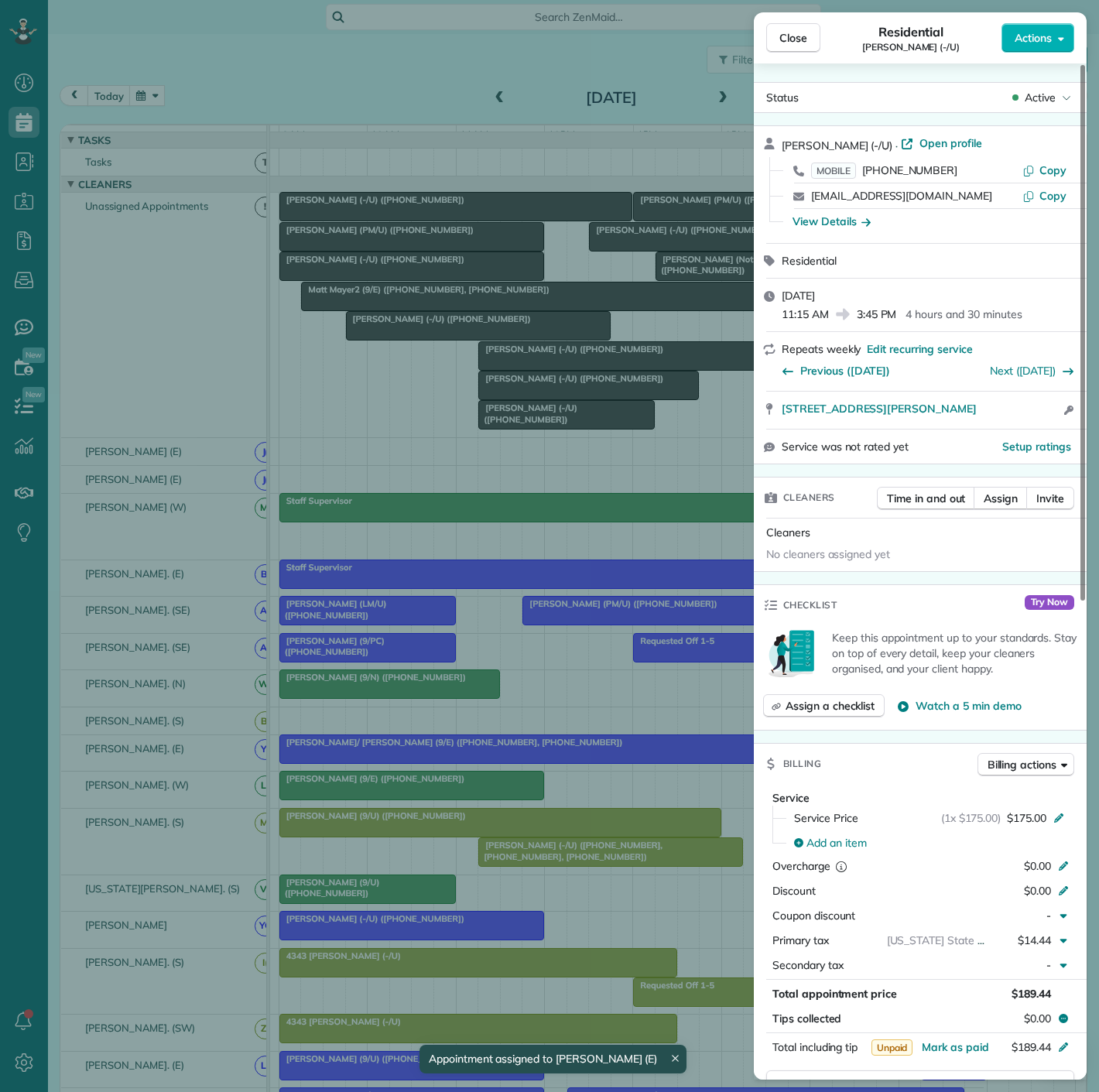
click at [554, 361] on div "Close Residential [PERSON_NAME] (-/U) Actions Status Active [PERSON_NAME] (-/U)…" at bounding box center [549, 546] width 1099 height 1092
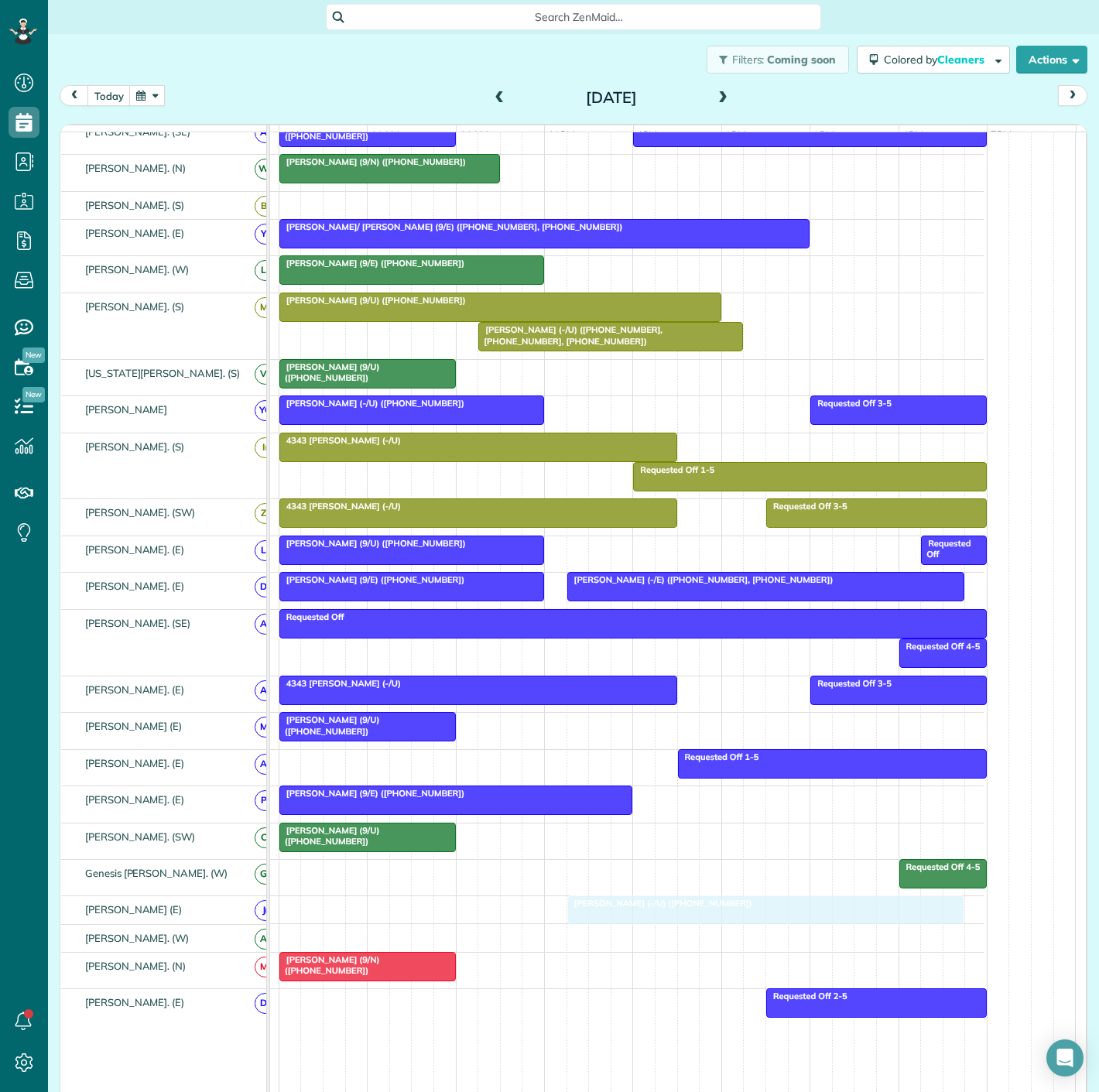
drag, startPoint x: 560, startPoint y: 365, endPoint x: 643, endPoint y: 914, distance: 555.2
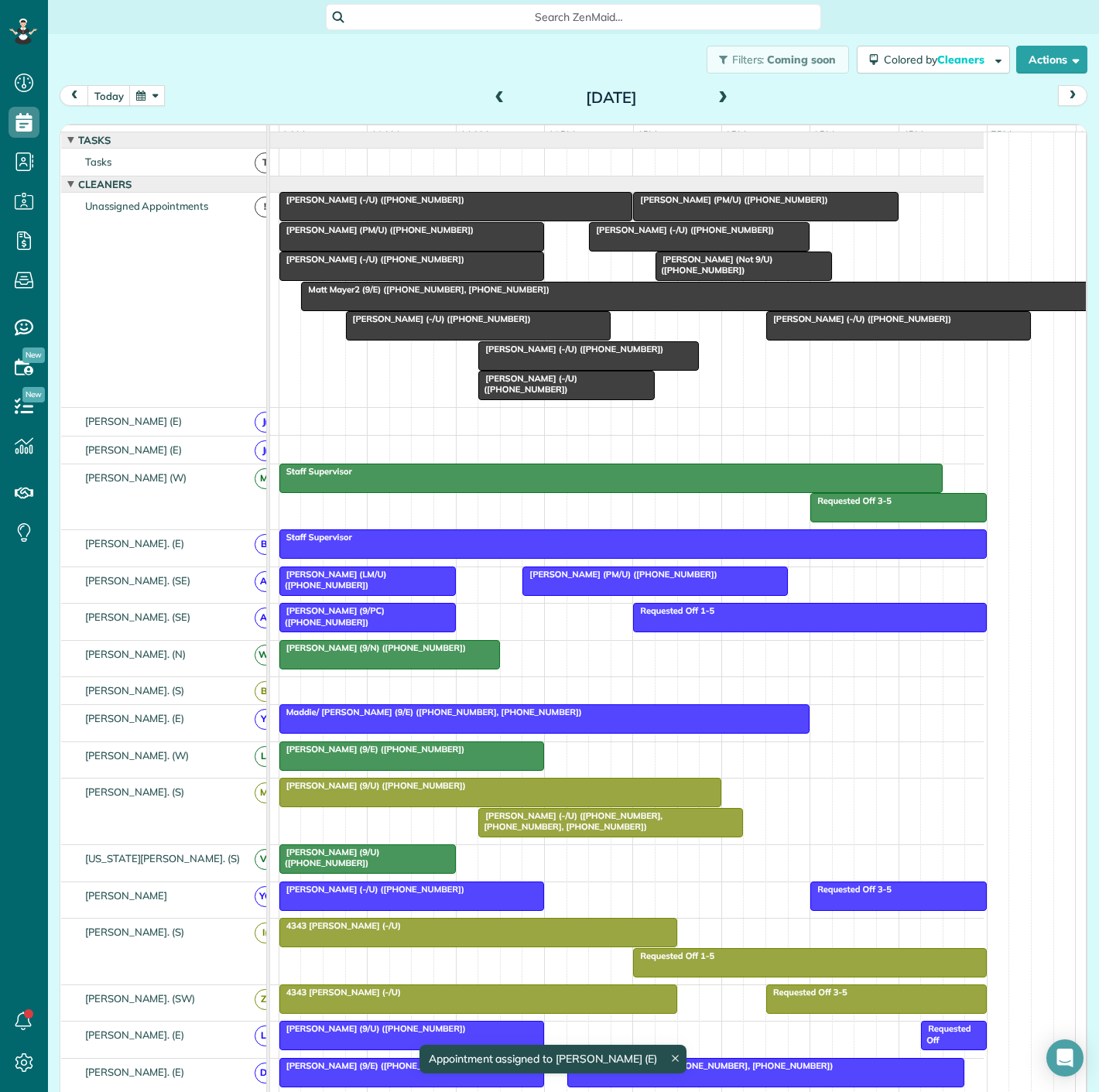
click at [402, 280] on div at bounding box center [411, 266] width 263 height 27
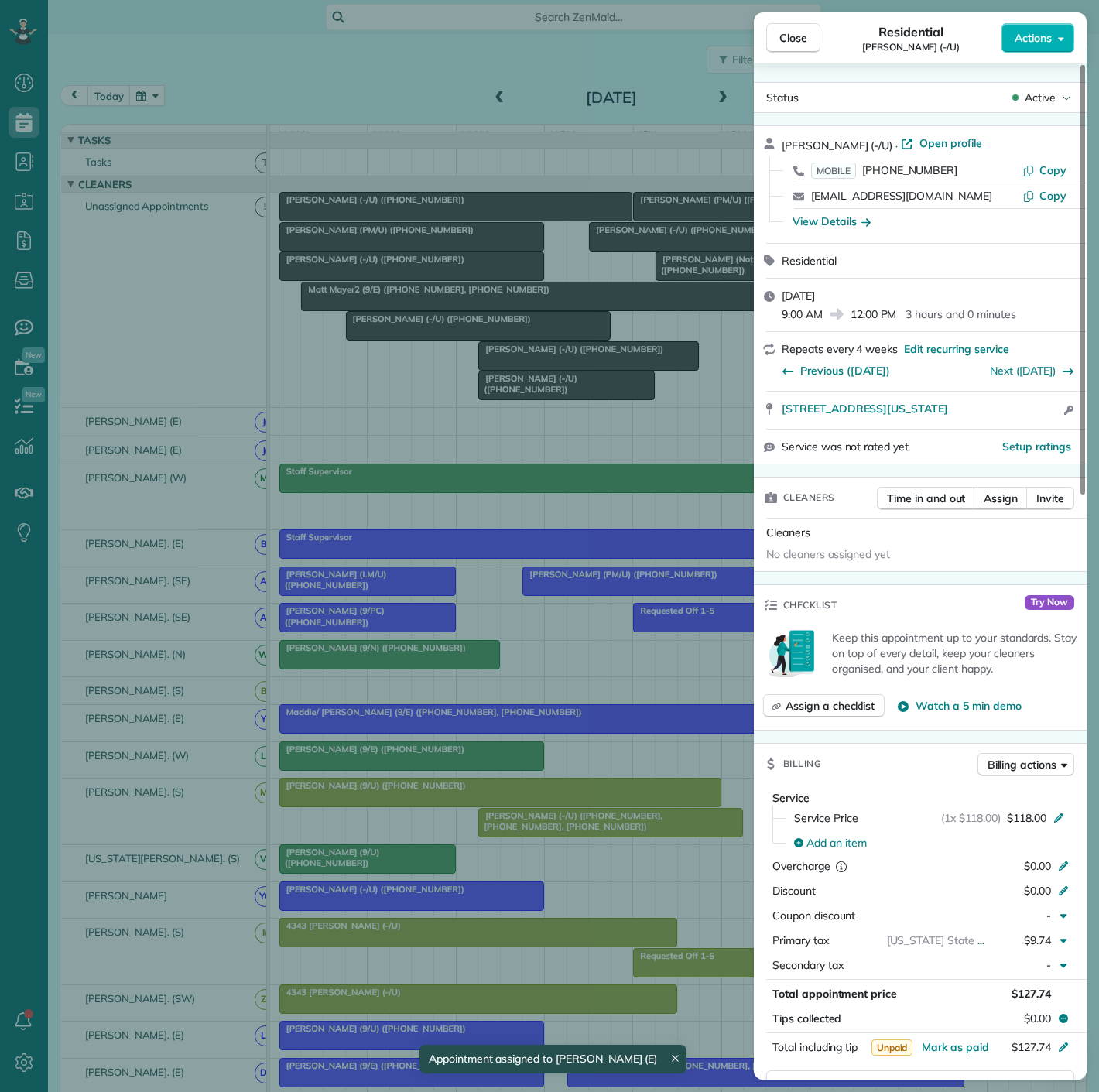
click at [402, 280] on div "Close Residential [PERSON_NAME] (-/U) Actions Status Active [PERSON_NAME] (-/U)…" at bounding box center [549, 546] width 1099 height 1092
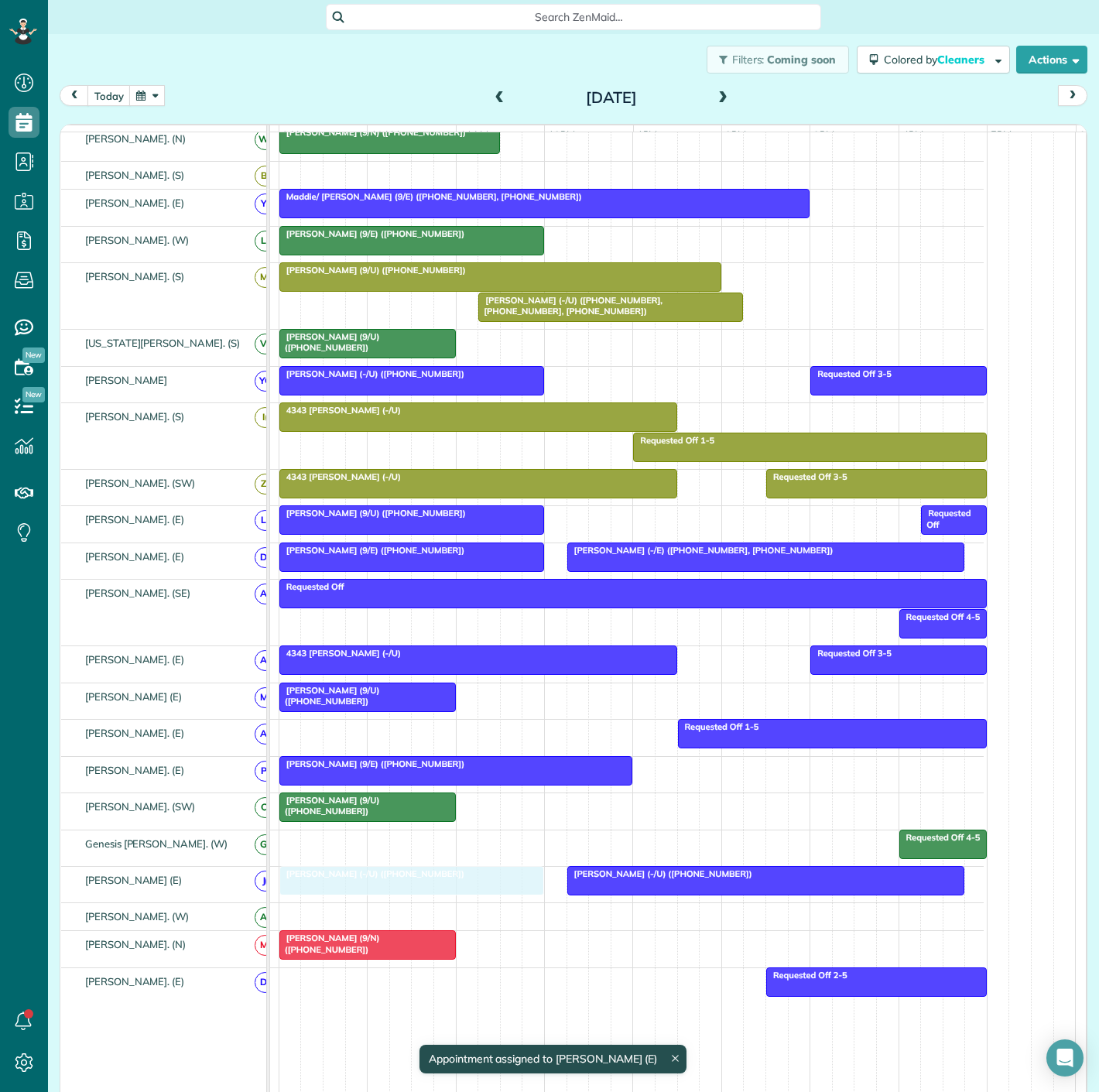
drag, startPoint x: 402, startPoint y: 280, endPoint x: 411, endPoint y: 890, distance: 610.1
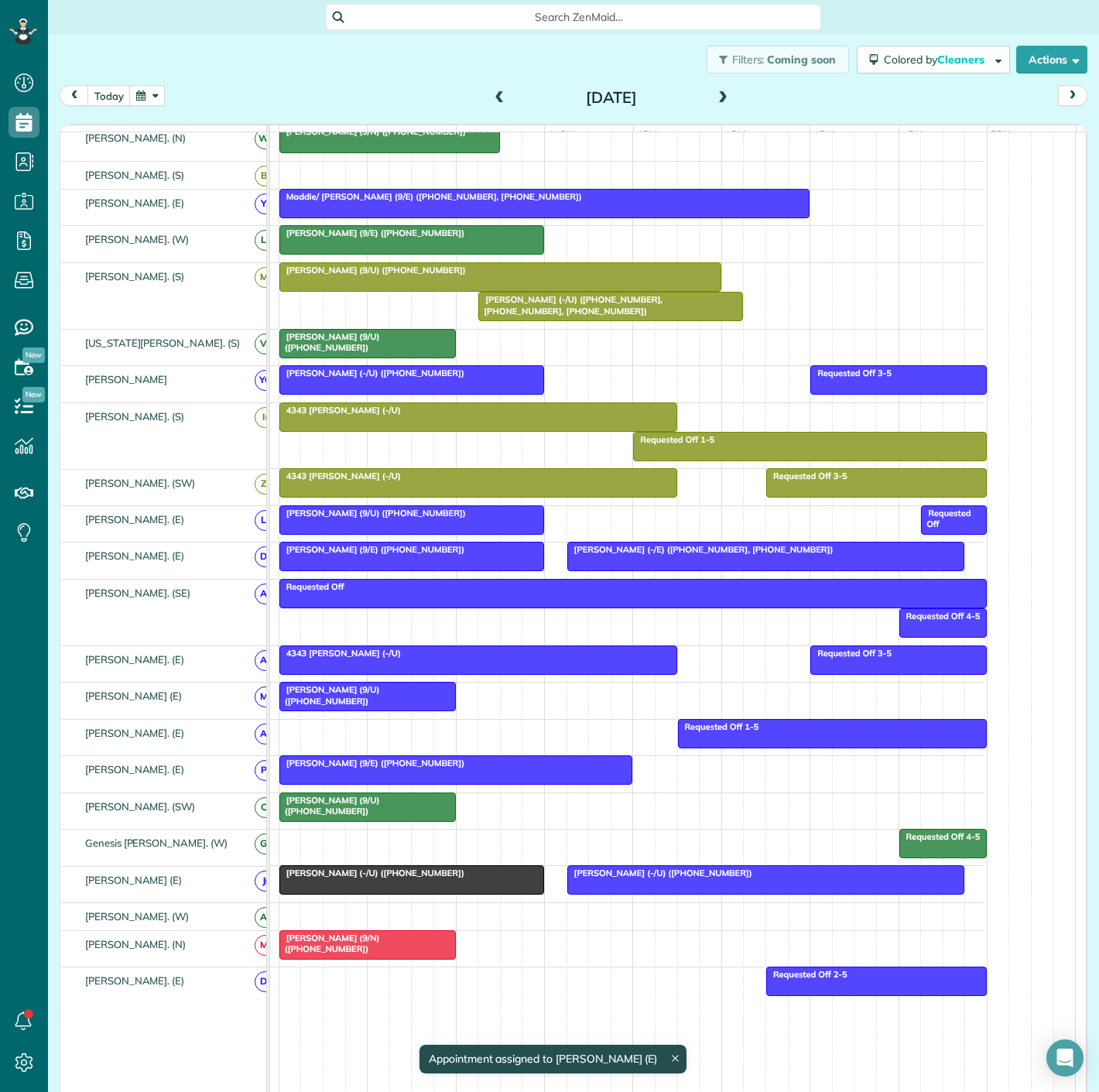
click at [657, 877] on span "[PERSON_NAME] (-/U) ([PHONE_NUMBER])" at bounding box center [660, 873] width 187 height 11
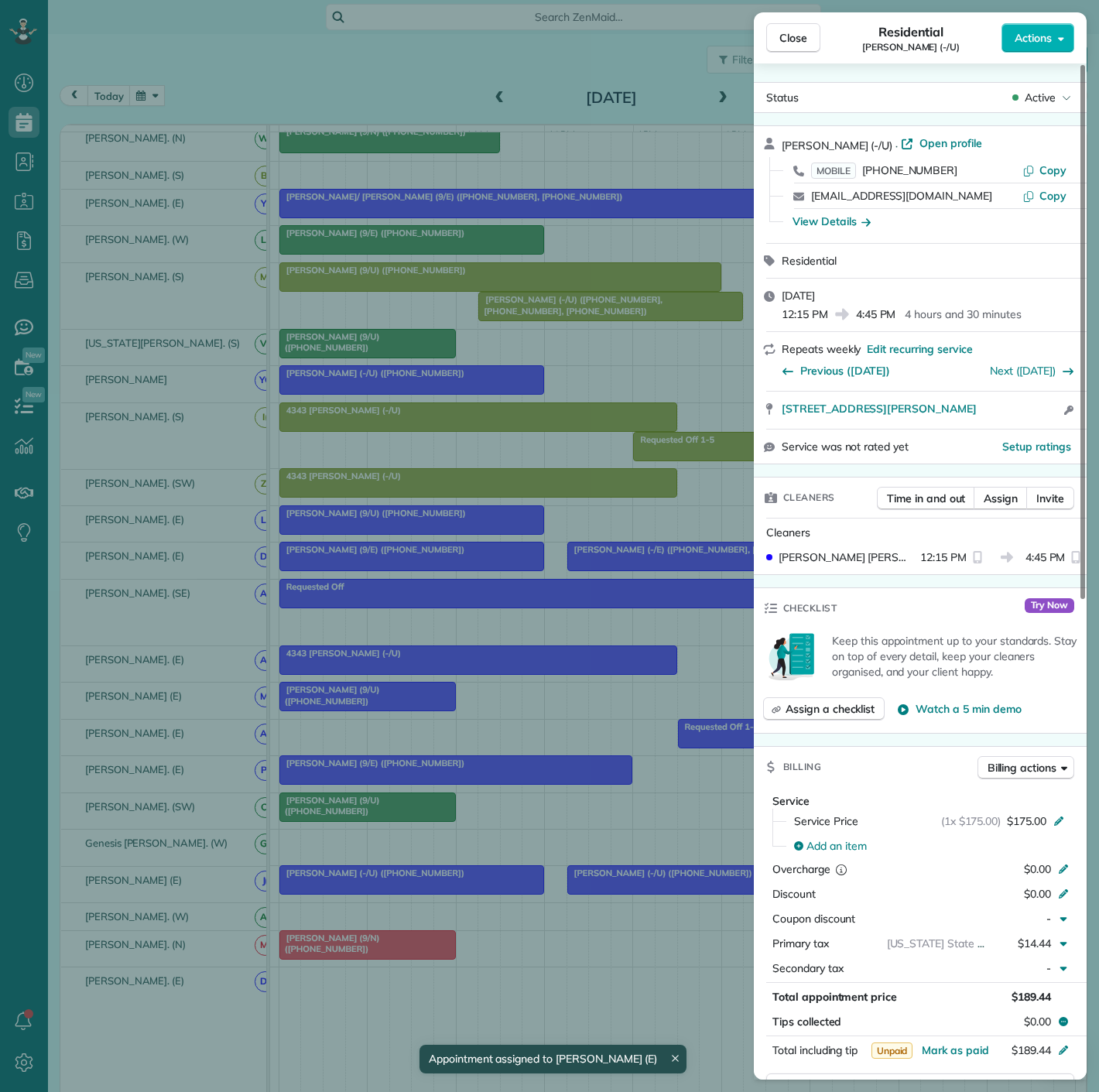
click at [657, 877] on div "Close Residential [PERSON_NAME] (-/U) Actions Status Active [PERSON_NAME] (-/U)…" at bounding box center [549, 546] width 1099 height 1092
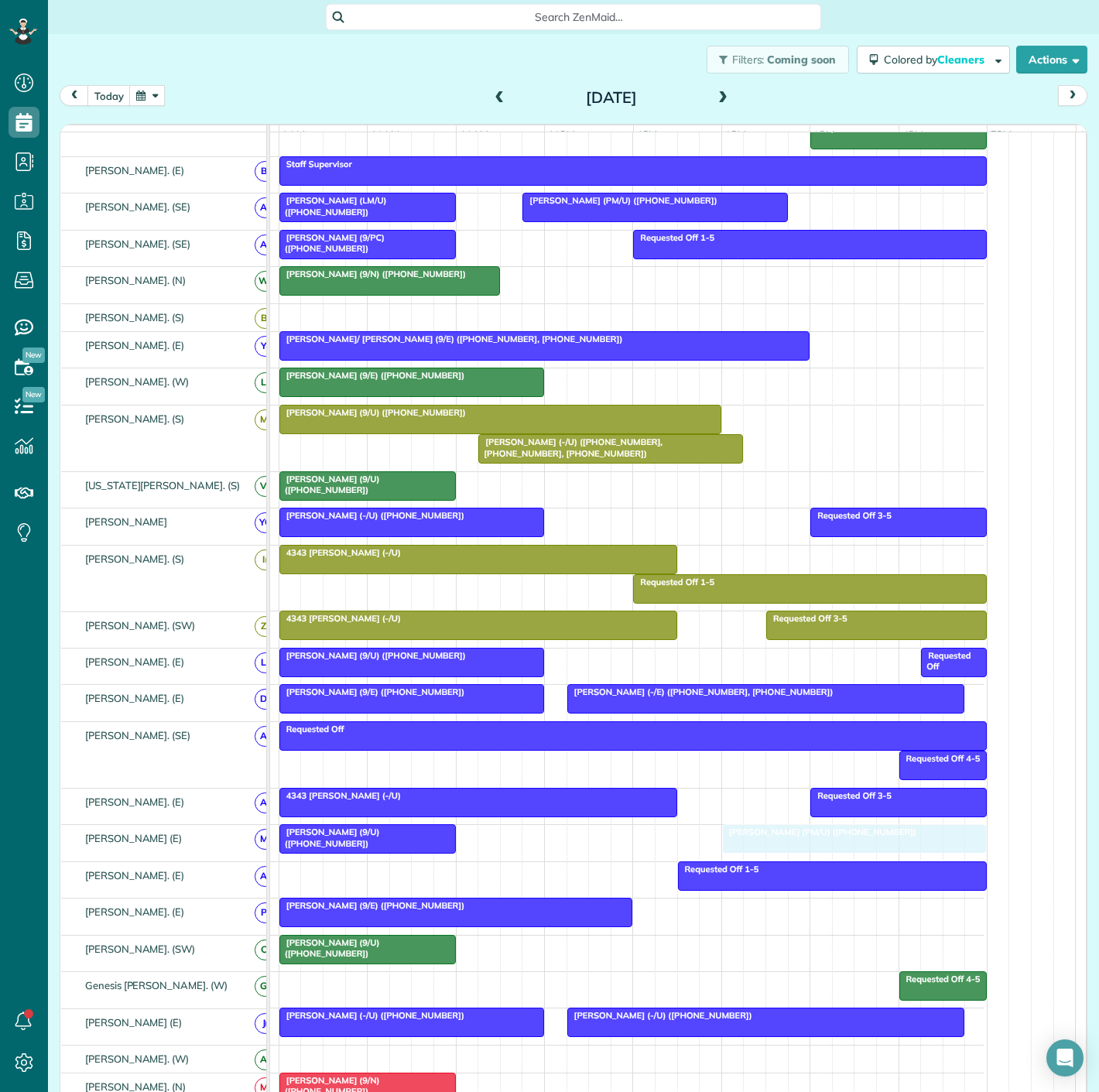
drag, startPoint x: 683, startPoint y: 216, endPoint x: 769, endPoint y: 847, distance: 636.8
click at [767, 847] on div at bounding box center [854, 839] width 263 height 27
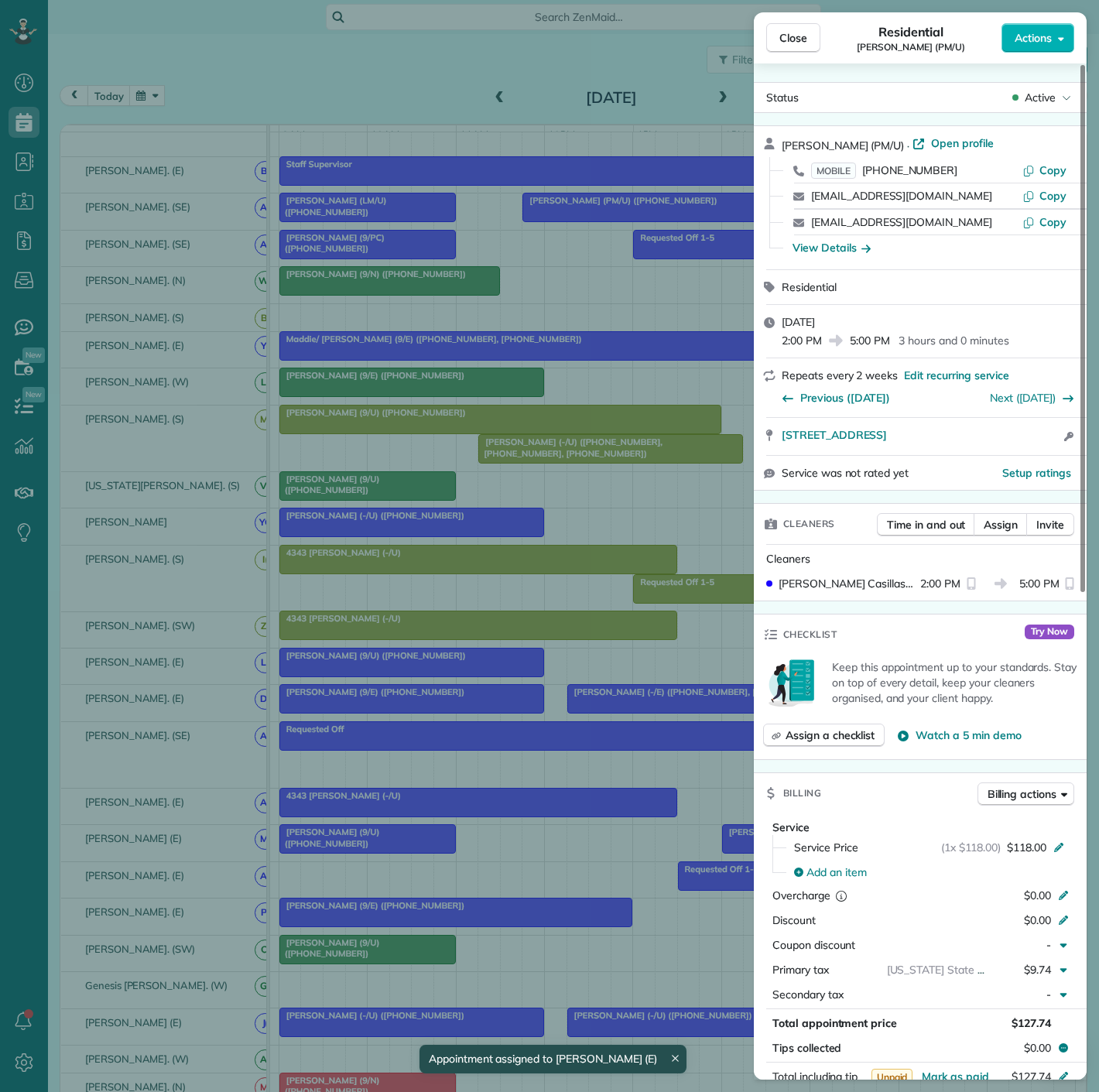
click at [486, 847] on div "Close Residential [PERSON_NAME] (PM/U) Actions Status Active [PERSON_NAME] (PM/…" at bounding box center [549, 546] width 1099 height 1092
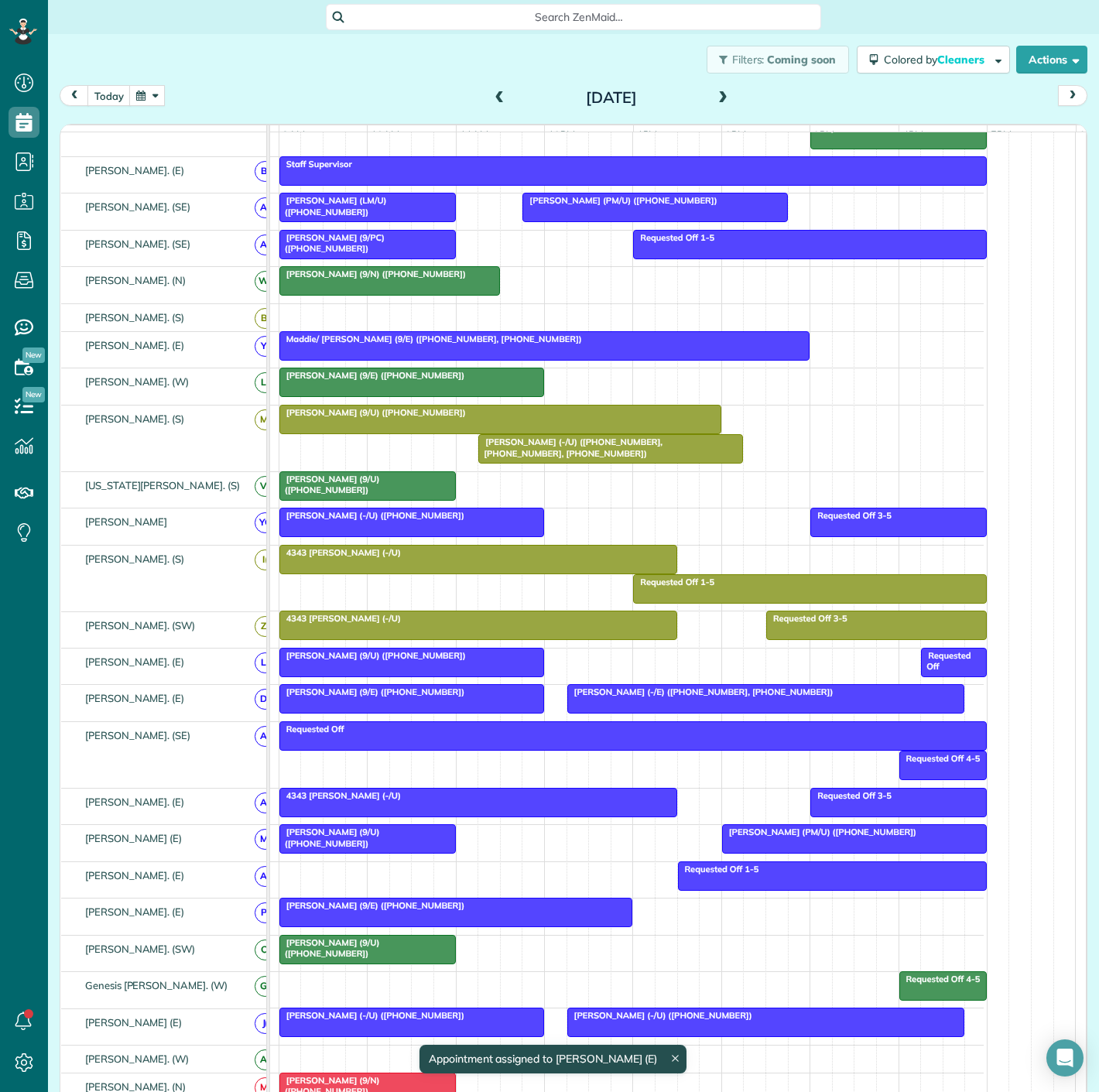
click at [316, 842] on span "[PERSON_NAME] (9/U) ([PHONE_NUMBER])" at bounding box center [330, 838] width 102 height 22
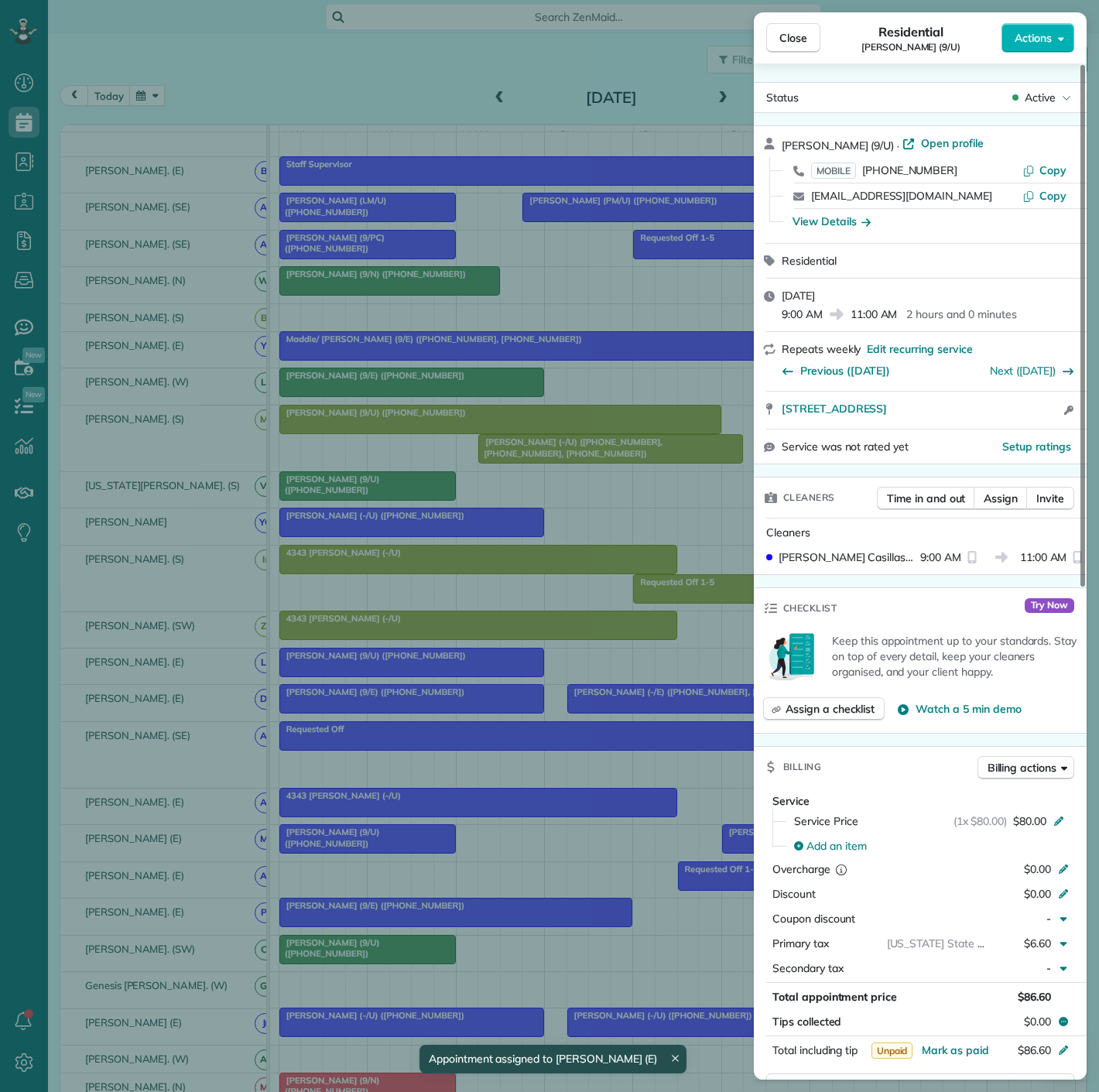
drag, startPoint x: 316, startPoint y: 842, endPoint x: 323, endPoint y: 837, distance: 8.6
click at [316, 842] on div "Close Residential [PERSON_NAME] (9/U) Actions Status Active [PERSON_NAME] (9/U)…" at bounding box center [549, 546] width 1099 height 1092
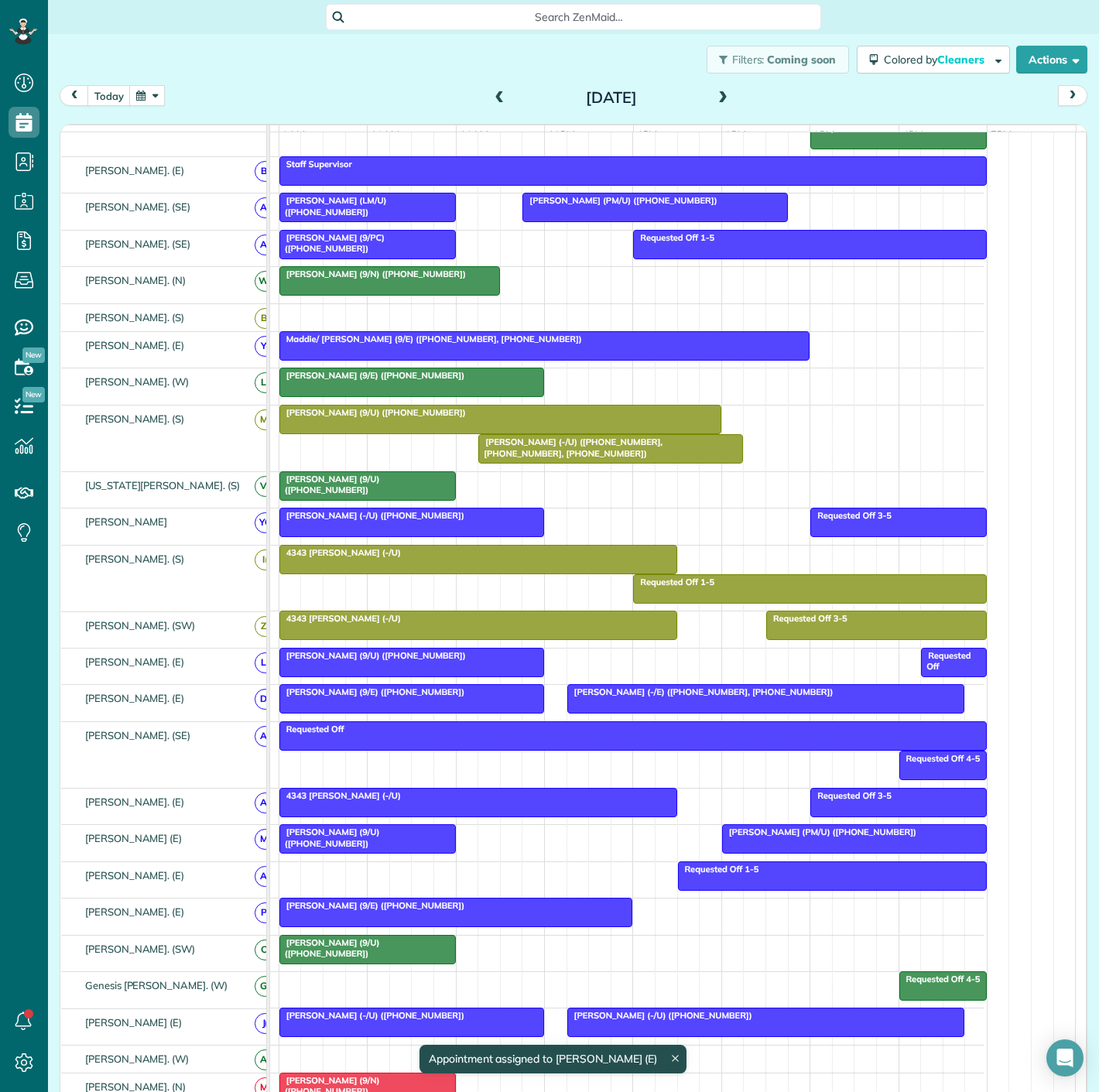
click at [768, 847] on div at bounding box center [854, 839] width 263 height 27
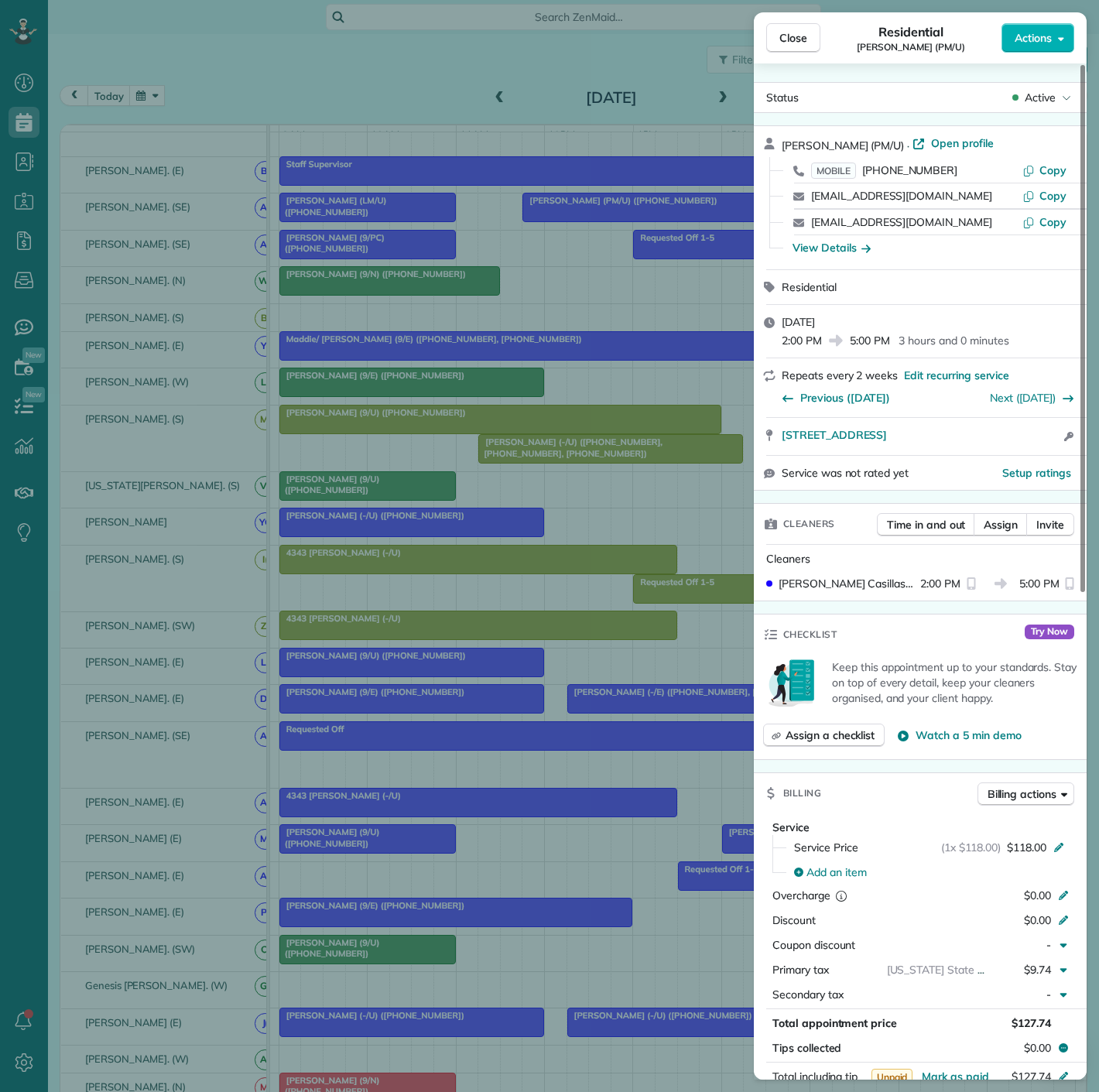
click at [369, 837] on div "Close Residential [PERSON_NAME] (PM/U) Actions Status Active [PERSON_NAME] (PM/…" at bounding box center [549, 546] width 1099 height 1092
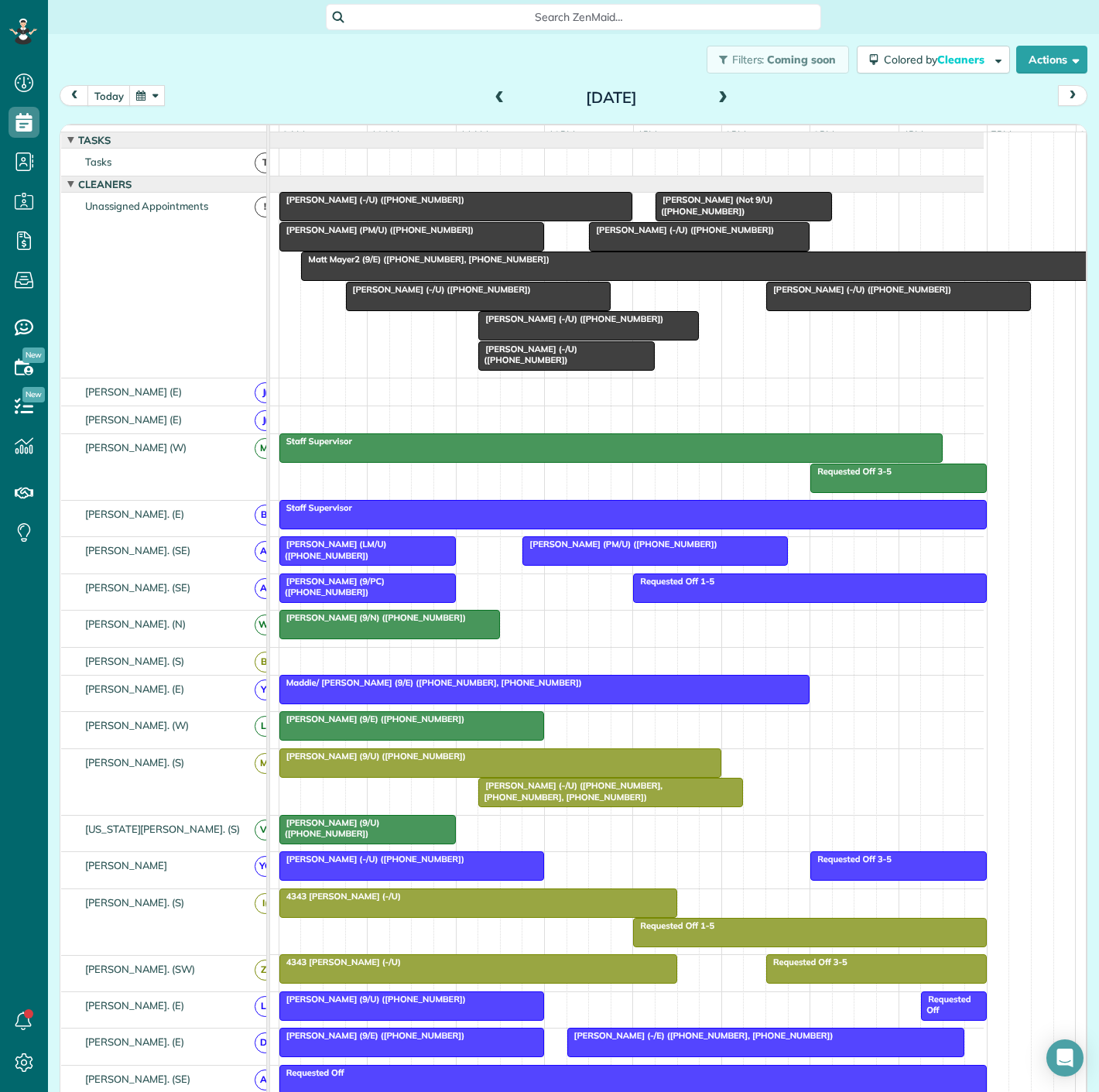
click at [704, 235] on span "[PERSON_NAME] (-/U) ([PHONE_NUMBER])" at bounding box center [681, 229] width 187 height 11
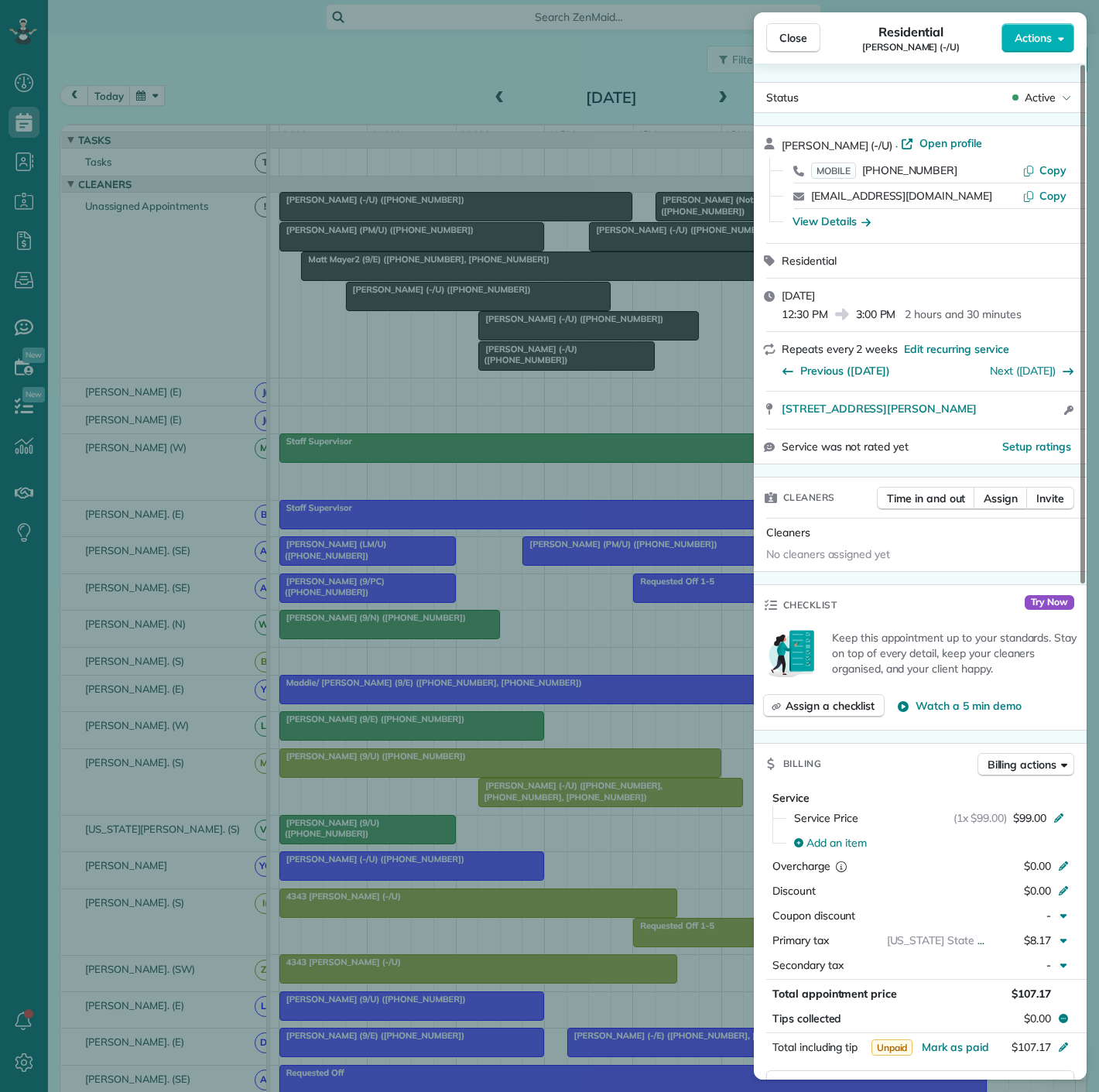
click at [616, 246] on div "Close Residential [PERSON_NAME] (-/U) Actions Status Active [PERSON_NAME] (-/U)…" at bounding box center [549, 546] width 1099 height 1092
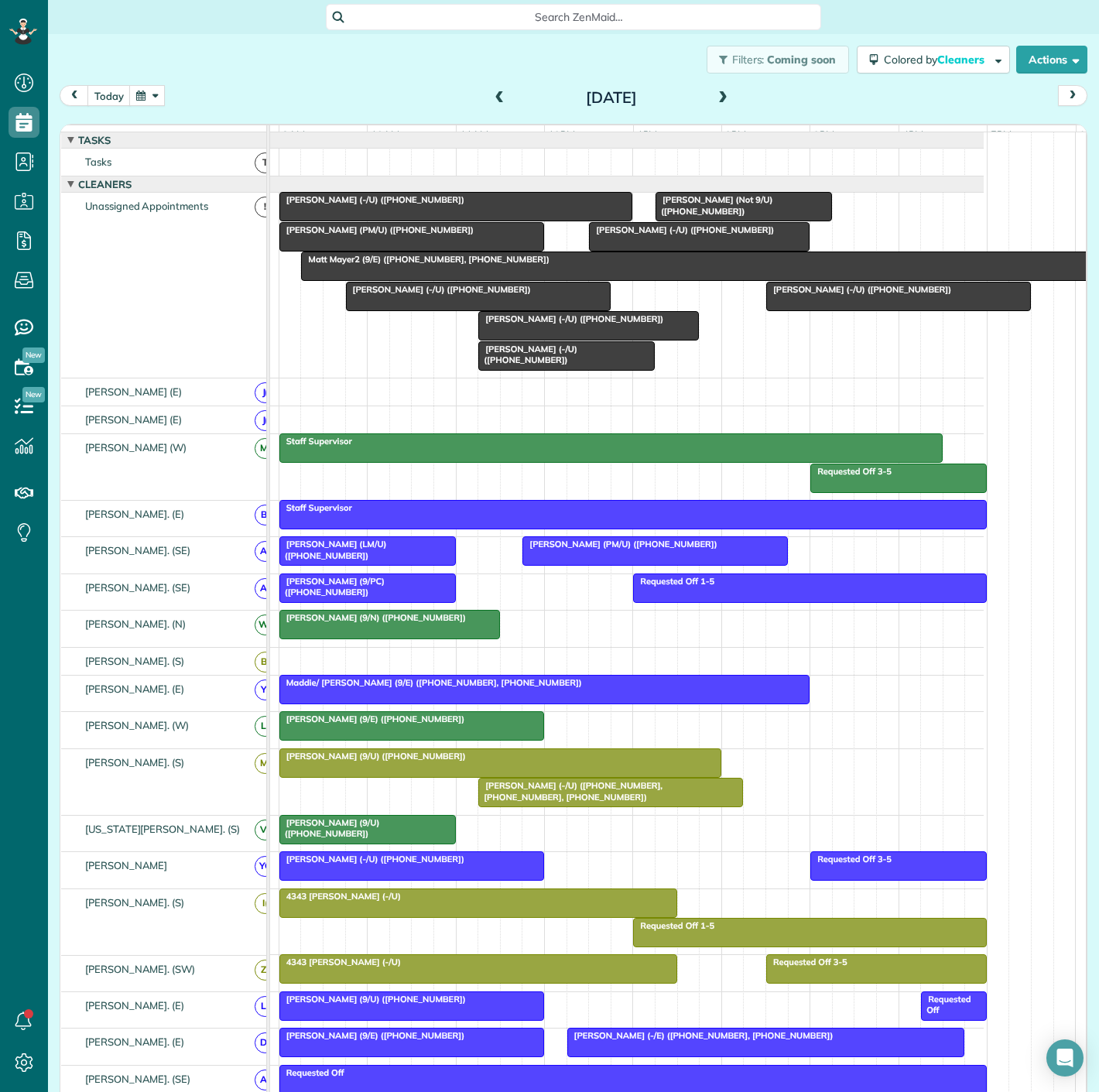
click at [513, 339] on div at bounding box center [589, 326] width 219 height 27
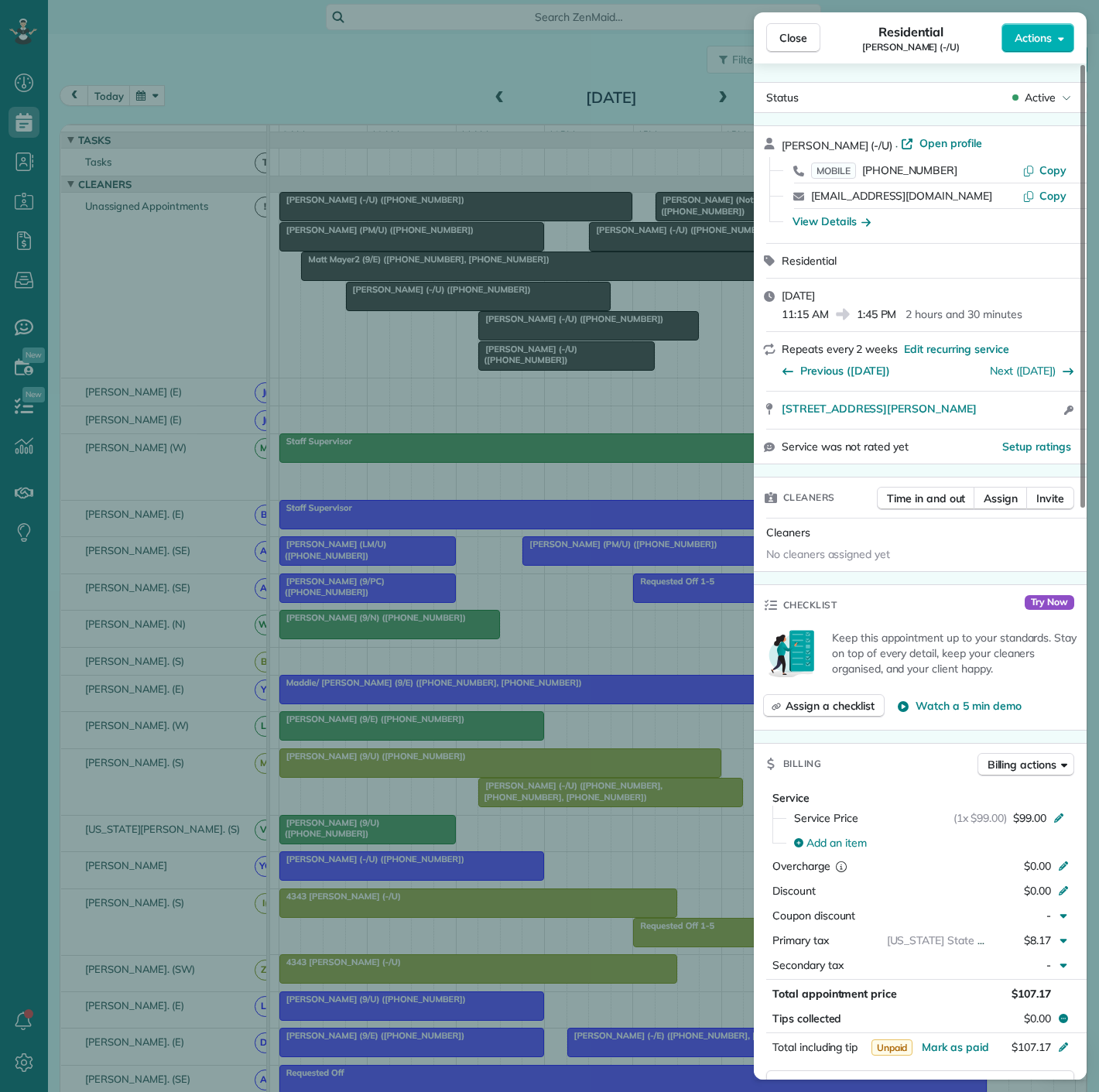
click at [513, 339] on div "Close Residential [PERSON_NAME] (-/U) Actions Status Active [PERSON_NAME] (-/U)…" at bounding box center [549, 546] width 1099 height 1092
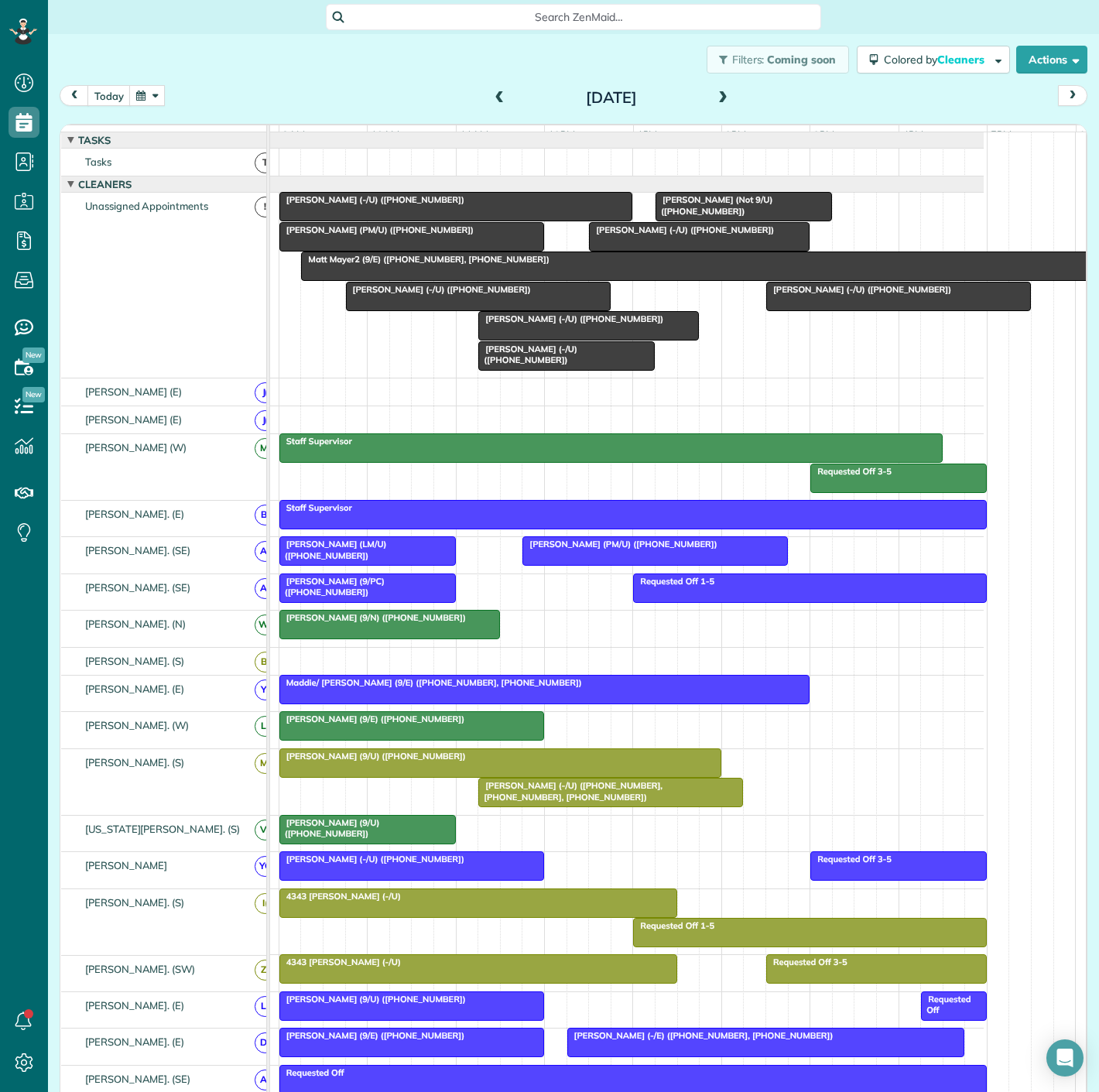
click at [738, 235] on span "[PERSON_NAME] (-/U) ([PHONE_NUMBER])" at bounding box center [681, 229] width 187 height 11
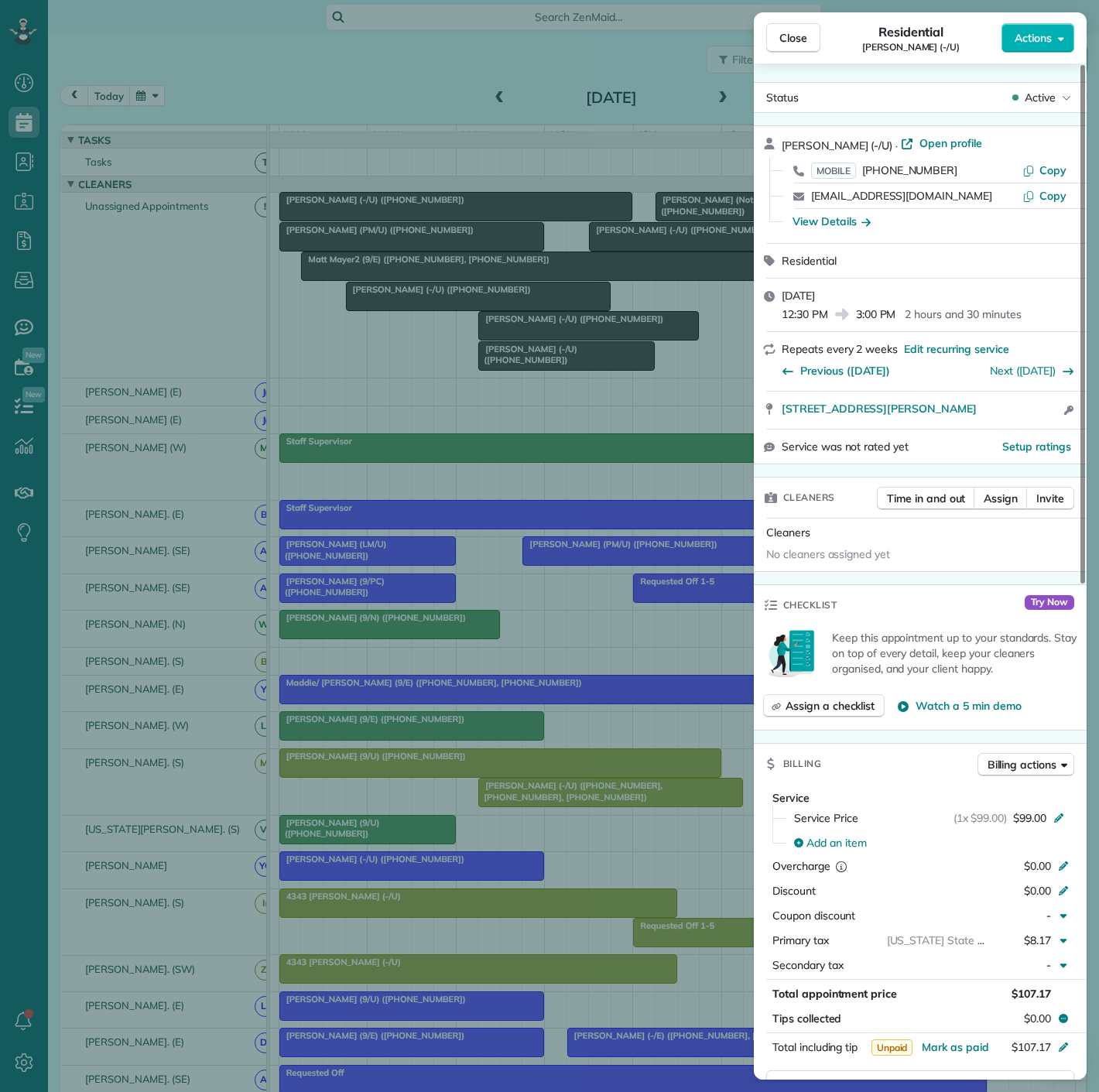
click at [638, 245] on div "Close Residential [PERSON_NAME] (-/U) Actions Status Active [PERSON_NAME] (-/U)…" at bounding box center [549, 546] width 1099 height 1092
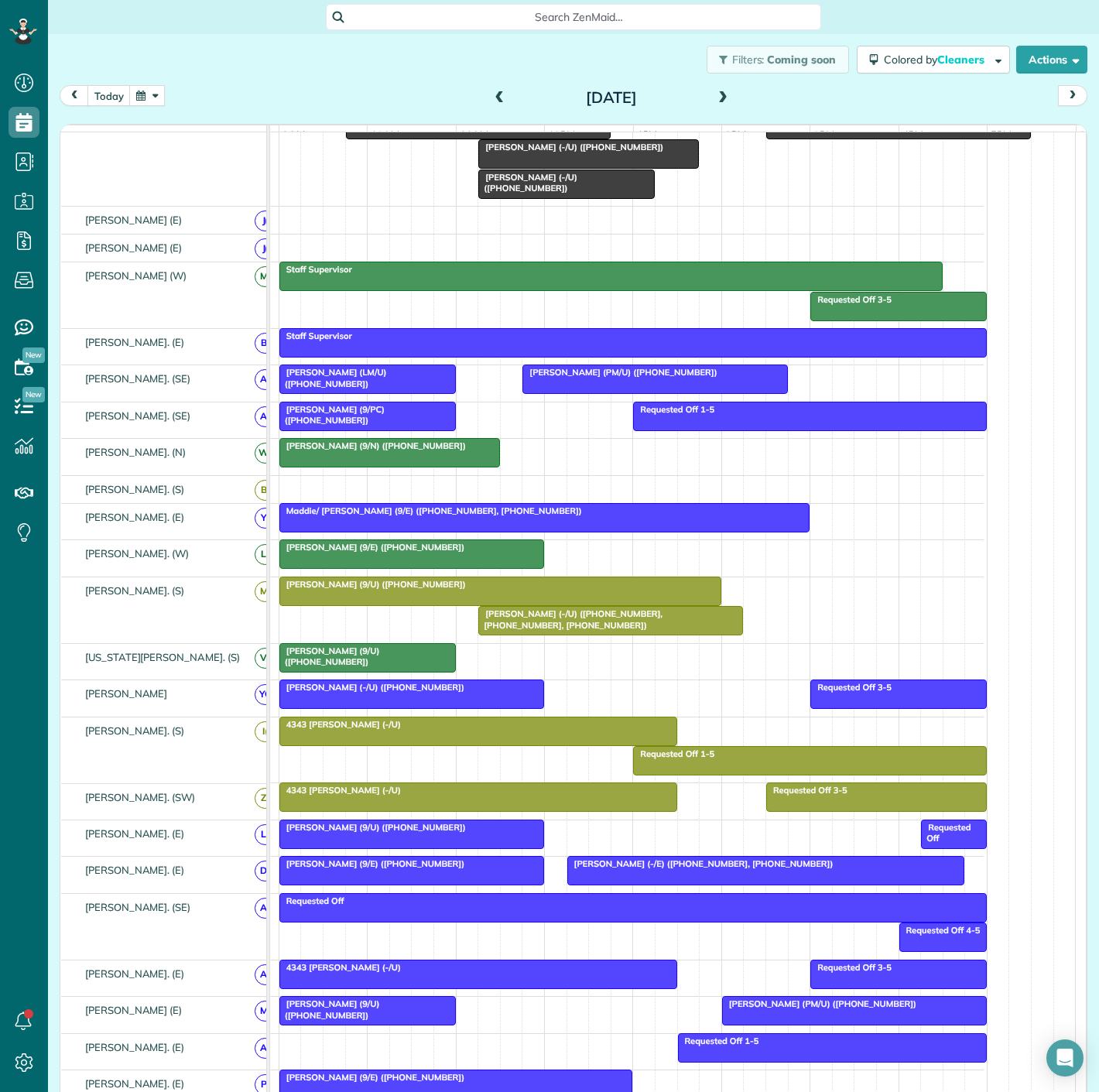
click at [584, 624] on span "[PERSON_NAME] (-/U) ([PHONE_NUMBER], [PHONE_NUMBER], [PHONE_NUMBER])" at bounding box center [570, 619] width 185 height 22
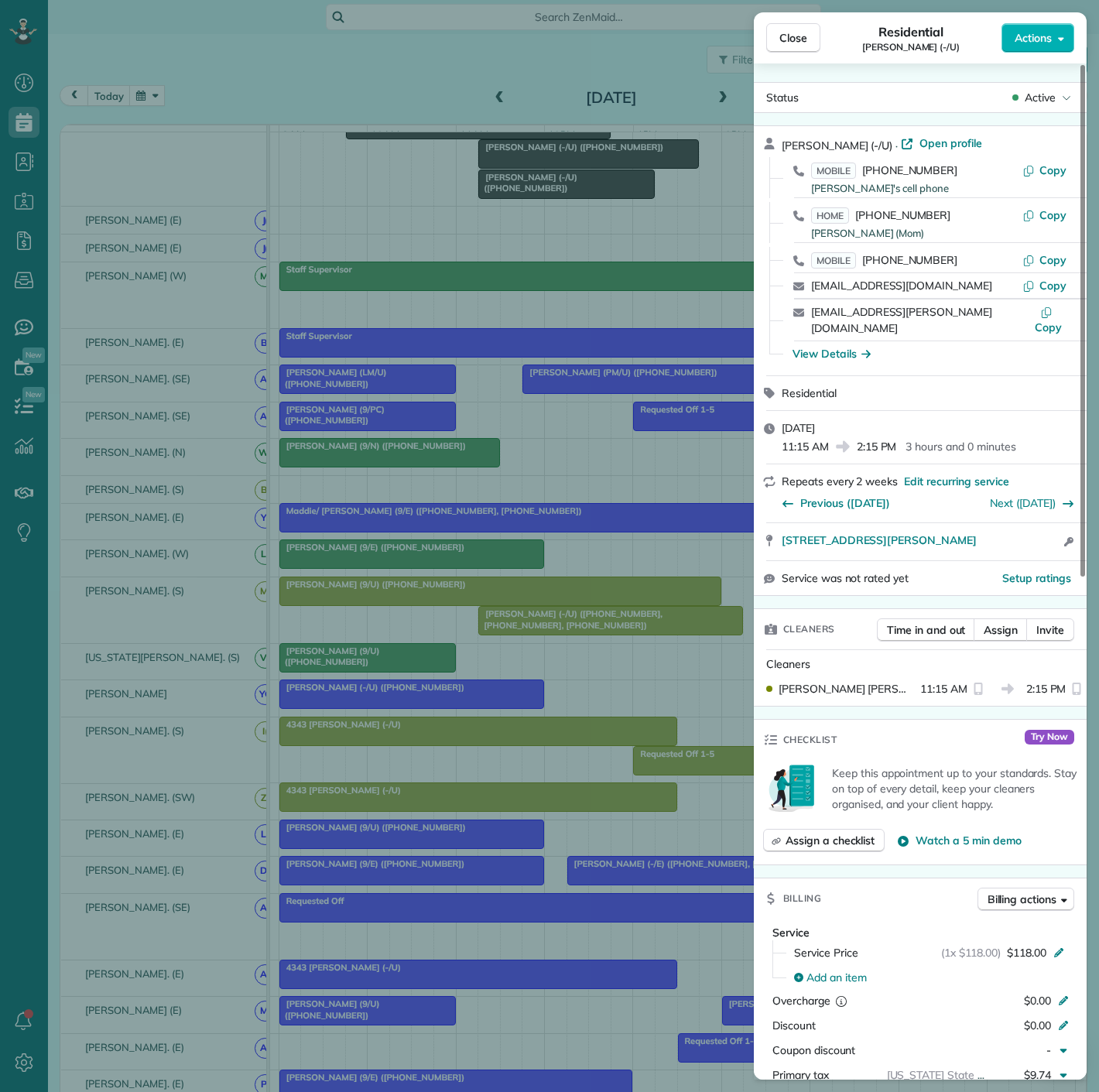
click at [584, 624] on div "Close Residential [PERSON_NAME] (-/U) Actions Status Active [PERSON_NAME] (-/U)…" at bounding box center [549, 546] width 1099 height 1092
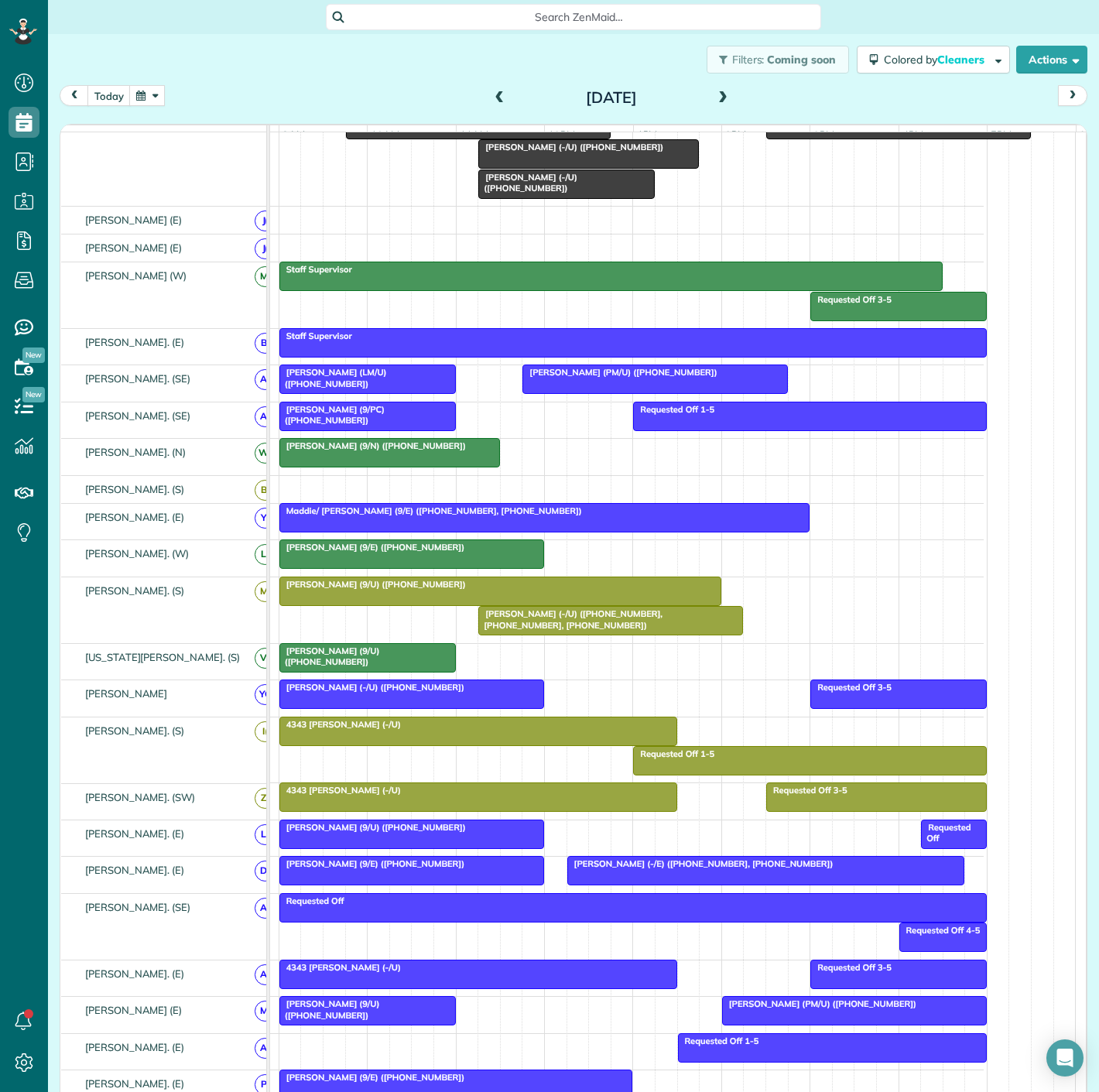
click at [584, 630] on div "[PERSON_NAME] (-/U) ([PHONE_NUMBER], [PHONE_NUMBER], [PHONE_NUMBER])" at bounding box center [611, 619] width 255 height 23
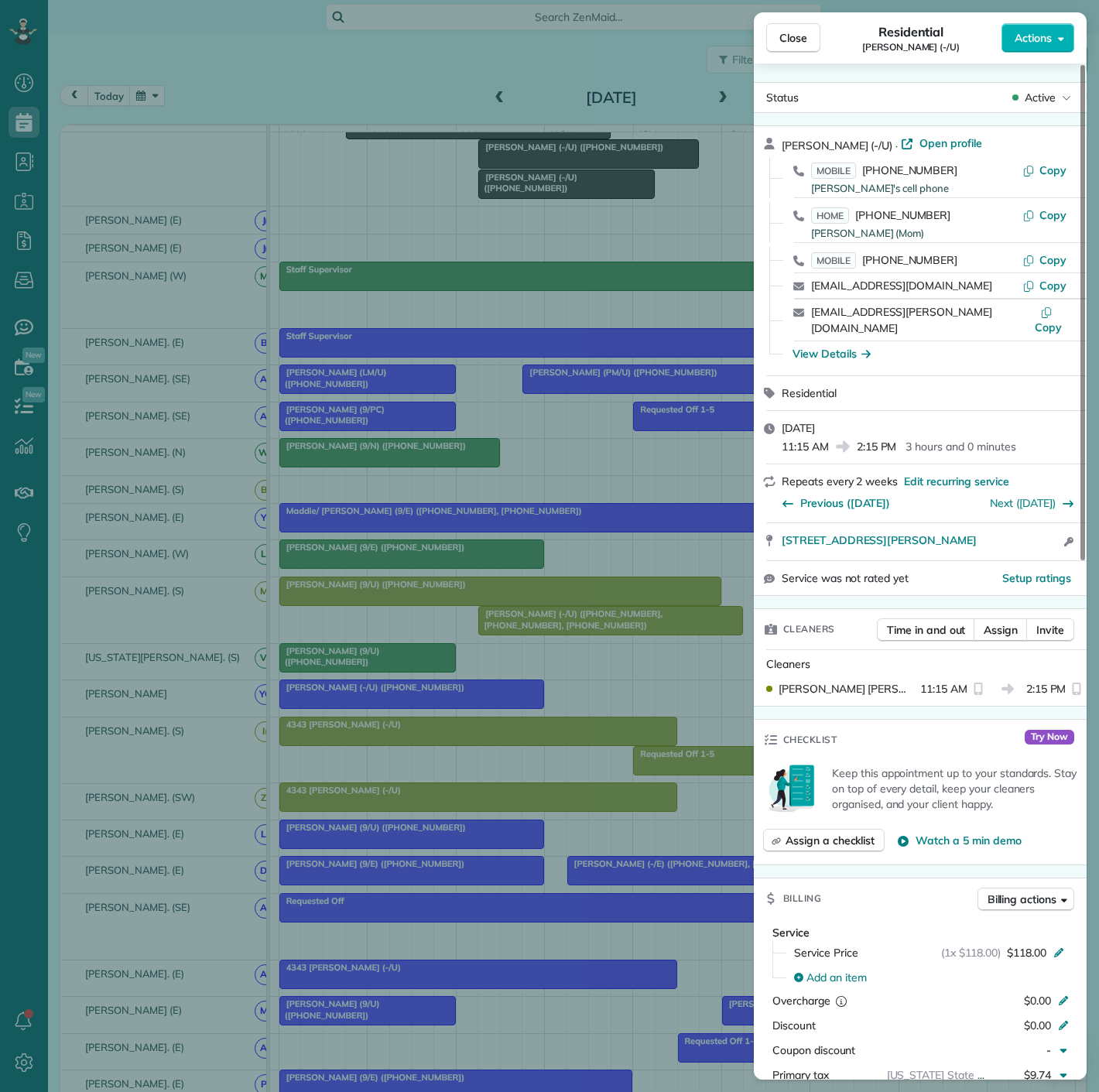
click at [441, 701] on div "Close Residential [PERSON_NAME] (-/U) Actions Status Active [PERSON_NAME] (-/U)…" at bounding box center [549, 546] width 1099 height 1092
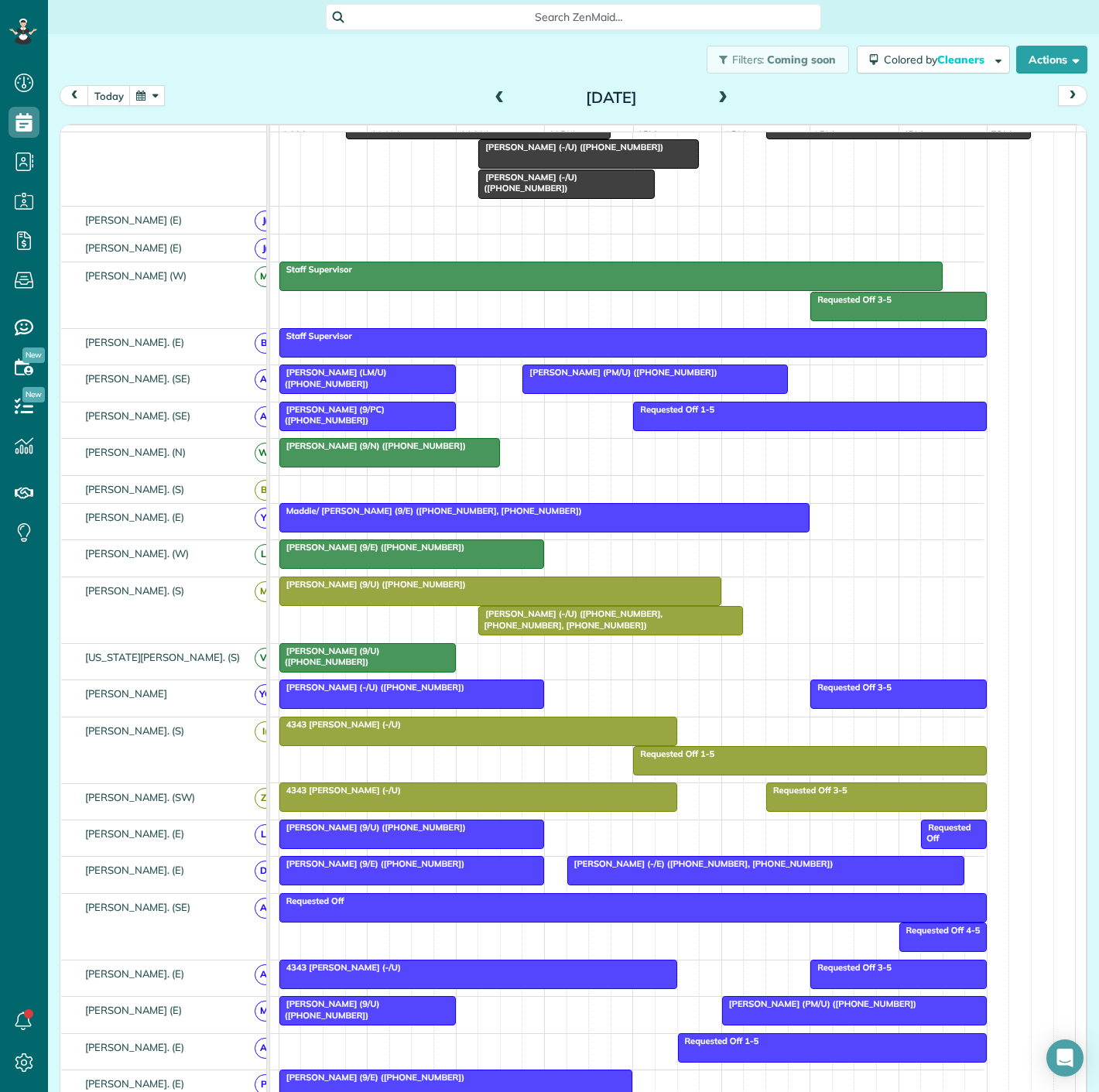
click at [431, 704] on div at bounding box center [411, 694] width 263 height 27
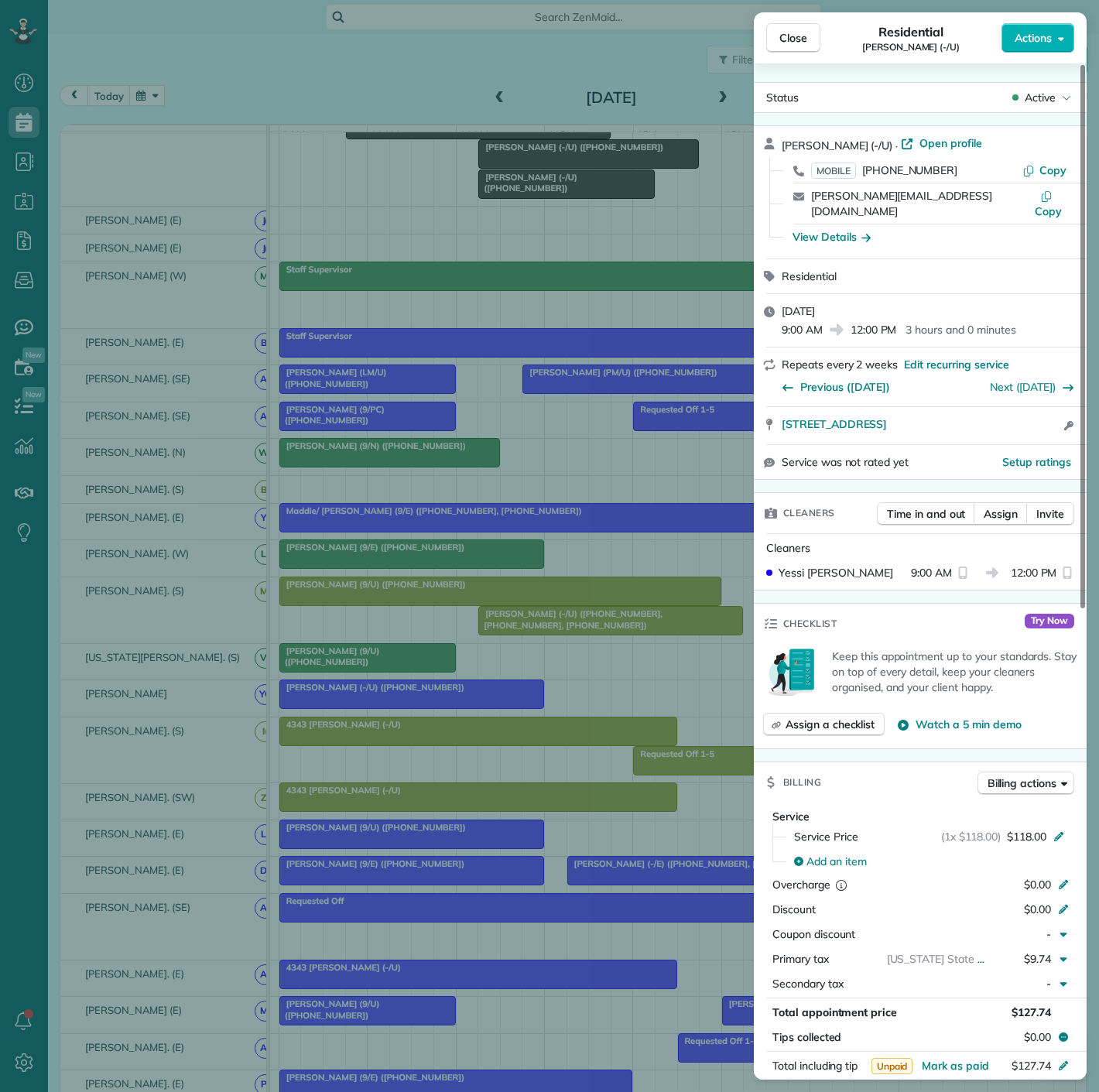
click at [431, 704] on div "Close Residential [PERSON_NAME] (-/U) Actions Status Active [PERSON_NAME] (-/U)…" at bounding box center [549, 546] width 1099 height 1092
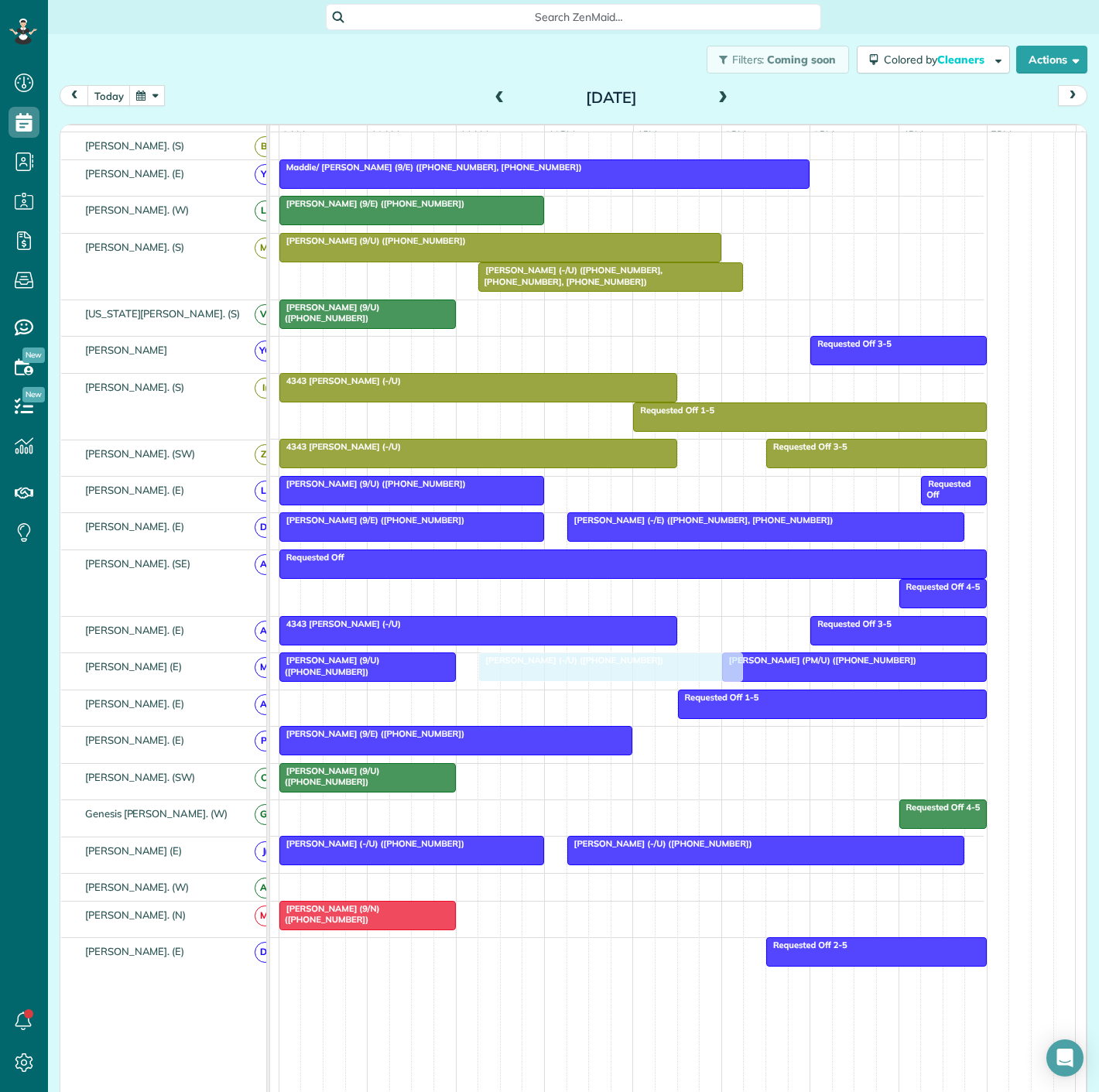
drag, startPoint x: 422, startPoint y: 705, endPoint x: 612, endPoint y: 684, distance: 191.2
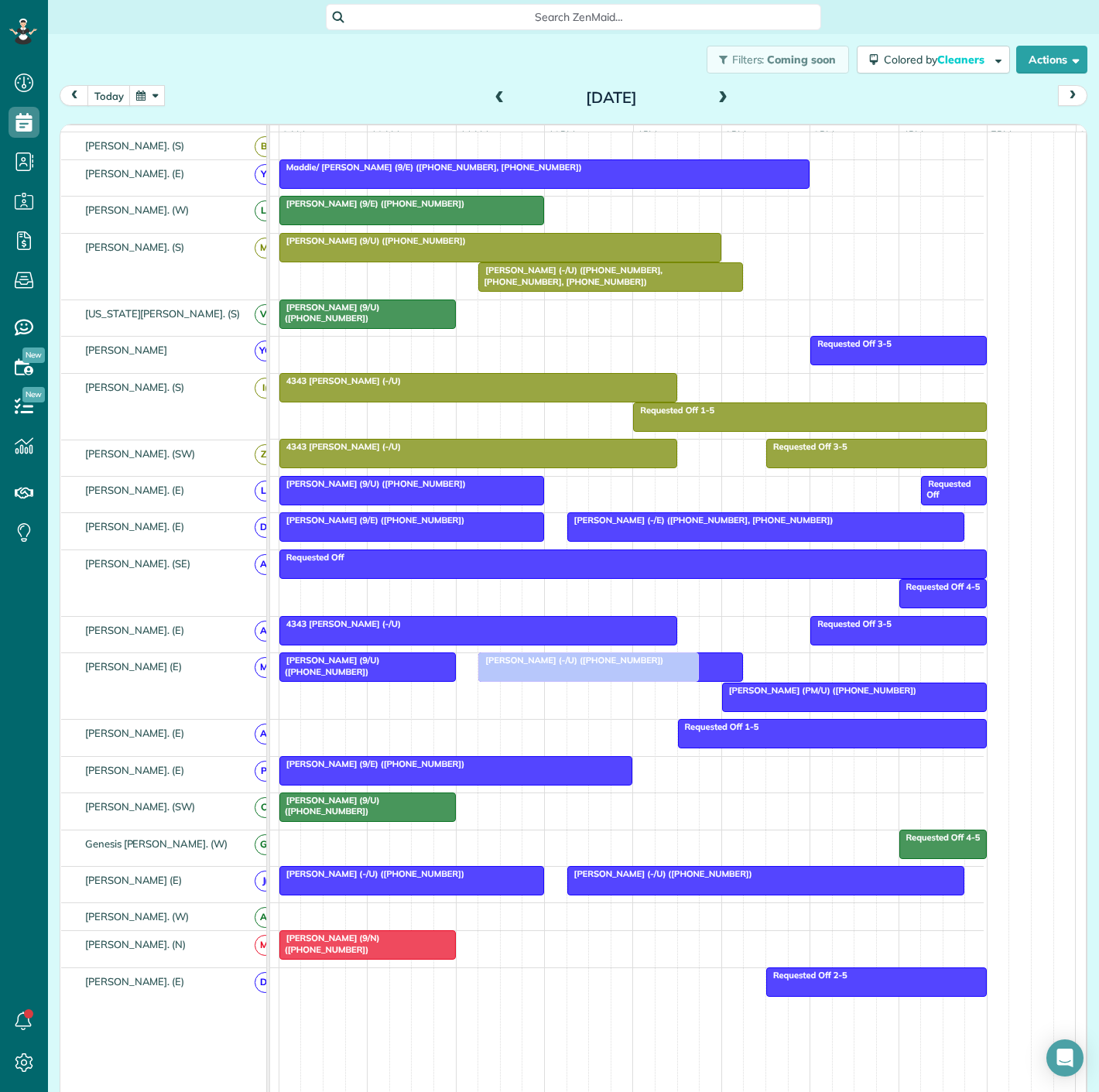
drag, startPoint x: 542, startPoint y: 339, endPoint x: 549, endPoint y: 662, distance: 323.1
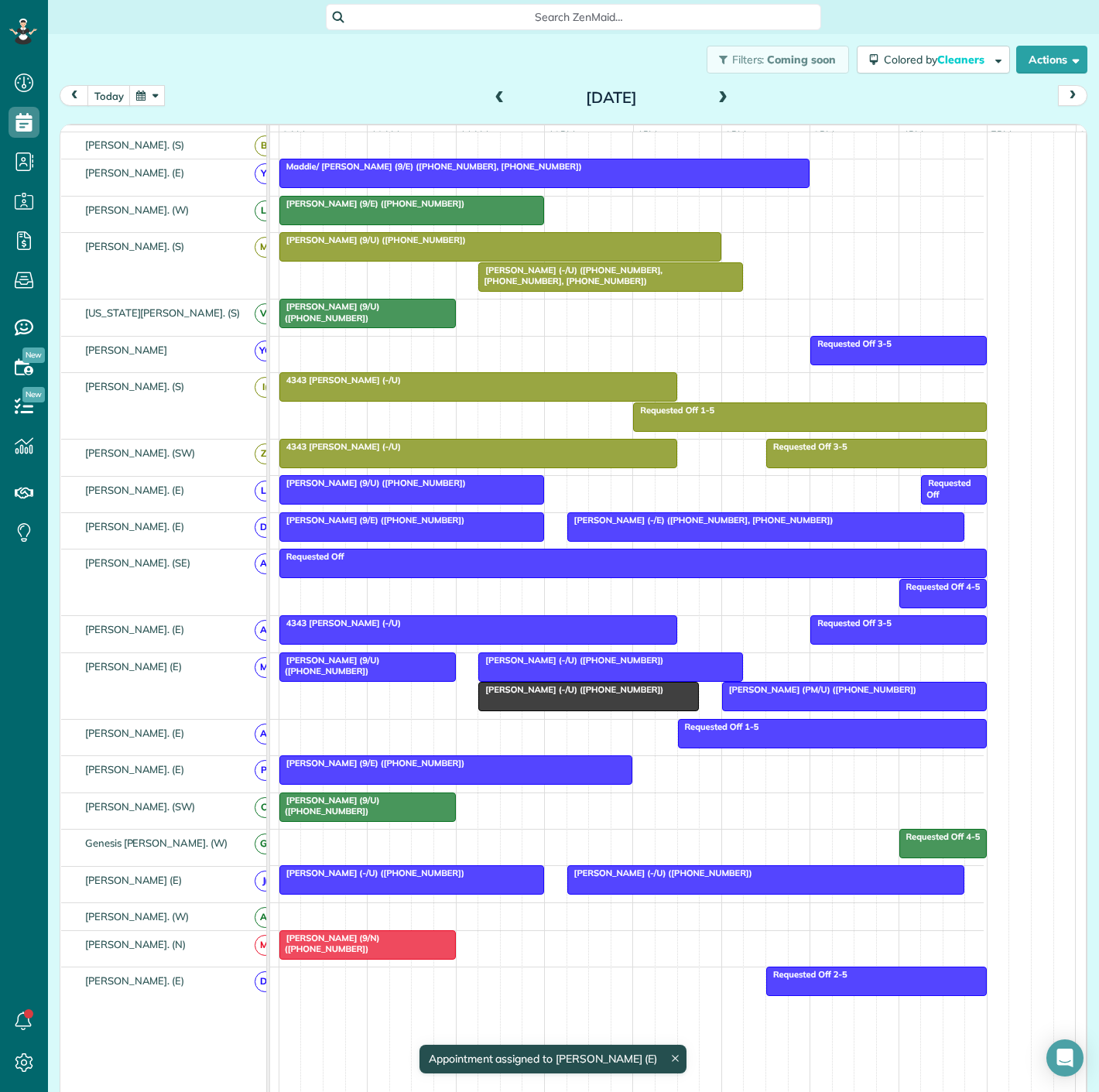
click at [380, 671] on span "[PERSON_NAME] (9/U) ([PHONE_NUMBER])" at bounding box center [330, 665] width 102 height 22
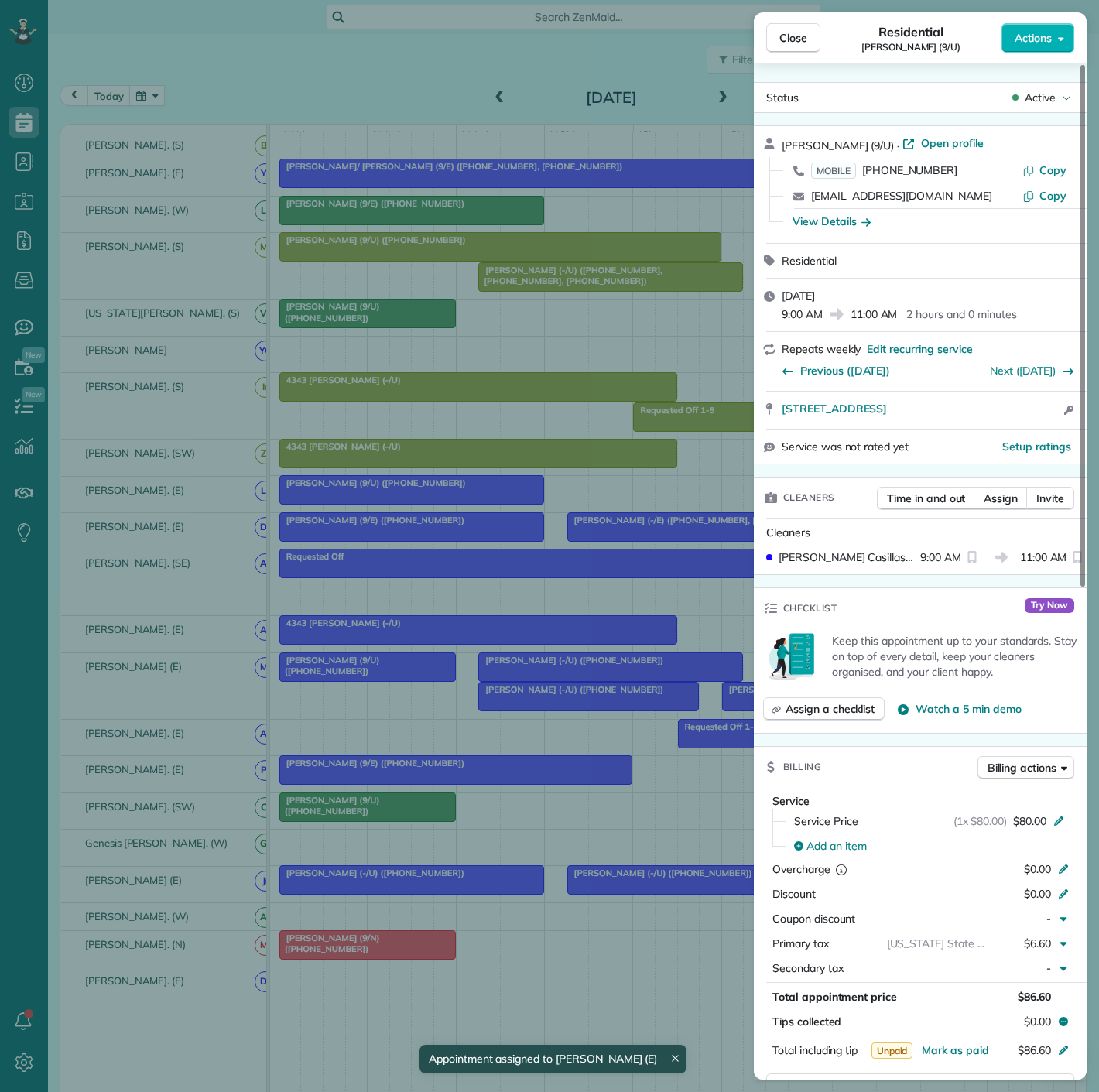
drag, startPoint x: 790, startPoint y: 414, endPoint x: 1060, endPoint y: 416, distance: 270.0
click at [1060, 416] on div "[STREET_ADDRESS] Open access information" at bounding box center [920, 410] width 333 height 37
drag, startPoint x: 420, startPoint y: 747, endPoint x: 472, endPoint y: 720, distance: 58.6
click at [420, 747] on div "Close Residential [PERSON_NAME] (9/U) Actions Status Active [PERSON_NAME] (9/U)…" at bounding box center [549, 546] width 1099 height 1092
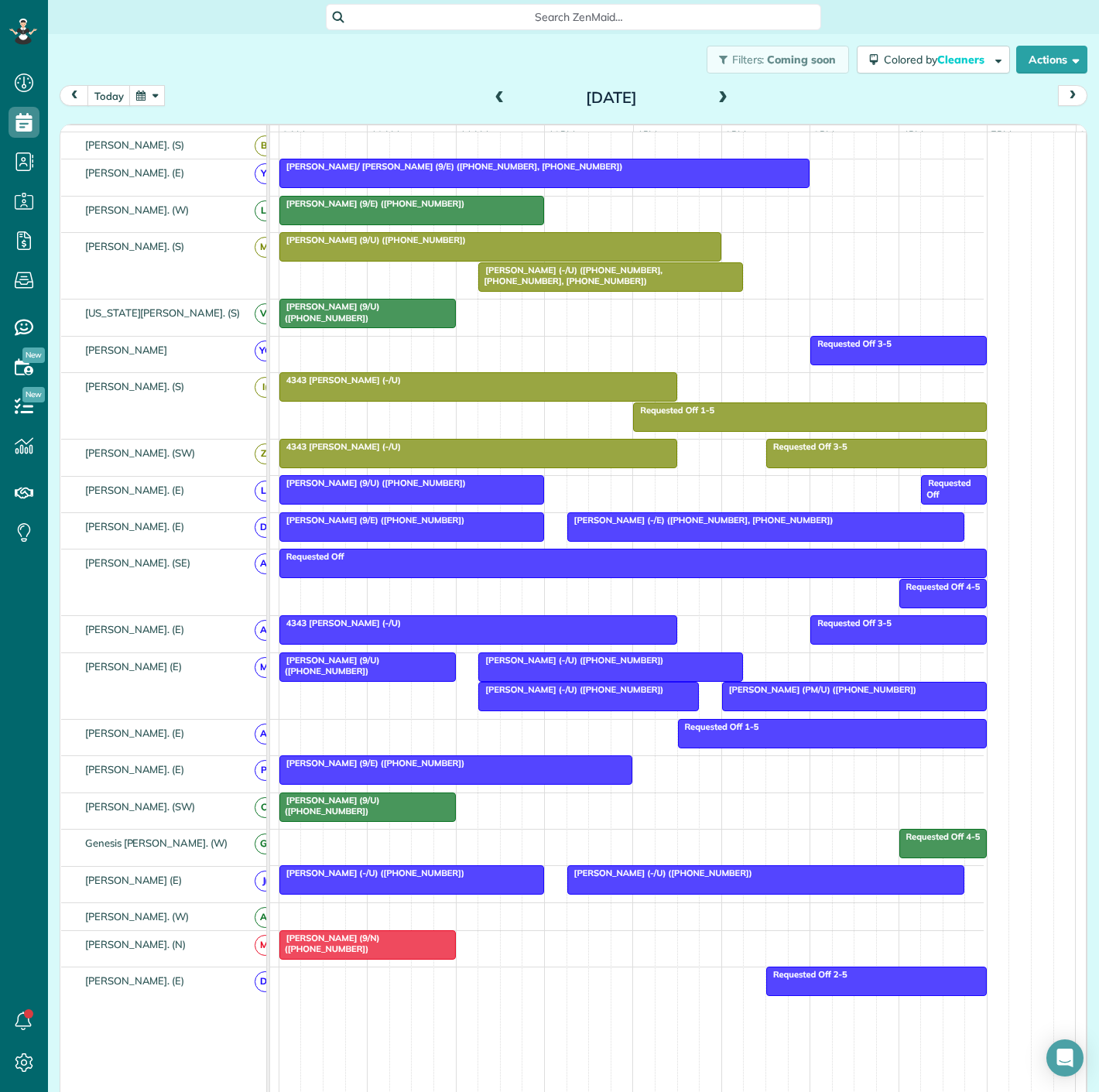
click at [527, 676] on div at bounding box center [611, 666] width 263 height 27
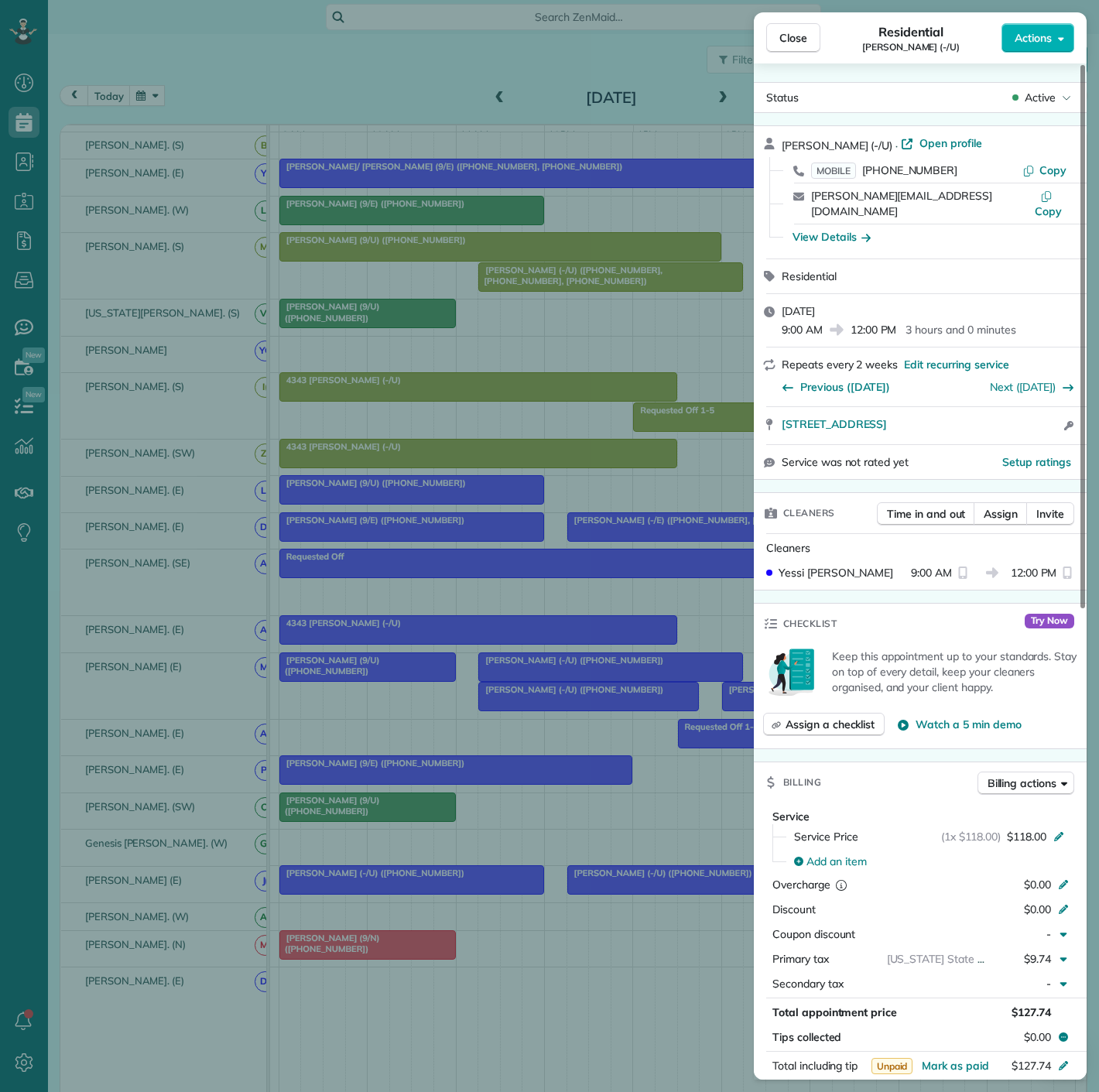
click at [589, 688] on div "Close Residential [PERSON_NAME] (-/U) Actions Status Active [PERSON_NAME] (-/U)…" at bounding box center [549, 546] width 1099 height 1092
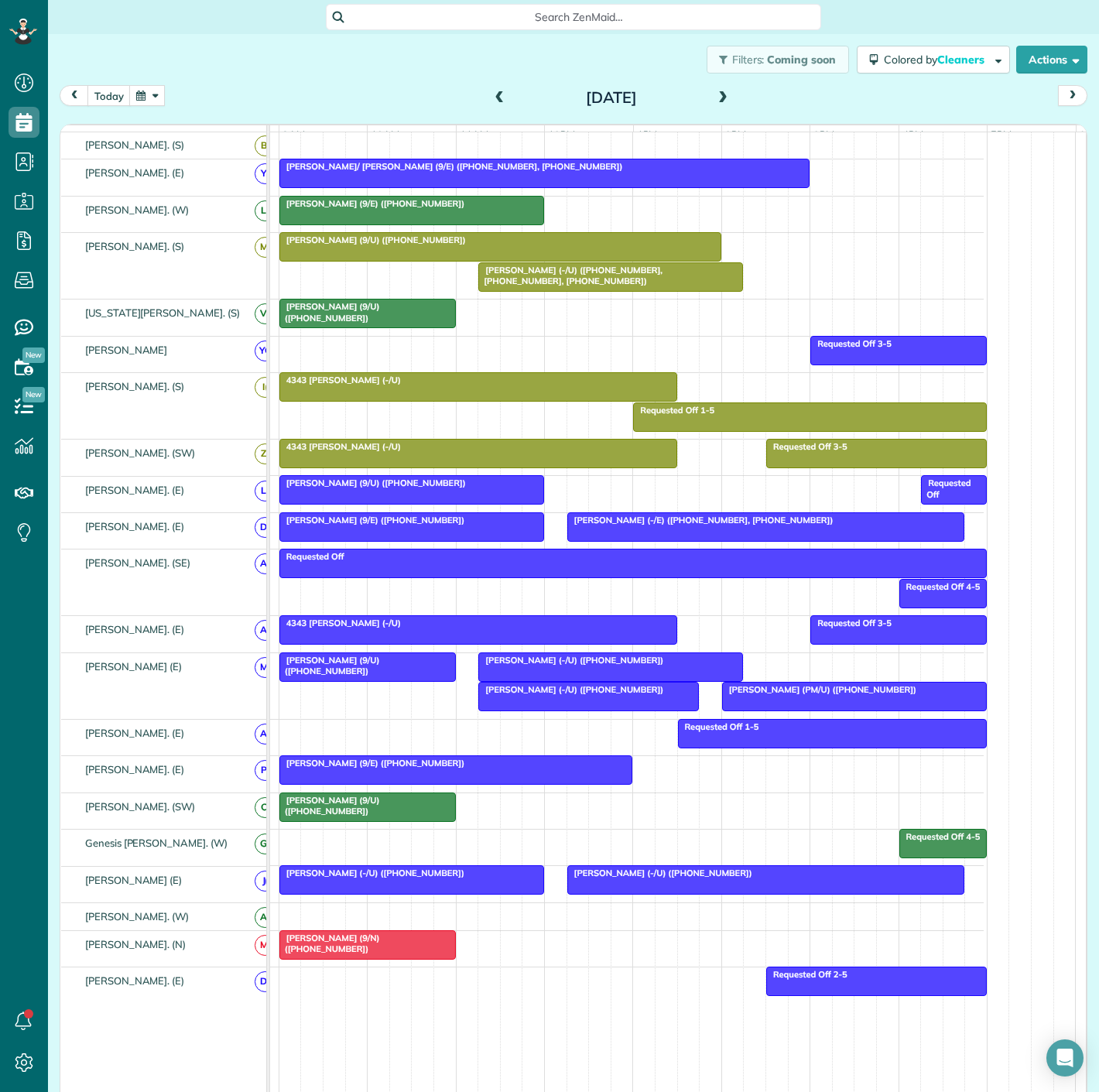
click at [550, 707] on div at bounding box center [589, 697] width 219 height 27
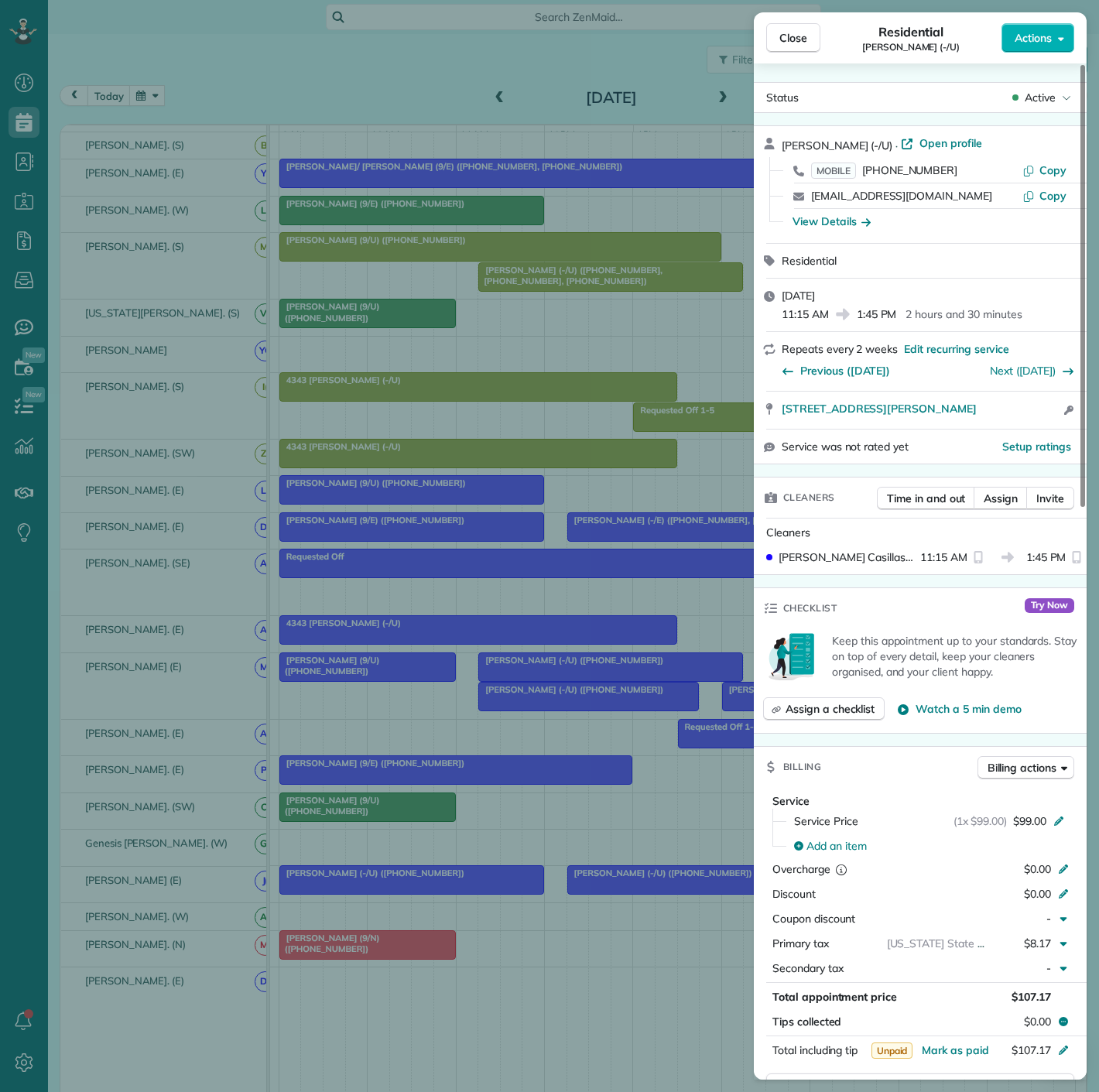
click at [514, 713] on div "Close Residential [PERSON_NAME] (-/U) Actions Status Active [PERSON_NAME] (-/U)…" at bounding box center [549, 546] width 1099 height 1092
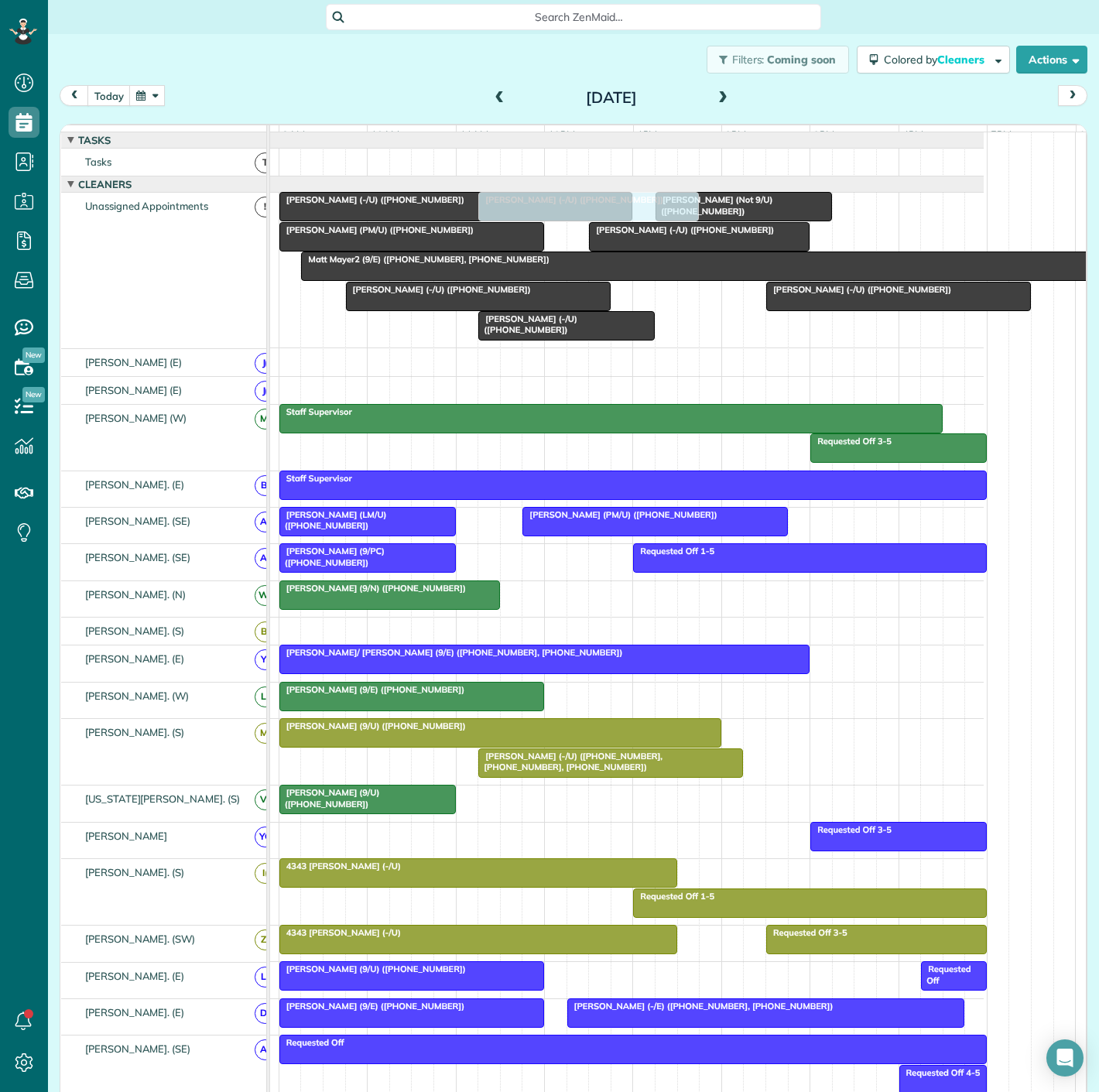
drag, startPoint x: 560, startPoint y: 705, endPoint x: 559, endPoint y: 324, distance: 381.0
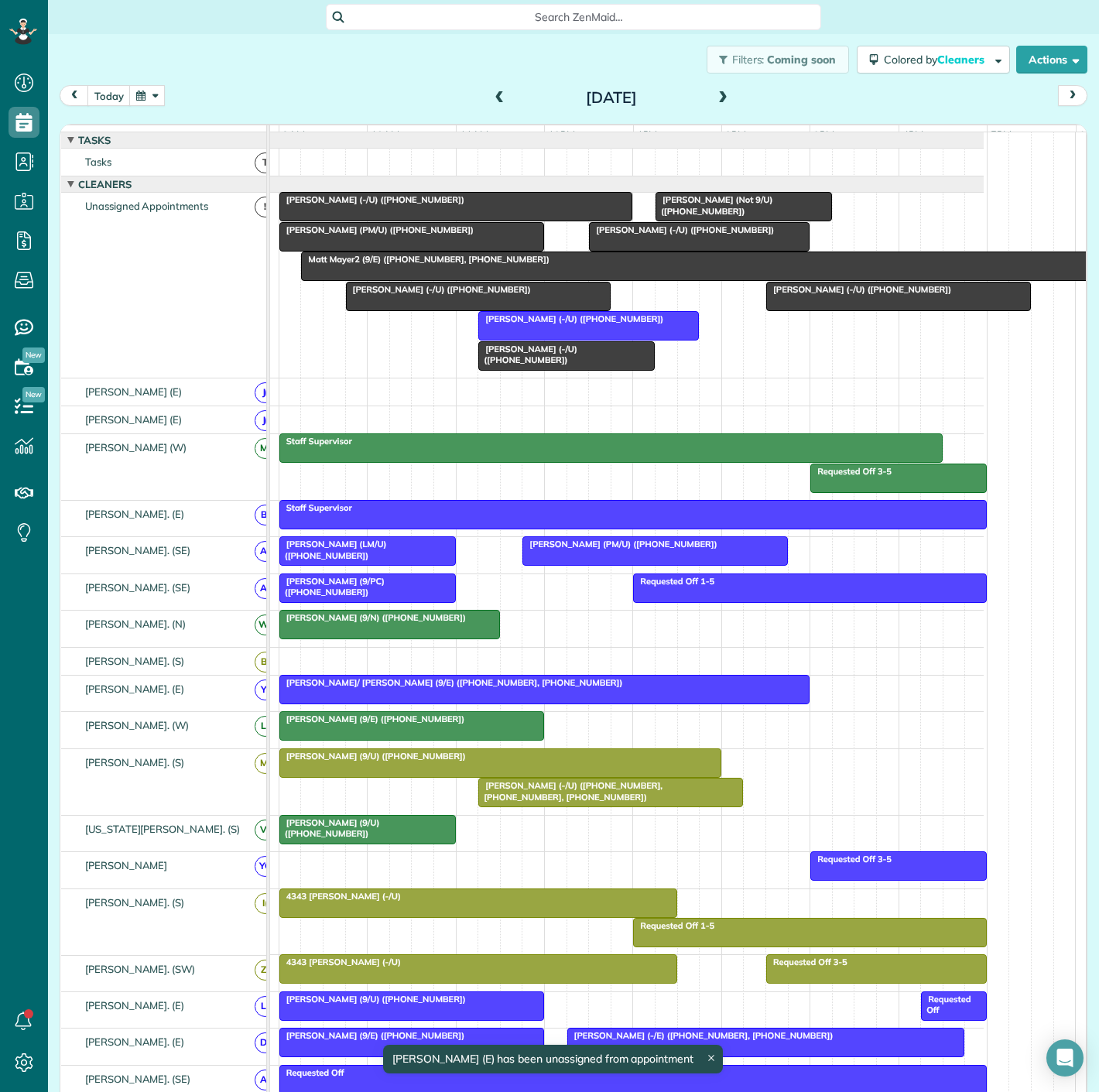
click at [657, 250] on div at bounding box center [700, 237] width 219 height 27
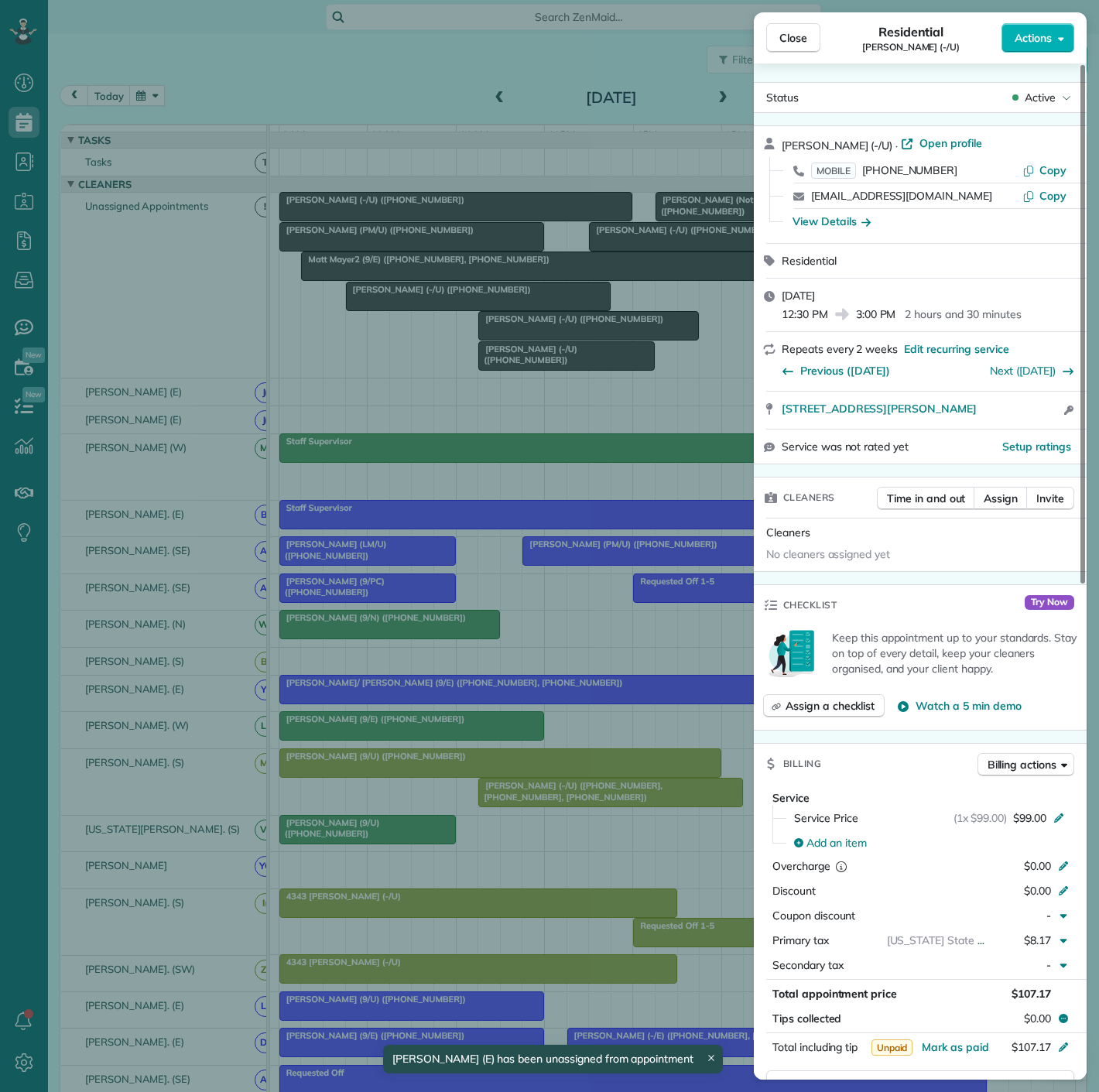
drag, startPoint x: 775, startPoint y: 418, endPoint x: 1038, endPoint y: 418, distance: 263.0
click at [1038, 418] on div "[STREET_ADDRESS][PERSON_NAME] Open access information" at bounding box center [920, 410] width 333 height 37
drag, startPoint x: 547, startPoint y: 377, endPoint x: 586, endPoint y: 436, distance: 70.7
click at [547, 378] on div "Close Residential [PERSON_NAME] (-/U) Actions Status Active [PERSON_NAME] (-/U)…" at bounding box center [549, 546] width 1099 height 1092
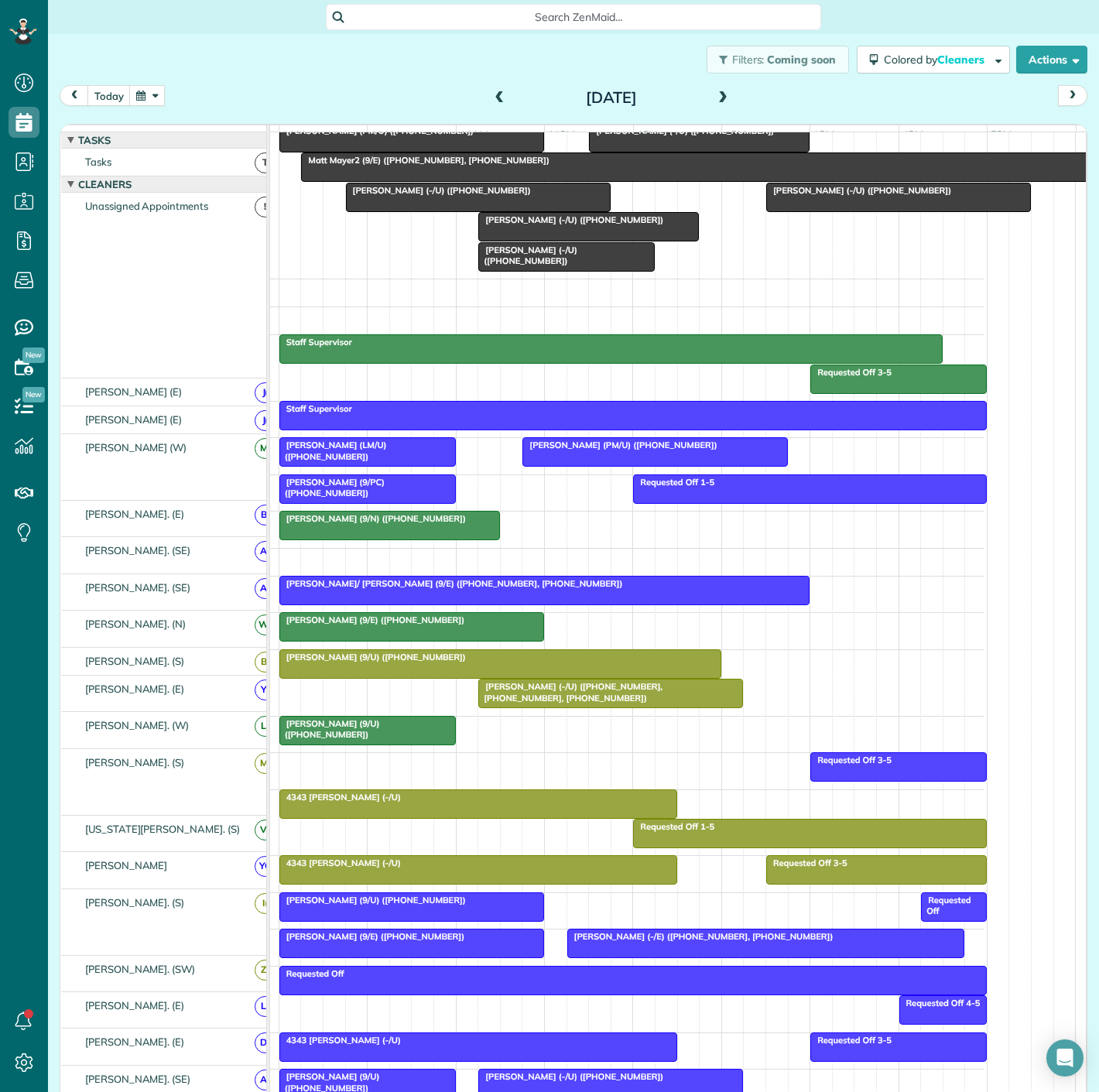
scroll to position [99, 0]
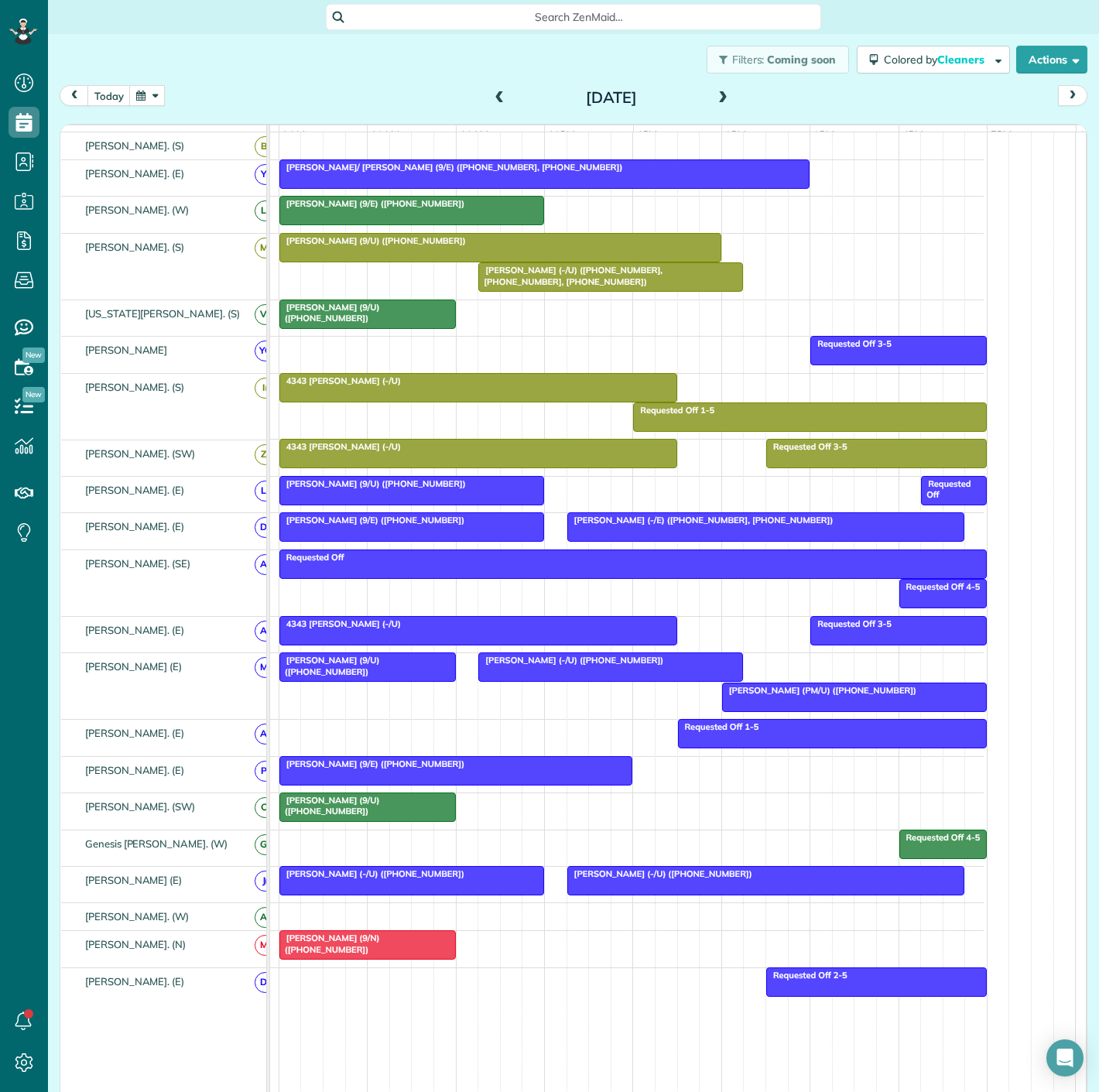
click at [760, 696] on span "[PERSON_NAME] (PM/U) ([PHONE_NUMBER])" at bounding box center [819, 690] width 196 height 11
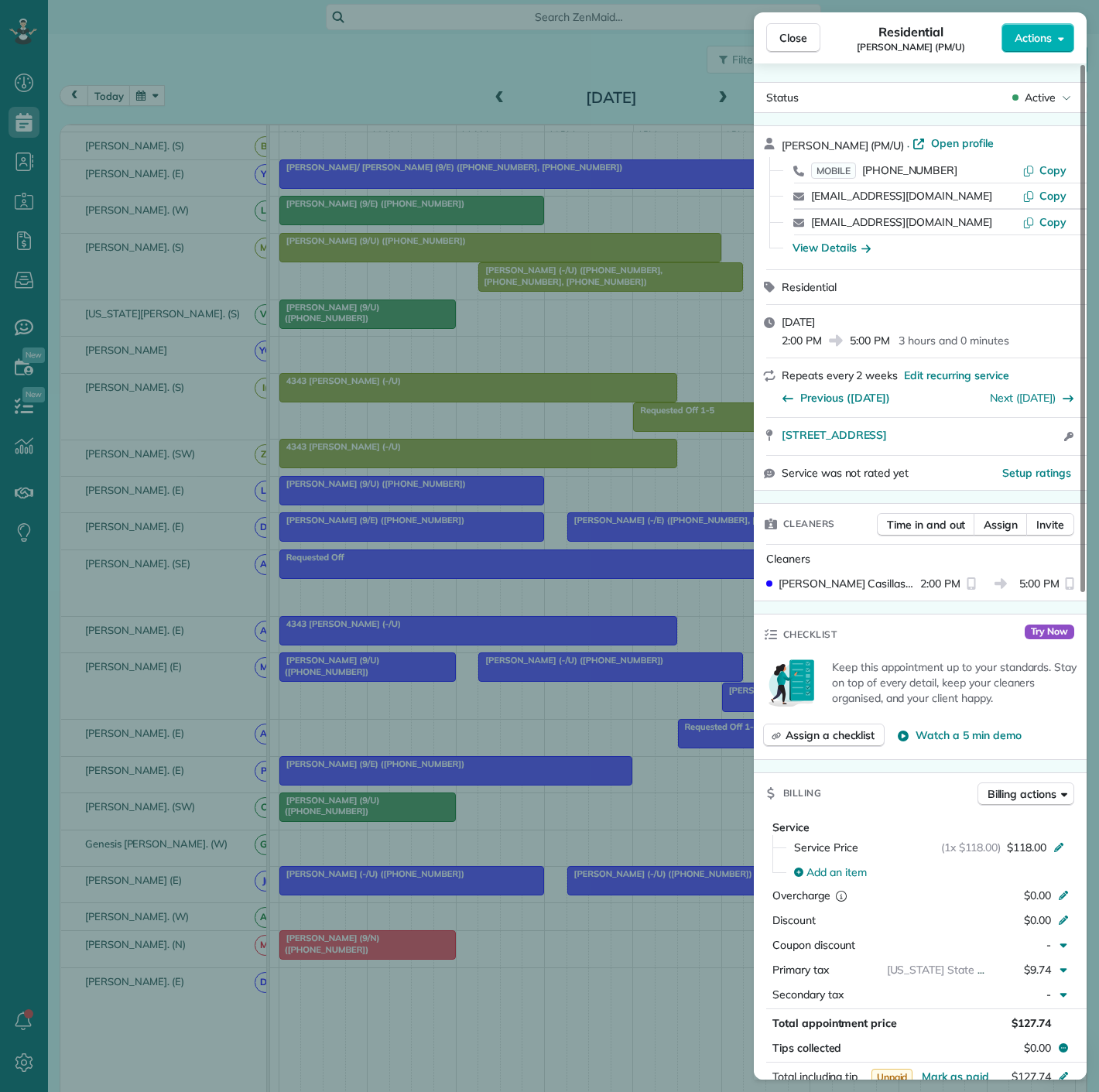
drag, startPoint x: 775, startPoint y: 440, endPoint x: 1038, endPoint y: 452, distance: 263.3
click at [1038, 452] on div "[STREET_ADDRESS] Open access information" at bounding box center [920, 436] width 333 height 37
drag, startPoint x: 345, startPoint y: 503, endPoint x: 431, endPoint y: 520, distance: 87.7
click at [346, 503] on div "Close Residential [PERSON_NAME] (PM/U) Actions Status Active [PERSON_NAME] (PM/…" at bounding box center [549, 546] width 1099 height 1092
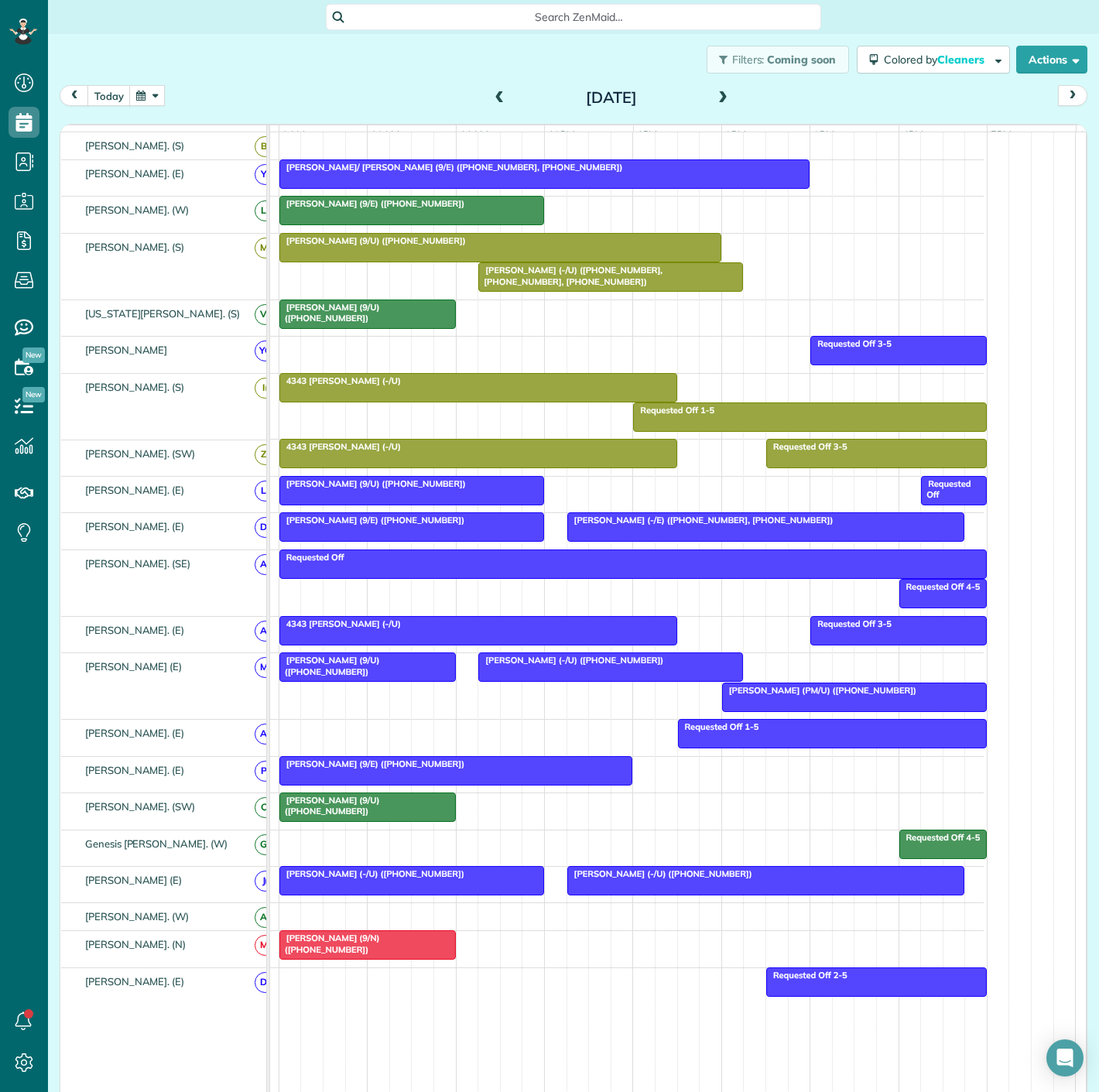
scroll to position [324, 0]
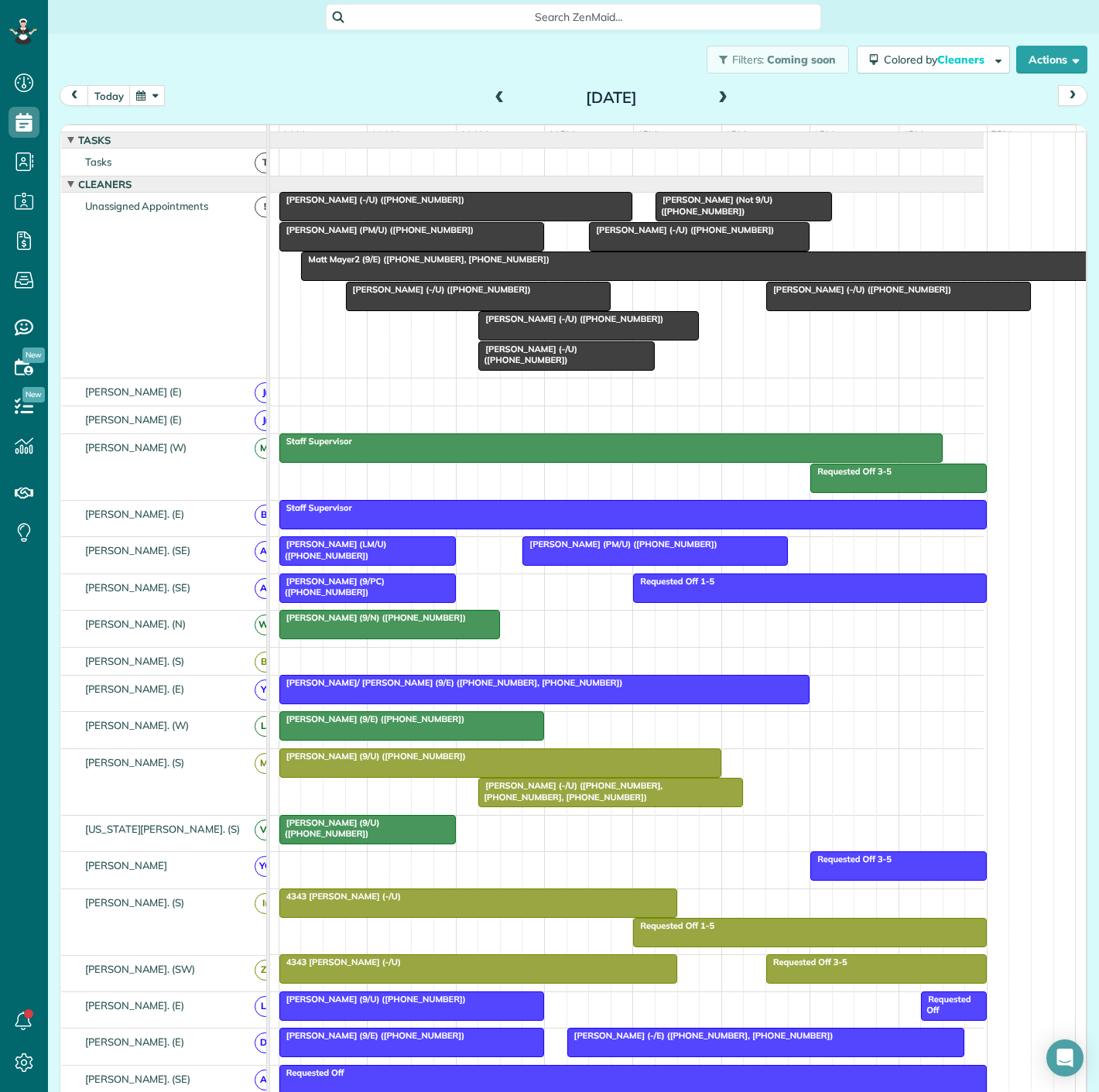
click at [517, 337] on div at bounding box center [589, 326] width 219 height 27
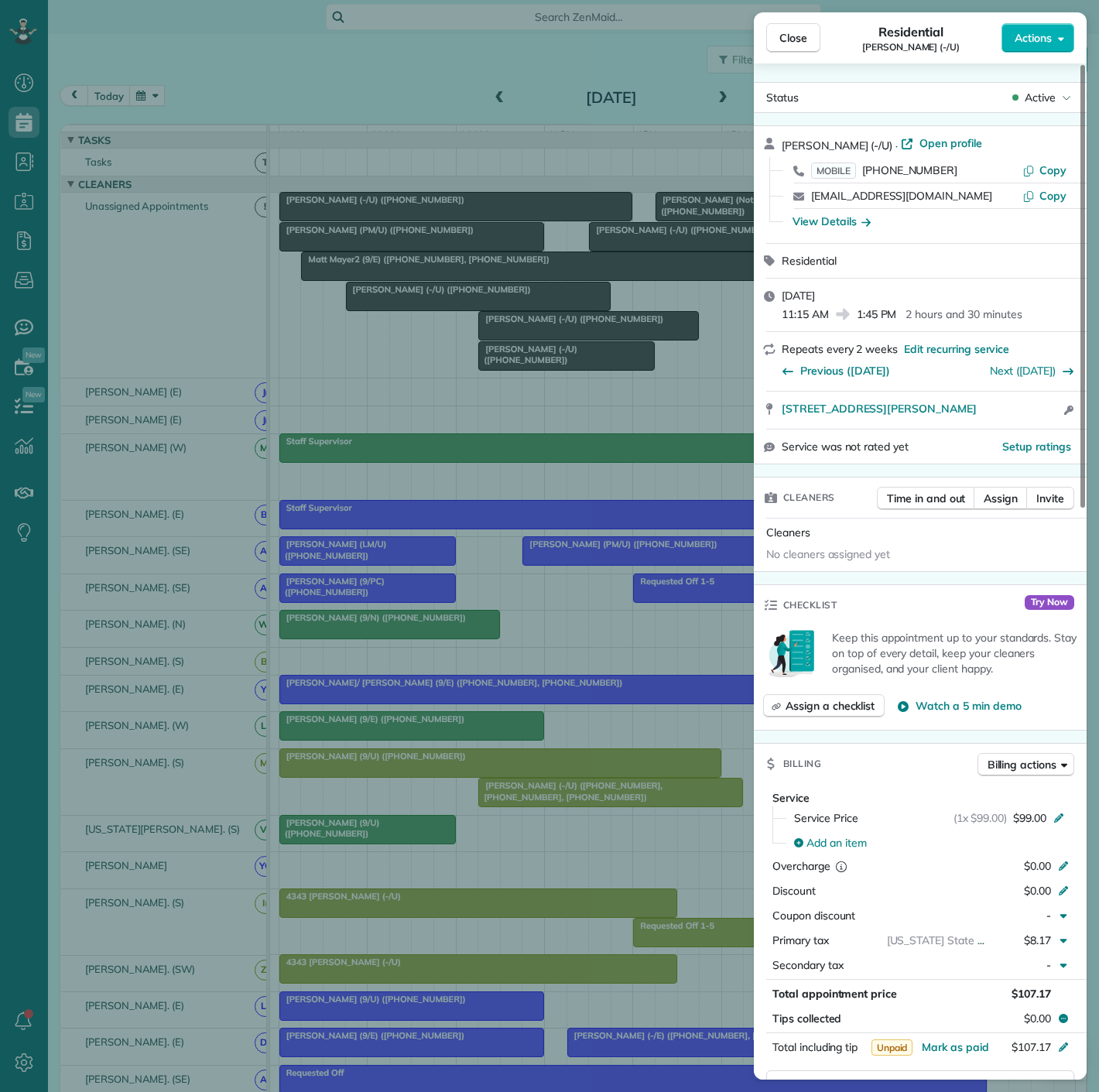
click at [481, 325] on div "Close Residential [PERSON_NAME] (-/U) Actions Status Active [PERSON_NAME] (-/U)…" at bounding box center [549, 546] width 1099 height 1092
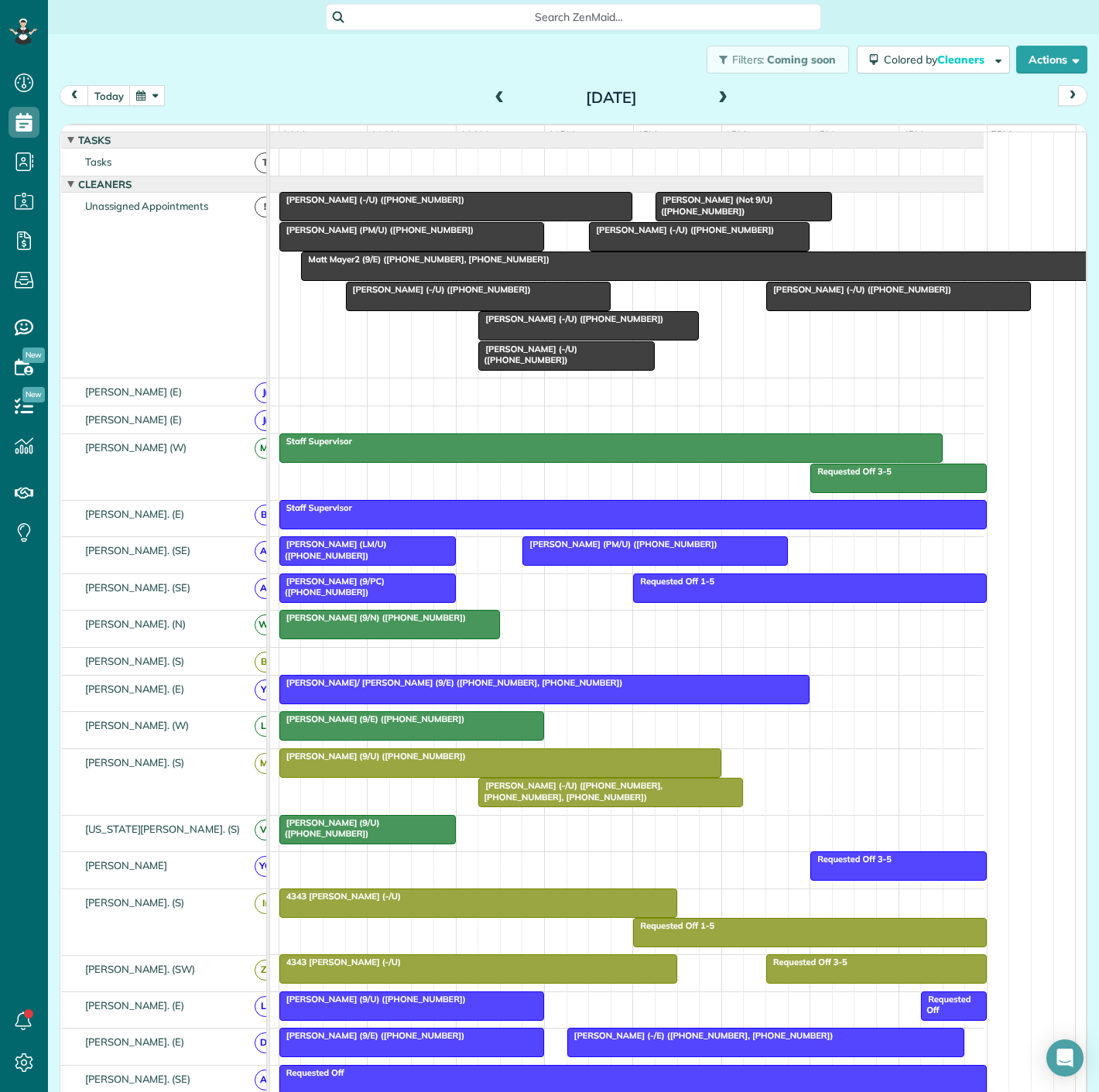
click at [499, 364] on span "[PERSON_NAME] (-/U) ([PHONE_NUMBER])" at bounding box center [527, 354] width 100 height 22
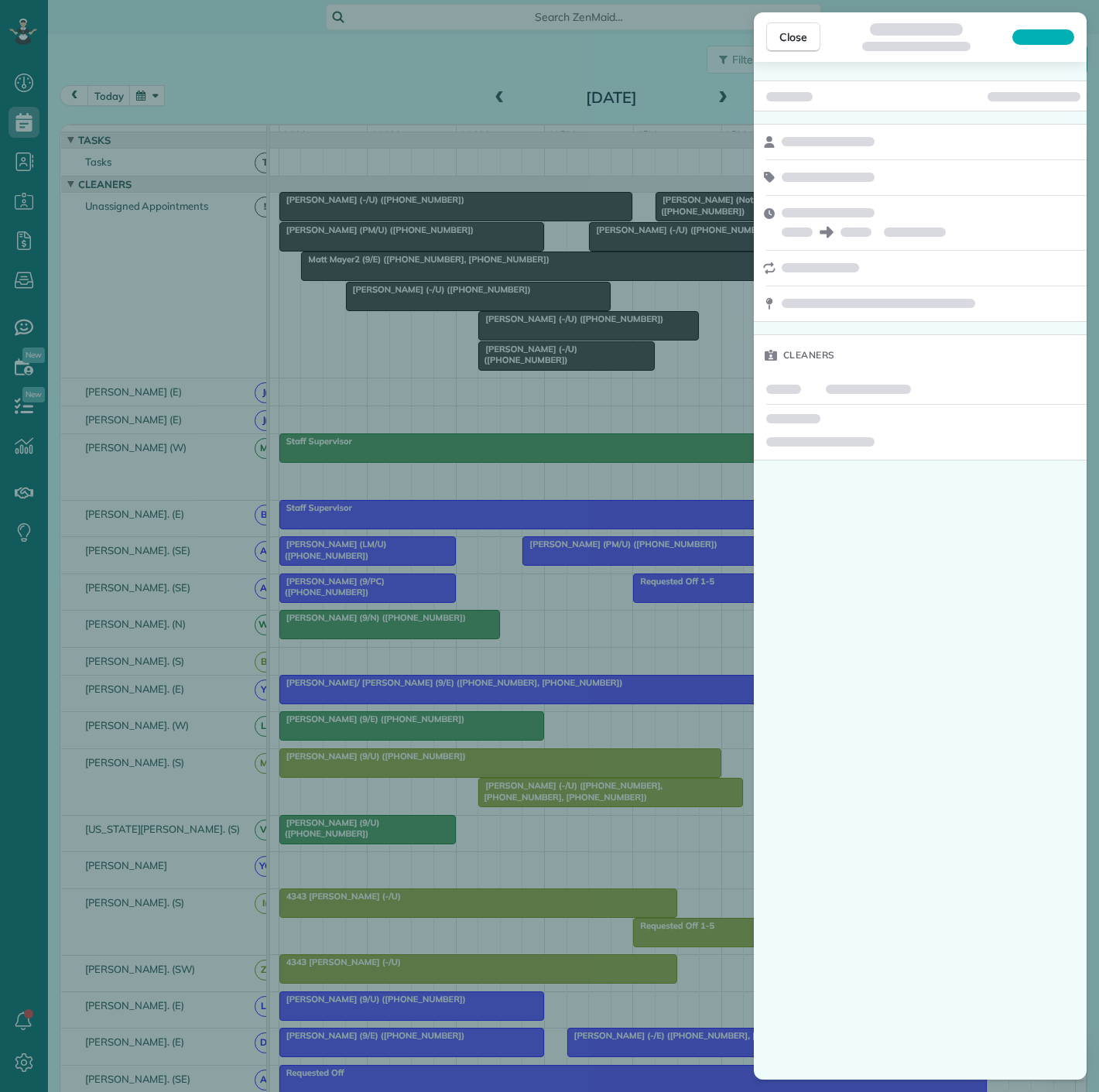
click at [650, 328] on div "Close Cleaners" at bounding box center [549, 546] width 1099 height 1092
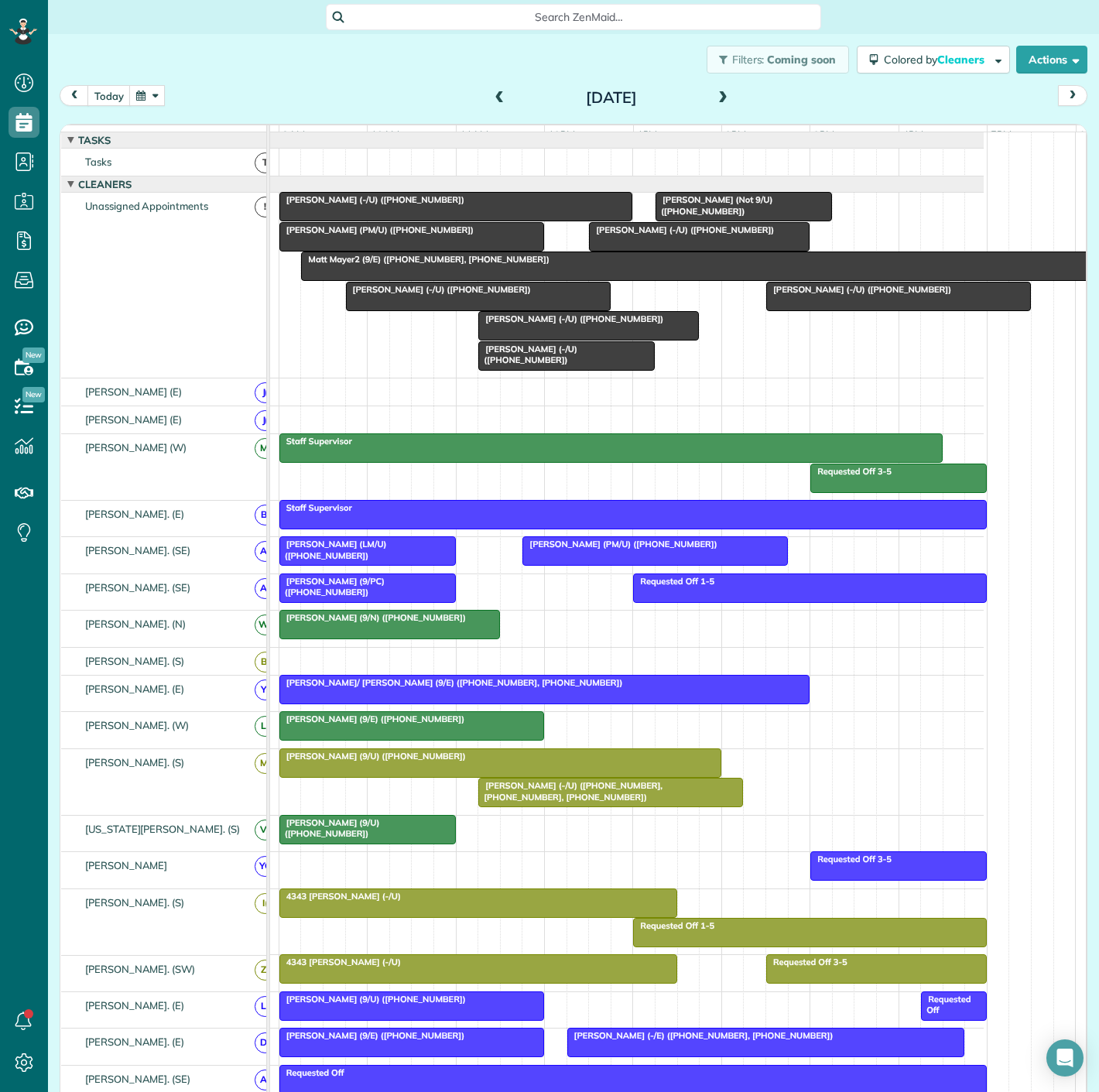
click at [822, 310] on div at bounding box center [898, 296] width 263 height 27
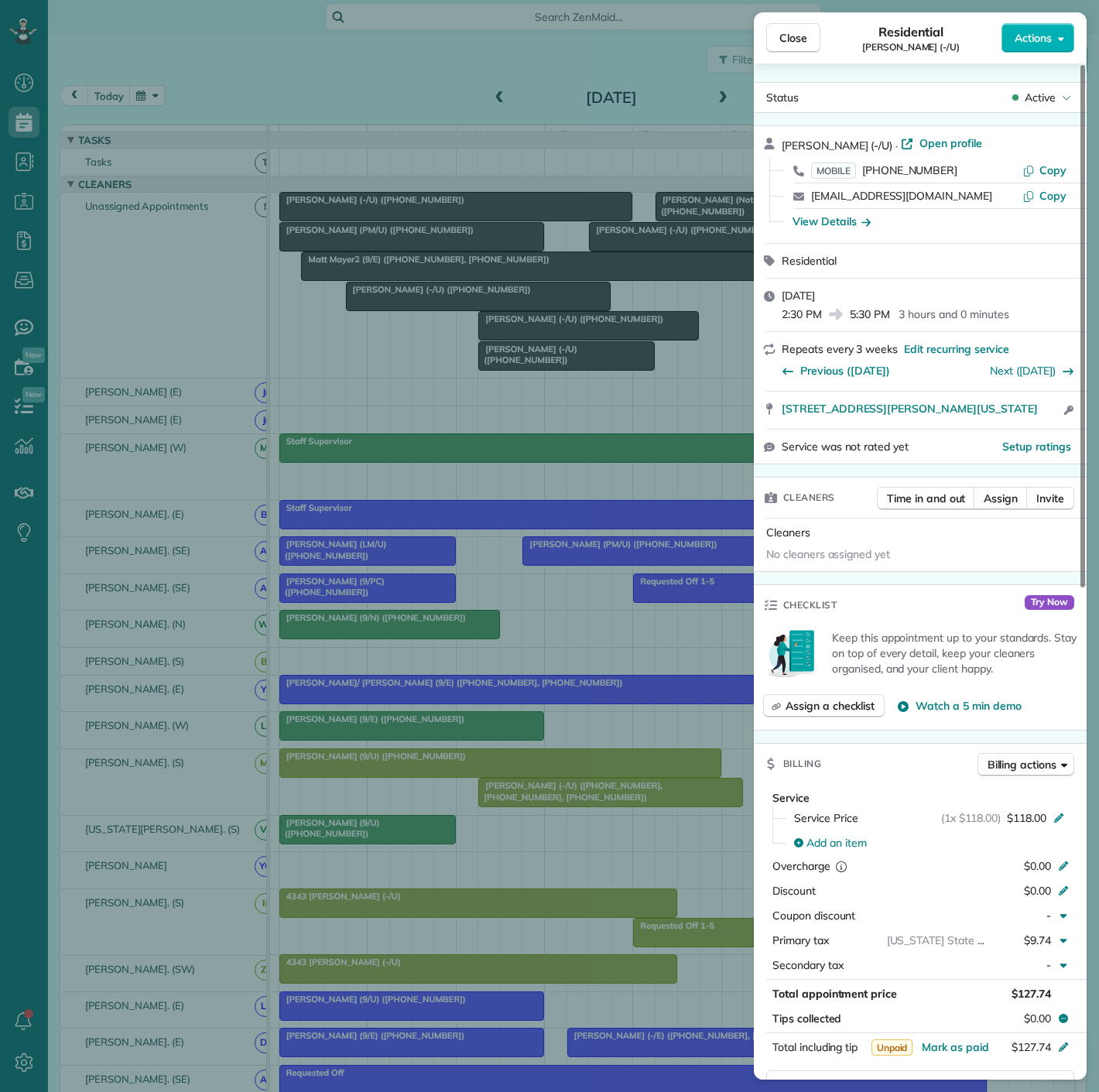
click at [549, 357] on div "Close Residential [PERSON_NAME] (-/U) Actions Status Active [PERSON_NAME] (-/U)…" at bounding box center [549, 546] width 1099 height 1092
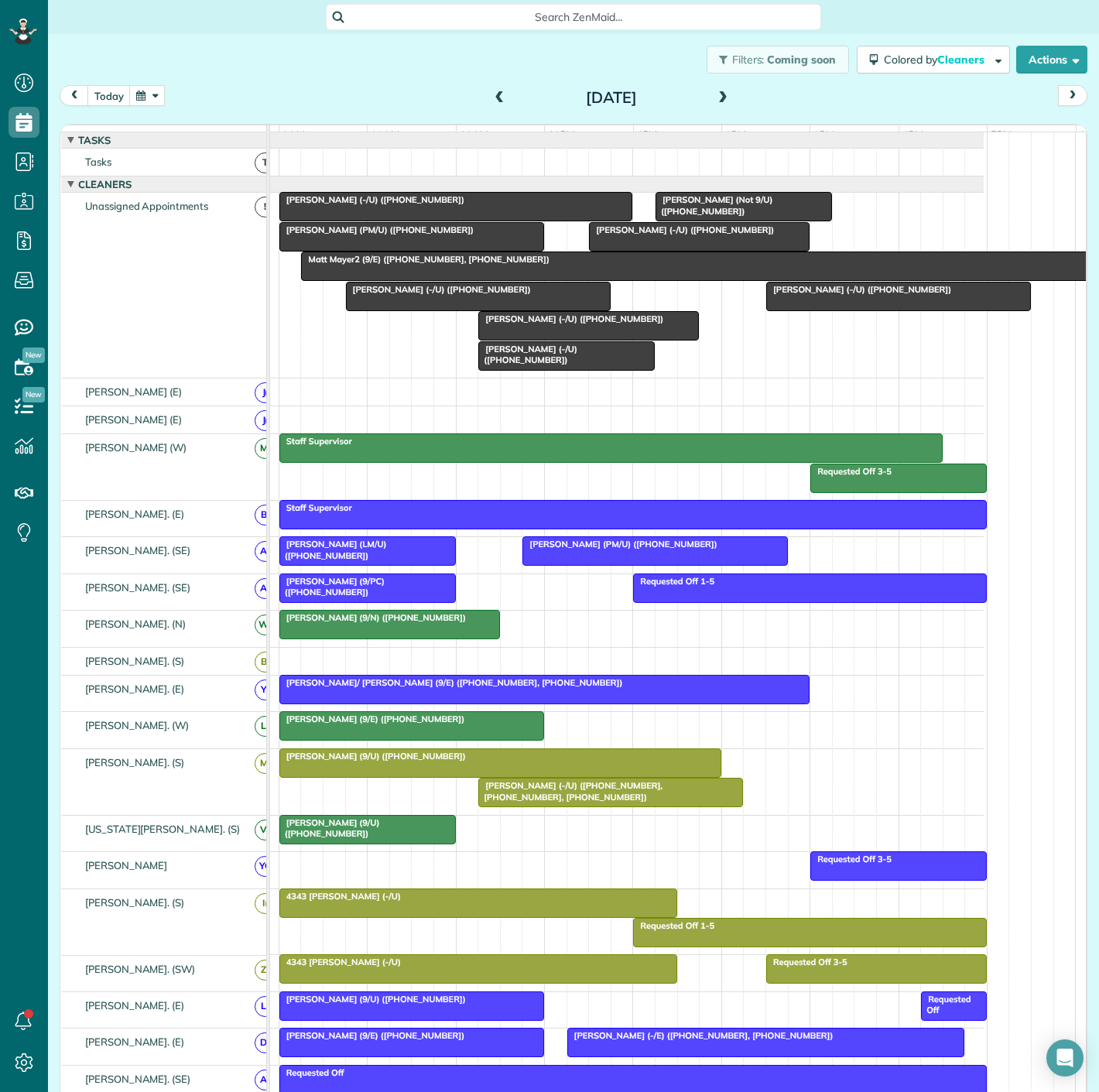
click at [504, 370] on div at bounding box center [567, 356] width 175 height 27
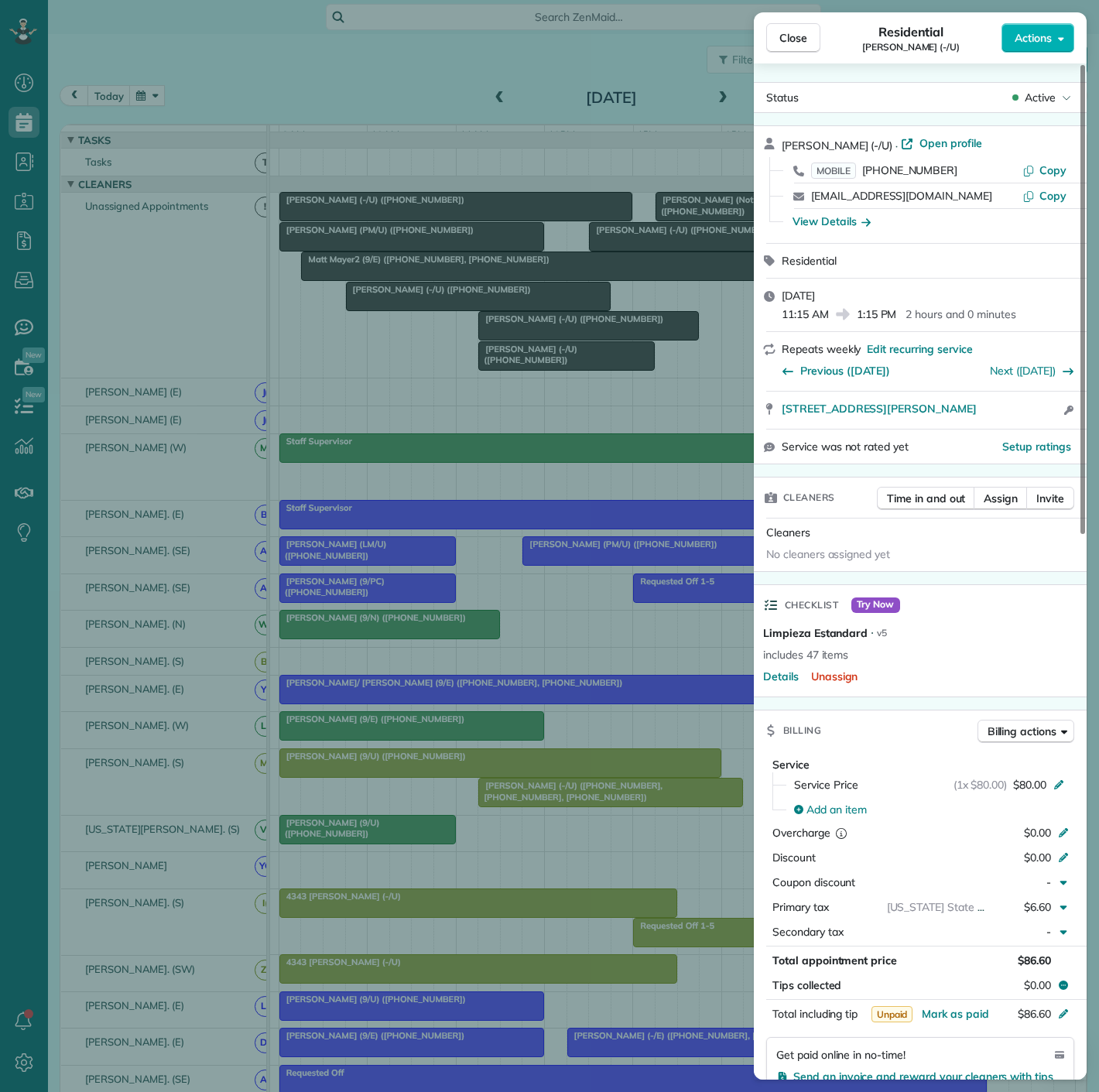
drag, startPoint x: 788, startPoint y: 430, endPoint x: 779, endPoint y: 414, distance: 18.4
click at [779, 414] on div "[PERSON_NAME] (-/U) · Open profile MOBILE [PHONE_NUMBER] Copy [EMAIL_ADDRESS][D…" at bounding box center [920, 295] width 333 height 339
drag, startPoint x: 592, startPoint y: 359, endPoint x: 327, endPoint y: 361, distance: 265.0
click at [592, 359] on div "Close Residential [PERSON_NAME] (-/U) Actions Status Active [PERSON_NAME] (-/U)…" at bounding box center [549, 546] width 1099 height 1092
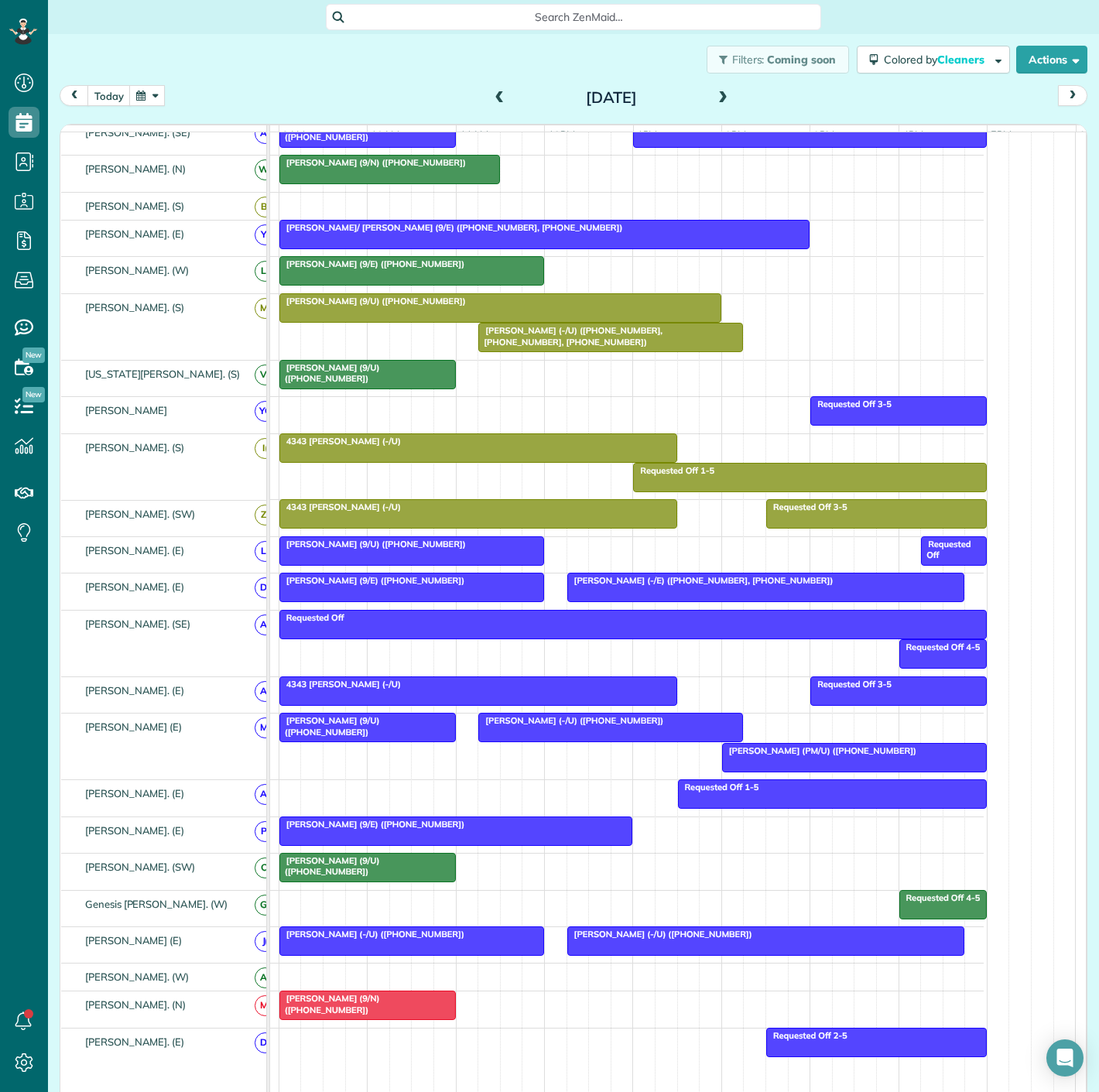
scroll to position [516, 0]
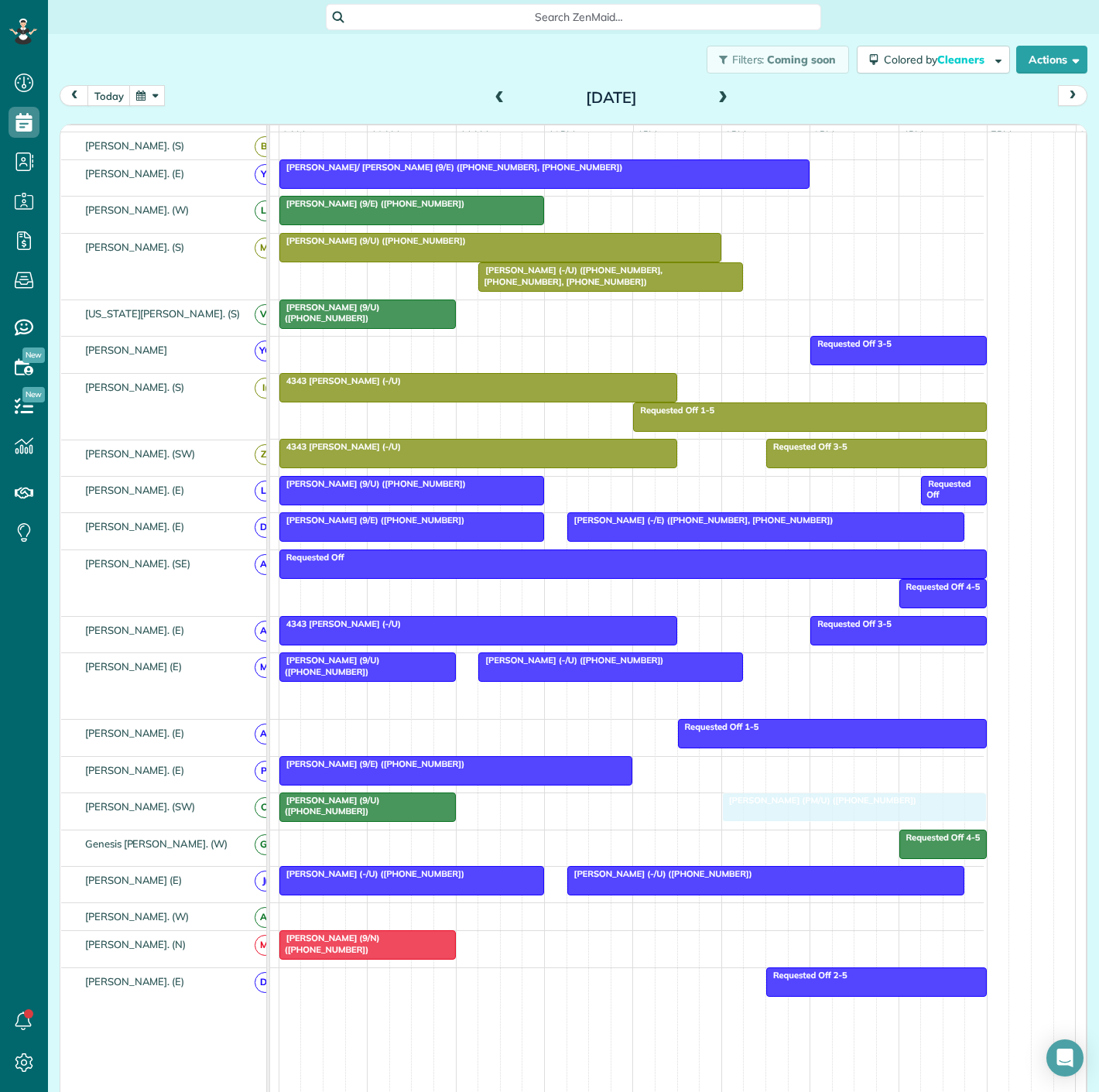
drag, startPoint x: 789, startPoint y: 705, endPoint x: 782, endPoint y: 815, distance: 110.2
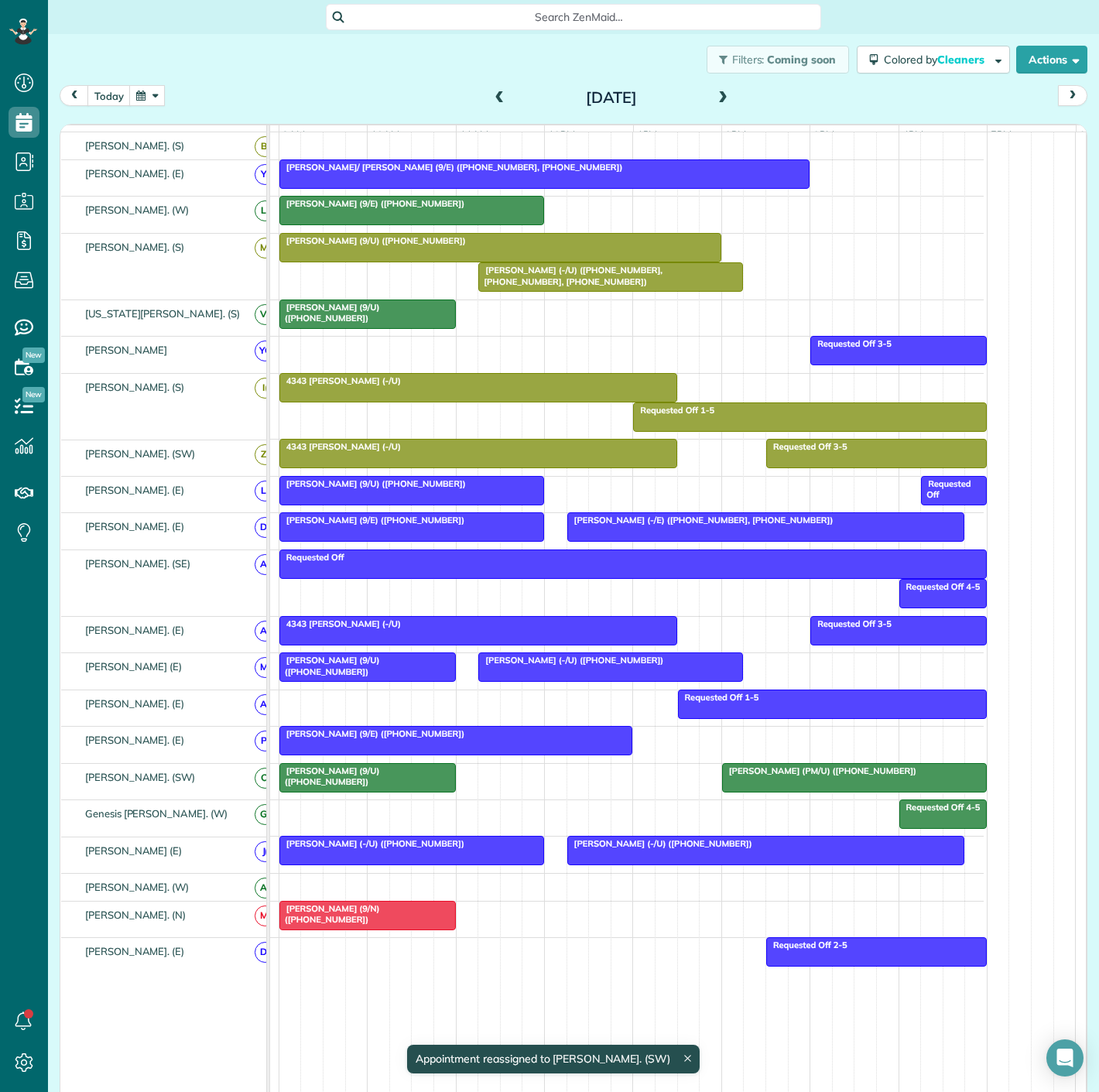
click at [362, 783] on div at bounding box center [367, 778] width 175 height 27
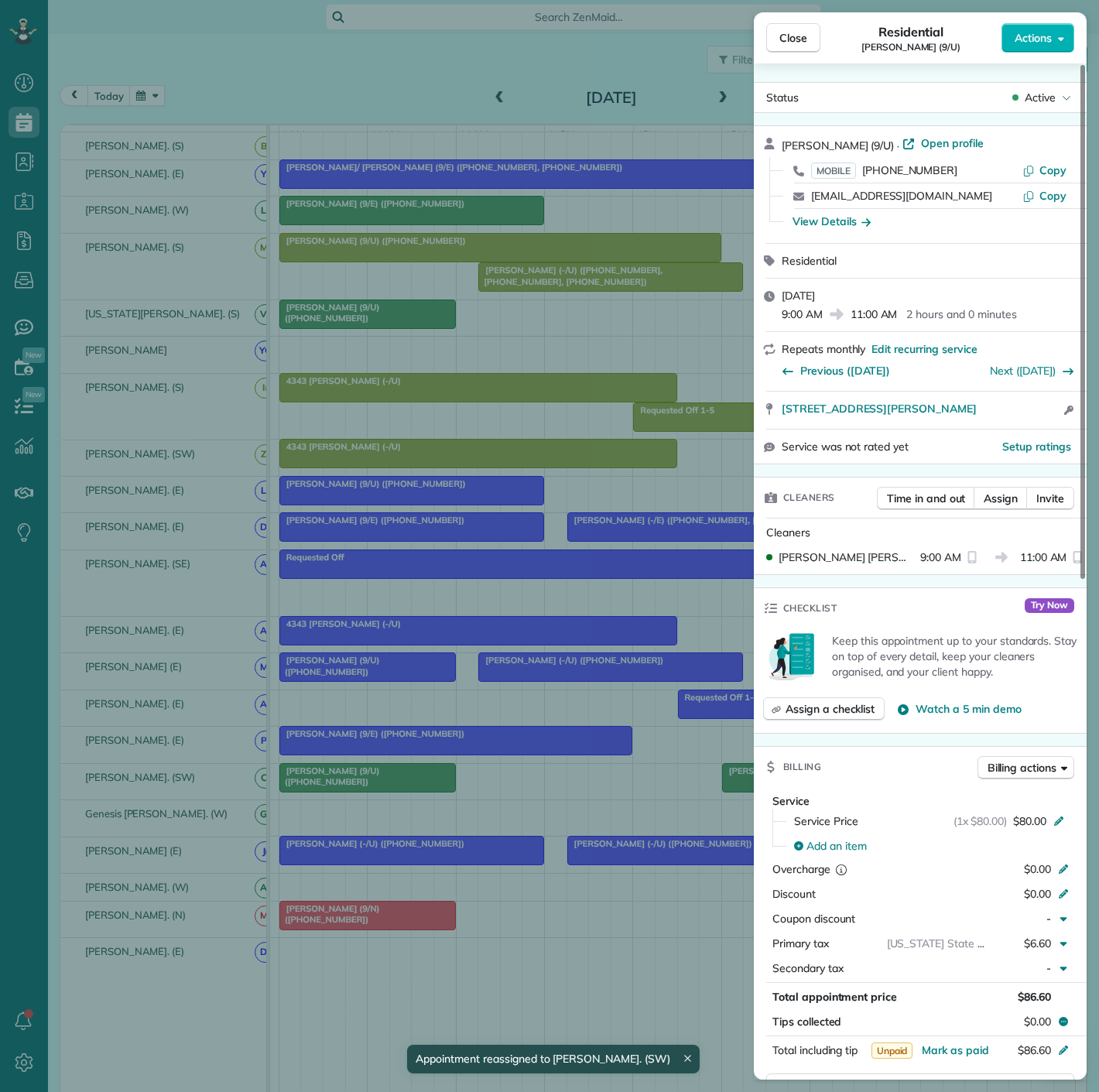
drag, startPoint x: 778, startPoint y: 419, endPoint x: 1028, endPoint y: 424, distance: 250.0
click at [1028, 424] on div "[STREET_ADDRESS][PERSON_NAME] Open access information" at bounding box center [920, 410] width 333 height 37
click at [125, 309] on div "Close Residential [PERSON_NAME] (9/U) Actions Status Active [PERSON_NAME] (9/U)…" at bounding box center [549, 546] width 1099 height 1092
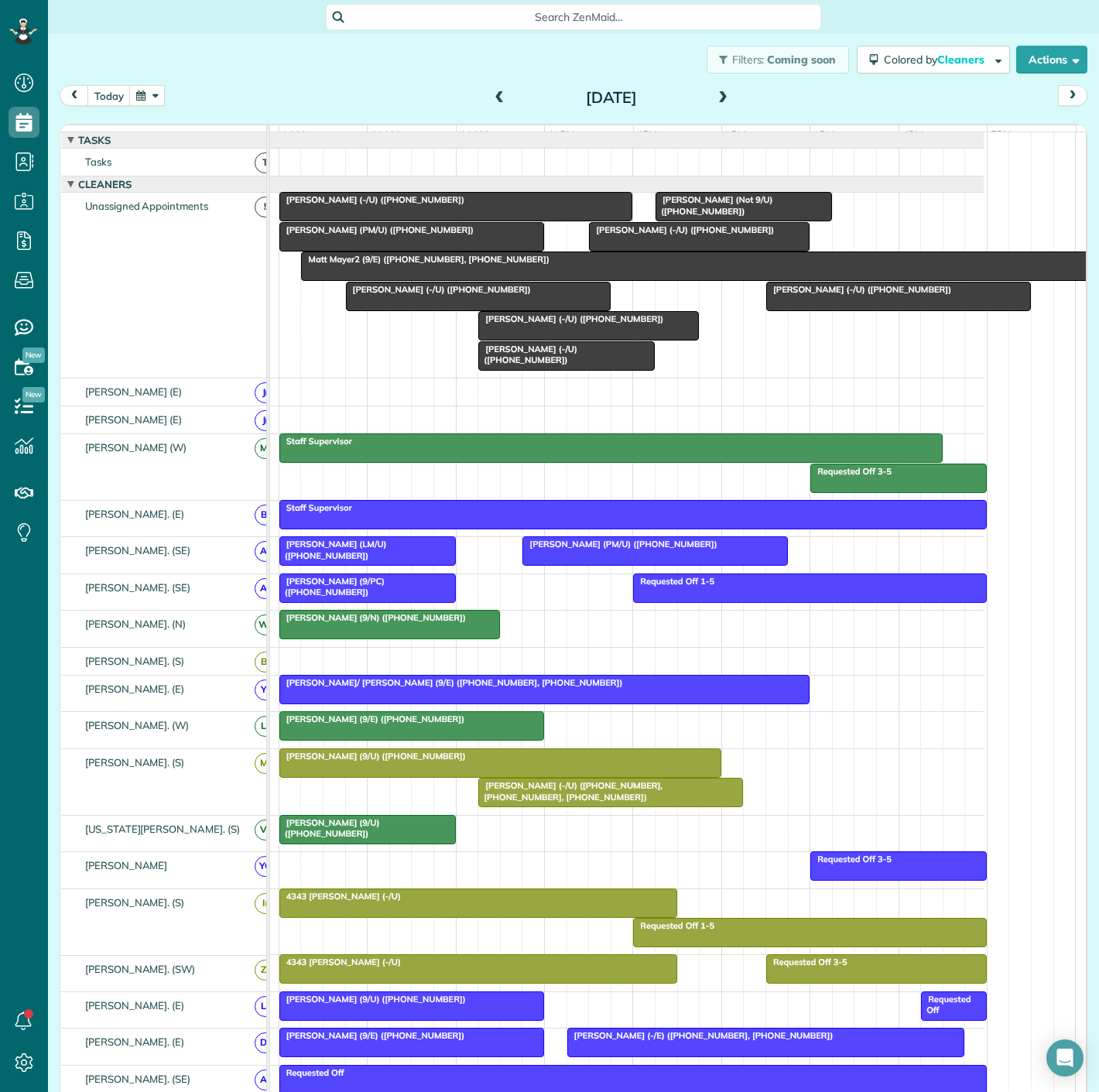
click at [576, 339] on div at bounding box center [589, 326] width 219 height 27
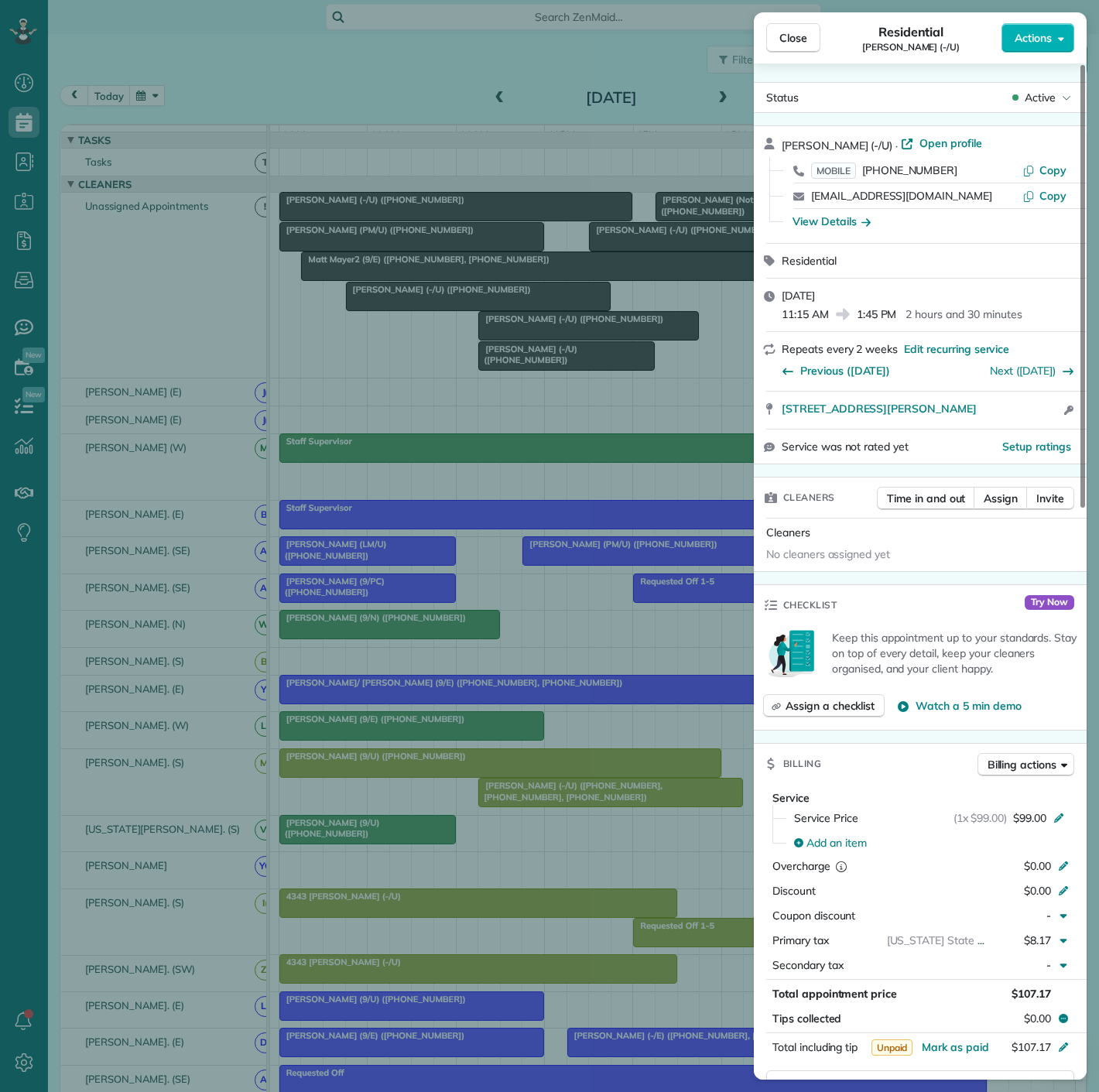
drag, startPoint x: 772, startPoint y: 420, endPoint x: 1050, endPoint y: 419, distance: 278.0
click at [1050, 419] on div "[STREET_ADDRESS][PERSON_NAME] Open access information" at bounding box center [920, 410] width 333 height 37
drag, startPoint x: 483, startPoint y: 335, endPoint x: 534, endPoint y: 393, distance: 77.2
click at [483, 334] on div "Close Residential [PERSON_NAME] (-/U) Actions Status Active [PERSON_NAME] (-/U)…" at bounding box center [549, 546] width 1099 height 1092
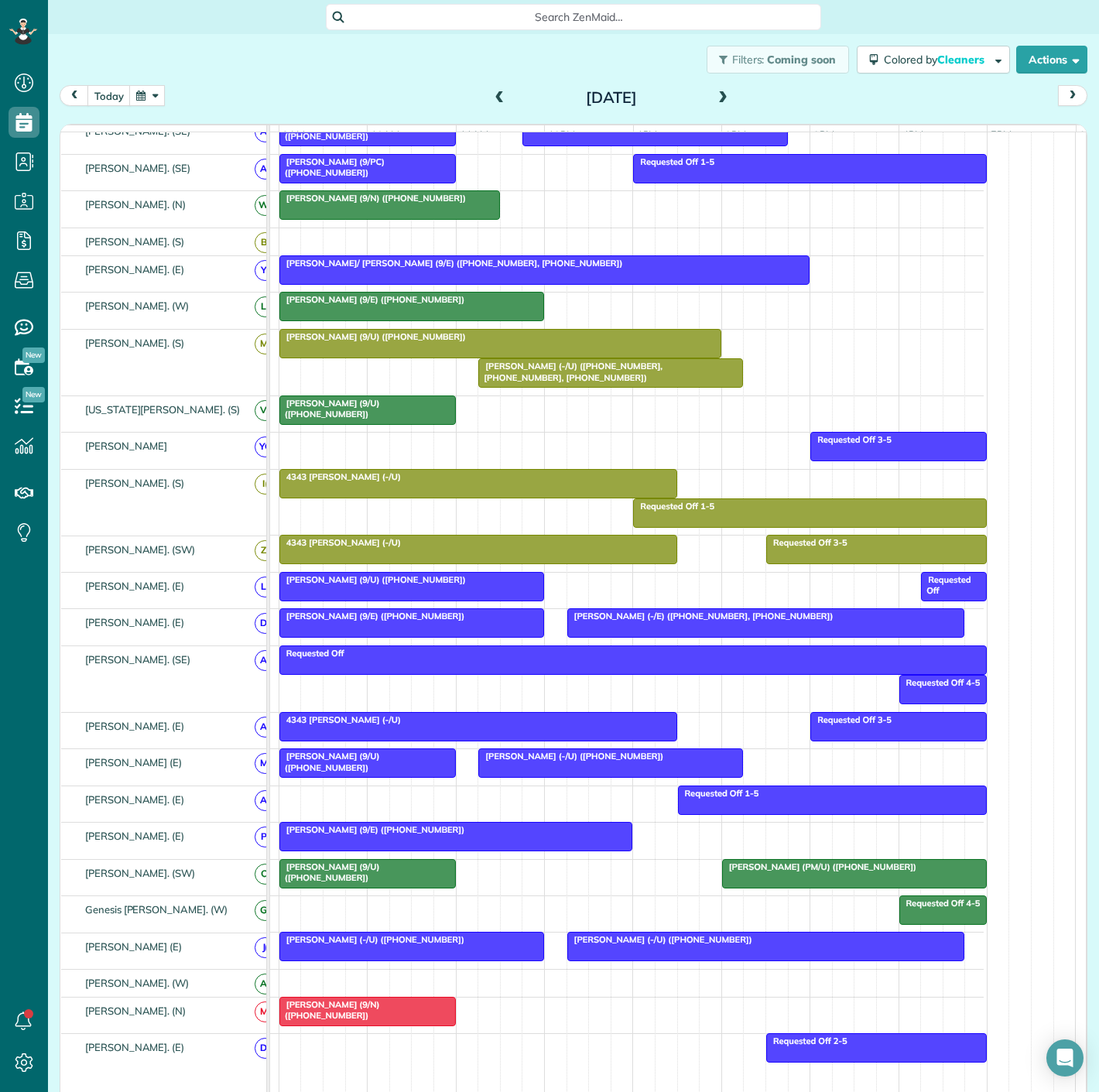
scroll to position [430, 0]
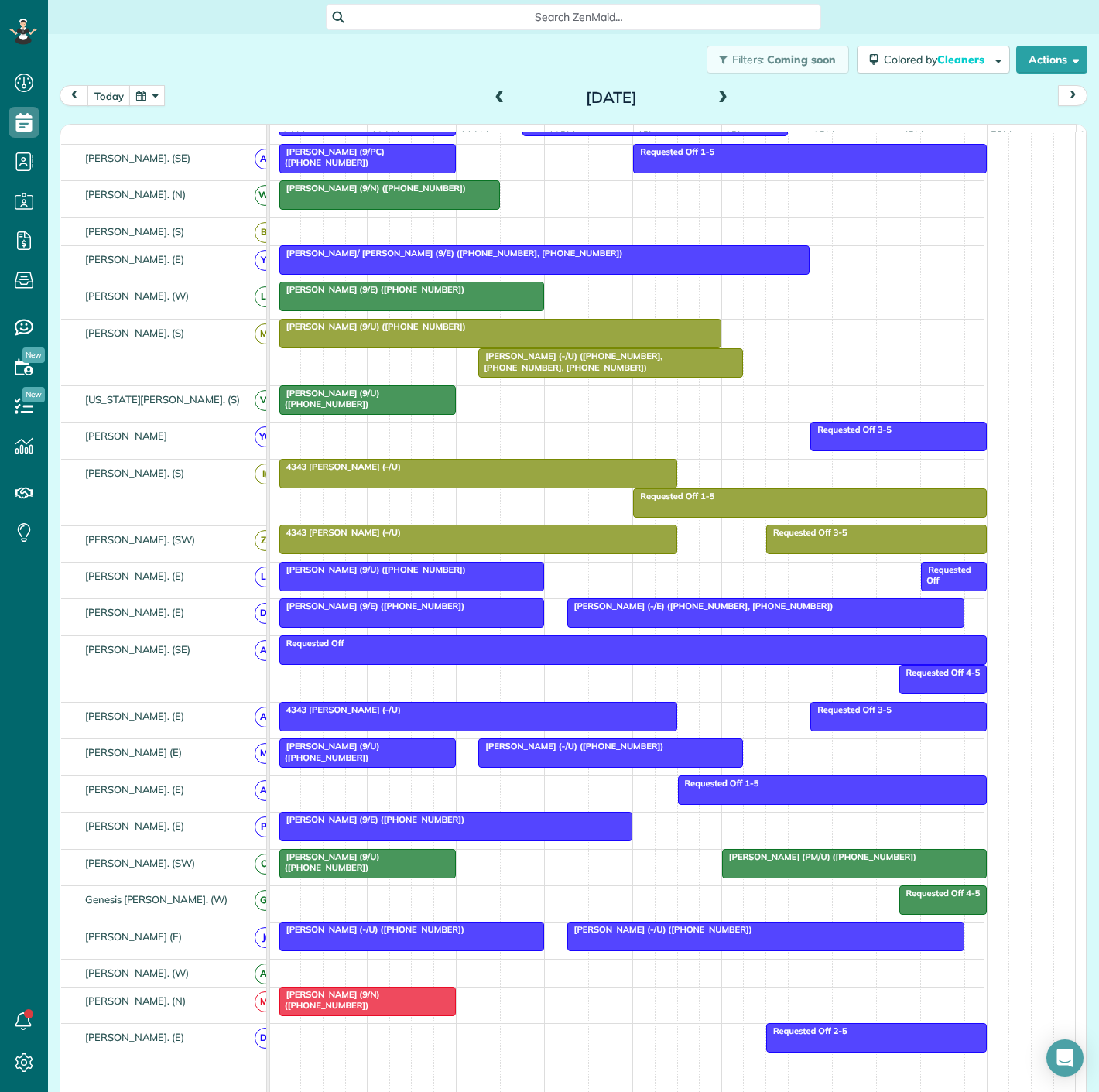
click at [785, 871] on div at bounding box center [854, 863] width 263 height 27
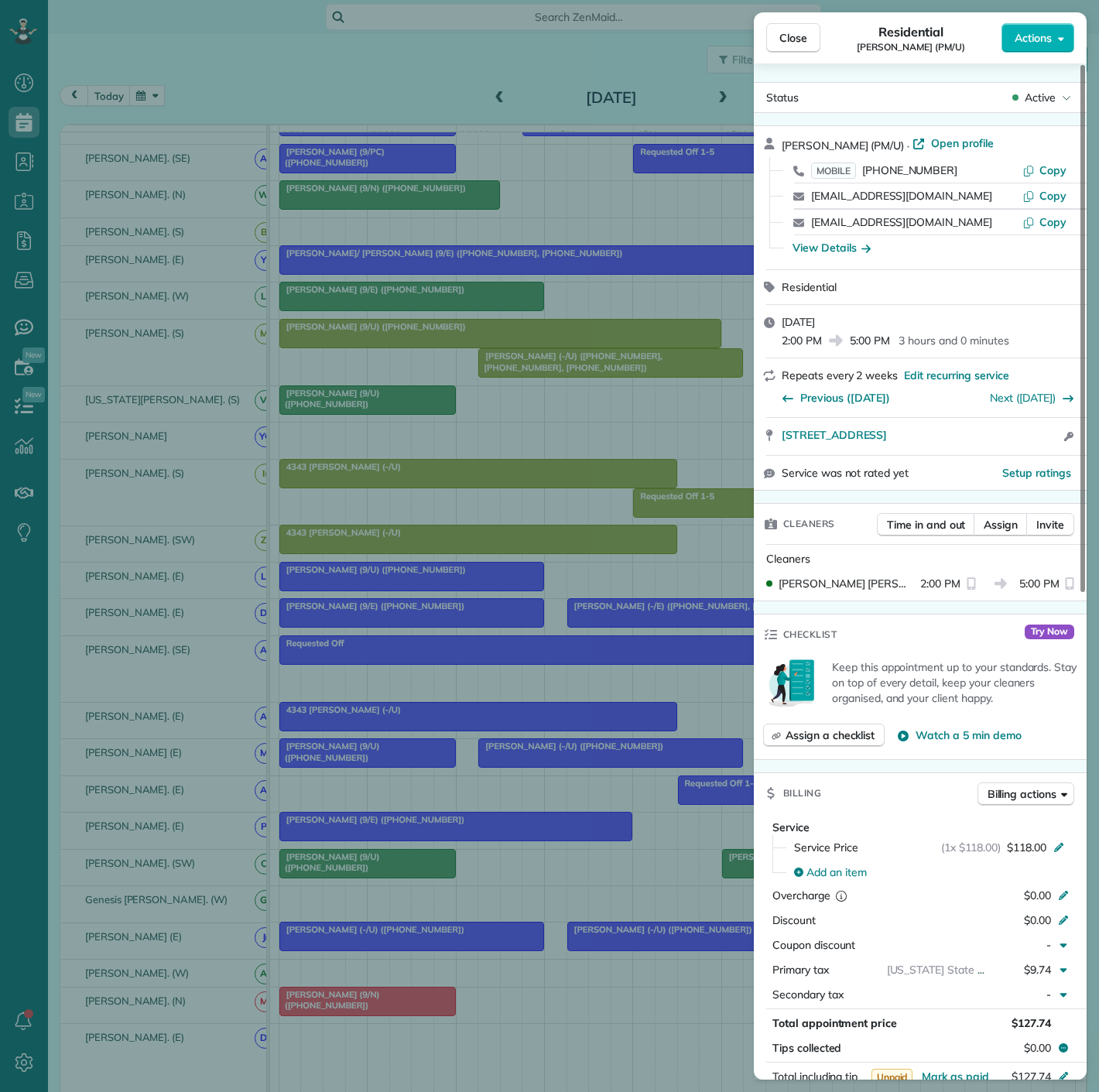
drag, startPoint x: 774, startPoint y: 446, endPoint x: 1061, endPoint y: 442, distance: 287.0
click at [1061, 442] on div "[STREET_ADDRESS] Open access information" at bounding box center [920, 436] width 333 height 37
click at [457, 414] on div "Close Residential [PERSON_NAME] (PM/U) Actions Status Active [PERSON_NAME] (PM/…" at bounding box center [549, 546] width 1099 height 1092
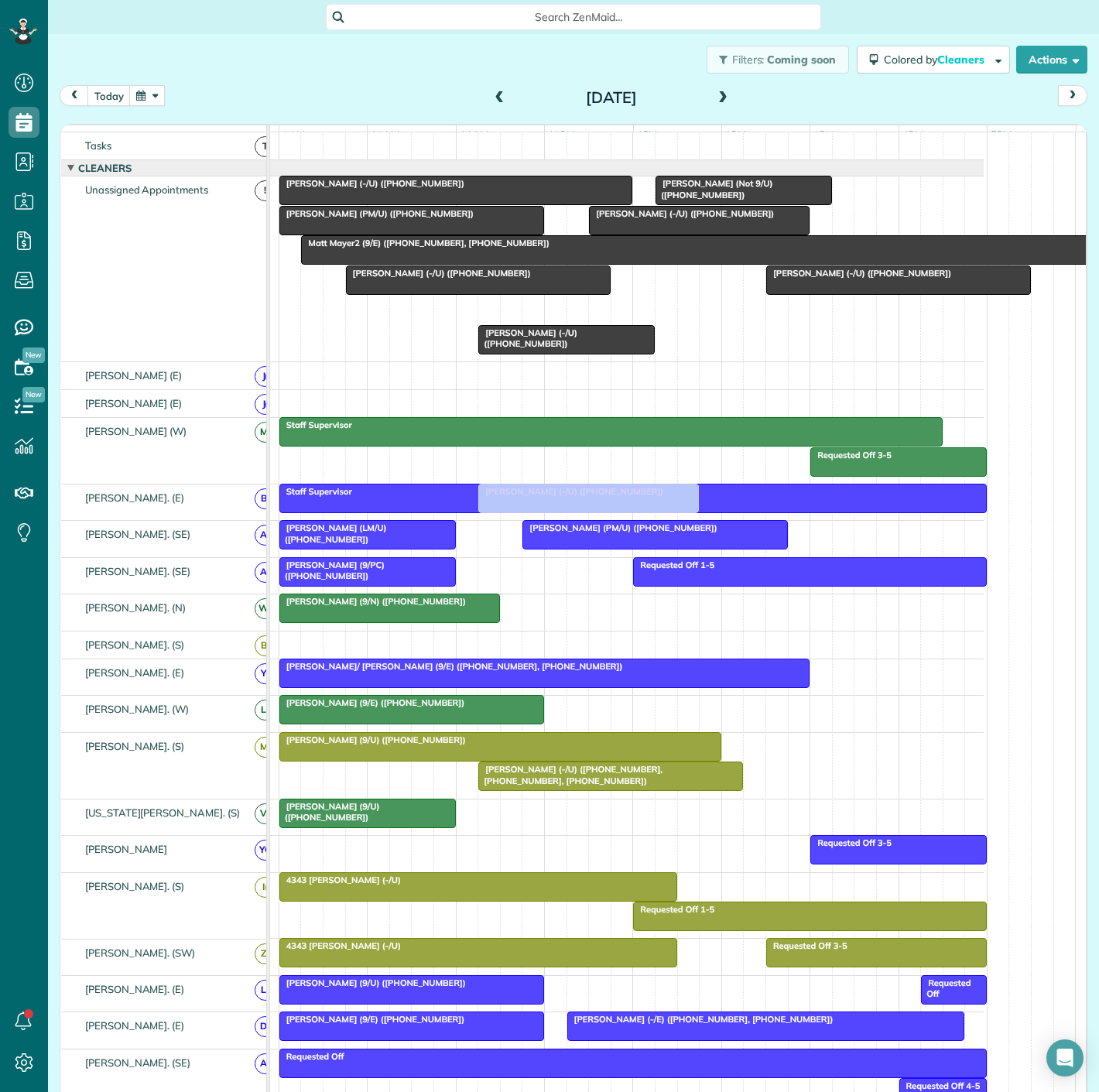
scroll to position [446, 0]
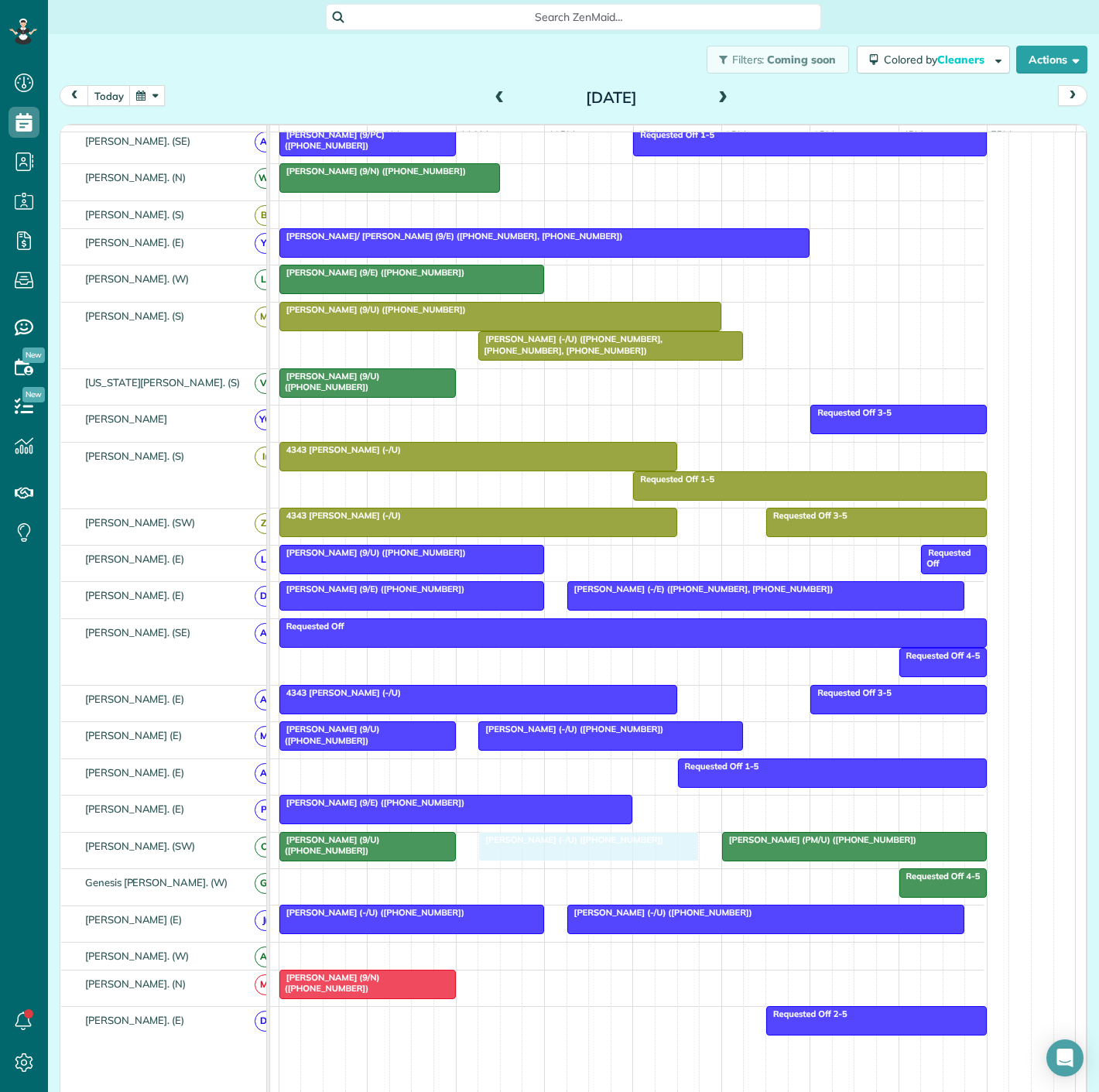
drag, startPoint x: 561, startPoint y: 324, endPoint x: 558, endPoint y: 868, distance: 544.0
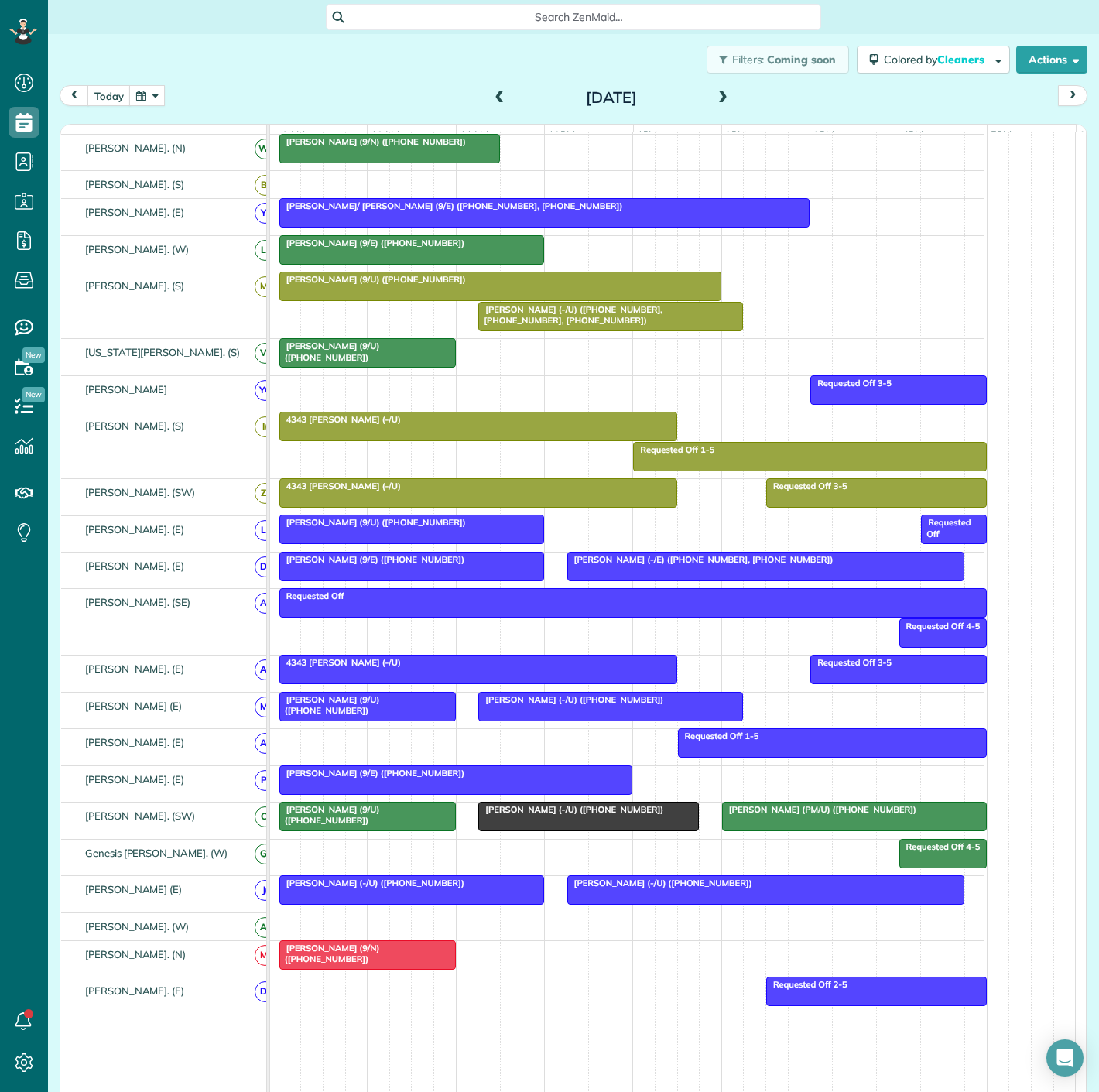
scroll to position [416, 0]
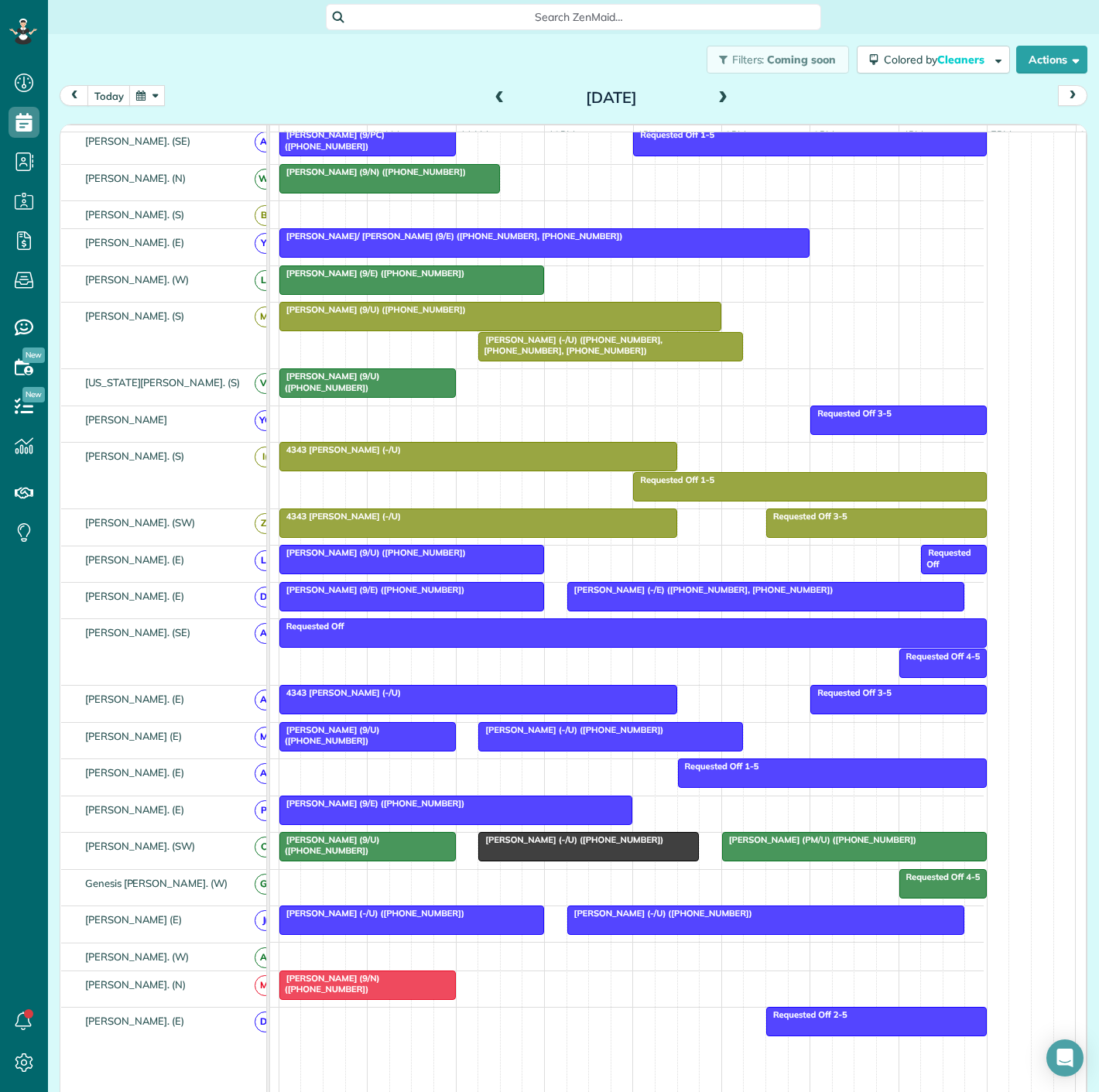
click at [343, 854] on div at bounding box center [367, 846] width 175 height 27
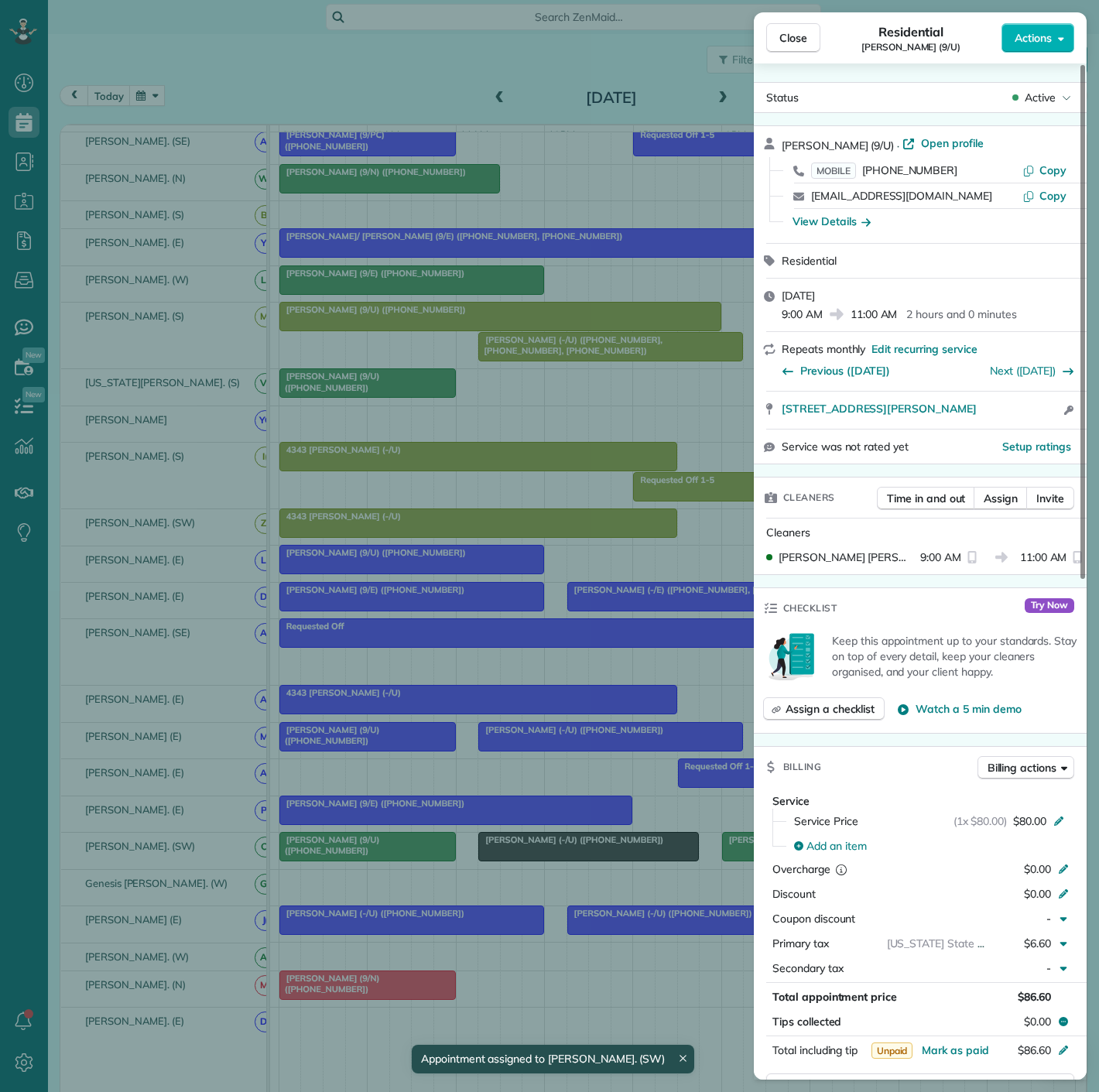
click at [517, 853] on div "Close Residential [PERSON_NAME] (9/U) Actions Status Active [PERSON_NAME] (9/U)…" at bounding box center [549, 546] width 1099 height 1092
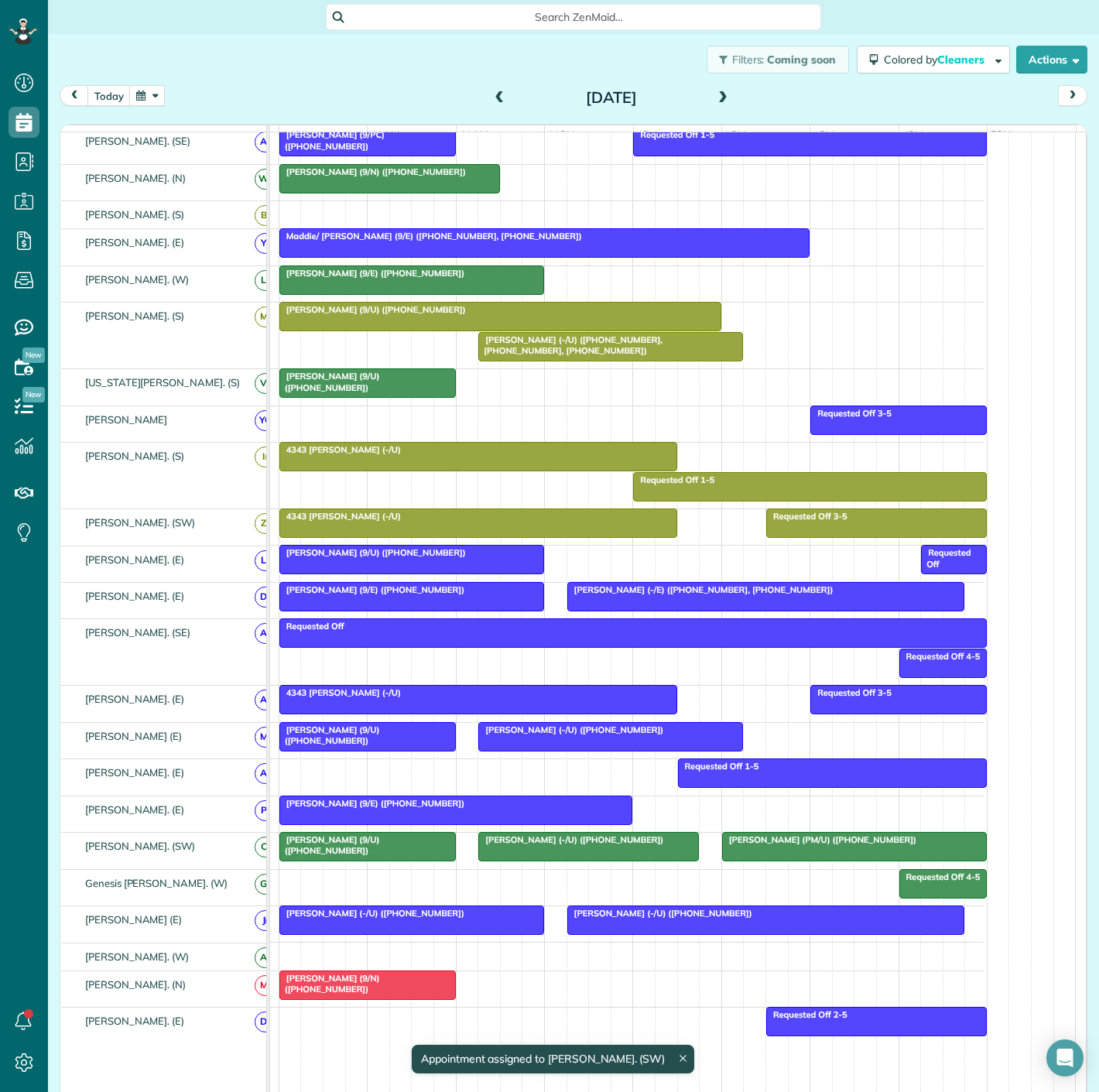
click at [517, 853] on div at bounding box center [589, 846] width 219 height 27
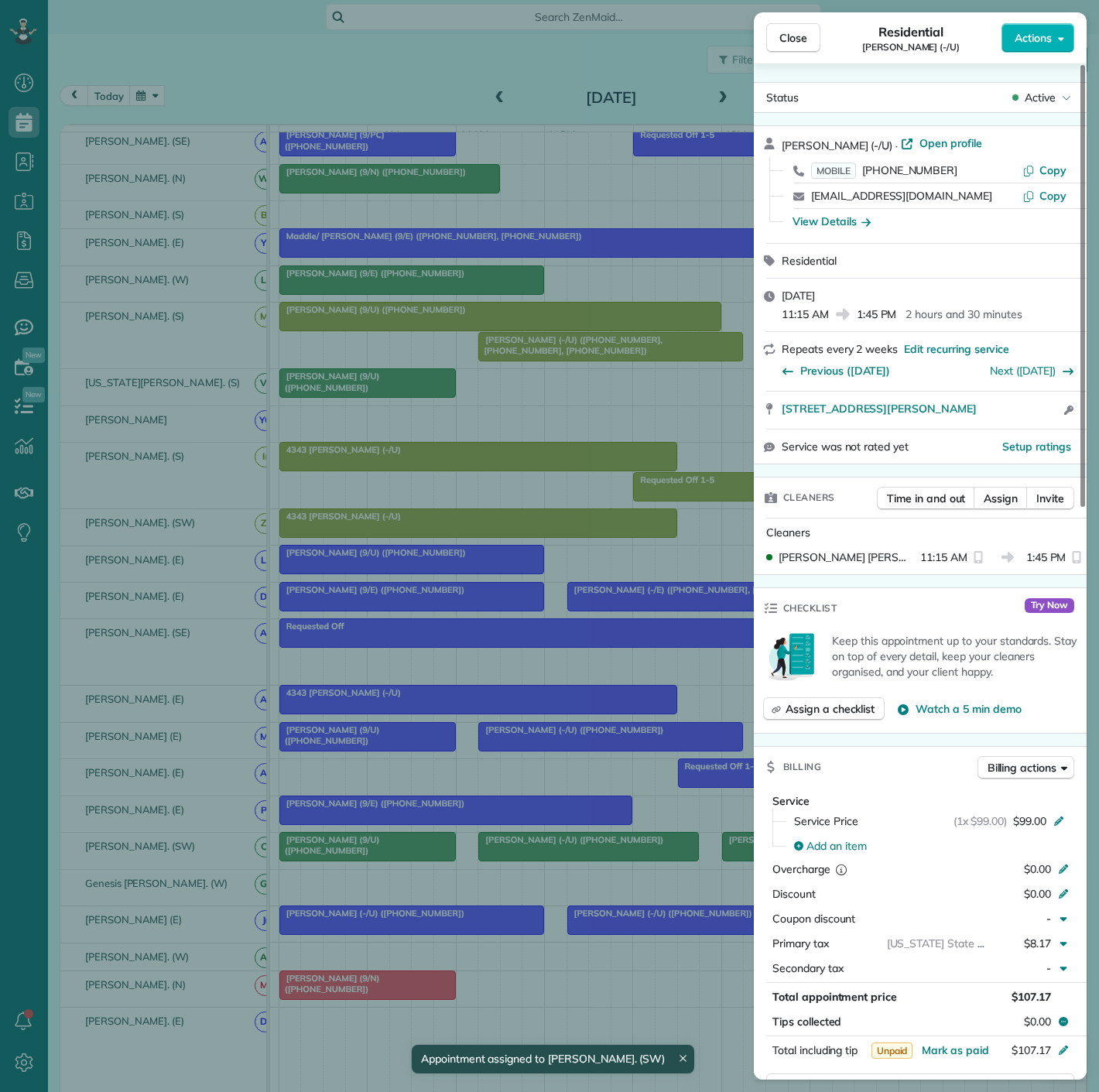
click at [517, 853] on div "Close Residential [PERSON_NAME] (-/U) Actions Status Active [PERSON_NAME] (-/U)…" at bounding box center [549, 546] width 1099 height 1092
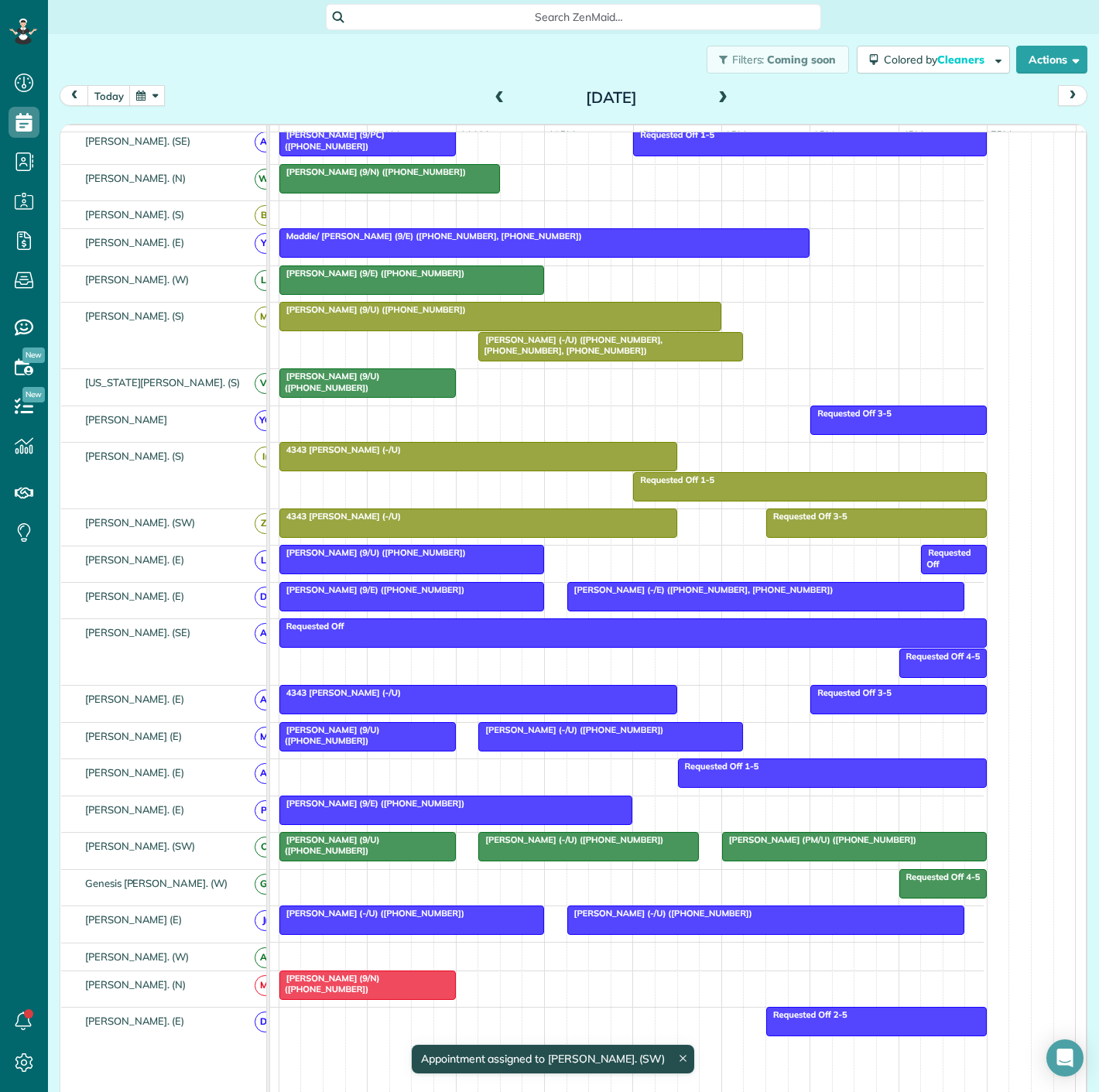
click at [727, 854] on div at bounding box center [854, 846] width 263 height 27
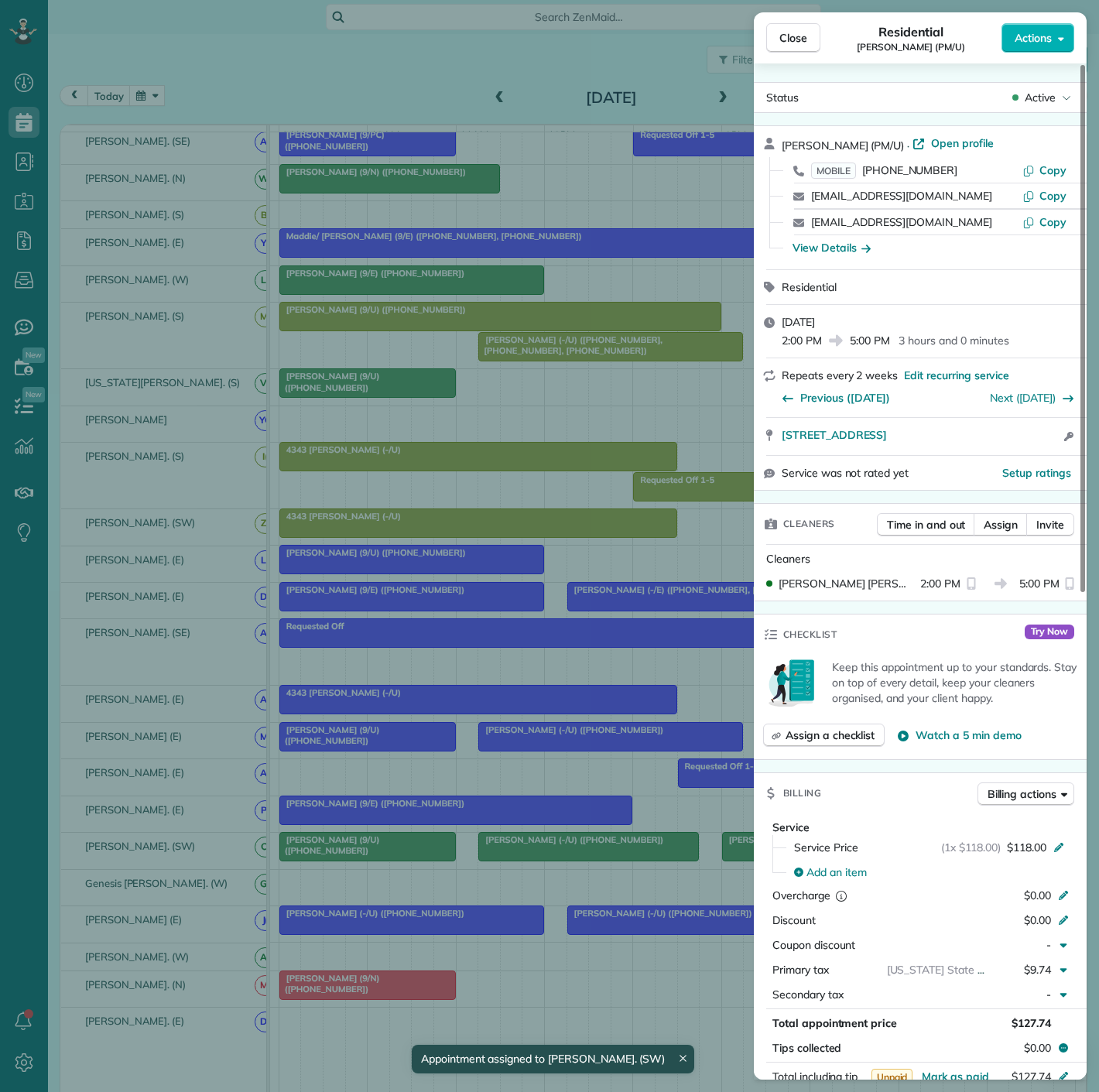
click at [542, 853] on div "Close Residential [PERSON_NAME] (PM/U) Actions Status Active [PERSON_NAME] (PM/…" at bounding box center [549, 546] width 1099 height 1092
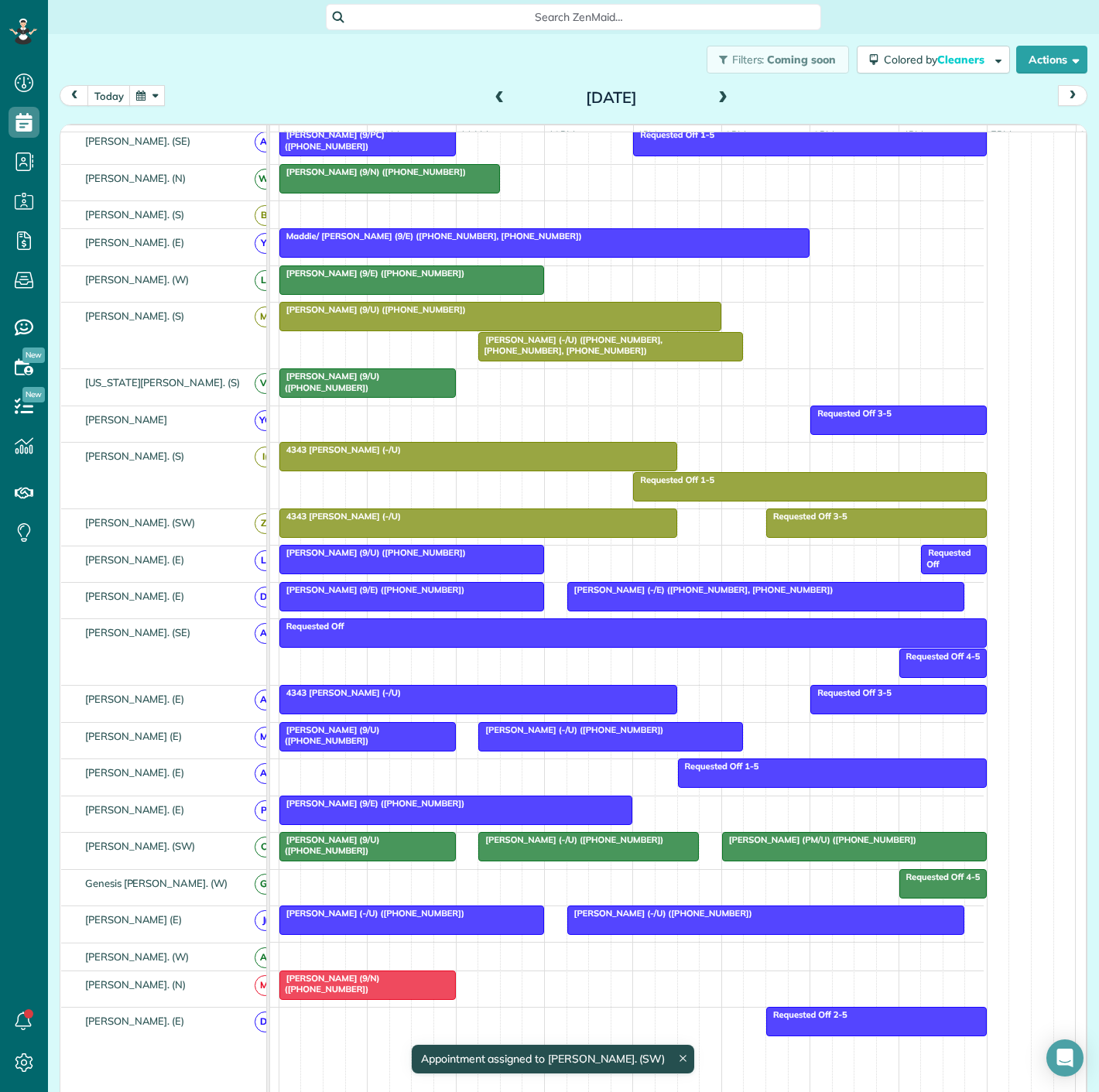
scroll to position [114, 0]
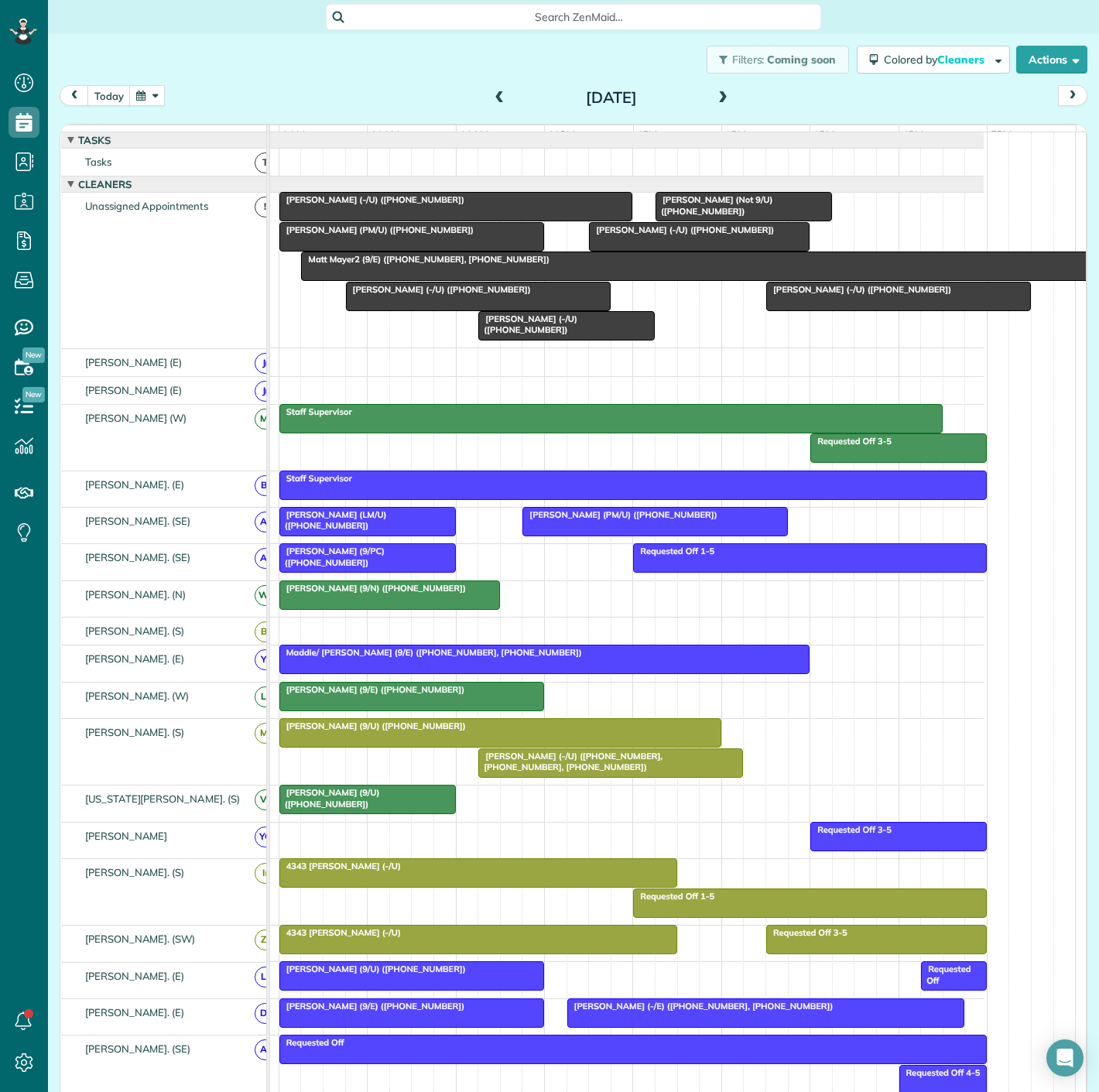
click at [394, 250] on div at bounding box center [411, 237] width 263 height 27
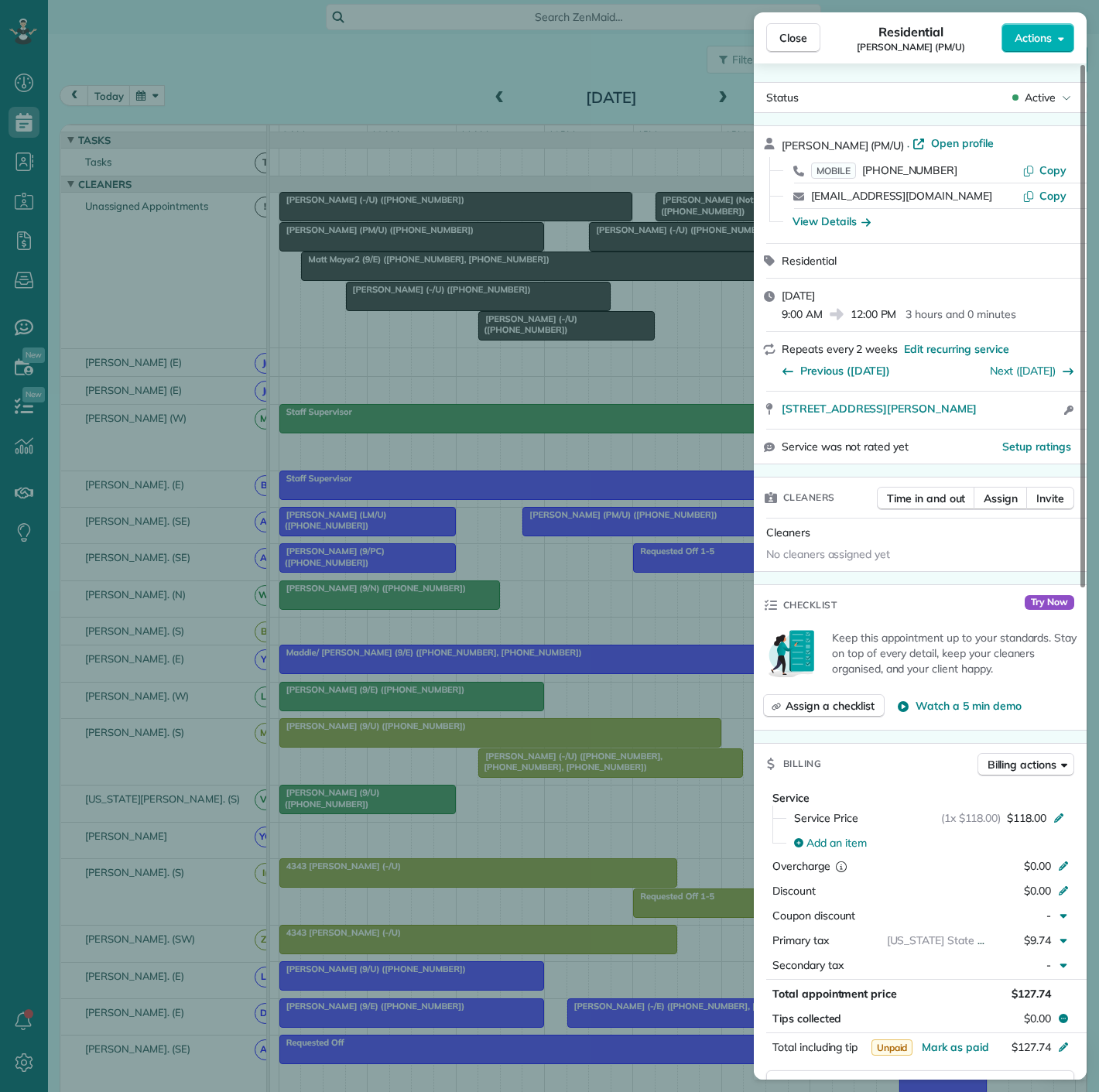
drag, startPoint x: 776, startPoint y: 430, endPoint x: 747, endPoint y: 407, distance: 37.0
click at [747, 407] on div "Close Residential [PERSON_NAME] (PM/U) Actions Status Active [PERSON_NAME] (PM/…" at bounding box center [549, 546] width 1099 height 1092
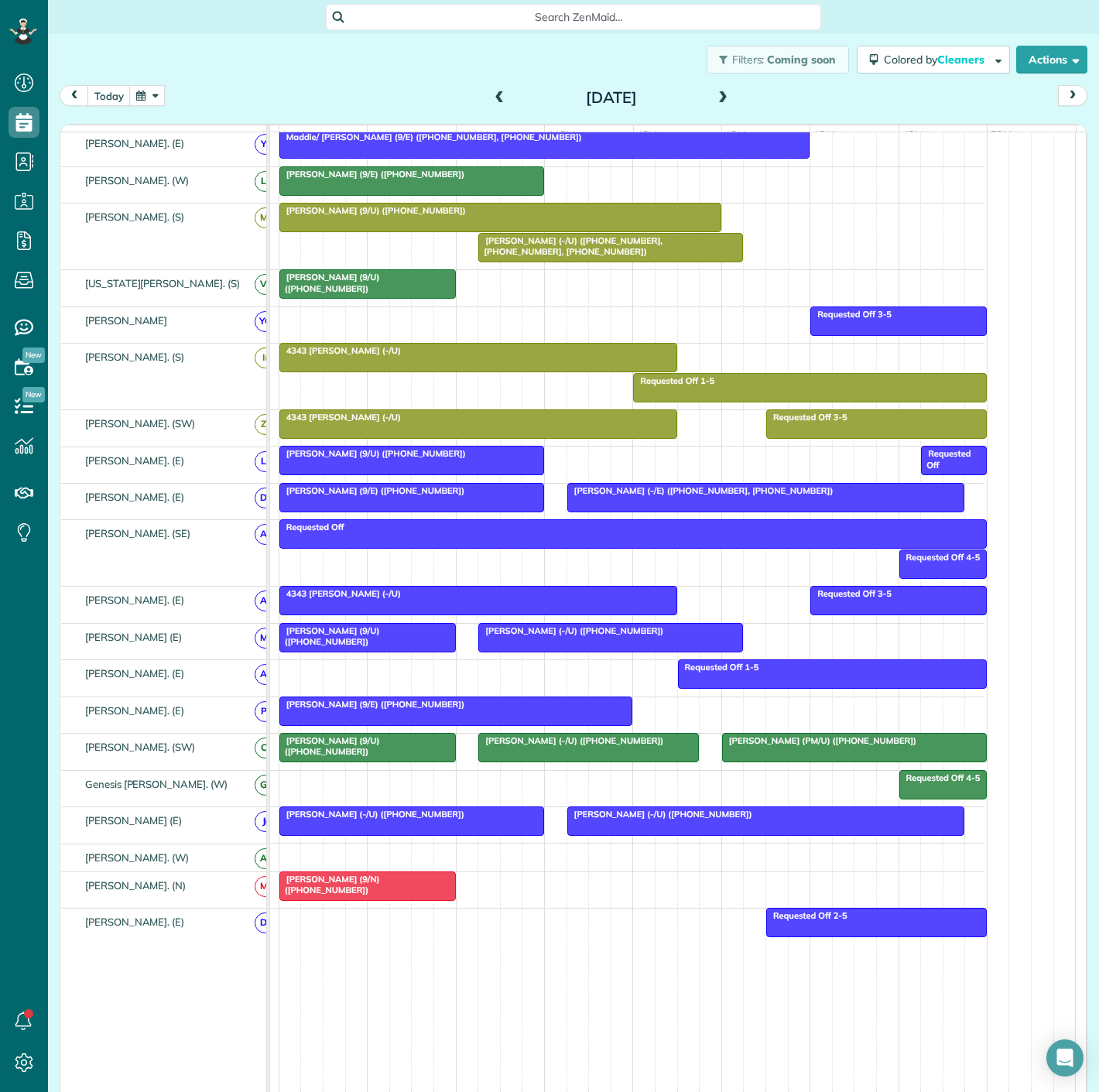
click at [541, 746] on span "[PERSON_NAME] (-/U) ([PHONE_NUMBER])" at bounding box center [571, 740] width 187 height 11
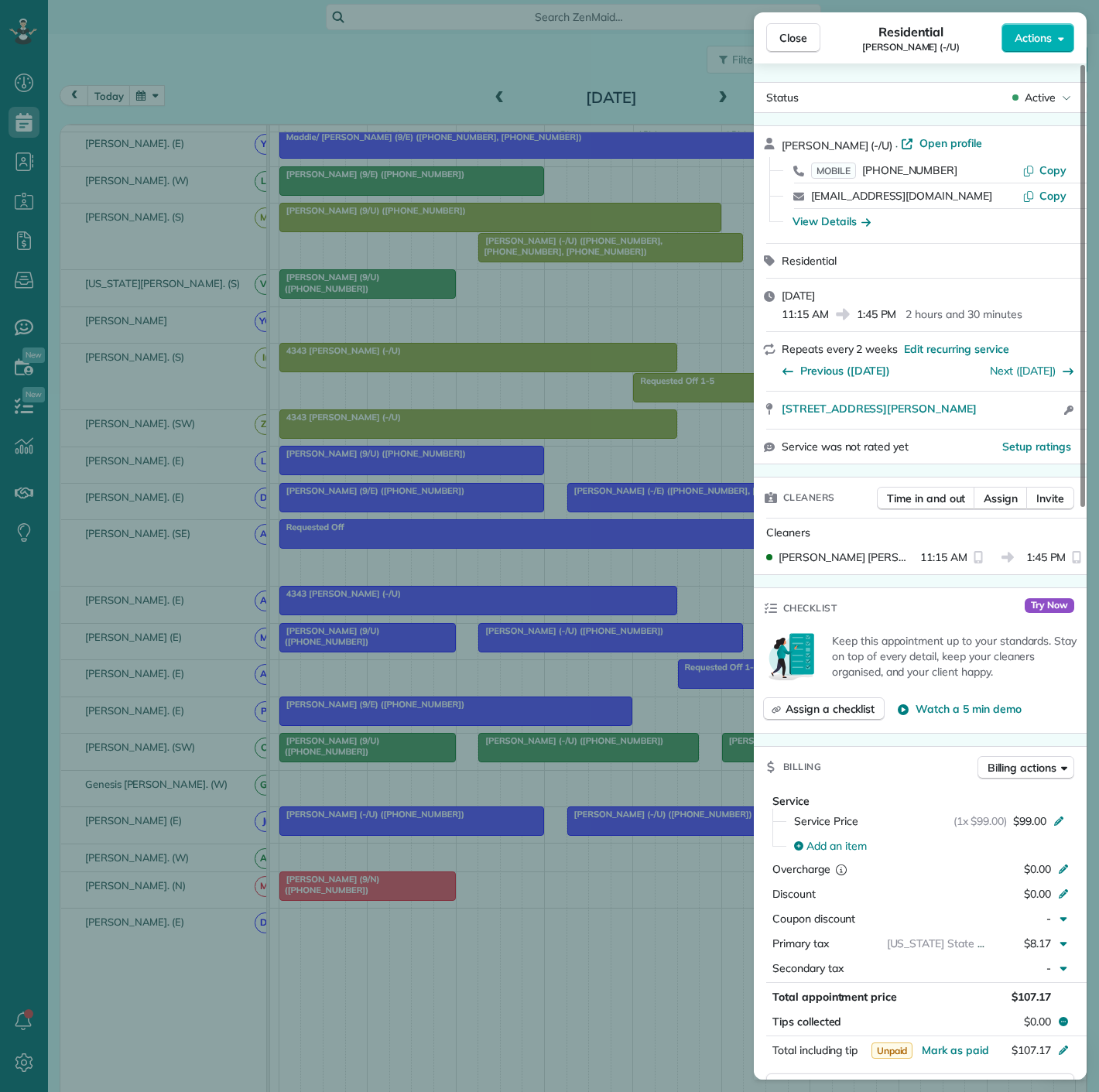
drag, startPoint x: 767, startPoint y: 428, endPoint x: 1022, endPoint y: 421, distance: 255.1
click at [1022, 421] on div "[STREET_ADDRESS][PERSON_NAME] Open access information" at bounding box center [920, 410] width 333 height 37
click at [522, 785] on div "Close Residential [PERSON_NAME] (-/U) Actions Status Active [PERSON_NAME] (-/U)…" at bounding box center [549, 546] width 1099 height 1092
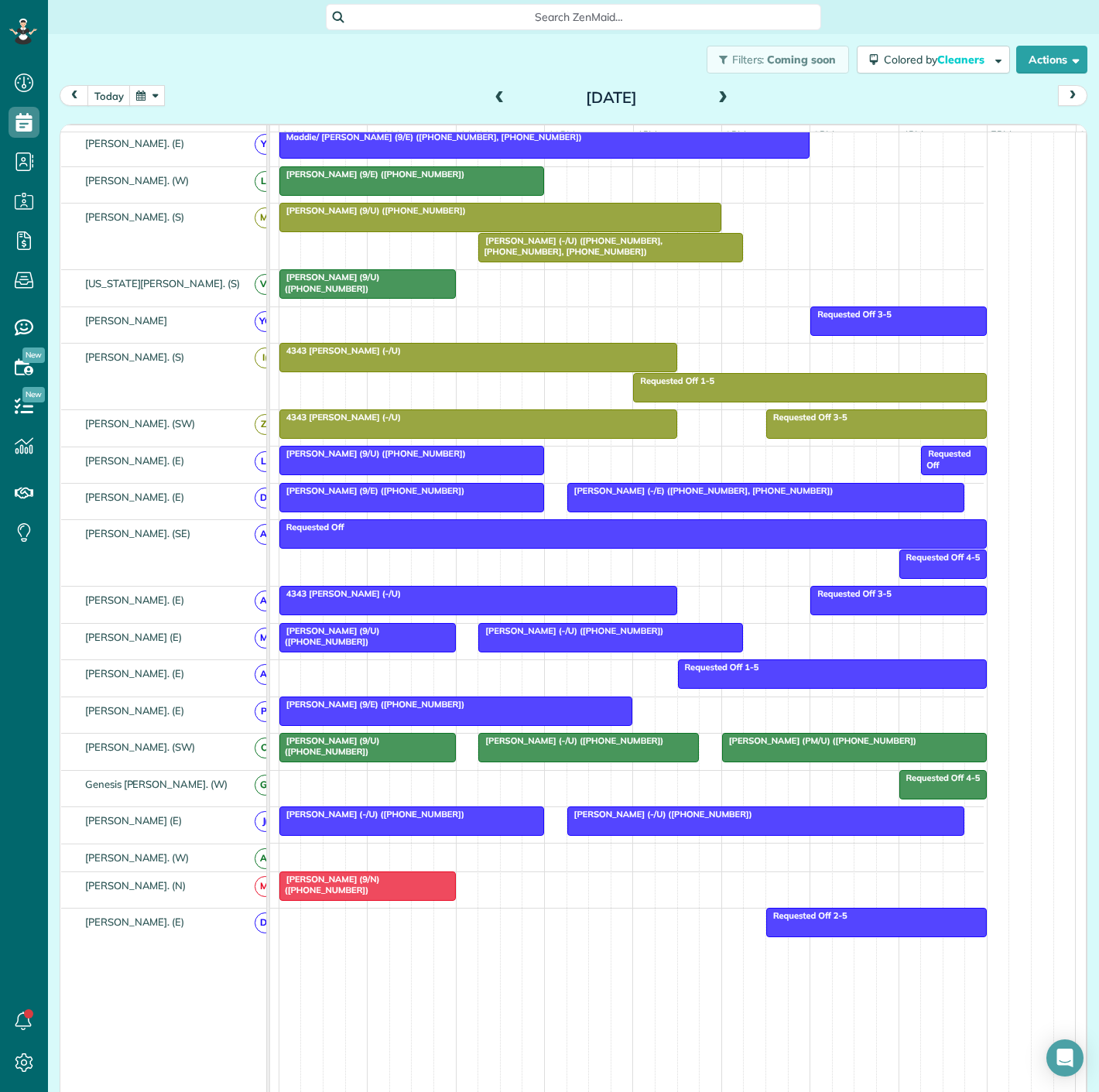
click at [308, 746] on span "[PERSON_NAME] (9/U) ([PHONE_NUMBER])" at bounding box center [330, 746] width 102 height 22
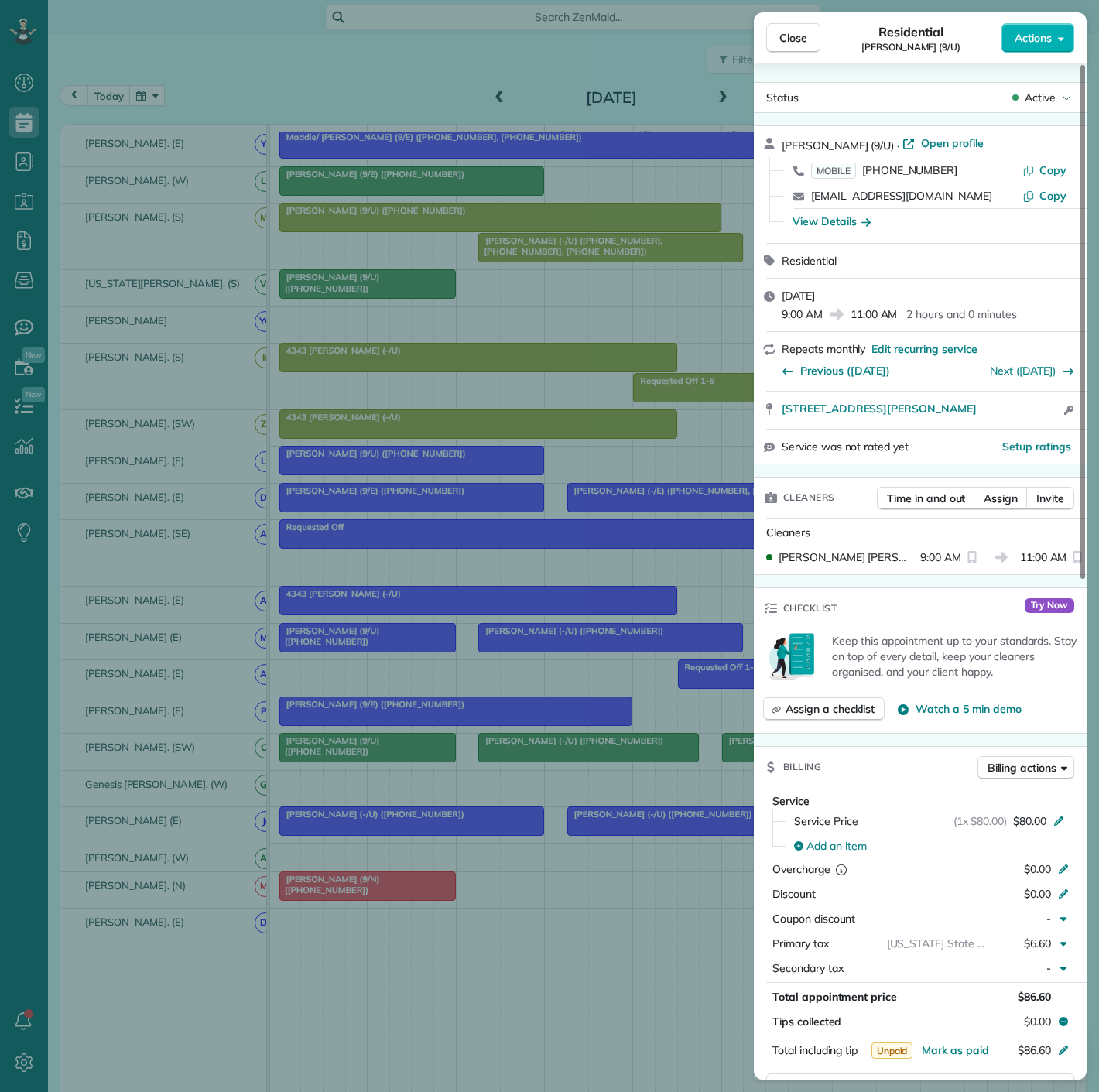
drag, startPoint x: 778, startPoint y: 419, endPoint x: 1069, endPoint y: 424, distance: 291.0
click at [1069, 424] on div "[STREET_ADDRESS][PERSON_NAME] Open access information" at bounding box center [920, 410] width 333 height 37
click at [530, 575] on div "Close Residential [PERSON_NAME] (9/U) Actions Status Active [PERSON_NAME] (9/U)…" at bounding box center [549, 546] width 1099 height 1092
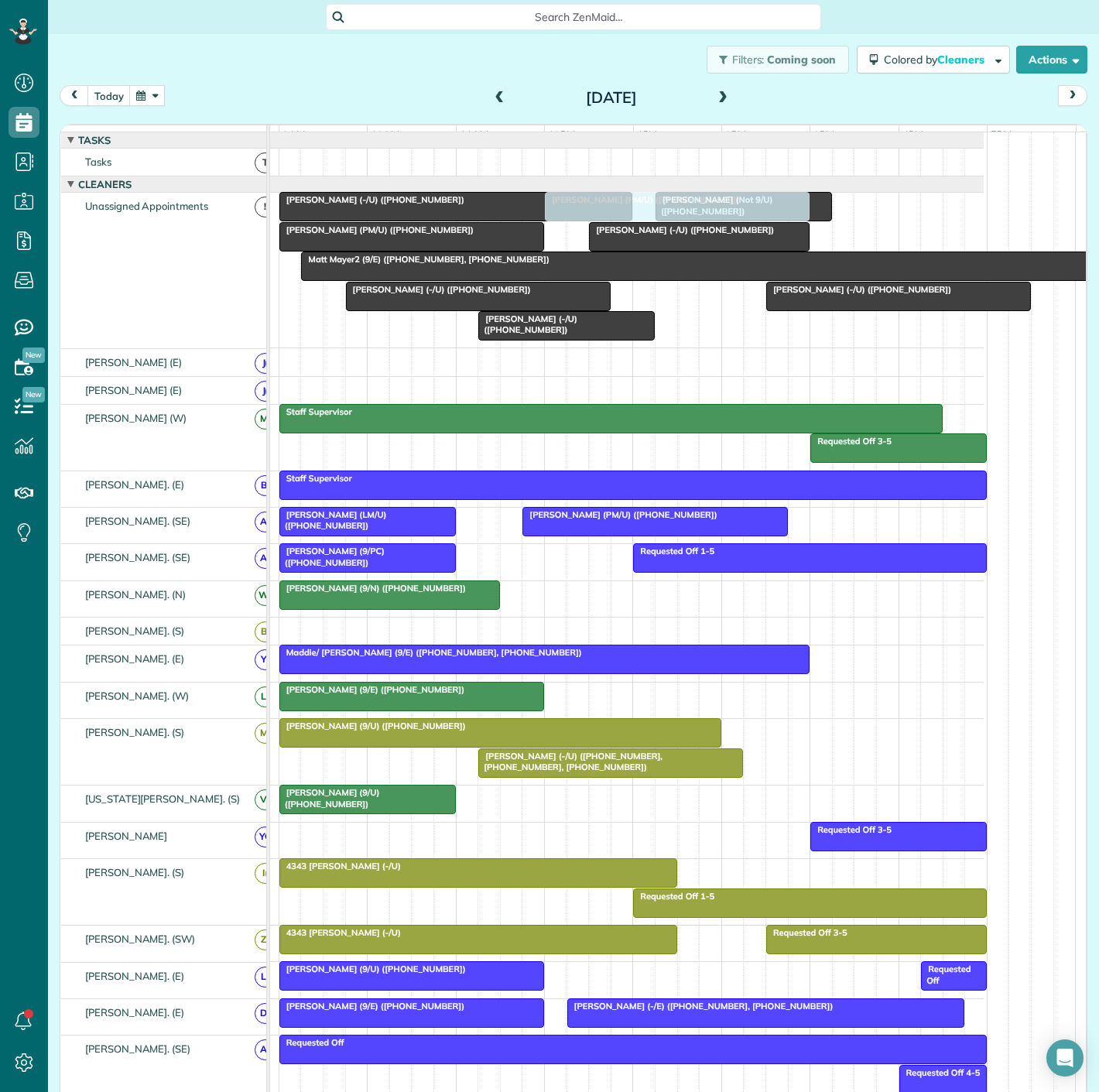
drag, startPoint x: 778, startPoint y: 749, endPoint x: 631, endPoint y: 230, distance: 539.4
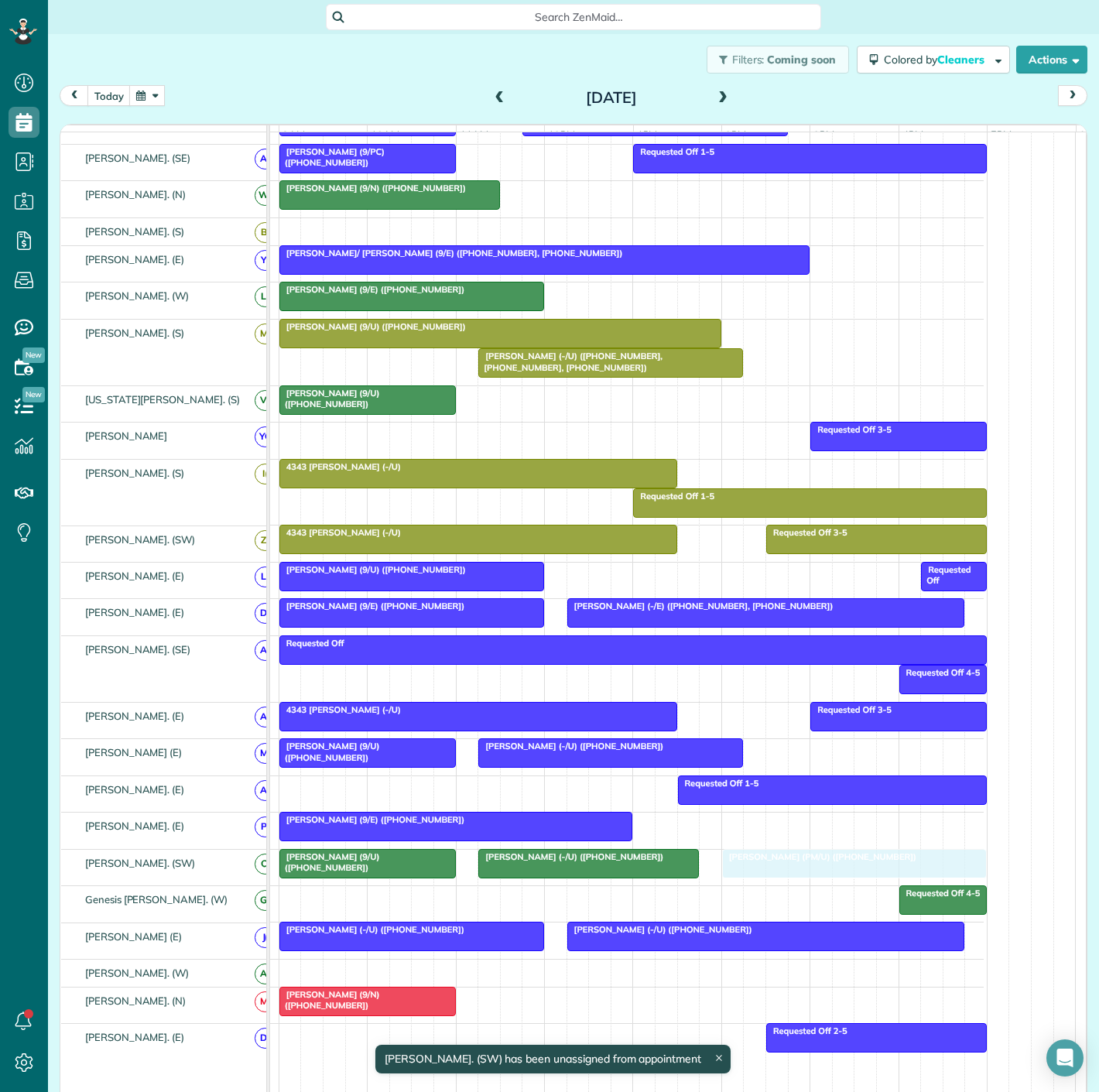
drag, startPoint x: 324, startPoint y: 250, endPoint x: 762, endPoint y: 888, distance: 773.9
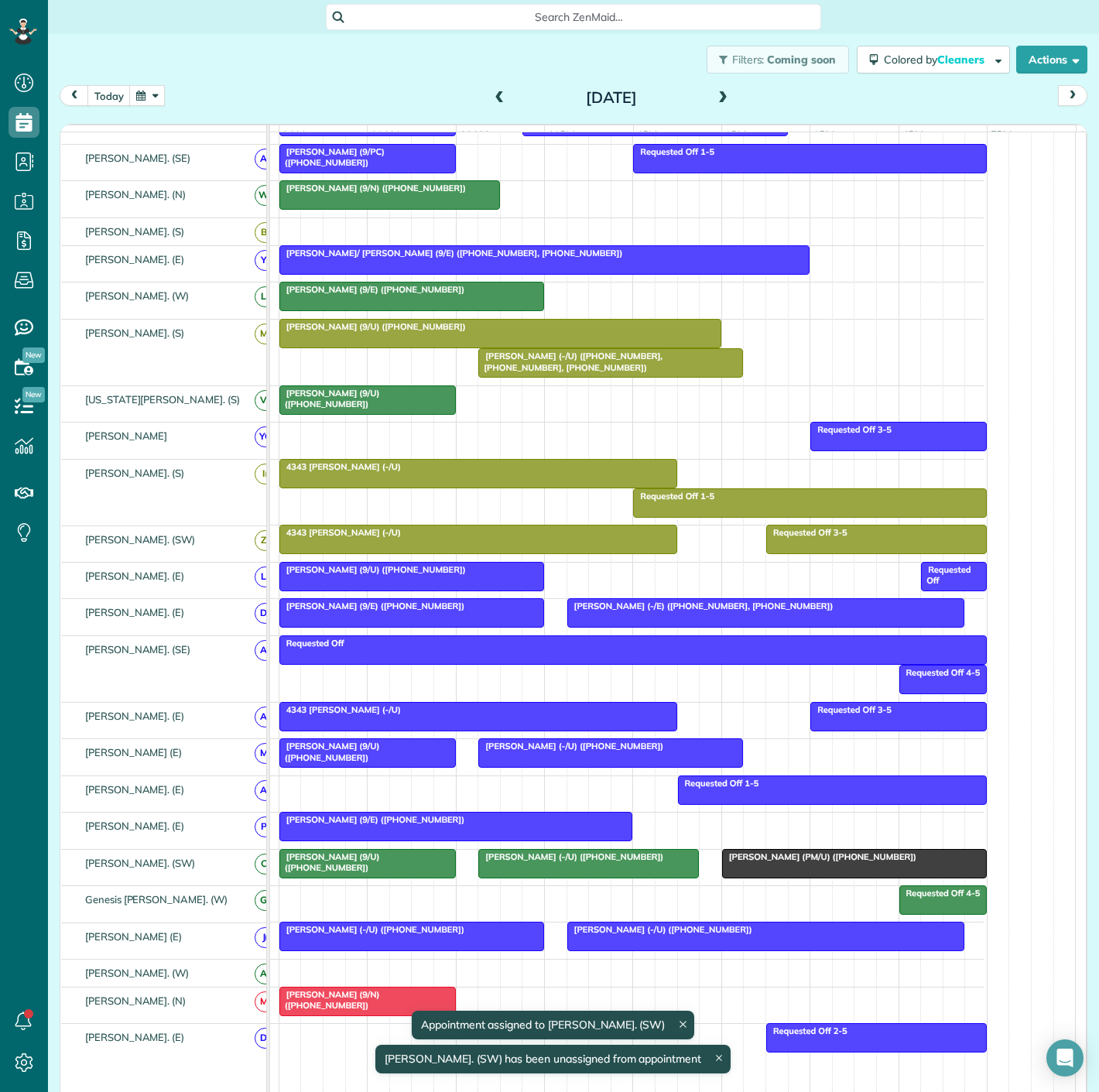
click at [813, 856] on div at bounding box center [854, 863] width 263 height 27
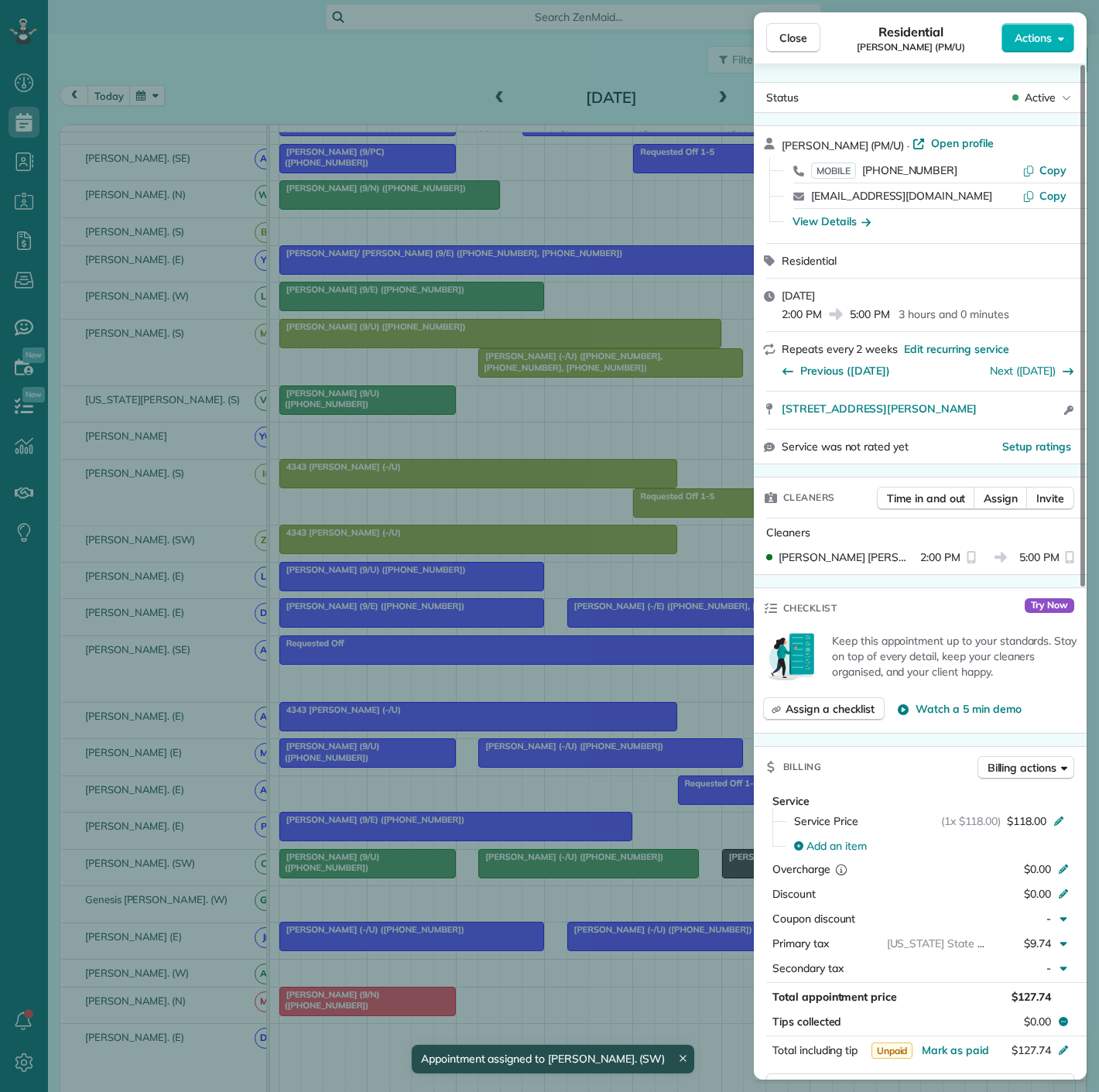
click at [534, 872] on div "Close Residential [PERSON_NAME] (PM/U) Actions Status Active [PERSON_NAME] (PM/…" at bounding box center [549, 546] width 1099 height 1092
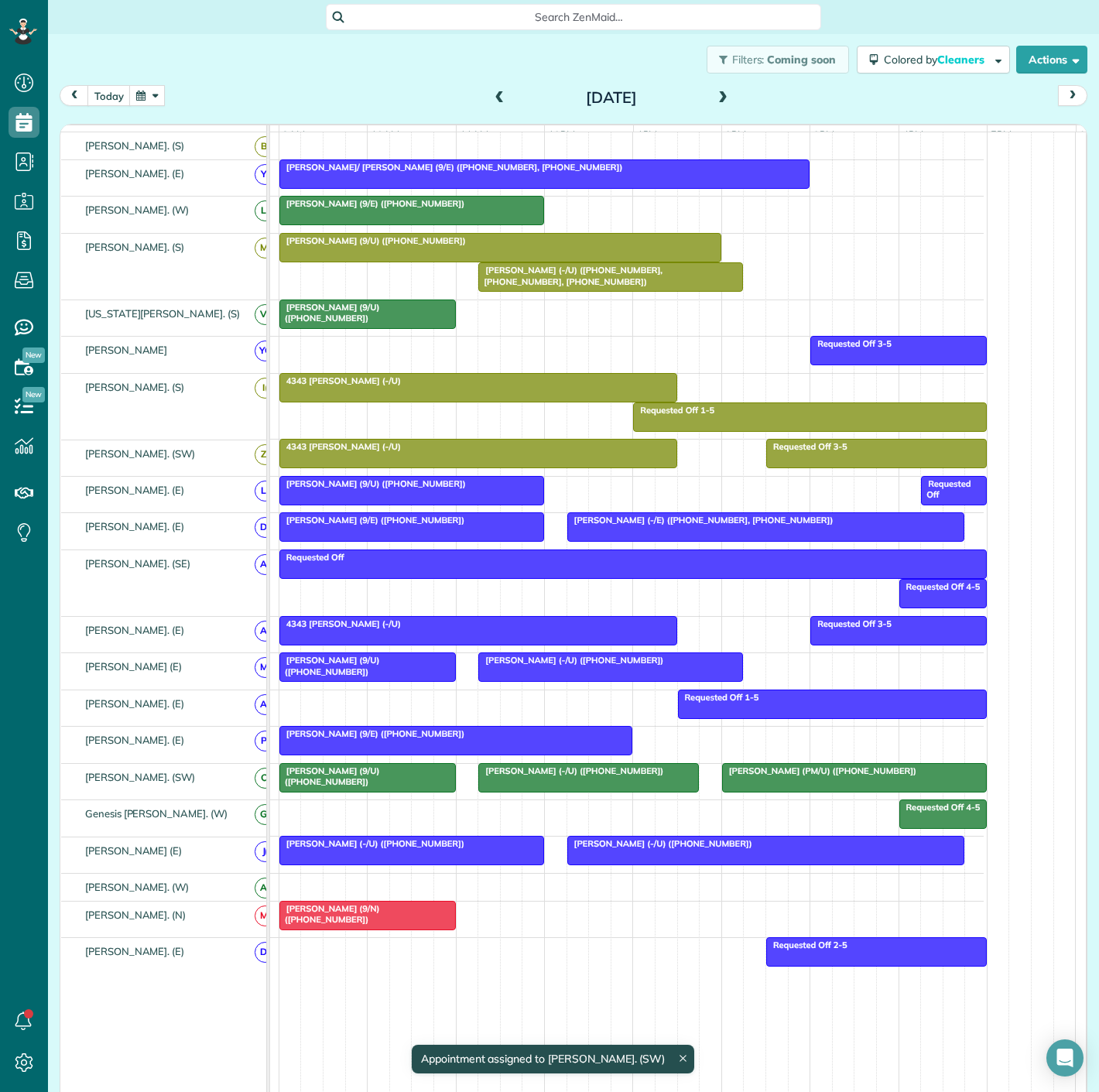
click at [393, 749] on div at bounding box center [456, 741] width 352 height 27
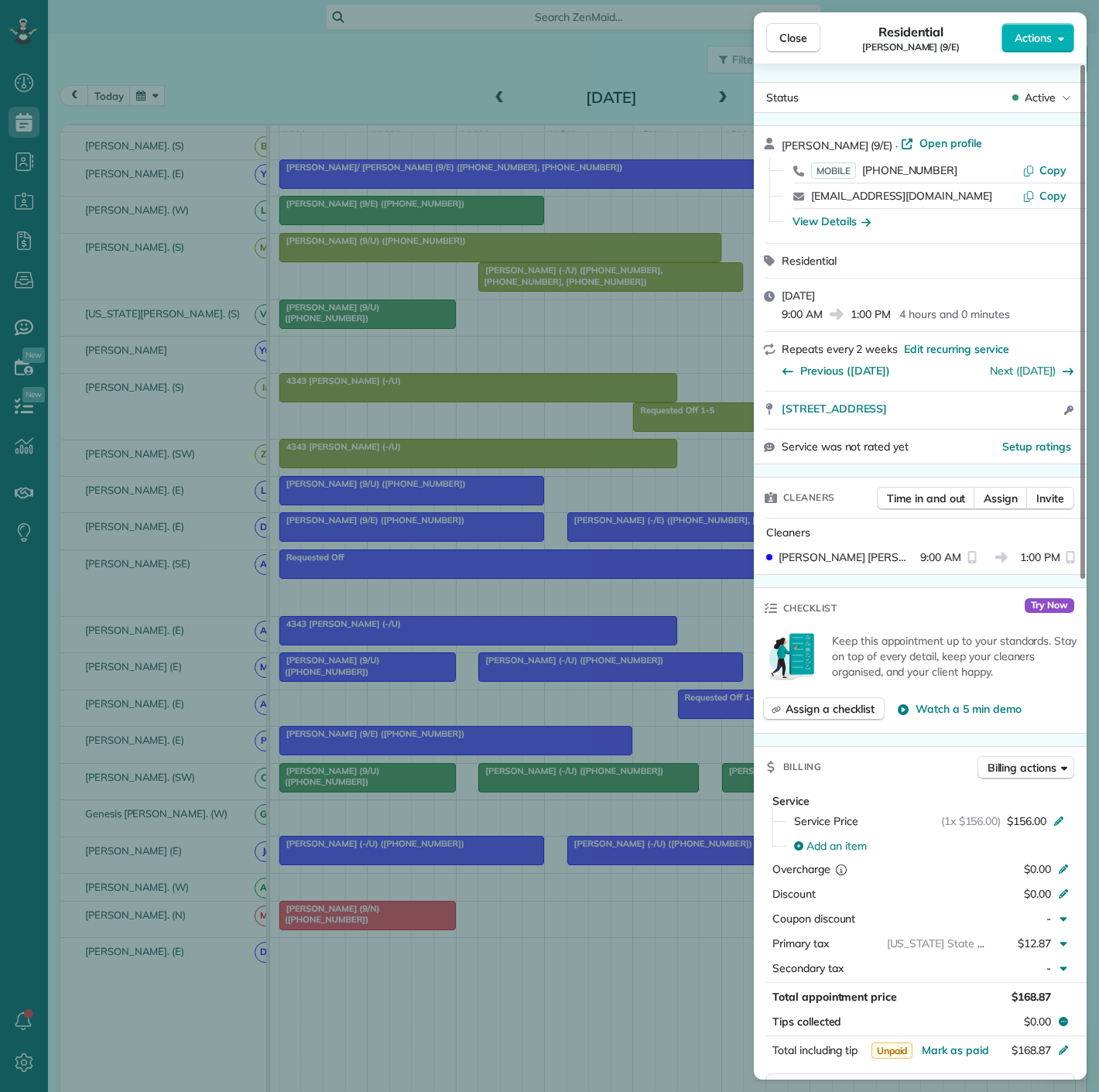
click at [393, 749] on div "Close Residential [PERSON_NAME] (9/E) Actions Status Active [PERSON_NAME] (9/E)…" at bounding box center [549, 546] width 1099 height 1092
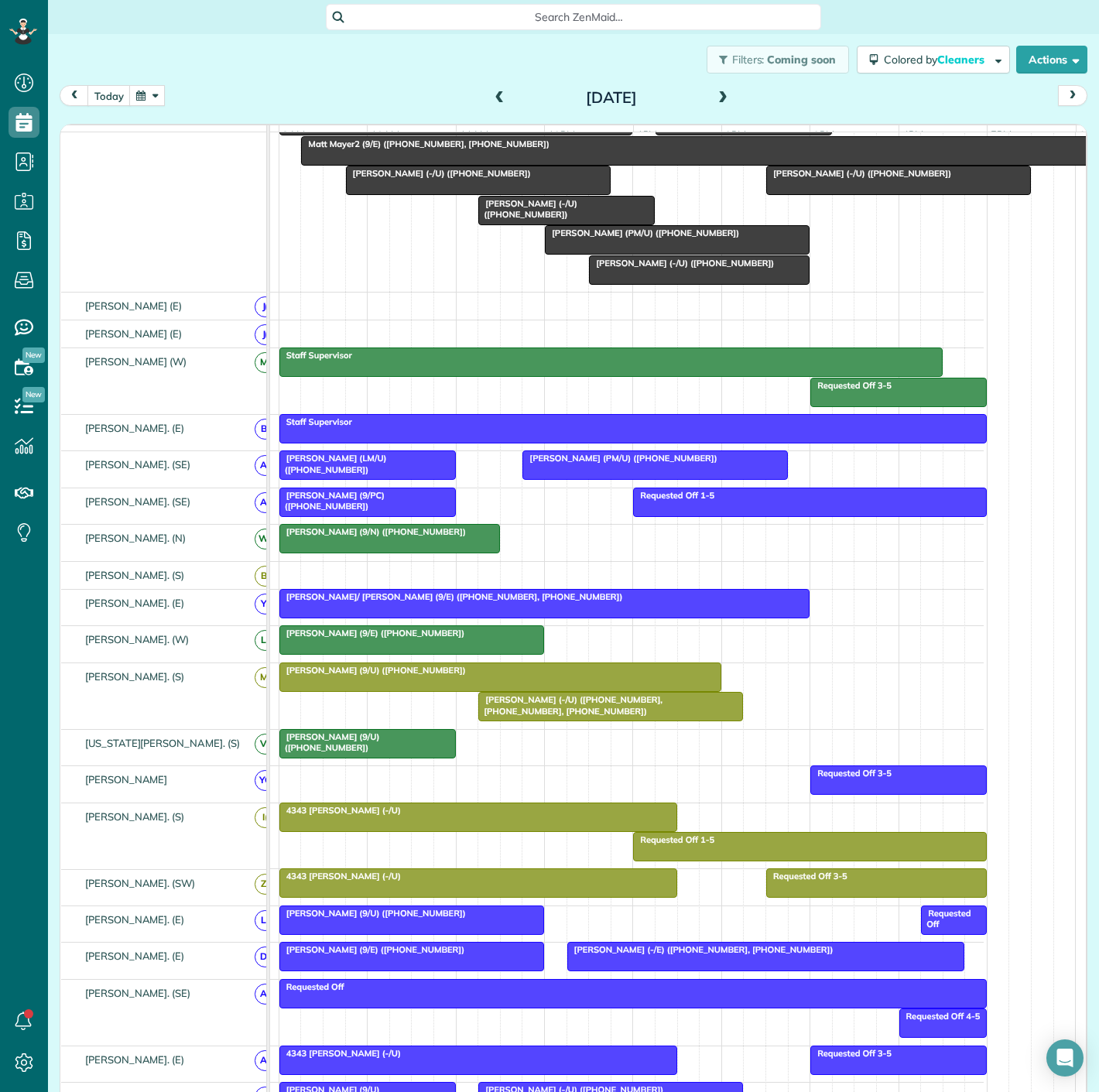
click at [582, 675] on div "[PERSON_NAME] (9/U) ([PHONE_NUMBER])" at bounding box center [500, 669] width 433 height 11
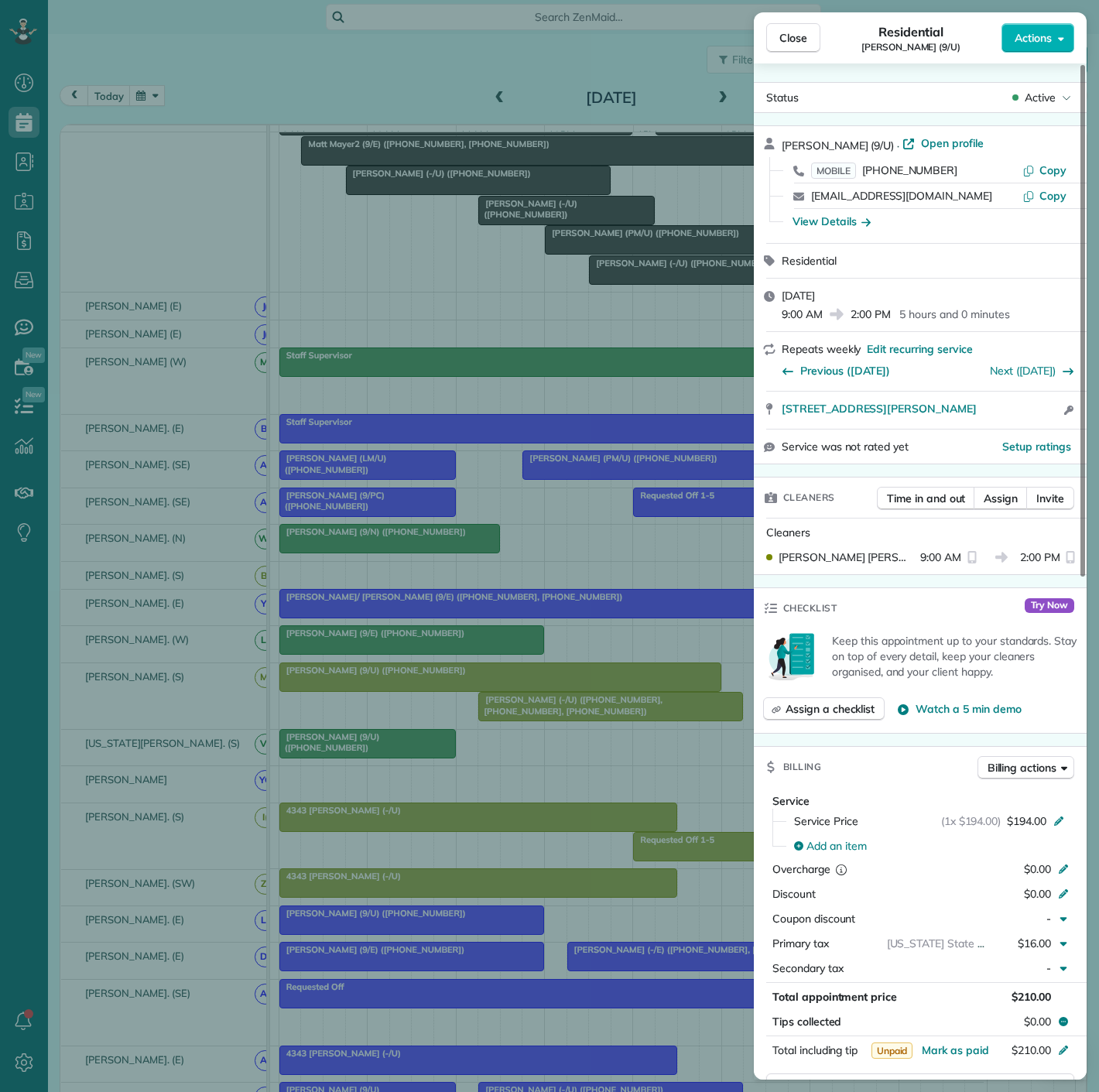
click at [517, 719] on div "Close Residential [PERSON_NAME] (9/U) Actions Status Active [PERSON_NAME] (9/U)…" at bounding box center [549, 546] width 1099 height 1092
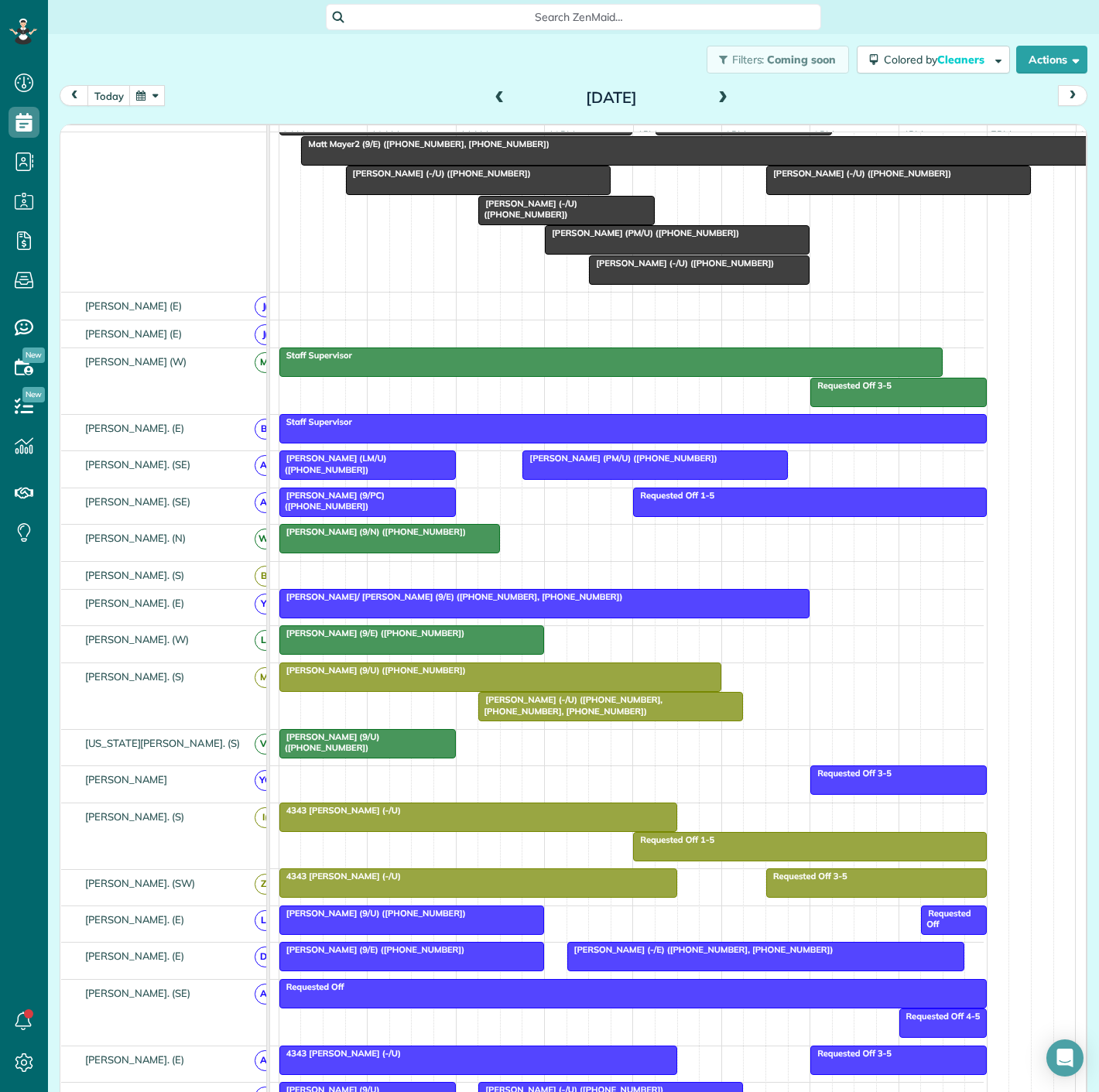
click at [527, 716] on span "[PERSON_NAME] (-/U) ([PHONE_NUMBER], [PHONE_NUMBER], [PHONE_NUMBER])" at bounding box center [570, 705] width 185 height 22
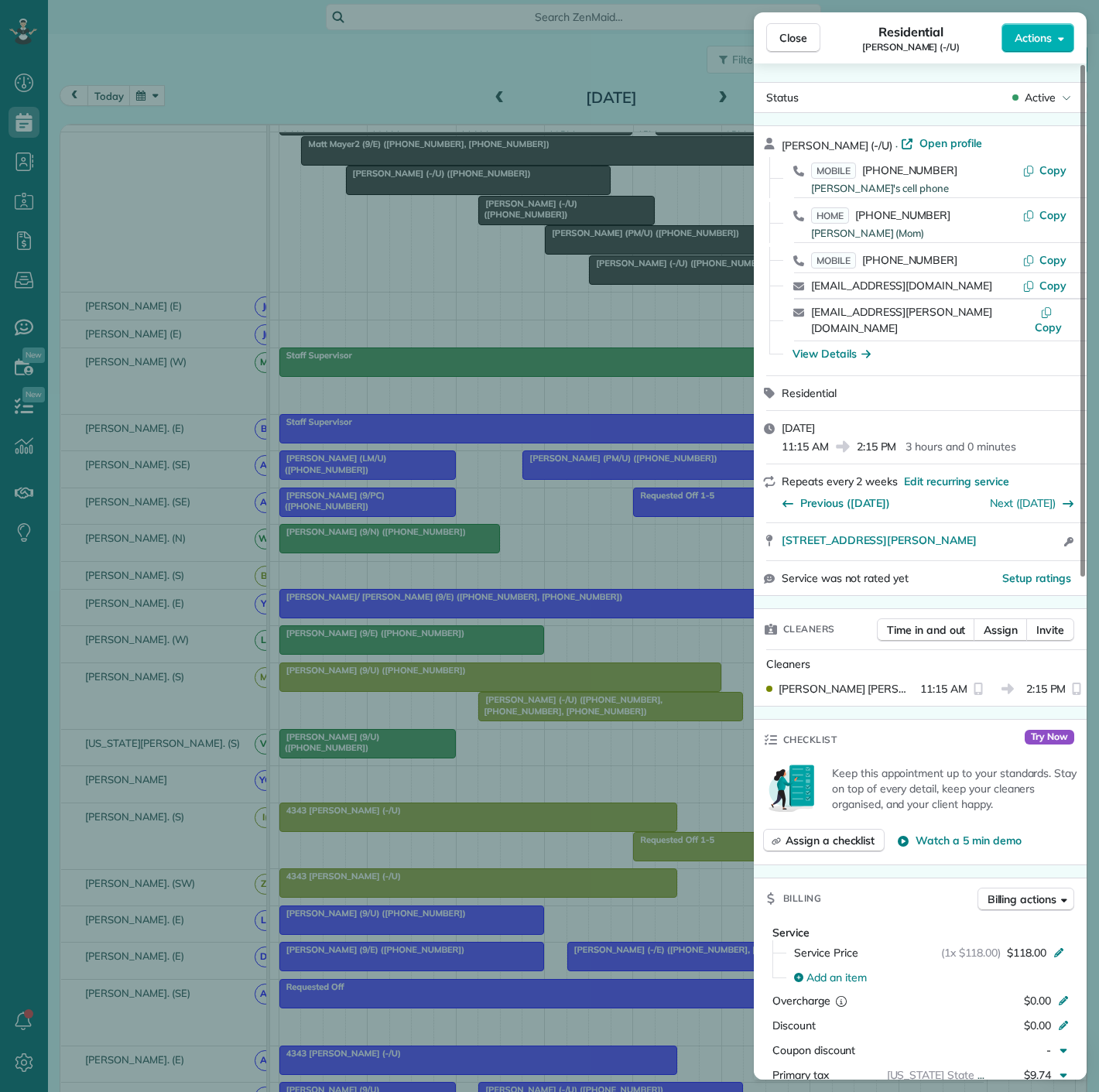
click at [527, 720] on div "Close Residential [PERSON_NAME] (-/U) Actions Status Active [PERSON_NAME] (-/U)…" at bounding box center [549, 546] width 1099 height 1092
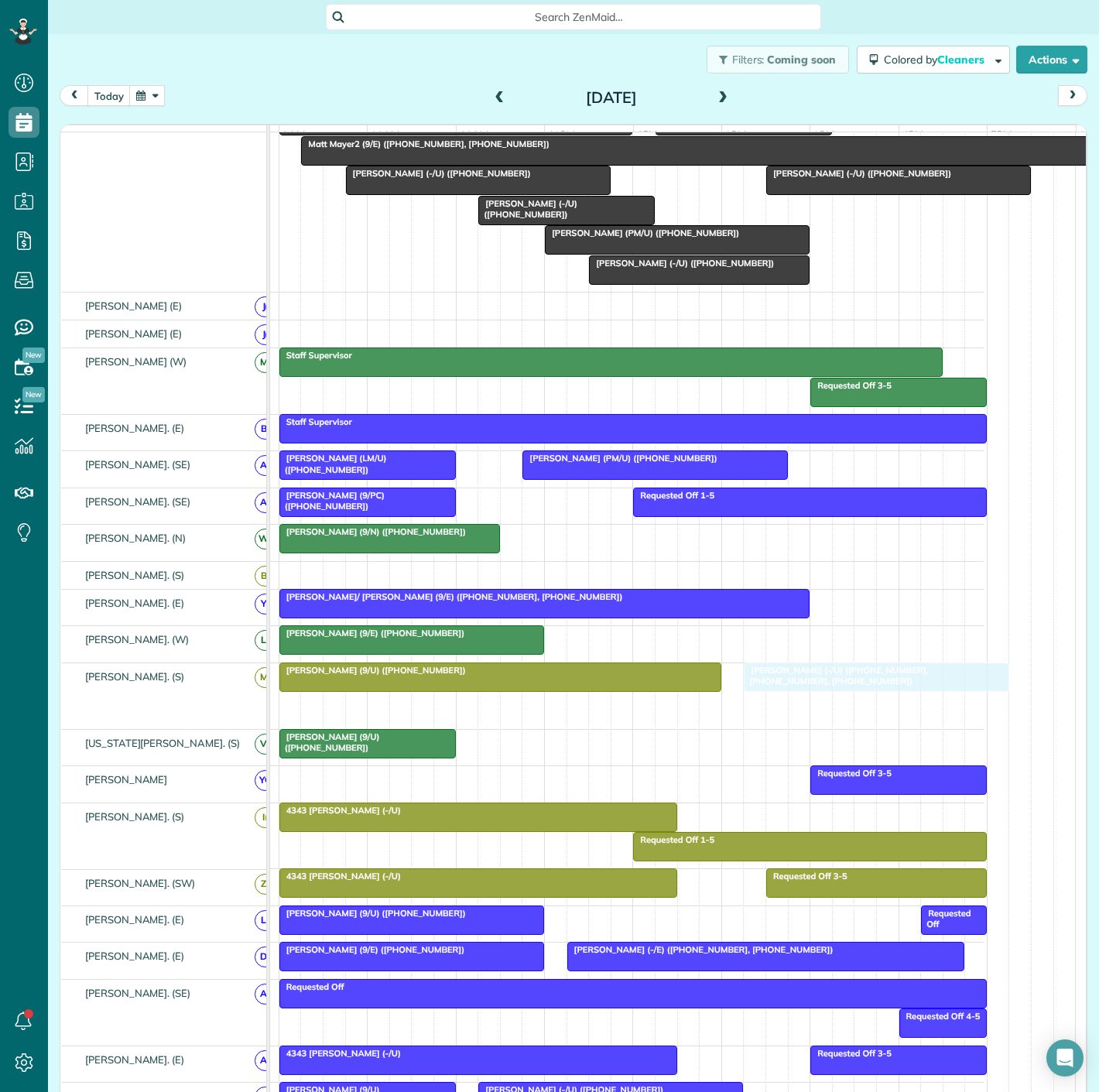
drag, startPoint x: 524, startPoint y: 720, endPoint x: 787, endPoint y: 711, distance: 263.2
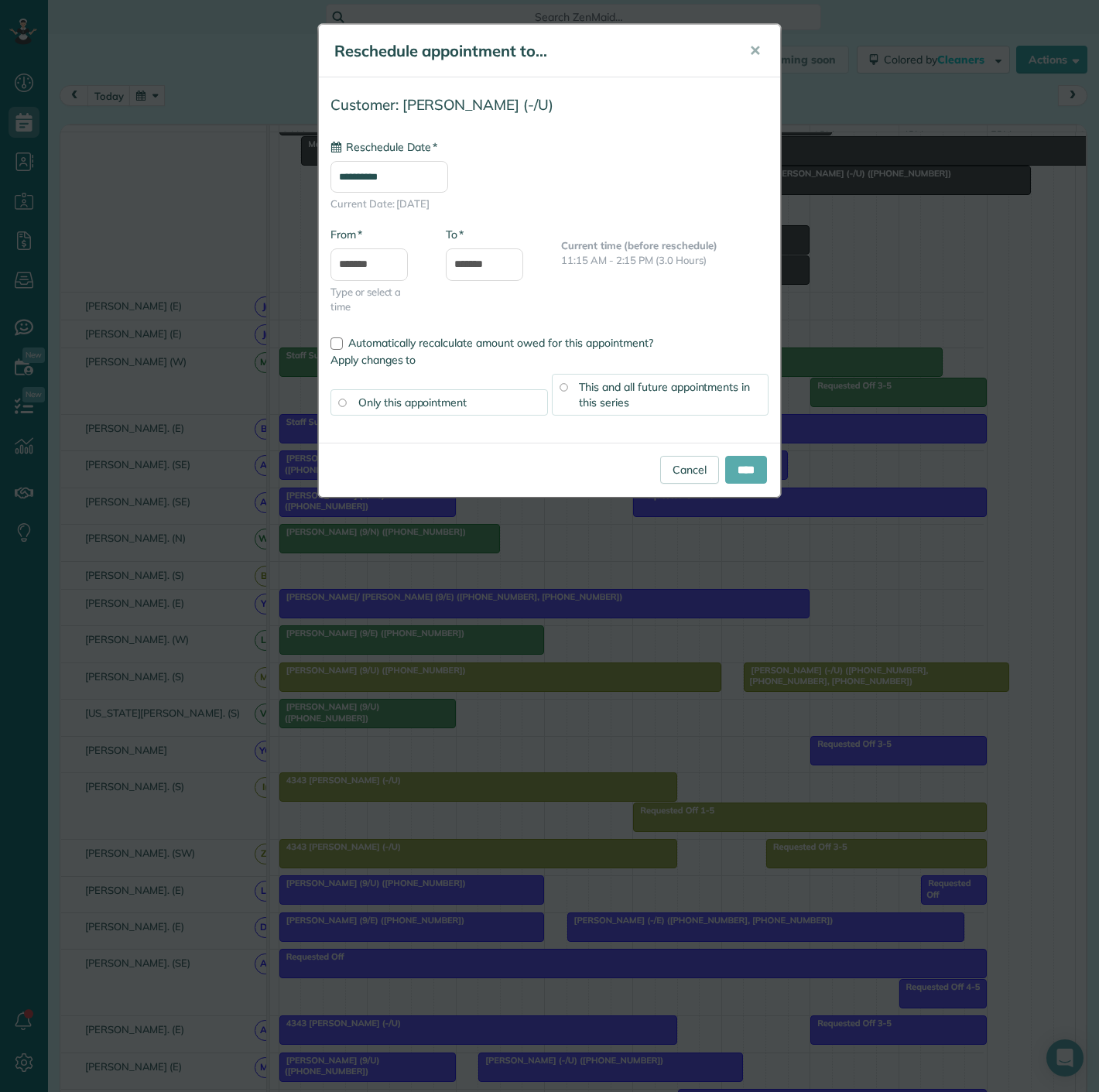
type input "**********"
click at [746, 480] on input "****" at bounding box center [746, 470] width 42 height 27
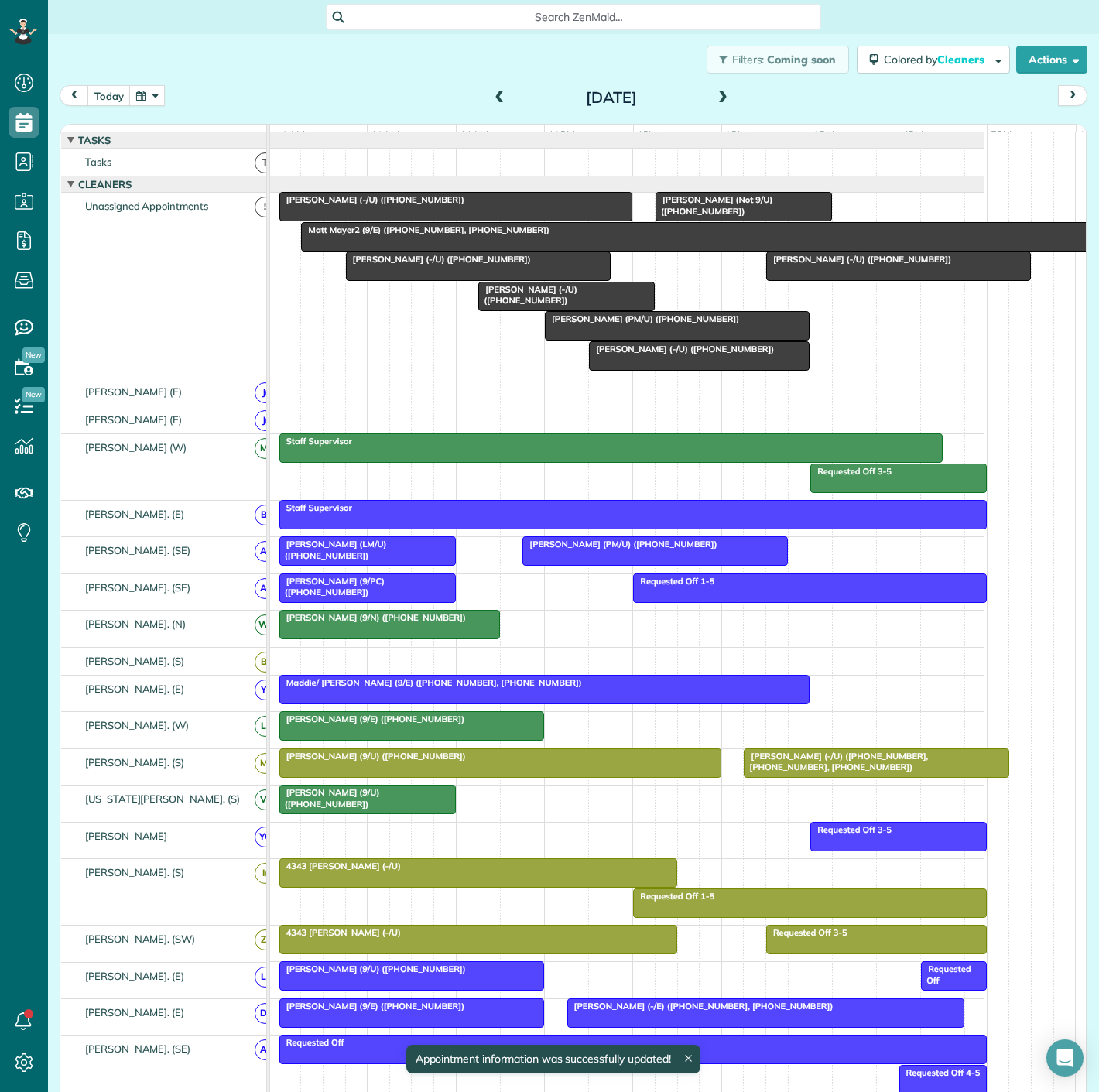
click at [420, 813] on div at bounding box center [367, 799] width 175 height 27
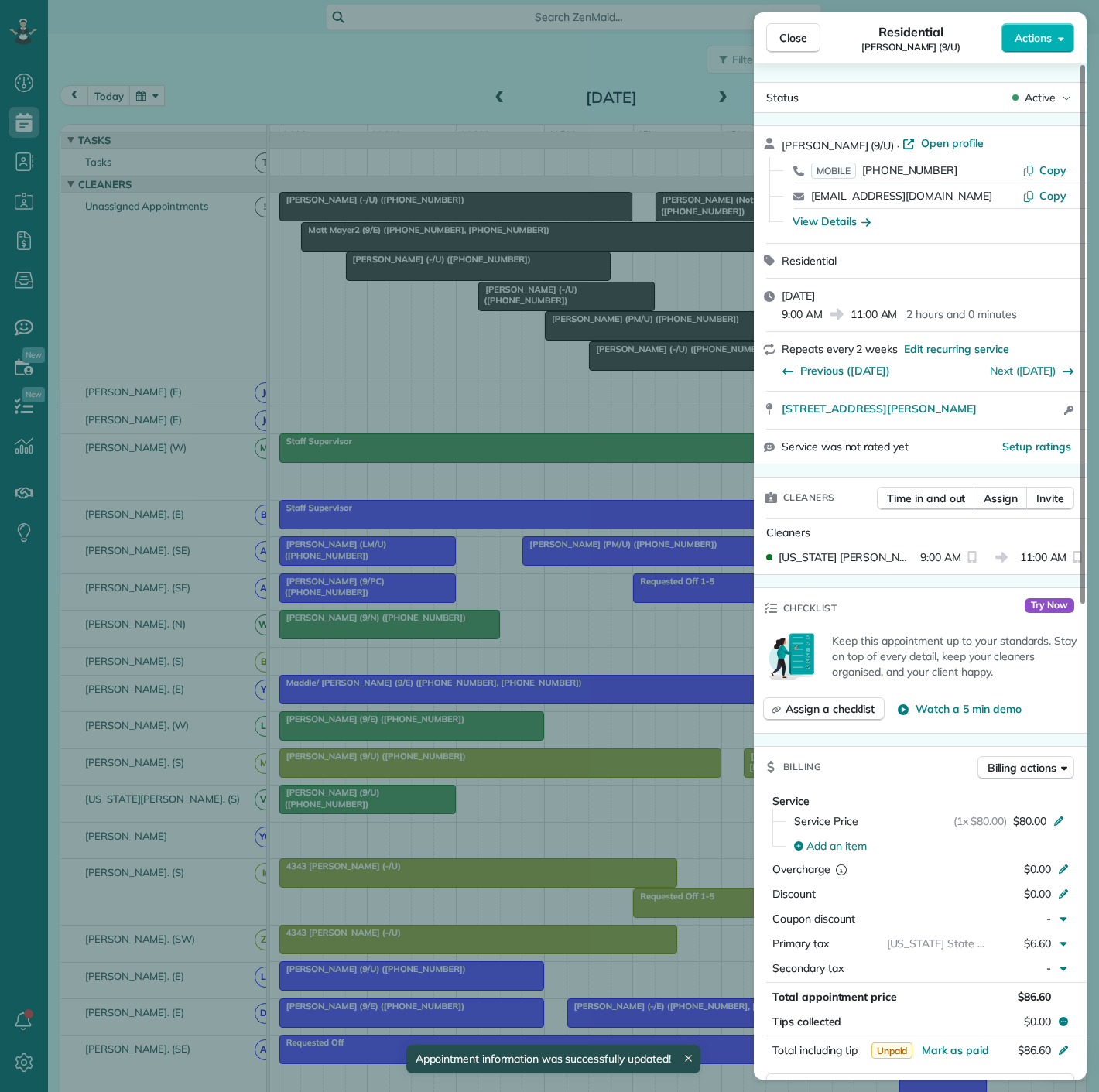
click at [420, 814] on div "Close Residential [PERSON_NAME] (9/U) Actions Status Active [PERSON_NAME] (9/U)…" at bounding box center [549, 546] width 1099 height 1092
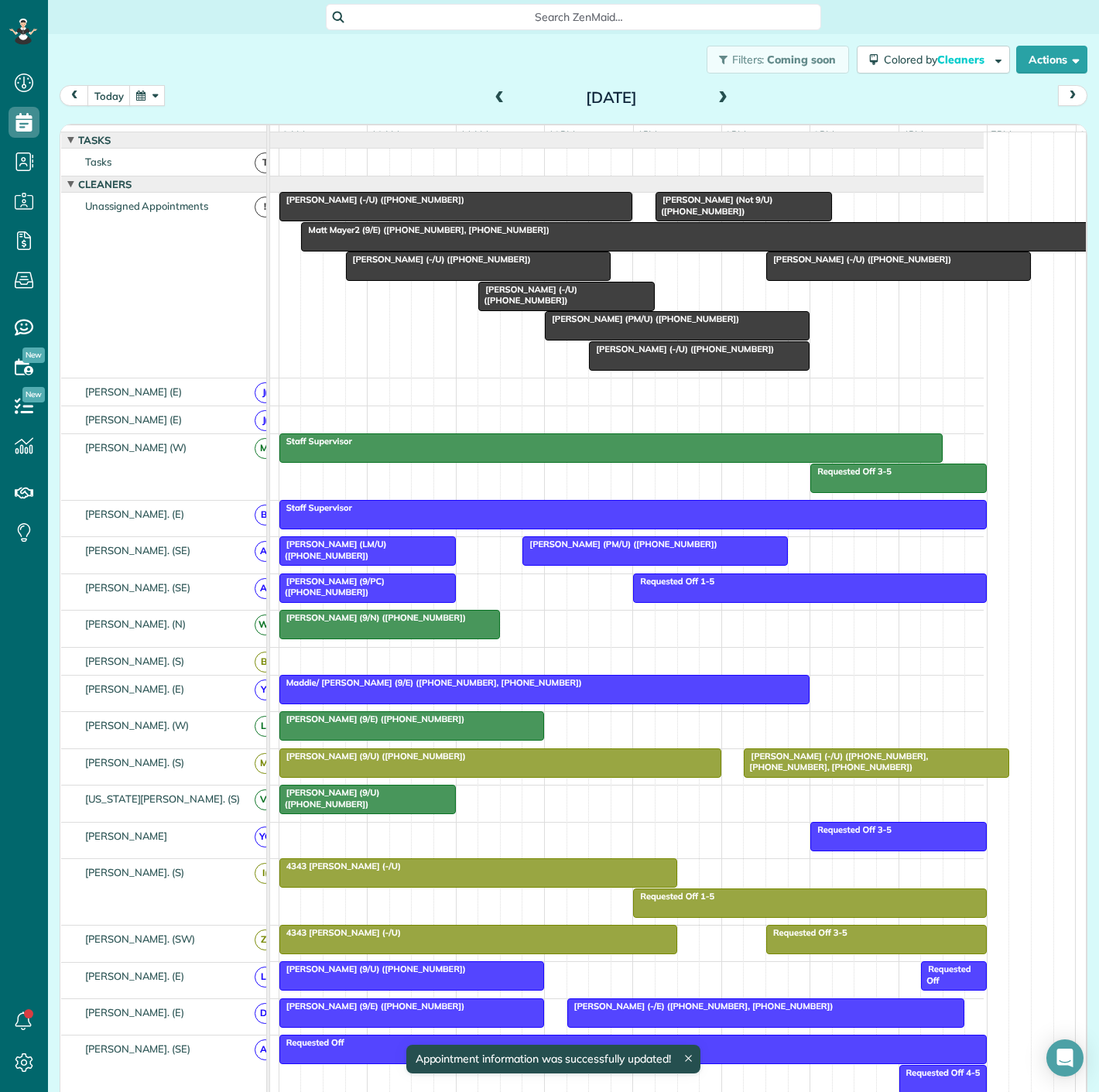
click at [803, 280] on div at bounding box center [898, 266] width 263 height 27
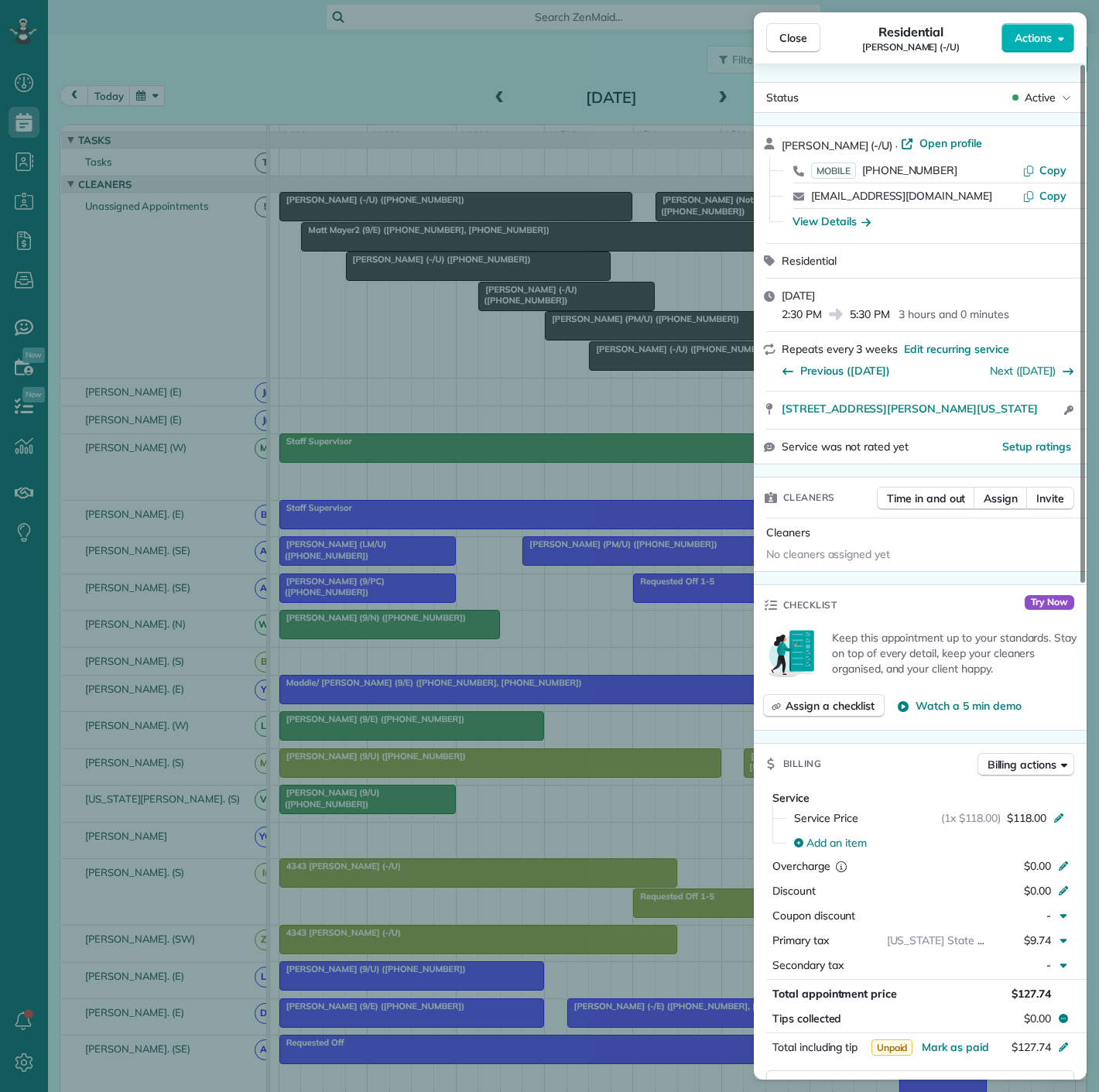
click at [627, 316] on div "Close Residential [PERSON_NAME] (-/U) Actions Status Active [PERSON_NAME] (-/U)…" at bounding box center [549, 546] width 1099 height 1092
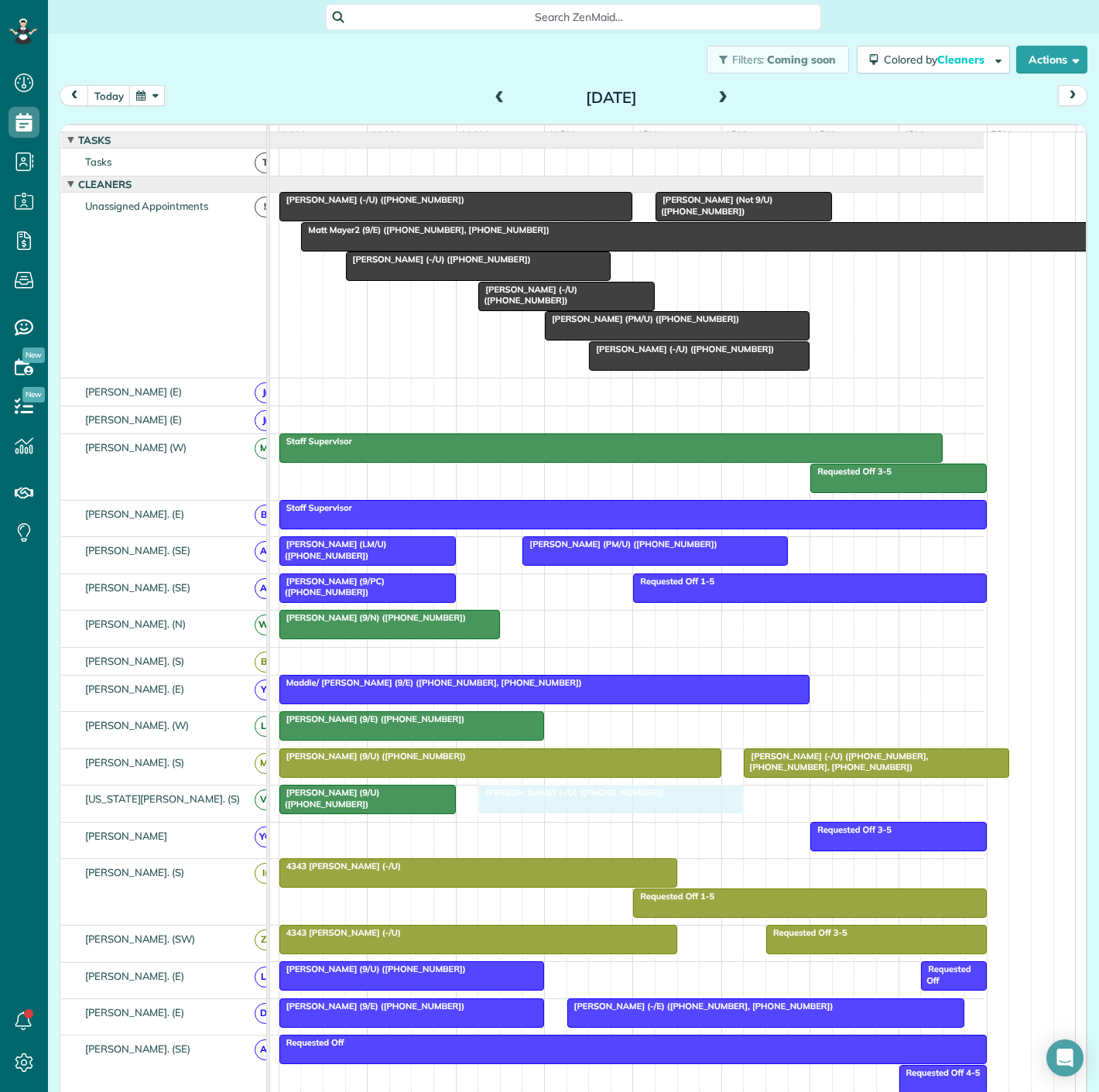
drag, startPoint x: 805, startPoint y: 280, endPoint x: 526, endPoint y: 811, distance: 599.8
click at [373, 813] on div at bounding box center [367, 799] width 175 height 27
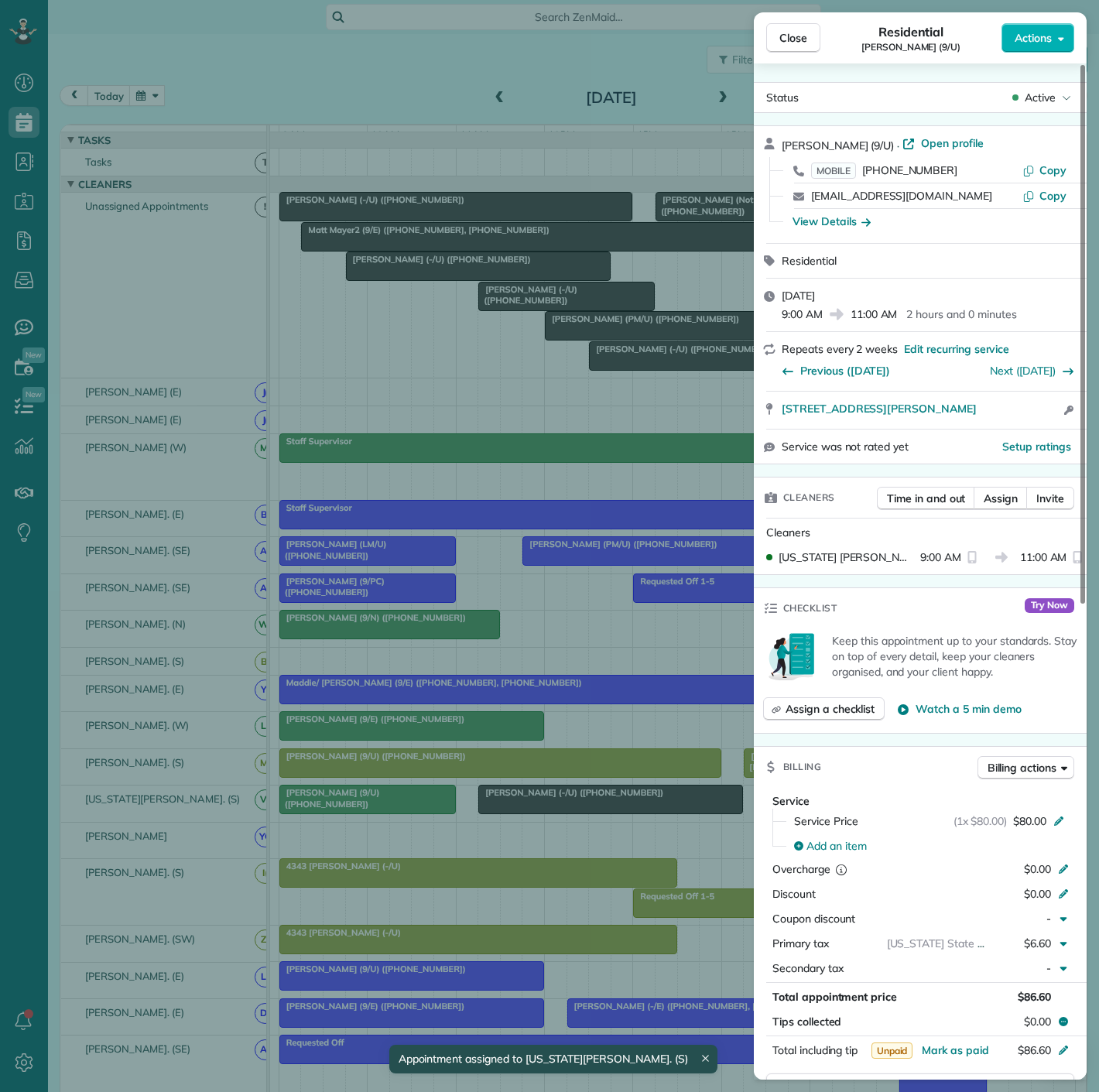
drag, startPoint x: 780, startPoint y: 420, endPoint x: 989, endPoint y: 420, distance: 209.0
click at [989, 420] on div "[STREET_ADDRESS][PERSON_NAME] Open access information" at bounding box center [920, 410] width 333 height 37
drag, startPoint x: 539, startPoint y: 839, endPoint x: 536, endPoint y: 808, distance: 31.1
click at [539, 839] on div "Close Residential [PERSON_NAME] (9/U) Actions Status Active [PERSON_NAME] (9/U)…" at bounding box center [549, 546] width 1099 height 1092
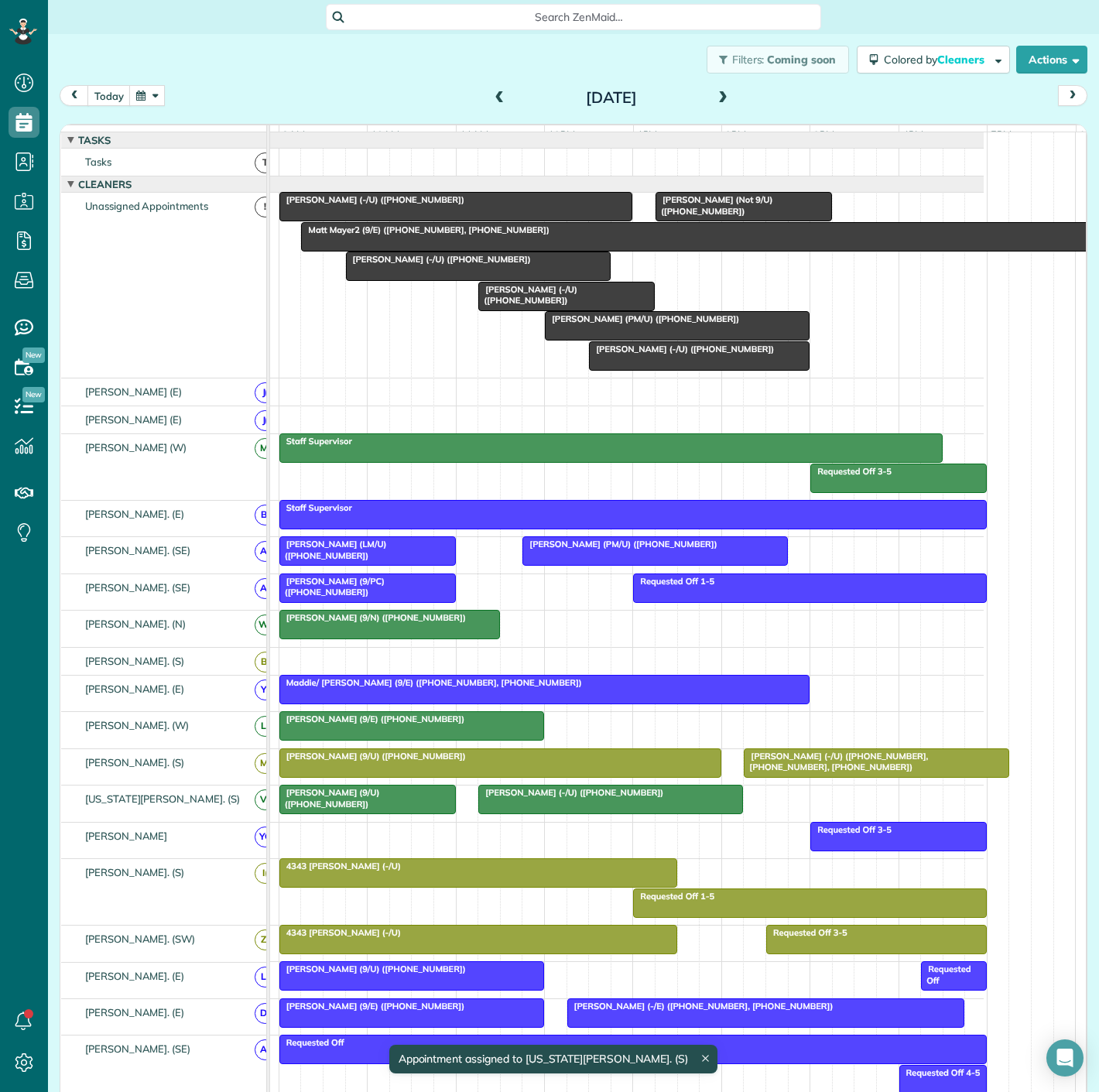
click at [534, 797] on span "[PERSON_NAME] (-/U) ([PHONE_NUMBER])" at bounding box center [571, 792] width 187 height 11
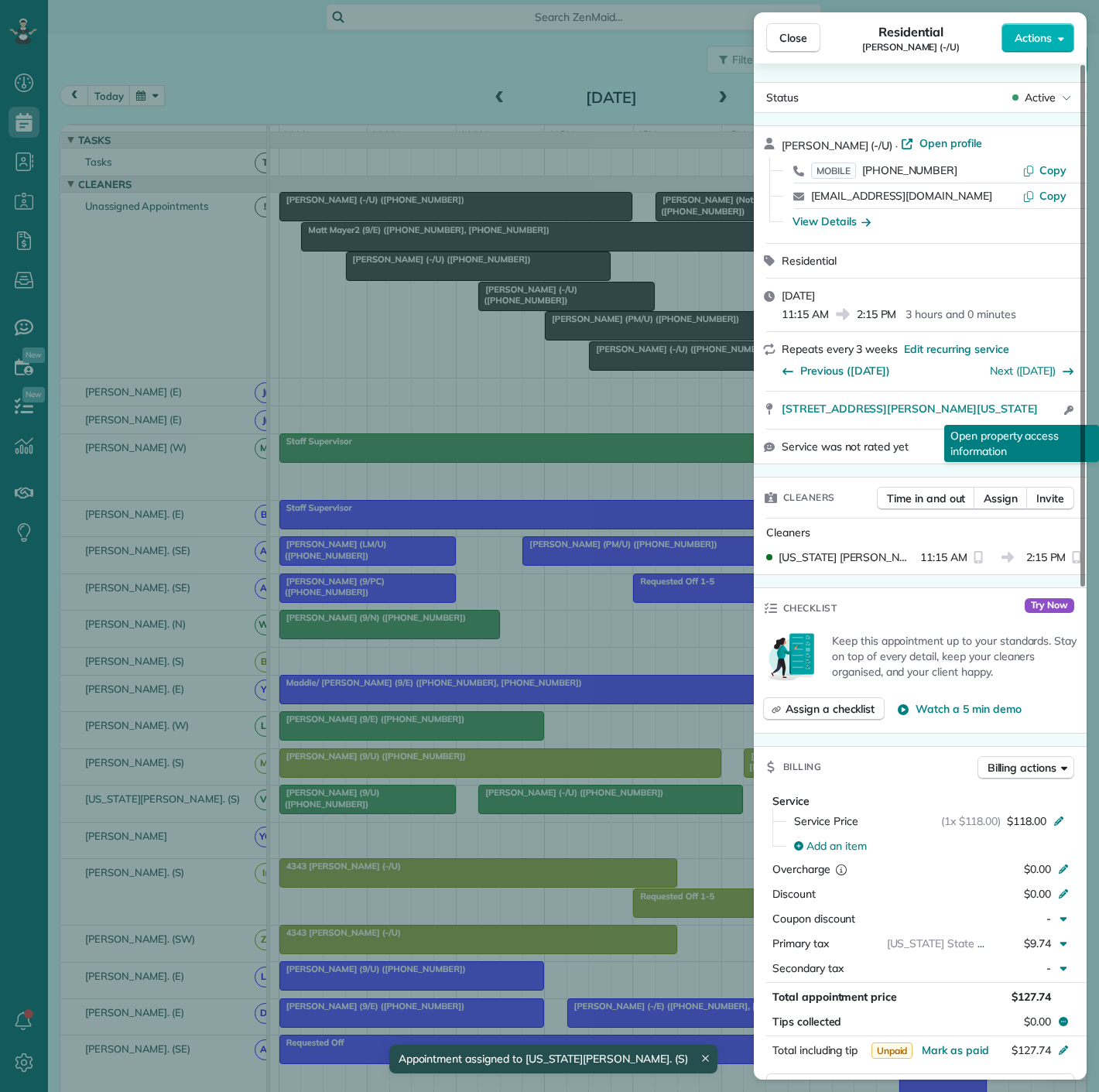
drag, startPoint x: 779, startPoint y: 416, endPoint x: 1066, endPoint y: 419, distance: 287.0
click at [1066, 419] on div "[STREET_ADDRESS][PERSON_NAME][US_STATE] Open access information Open property a…" at bounding box center [920, 410] width 333 height 37
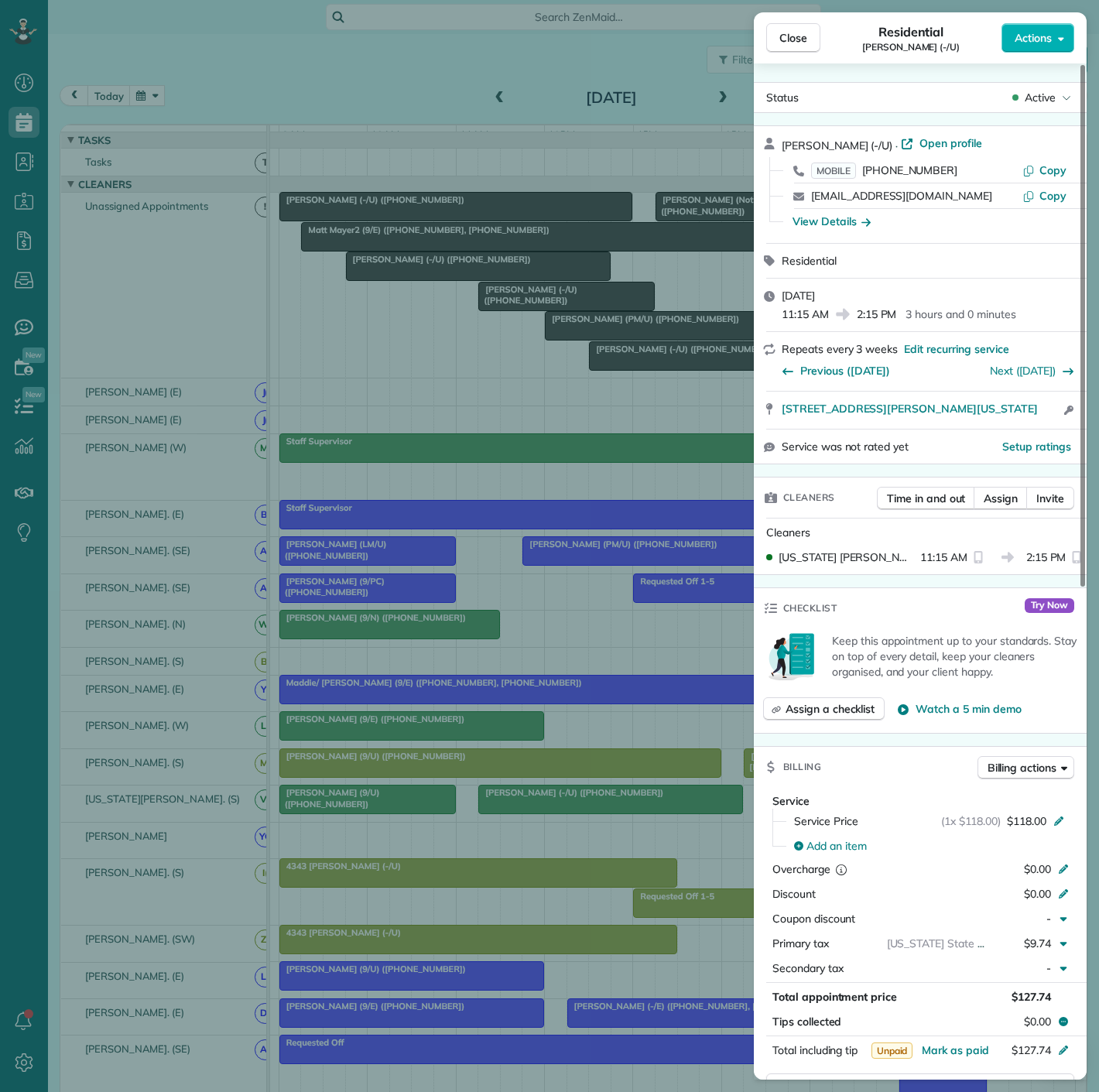
click at [407, 337] on div "Close Residential [PERSON_NAME] (-/U) Actions Status Active [PERSON_NAME] (-/U)…" at bounding box center [549, 546] width 1099 height 1092
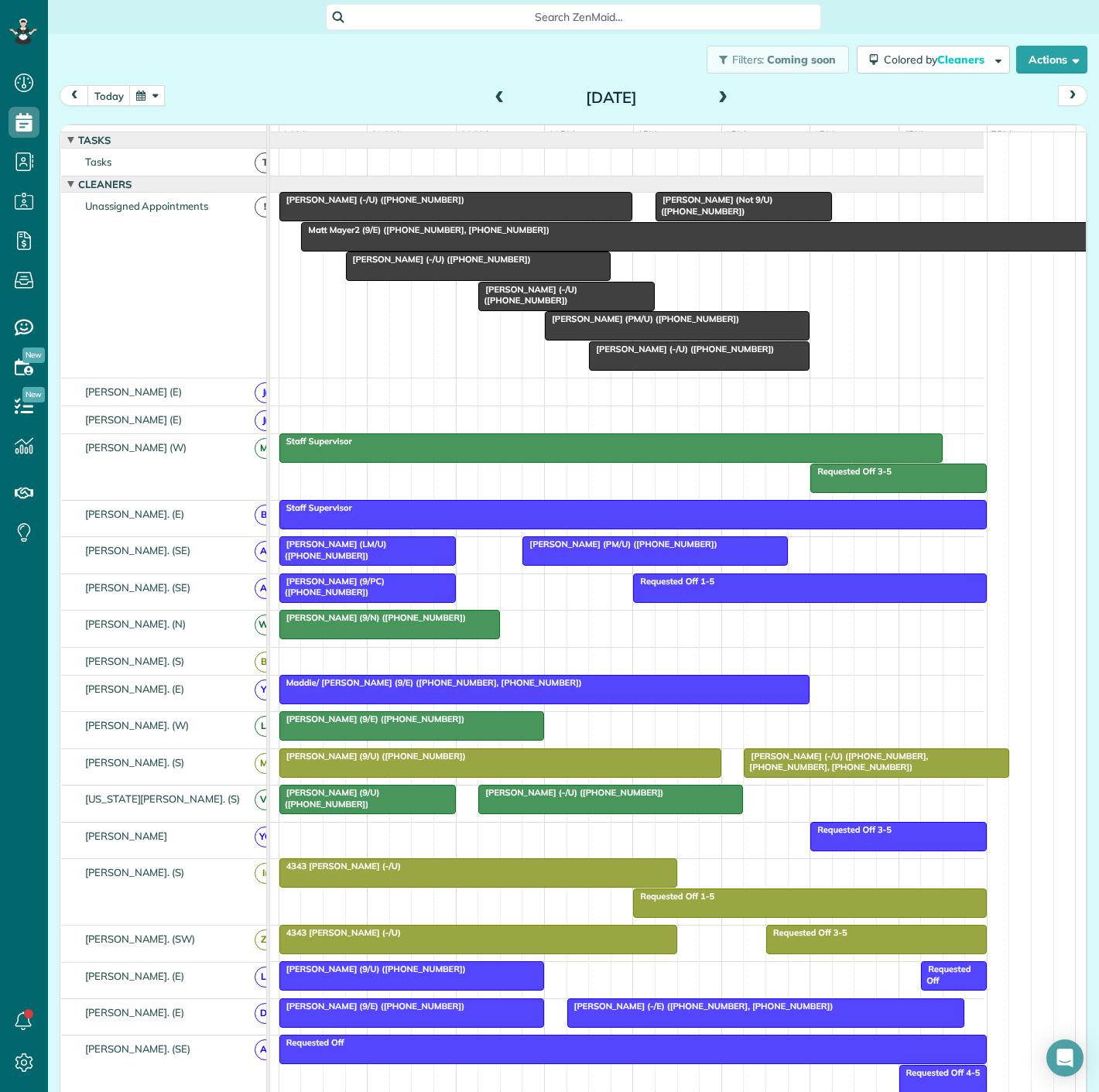
click at [597, 308] on div at bounding box center [567, 296] width 175 height 27
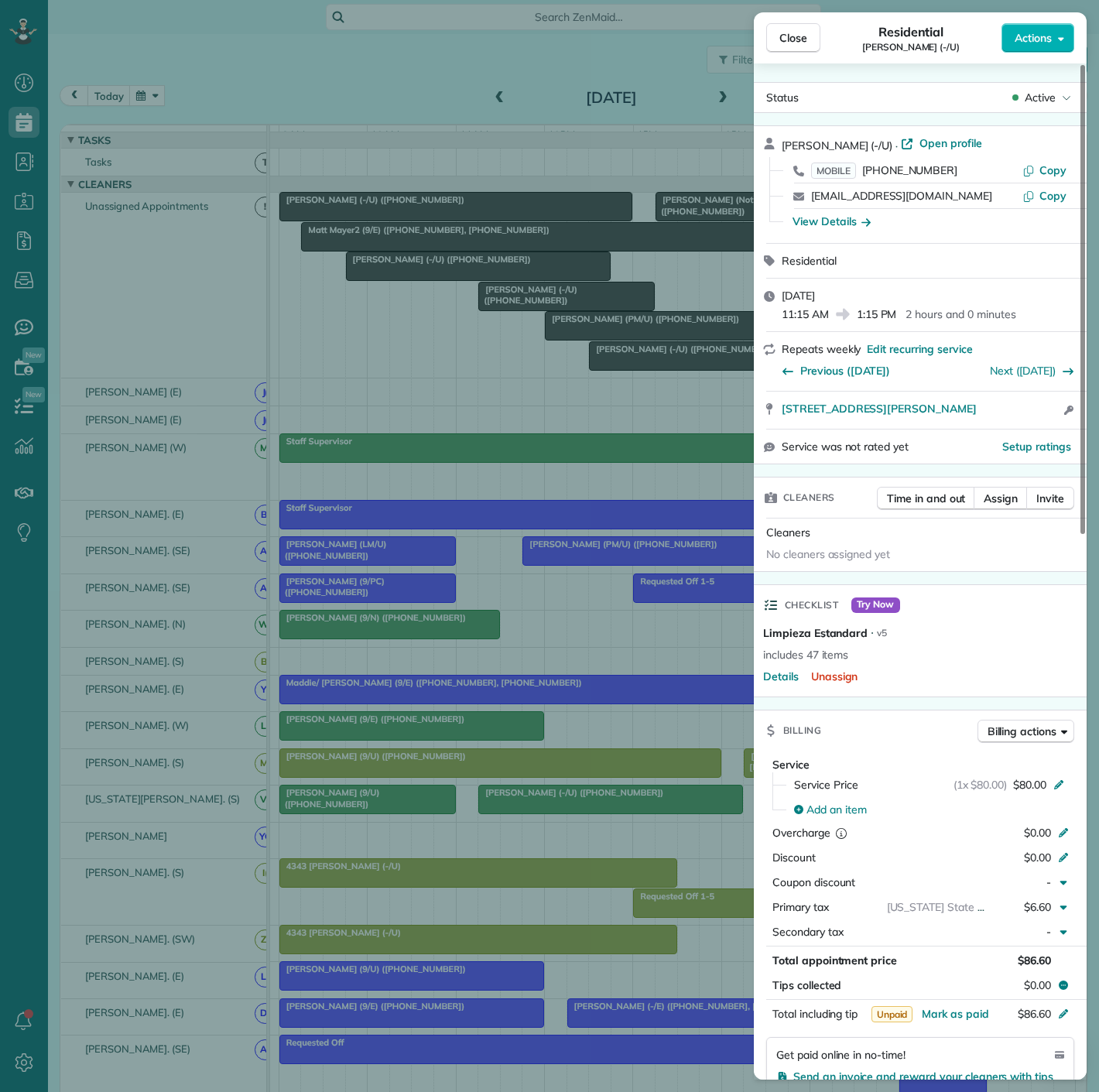
click at [652, 342] on div "Close Residential [PERSON_NAME] (-/U) Actions Status Active [PERSON_NAME] (-/U)…" at bounding box center [549, 546] width 1099 height 1092
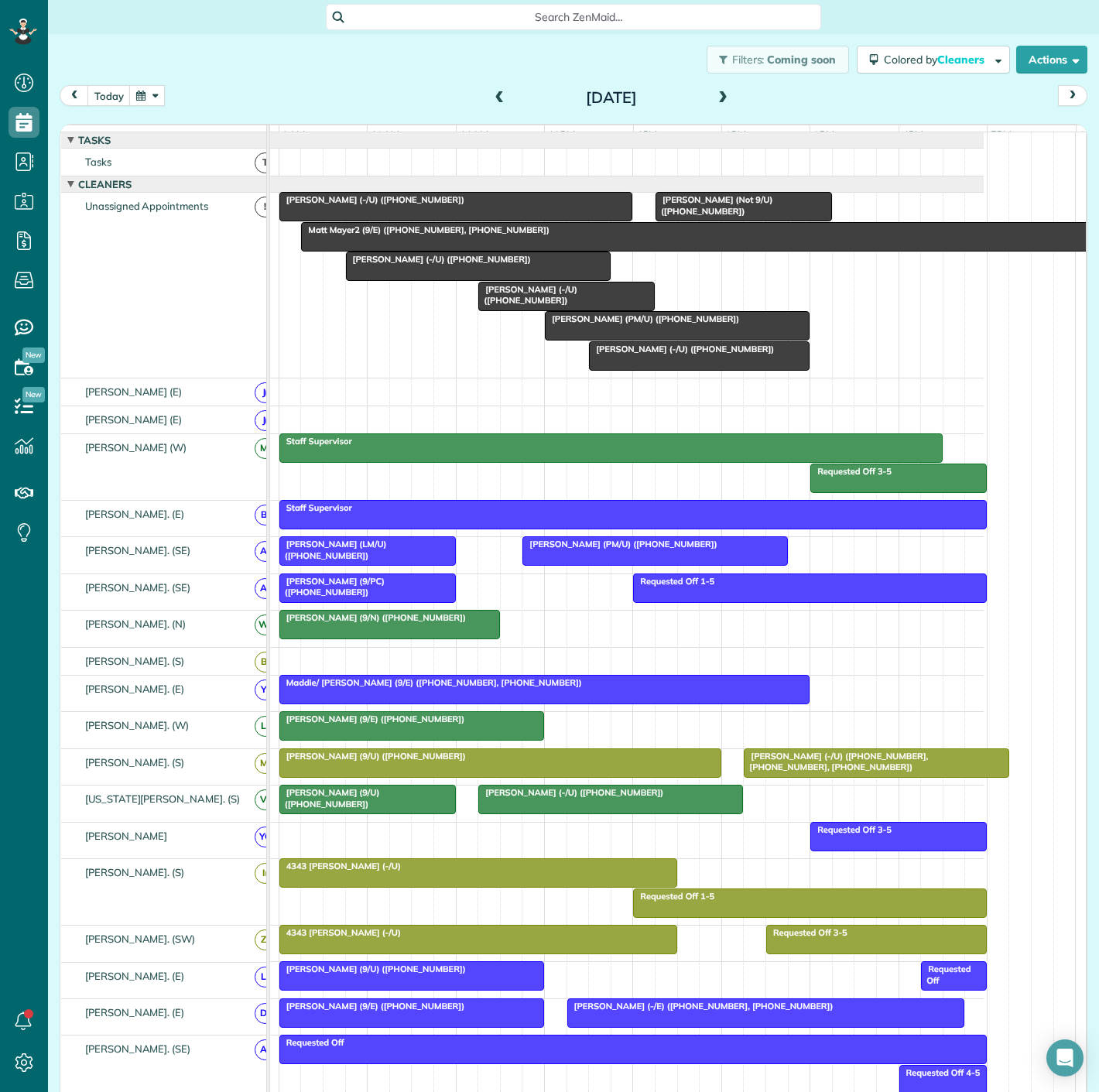
click at [720, 216] on span "[PERSON_NAME] (Not 9/U) ([PHONE_NUMBER])" at bounding box center [713, 205] width 117 height 22
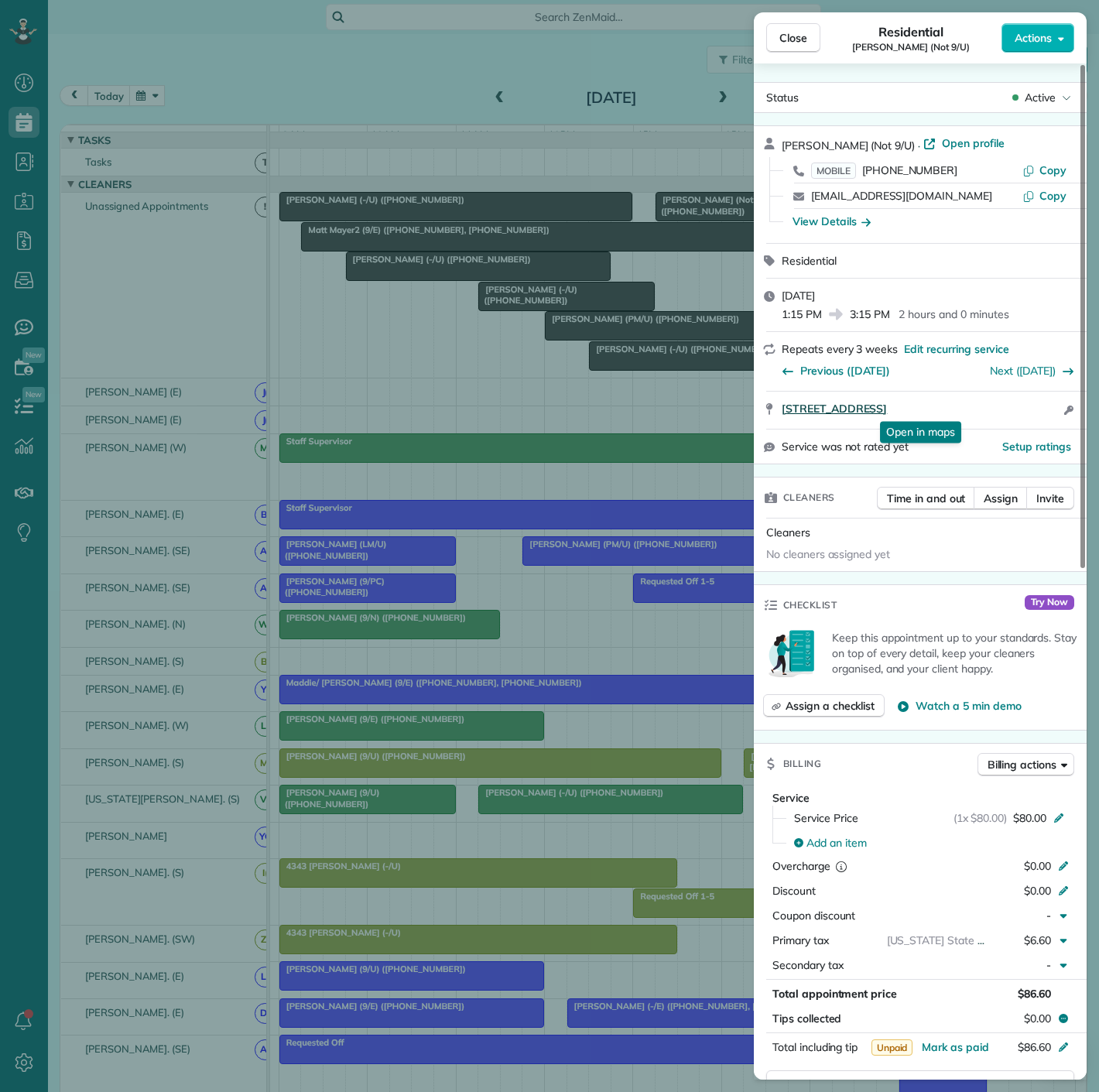
drag, startPoint x: 774, startPoint y: 419, endPoint x: 1009, endPoint y: 415, distance: 235.0
click at [1009, 415] on div "[STREET_ADDRESS] Open in maps Open in maps Open access information" at bounding box center [920, 410] width 333 height 37
drag, startPoint x: 572, startPoint y: 393, endPoint x: 548, endPoint y: 363, distance: 38.4
click at [572, 393] on div "Close Residential [PERSON_NAME] (Not 9/U) Actions Status Active [PERSON_NAME] (…" at bounding box center [549, 546] width 1099 height 1092
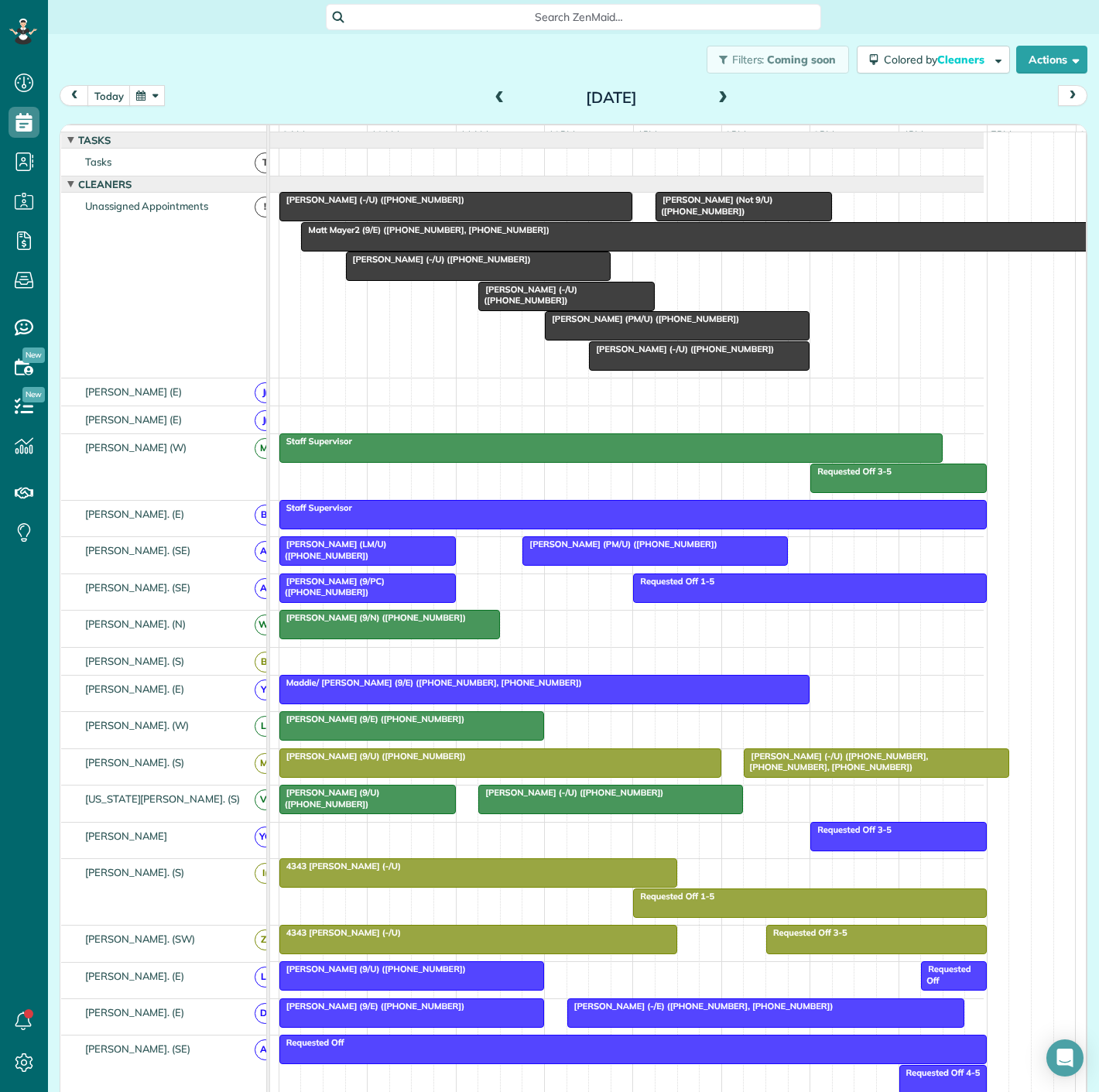
click at [522, 303] on span "[PERSON_NAME] (-/U) ([PHONE_NUMBER])" at bounding box center [527, 295] width 100 height 22
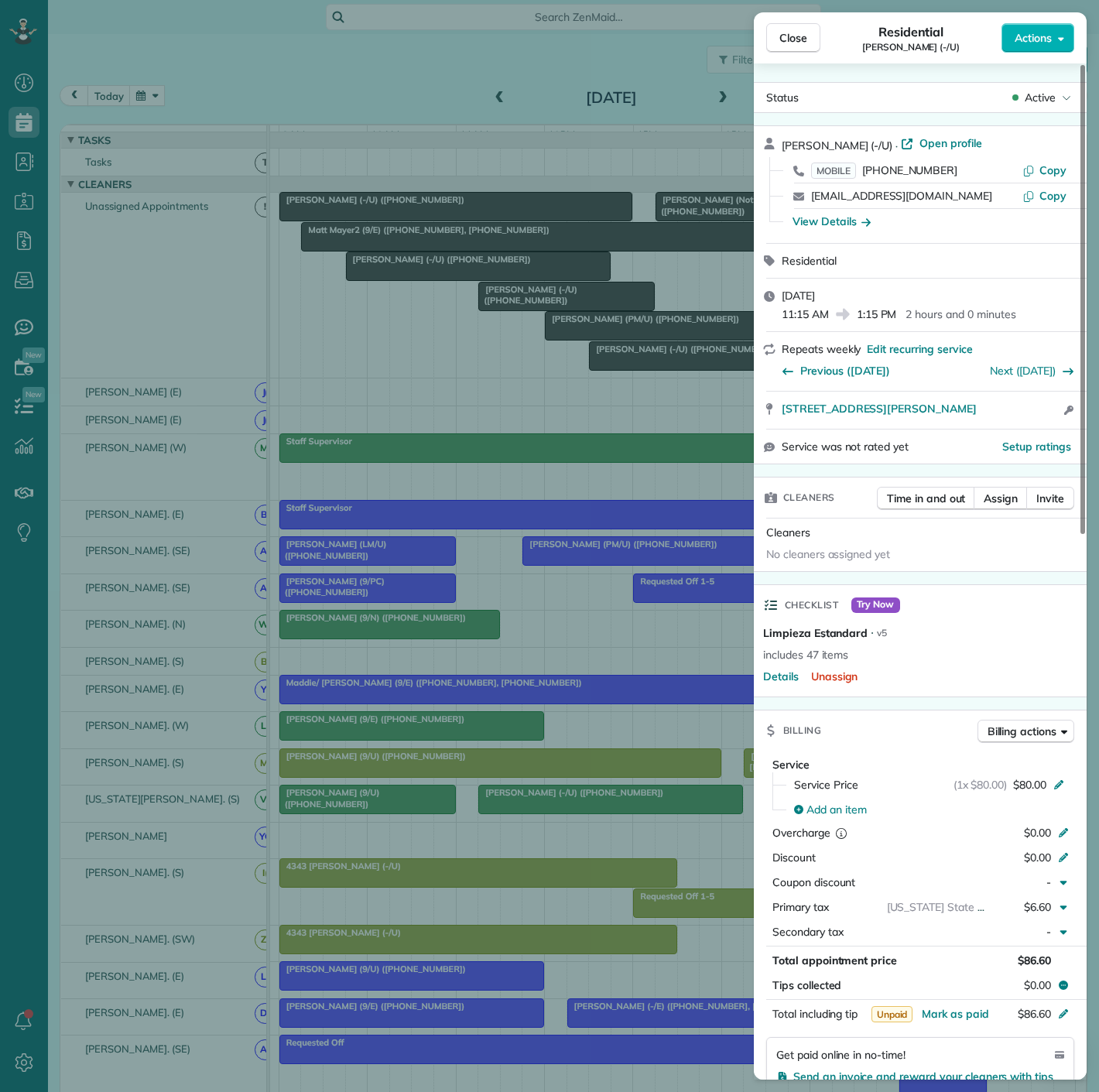
click at [522, 303] on div "Close Residential [PERSON_NAME] (-/U) Actions Status Active [PERSON_NAME] (-/U)…" at bounding box center [549, 546] width 1099 height 1092
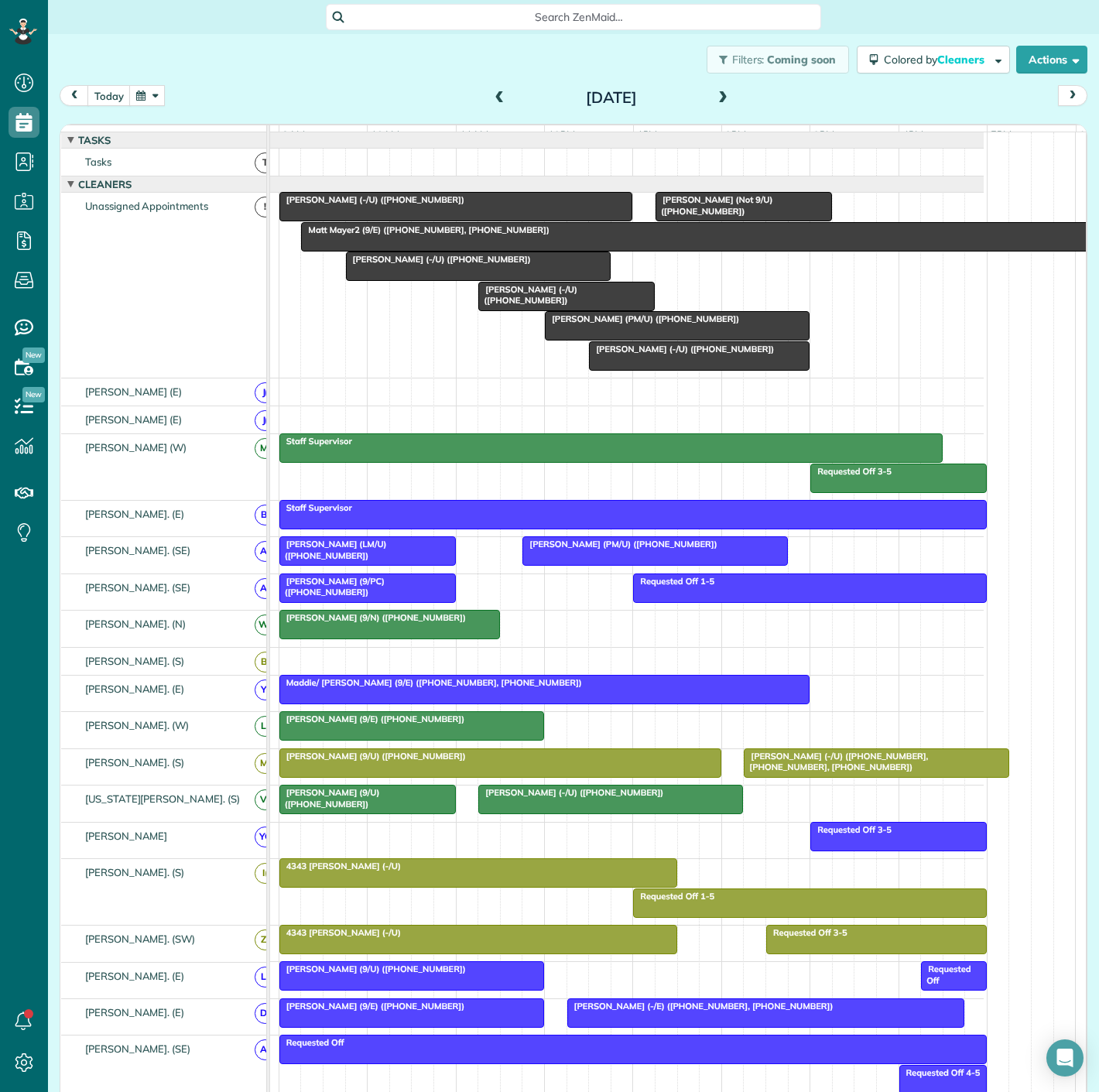
click at [676, 220] on div at bounding box center [744, 206] width 175 height 27
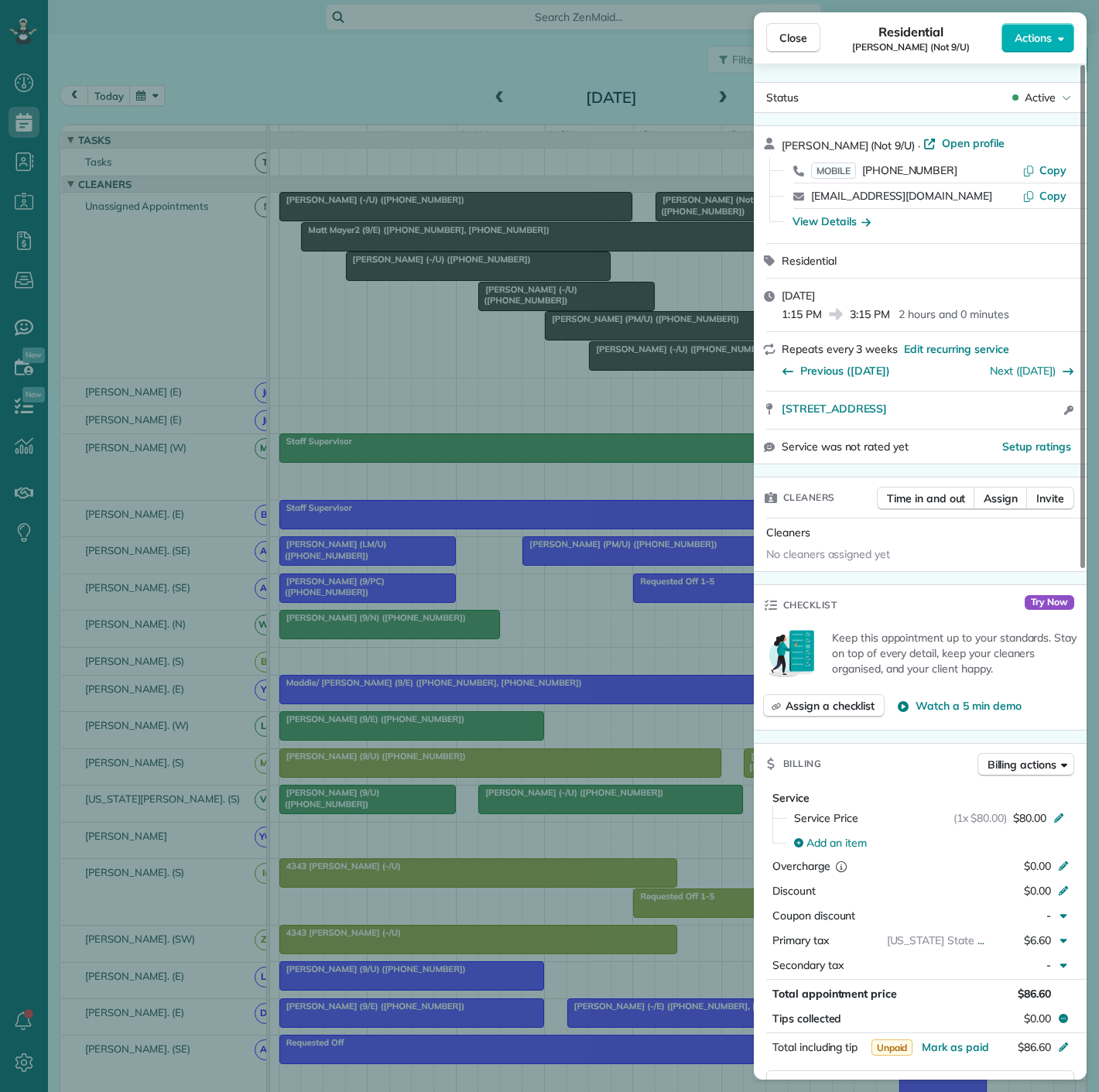
click at [676, 220] on div "Close Residential [PERSON_NAME] (Not 9/U) Actions Status Active [PERSON_NAME] (…" at bounding box center [549, 546] width 1099 height 1092
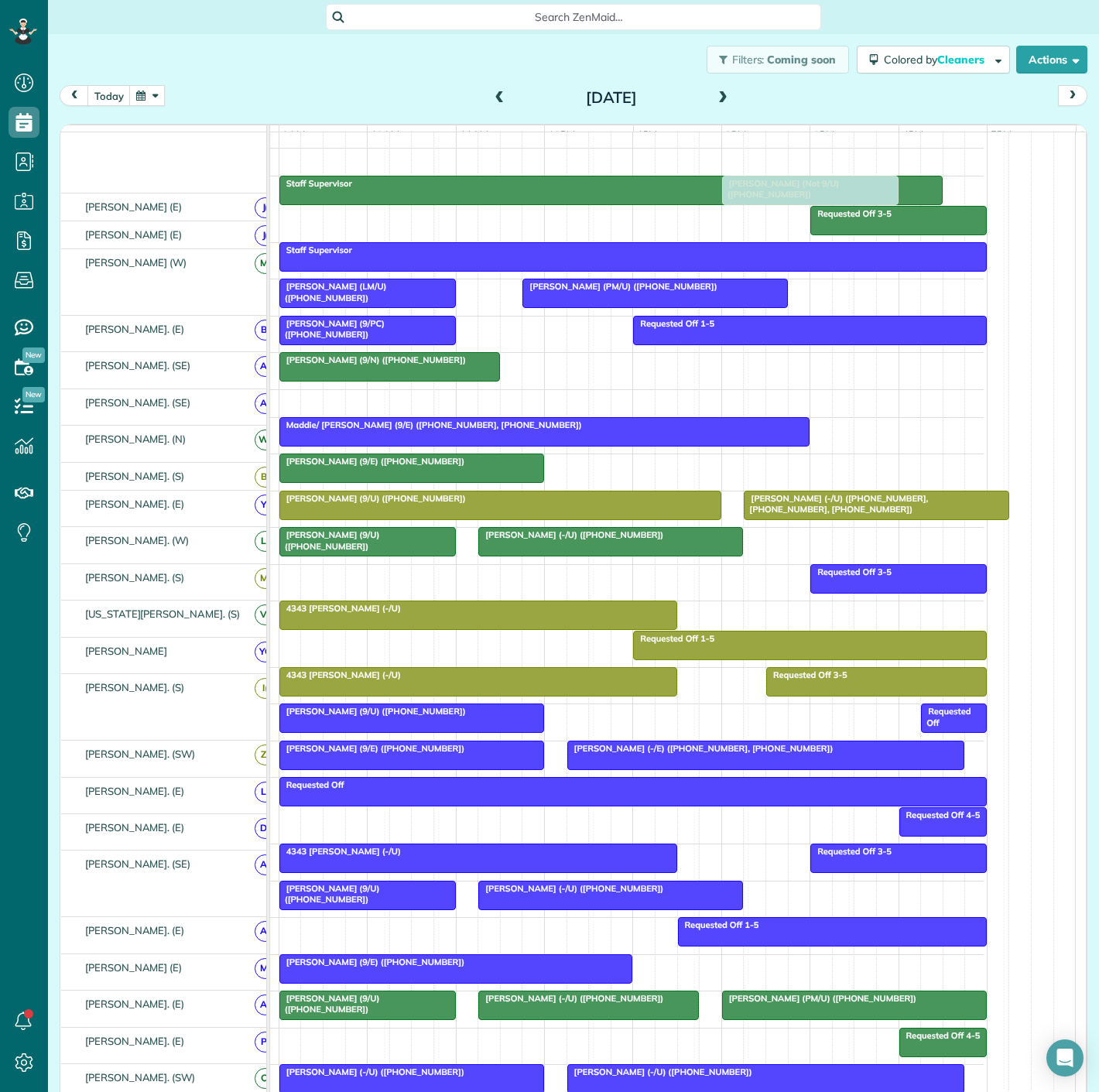
scroll to position [257, 0]
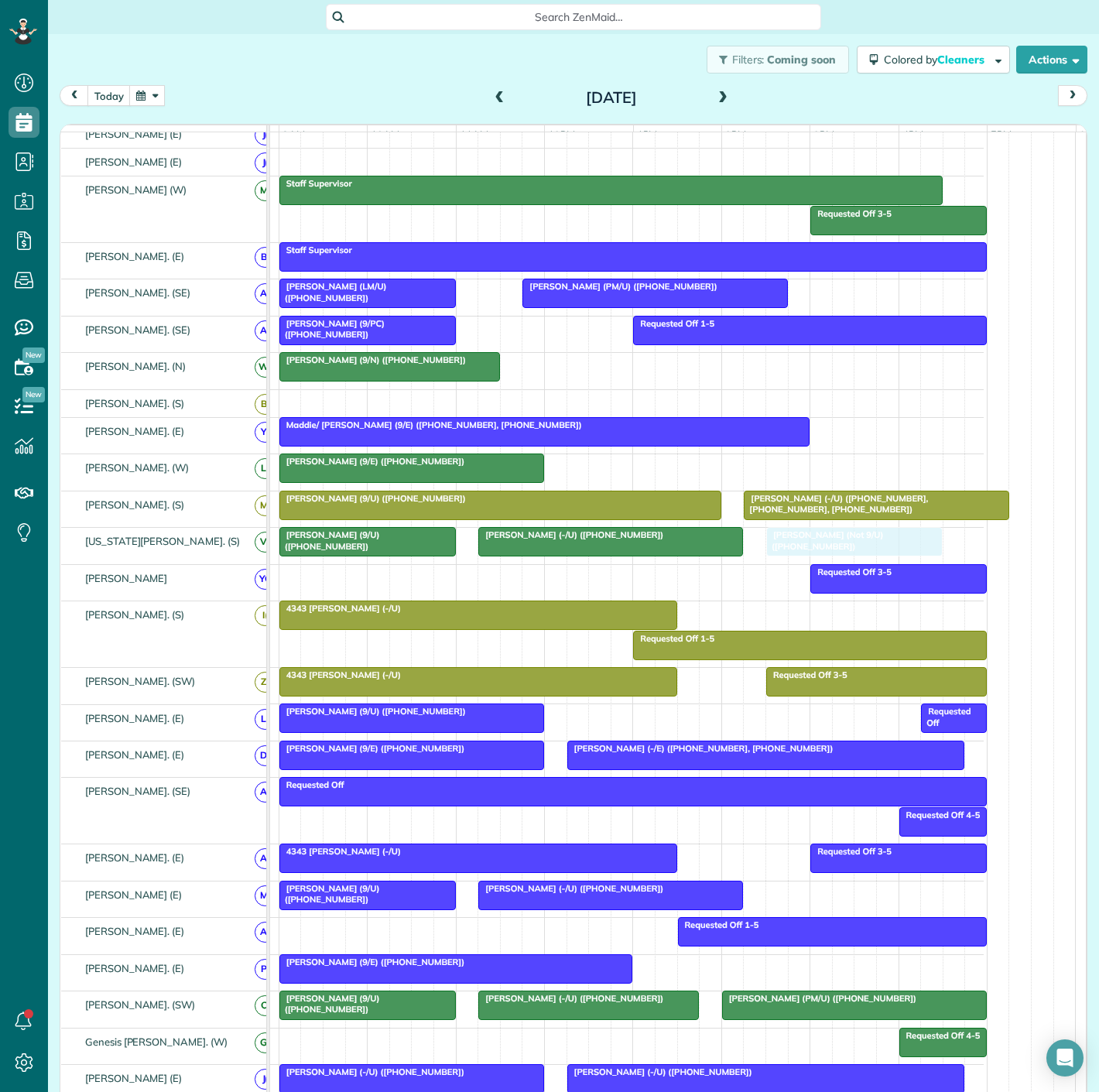
drag, startPoint x: 690, startPoint y: 220, endPoint x: 793, endPoint y: 563, distance: 358.1
drag, startPoint x: 796, startPoint y: 551, endPoint x: 519, endPoint y: 546, distance: 277.0
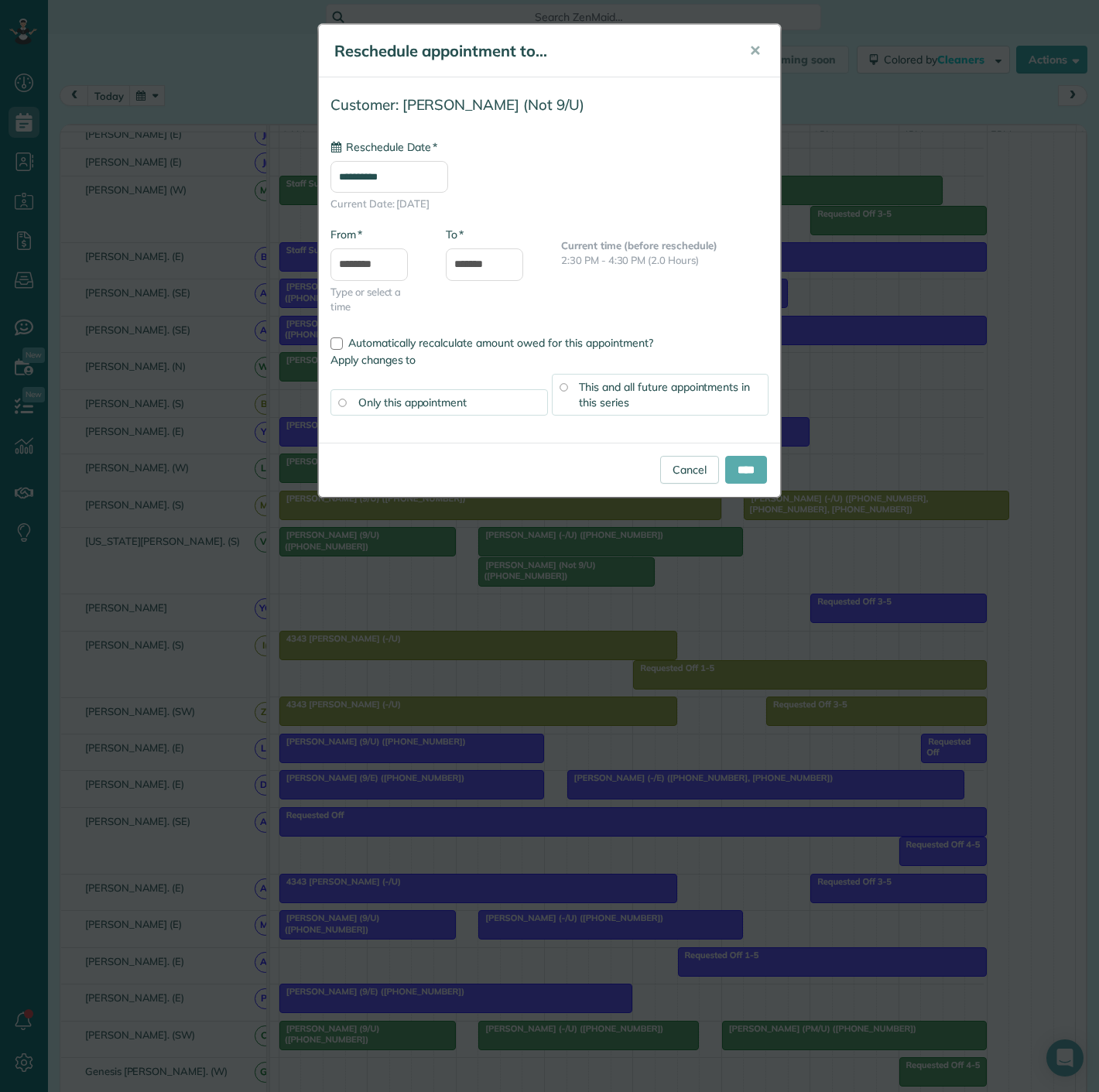
type input "**********"
click at [741, 474] on input "****" at bounding box center [746, 470] width 42 height 27
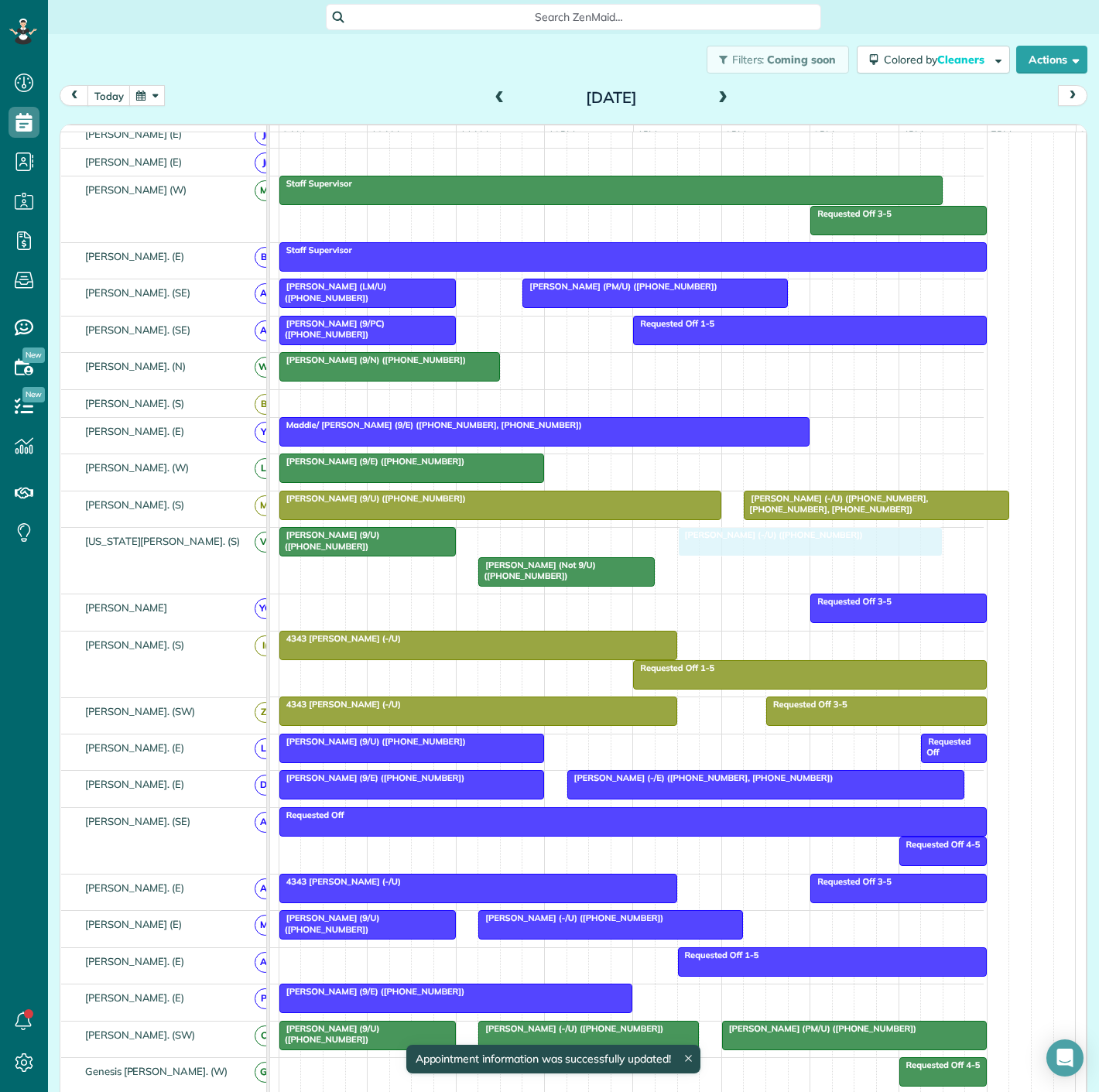
drag, startPoint x: 493, startPoint y: 550, endPoint x: 664, endPoint y: 548, distance: 171.0
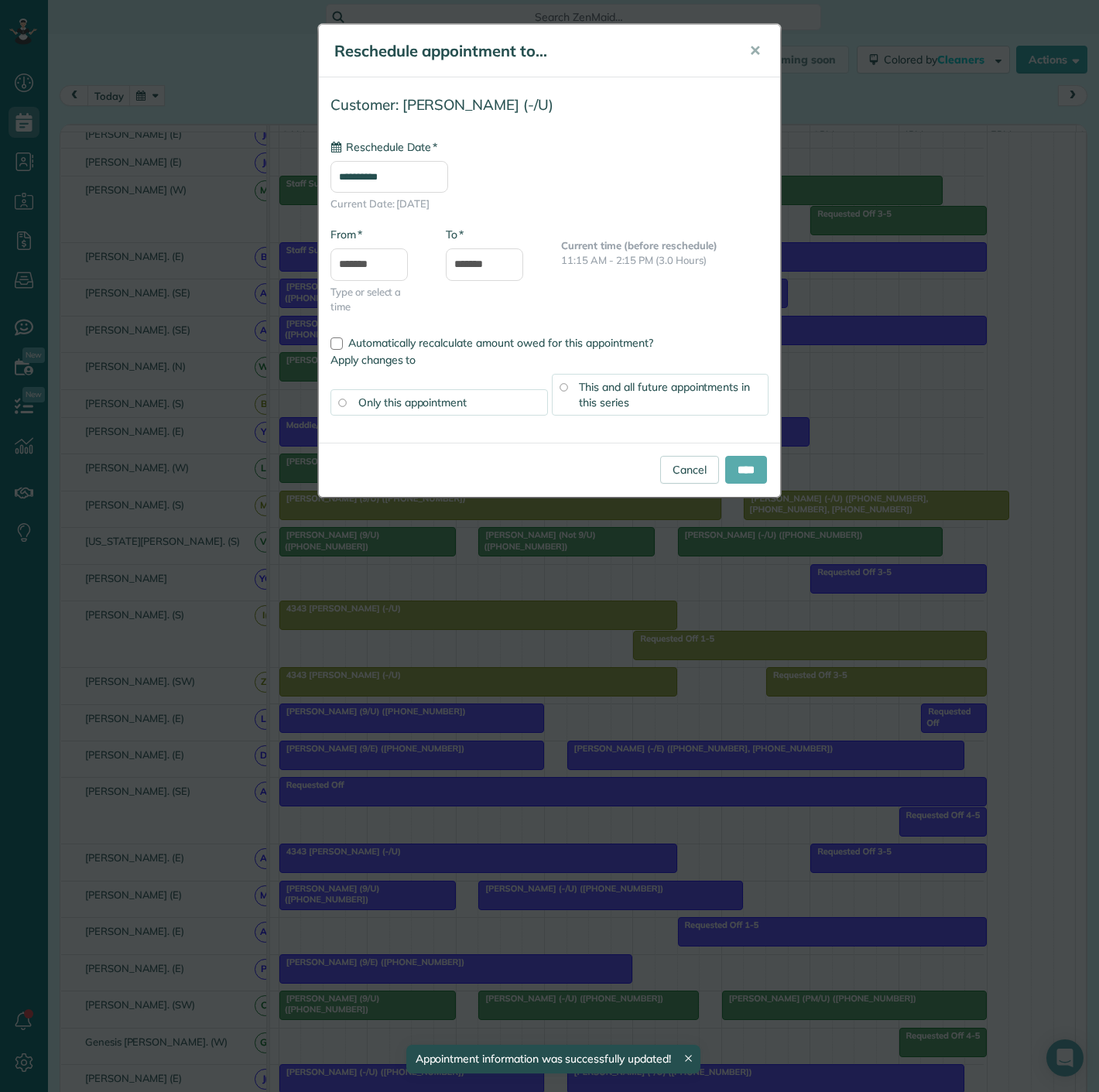
type input "**********"
click at [745, 480] on input "****" at bounding box center [746, 470] width 42 height 27
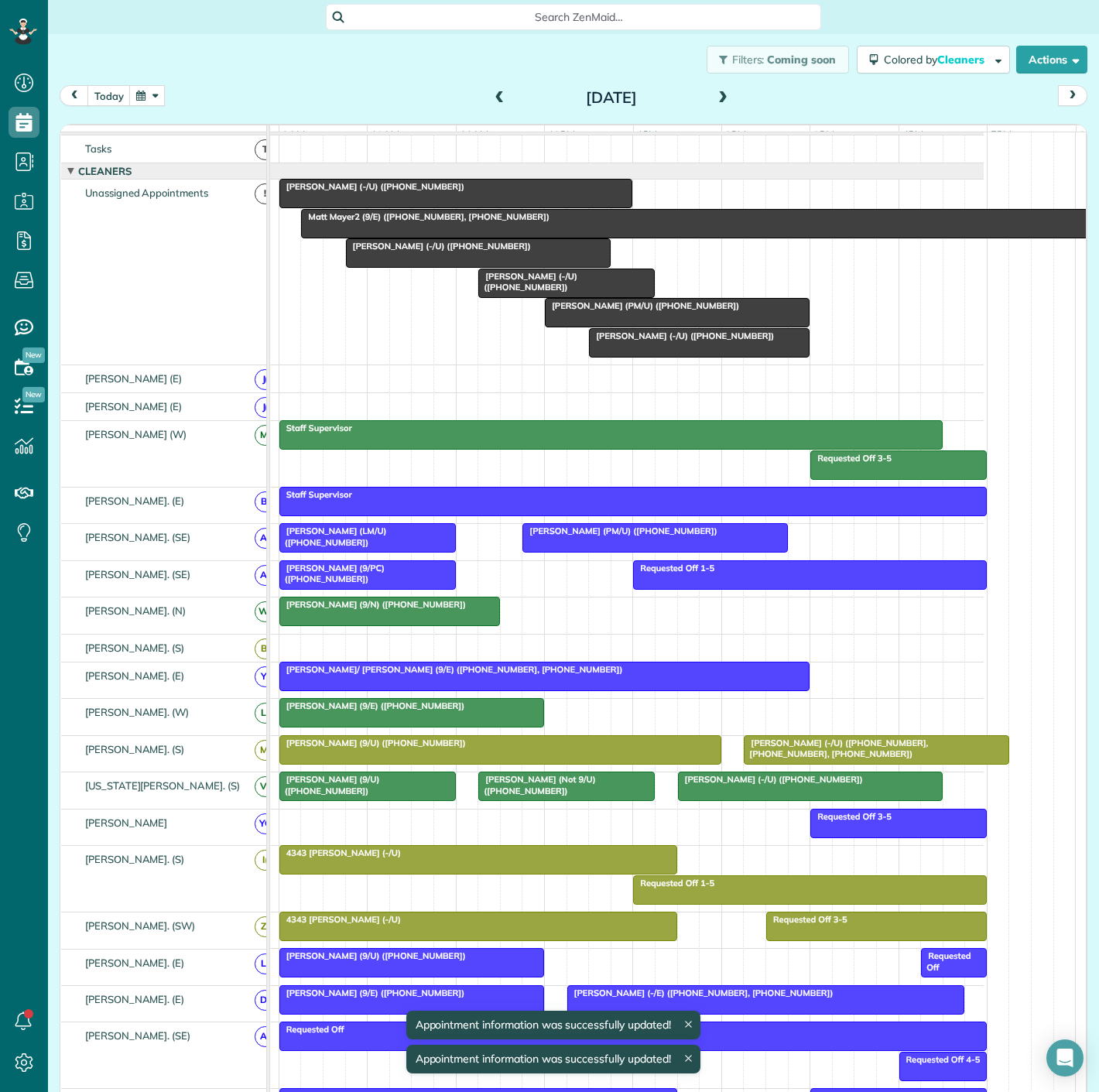
scroll to position [0, 0]
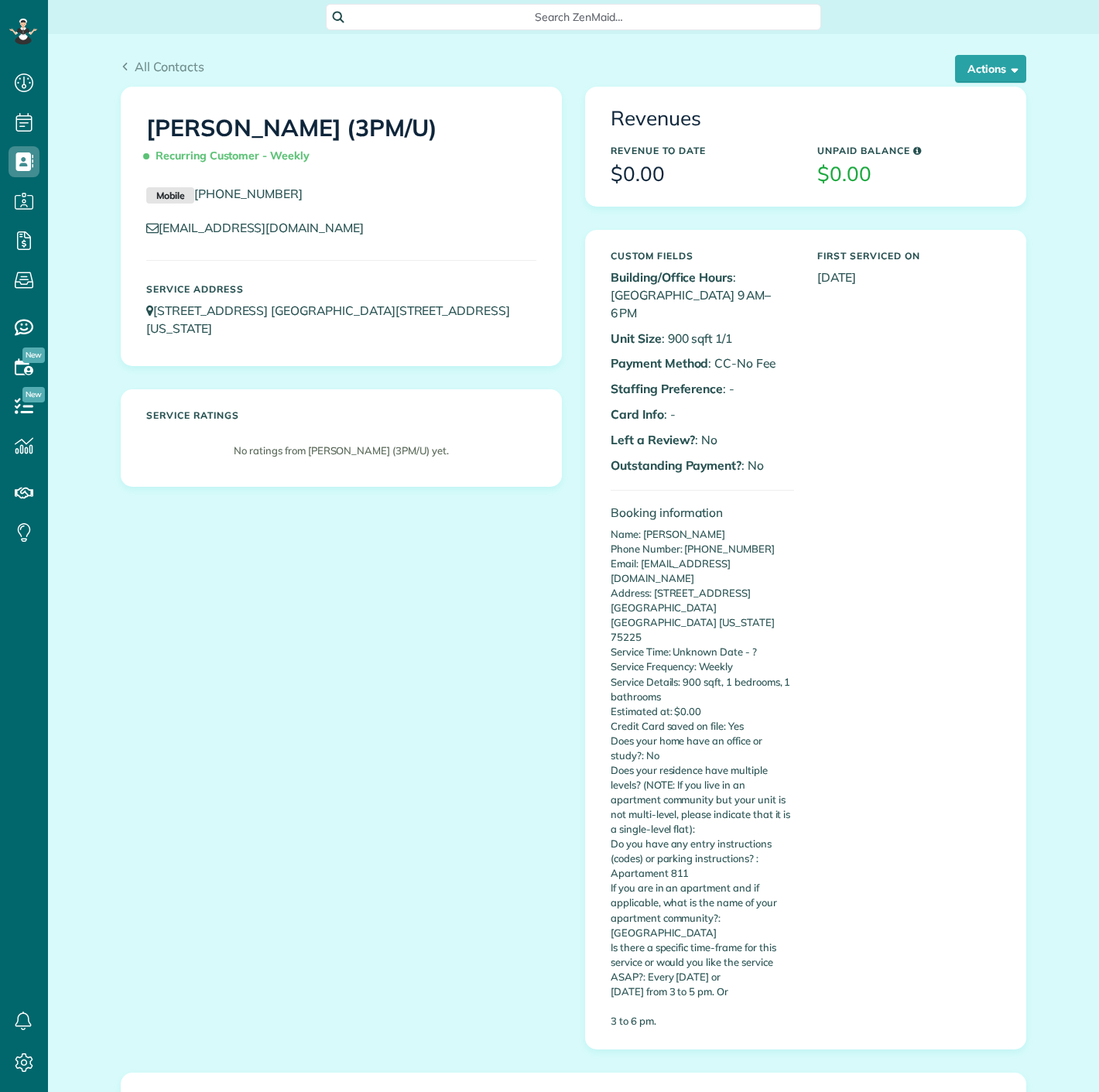
scroll to position [6, 6]
click at [1016, 68] on button "Actions" at bounding box center [990, 68] width 71 height 27
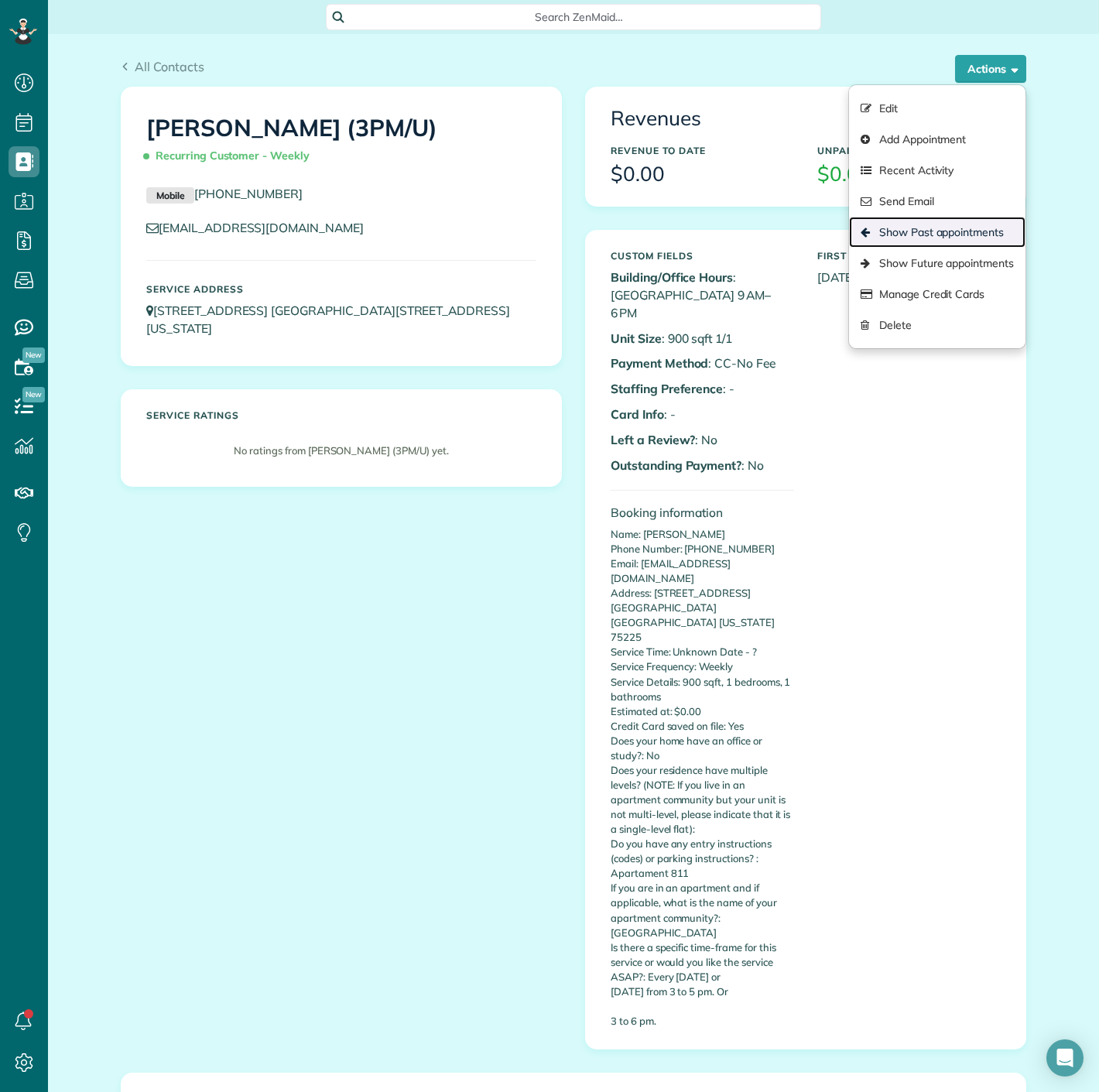
click at [939, 238] on link "Show Past appointments" at bounding box center [938, 232] width 176 height 31
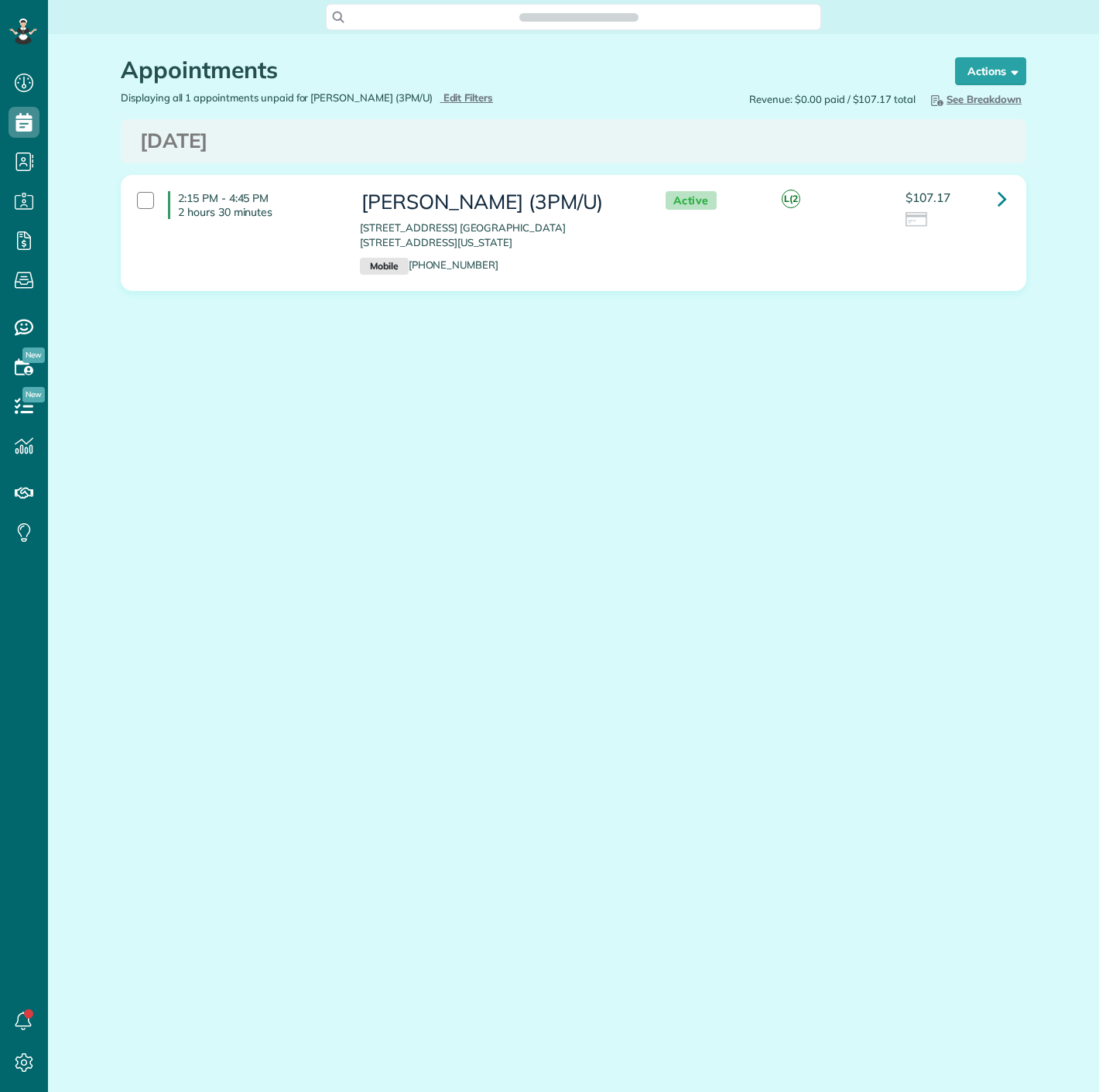
scroll to position [6, 6]
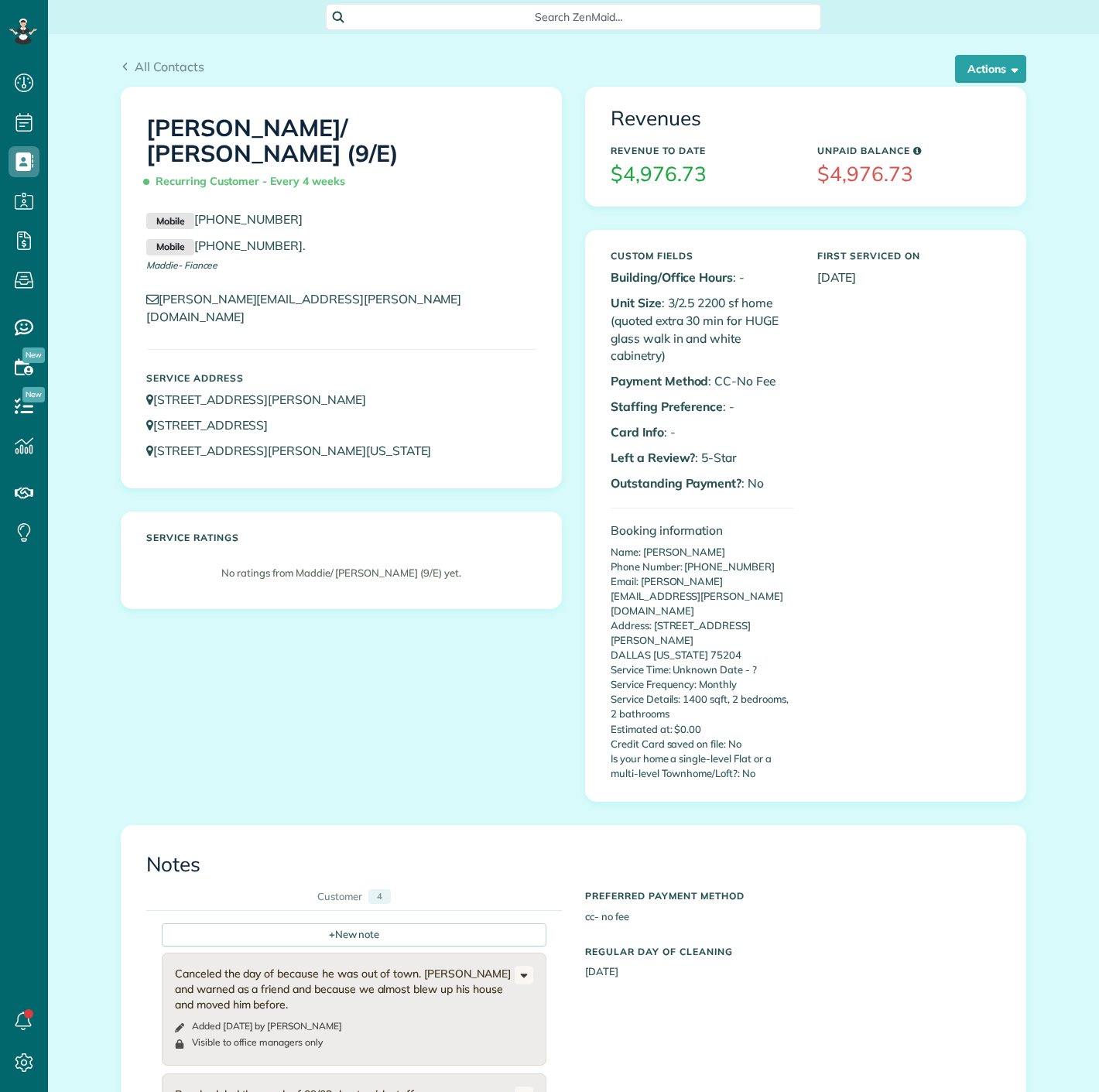
click at [983, 87] on div "Revenues Revenue to Date $4,976.73 Unpaid Balance $4,976.73" at bounding box center [805, 146] width 439 height 117
click at [981, 80] on button "Actions" at bounding box center [990, 68] width 71 height 27
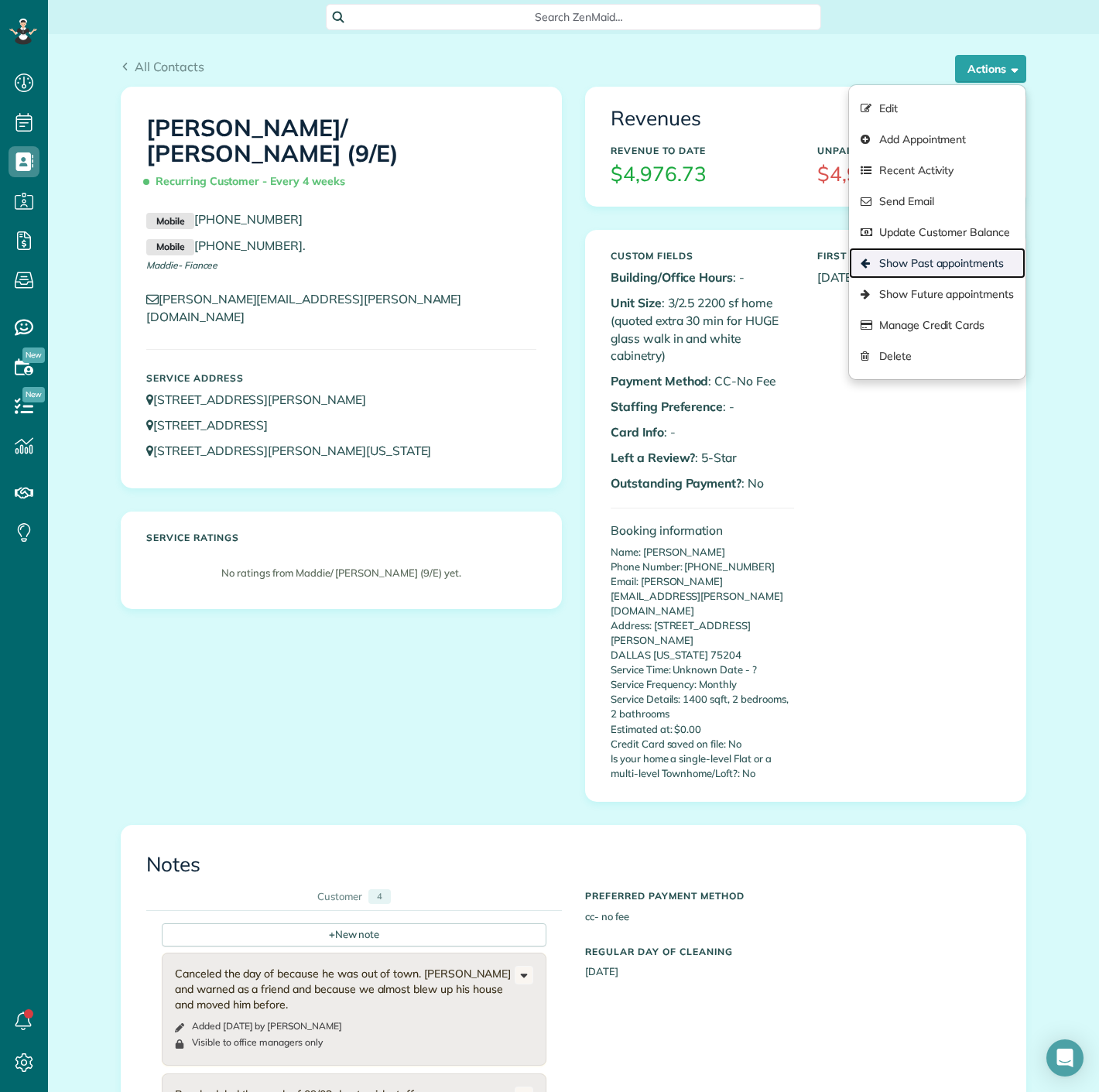
click at [911, 261] on link "Show Past appointments" at bounding box center [938, 263] width 176 height 31
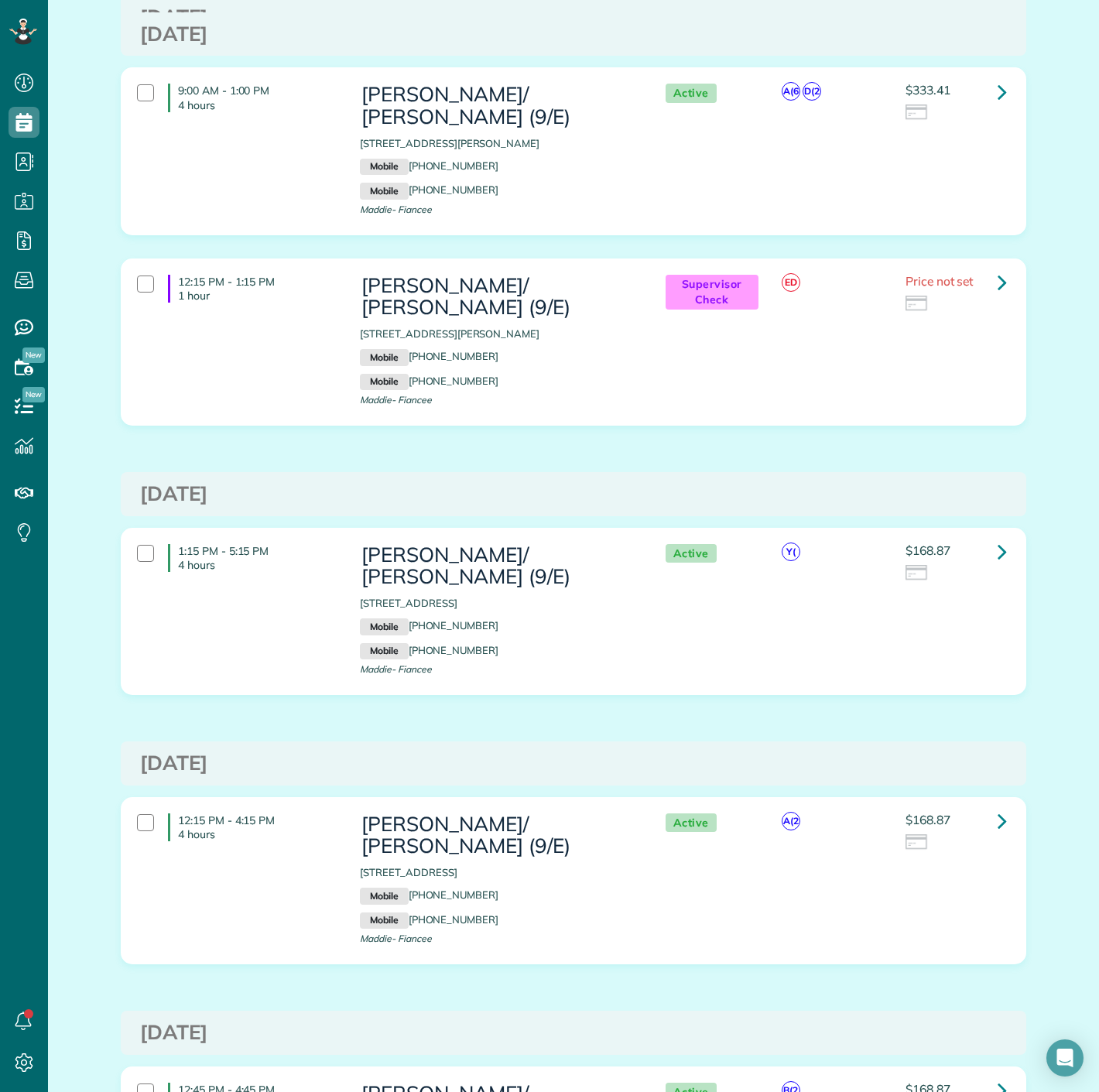
scroll to position [1719, 0]
